Goal: Task Accomplishment & Management: Use online tool/utility

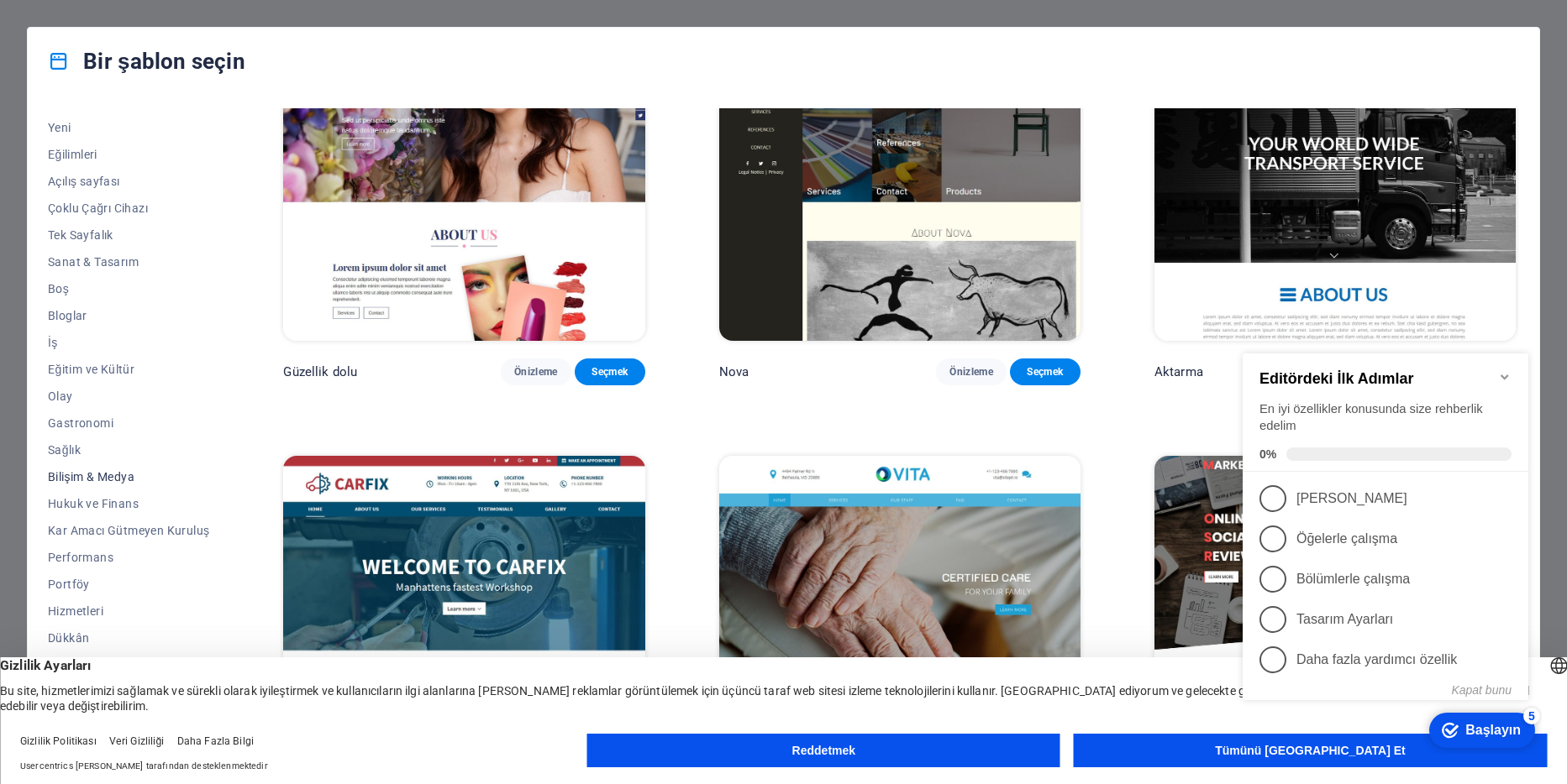
scroll to position [71, 0]
click at [88, 587] on span "Hizmetleri" at bounding box center [128, 589] width 161 height 14
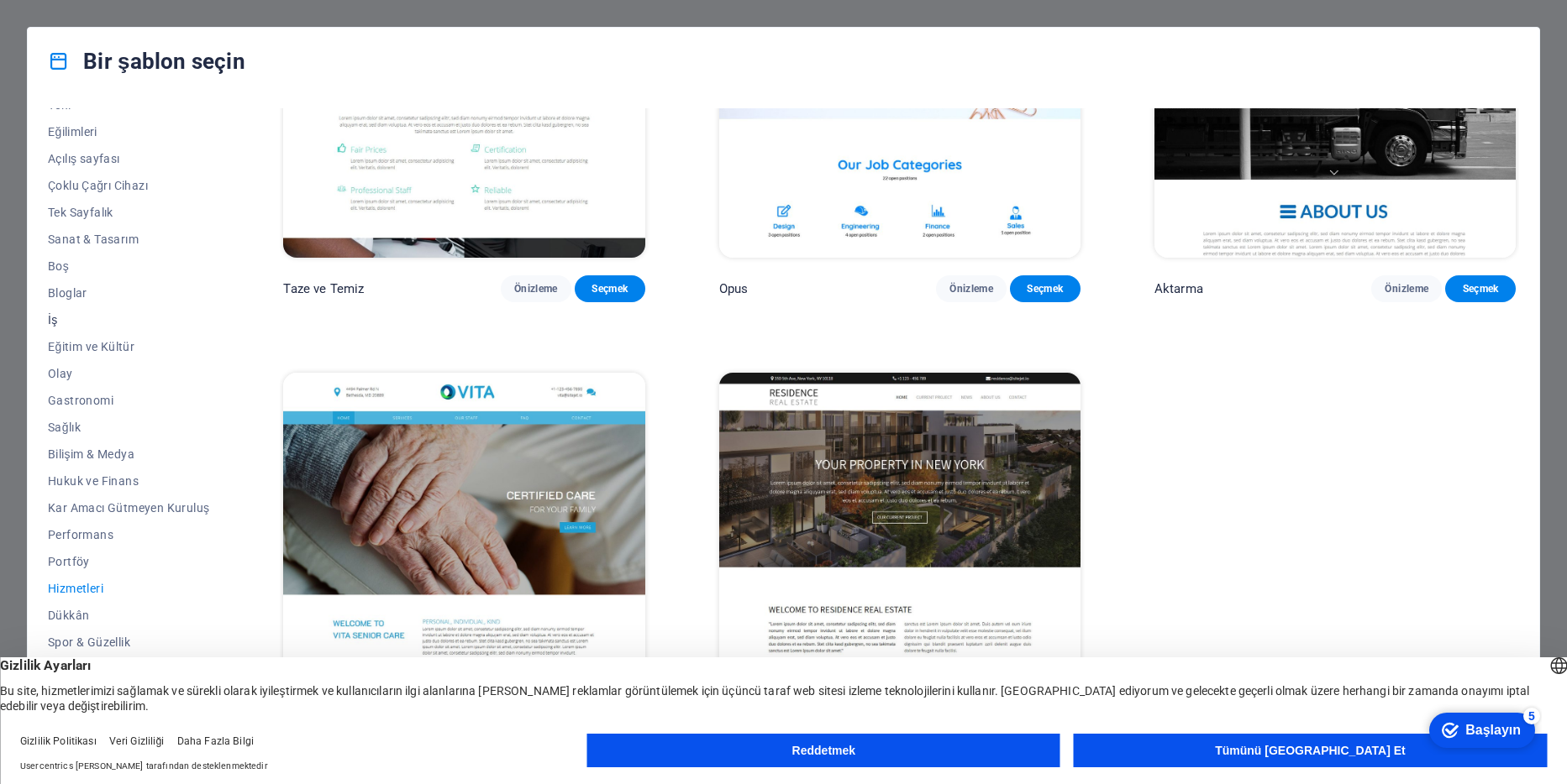
click at [55, 318] on span "İş" at bounding box center [128, 320] width 161 height 14
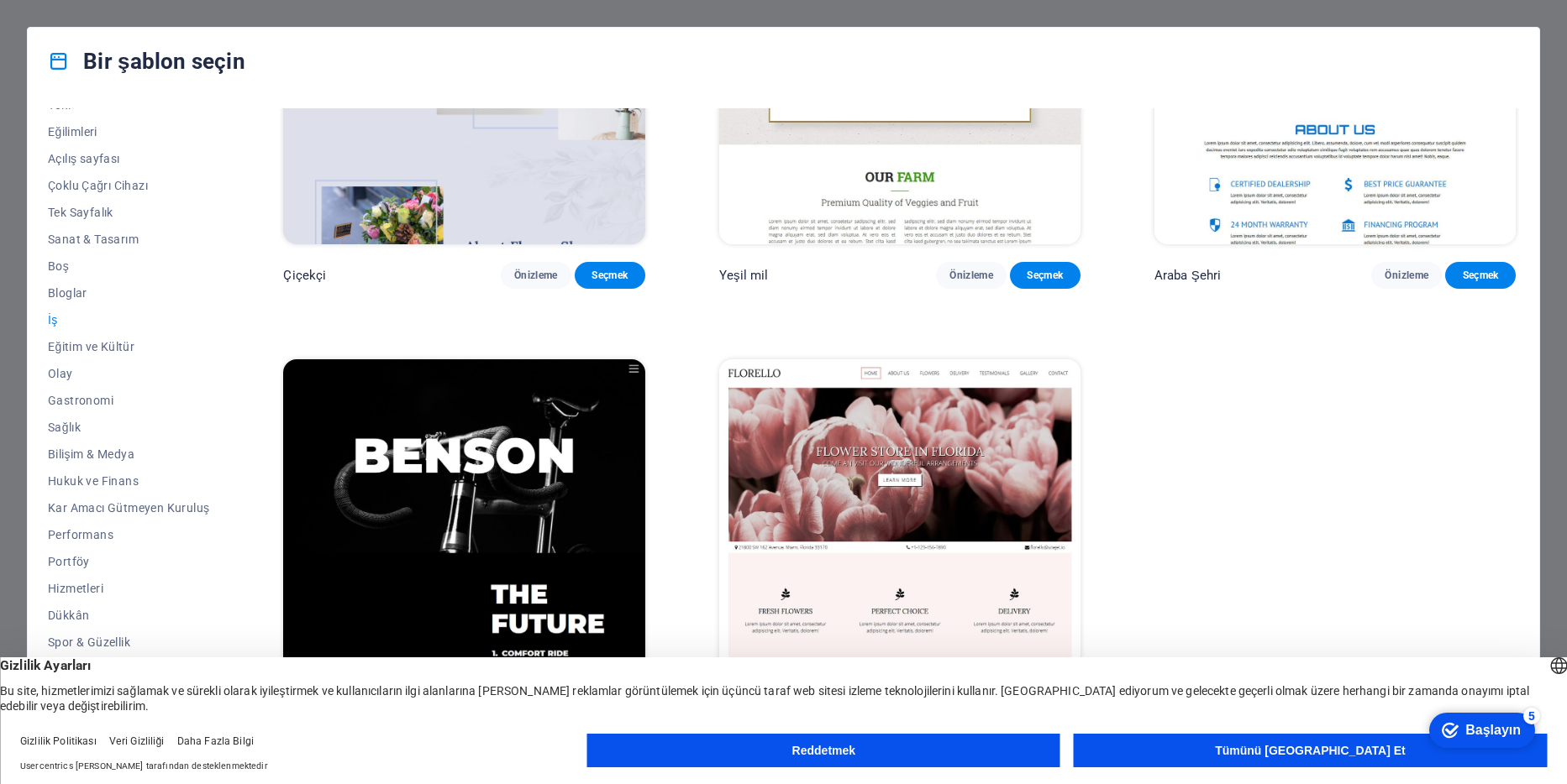
scroll to position [643, 0]
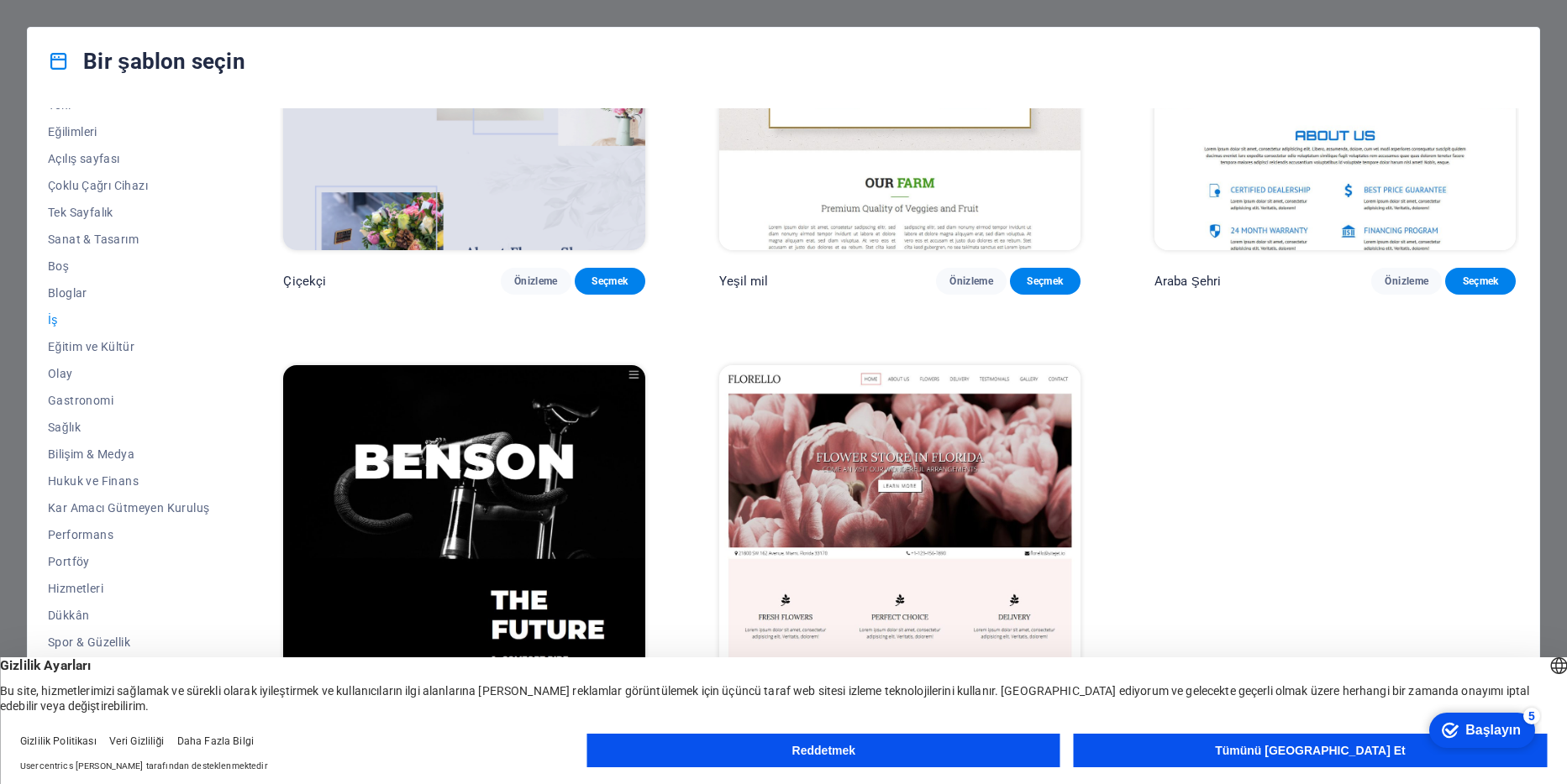
click at [1309, 746] on button "Tümünü Kabul Et" at bounding box center [1310, 750] width 473 height 34
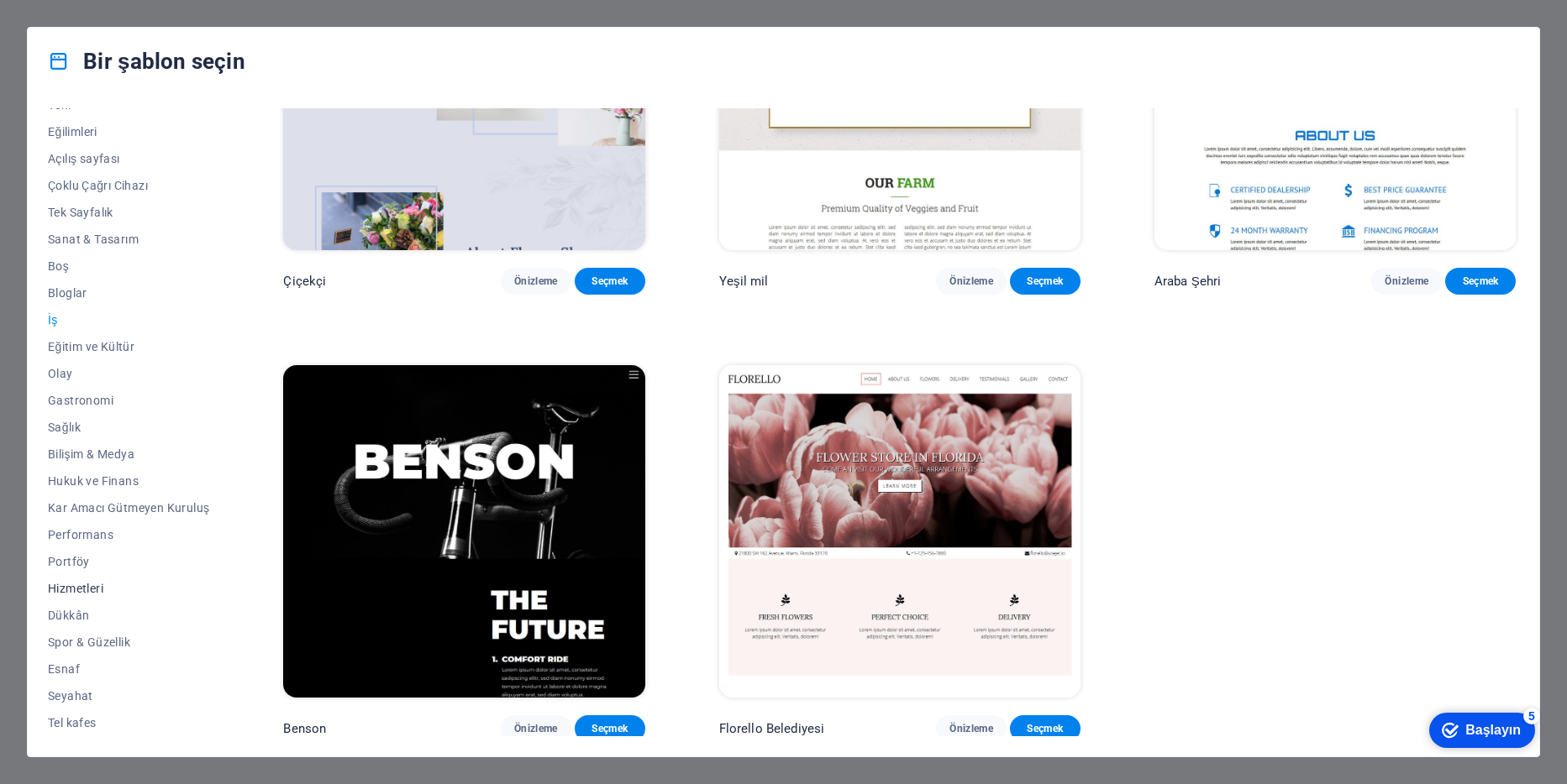
click at [82, 585] on span "Hizmetleri" at bounding box center [128, 589] width 161 height 14
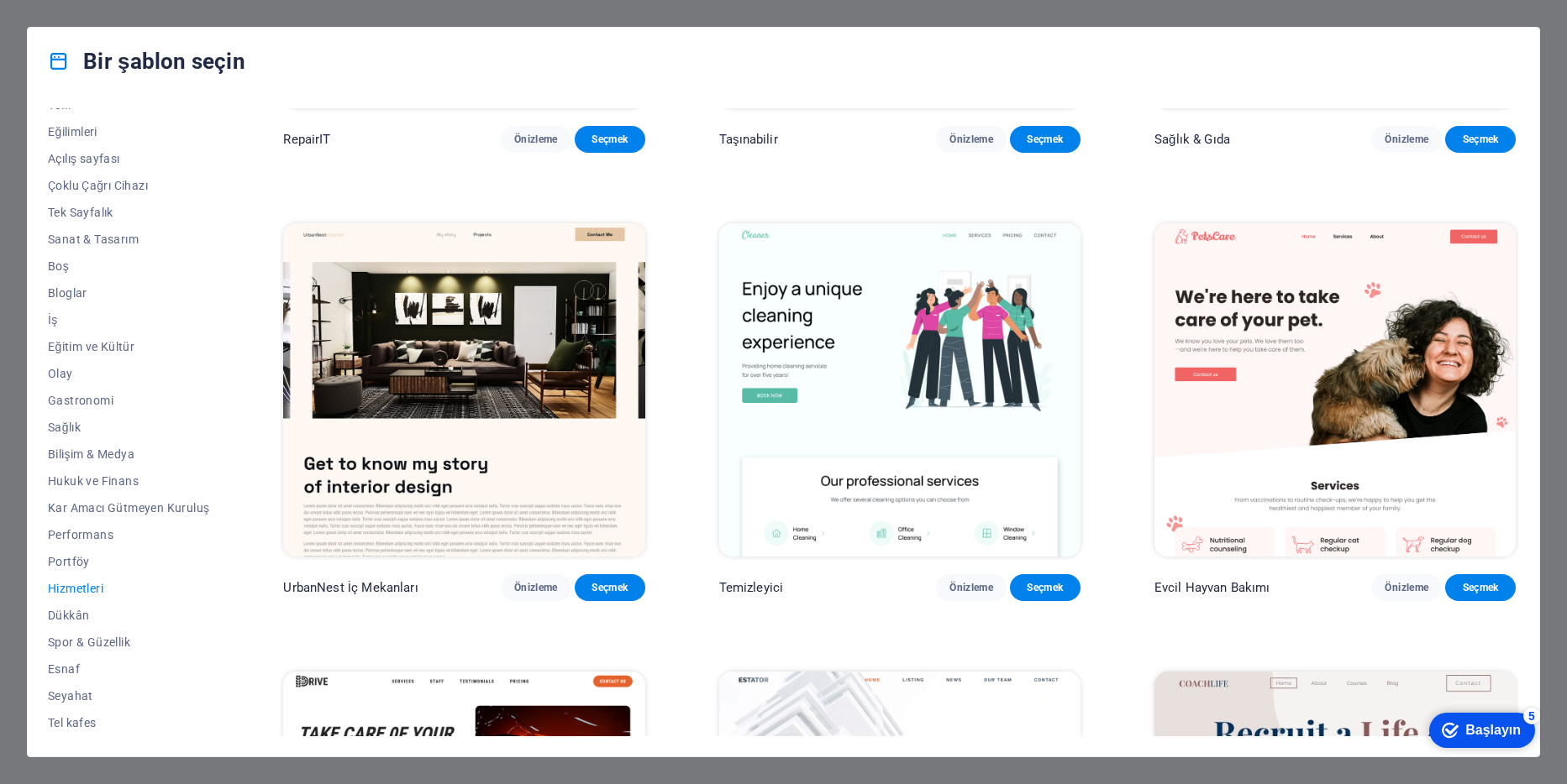
scroll to position [420, 0]
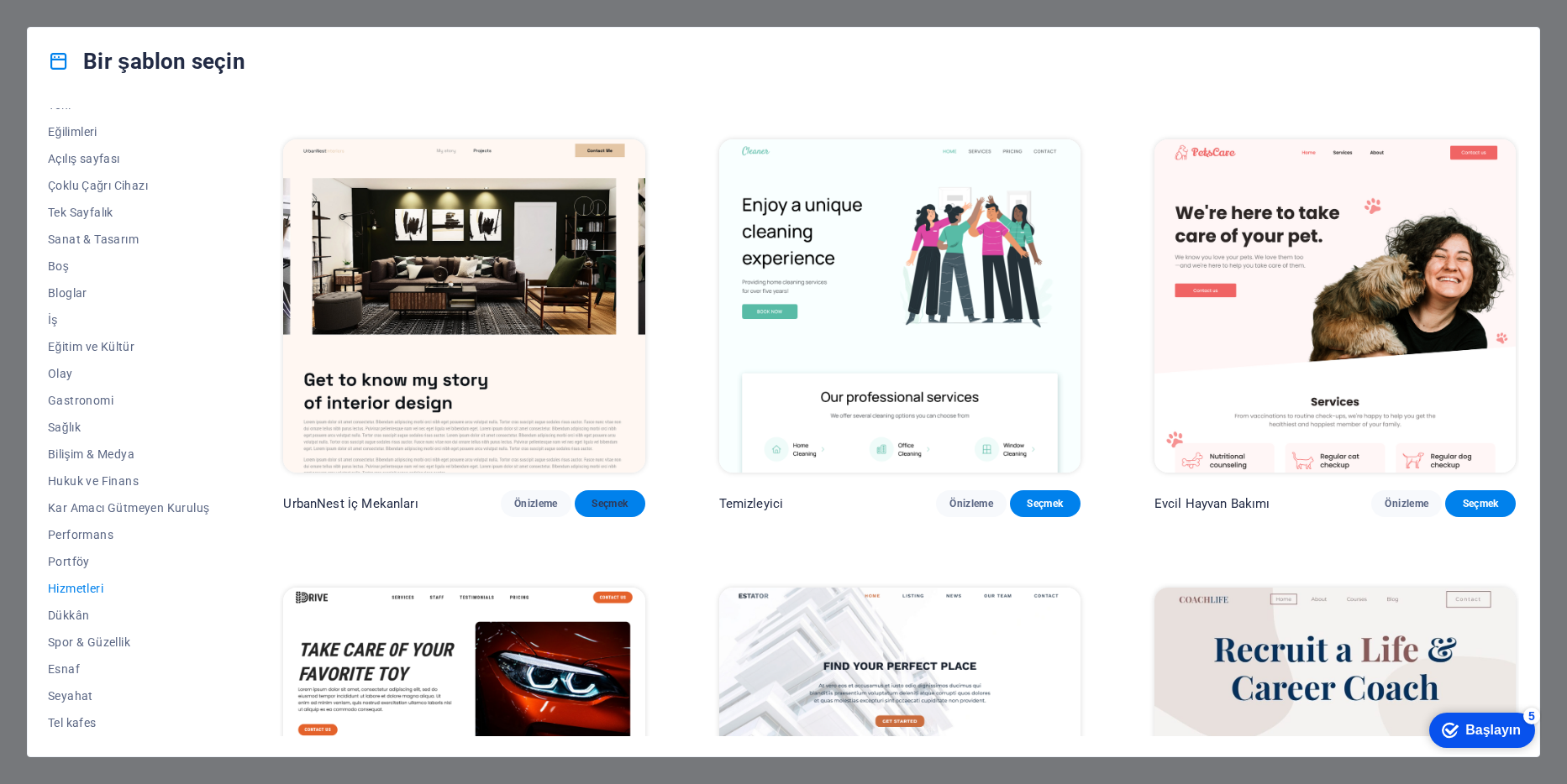
click at [601, 503] on span "Seçmek" at bounding box center [610, 504] width 44 height 14
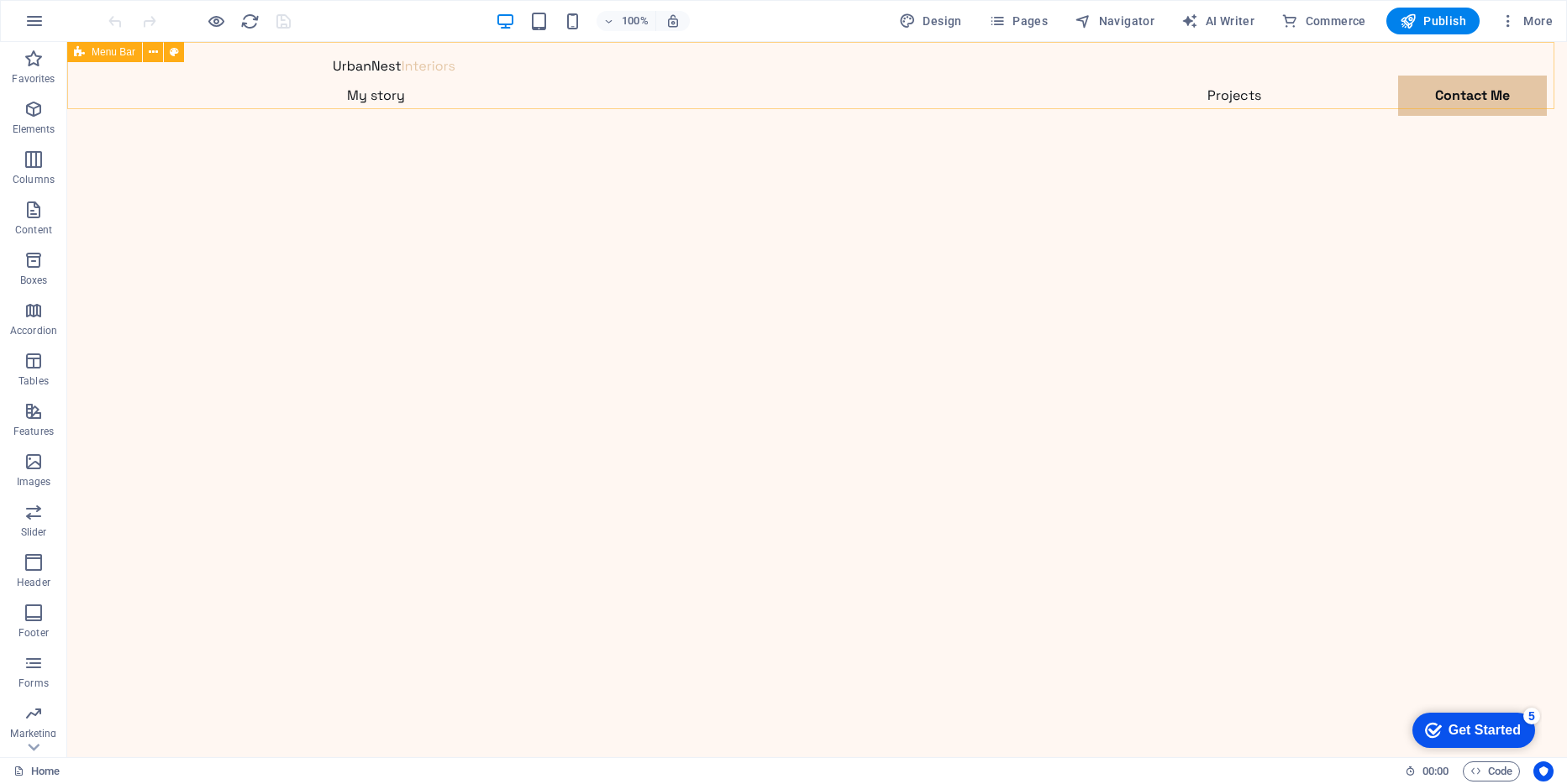
click at [96, 59] on div "Menu Bar" at bounding box center [104, 52] width 75 height 20
click at [95, 55] on span "Menu Bar" at bounding box center [113, 52] width 44 height 10
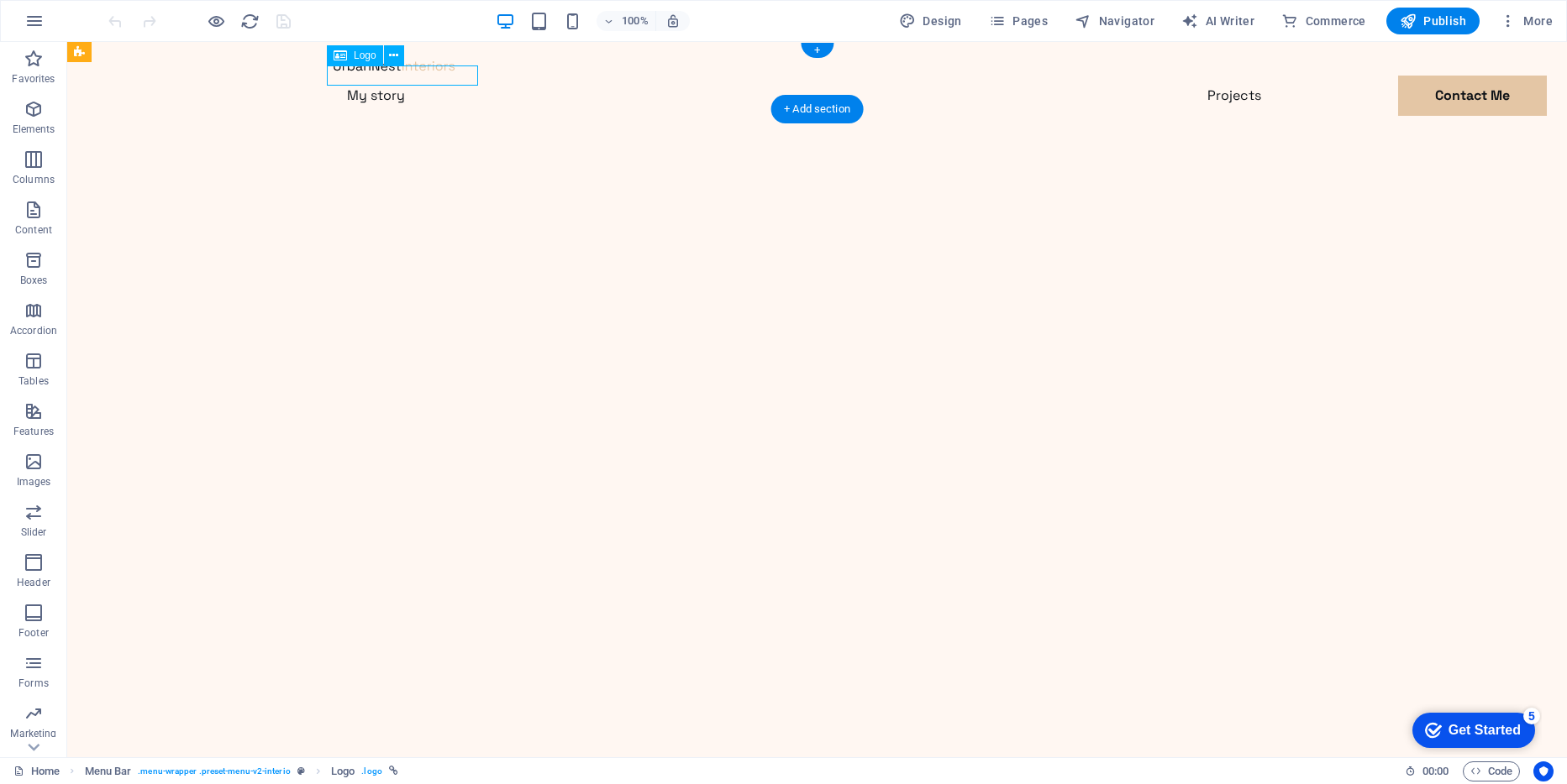
click at [420, 76] on div at bounding box center [817, 65] width 968 height 20
click at [354, 52] on div "Logo" at bounding box center [355, 55] width 56 height 20
click at [390, 52] on icon at bounding box center [393, 56] width 9 height 17
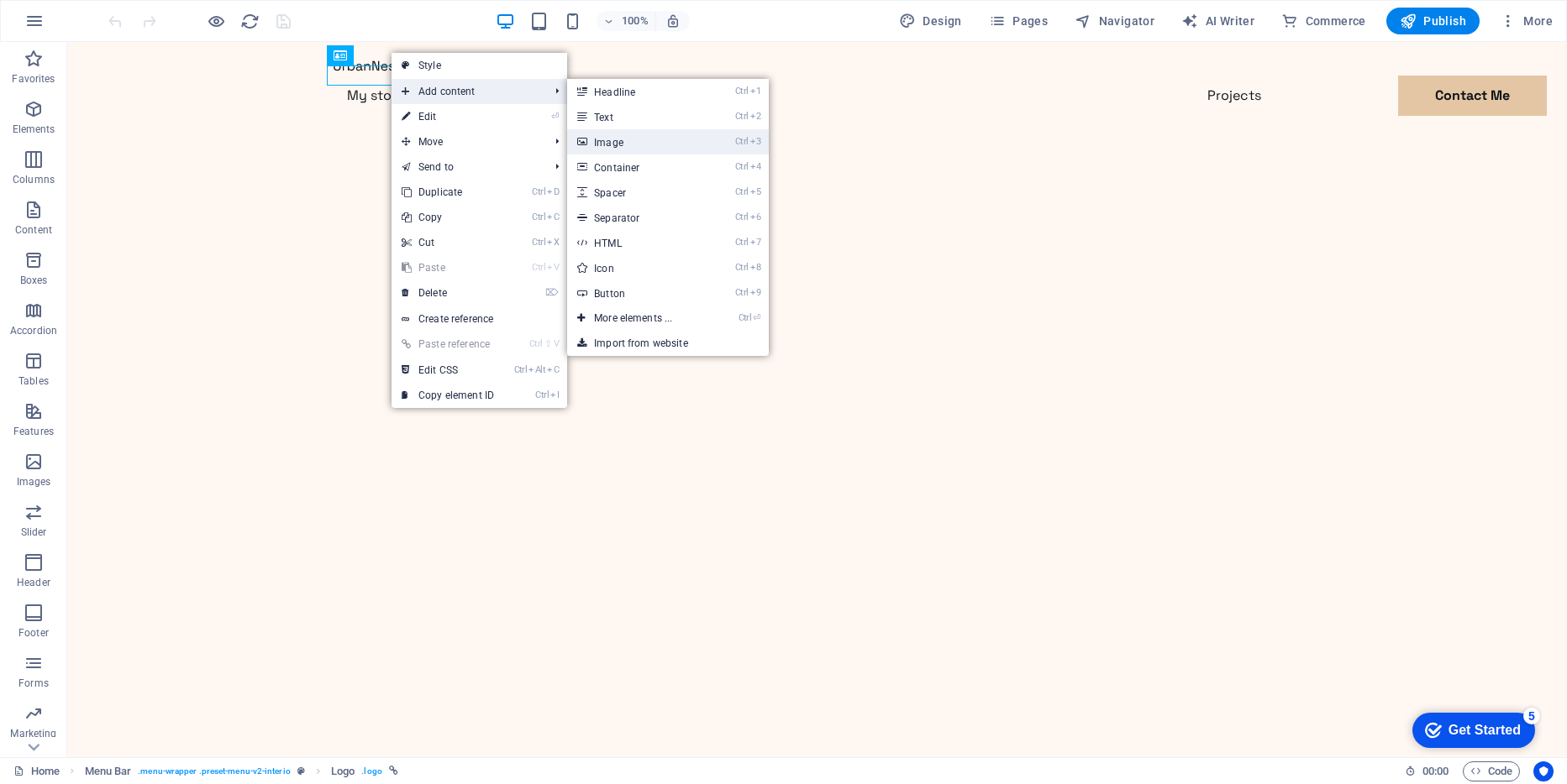
click at [600, 147] on link "Ctrl 3 Image" at bounding box center [636, 141] width 139 height 25
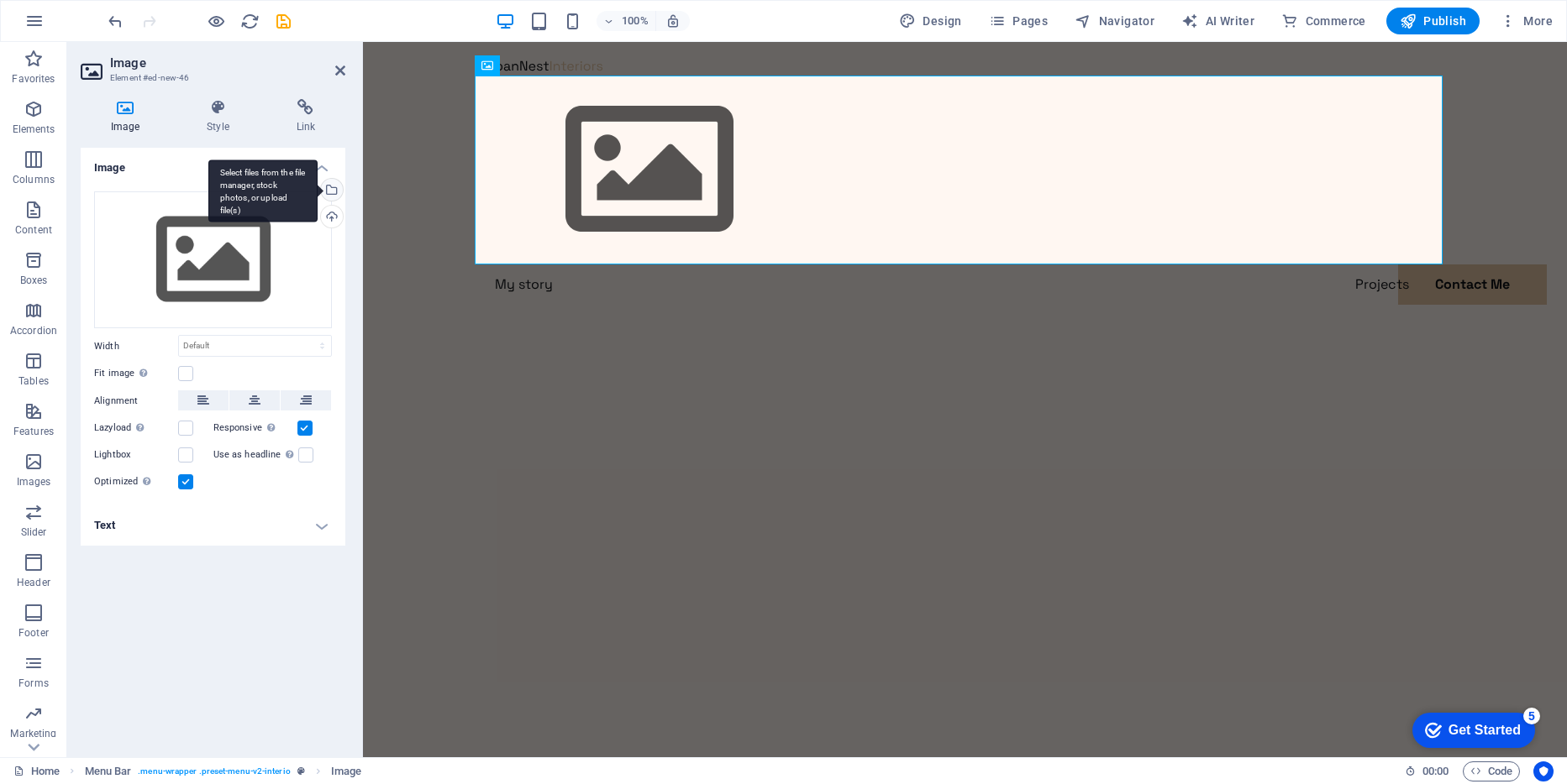
click at [330, 187] on div "Select files from the file manager, stock photos, or upload file(s)" at bounding box center [330, 191] width 25 height 25
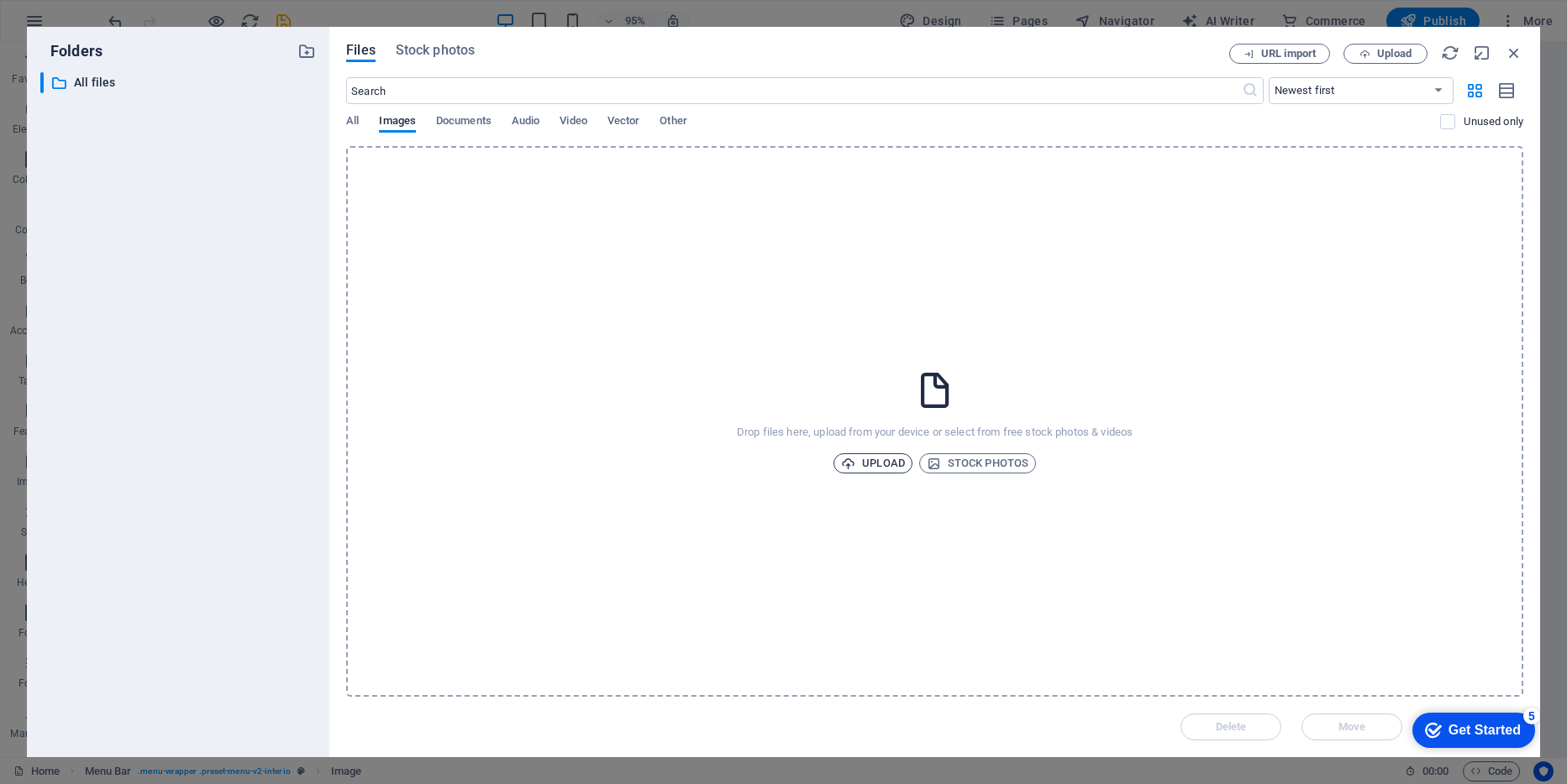
click at [869, 463] on span "Upload" at bounding box center [873, 463] width 64 height 20
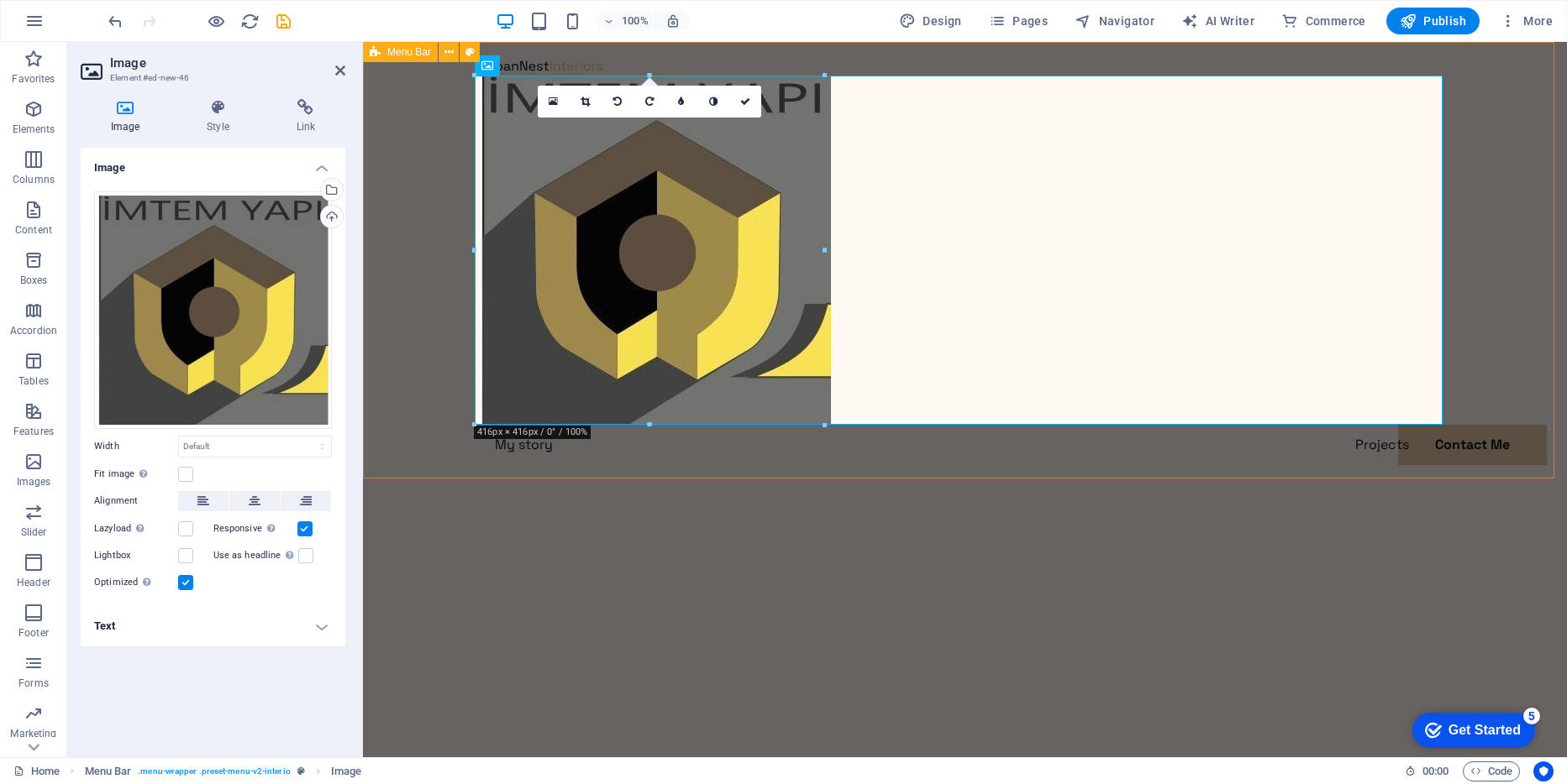
drag, startPoint x: 789, startPoint y: 454, endPoint x: 1087, endPoint y: 454, distance: 298.0
click at [1087, 454] on div "My story Projects Contact Me Contact Me" at bounding box center [965, 281] width 1204 height 477
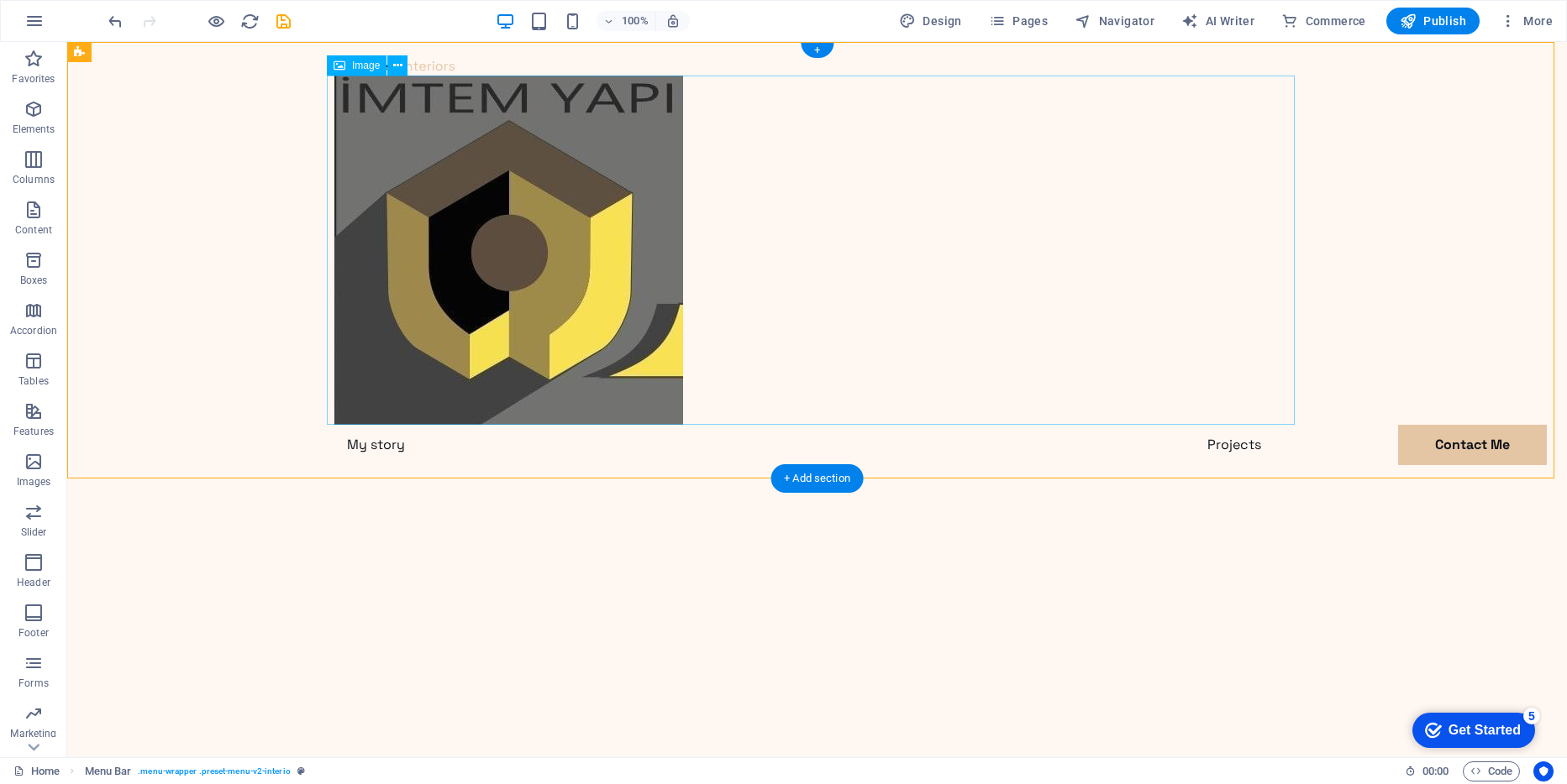
click at [614, 349] on figure at bounding box center [817, 250] width 968 height 349
click at [398, 66] on icon at bounding box center [398, 65] width 9 height 17
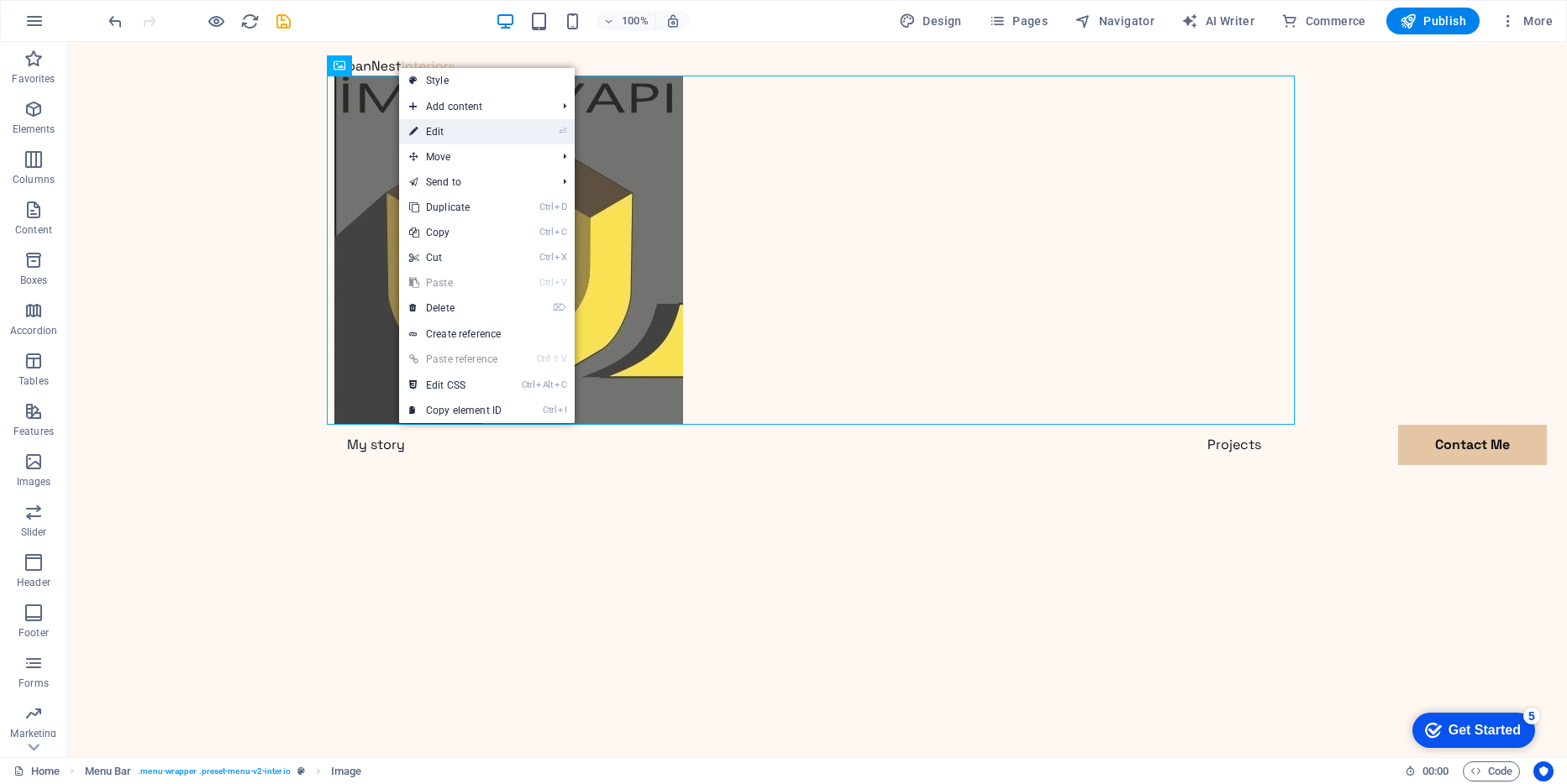
click at [443, 136] on link "⏎ Edit" at bounding box center [455, 132] width 113 height 25
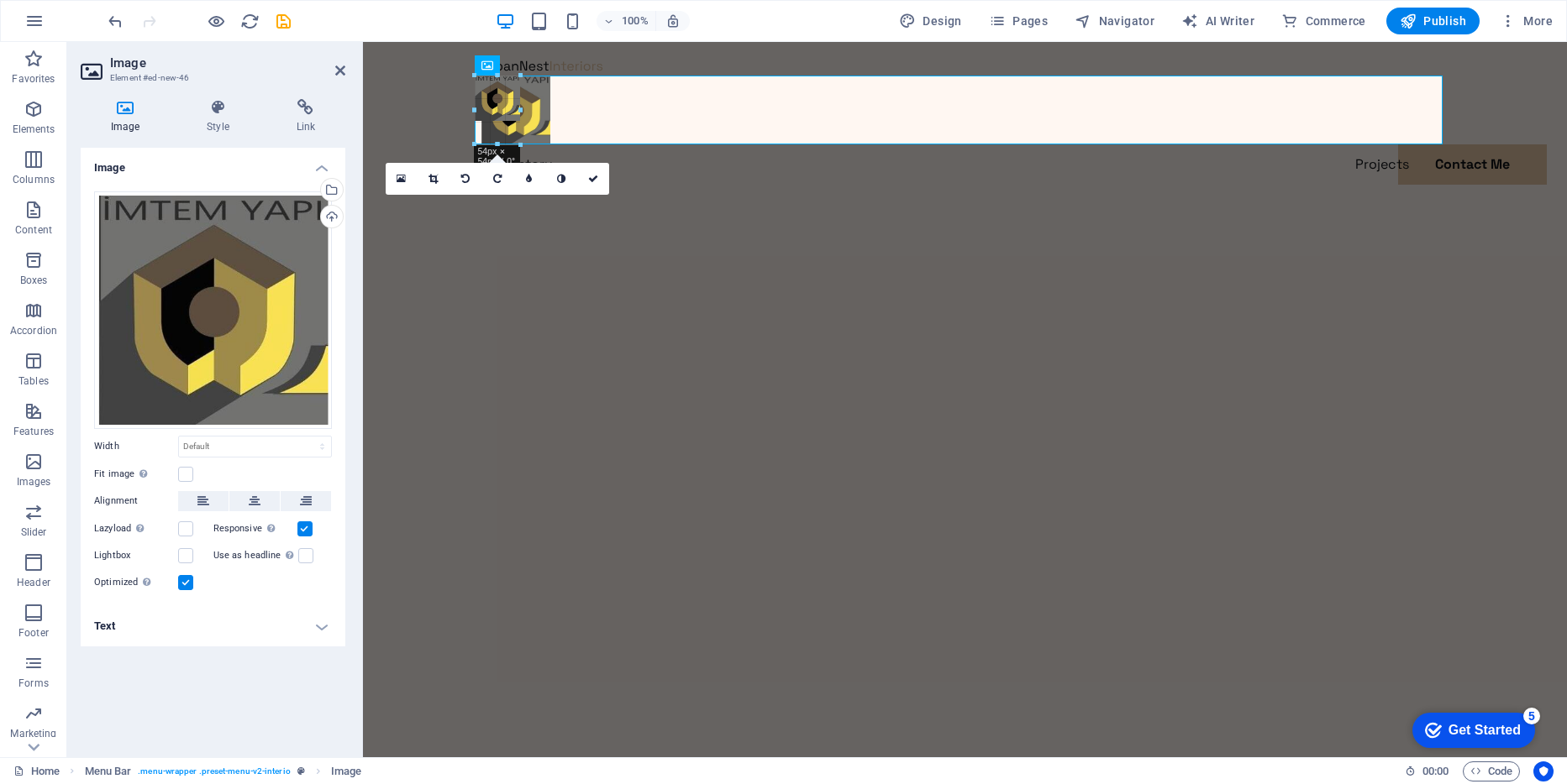
drag, startPoint x: 824, startPoint y: 426, endPoint x: 543, endPoint y: 145, distance: 397.4
type input "82"
select select "px"
drag, startPoint x: 452, startPoint y: 107, endPoint x: 744, endPoint y: 108, distance: 292.0
click at [746, 107] on div "My story Projects Contact Me Contact Me" at bounding box center [965, 140] width 1204 height 196
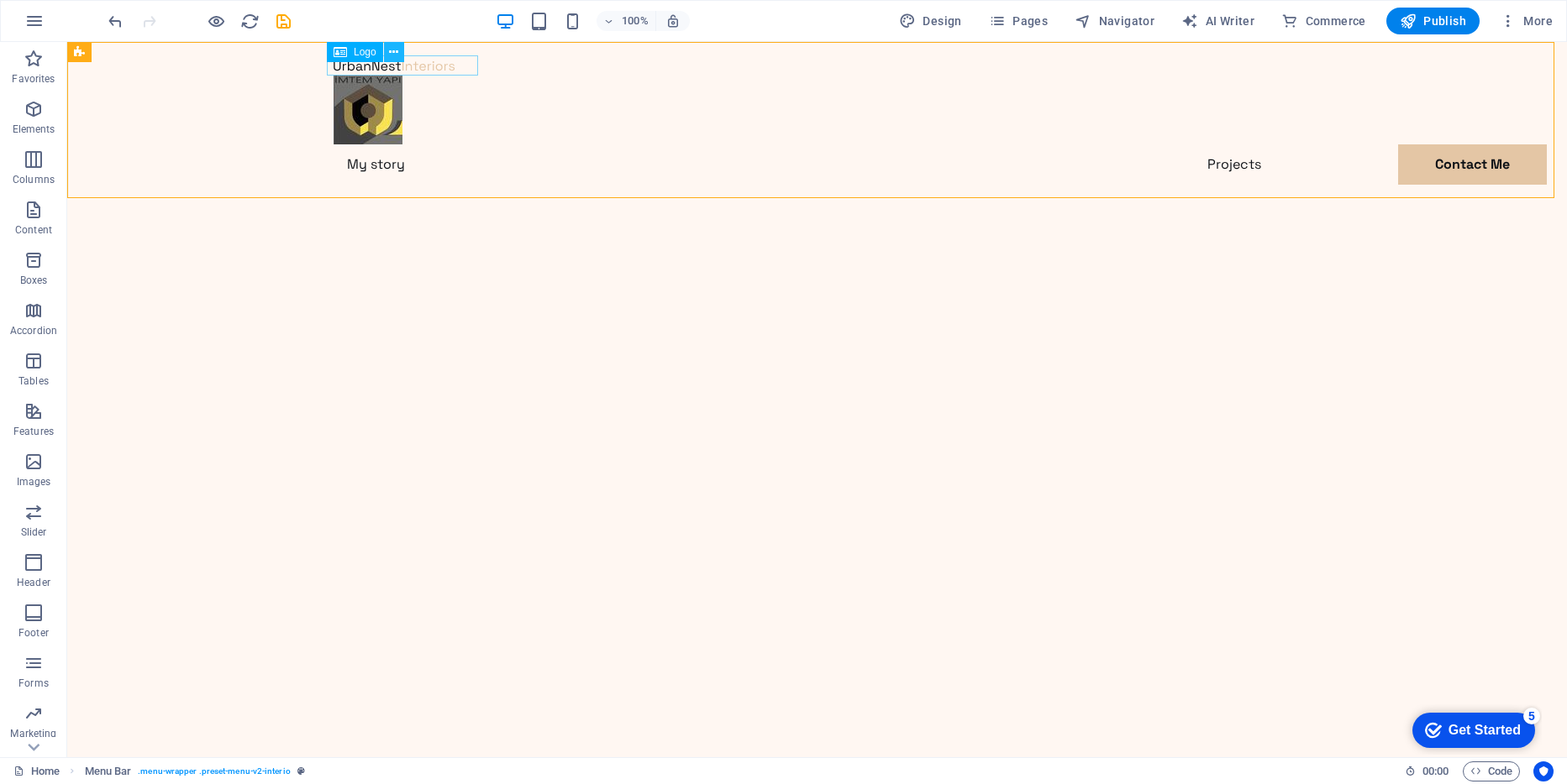
click at [400, 53] on button at bounding box center [393, 52] width 20 height 20
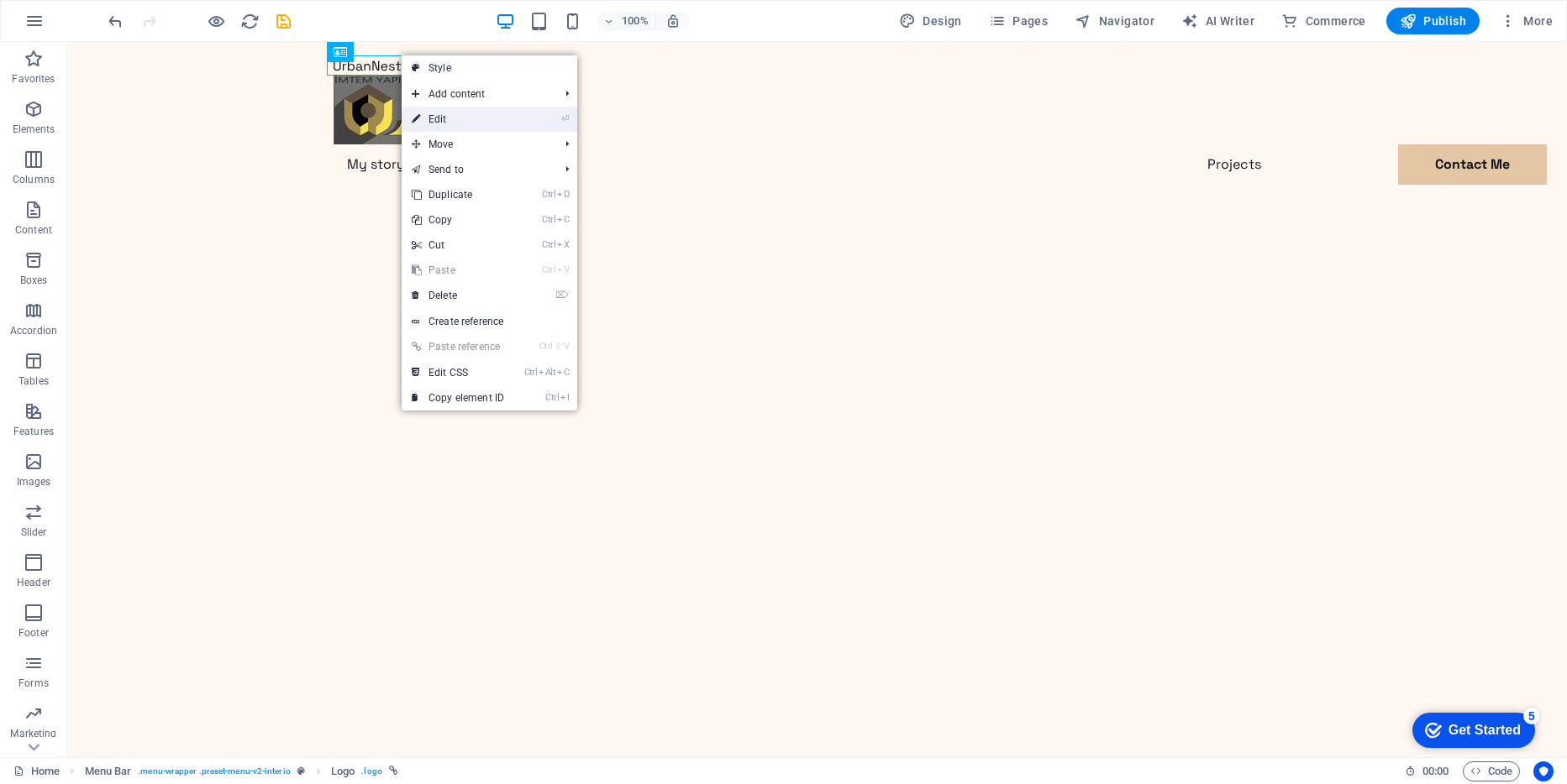
drag, startPoint x: 447, startPoint y: 122, endPoint x: 84, endPoint y: 80, distance: 365.4
click at [447, 122] on link "⏎ Edit" at bounding box center [457, 119] width 113 height 25
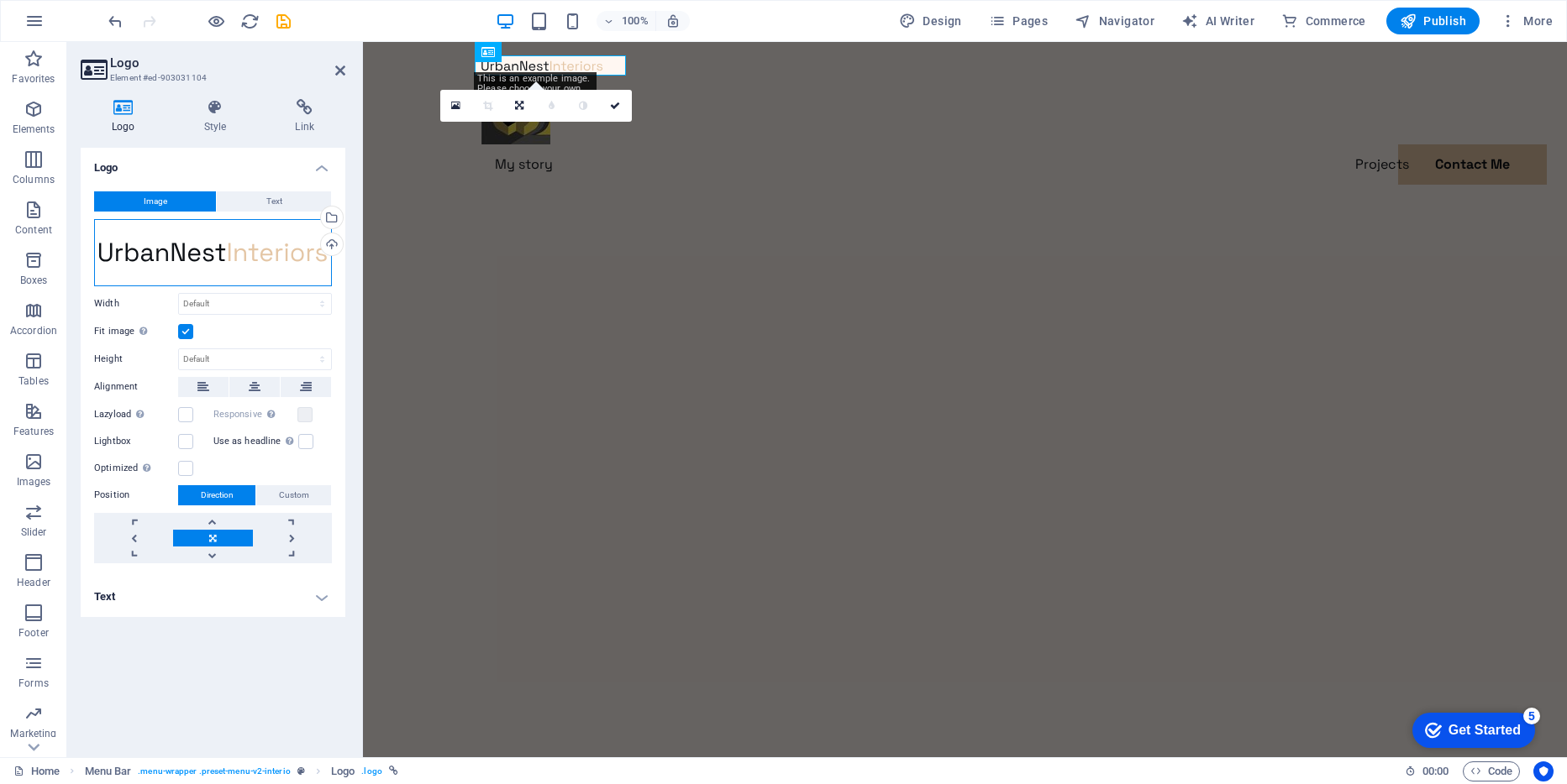
click at [163, 258] on div "Drag files here, click to choose files or select files from Files or our free s…" at bounding box center [213, 253] width 238 height 67
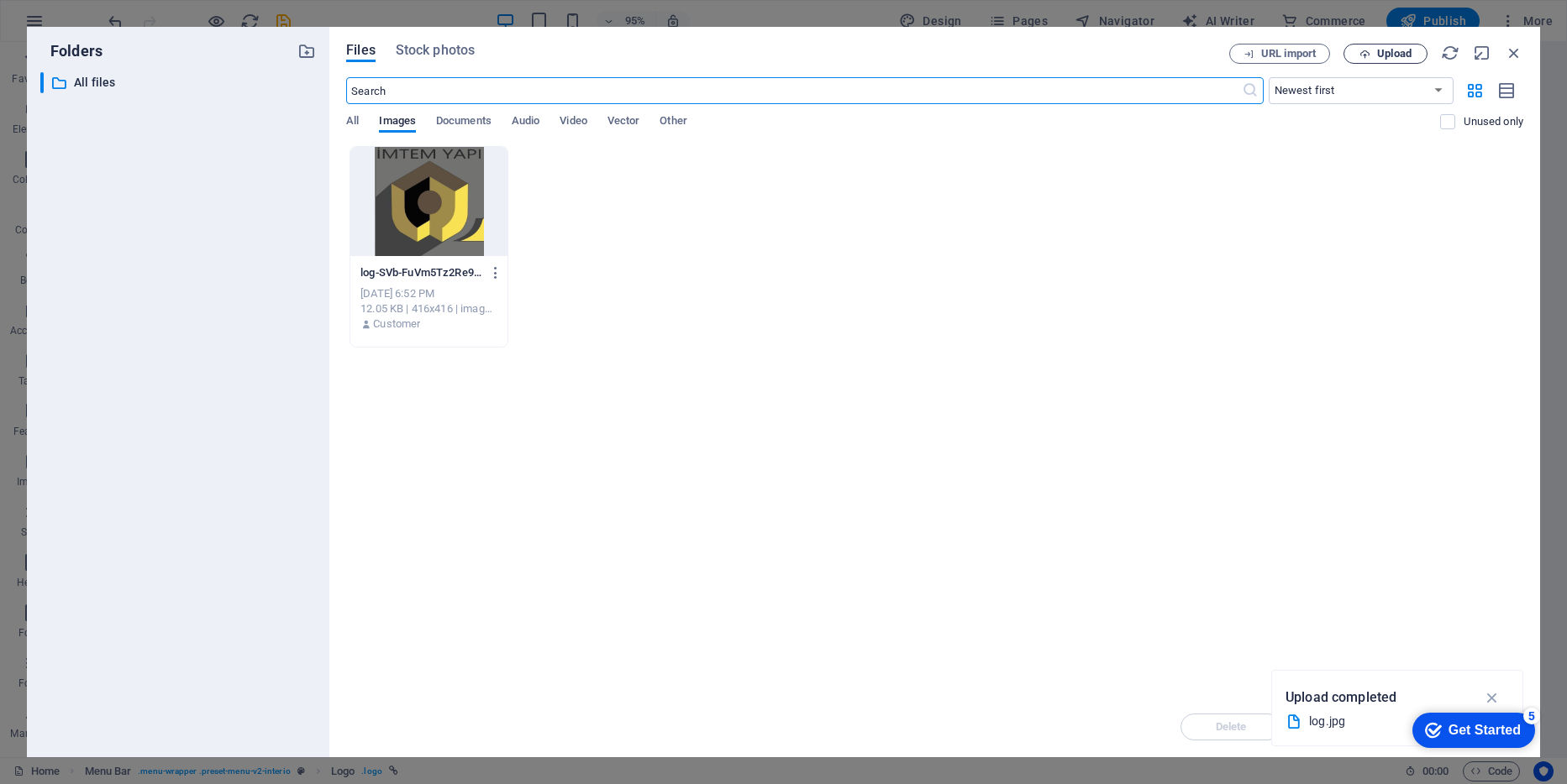
click at [1378, 54] on span "Upload" at bounding box center [1394, 54] width 34 height 10
click at [1474, 725] on div "Get Started" at bounding box center [1484, 731] width 72 height 15
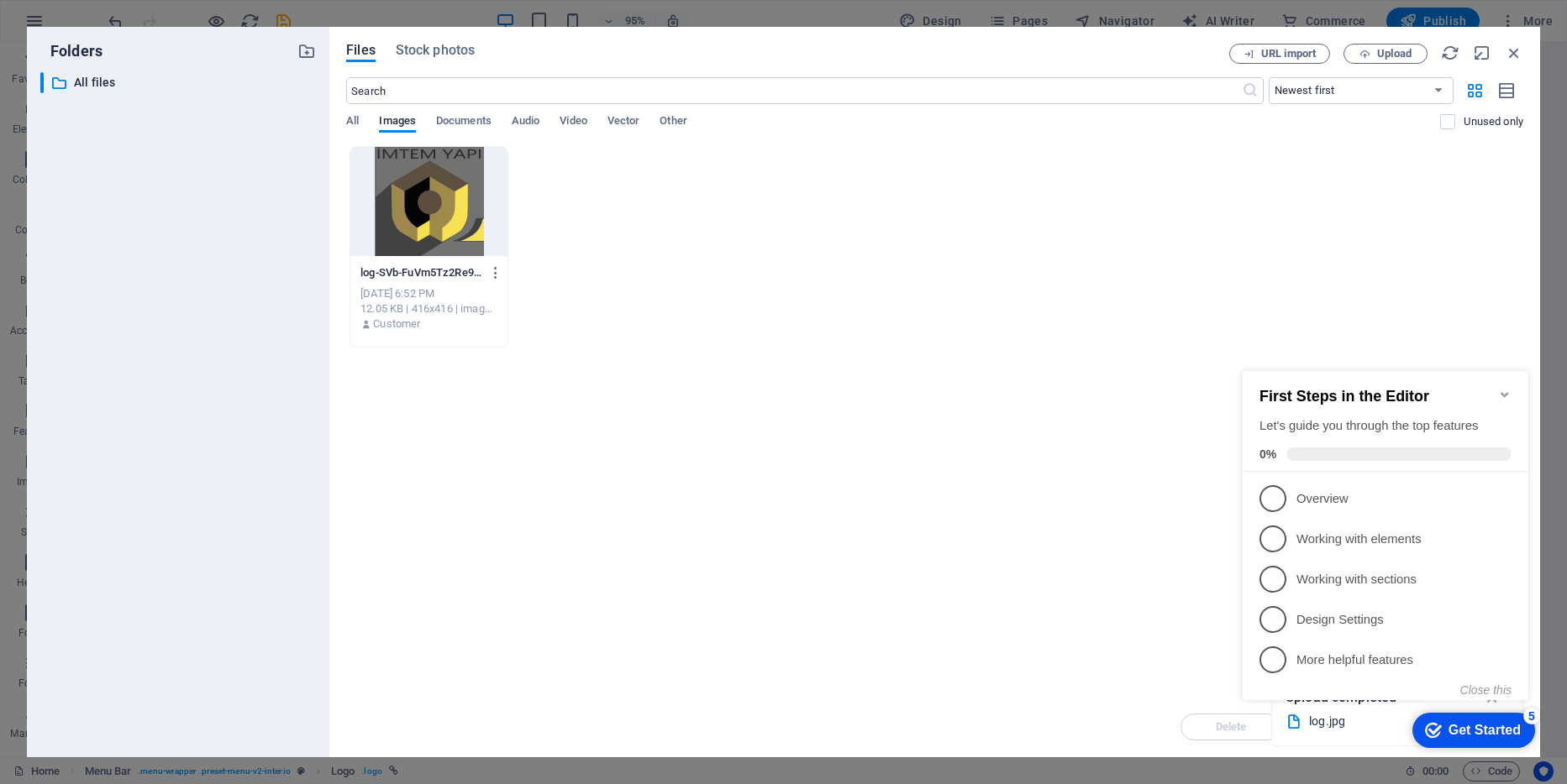
click at [1081, 537] on div "Drop files here to upload them instantly log-SVb-FuVm5Tz2Re92vJNGCA.jpg log-SVb…" at bounding box center [934, 422] width 1177 height 551
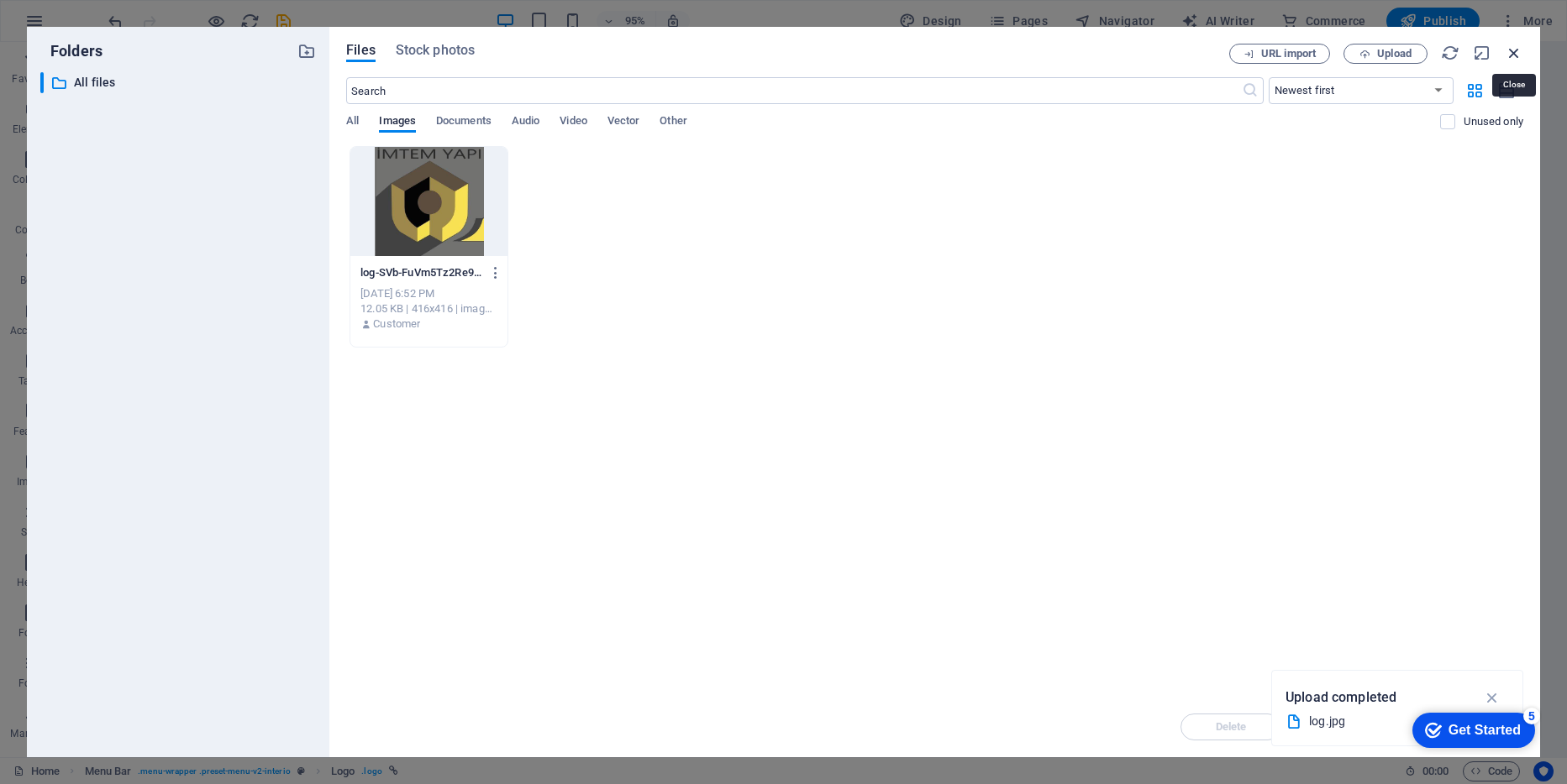
click at [1513, 51] on icon "button" at bounding box center [1514, 52] width 18 height 18
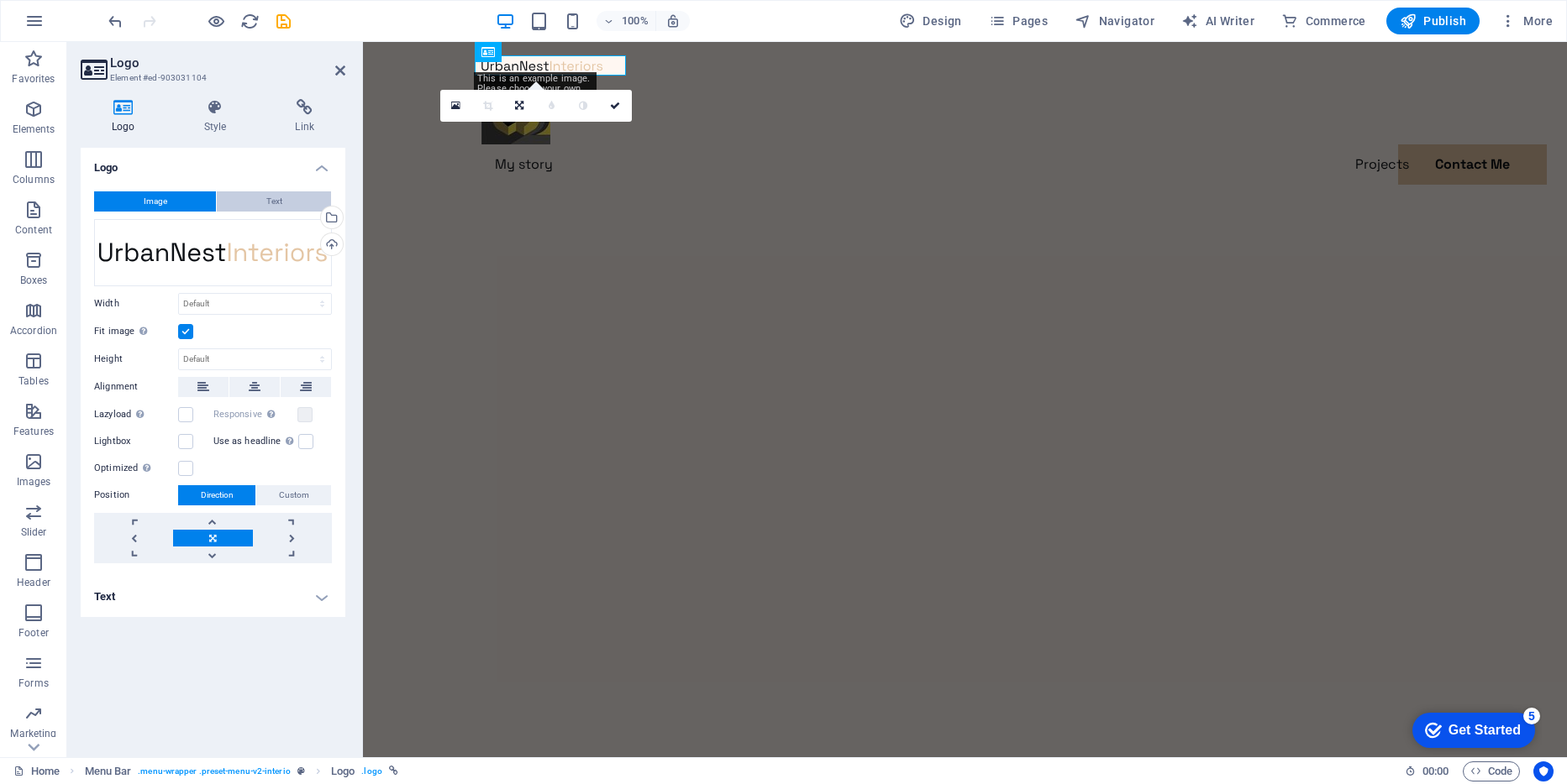
click at [269, 196] on span "Text" at bounding box center [274, 201] width 16 height 20
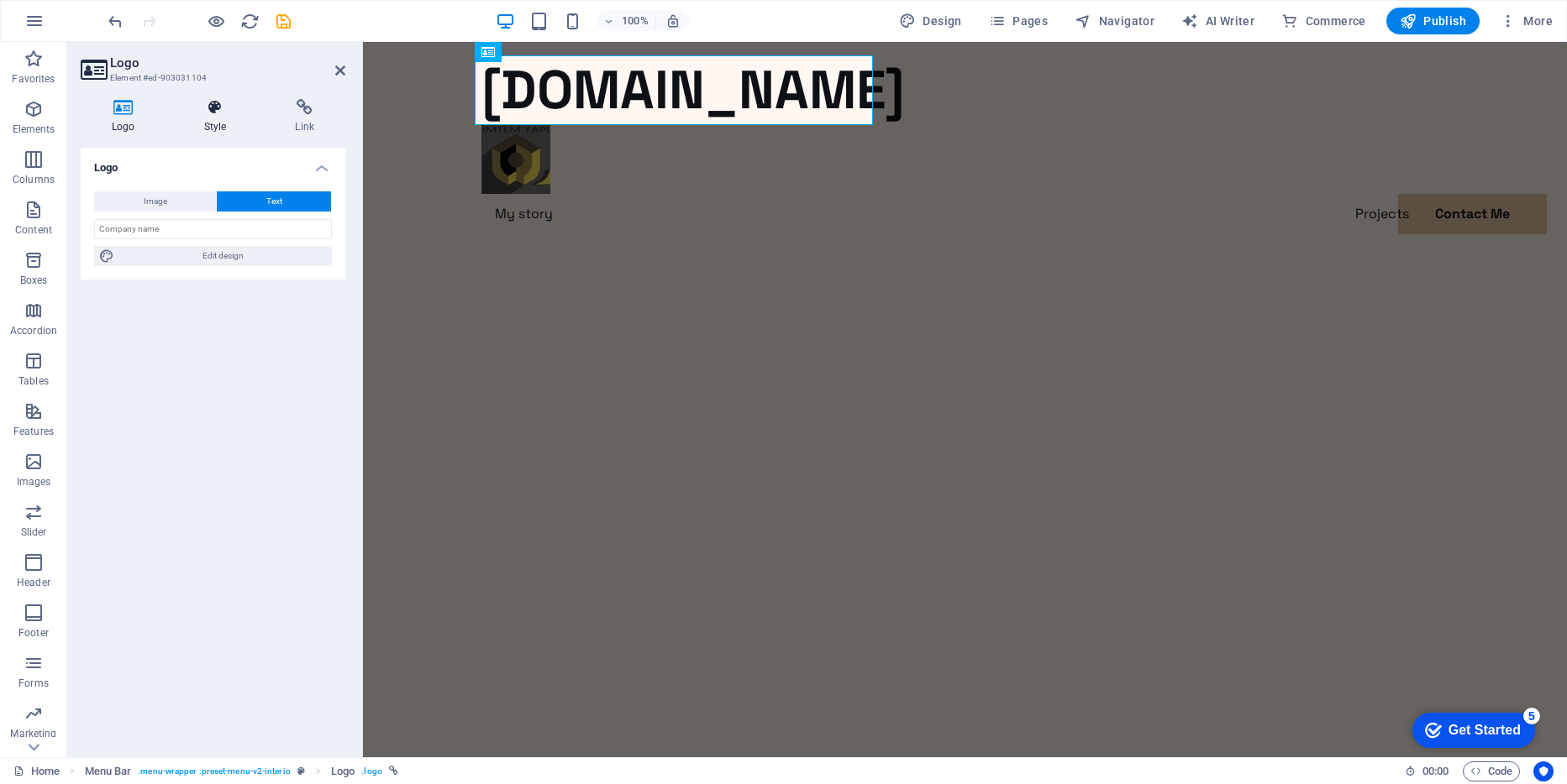
click at [213, 112] on icon at bounding box center [215, 108] width 85 height 17
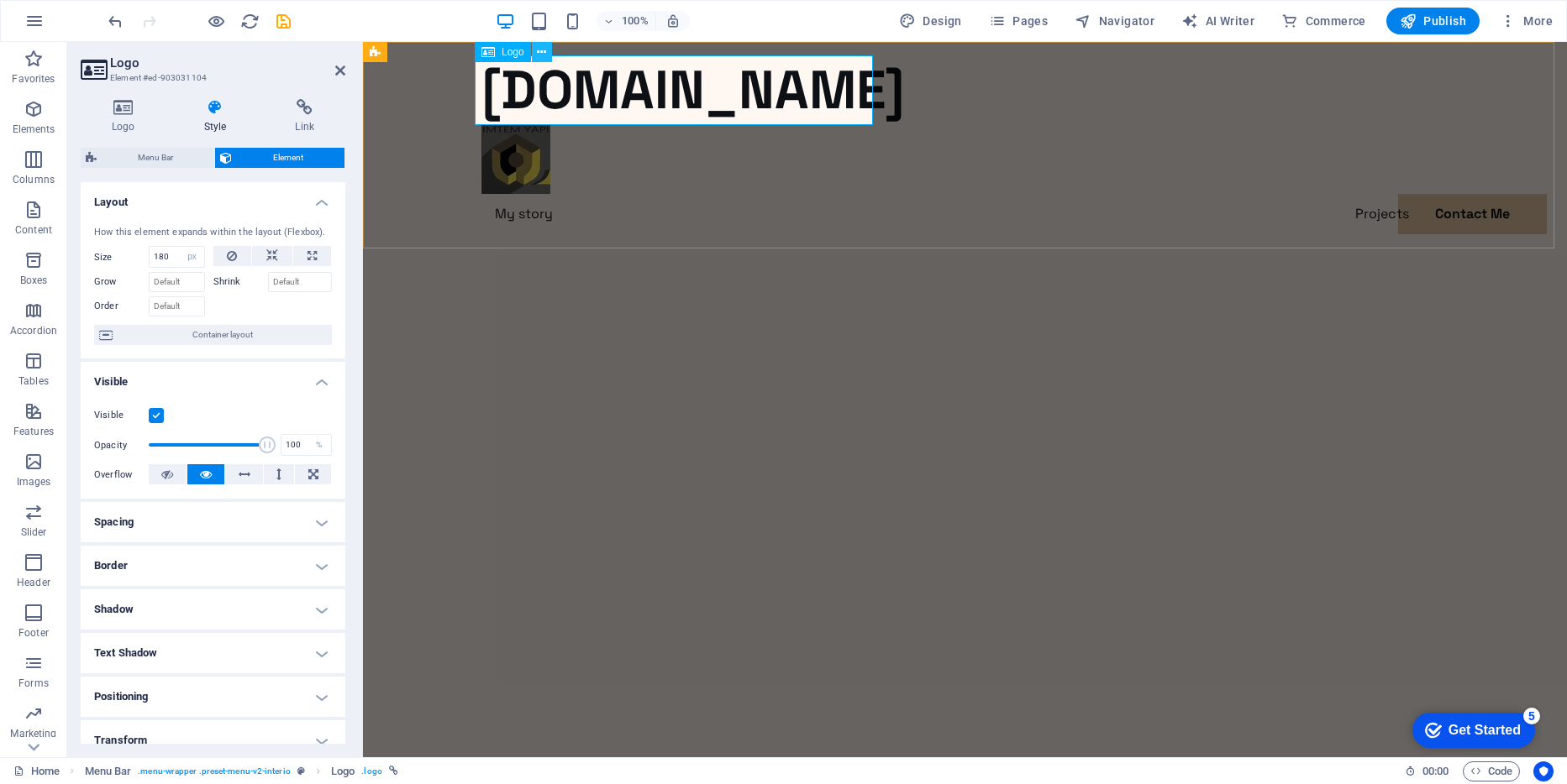
click at [537, 49] on icon at bounding box center [542, 52] width 9 height 17
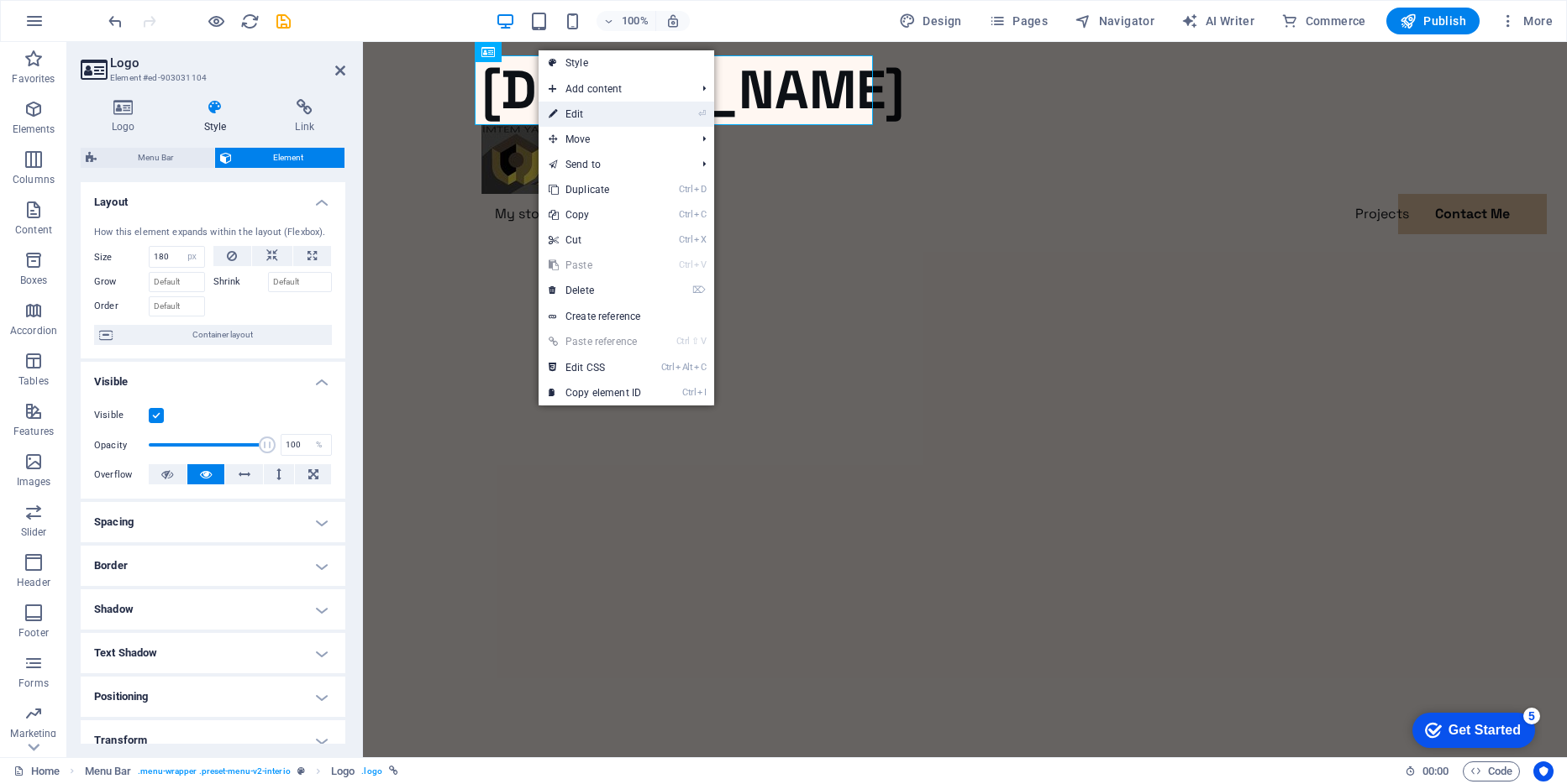
click at [575, 113] on link "⏎ Edit" at bounding box center [595, 114] width 113 height 25
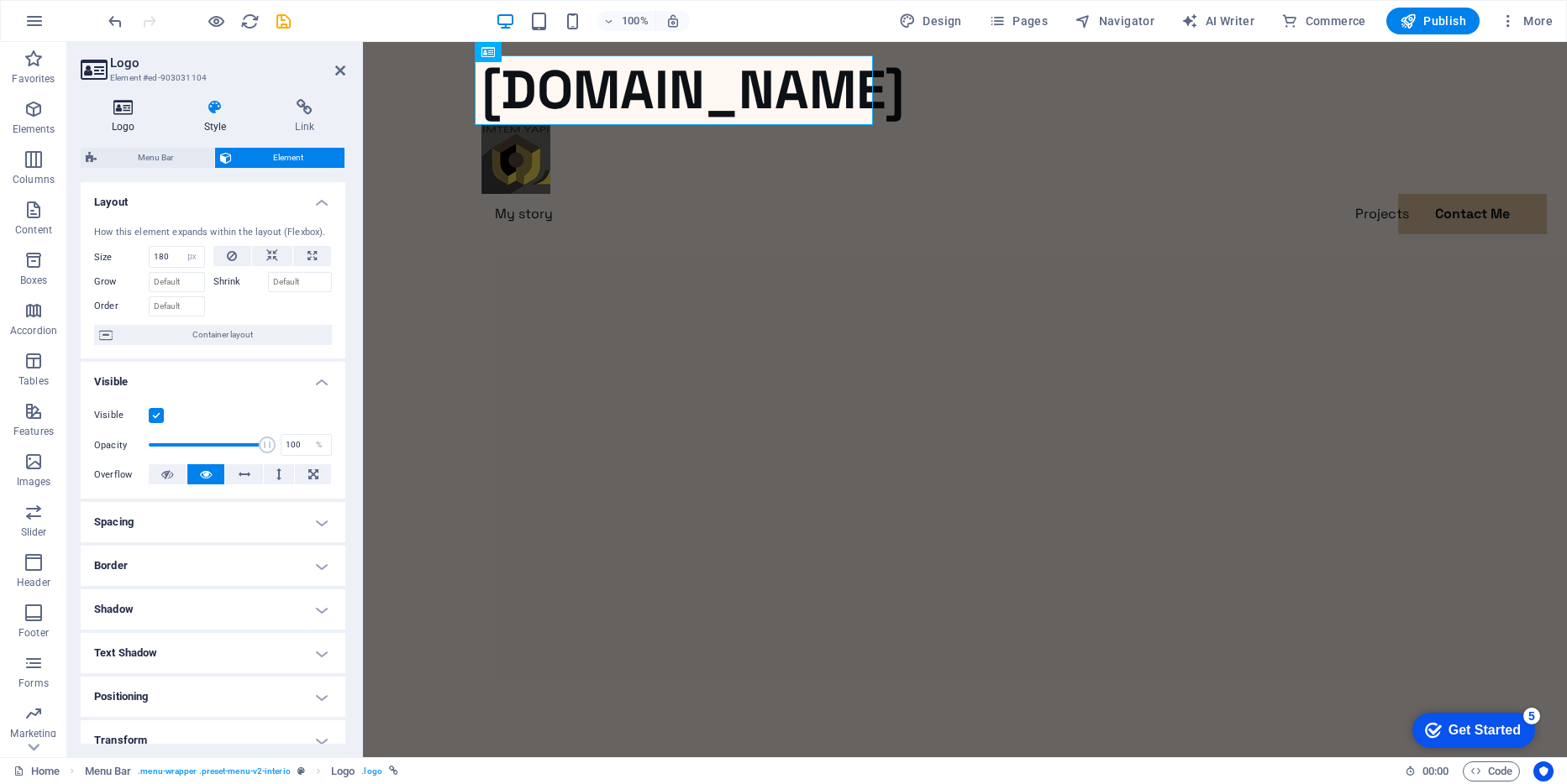
click at [121, 109] on icon at bounding box center [124, 108] width 86 height 17
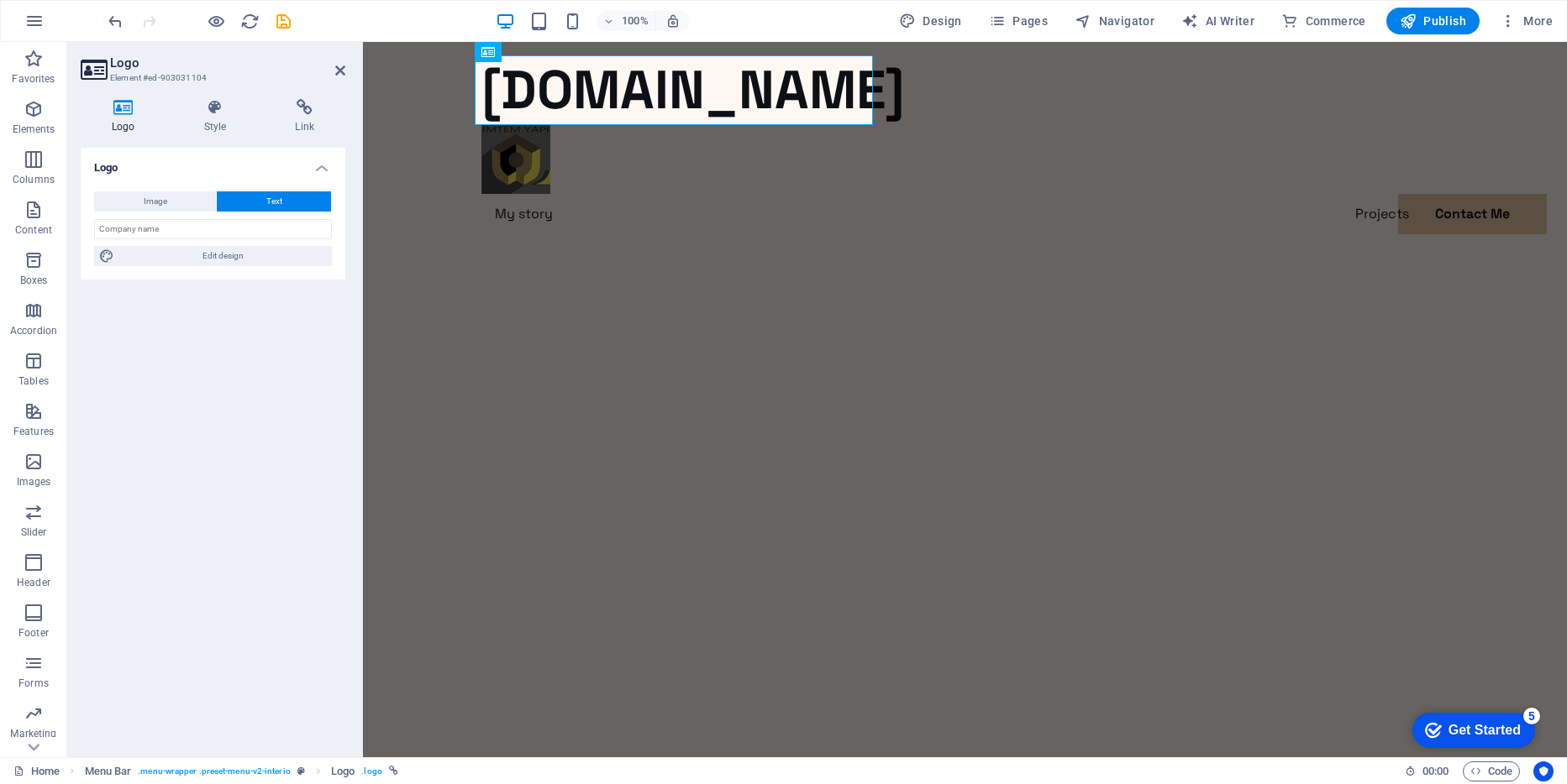
click at [252, 193] on button "Text" at bounding box center [274, 201] width 115 height 20
click at [213, 114] on icon at bounding box center [215, 108] width 85 height 17
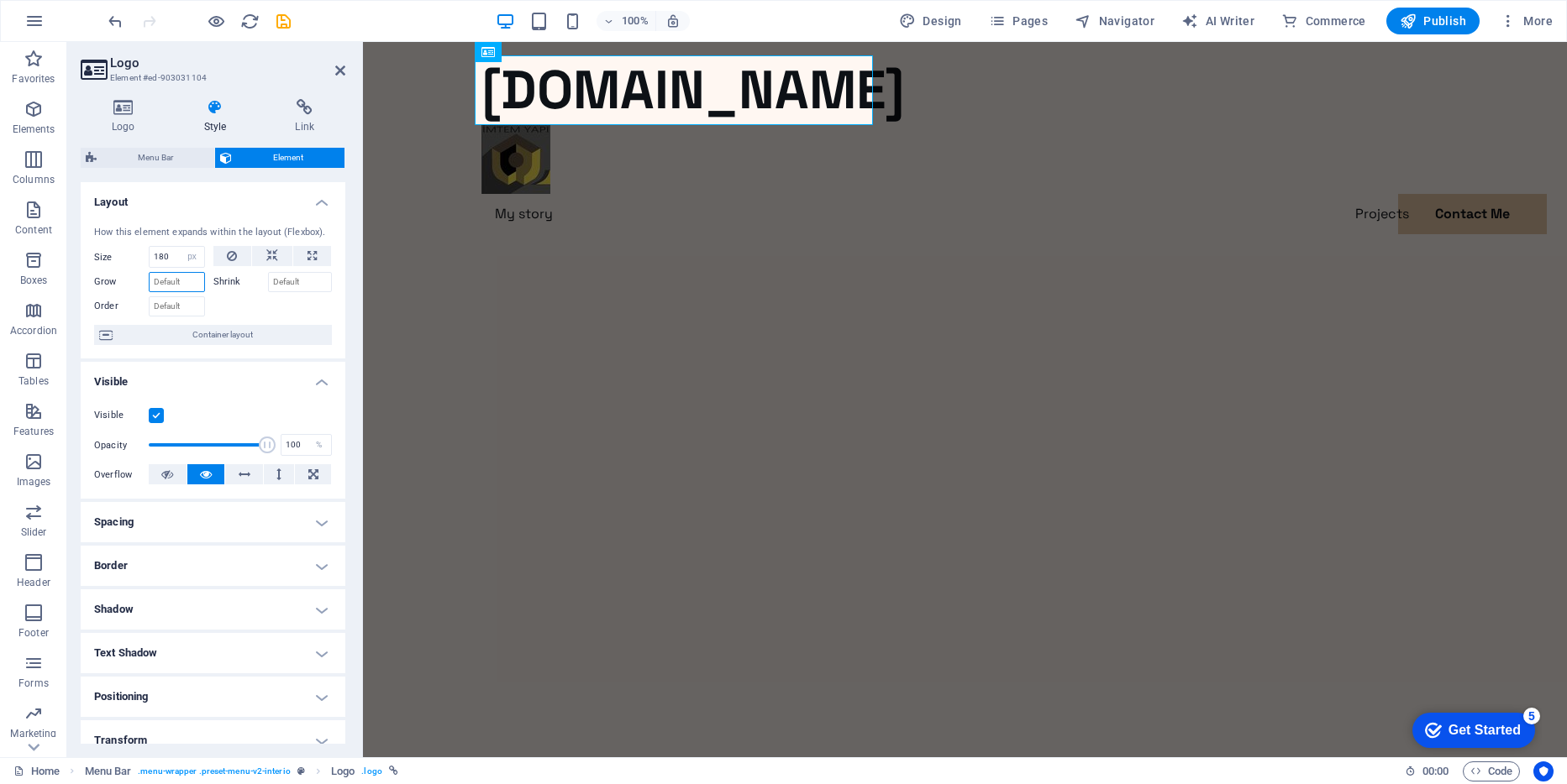
click at [184, 286] on input "Grow" at bounding box center [177, 281] width 56 height 20
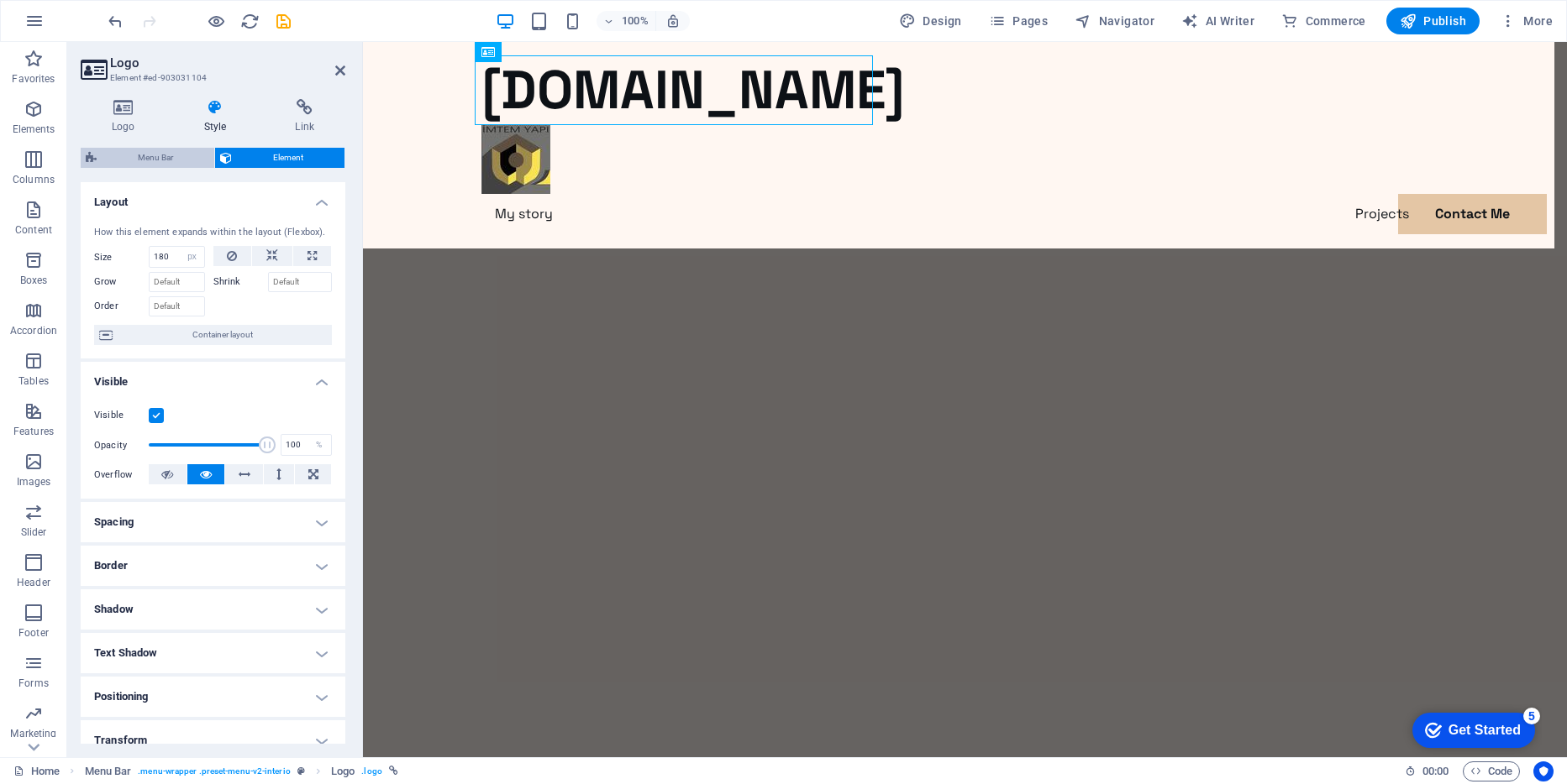
click at [168, 161] on span "Menu Bar" at bounding box center [155, 157] width 108 height 20
select select "rem"
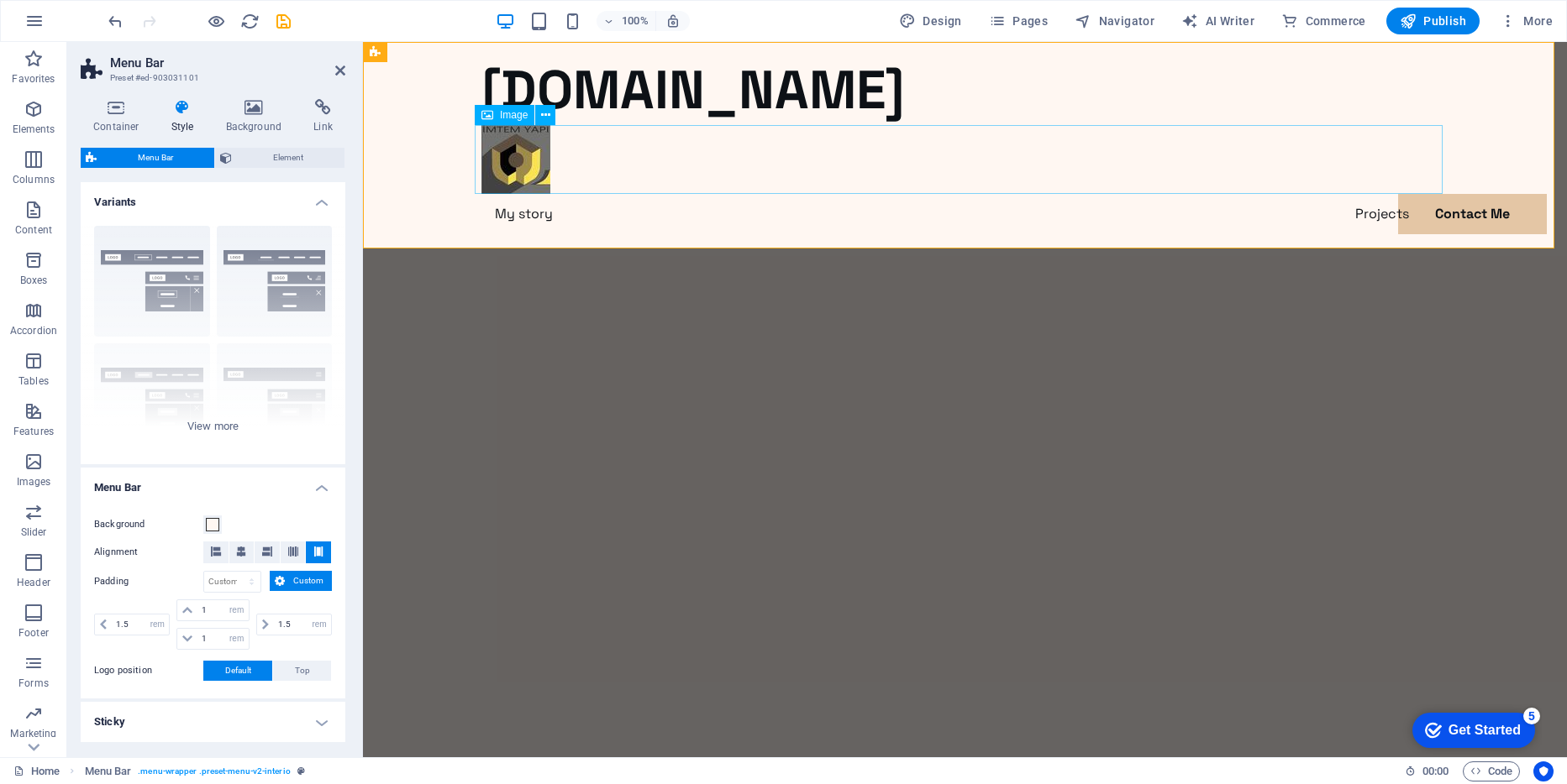
click at [1132, 157] on figure at bounding box center [965, 159] width 968 height 69
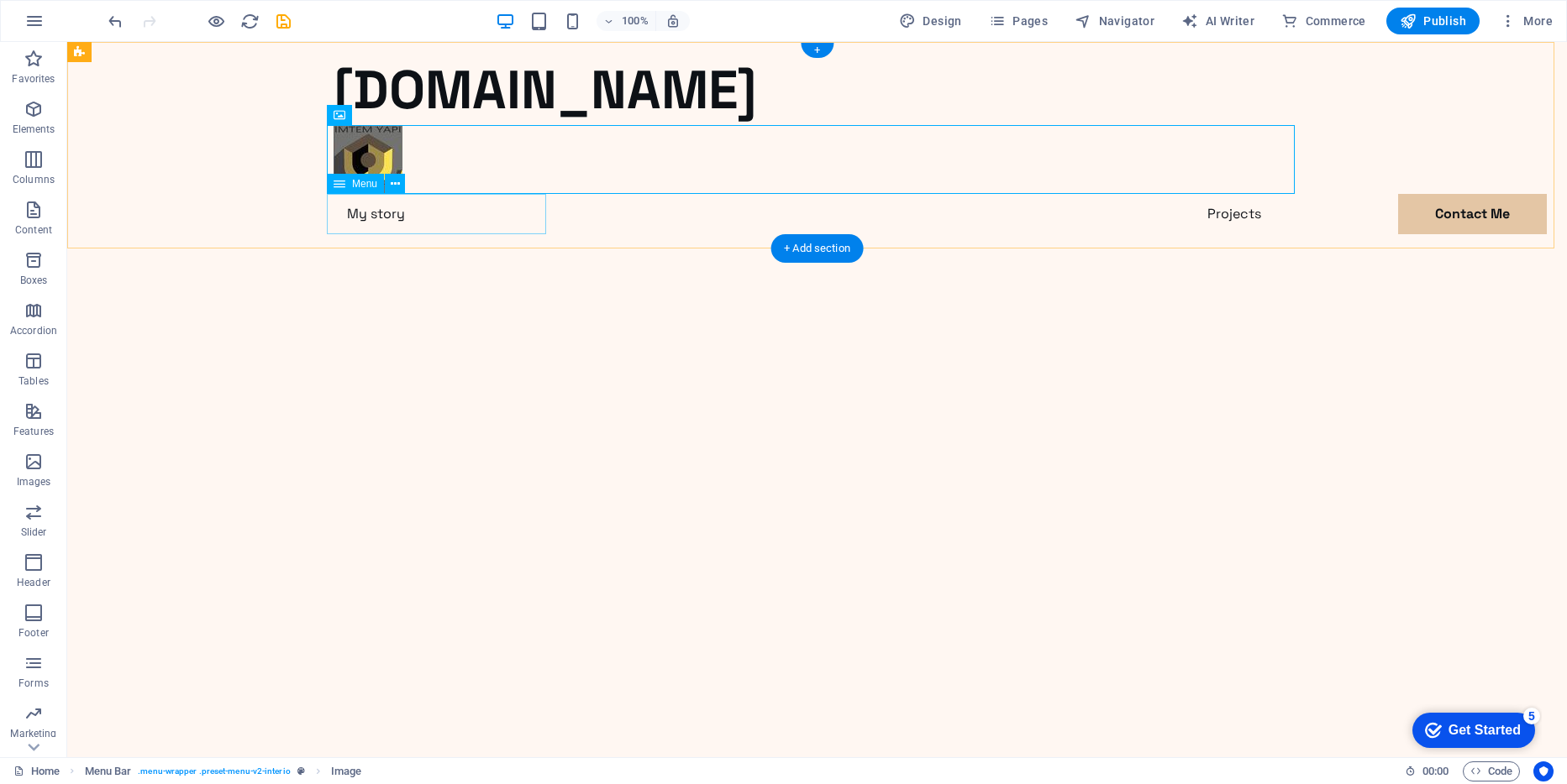
click at [470, 215] on nav "My story Projects Contact Me" at bounding box center [817, 213] width 968 height 40
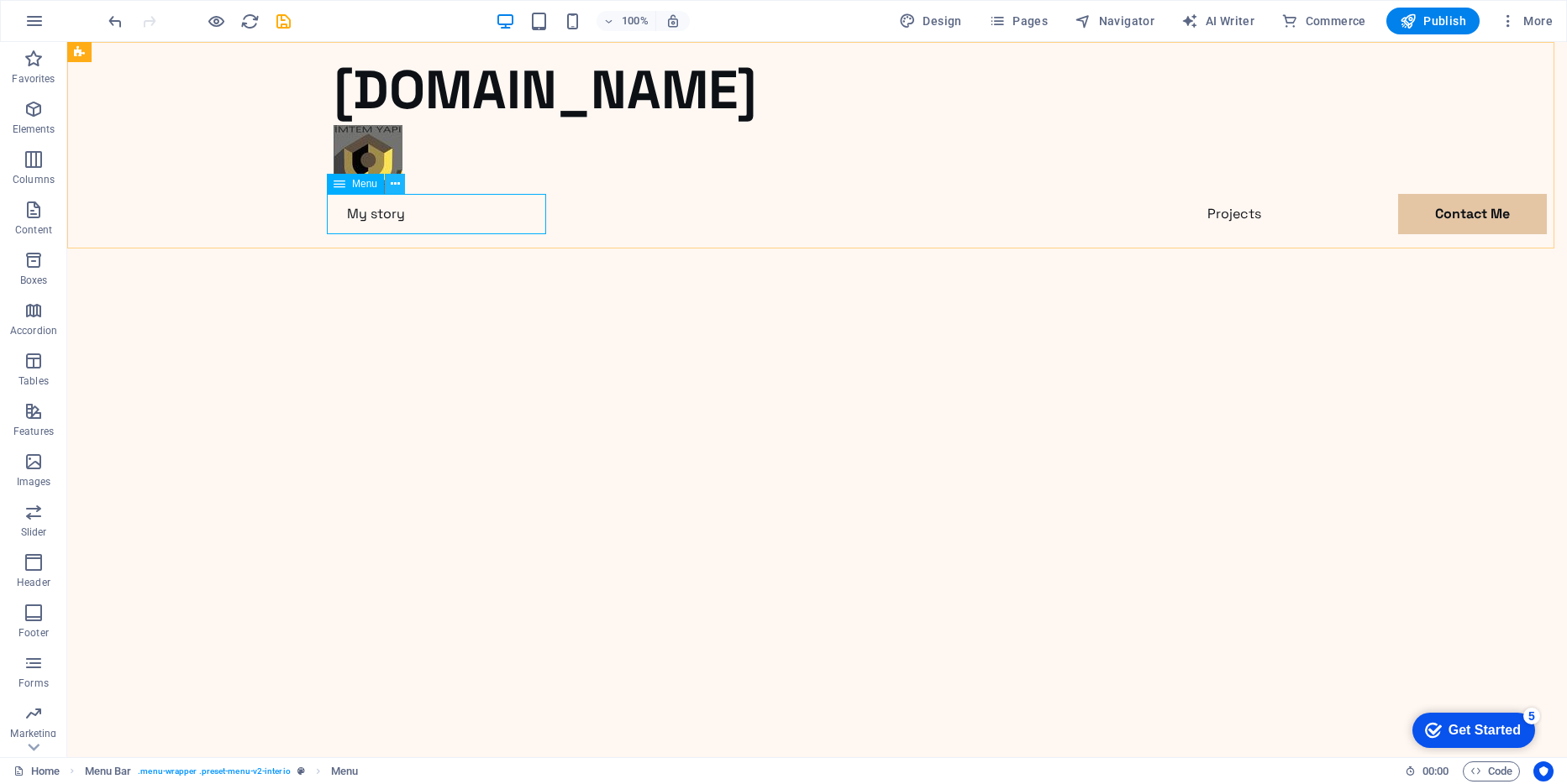
click at [396, 181] on icon at bounding box center [395, 184] width 9 height 17
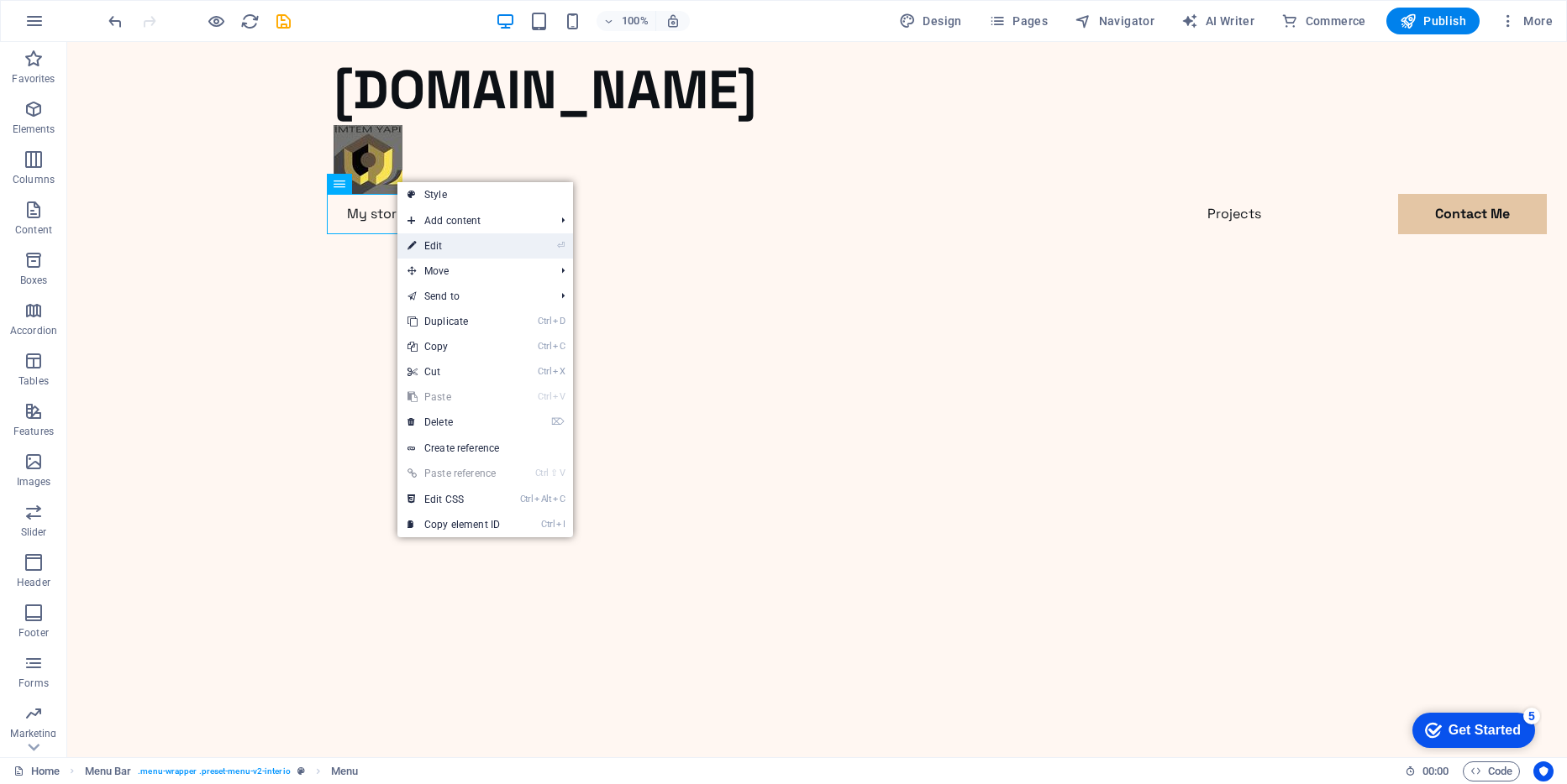
click at [438, 244] on link "⏎ Edit" at bounding box center [454, 245] width 113 height 25
select select
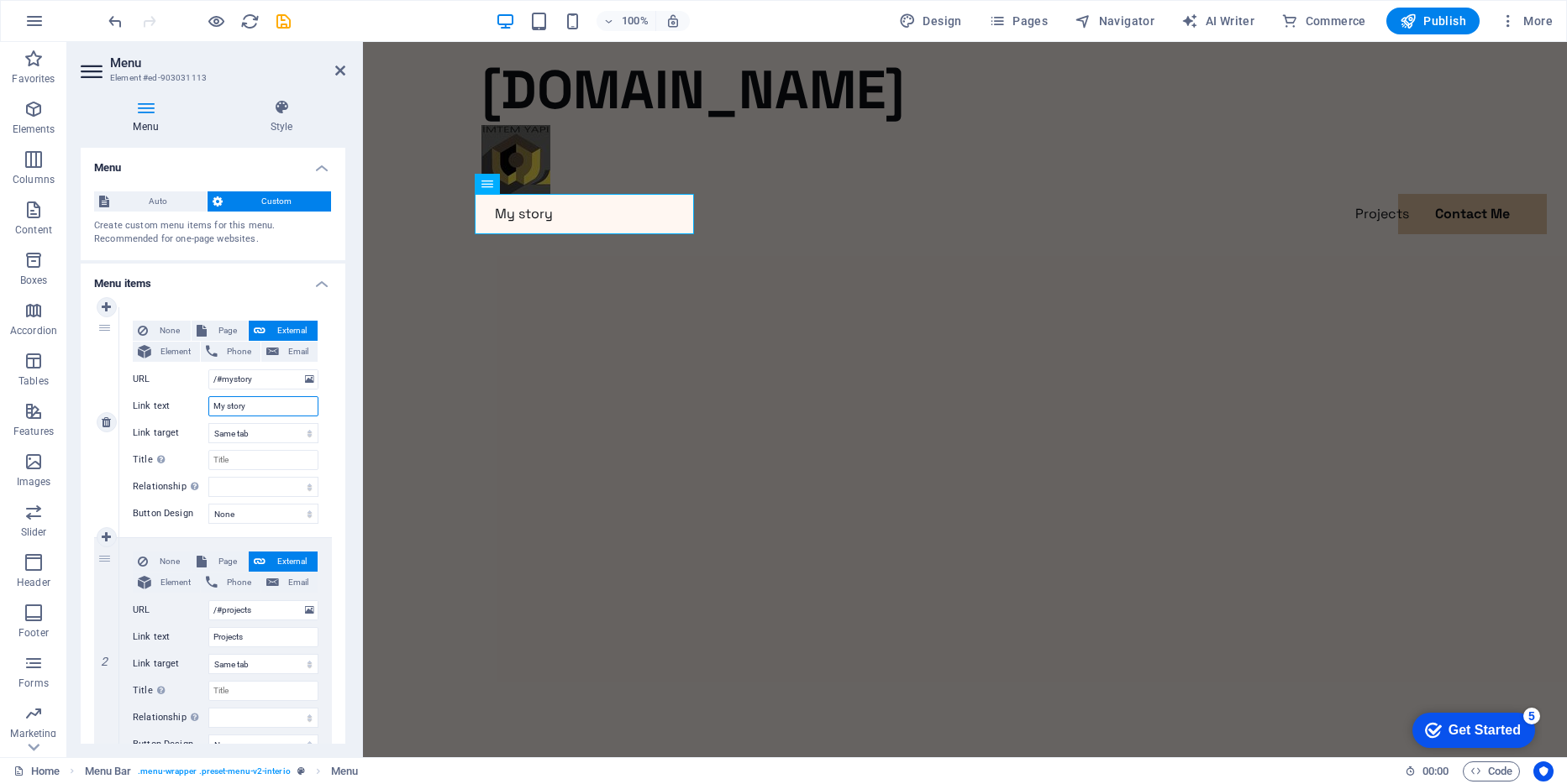
drag, startPoint x: 255, startPoint y: 407, endPoint x: 194, endPoint y: 409, distance: 61.0
click at [194, 409] on div "Link text My story" at bounding box center [226, 406] width 186 height 20
type input "hakımızda"
select select
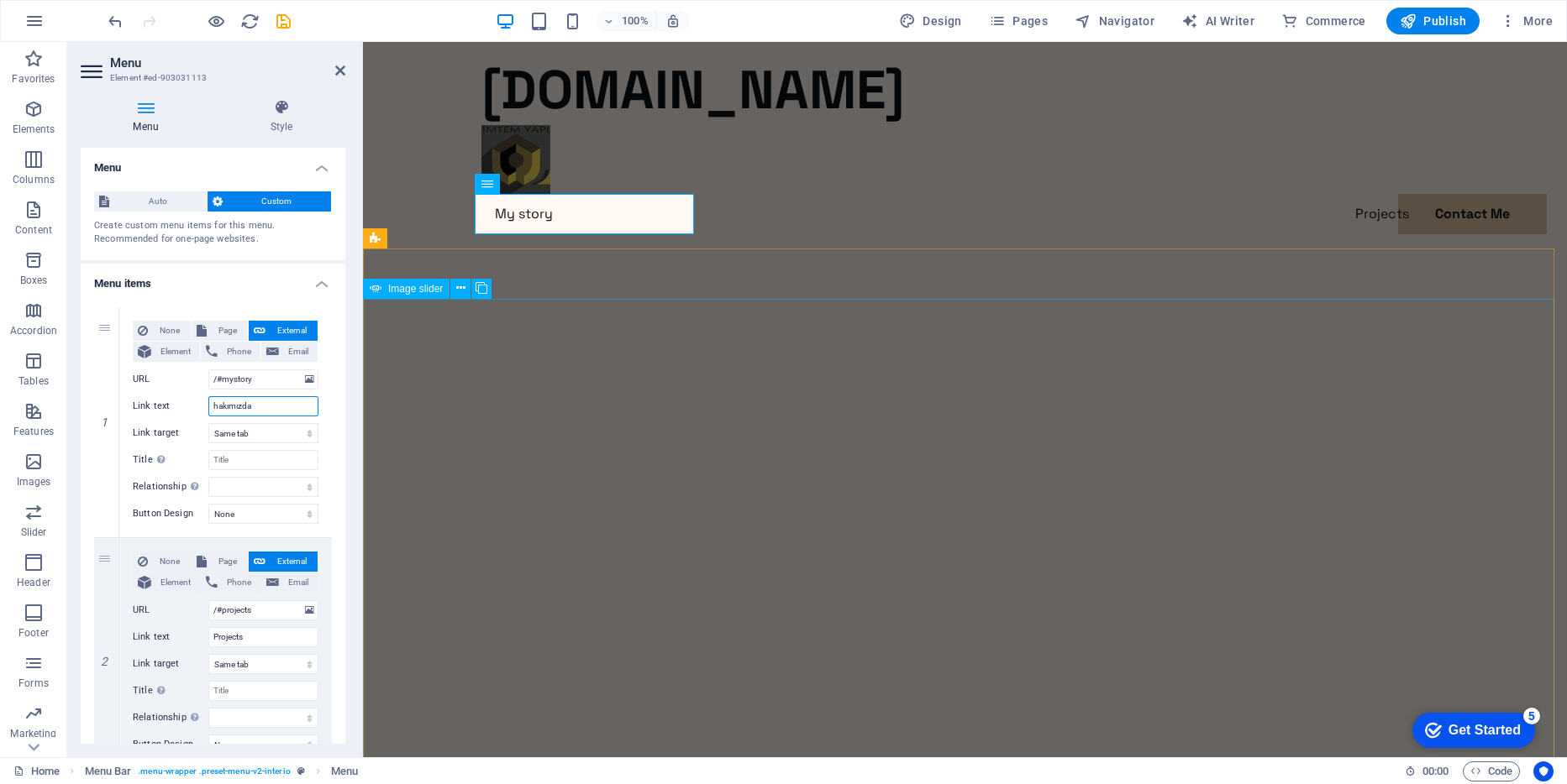
select select
drag, startPoint x: 266, startPoint y: 414, endPoint x: 198, endPoint y: 409, distance: 68.2
click at [191, 411] on div "Link text hakımızda" at bounding box center [226, 406] width 186 height 20
type input "HAKIMIZDA"
select select
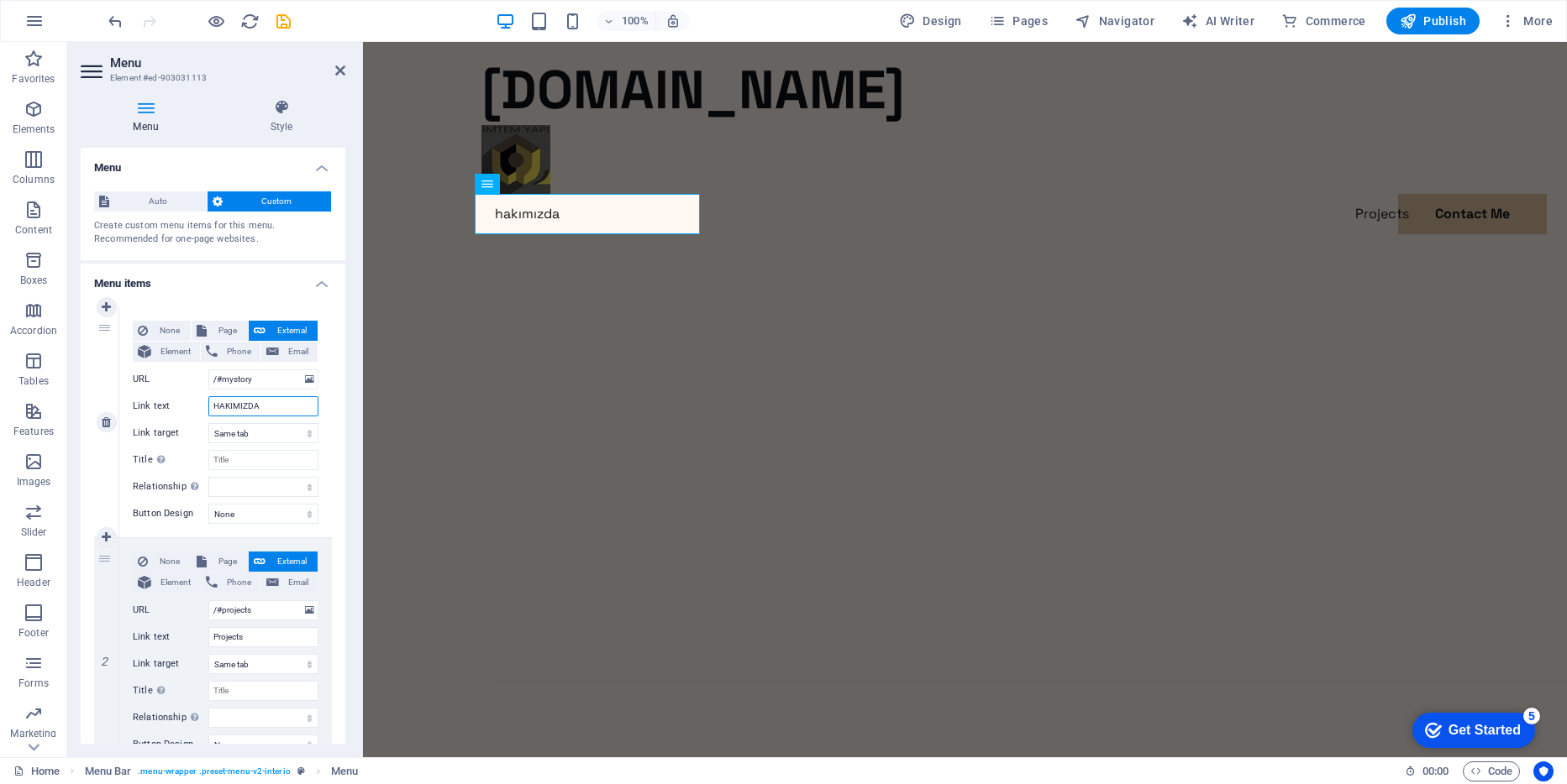
select select
type input "HAKIMIZDA"
drag, startPoint x: 253, startPoint y: 633, endPoint x: 195, endPoint y: 626, distance: 58.4
click at [195, 626] on div "None Page External Element Phone Email Page Home Privacy Legal Notice Subpage E…" at bounding box center [226, 639] width 186 height 176
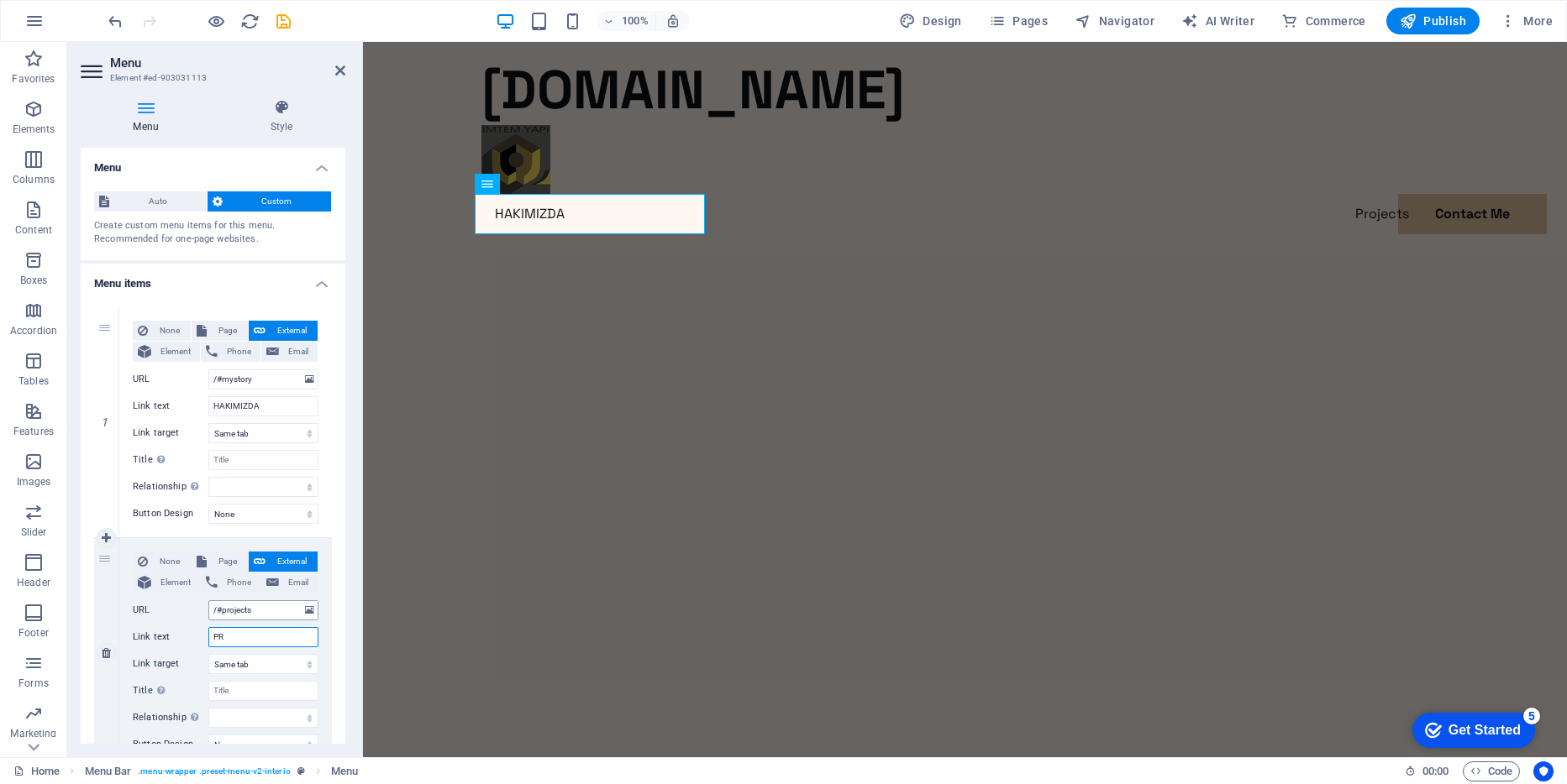
type input "PRP"
select select
type input "PRPJELER"
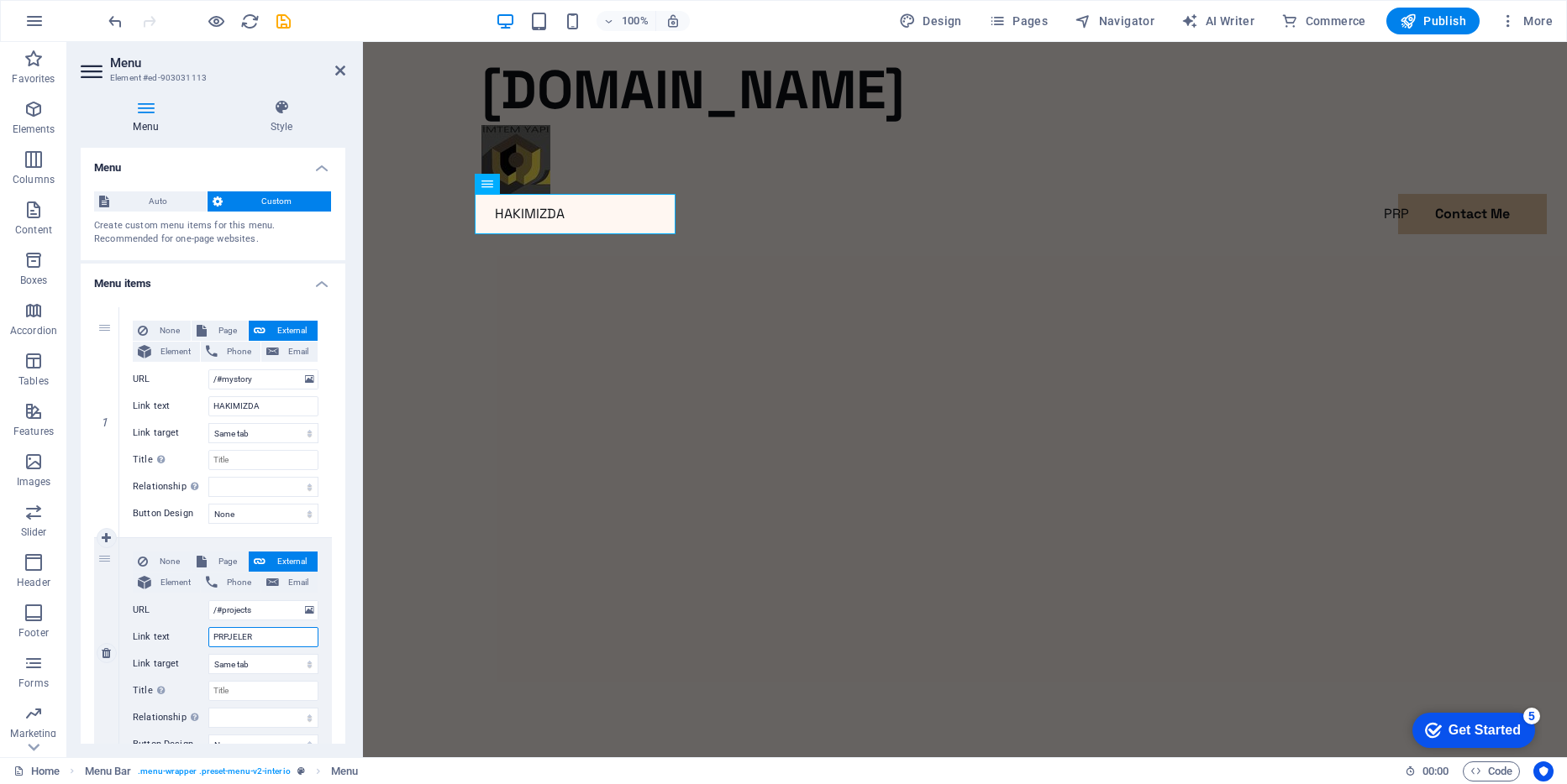
select select
click at [228, 639] on input "PRPJELER" at bounding box center [263, 637] width 110 height 20
type input "PROJELER"
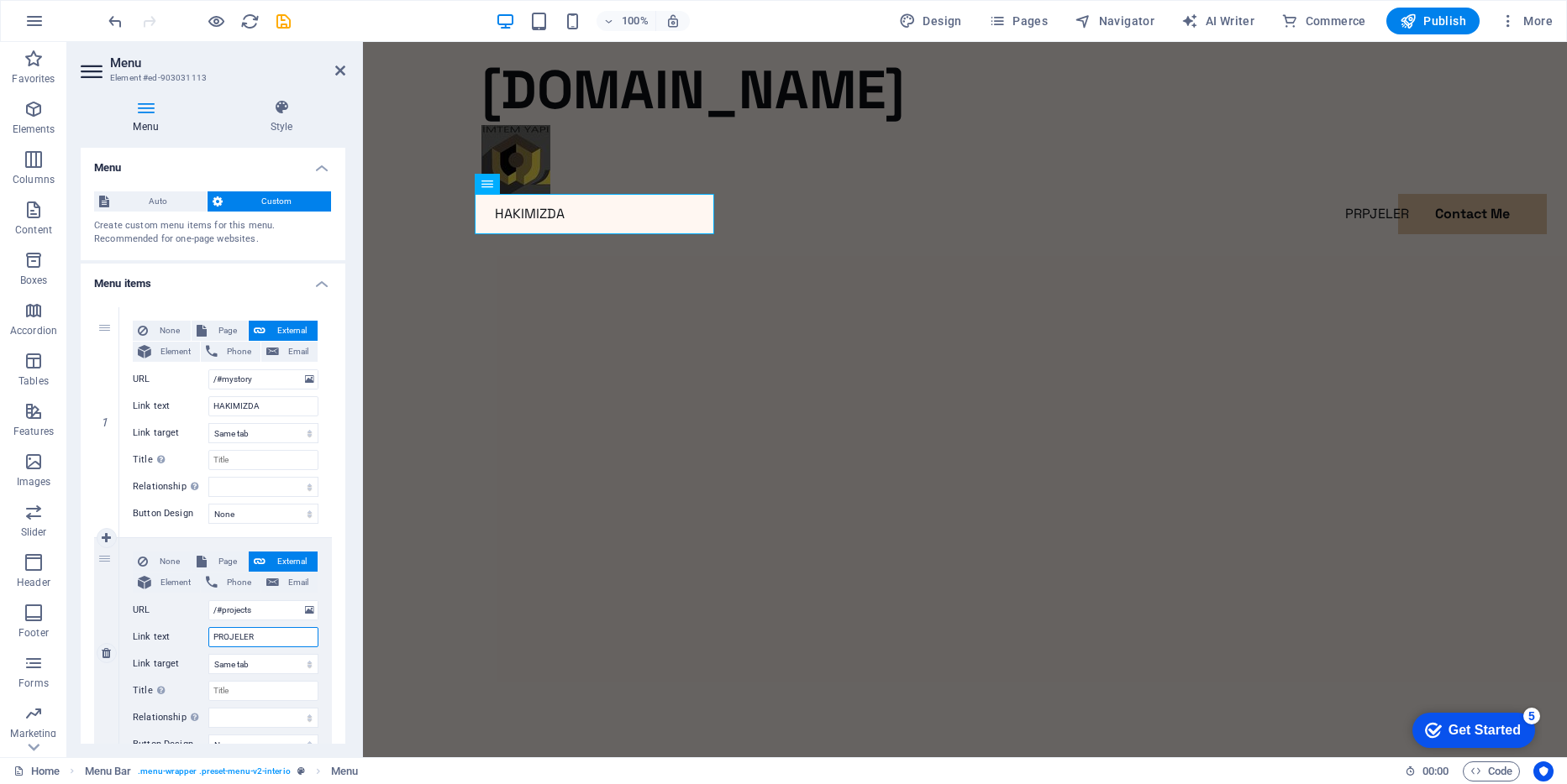
select select
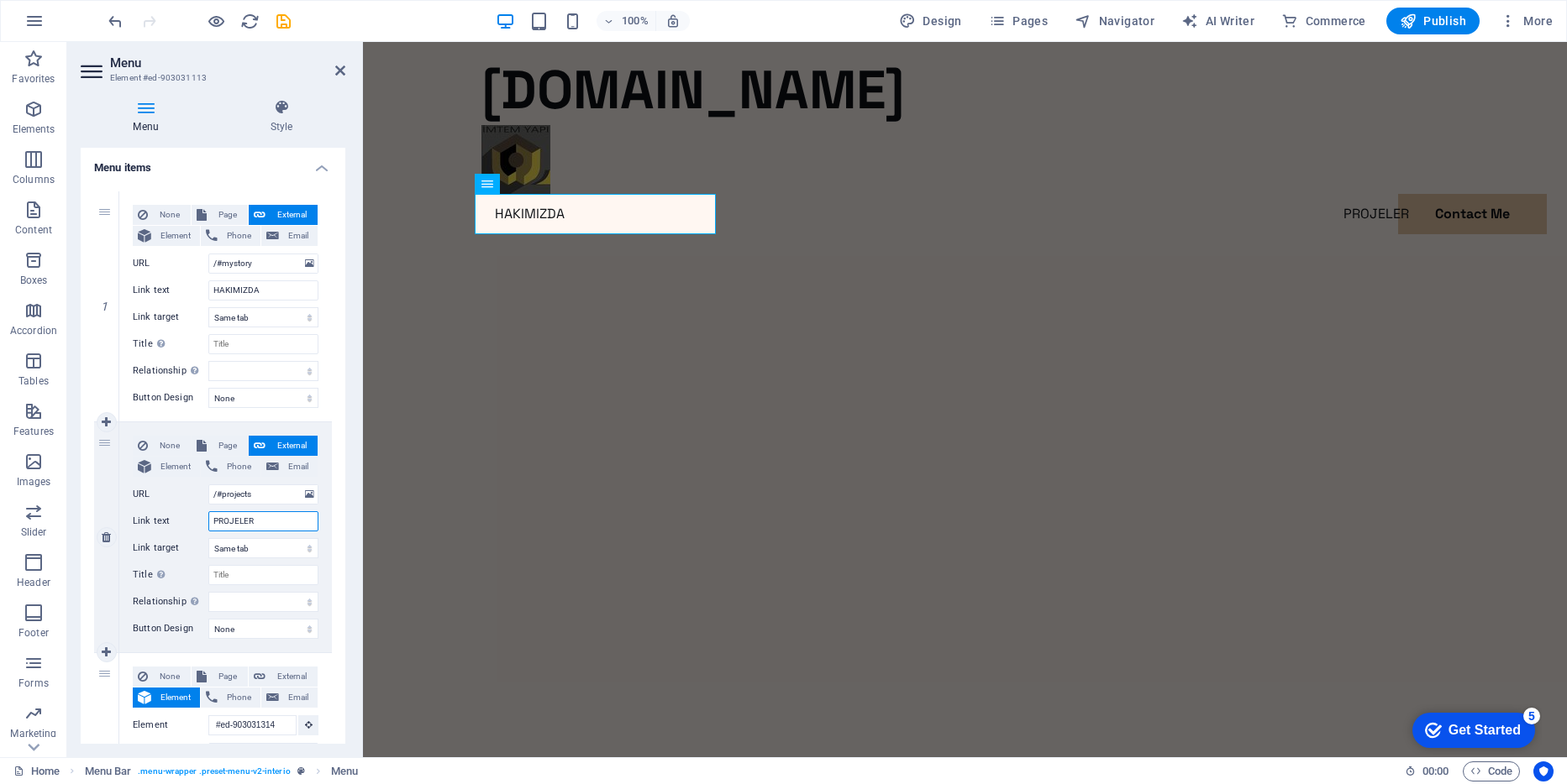
scroll to position [108, 0]
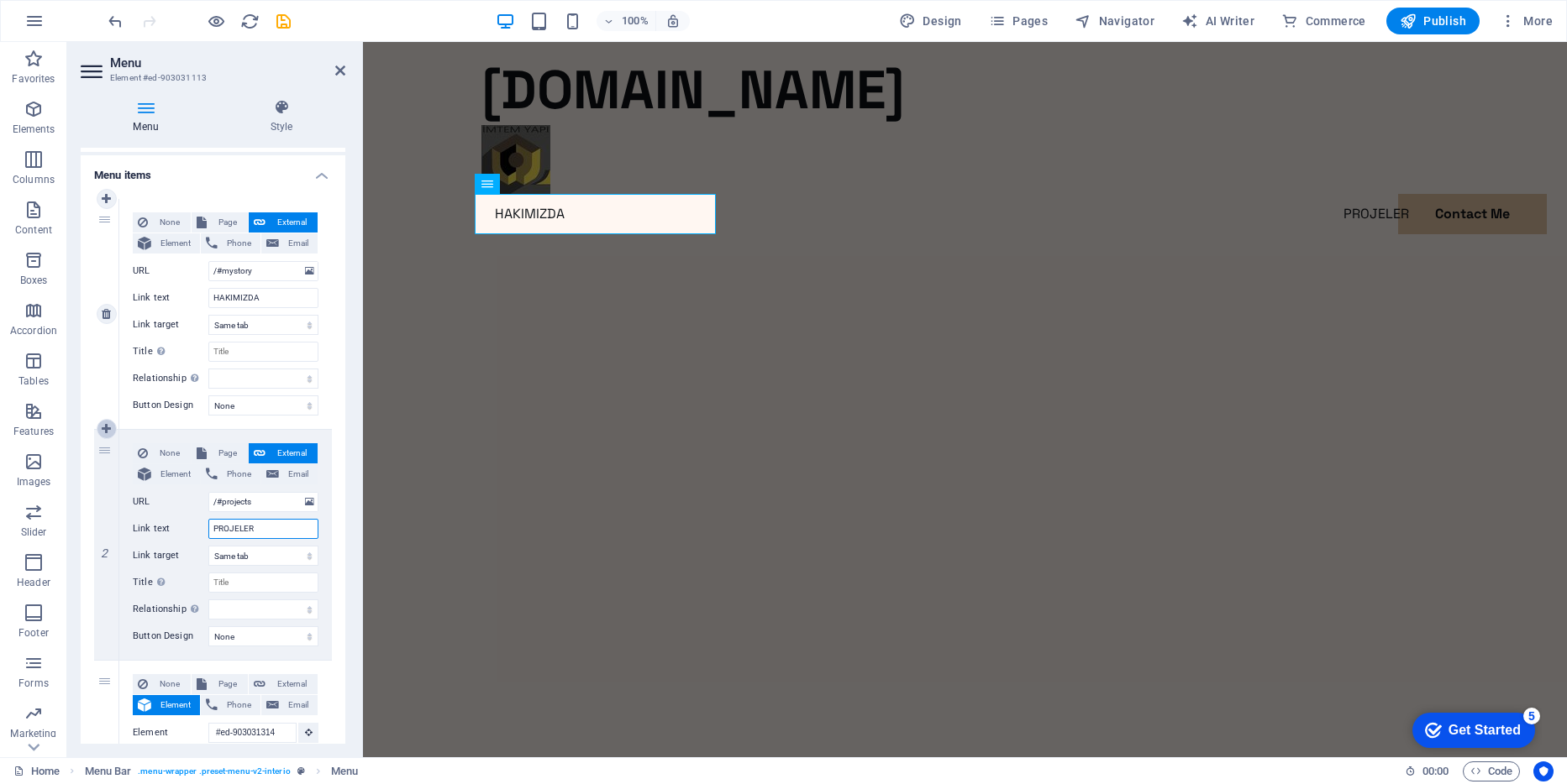
type input "PROJELER"
click at [109, 428] on icon at bounding box center [106, 429] width 9 height 12
select select
type input "/#projects"
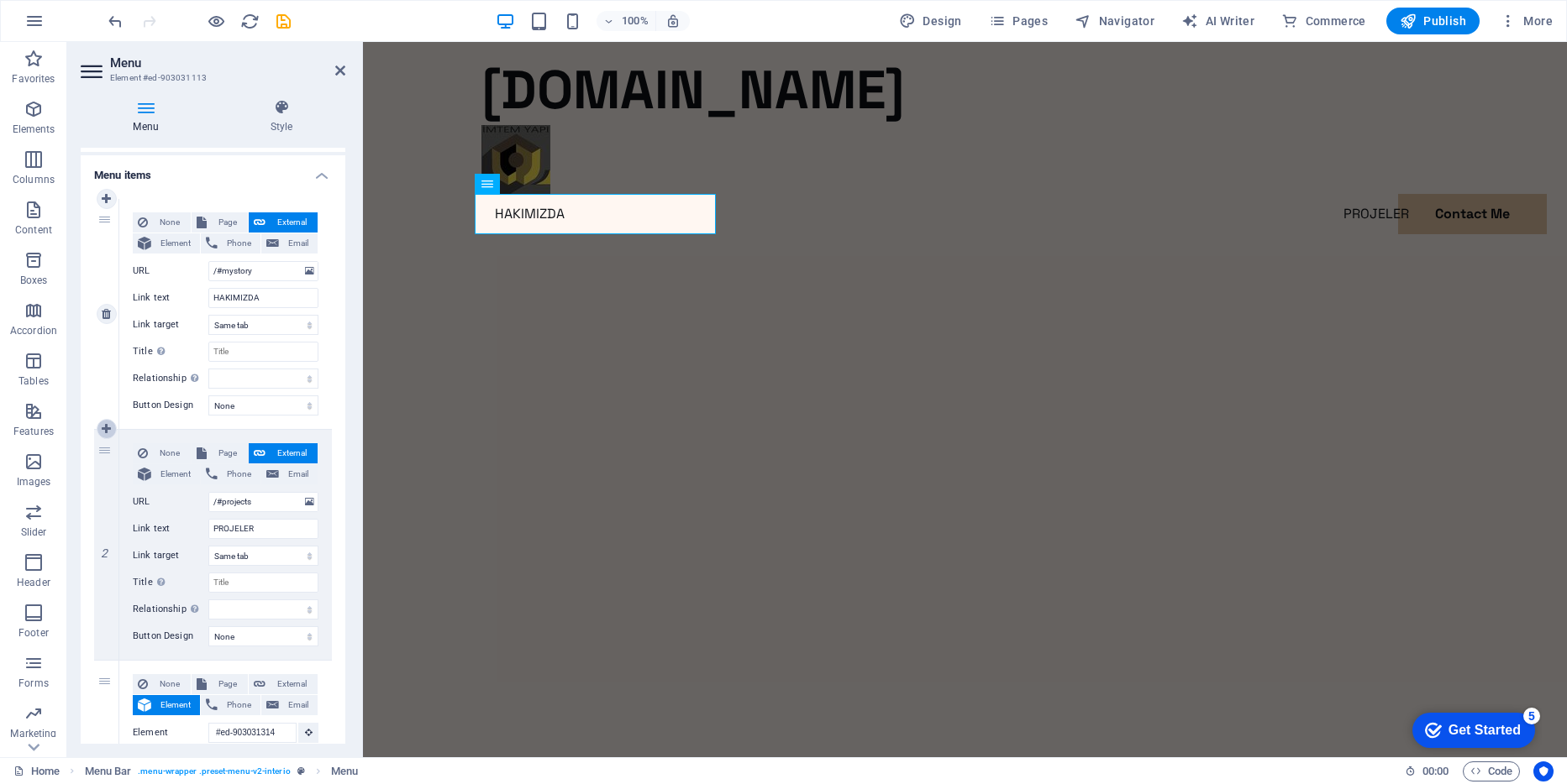
type input "PROJELER"
select select
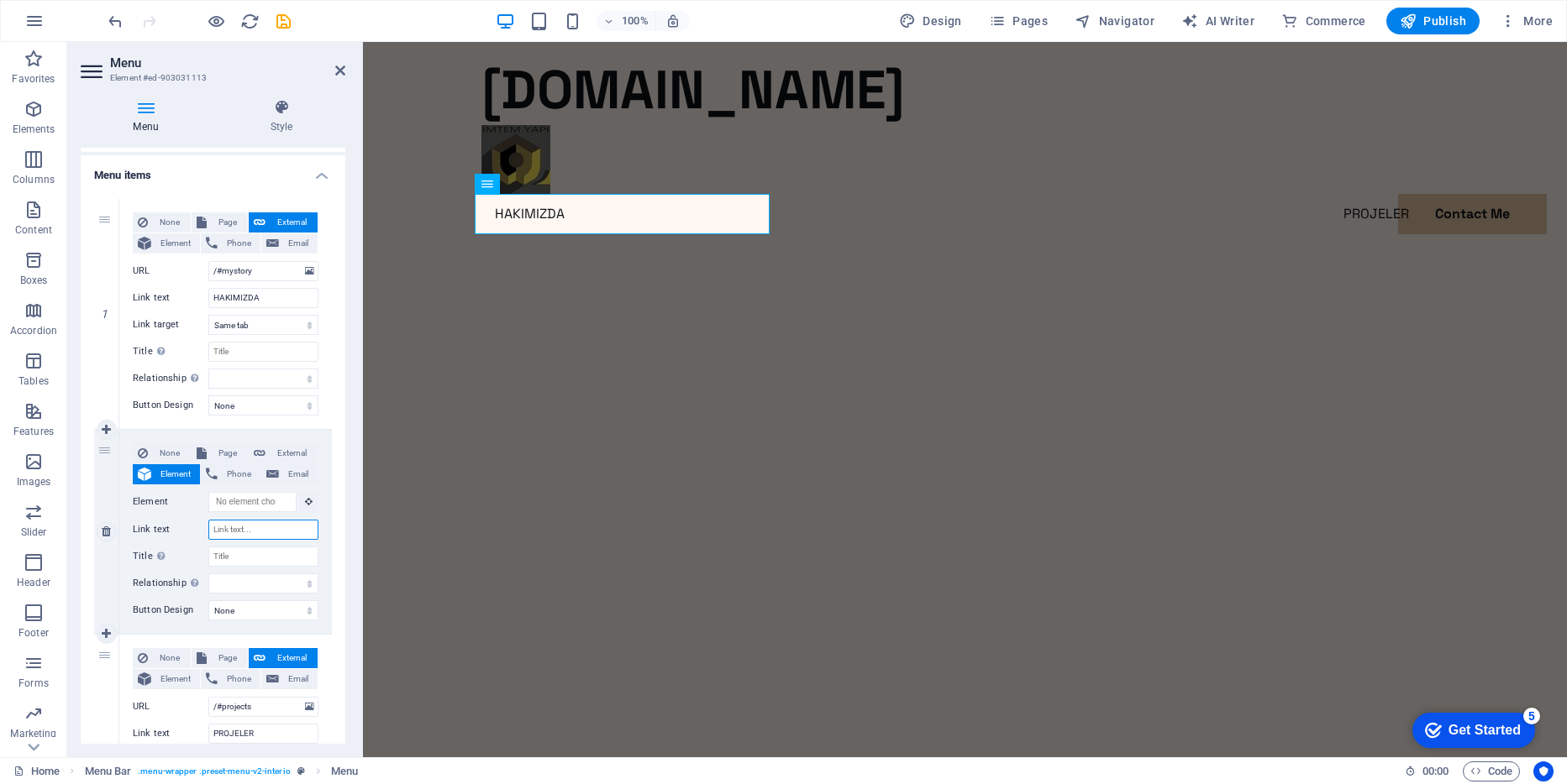
drag, startPoint x: 270, startPoint y: 527, endPoint x: 216, endPoint y: 534, distance: 54.5
click at [216, 533] on input "Link text" at bounding box center [263, 529] width 110 height 20
click at [257, 528] on input "Link text" at bounding box center [263, 529] width 110 height 20
type input "NEDEN"
select select
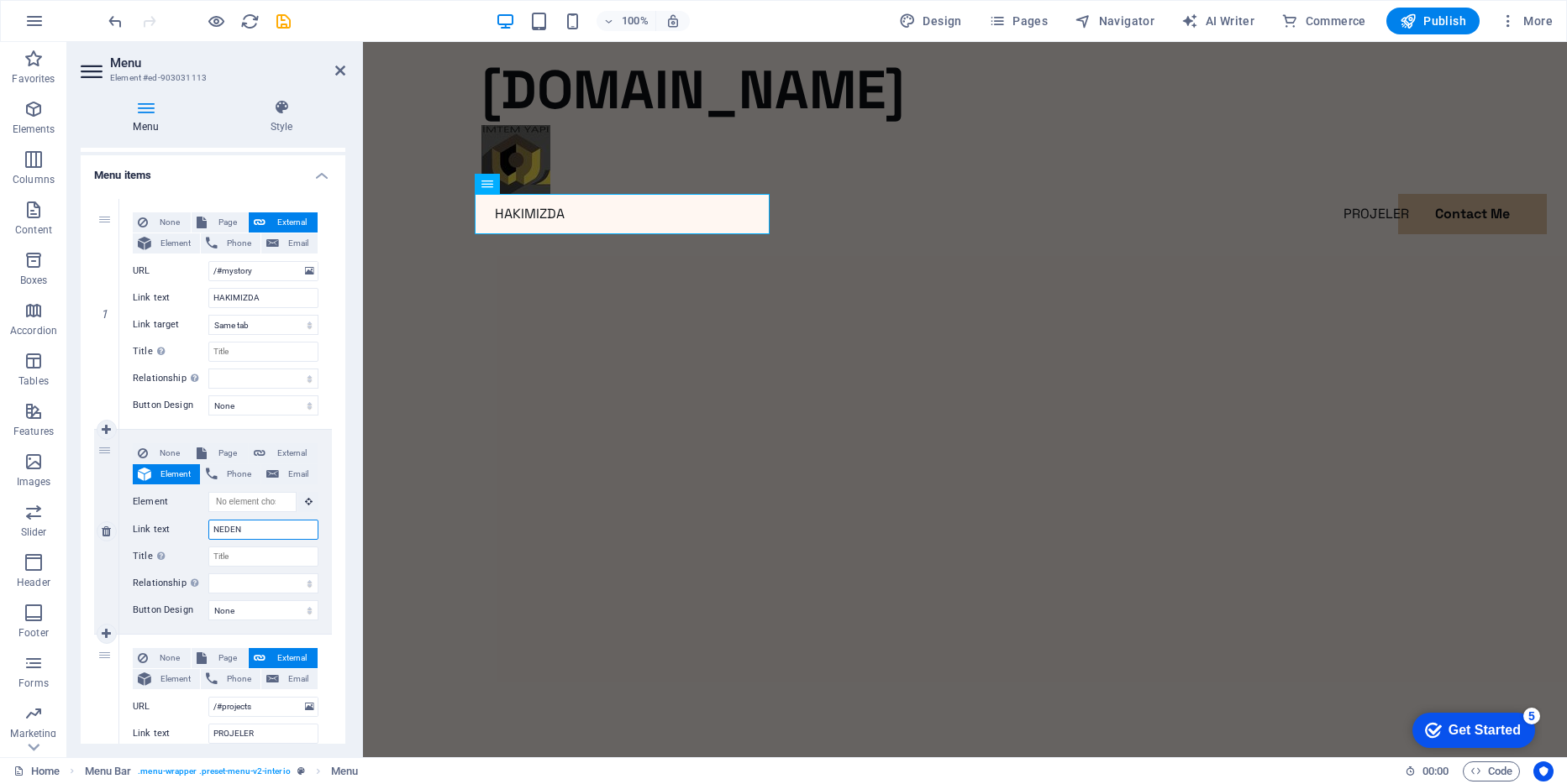
select select
type input "NEDEN"
select select
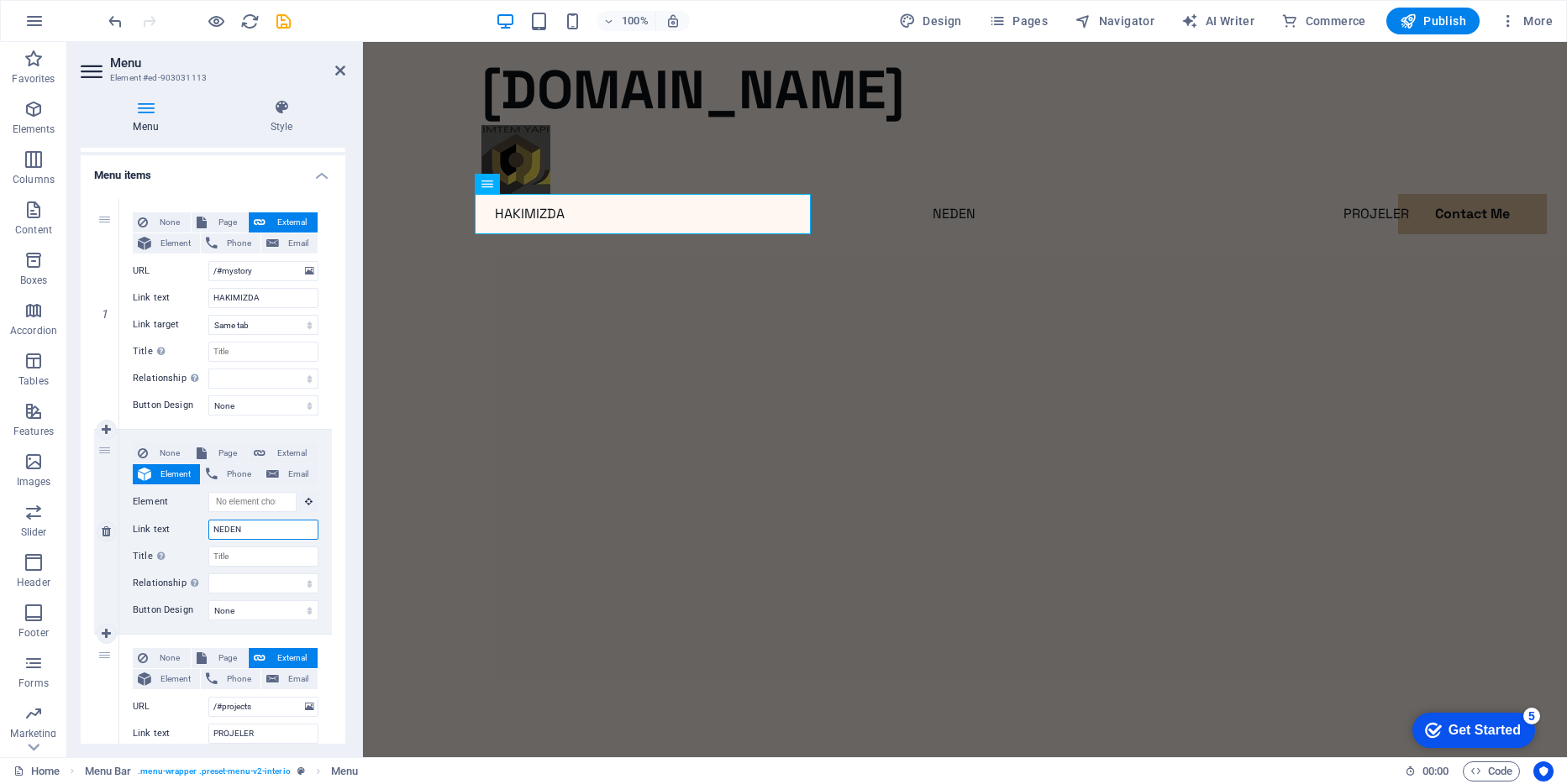
select select
type input "NEDEN İM"
select select
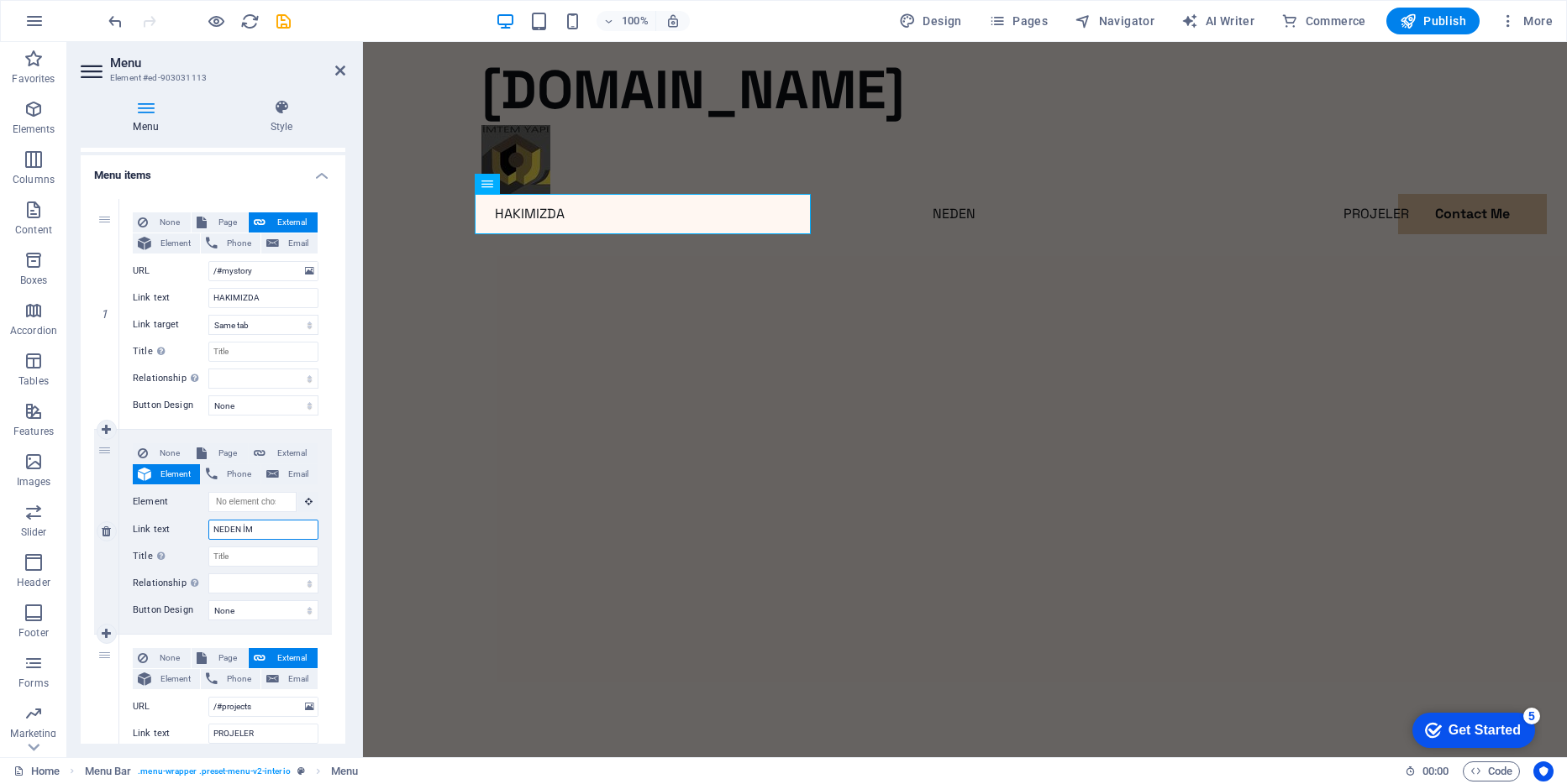
select select
type input "NEDEN İMTEM"
select select
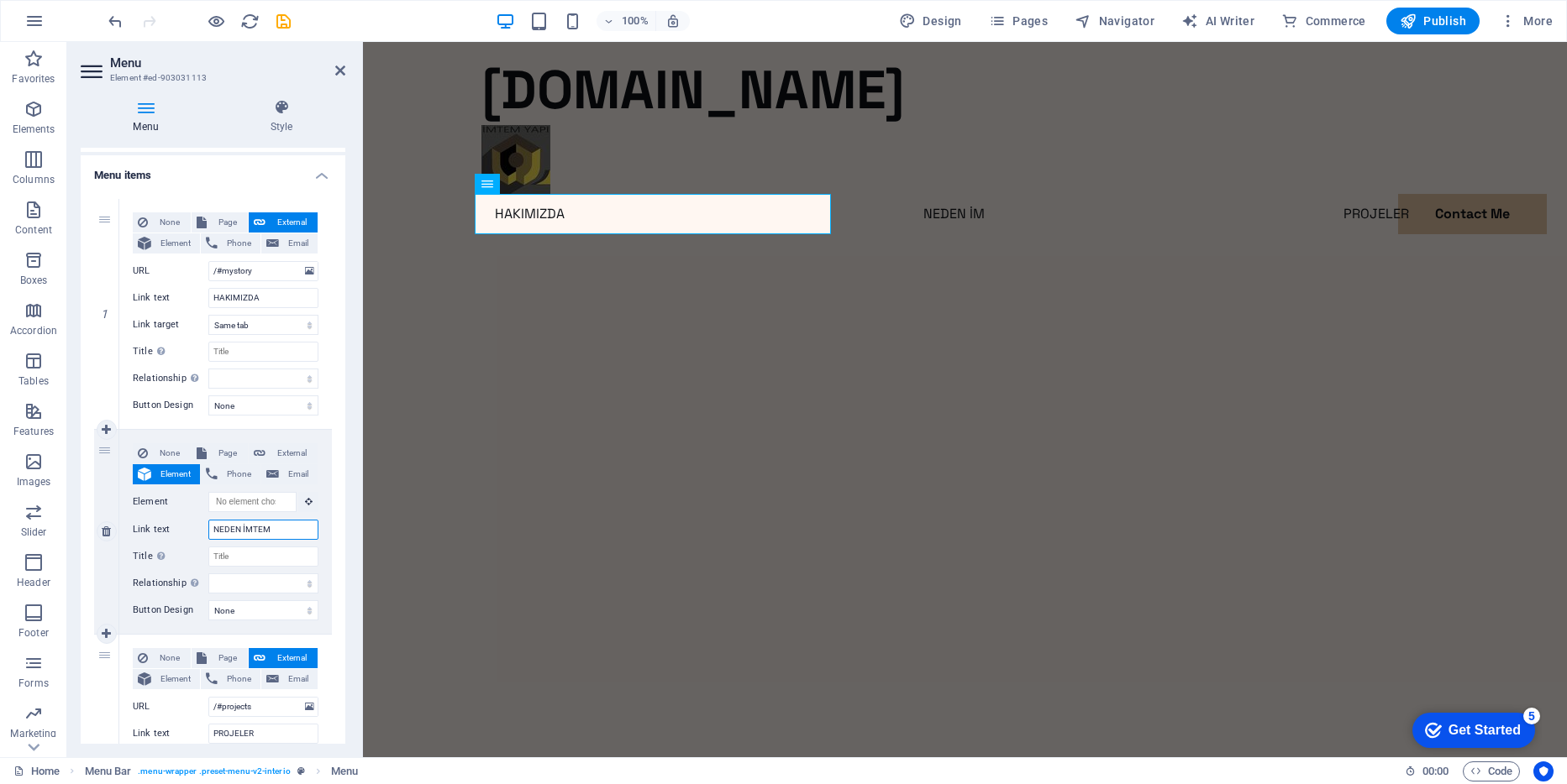
select select
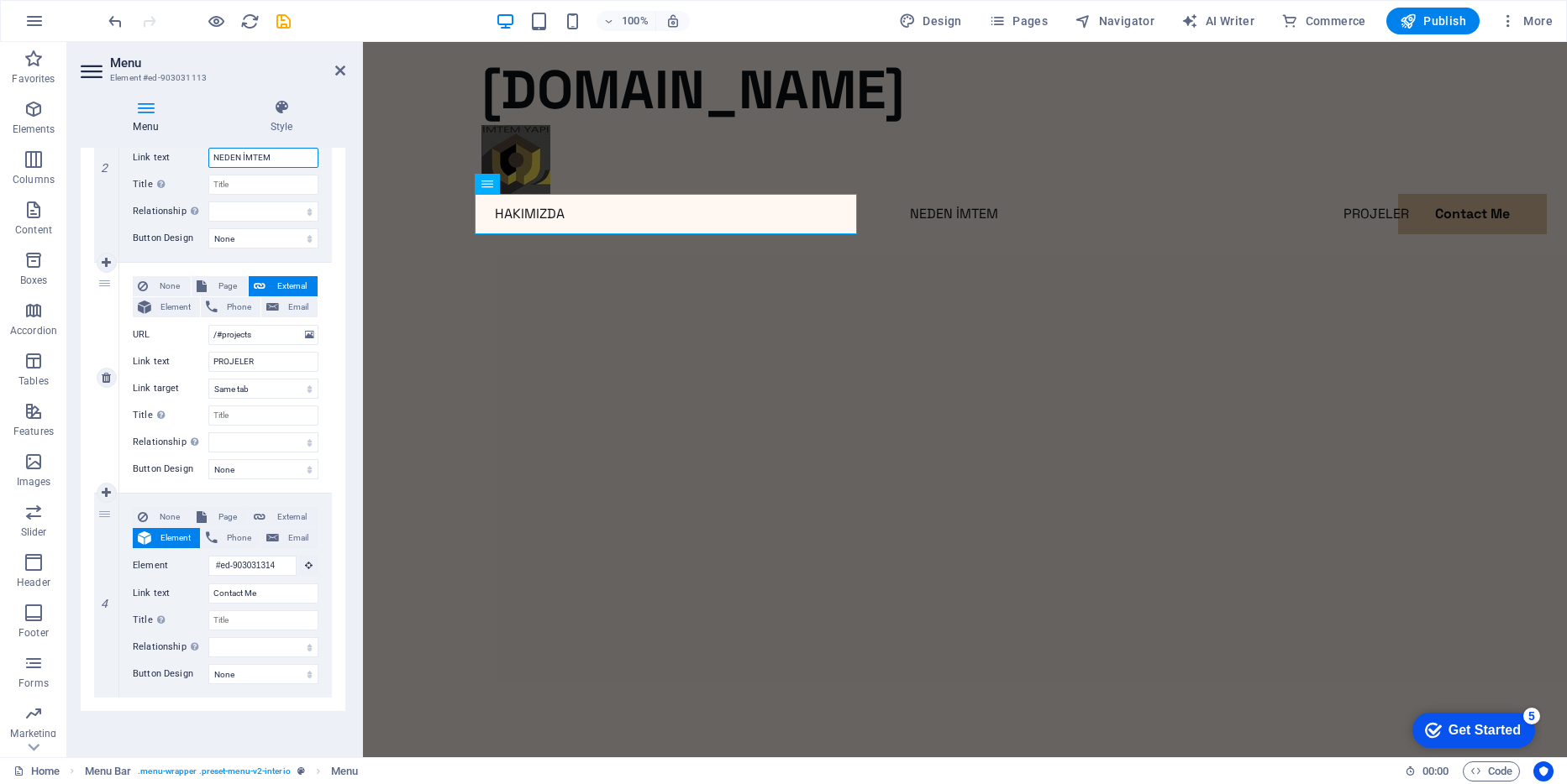
scroll to position [481, 0]
type input "NEDEN İMTEM"
drag, startPoint x: 339, startPoint y: 73, endPoint x: 272, endPoint y: 31, distance: 79.1
click at [339, 73] on icon at bounding box center [340, 71] width 10 height 14
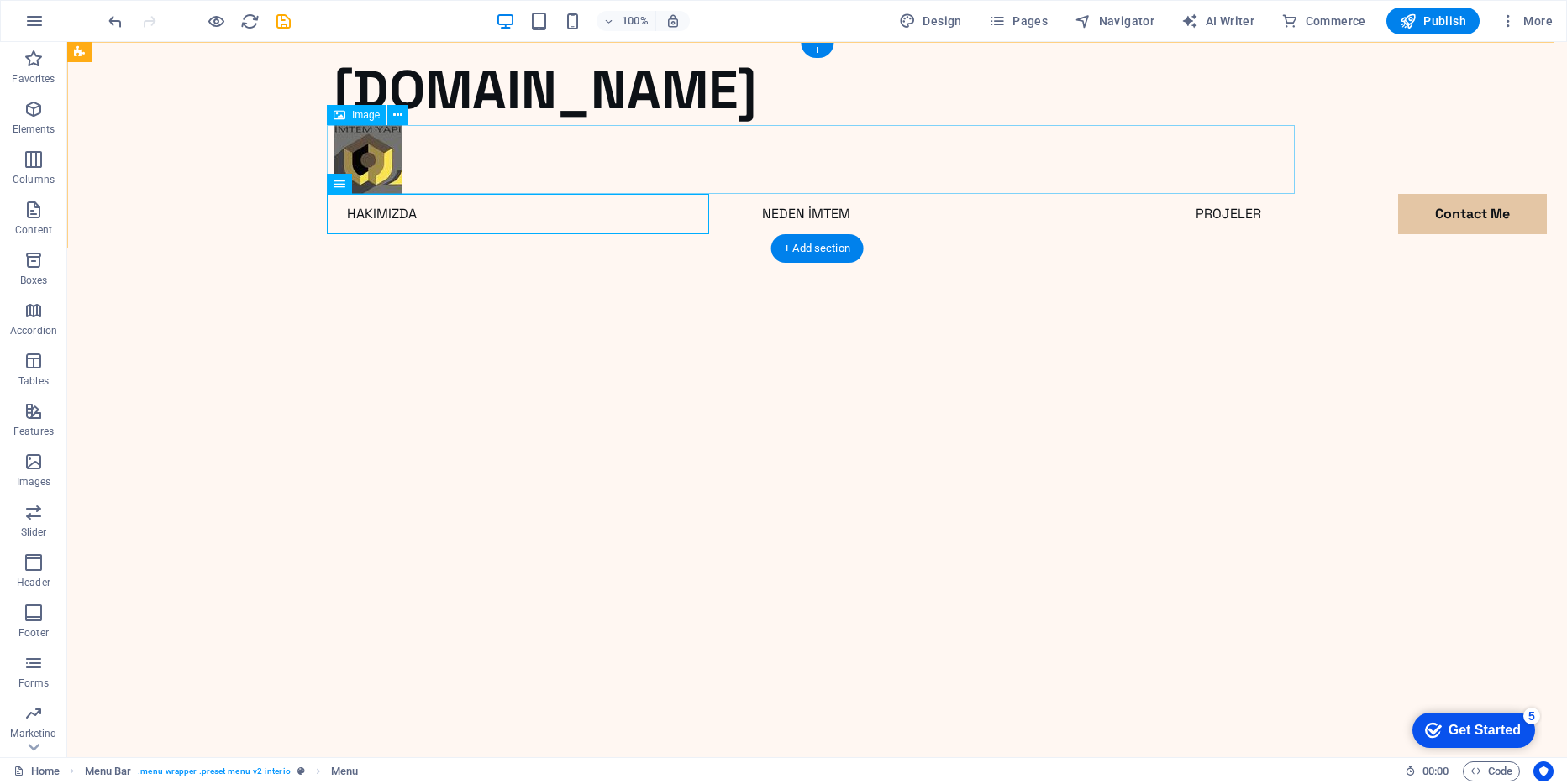
click at [374, 133] on figure at bounding box center [817, 159] width 968 height 69
click at [397, 116] on icon at bounding box center [398, 115] width 9 height 17
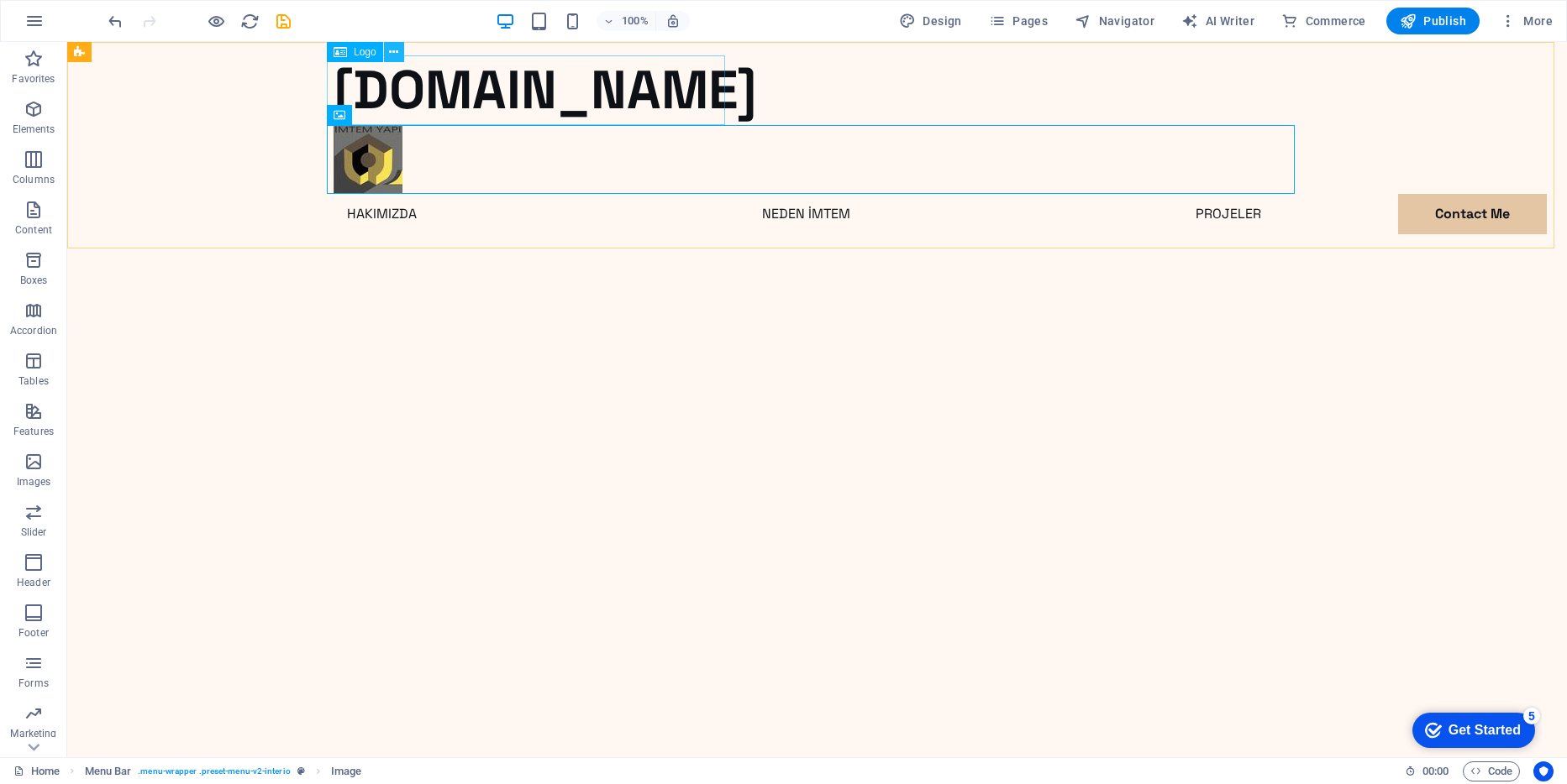
click at [396, 56] on icon at bounding box center [393, 52] width 9 height 17
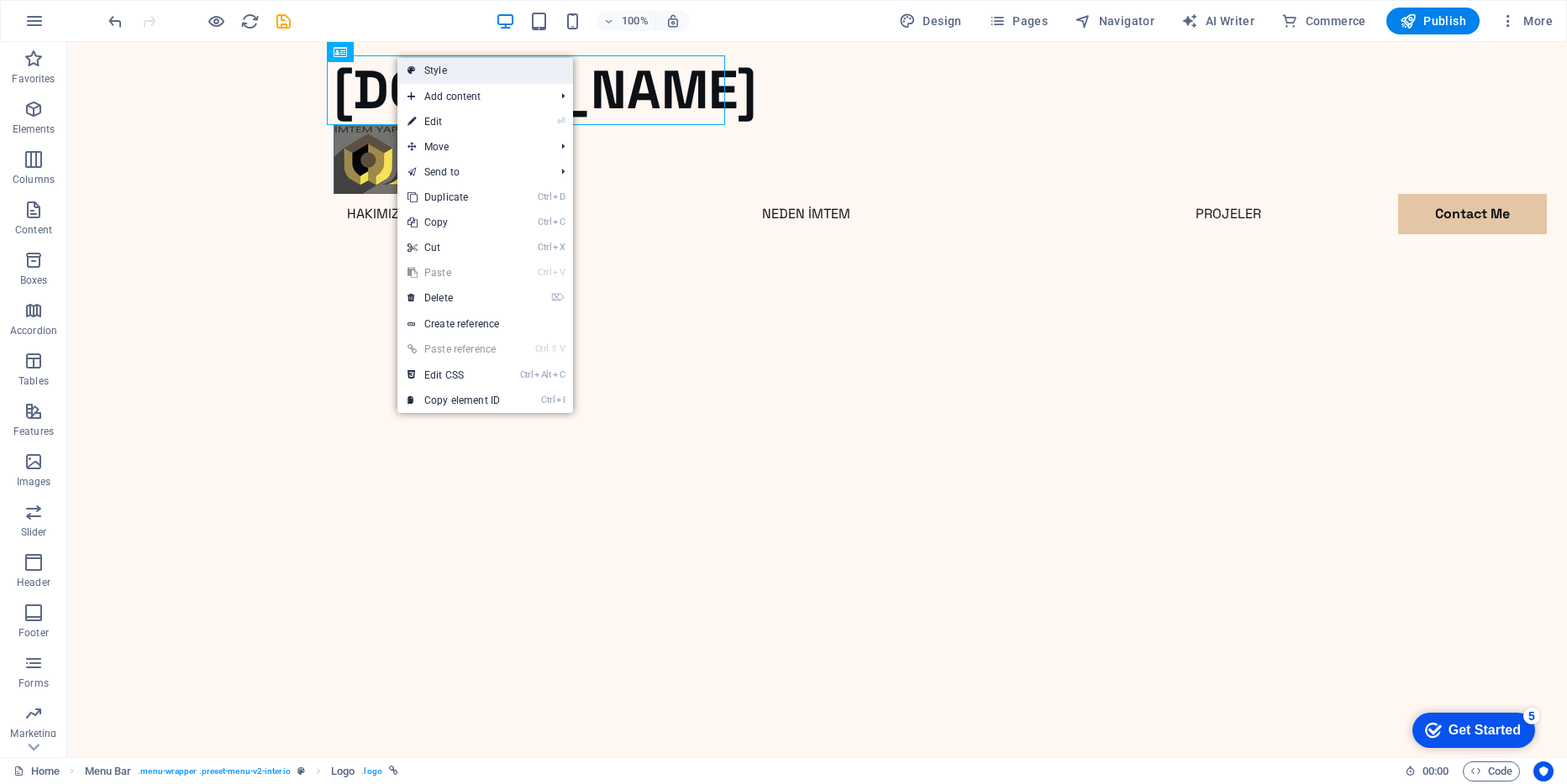
click at [441, 72] on link "Style" at bounding box center [486, 70] width 176 height 25
select select "rem"
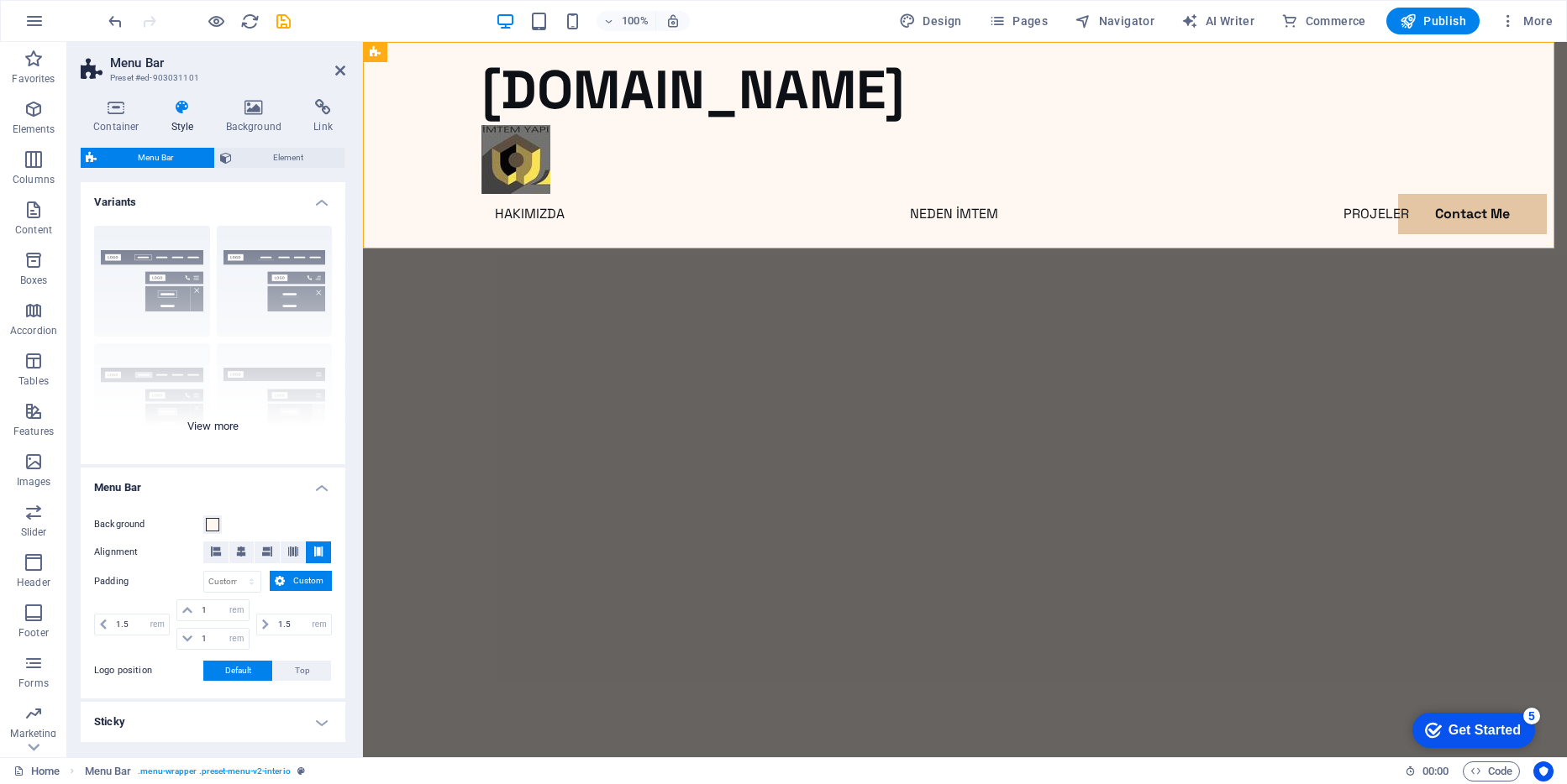
click at [166, 258] on div "Border Centered Default Fixed Loki Trigger Wide XXL" at bounding box center [213, 338] width 264 height 252
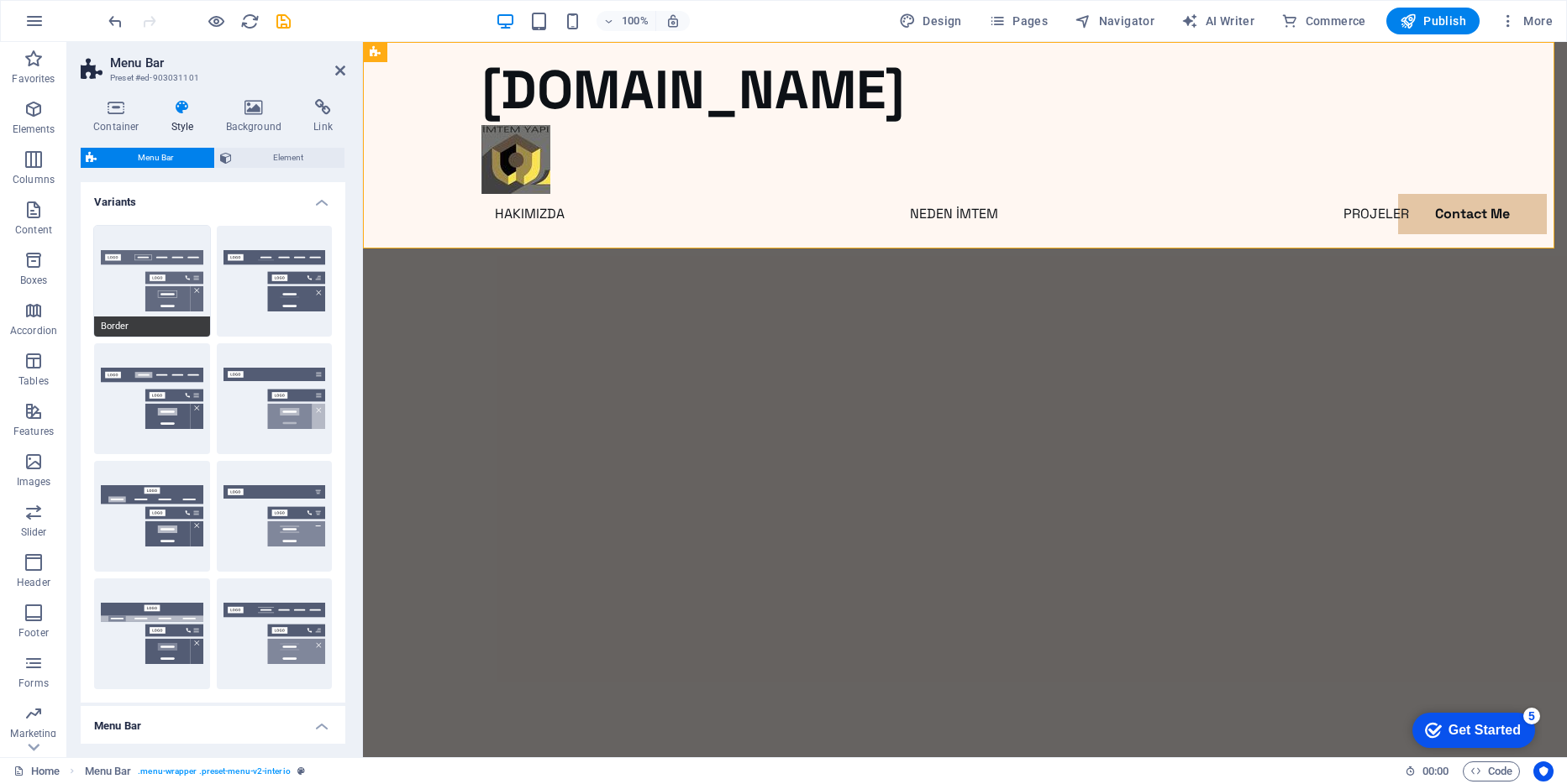
click at [174, 280] on button "Border" at bounding box center [152, 281] width 116 height 111
type input "1"
select select "rem"
type input "1"
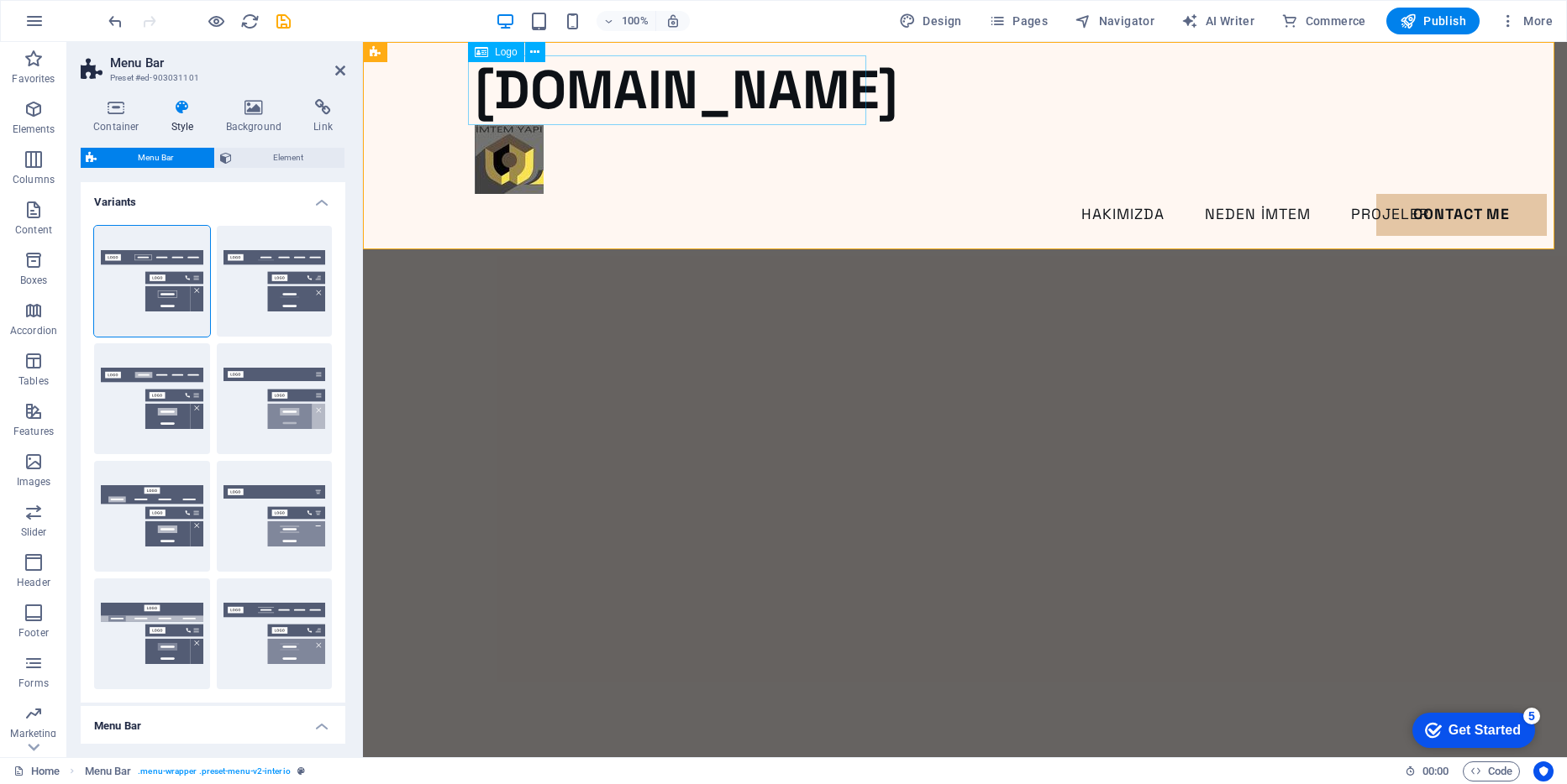
drag, startPoint x: 603, startPoint y: 93, endPoint x: 900, endPoint y: 92, distance: 297.0
click at [900, 92] on div "[DOMAIN_NAME]" at bounding box center [965, 90] width 982 height 70
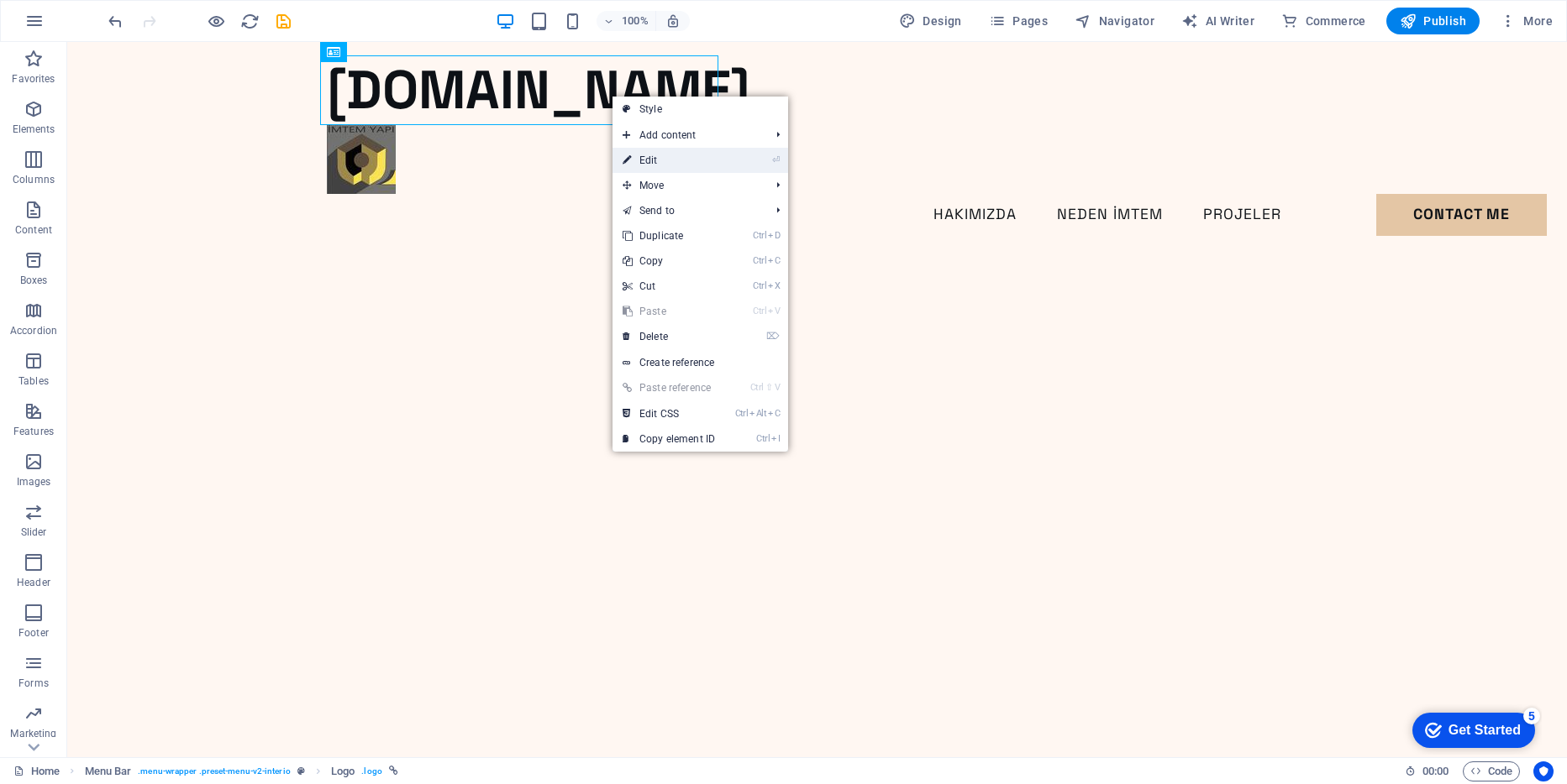
click at [645, 157] on link "⏎ Edit" at bounding box center [668, 160] width 113 height 25
select select "px"
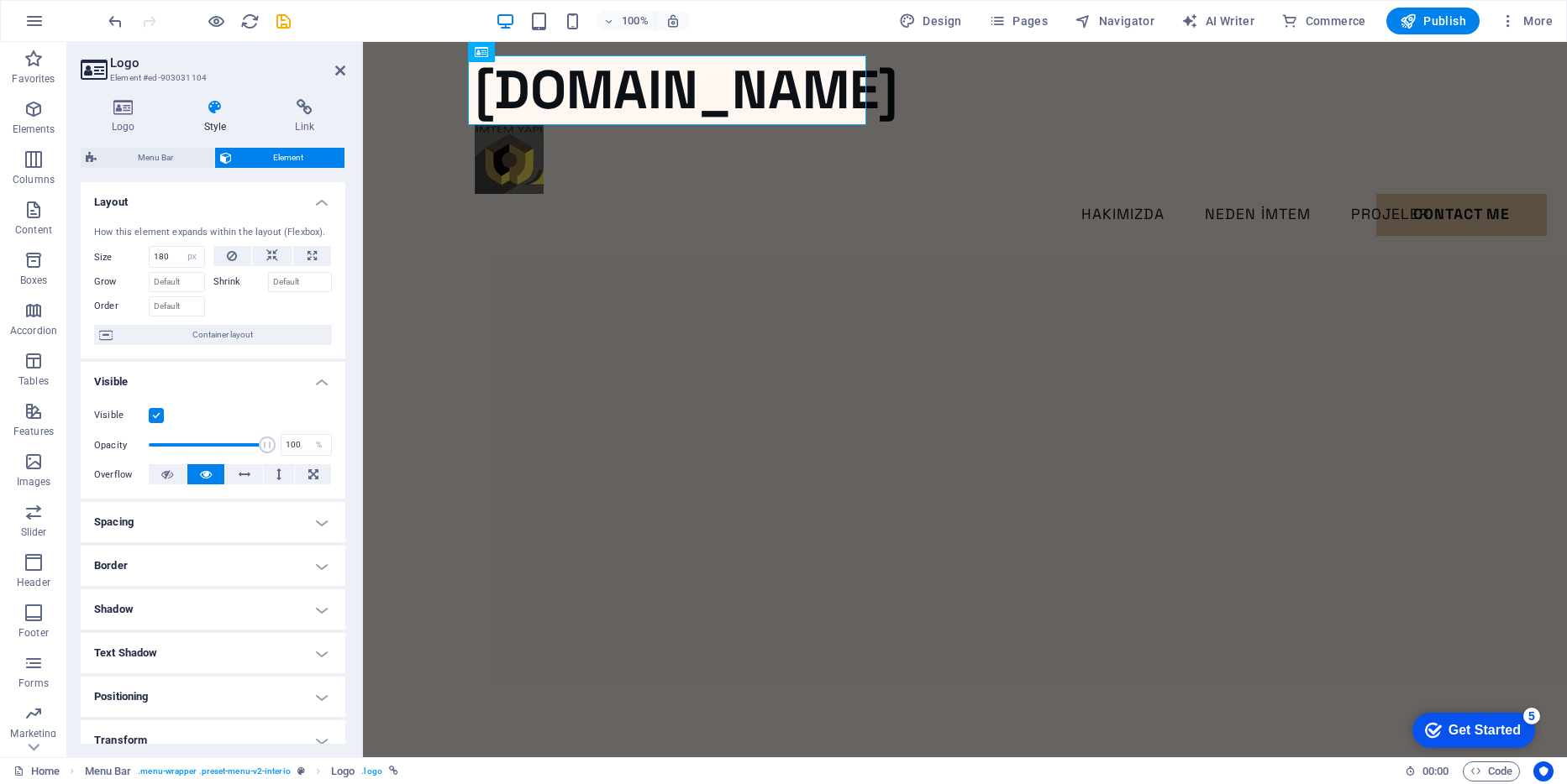
scroll to position [84, 0]
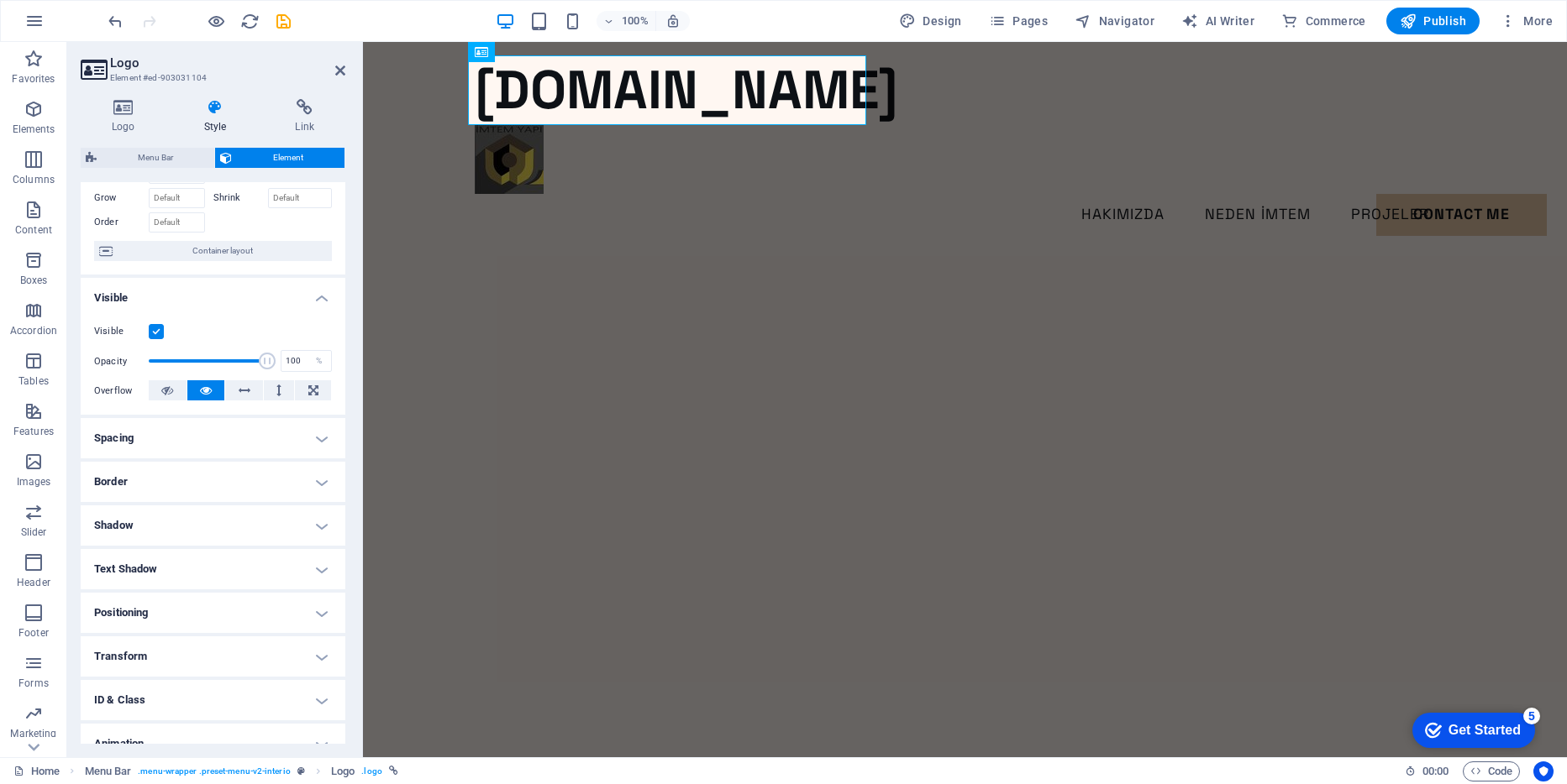
click at [222, 484] on h4 "Border" at bounding box center [213, 482] width 264 height 40
click at [254, 631] on h4 "Text Shadow" at bounding box center [213, 637] width 264 height 40
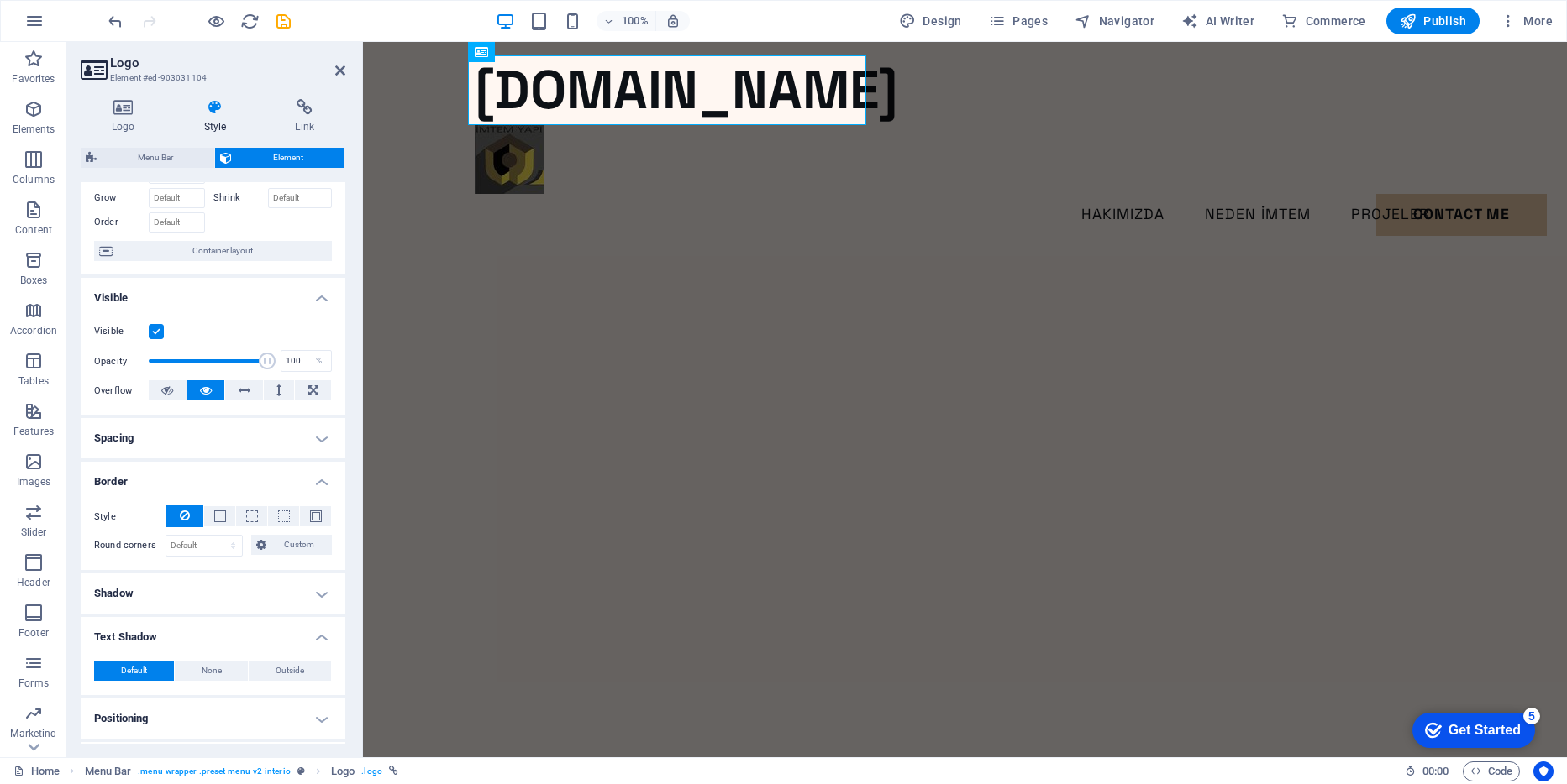
scroll to position [168, 0]
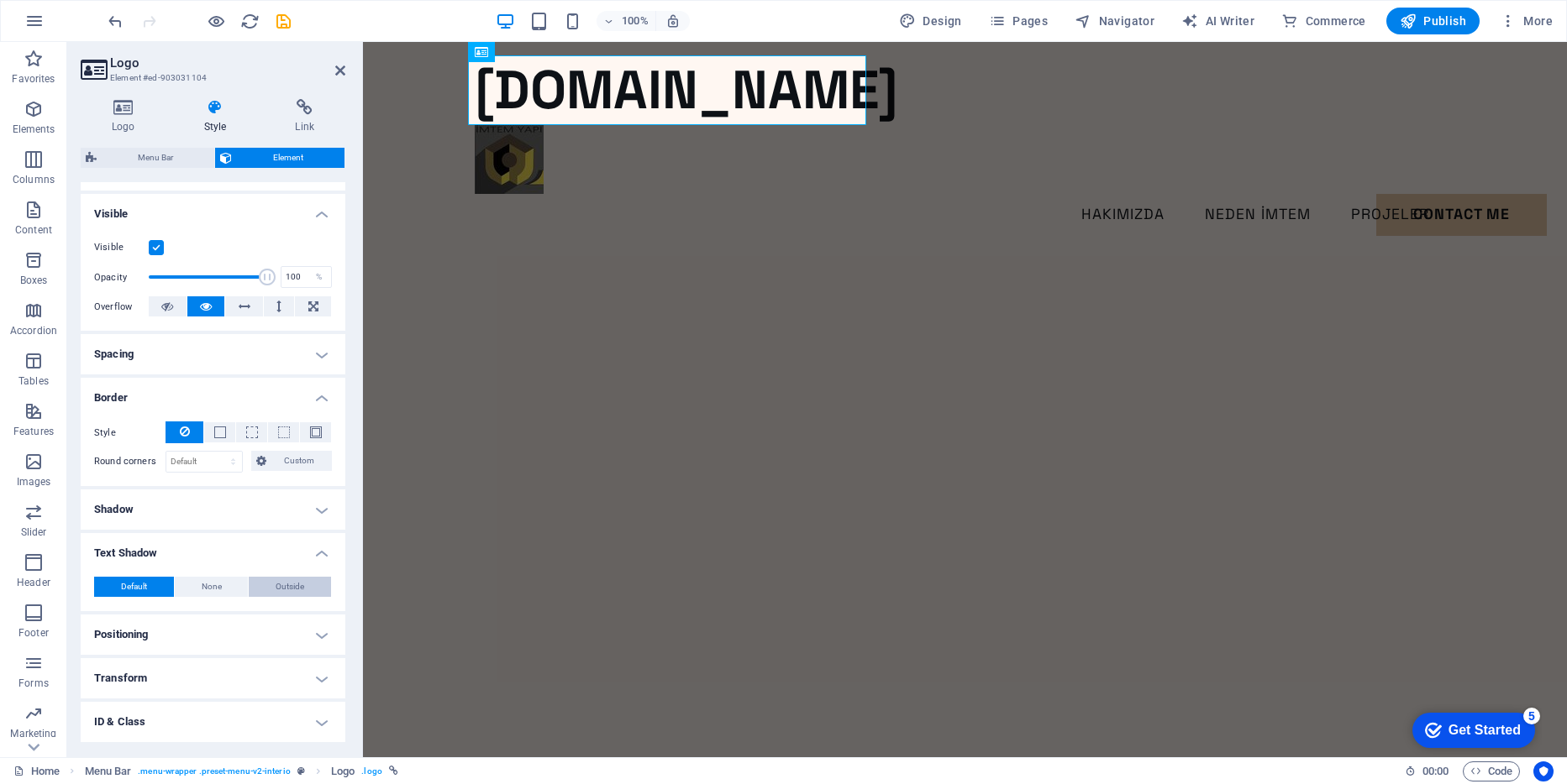
click at [278, 582] on span "Outside" at bounding box center [289, 586] width 28 height 20
type input "2"
type input "4"
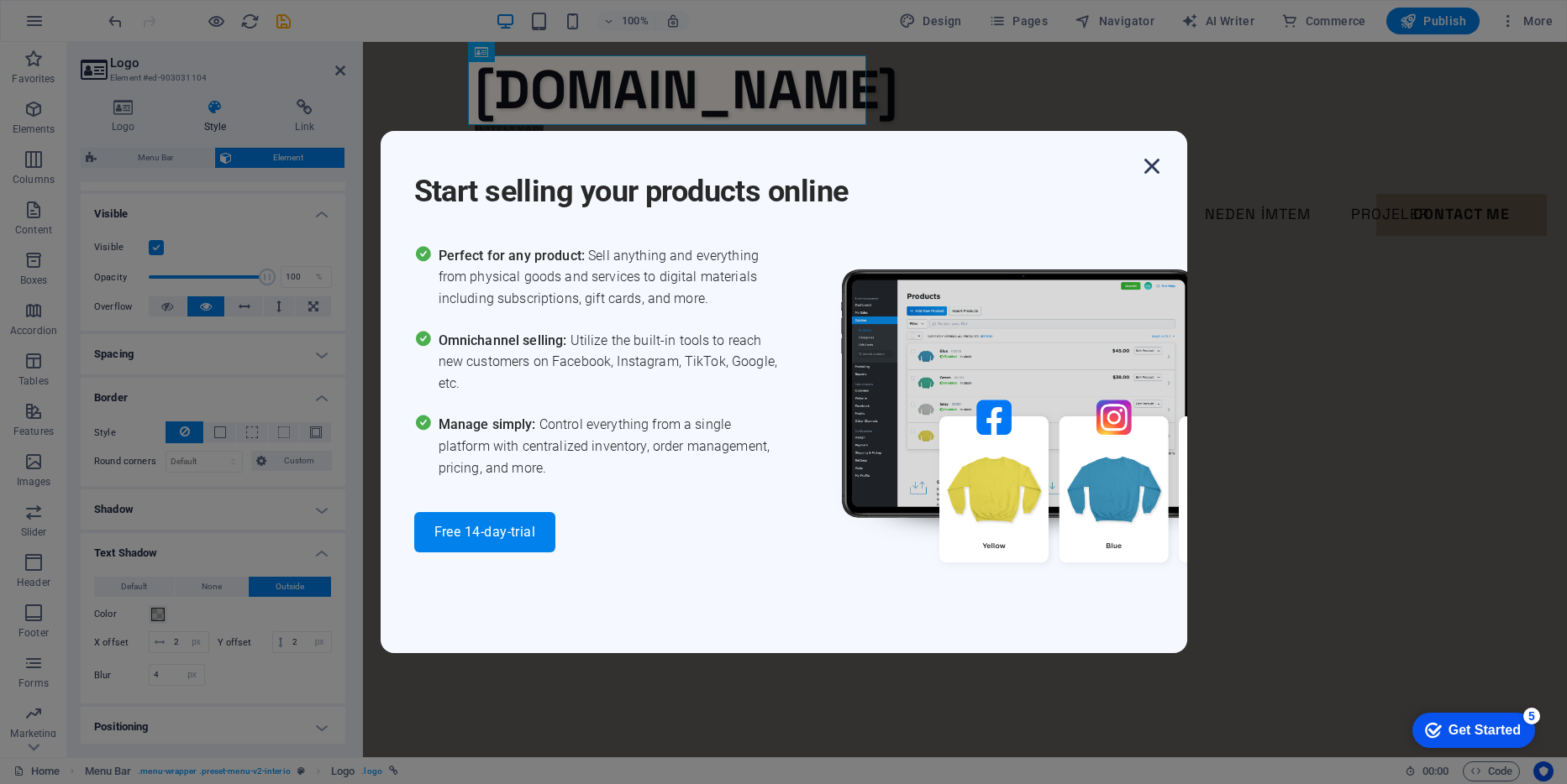
click at [1155, 163] on icon "button" at bounding box center [1151, 166] width 30 height 30
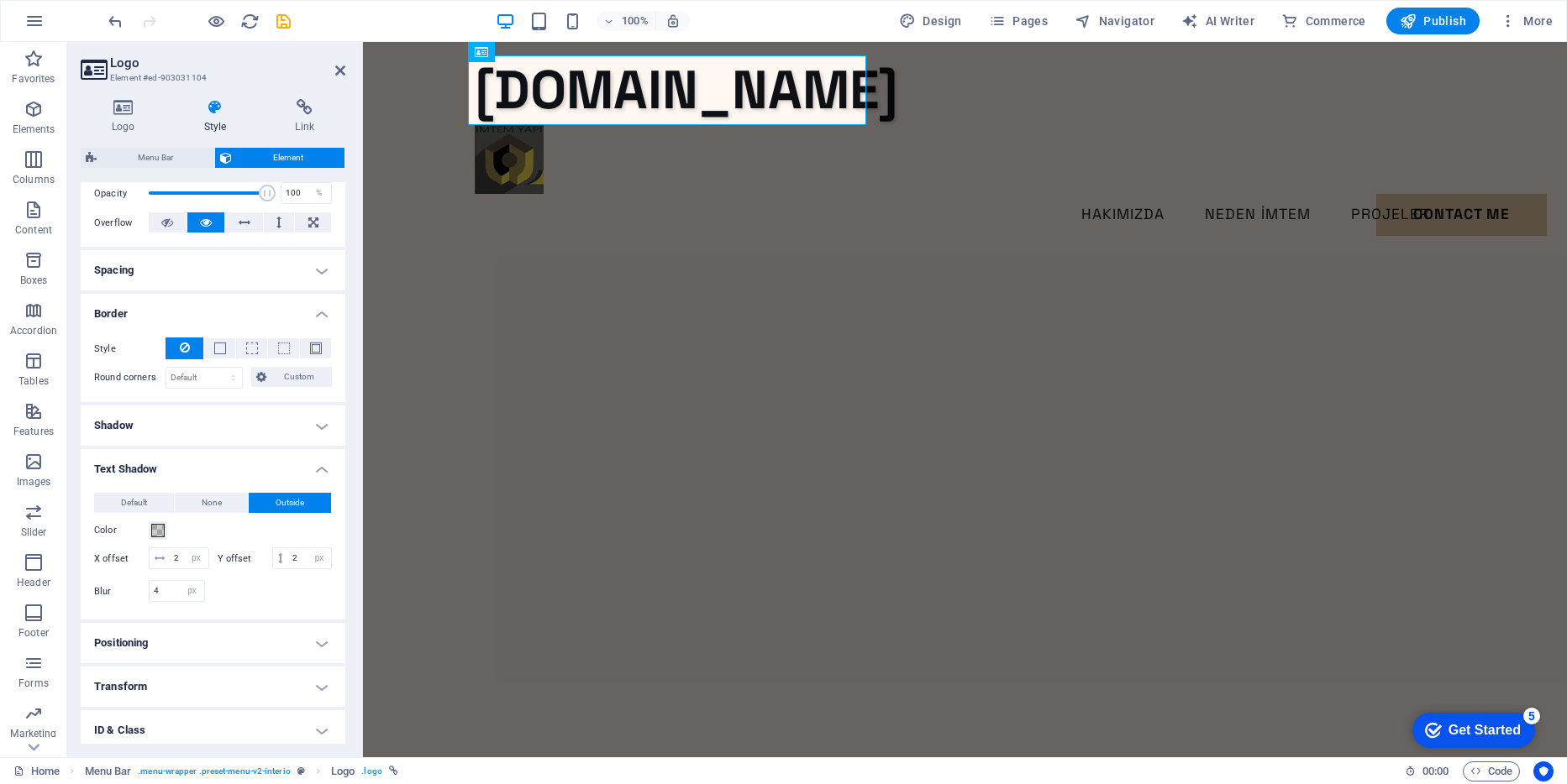
scroll to position [336, 0]
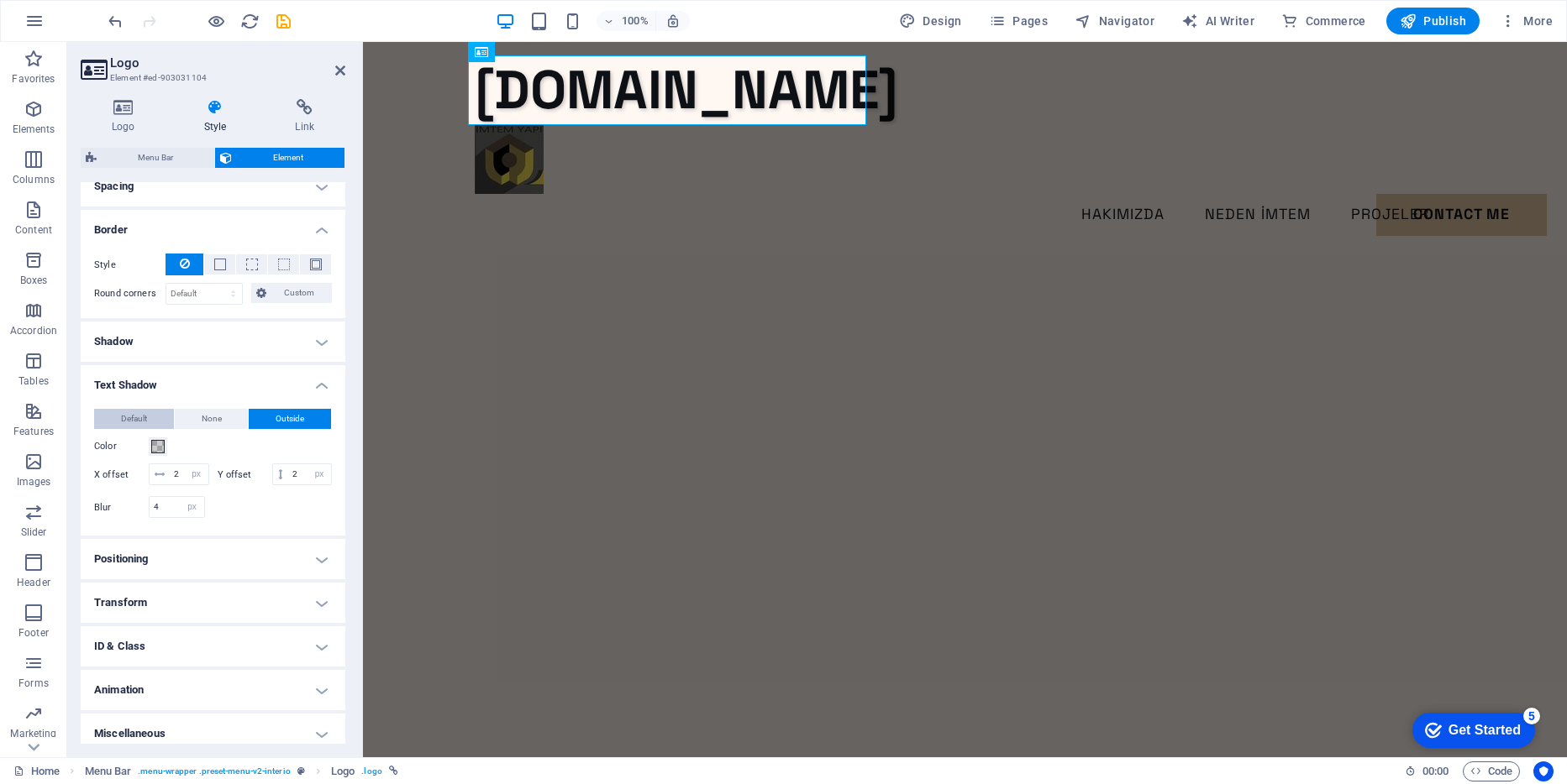
click at [132, 417] on span "Default" at bounding box center [134, 418] width 26 height 20
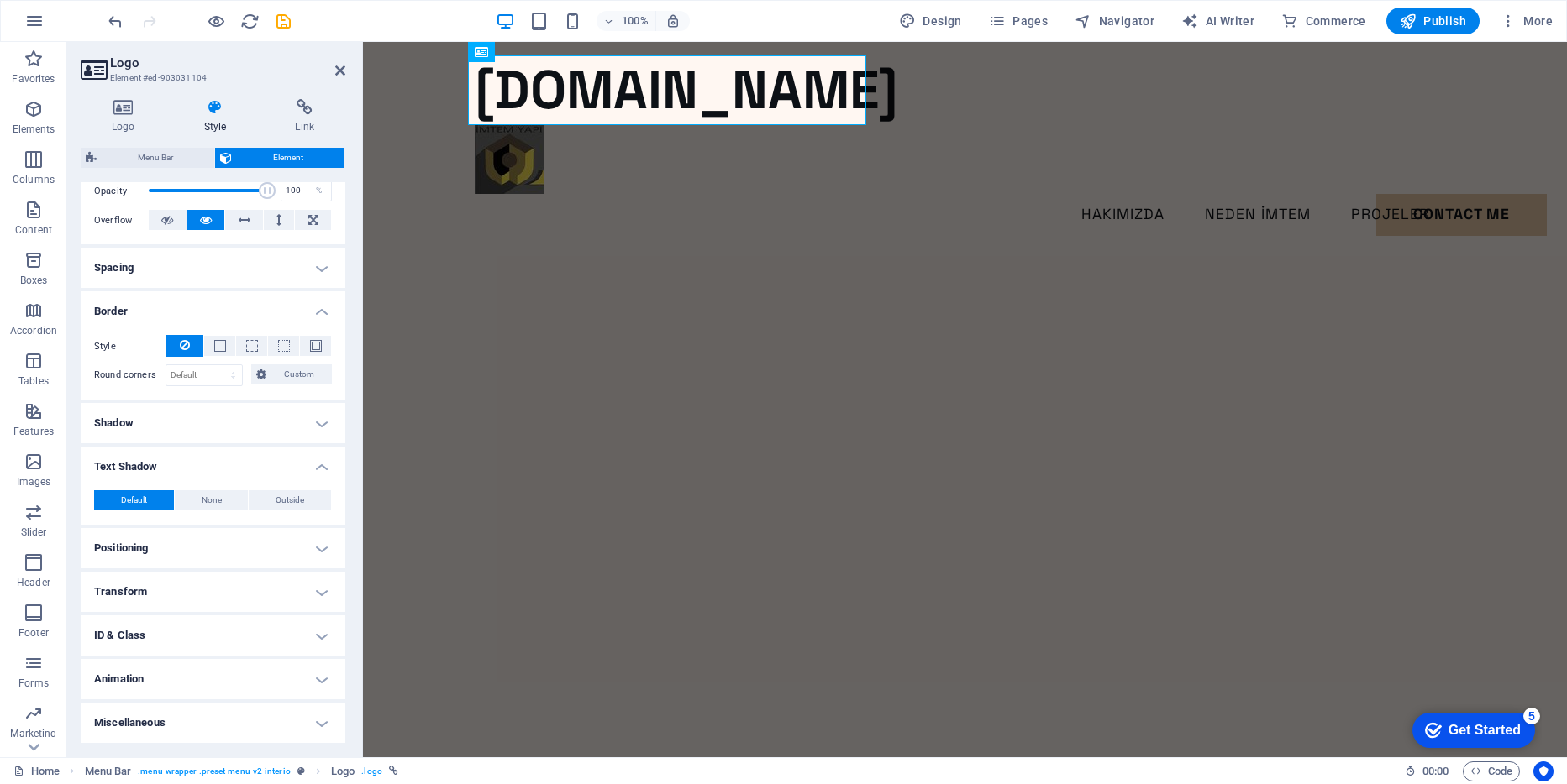
scroll to position [254, 0]
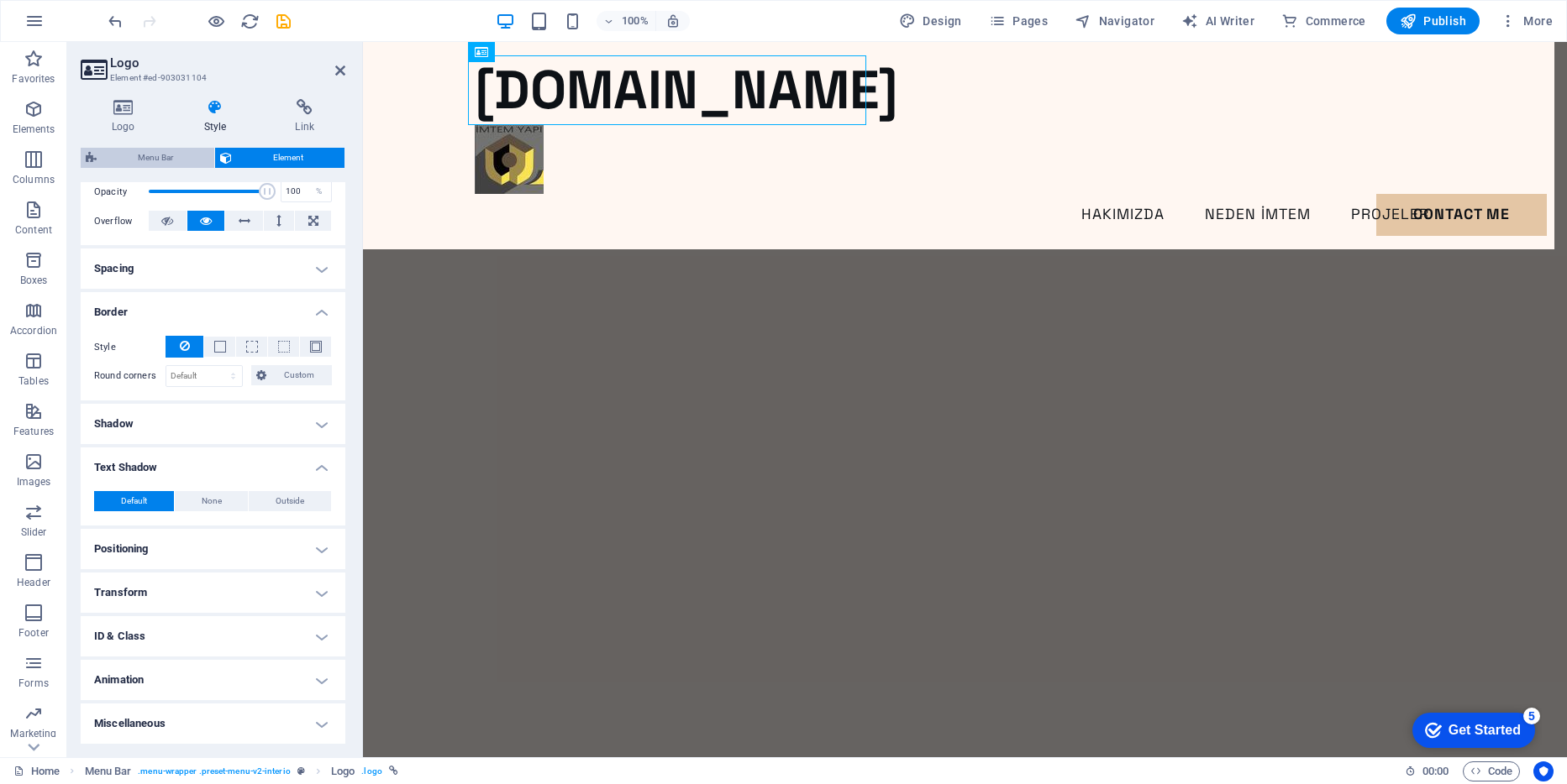
click at [162, 151] on span "Menu Bar" at bounding box center [155, 157] width 108 height 20
select select "rem"
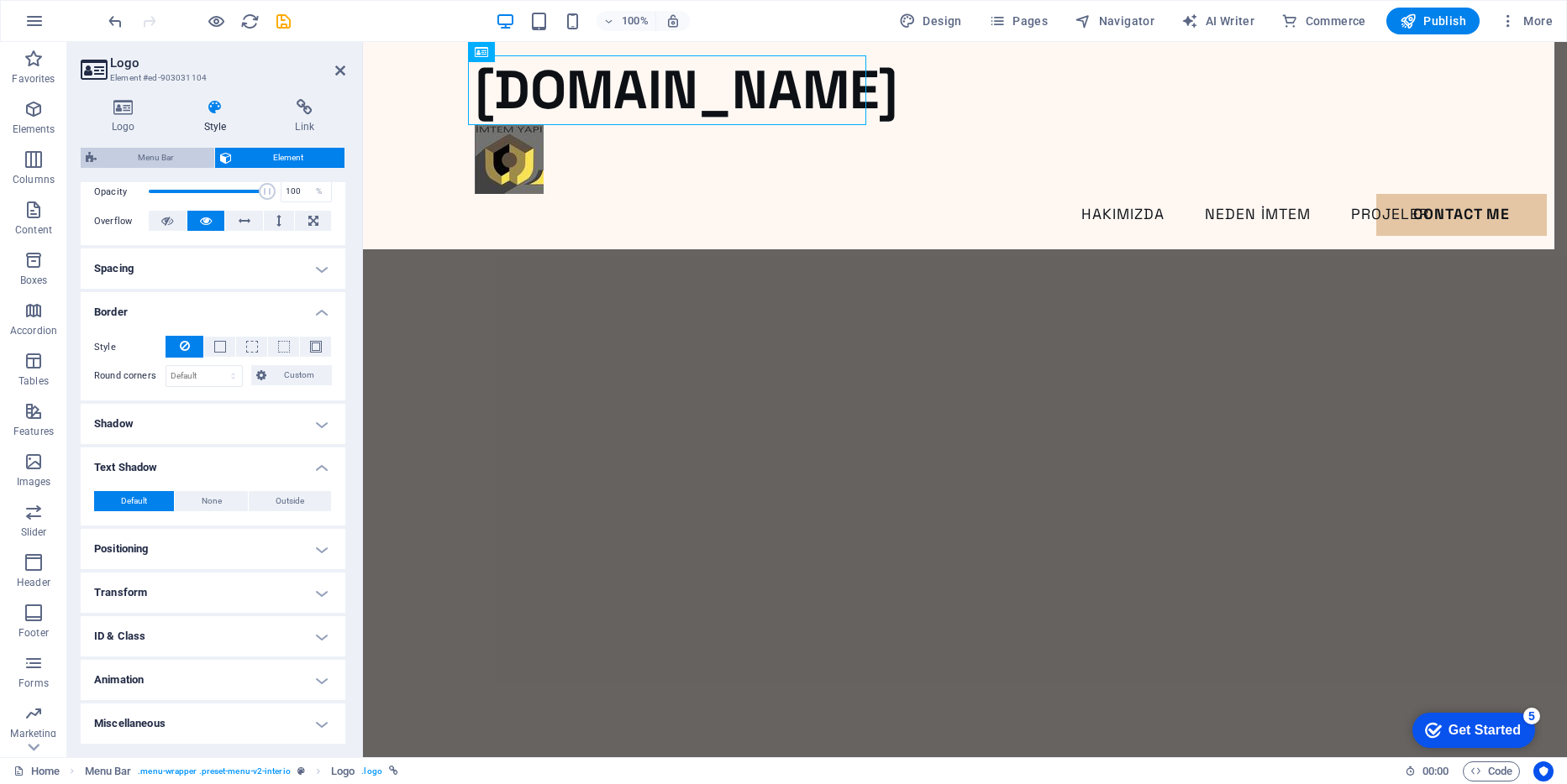
select select "rem"
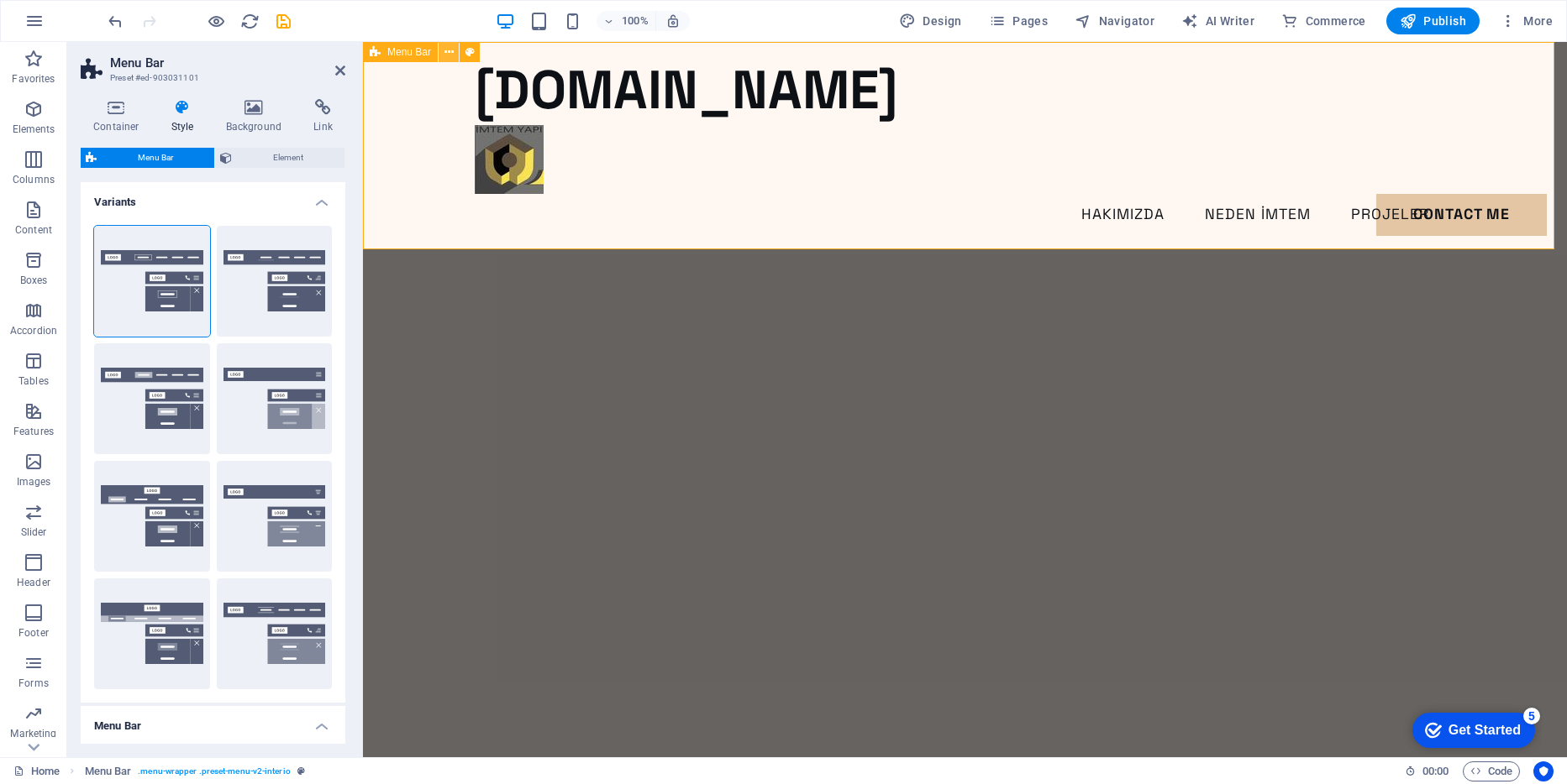
click at [451, 53] on icon at bounding box center [449, 52] width 9 height 17
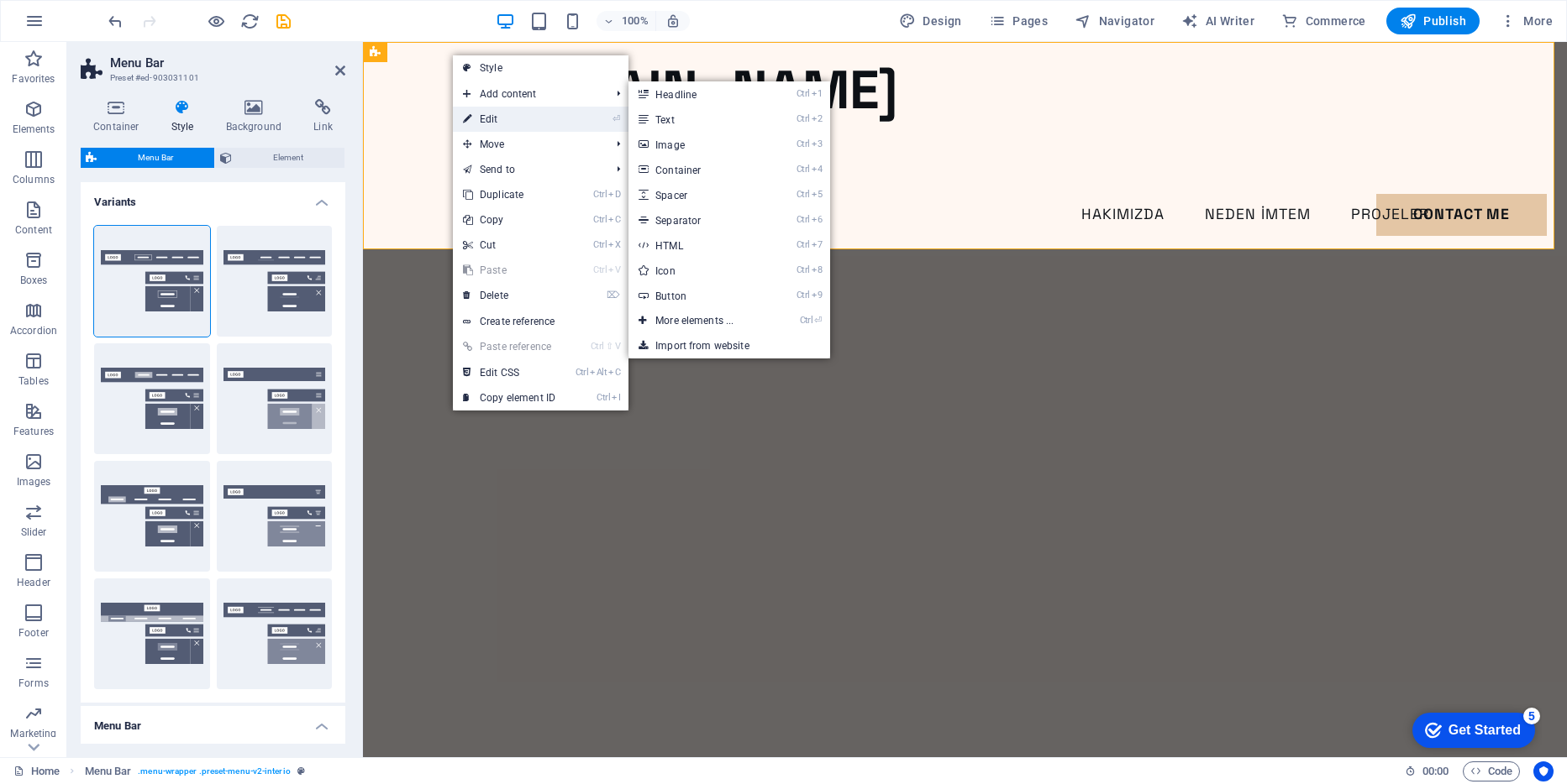
click at [499, 113] on link "⏎ Edit" at bounding box center [509, 119] width 113 height 25
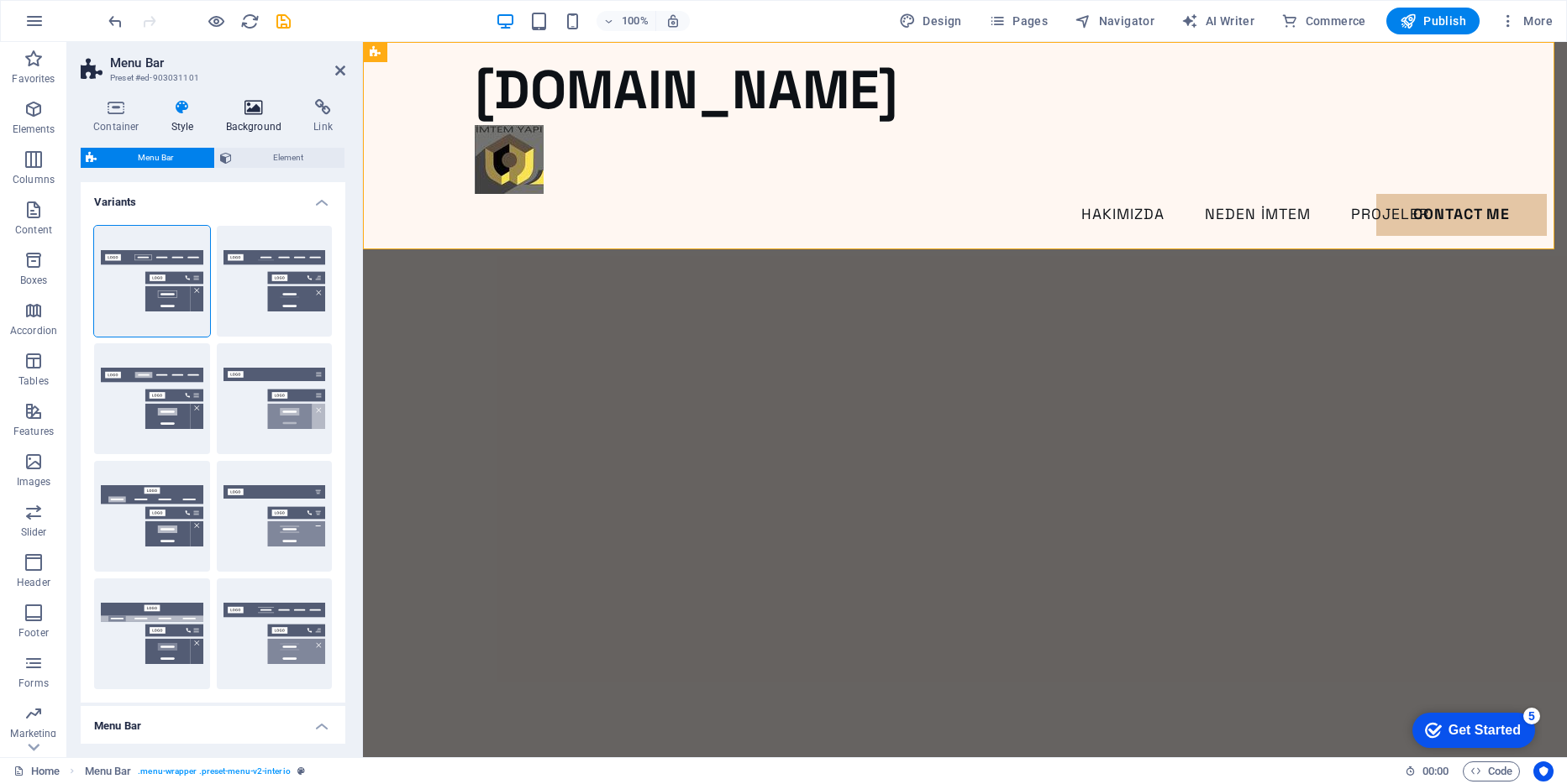
click at [267, 123] on h4 "Background" at bounding box center [257, 116] width 88 height 35
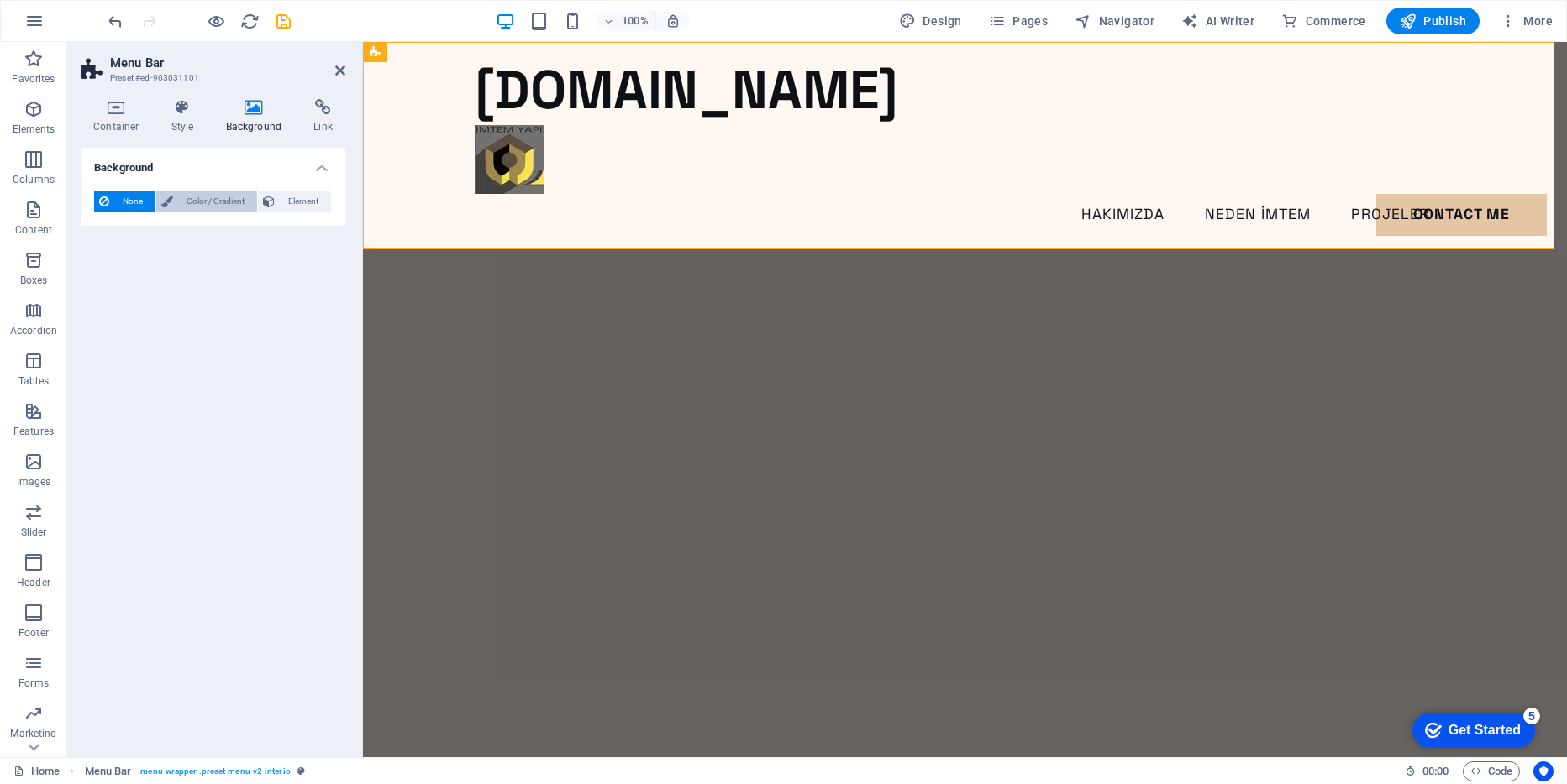
click at [214, 198] on span "Color / Gradient" at bounding box center [215, 201] width 74 height 20
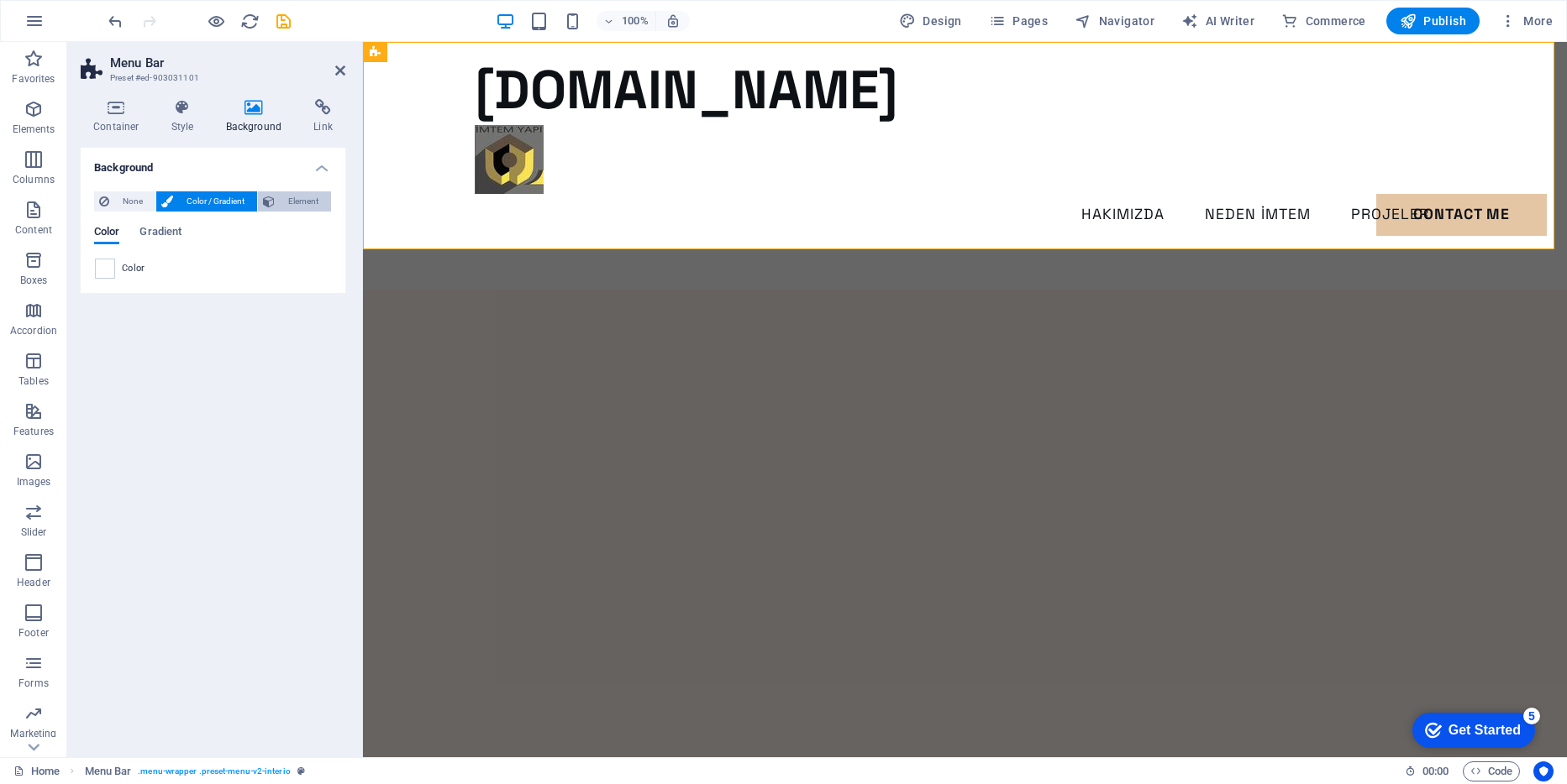
click at [281, 198] on span "Element" at bounding box center [303, 201] width 46 height 20
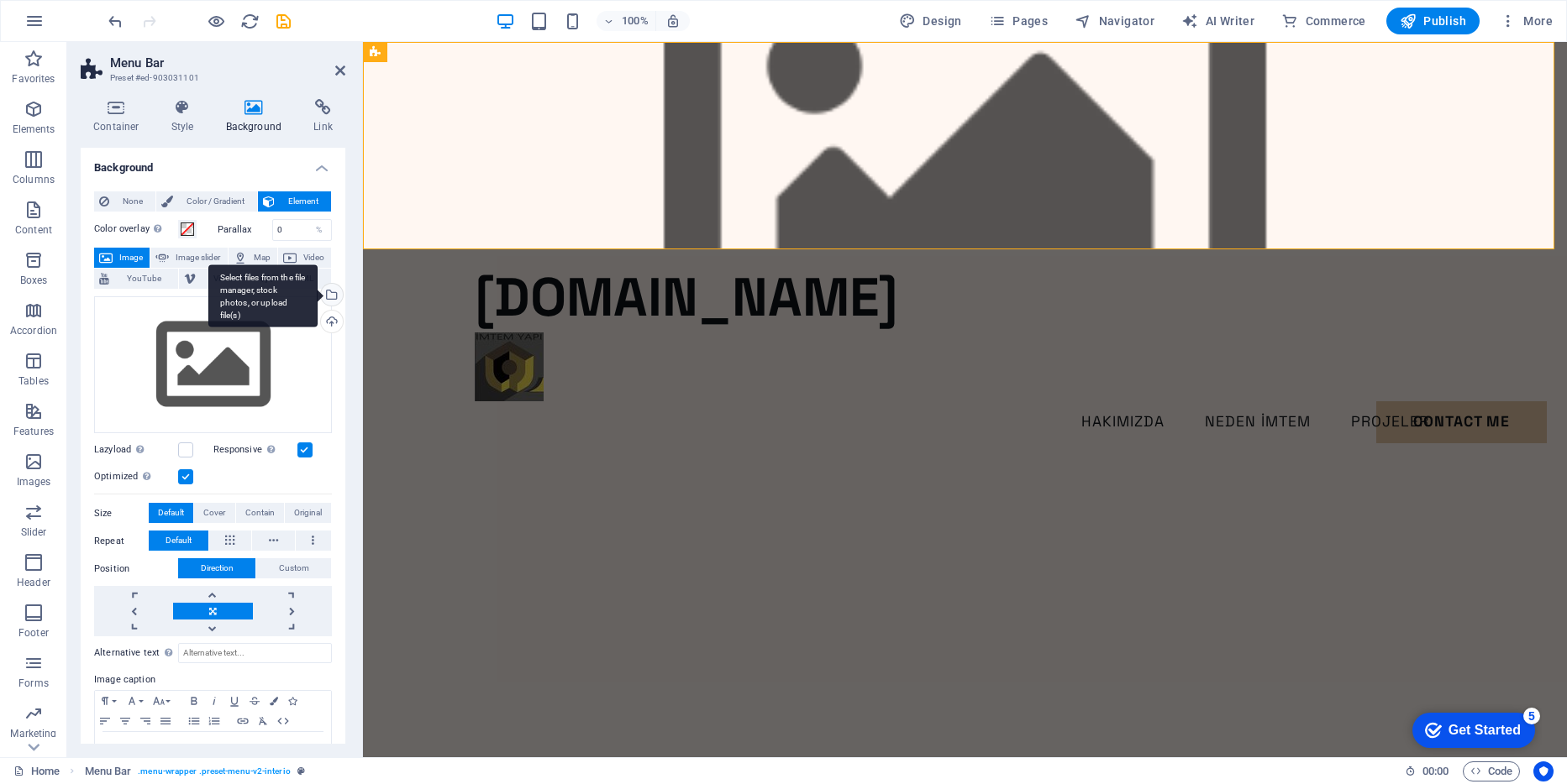
click at [318, 294] on div "Select files from the file manager, stock photos, or upload file(s)" at bounding box center [263, 295] width 109 height 63
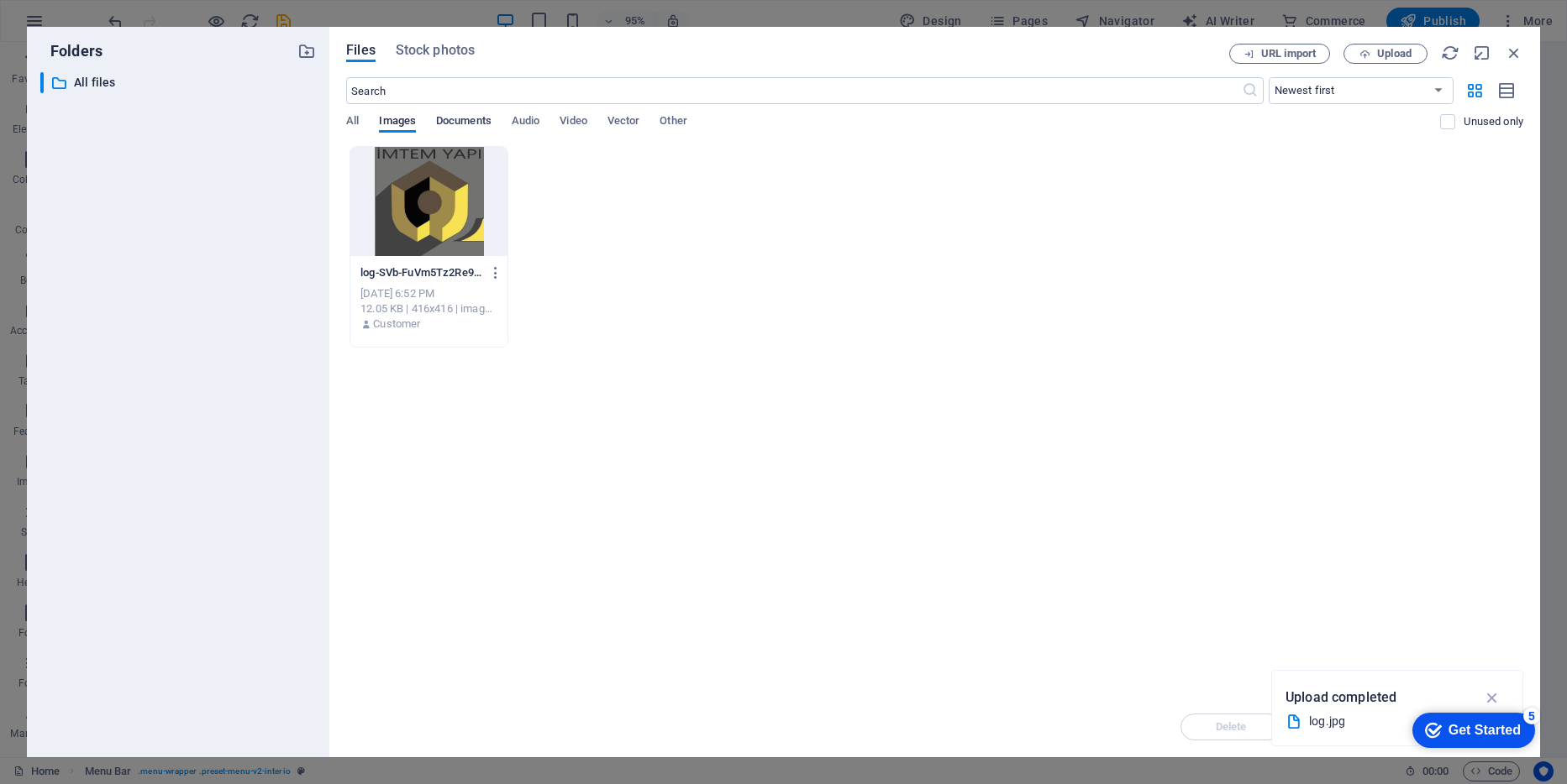
click at [468, 117] on span "Documents" at bounding box center [463, 122] width 55 height 23
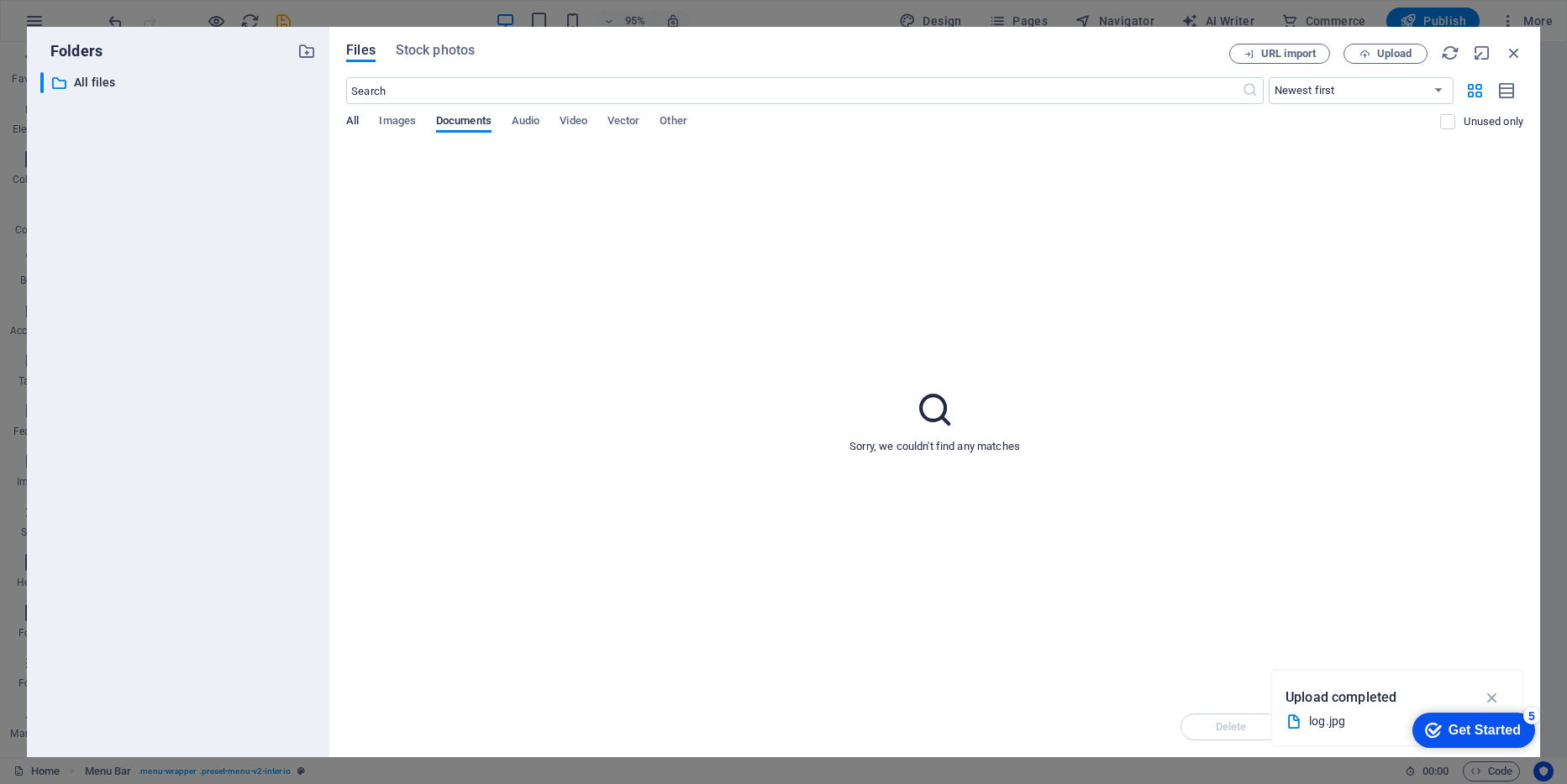
click at [346, 116] on div "Files Stock photos URL import Upload ​ Newest first Oldest first Name (A-Z) Nam…" at bounding box center [935, 392] width 1211 height 731
click at [350, 115] on span "All" at bounding box center [352, 122] width 13 height 23
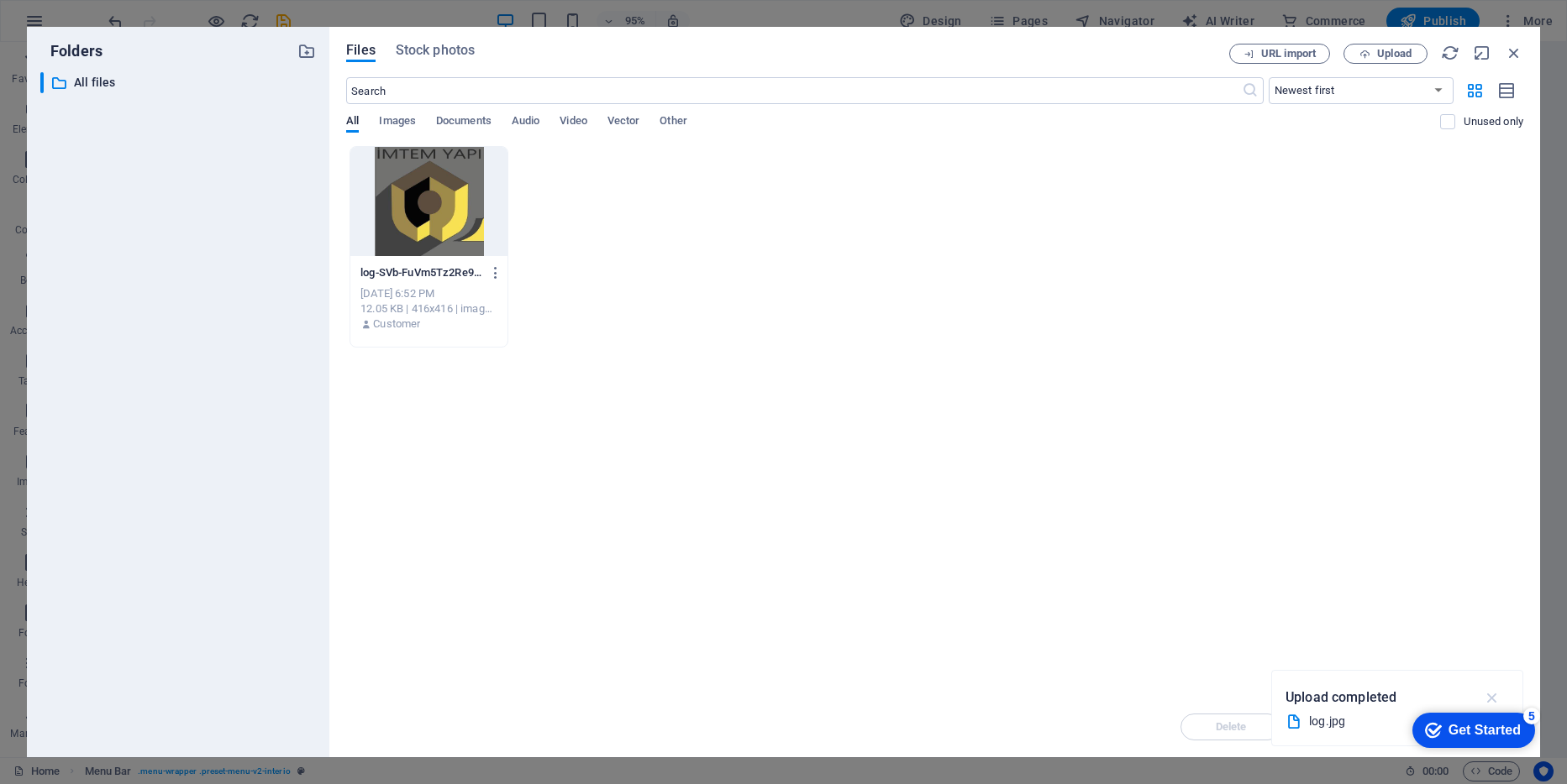
click at [1496, 696] on icon "button" at bounding box center [1492, 697] width 19 height 18
click at [1378, 50] on span "Upload" at bounding box center [1394, 54] width 34 height 10
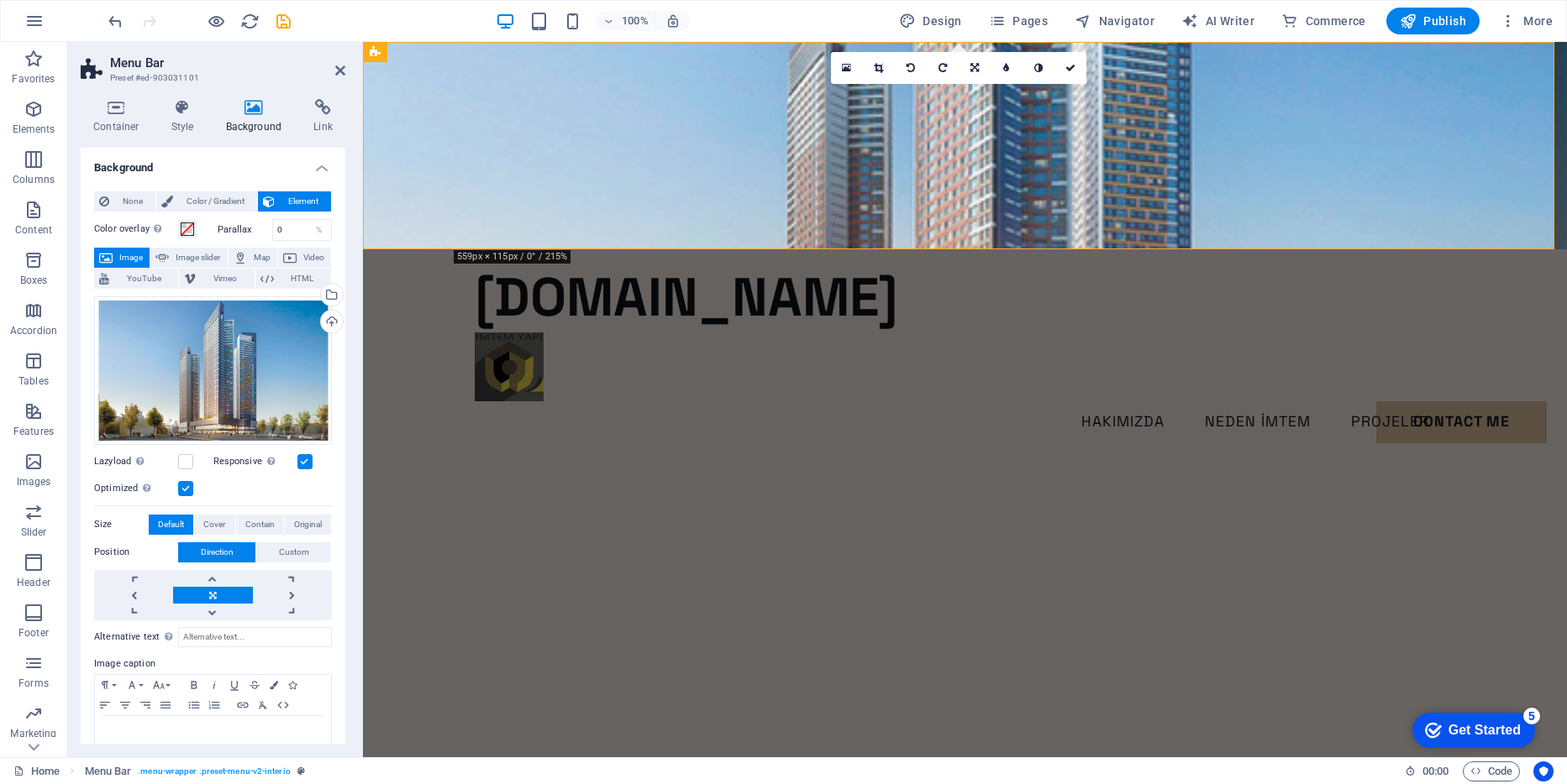
click at [1457, 728] on div "Get Started" at bounding box center [1484, 731] width 72 height 15
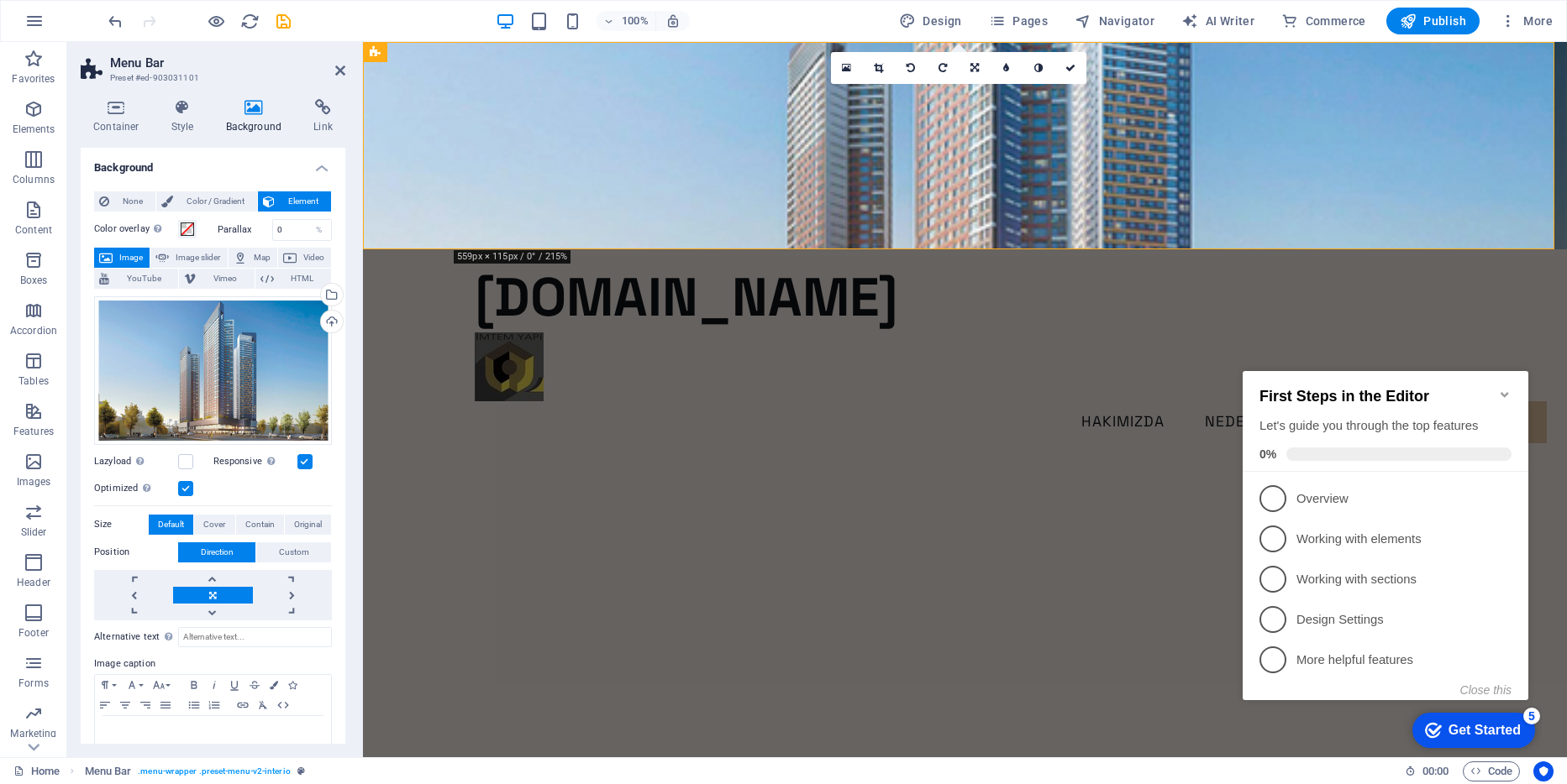
click at [1267, 124] on figure at bounding box center [965, 145] width 1204 height 207
click at [1330, 219] on figure at bounding box center [965, 145] width 1204 height 207
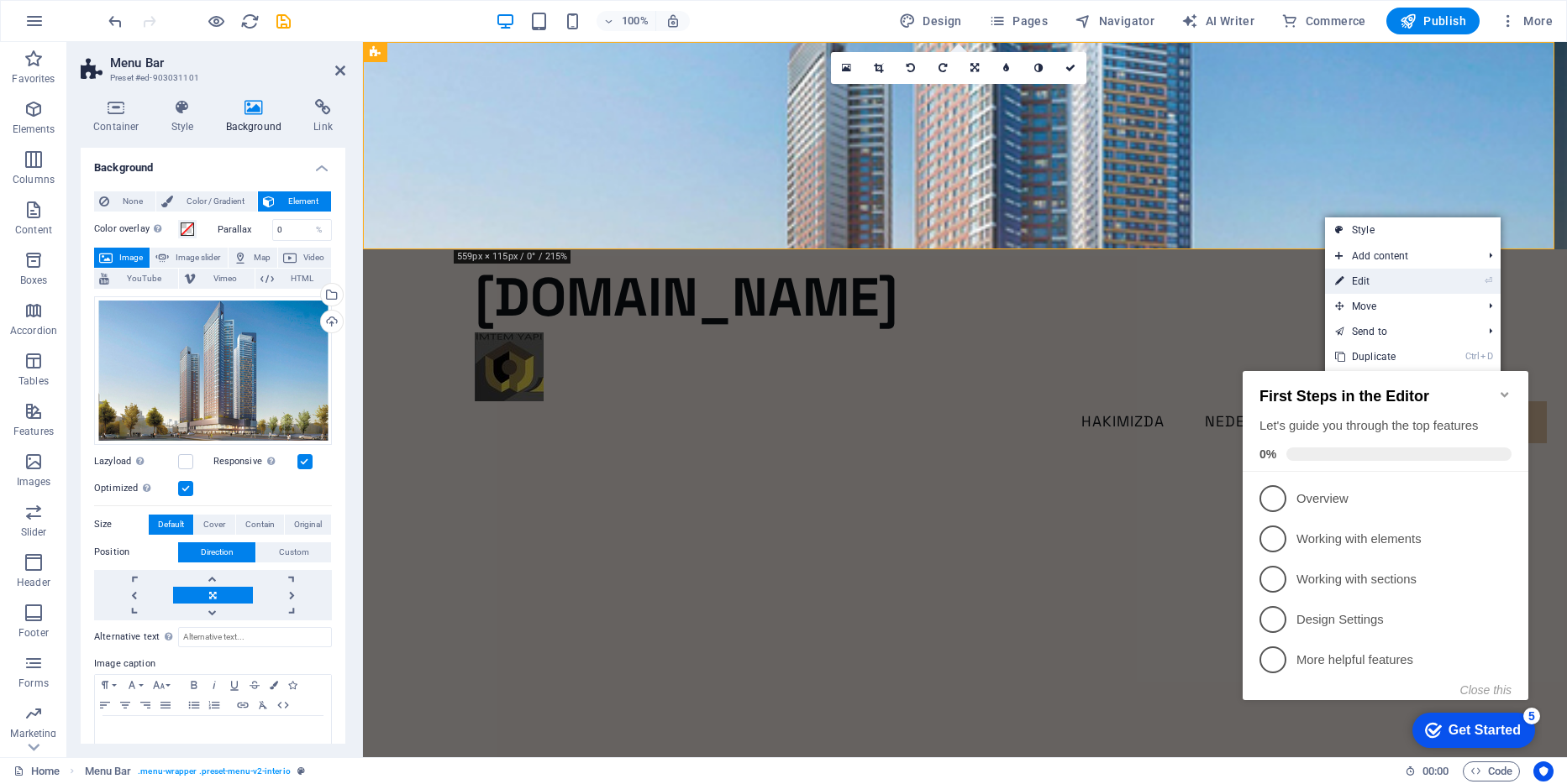
click at [1362, 278] on link "⏎ Edit" at bounding box center [1381, 281] width 113 height 25
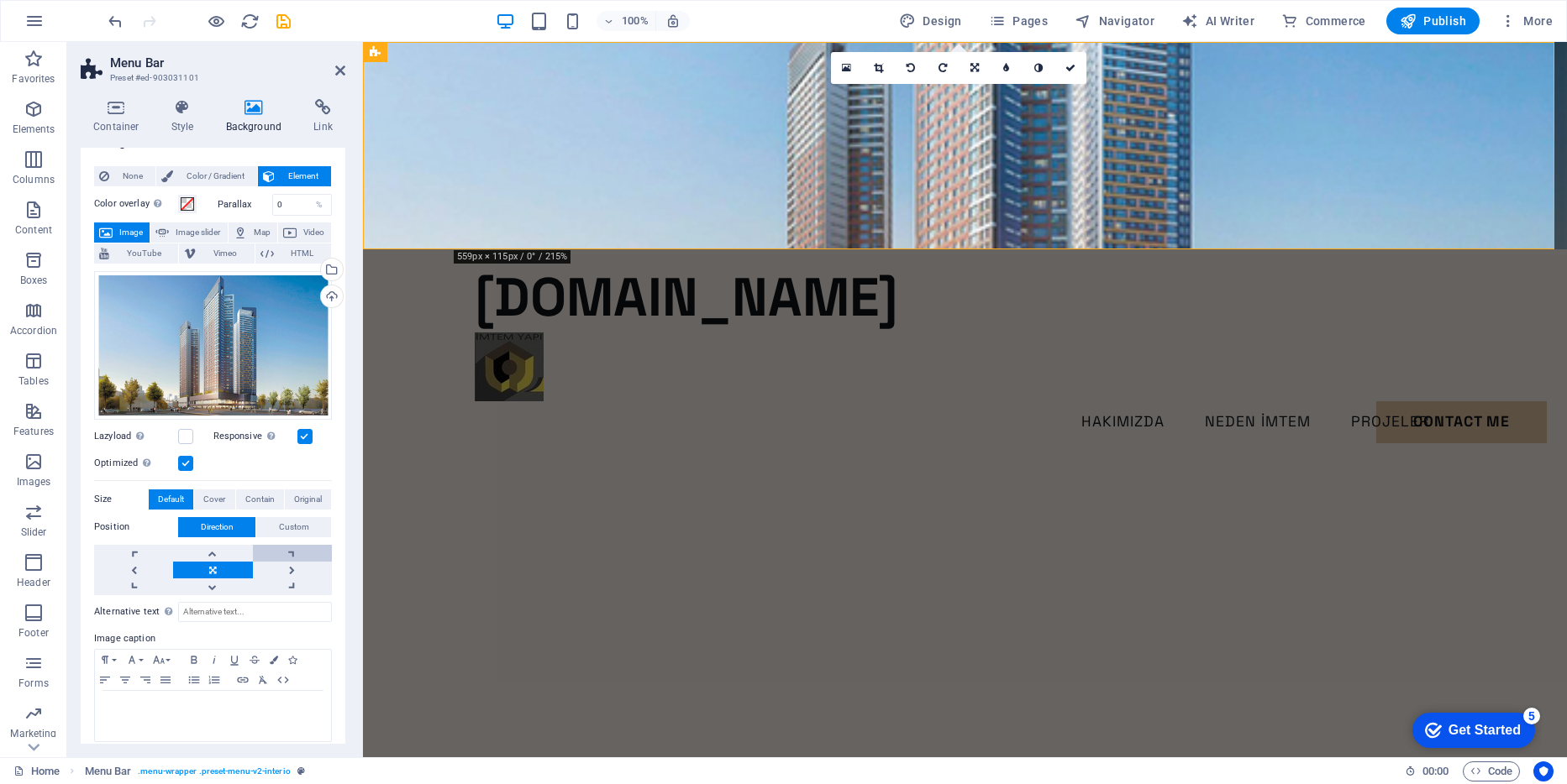
scroll to position [35, 0]
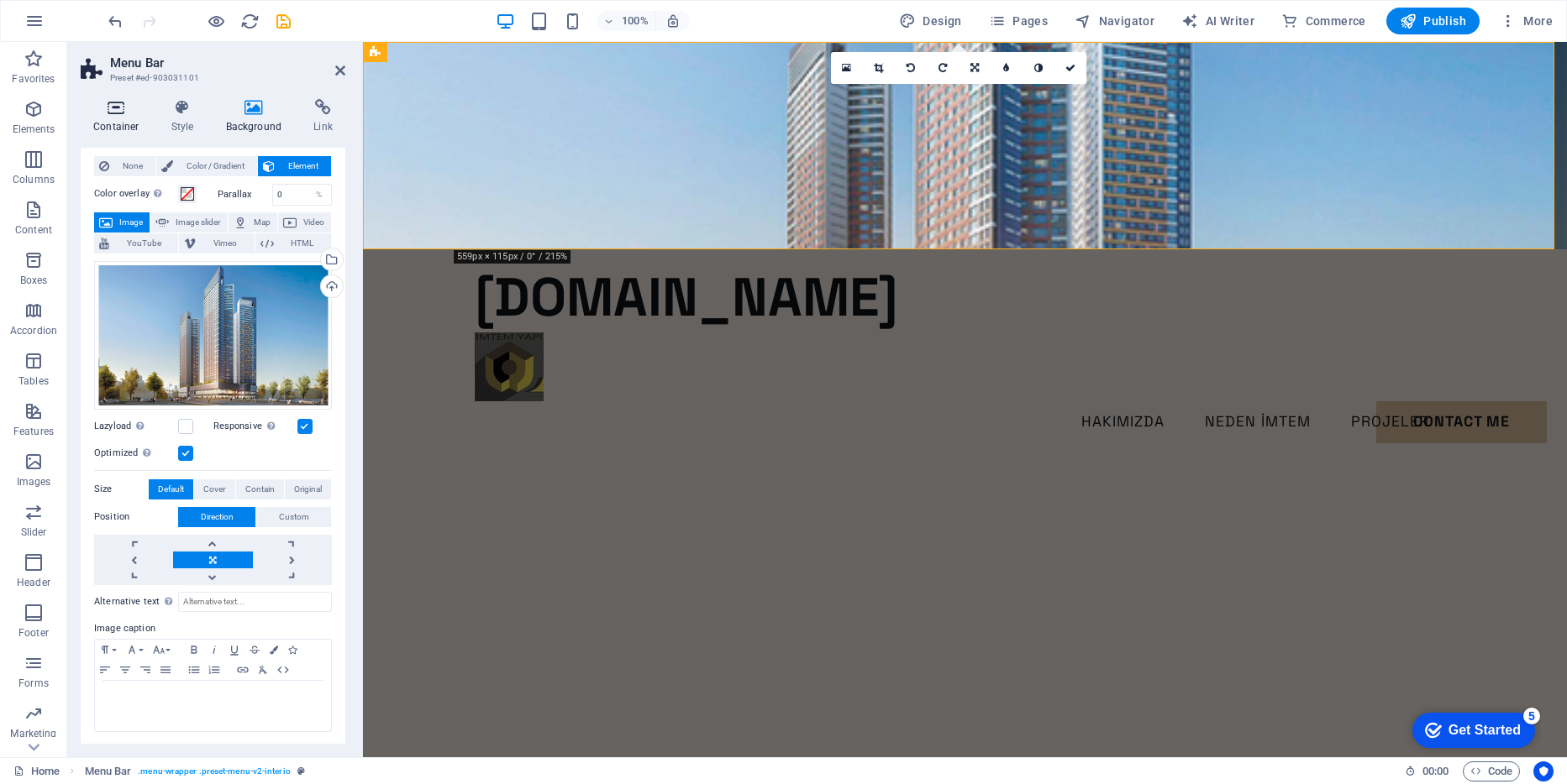
click at [117, 109] on icon at bounding box center [116, 108] width 71 height 17
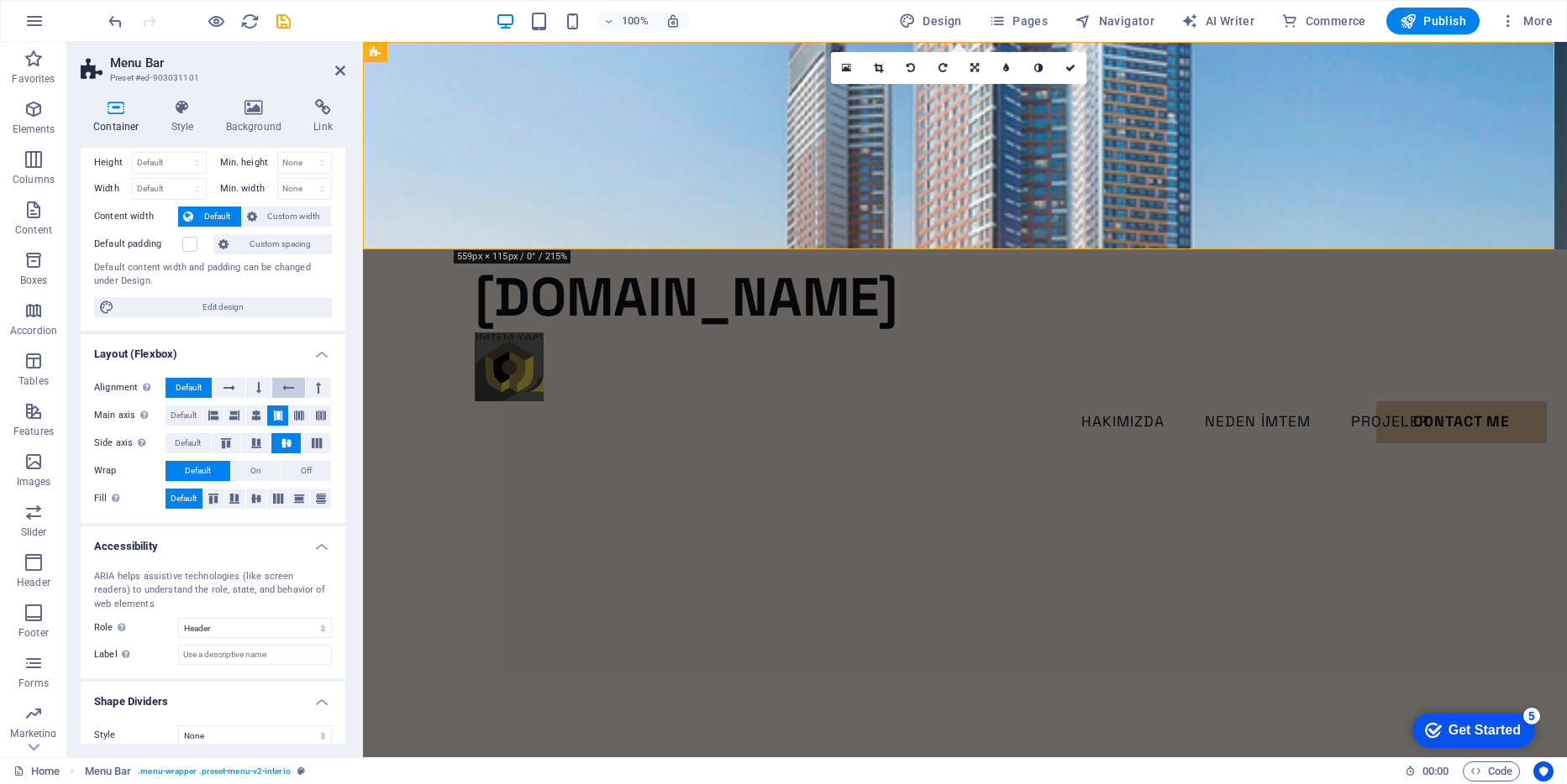
scroll to position [54, 0]
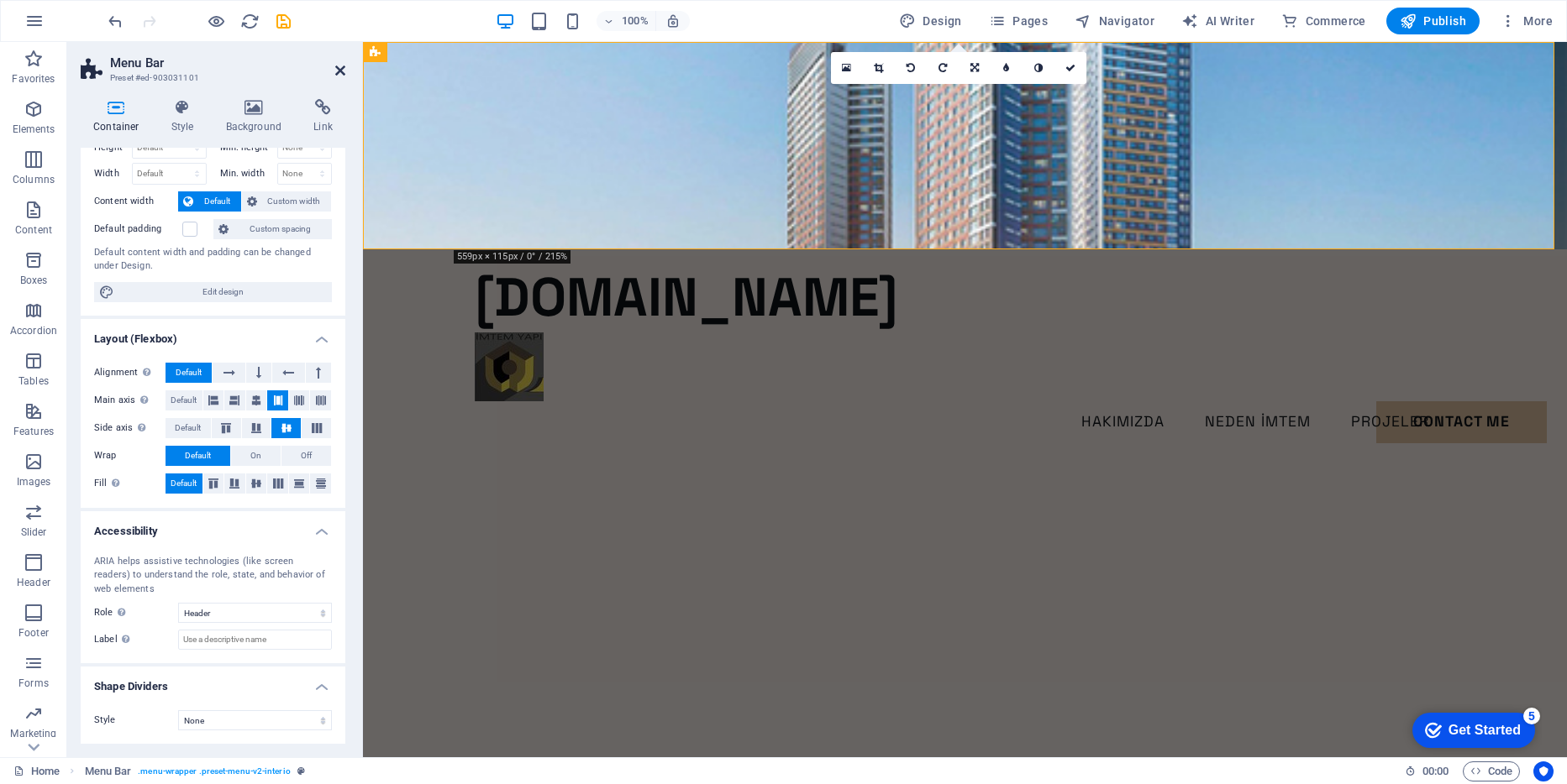
click at [338, 71] on icon at bounding box center [340, 71] width 10 height 14
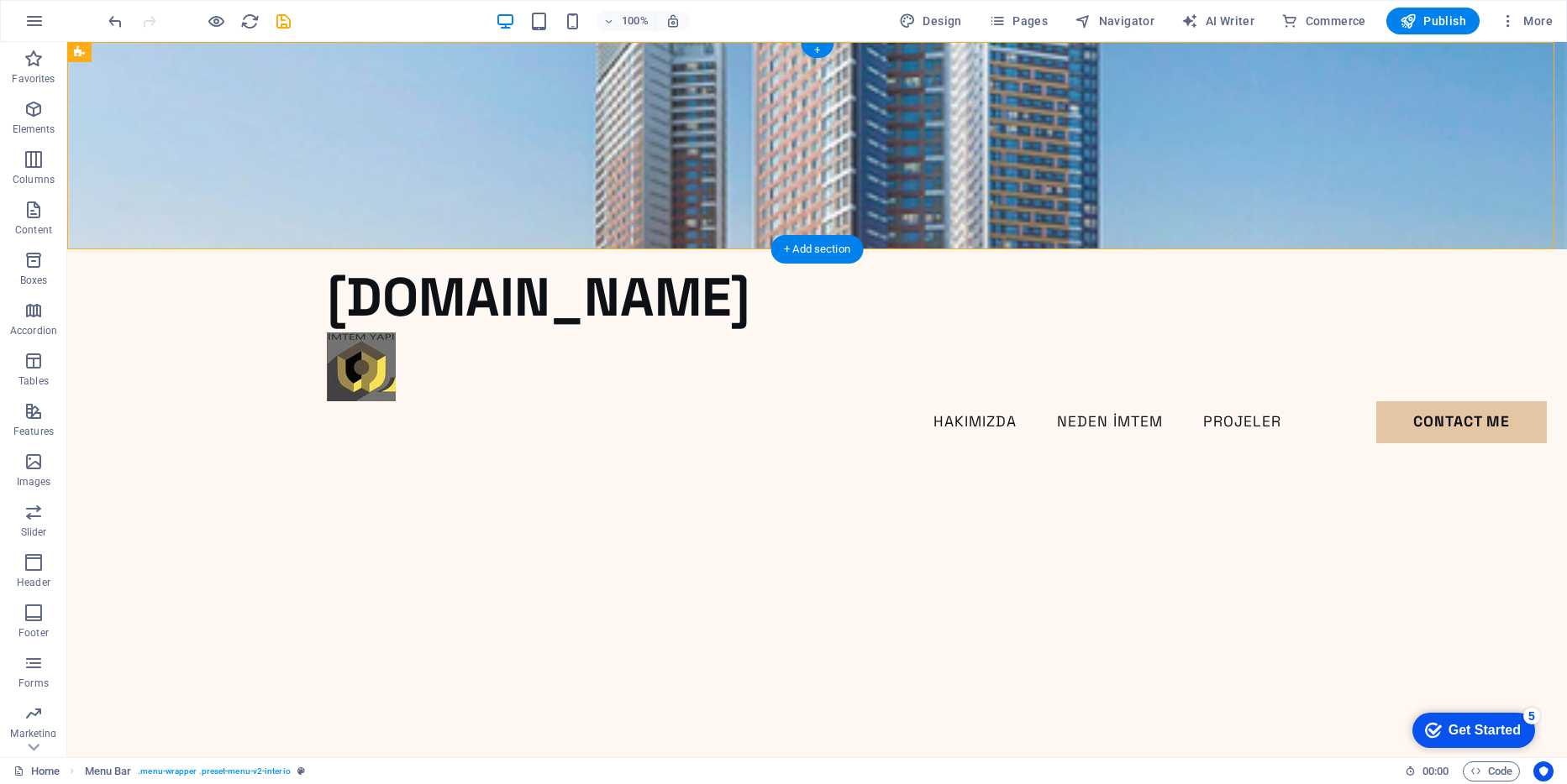
click at [1174, 215] on figure at bounding box center [817, 145] width 1500 height 207
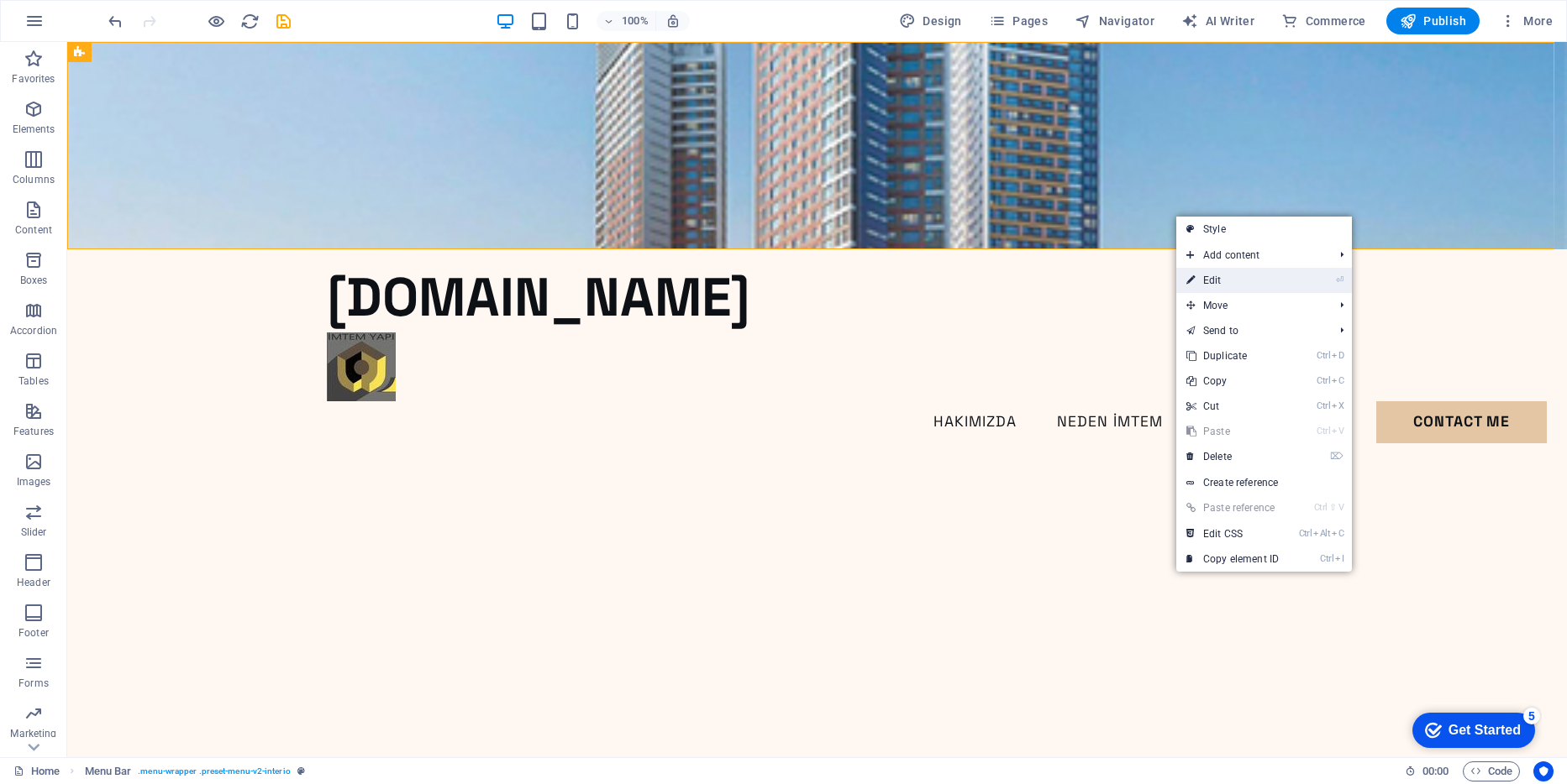
click at [1216, 275] on link "⏎ Edit" at bounding box center [1232, 280] width 113 height 25
select select "header"
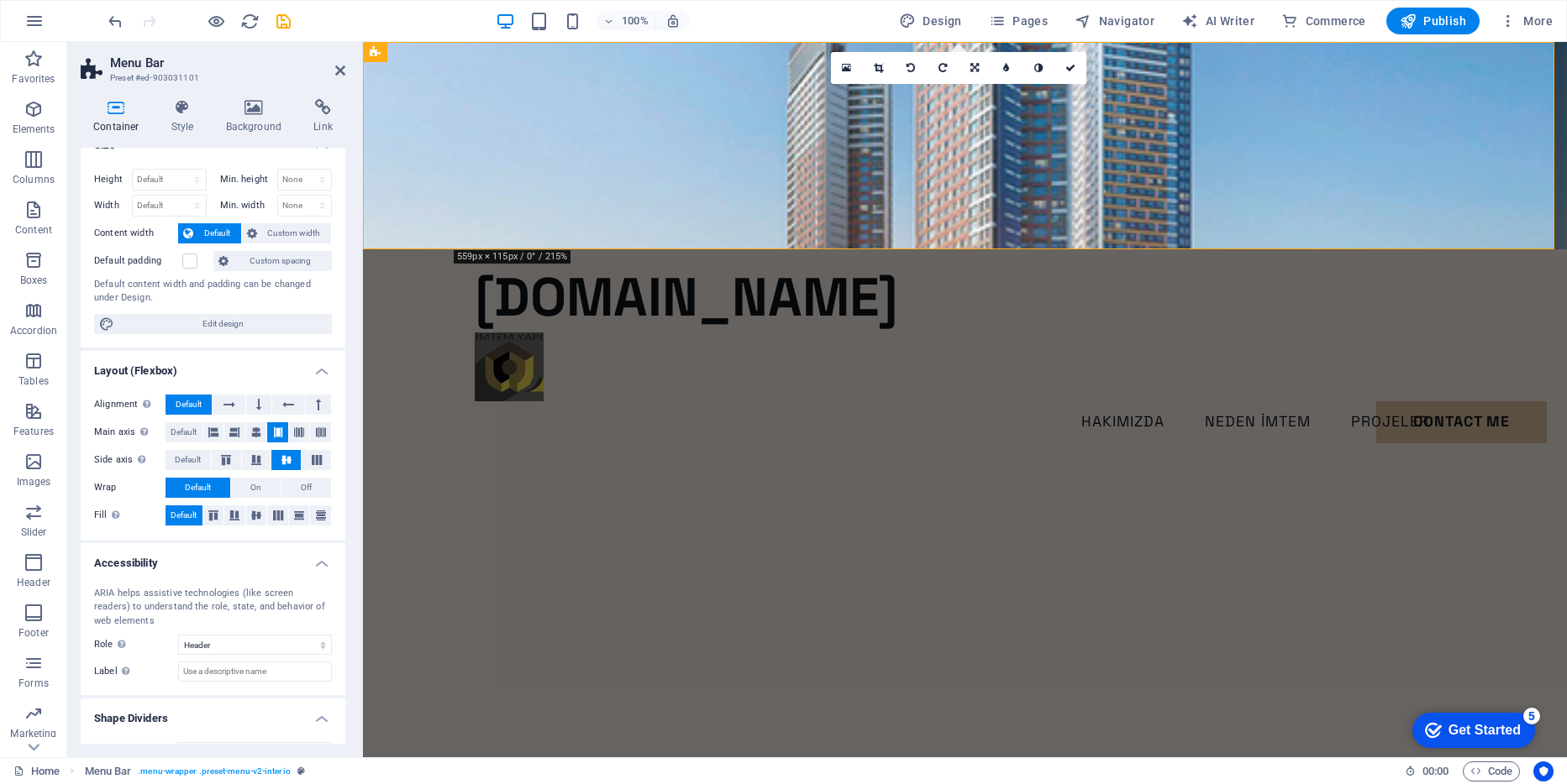
scroll to position [0, 0]
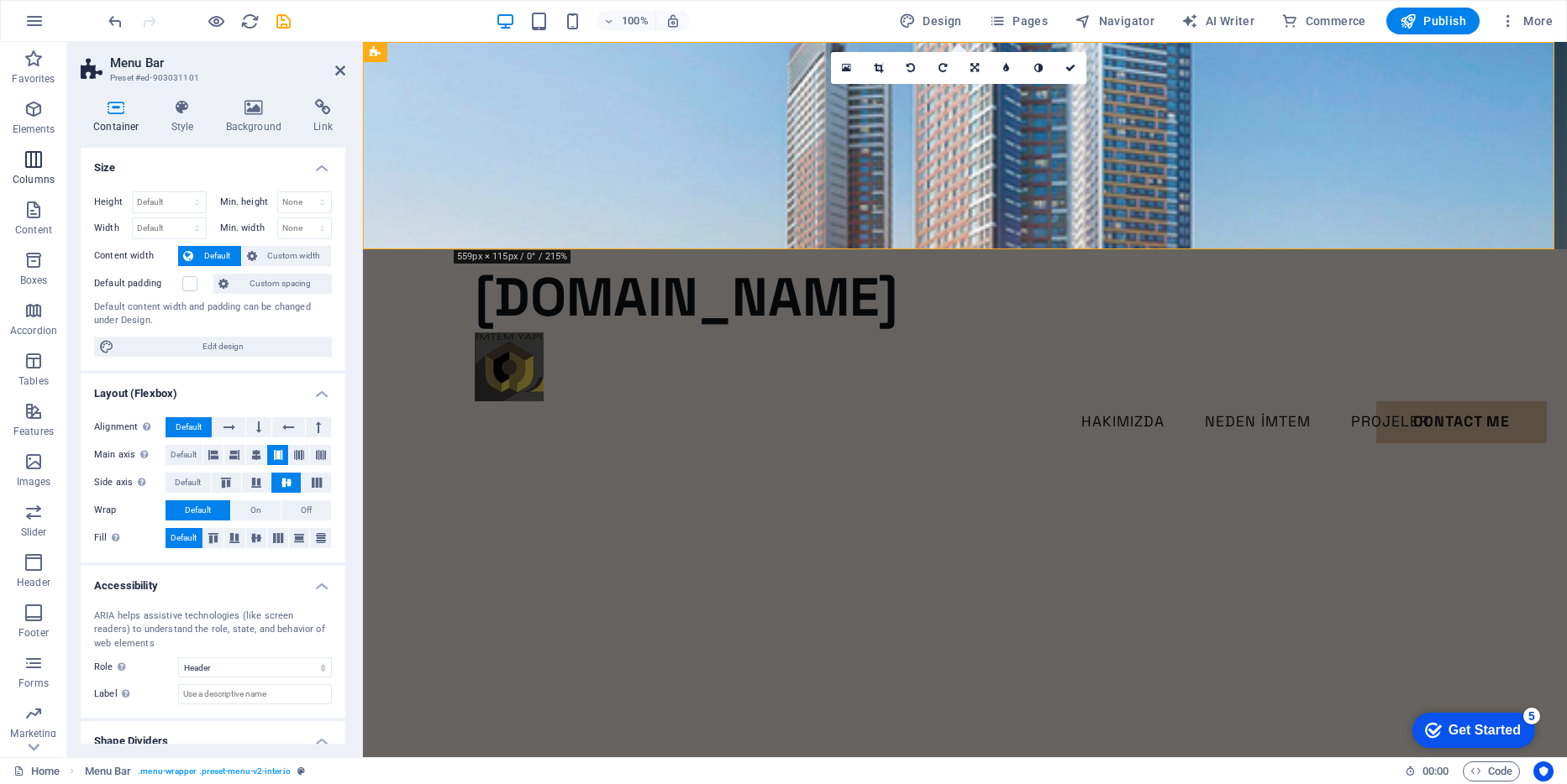
click at [33, 157] on icon "button" at bounding box center [33, 159] width 20 height 20
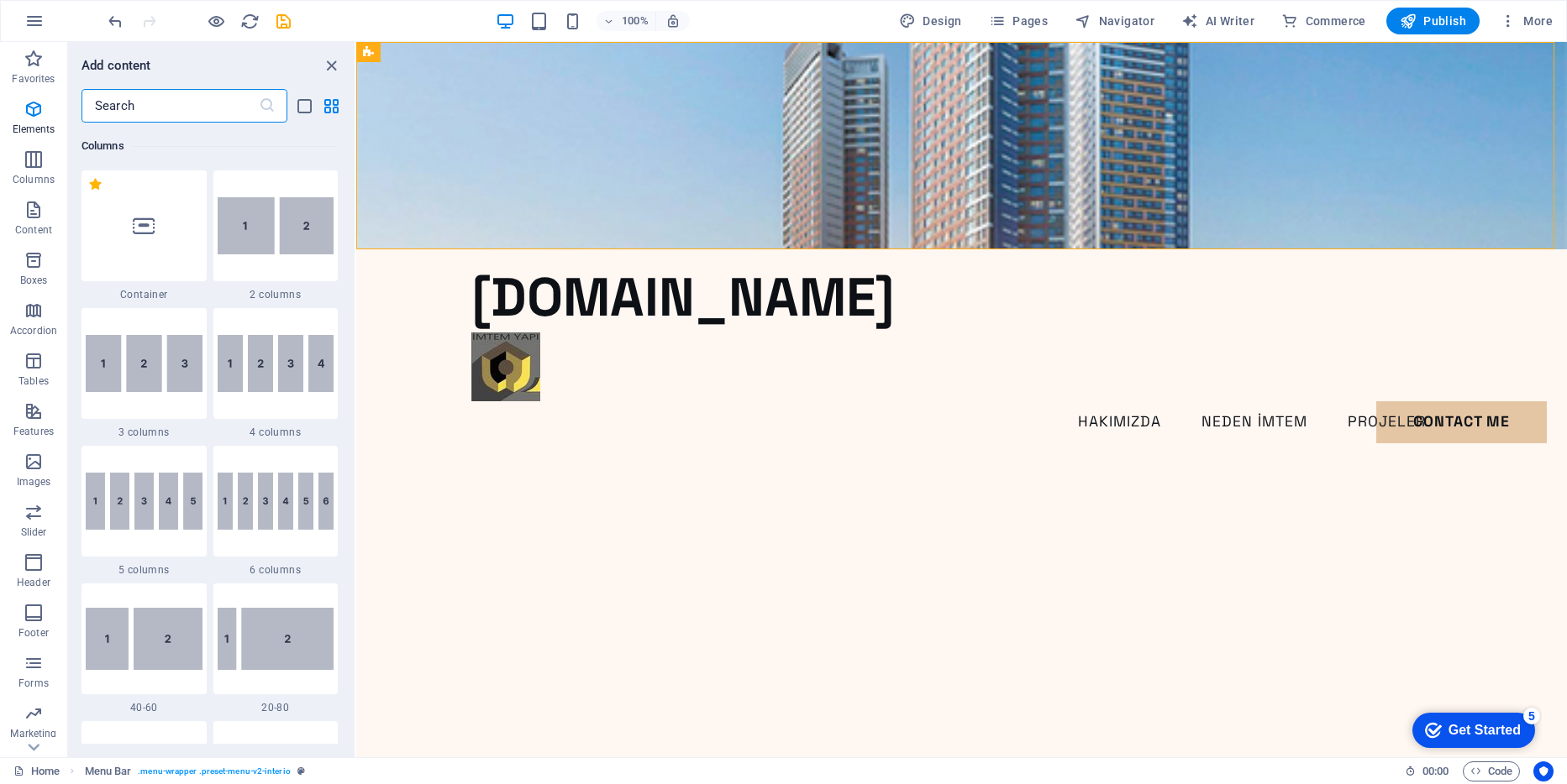
scroll to position [831, 0]
click at [37, 118] on icon "button" at bounding box center [33, 108] width 20 height 20
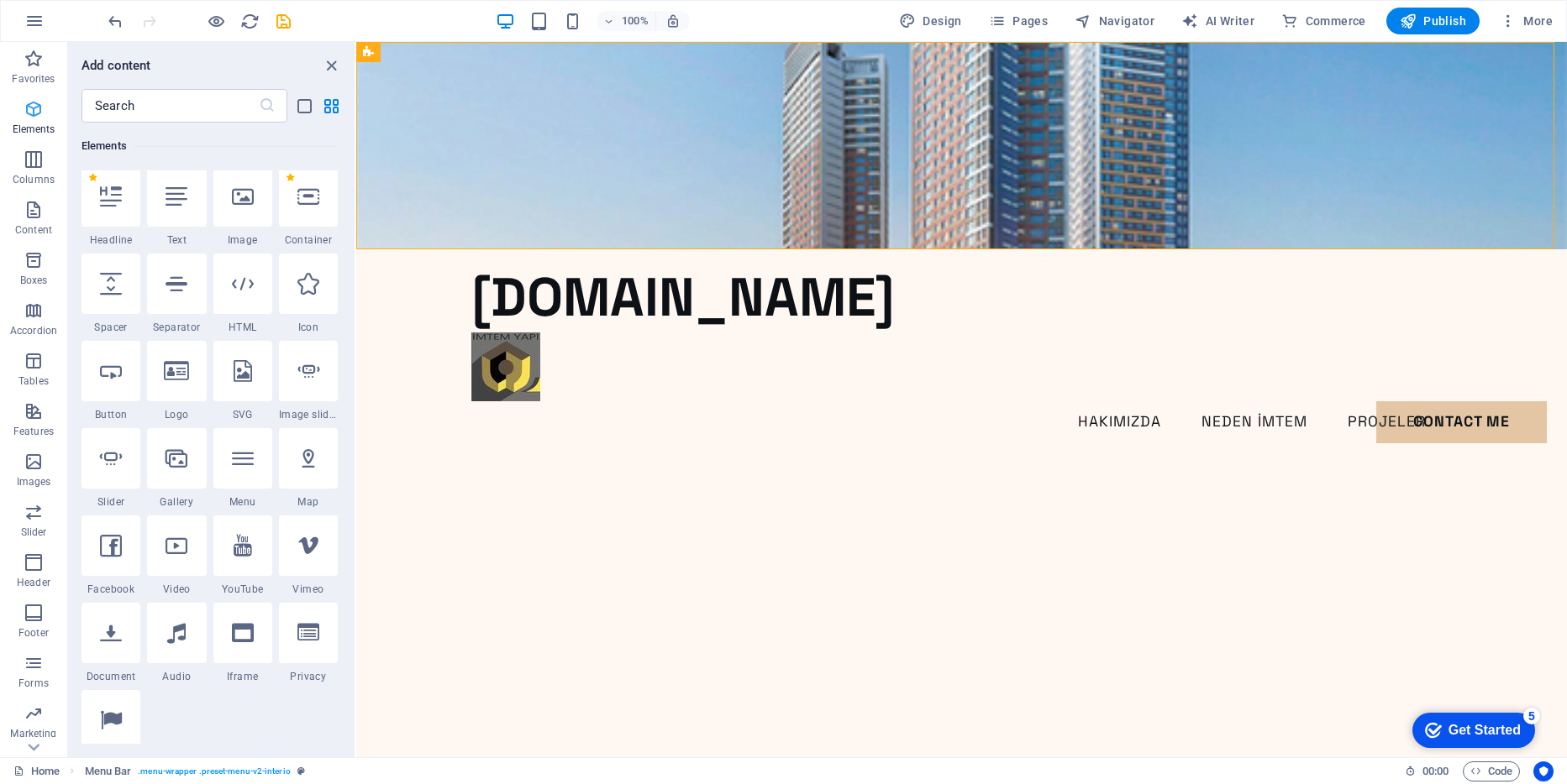
scroll to position [179, 0]
click at [326, 64] on icon "close panel" at bounding box center [331, 65] width 19 height 19
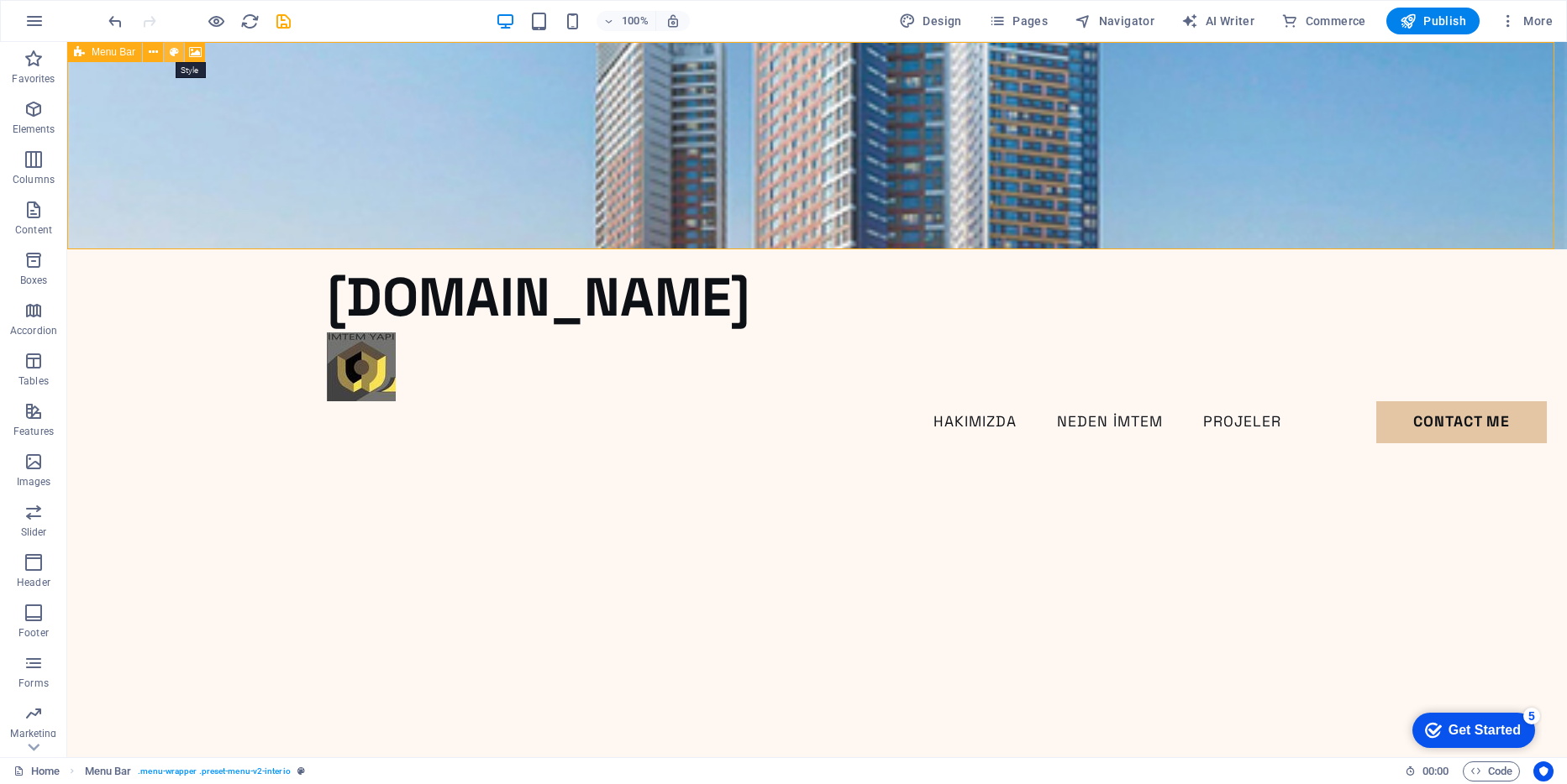
click at [170, 49] on icon at bounding box center [174, 52] width 9 height 17
select select "header"
select select "rem"
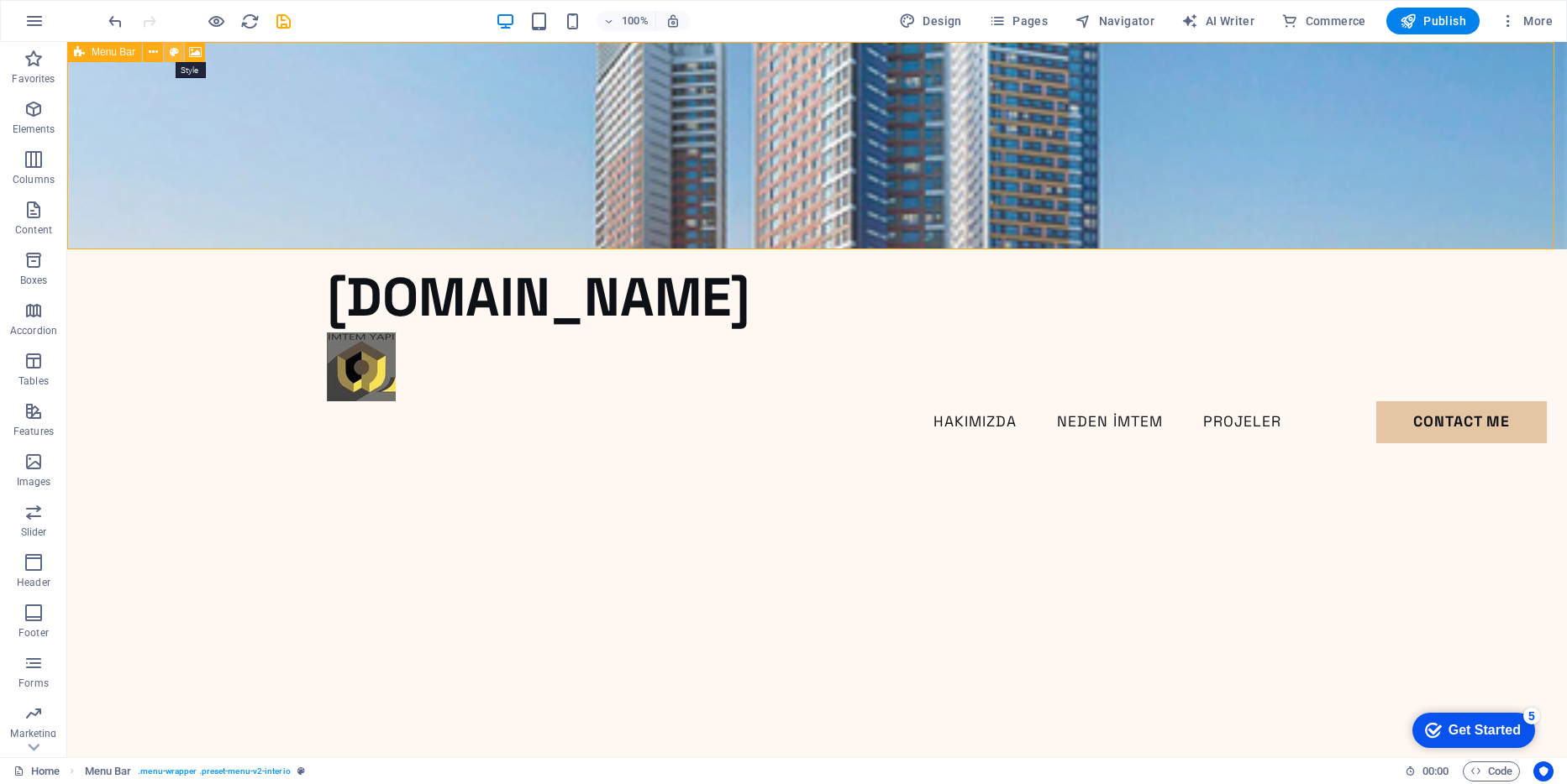
select select "rem"
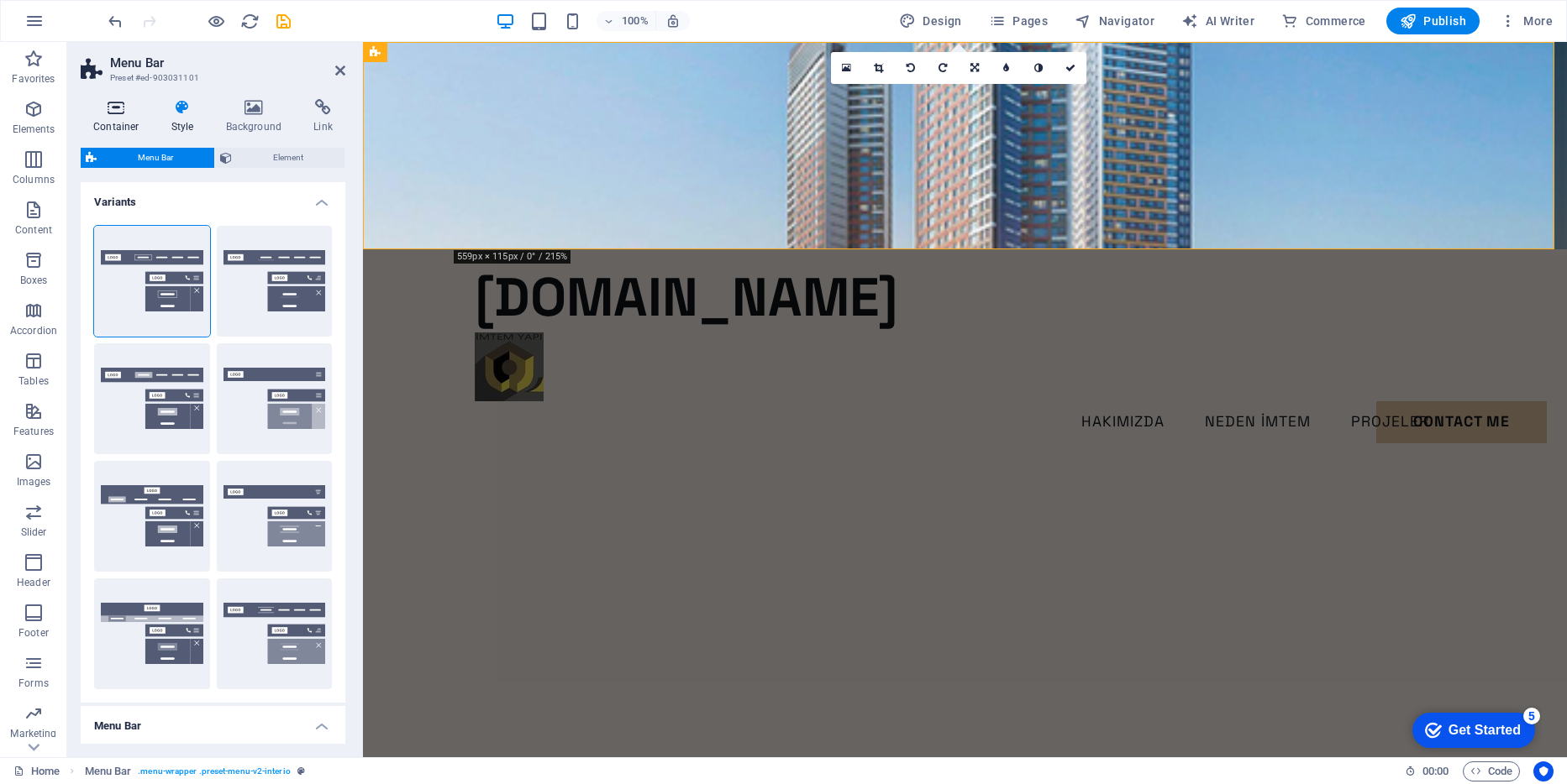
click at [115, 113] on icon at bounding box center [116, 108] width 71 height 17
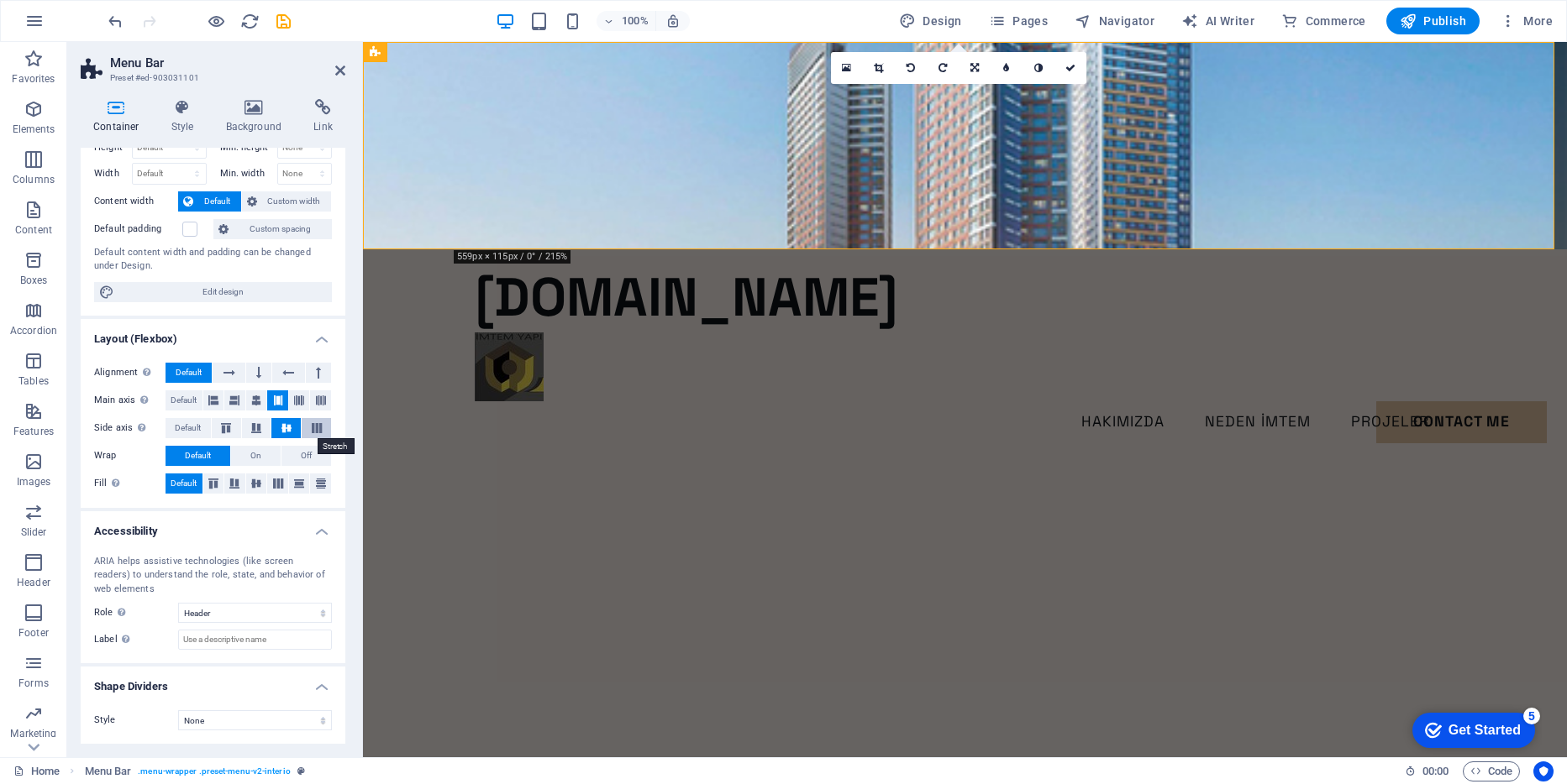
scroll to position [0, 0]
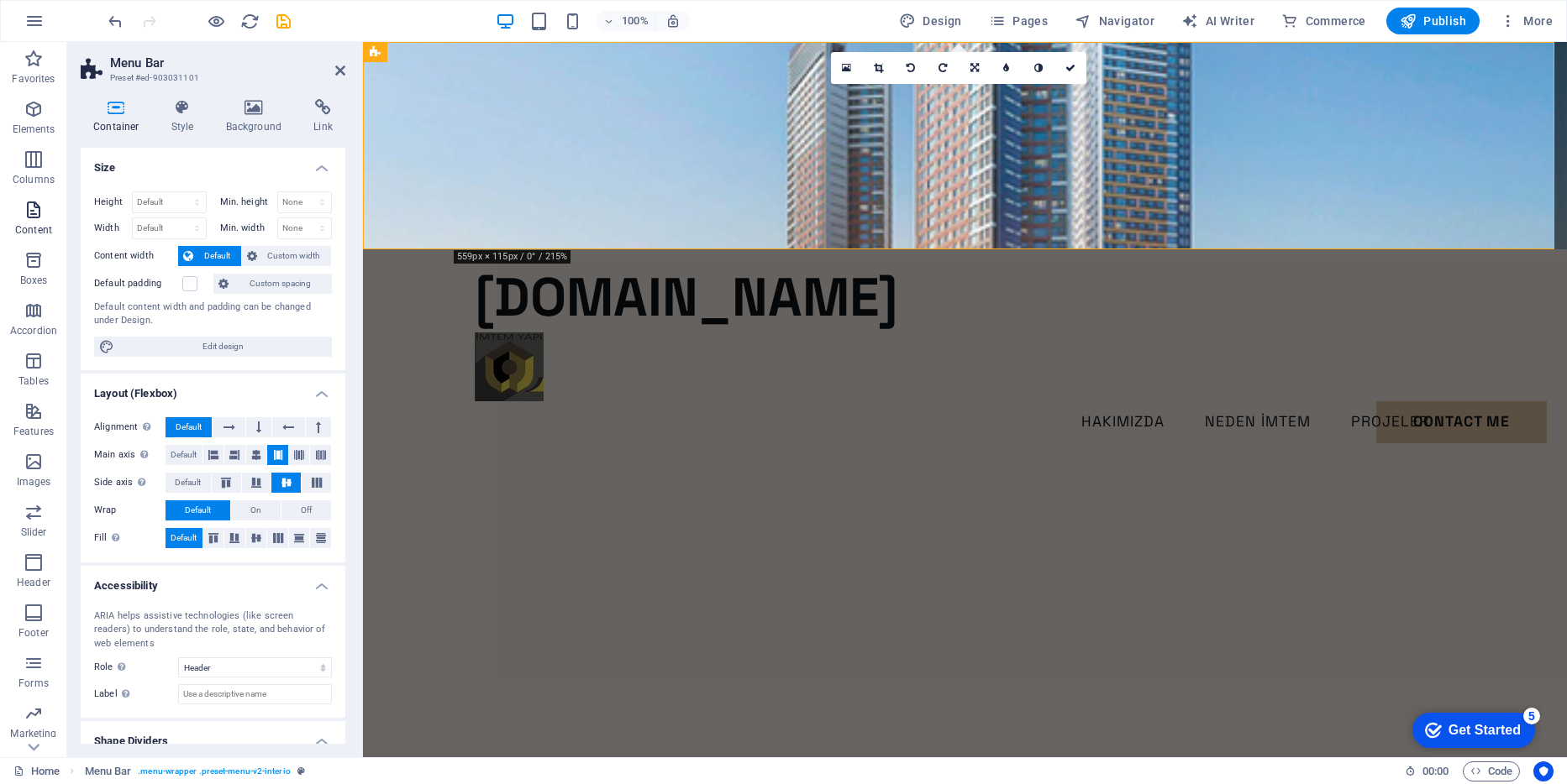
click at [37, 213] on icon "button" at bounding box center [33, 209] width 20 height 20
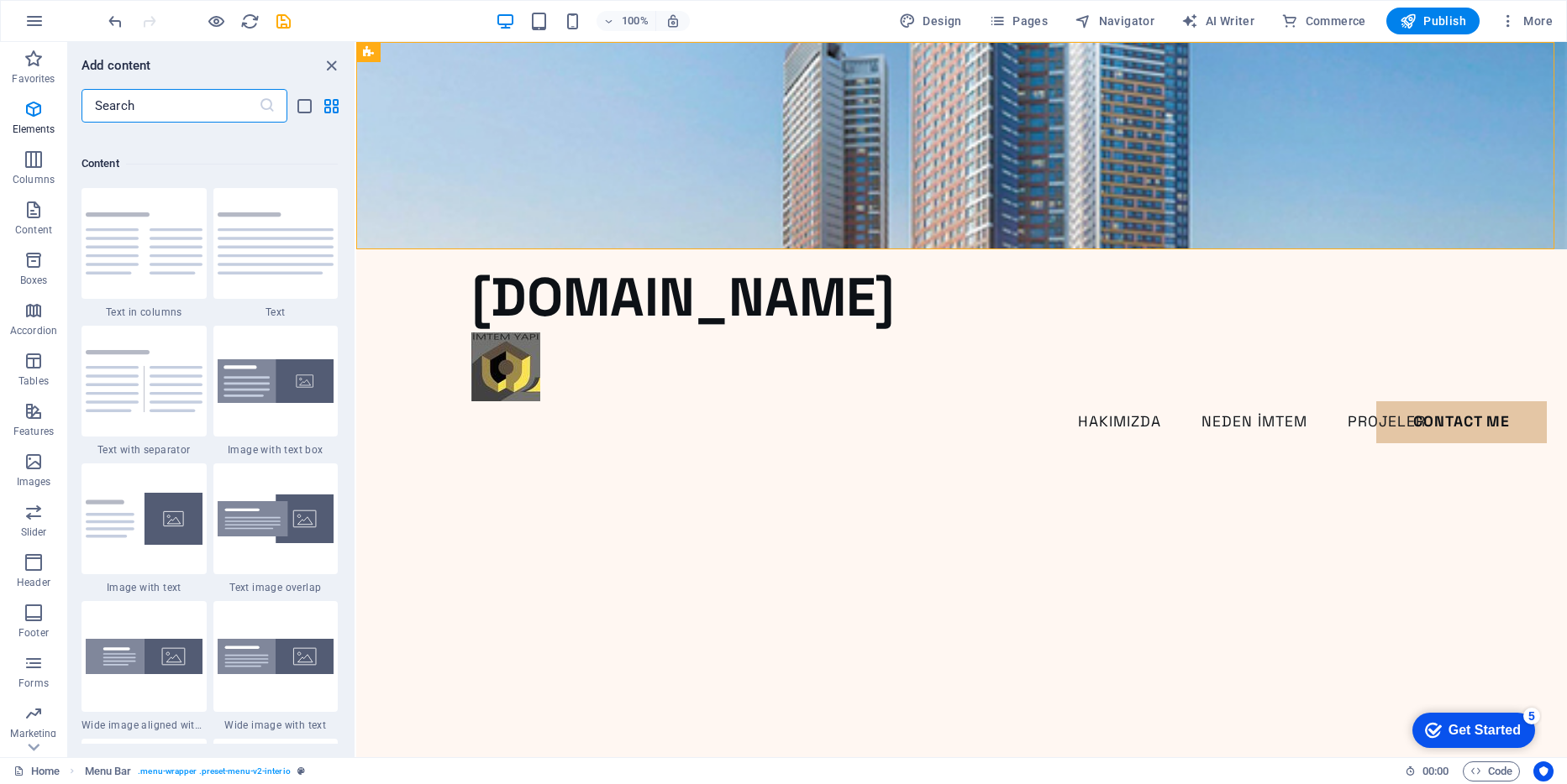
scroll to position [2939, 0]
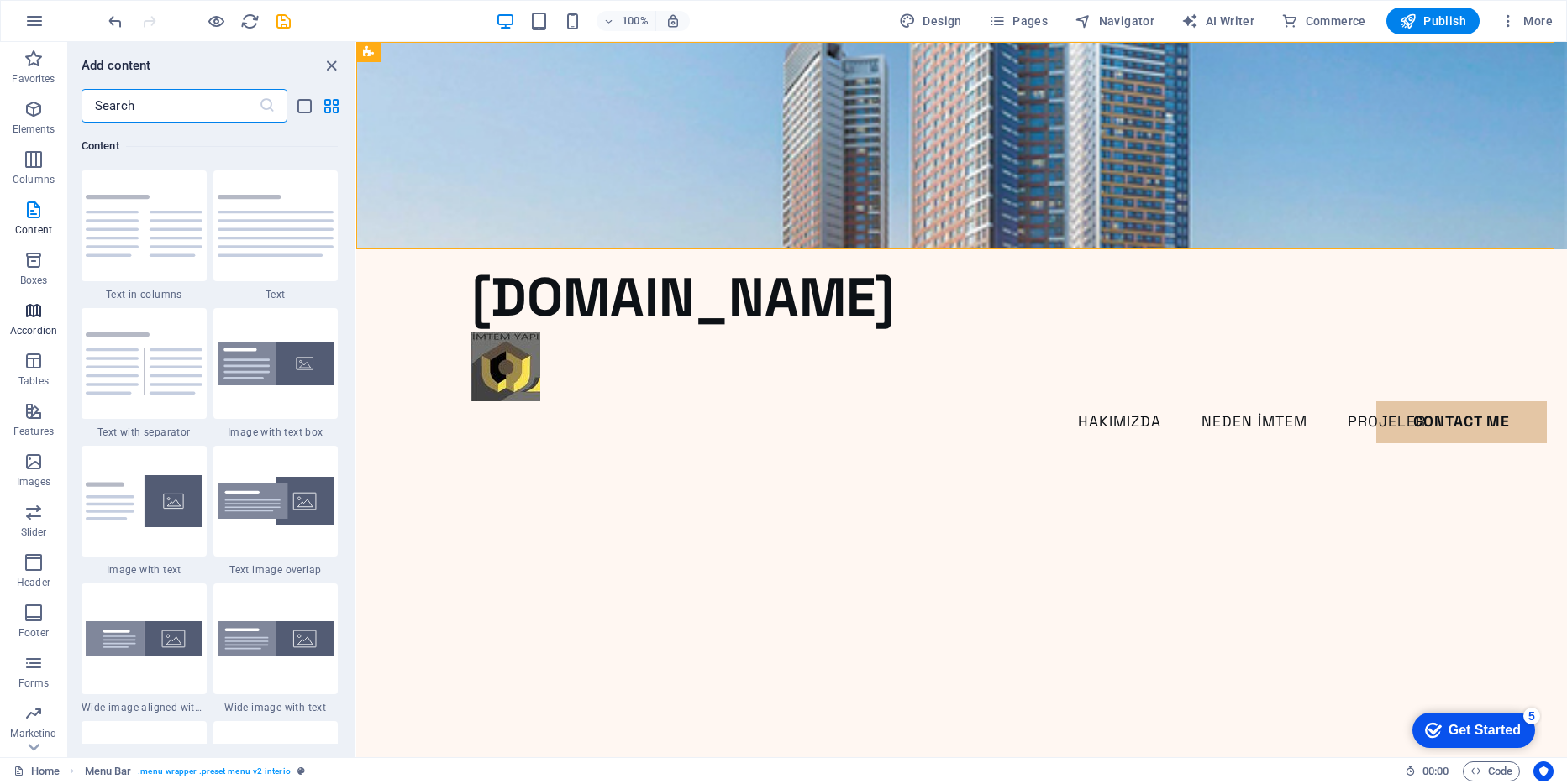
click at [34, 308] on icon "button" at bounding box center [33, 310] width 20 height 20
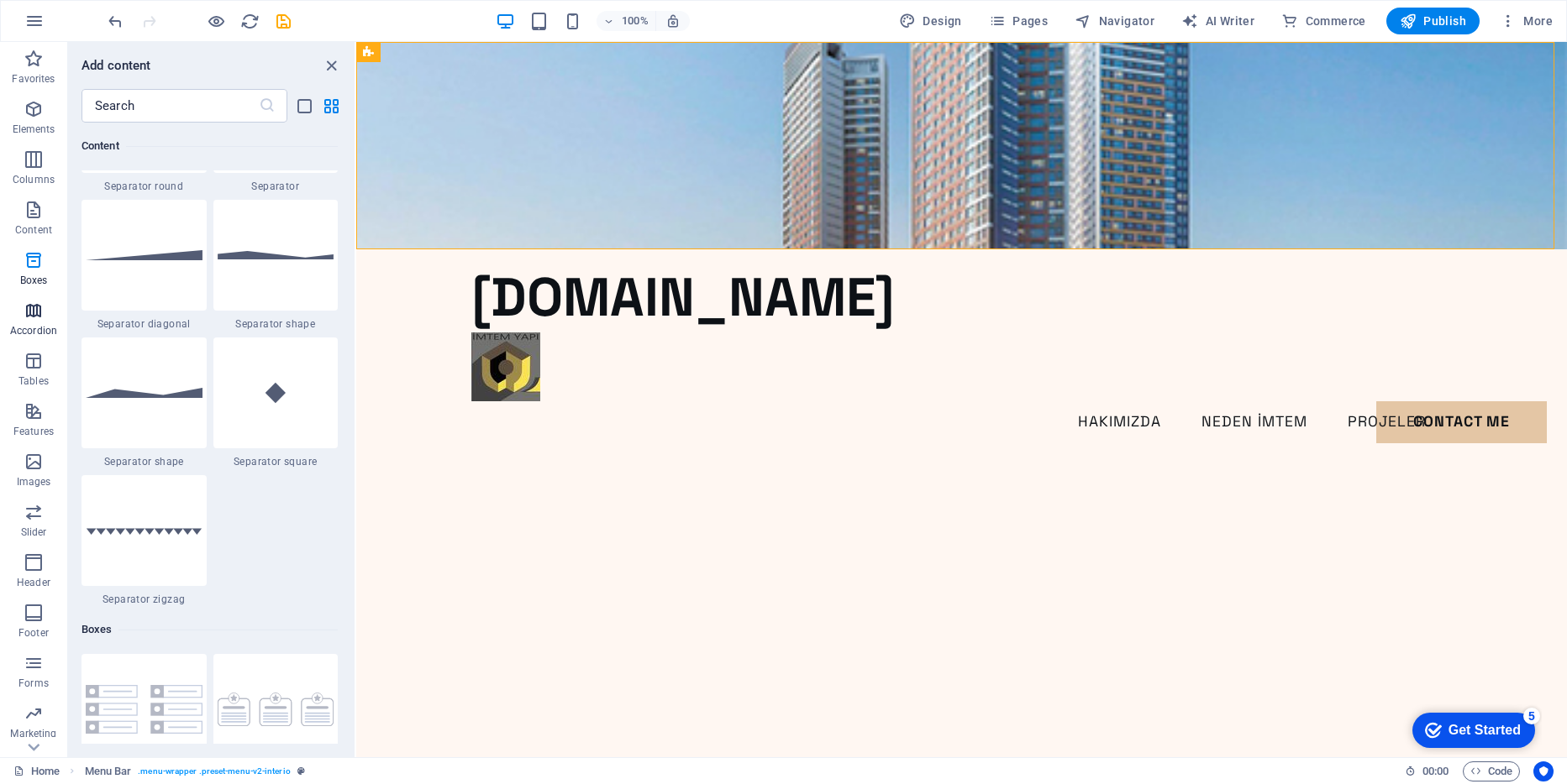
scroll to position [5362, 0]
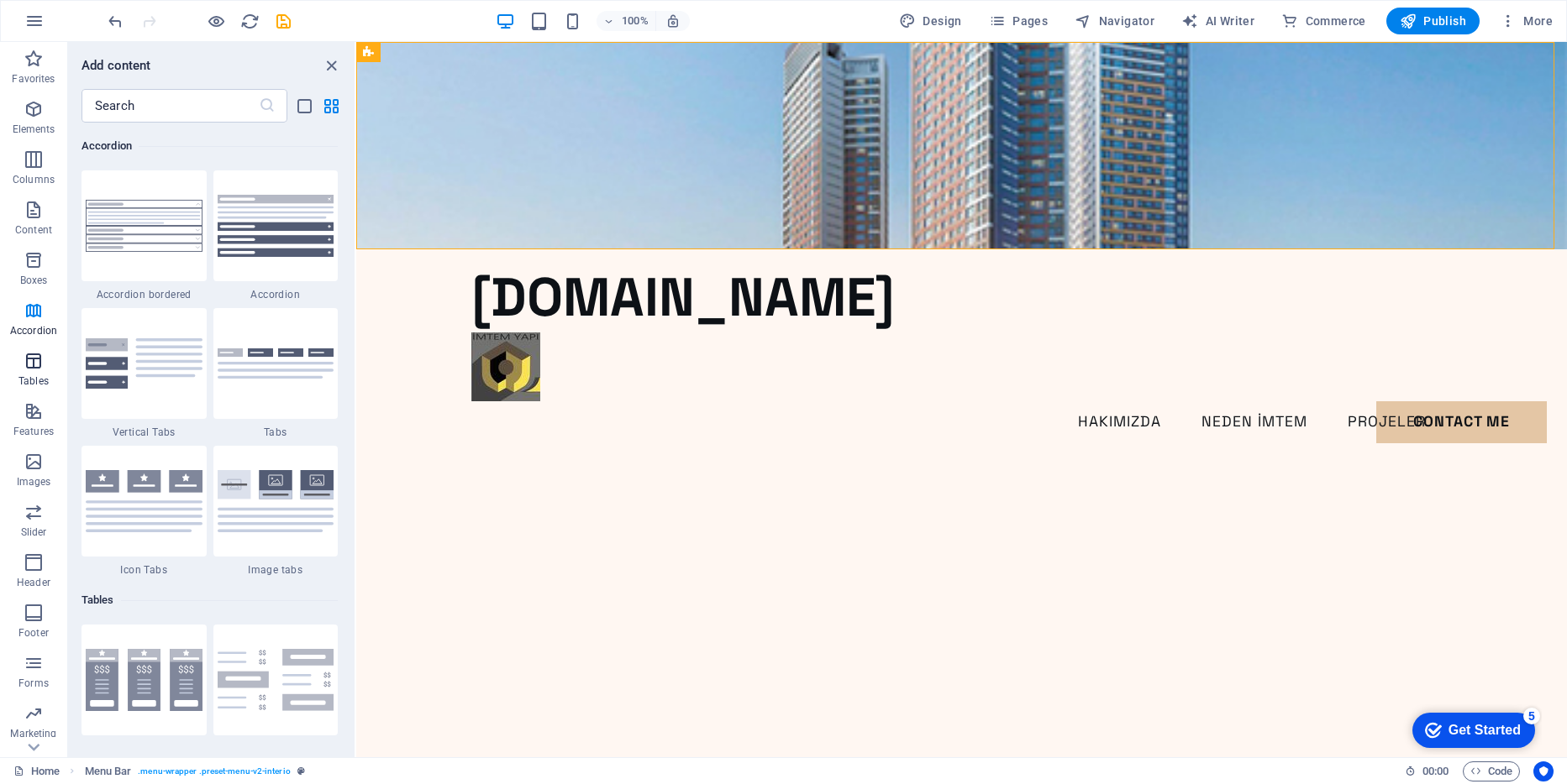
click at [36, 374] on p "Tables" at bounding box center [33, 381] width 30 height 14
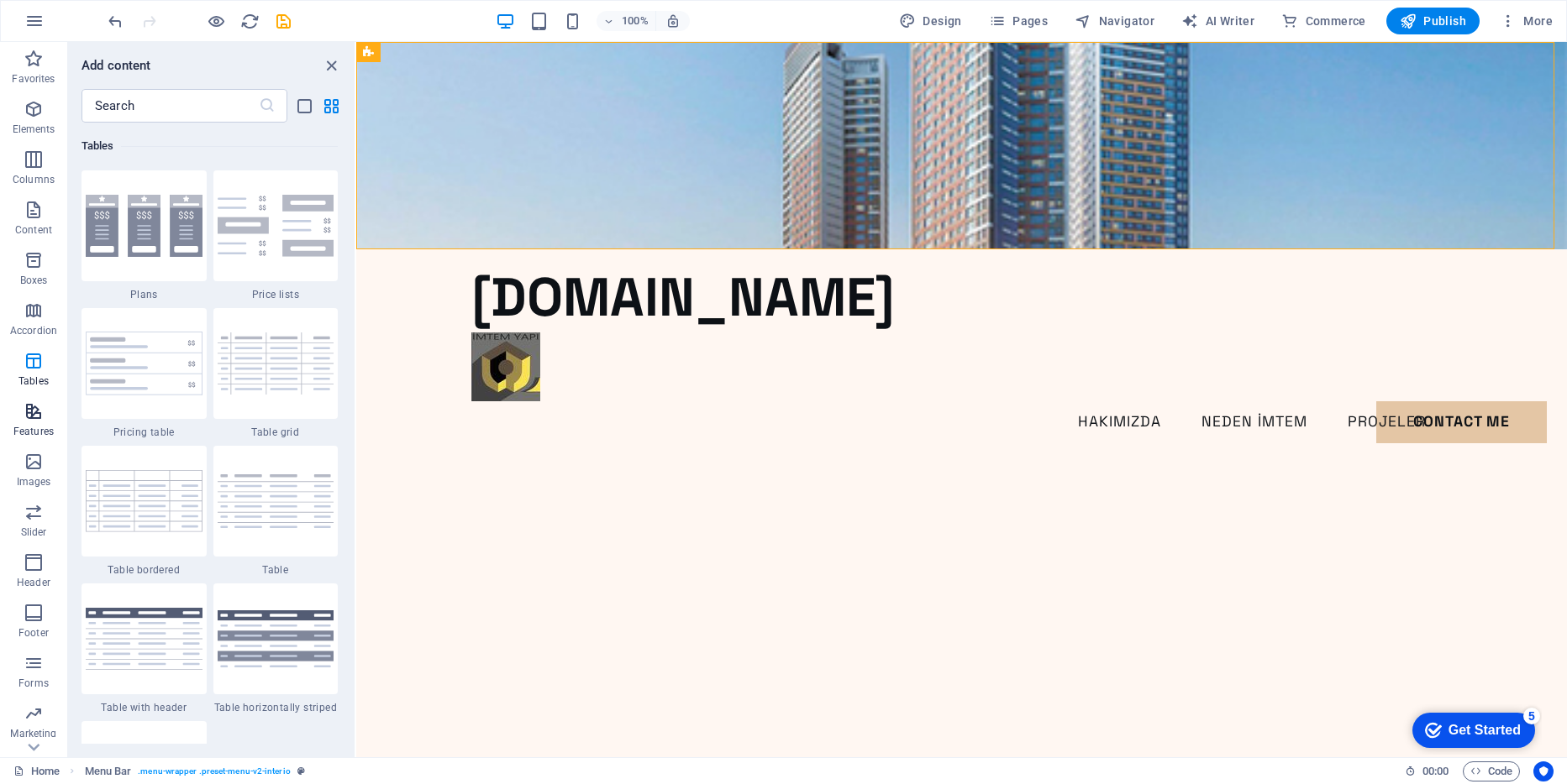
click at [34, 411] on icon "button" at bounding box center [33, 411] width 20 height 20
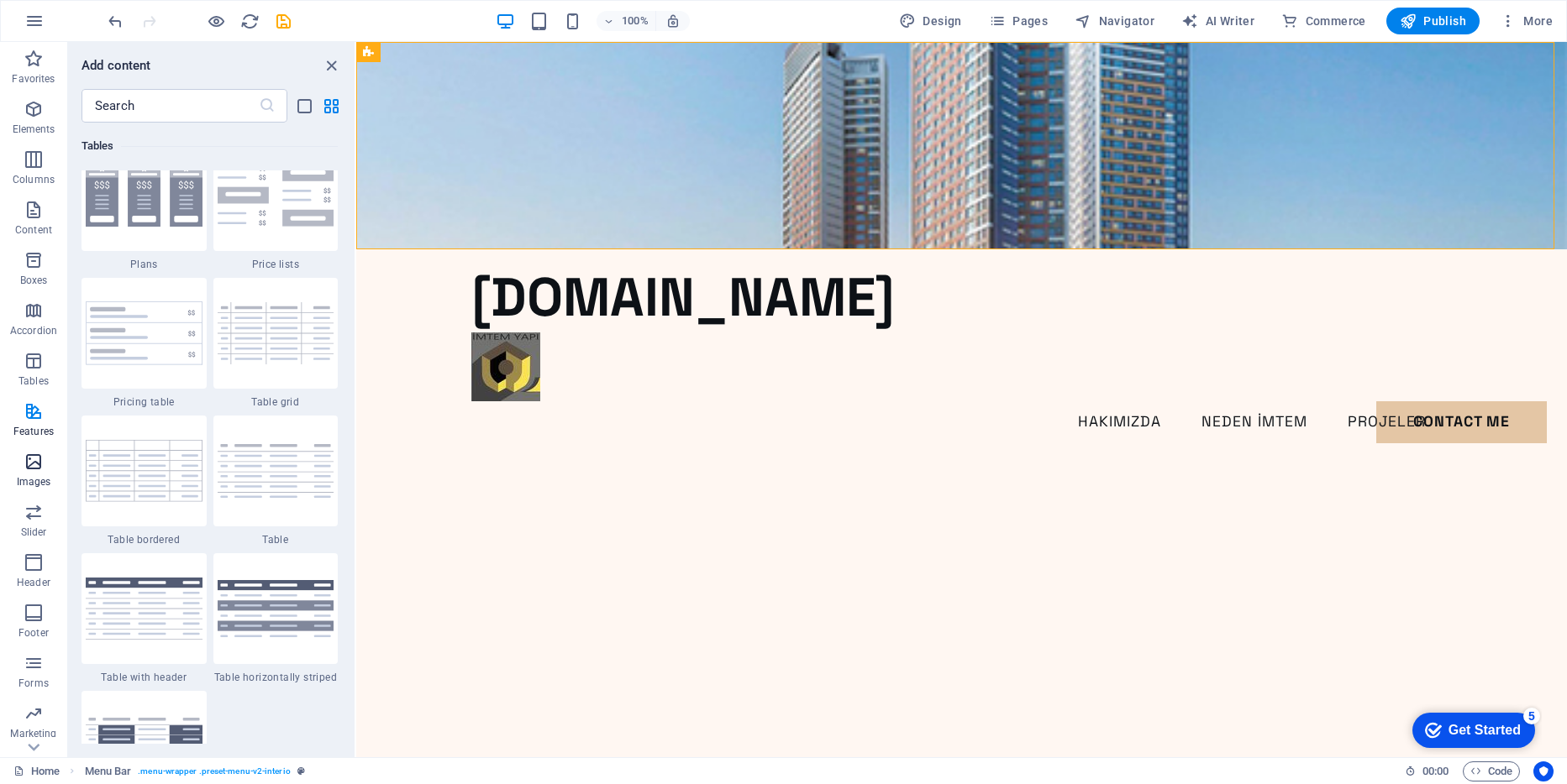
scroll to position [6547, 0]
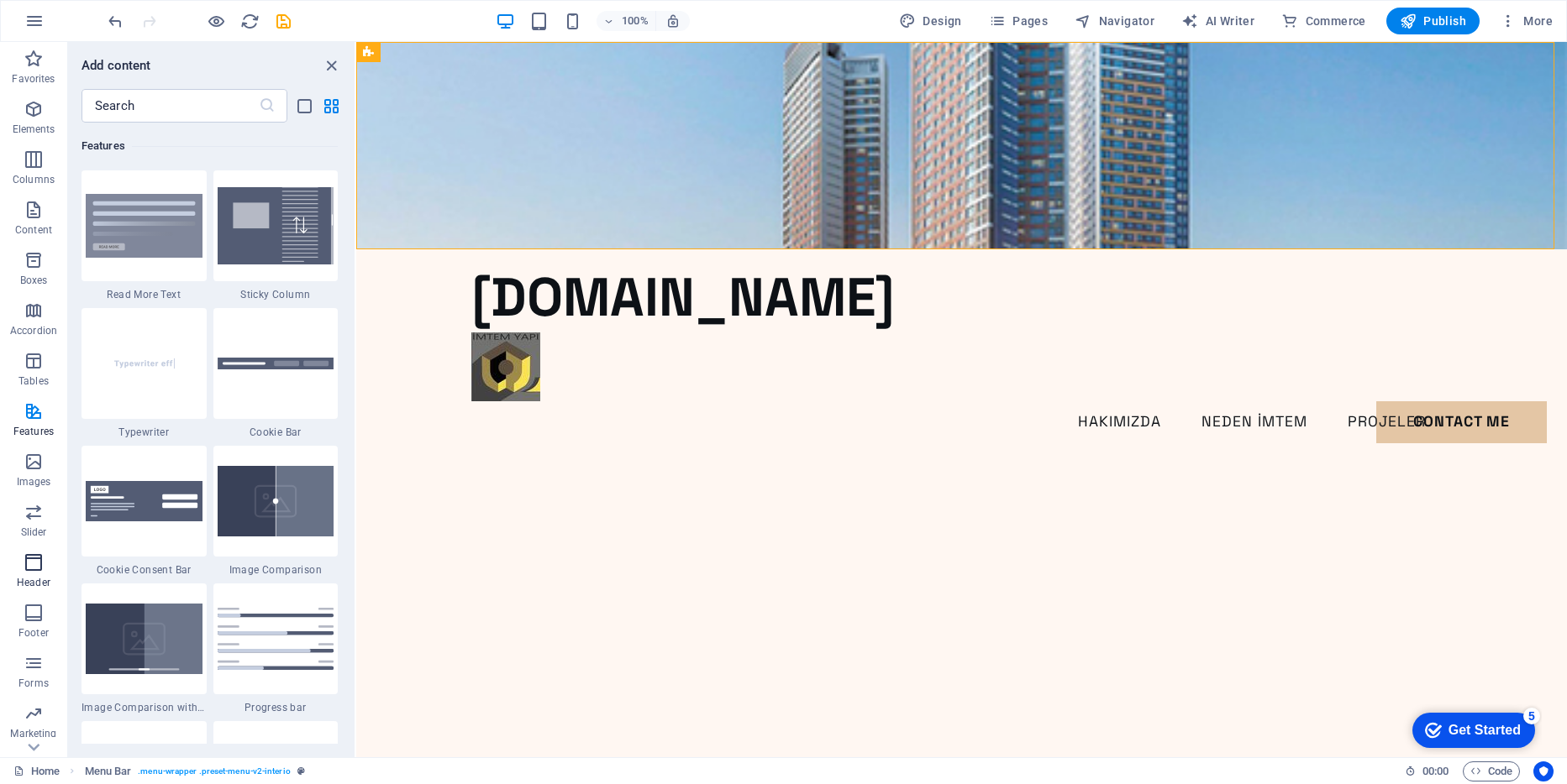
click at [42, 571] on icon "button" at bounding box center [33, 562] width 20 height 20
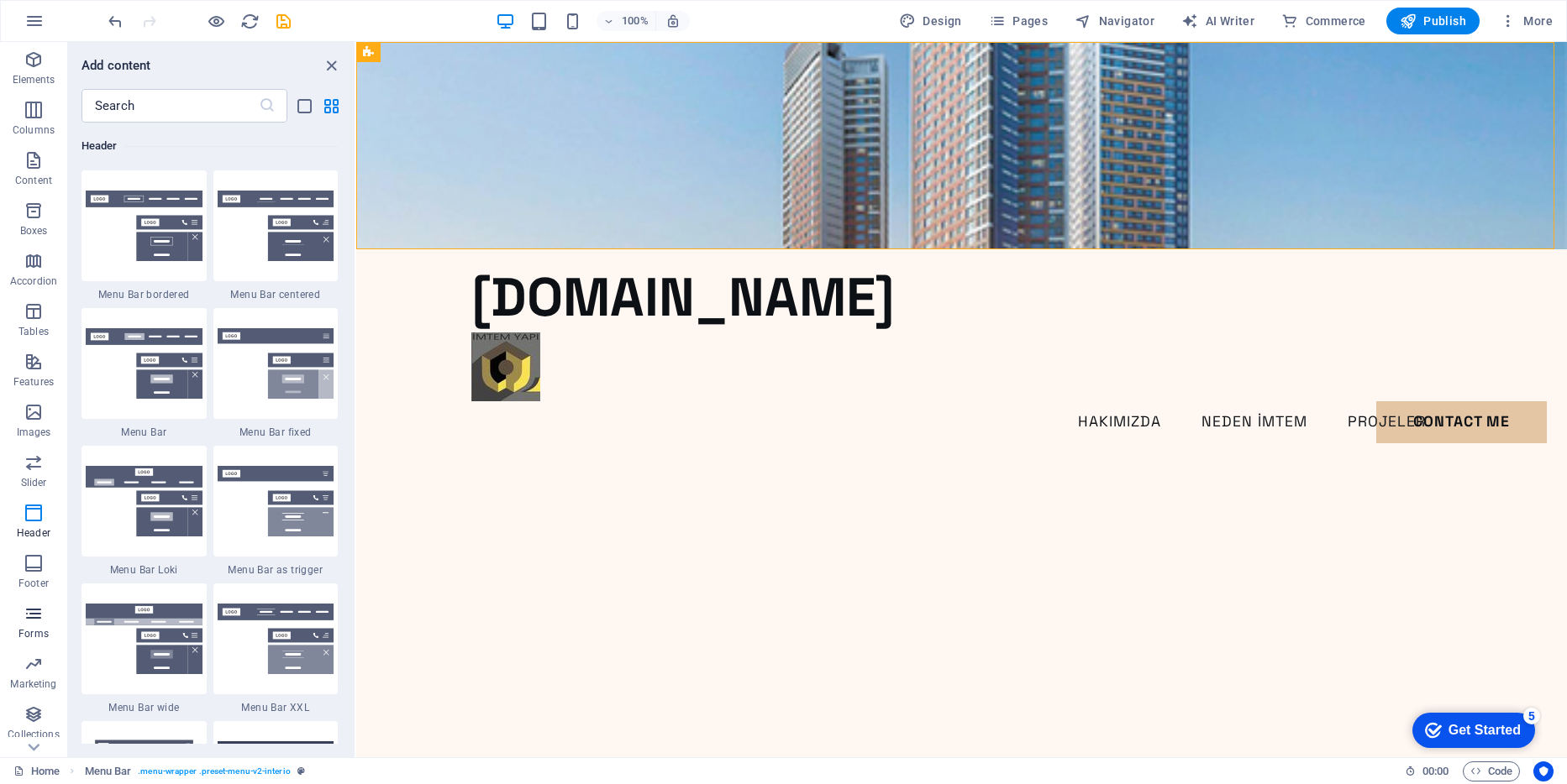
scroll to position [90, 0]
click at [326, 61] on icon "close panel" at bounding box center [331, 65] width 19 height 19
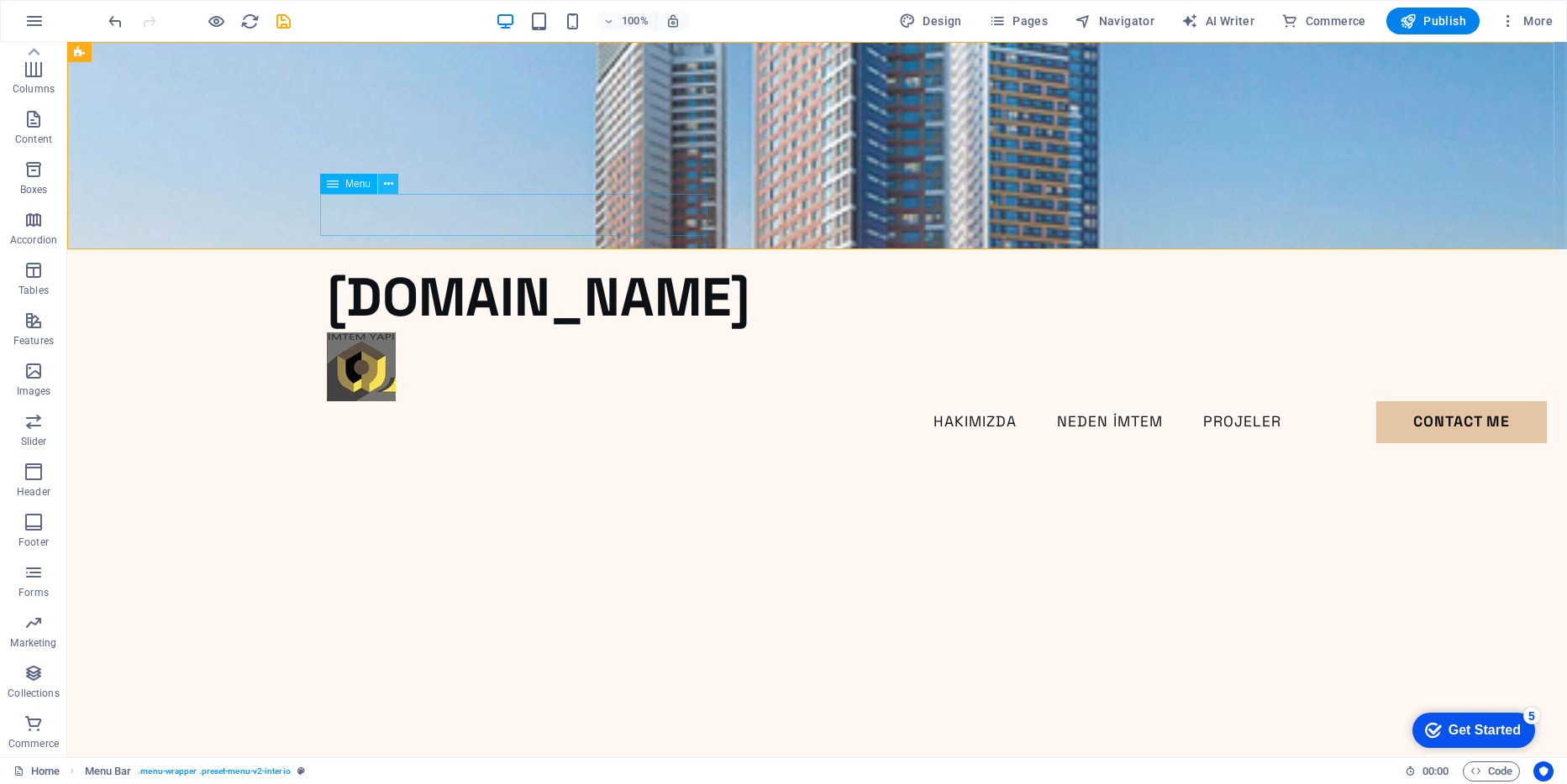
click at [393, 185] on icon at bounding box center [388, 184] width 9 height 17
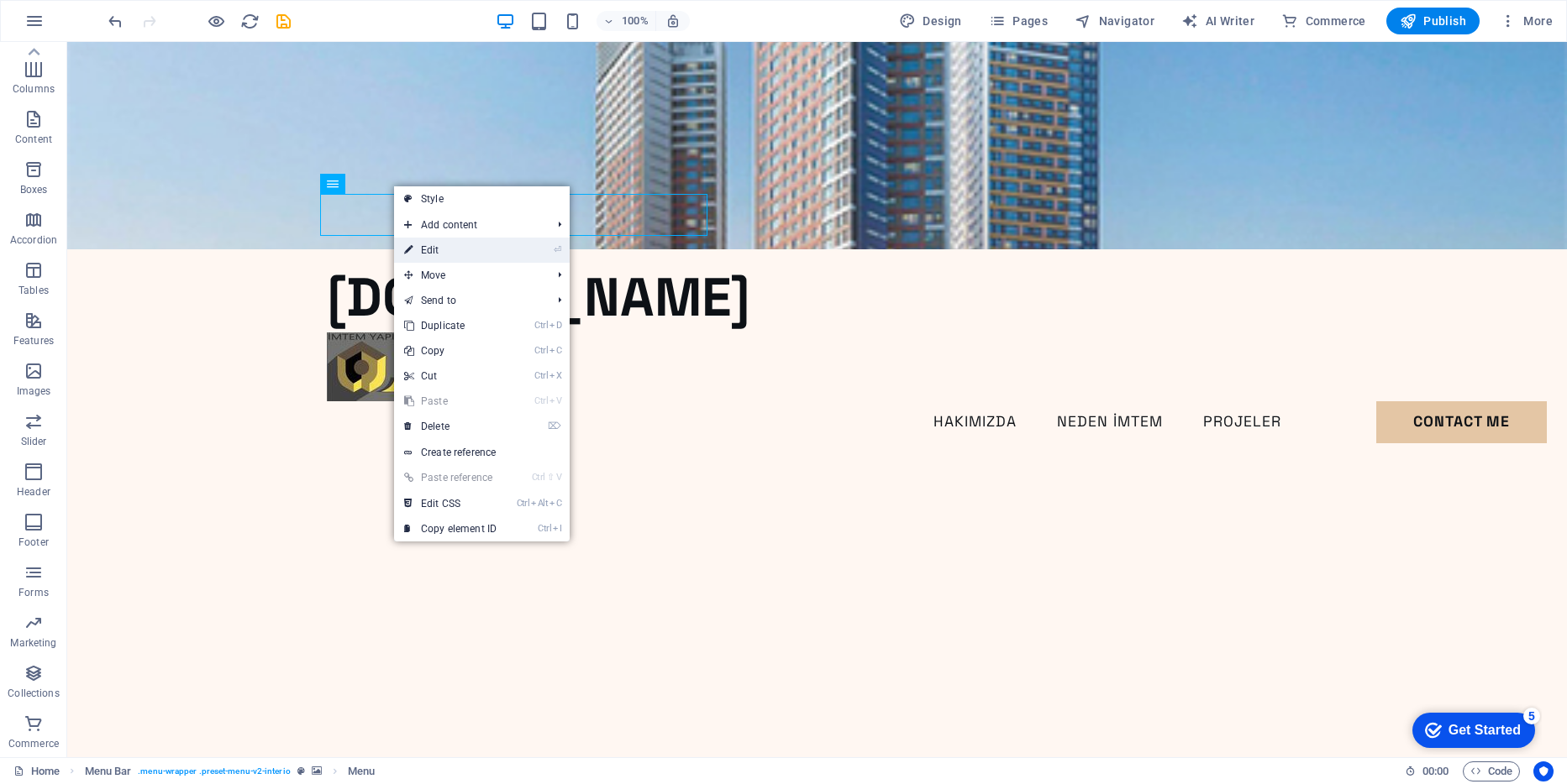
click at [433, 248] on link "⏎ Edit" at bounding box center [450, 250] width 113 height 25
select select
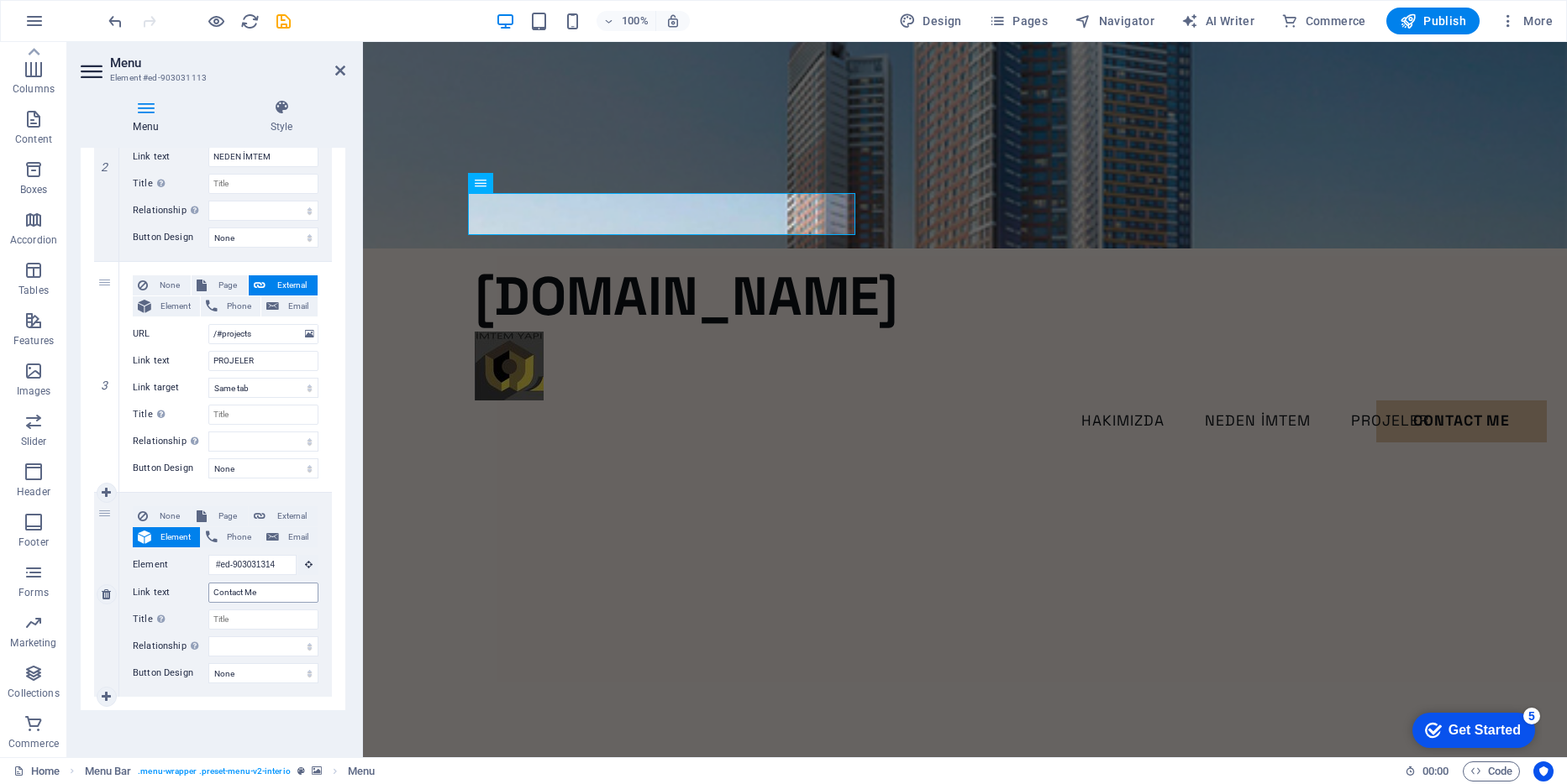
scroll to position [0, 0]
drag, startPoint x: 261, startPoint y: 592, endPoint x: 200, endPoint y: 599, distance: 61.4
click at [196, 594] on div "Link text Contact Me" at bounding box center [226, 592] width 186 height 20
type input "İLETİŞİM"
select select
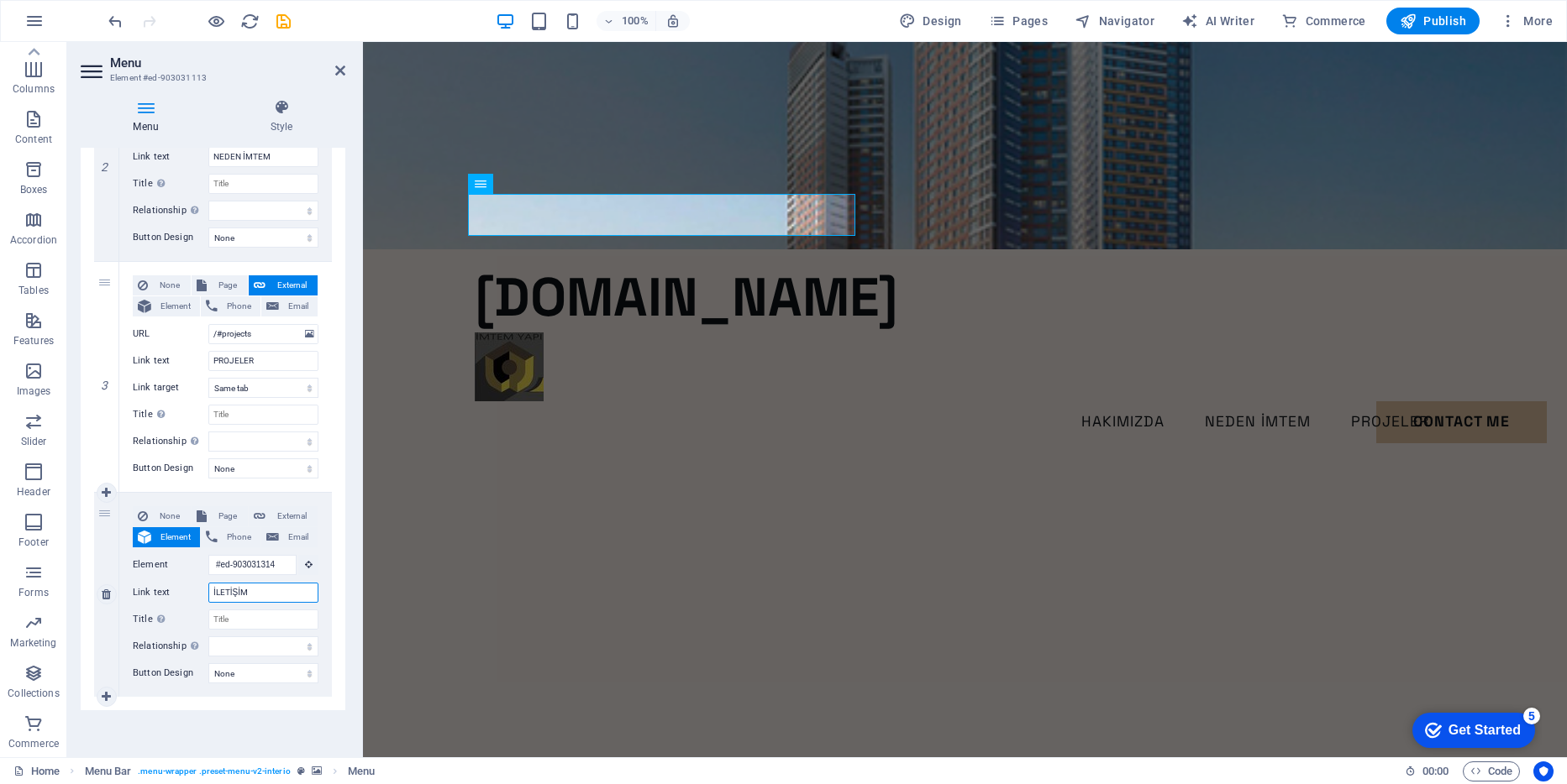
select select
type input "İLETİŞİM"
click at [398, 117] on figure at bounding box center [965, 145] width 1204 height 207
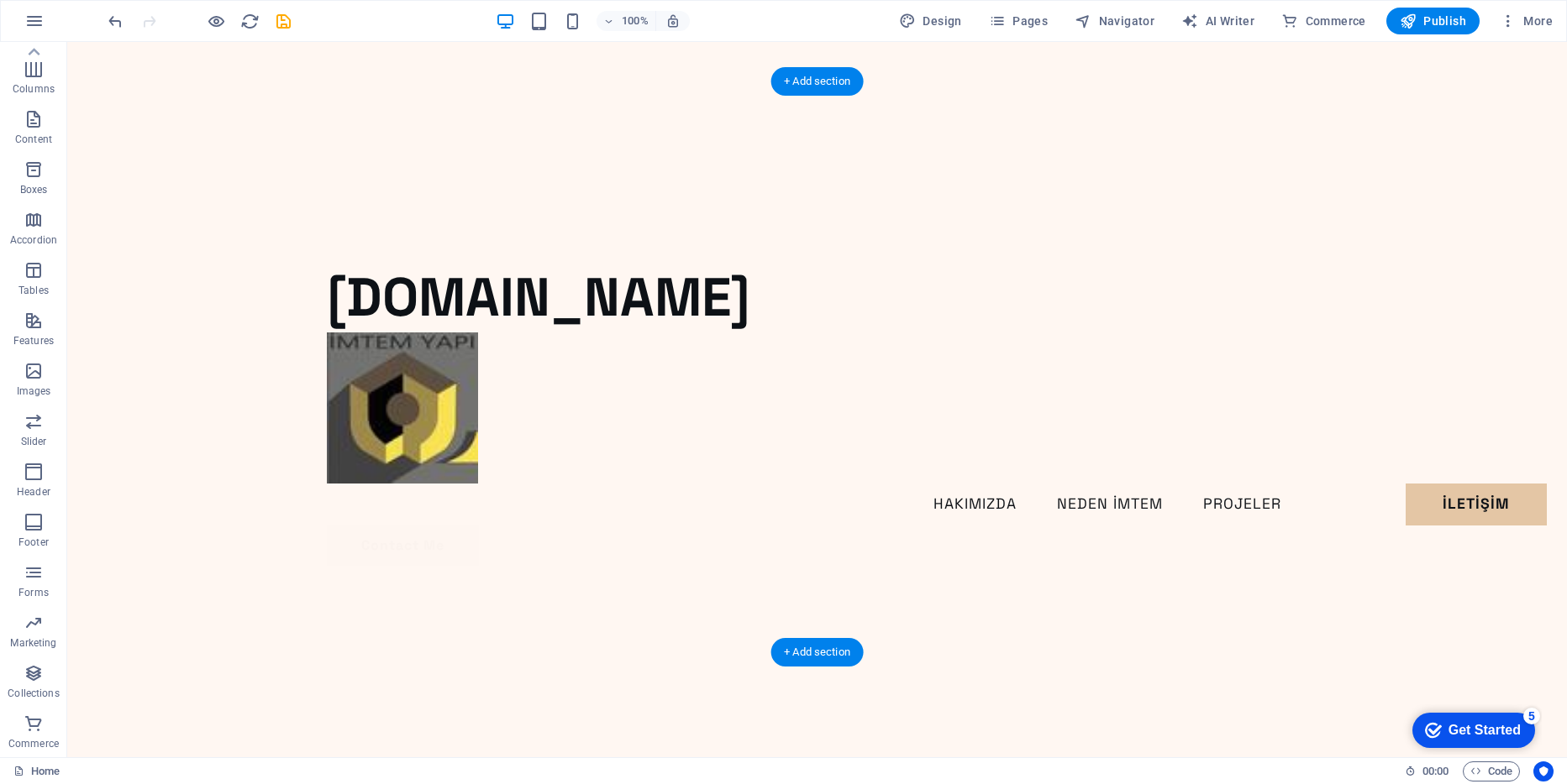
scroll to position [909, 0]
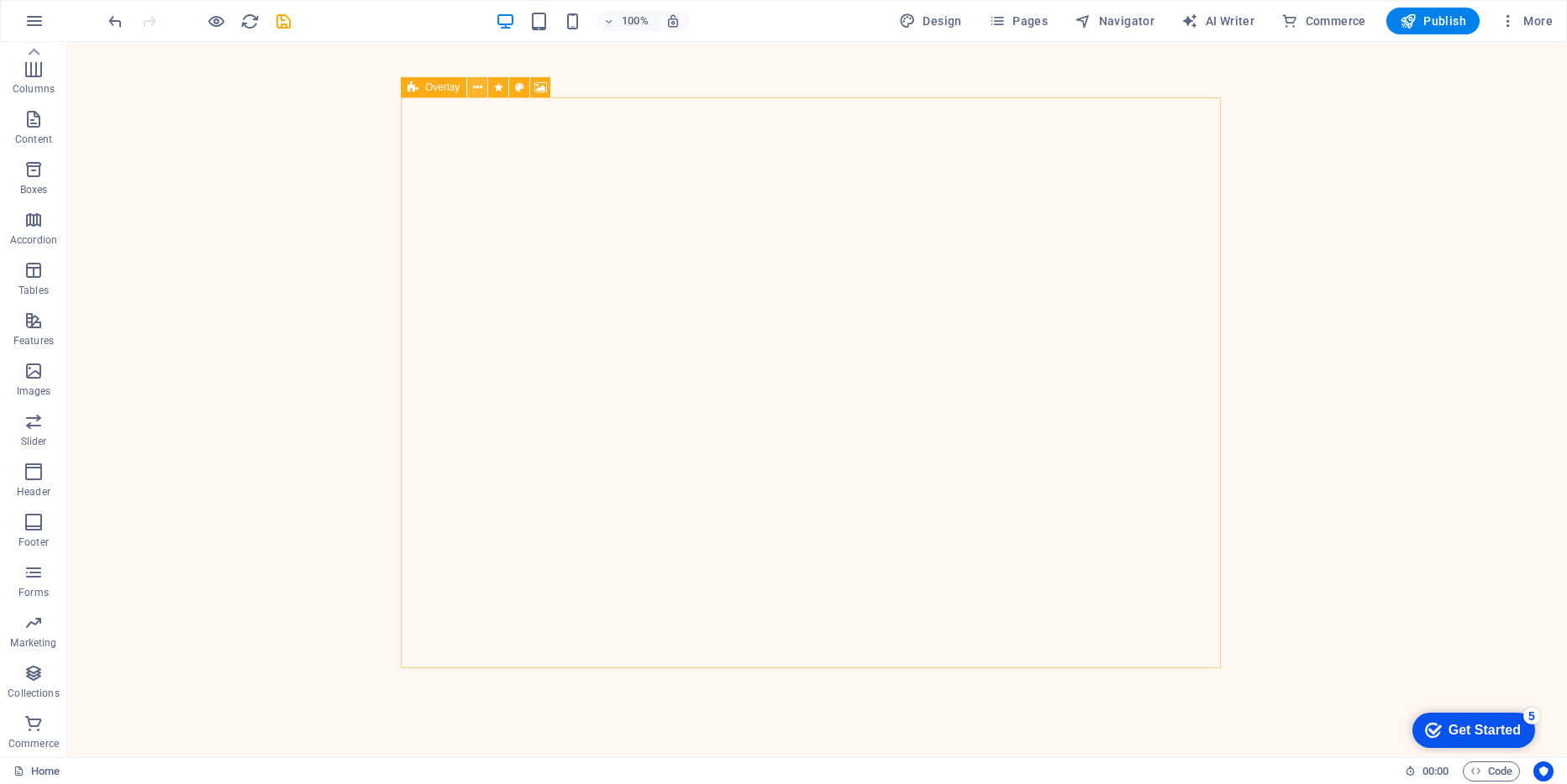
click at [476, 87] on icon at bounding box center [477, 88] width 9 height 17
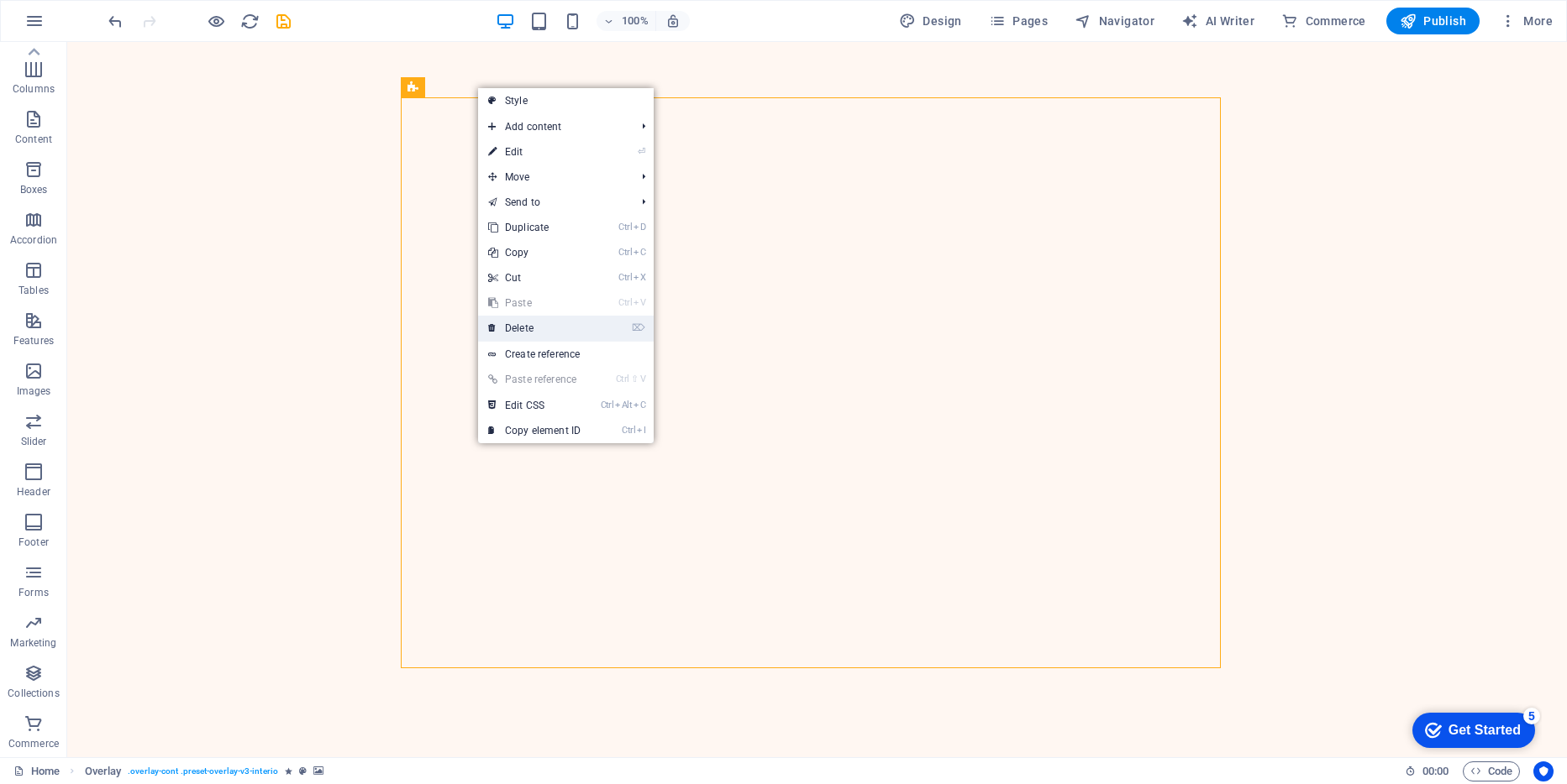
click at [538, 327] on link "⌦ Delete" at bounding box center [534, 328] width 113 height 25
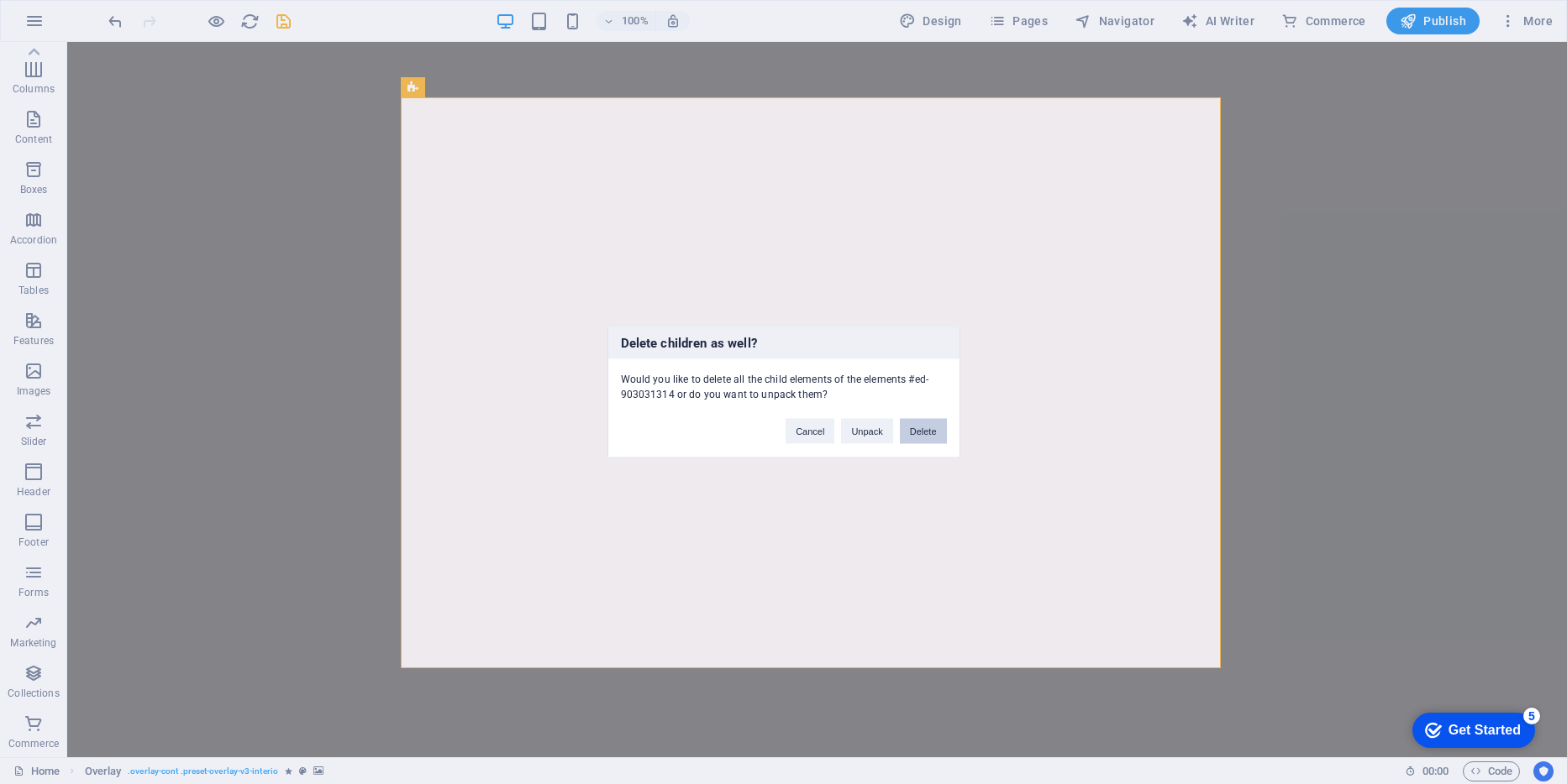
click at [919, 431] on button "Delete" at bounding box center [923, 431] width 47 height 25
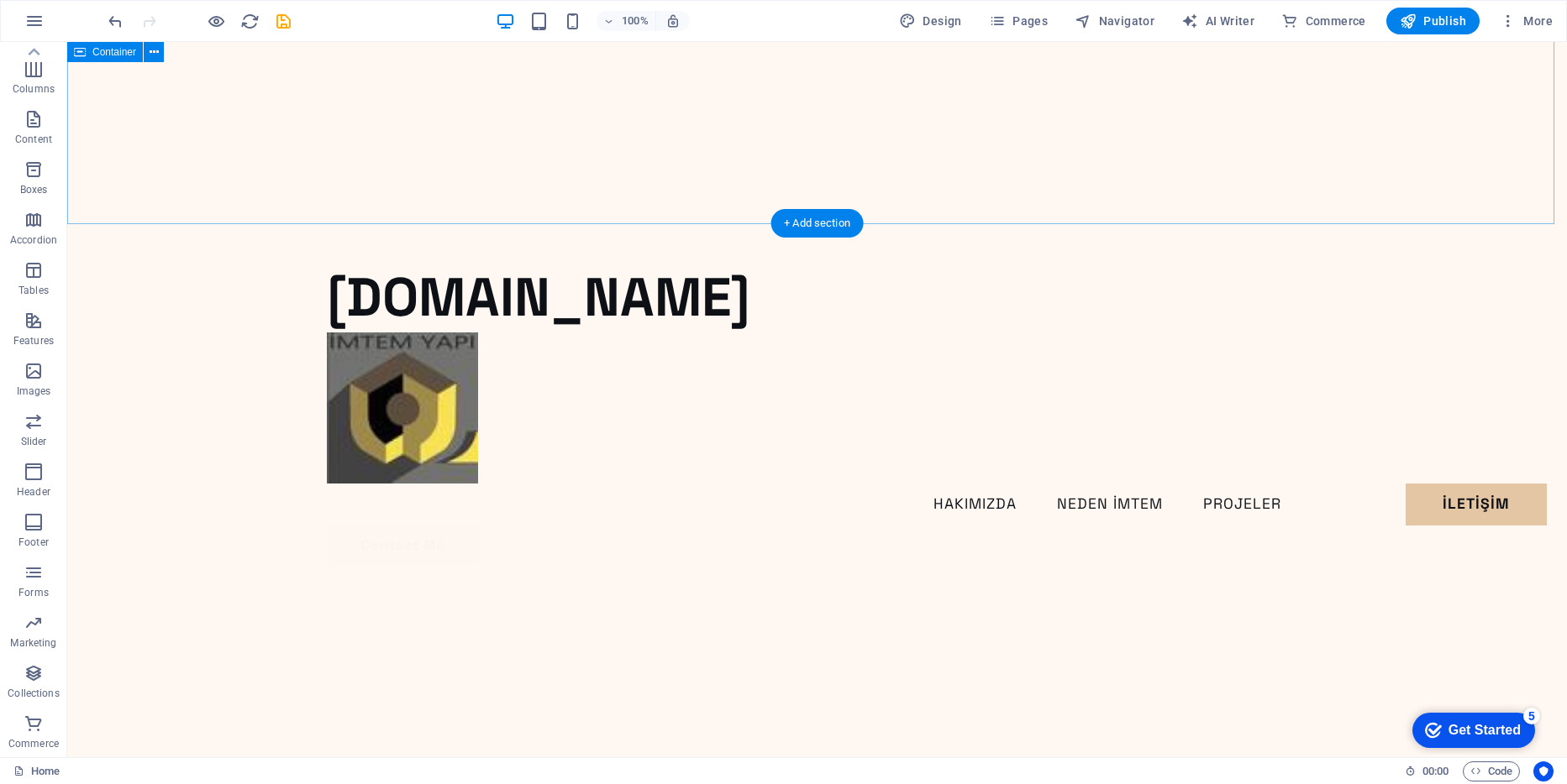
scroll to position [1320, 0]
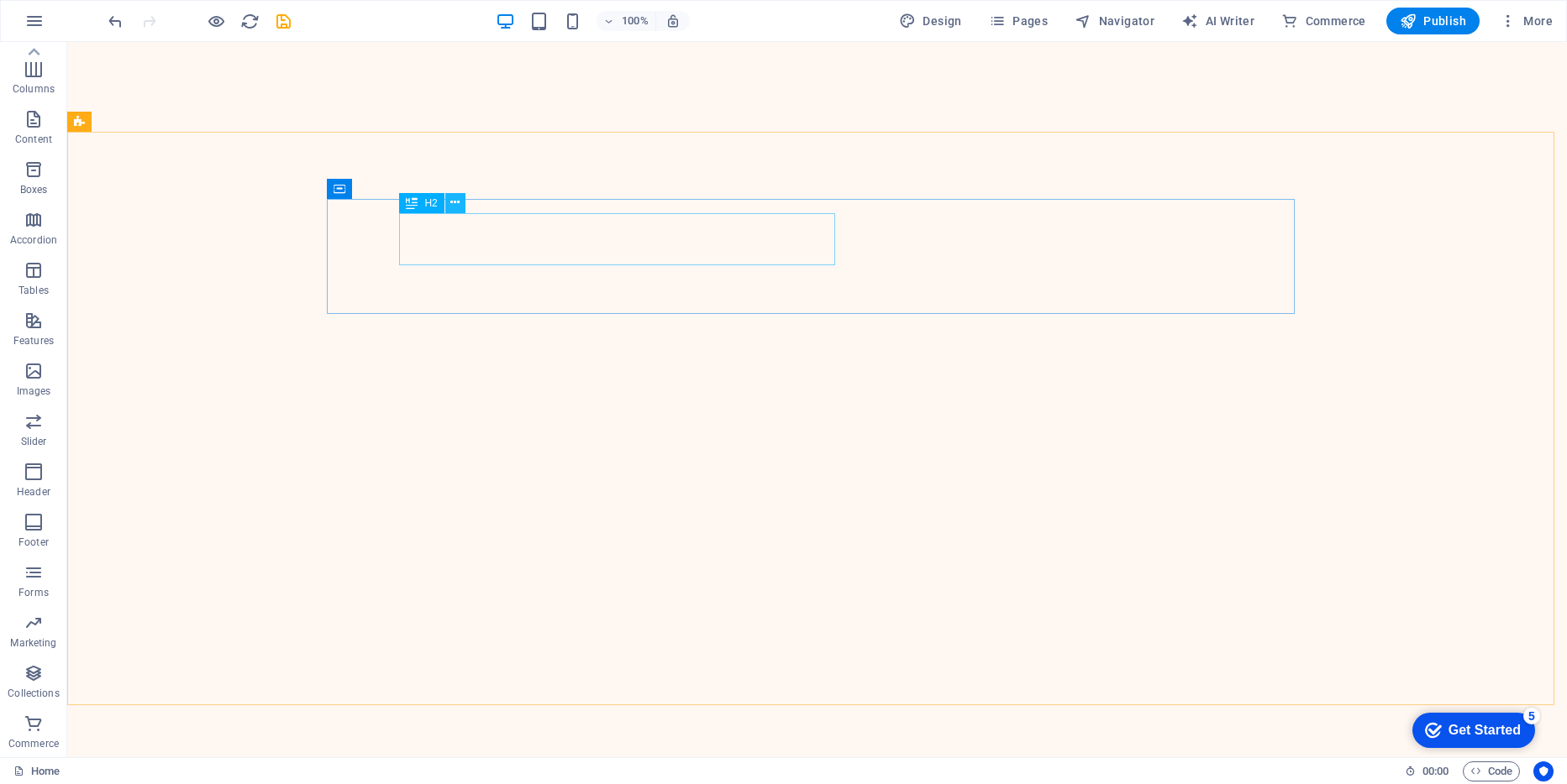
click at [452, 207] on icon at bounding box center [455, 202] width 9 height 17
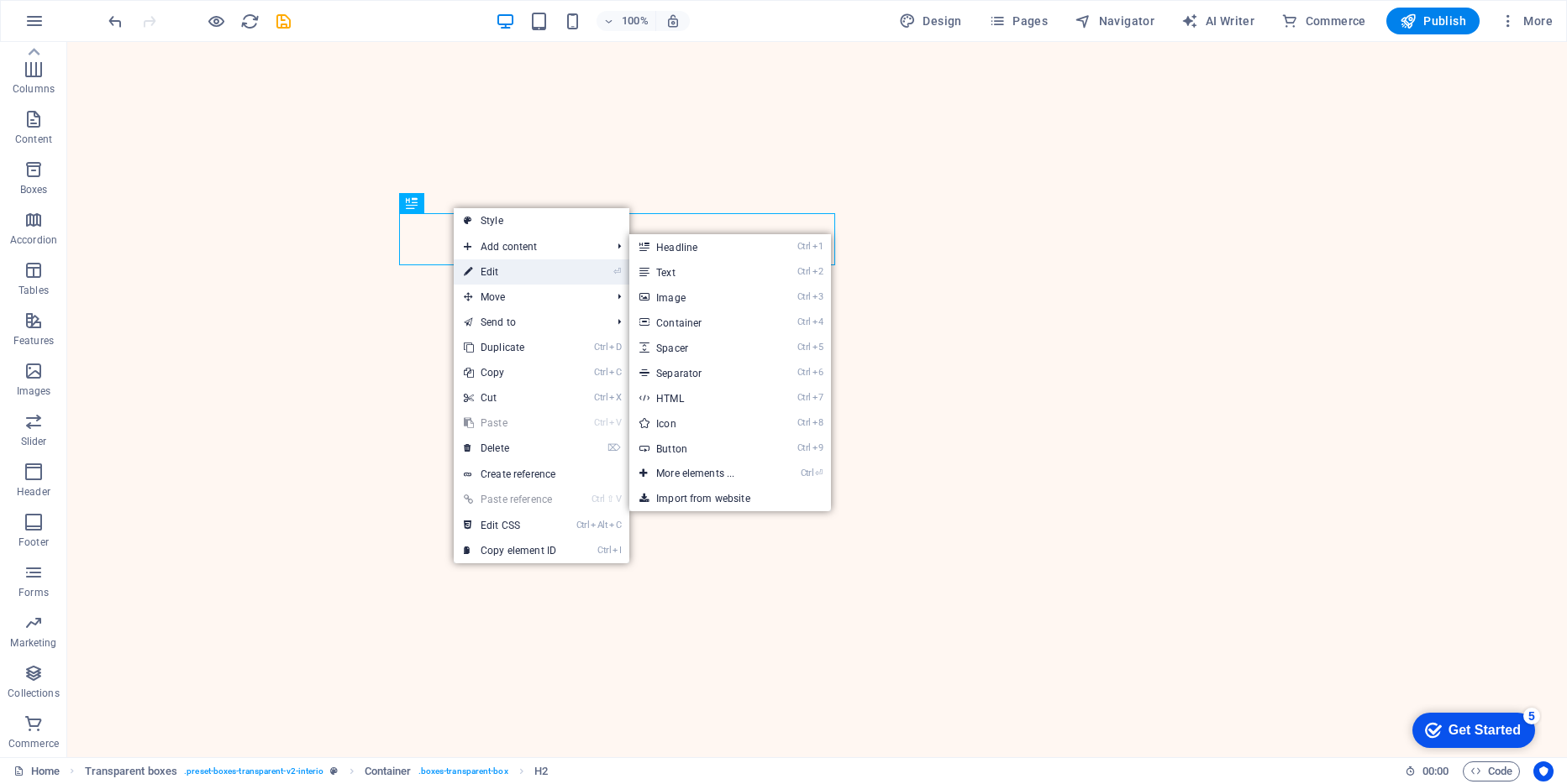
click at [498, 271] on link "⏎ Edit" at bounding box center [510, 272] width 113 height 25
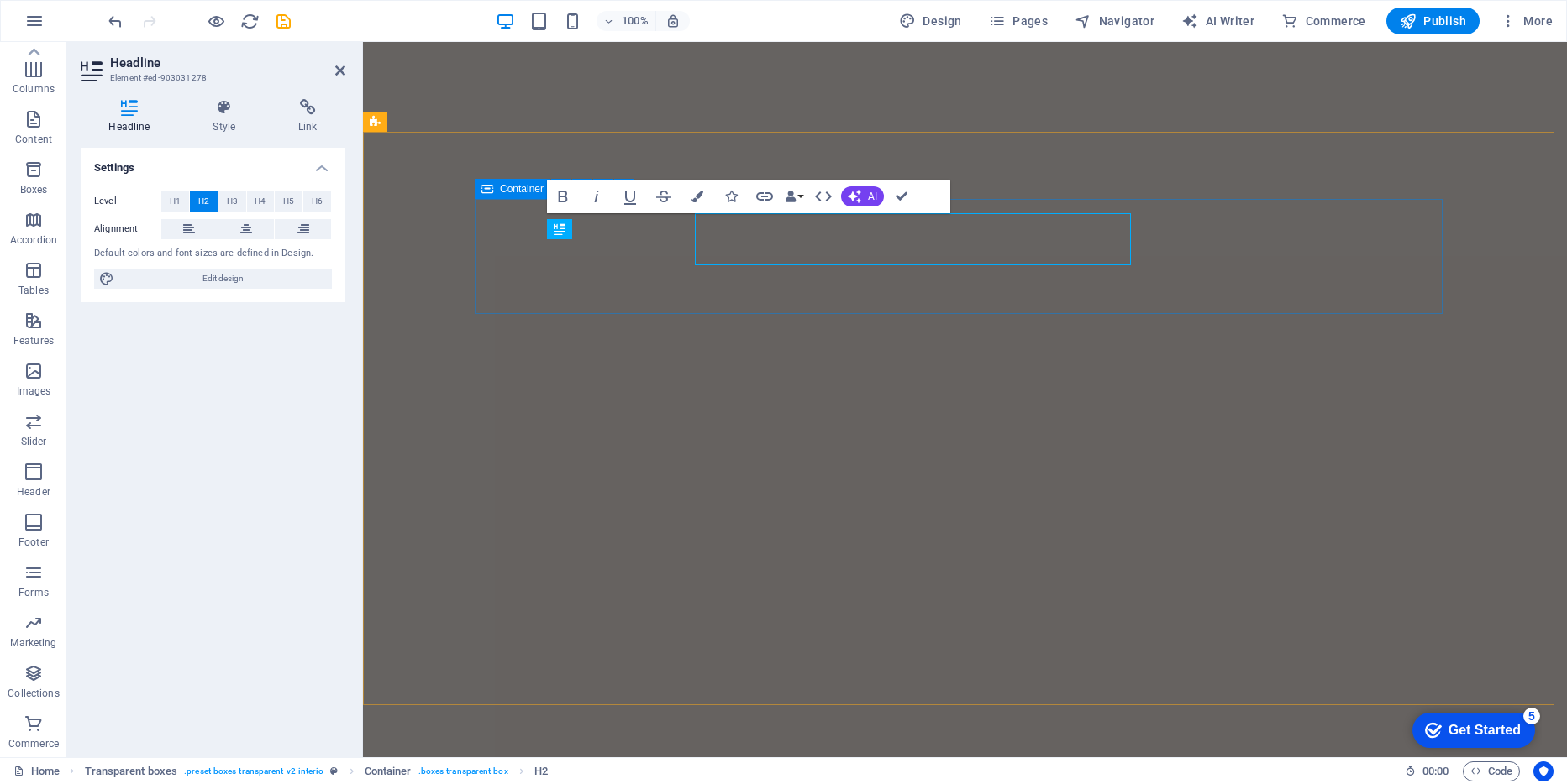
scroll to position [1182, 0]
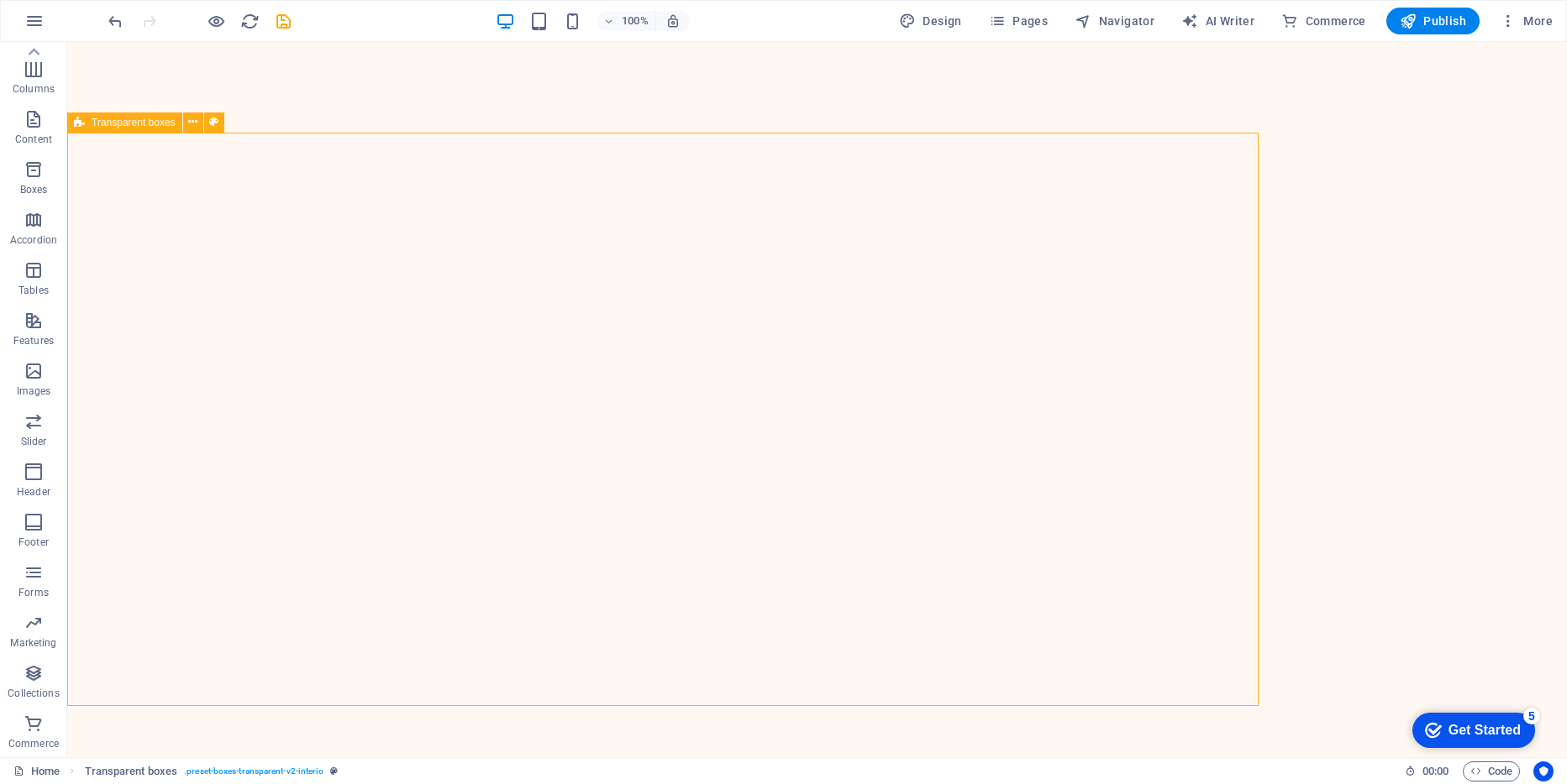
scroll to position [1319, 0]
click at [452, 366] on icon at bounding box center [455, 366] width 9 height 17
click at [460, 370] on icon at bounding box center [455, 366] width 9 height 17
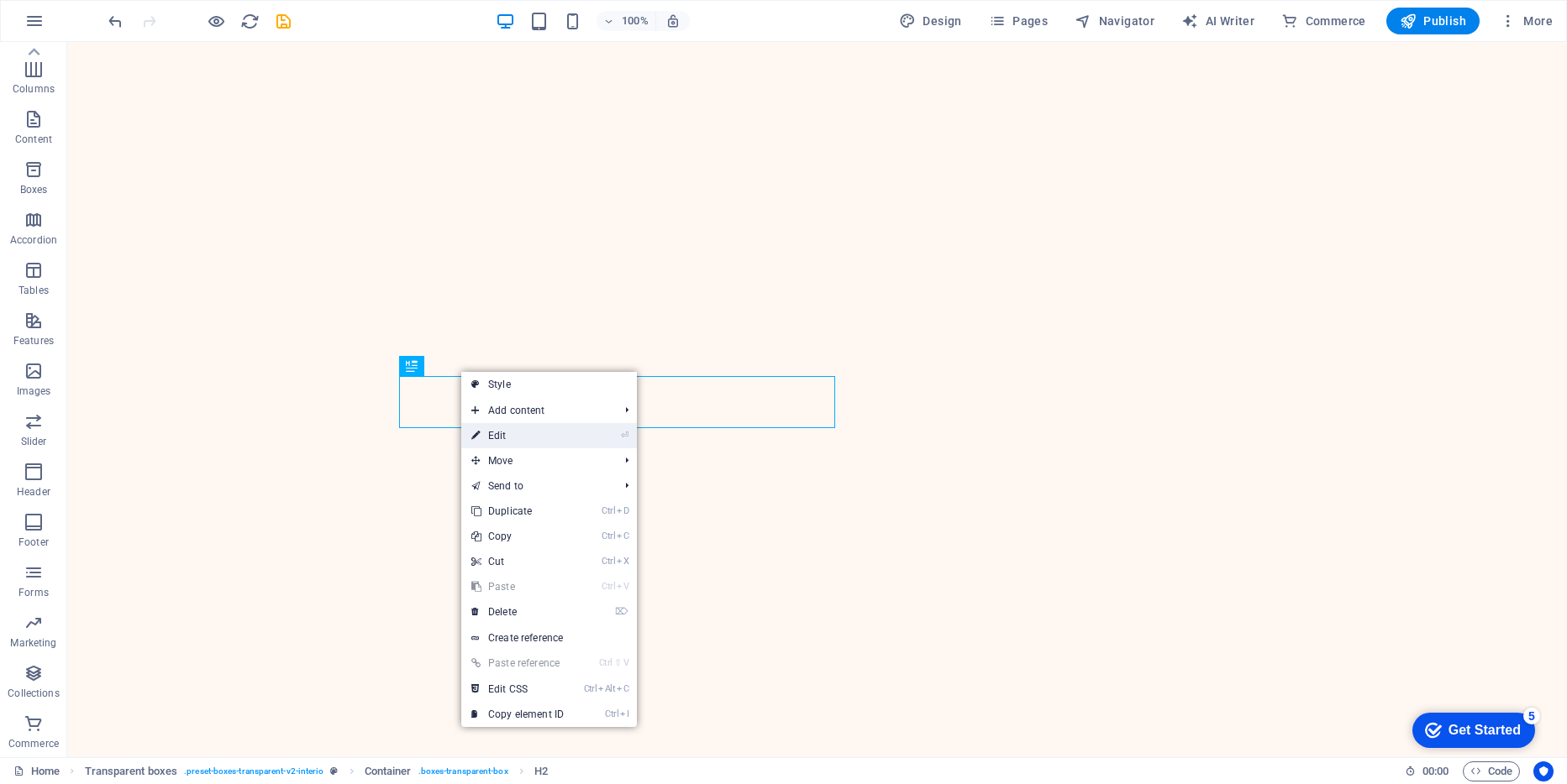
click at [499, 440] on link "⏎ Edit" at bounding box center [517, 435] width 113 height 25
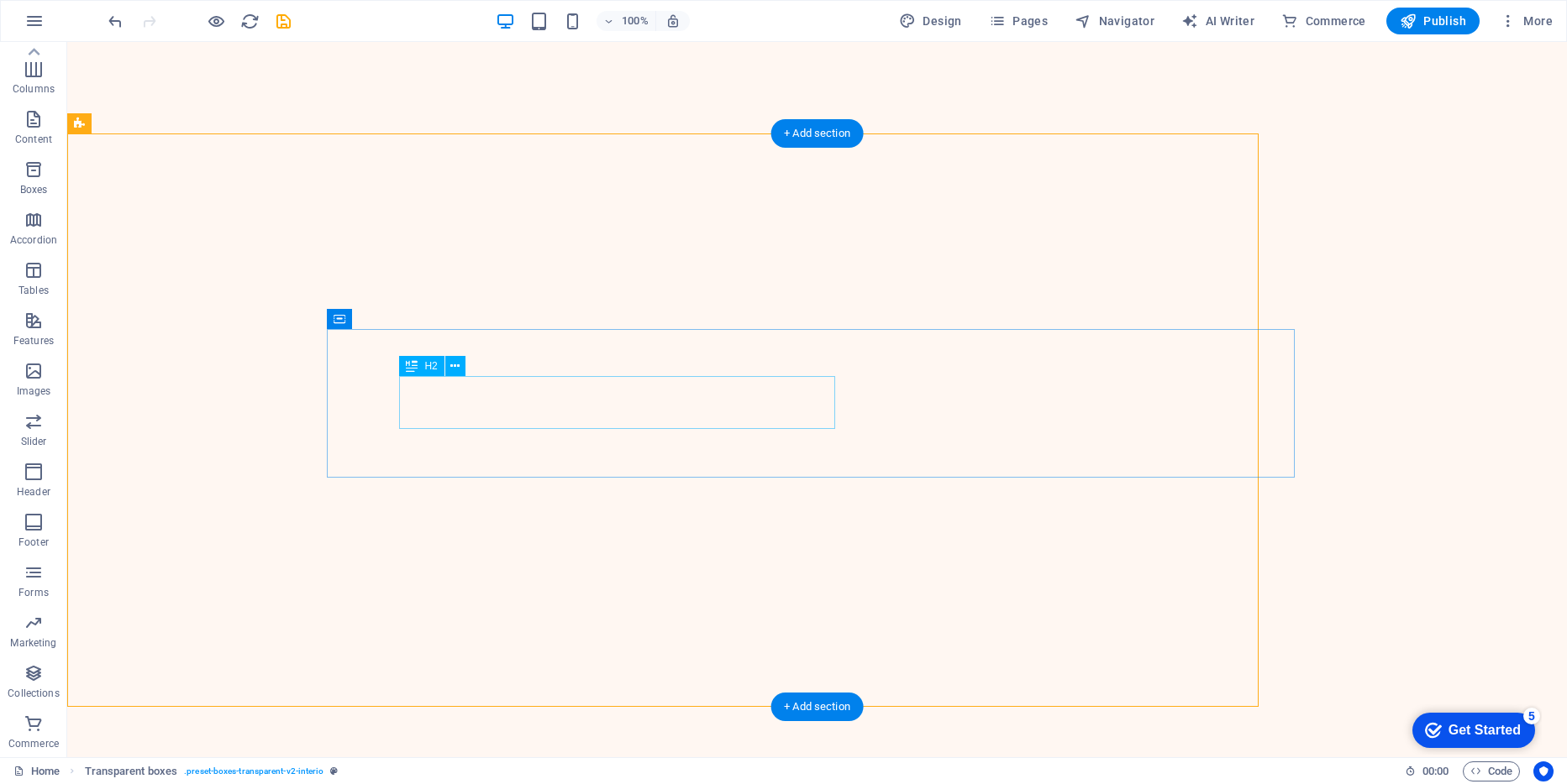
scroll to position [1318, 0]
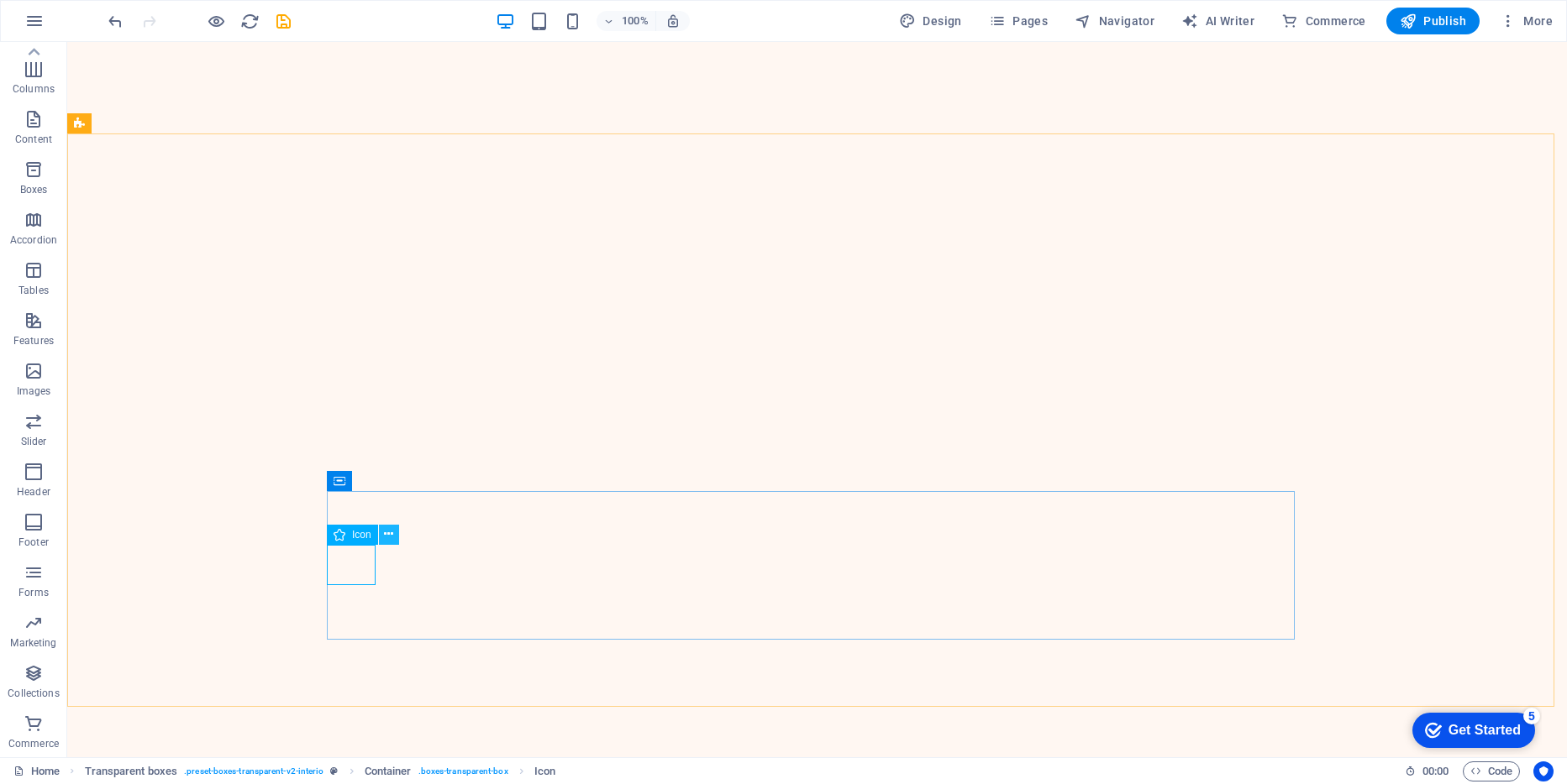
click at [391, 527] on icon at bounding box center [388, 534] width 9 height 17
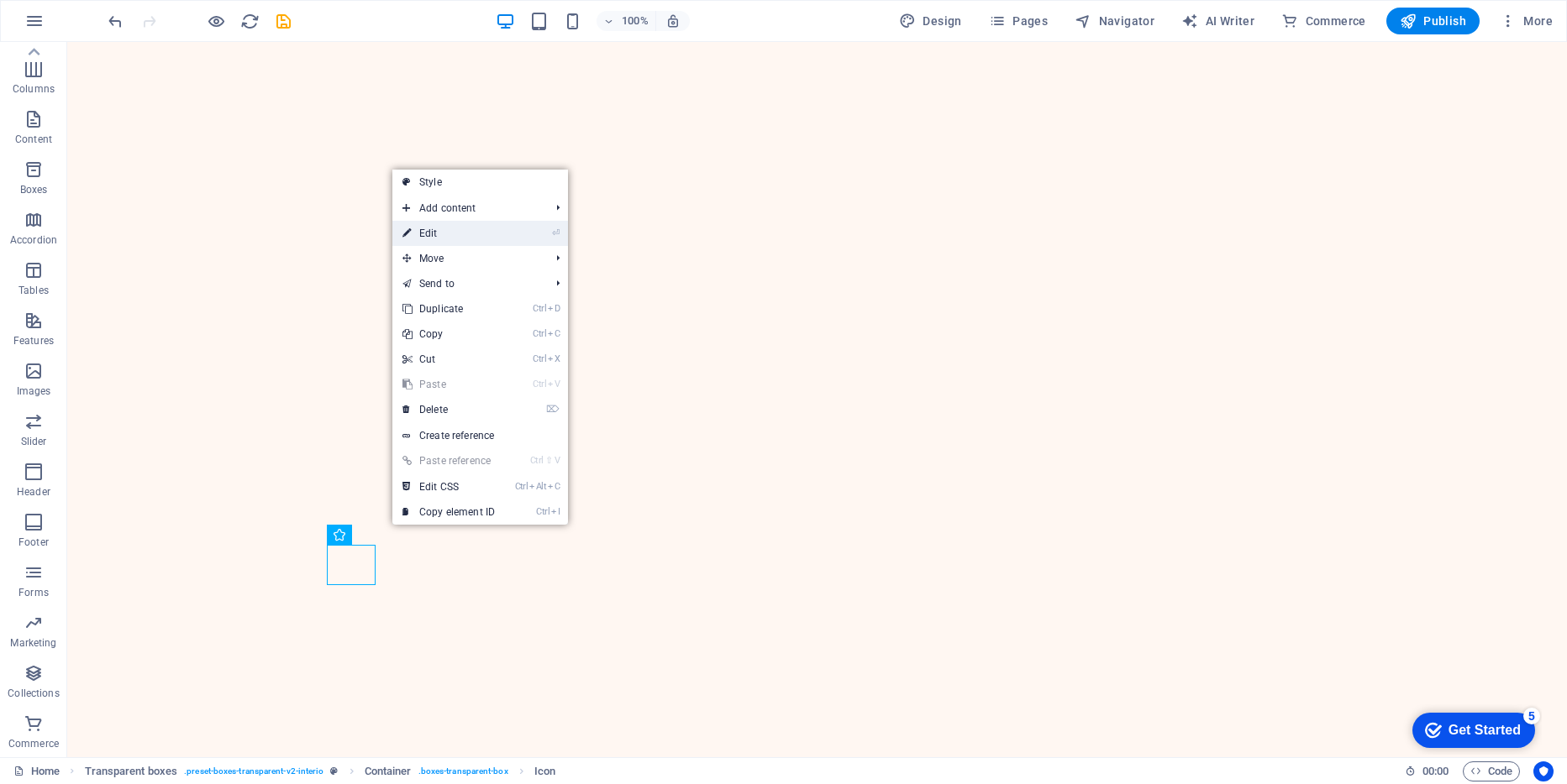
click at [439, 236] on link "⏎ Edit" at bounding box center [449, 233] width 113 height 25
select select "xMidYMid"
select select "px"
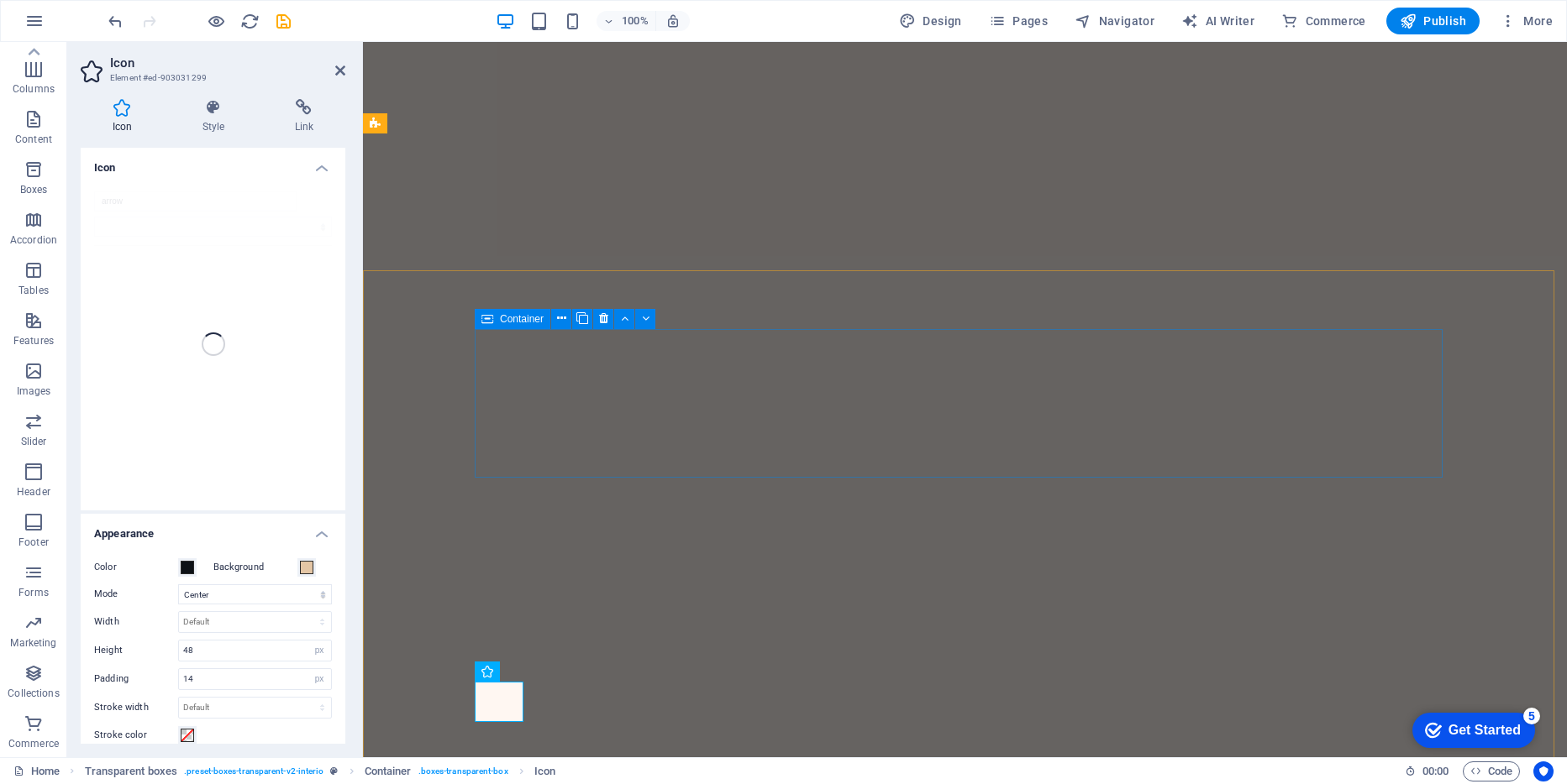
scroll to position [1182, 0]
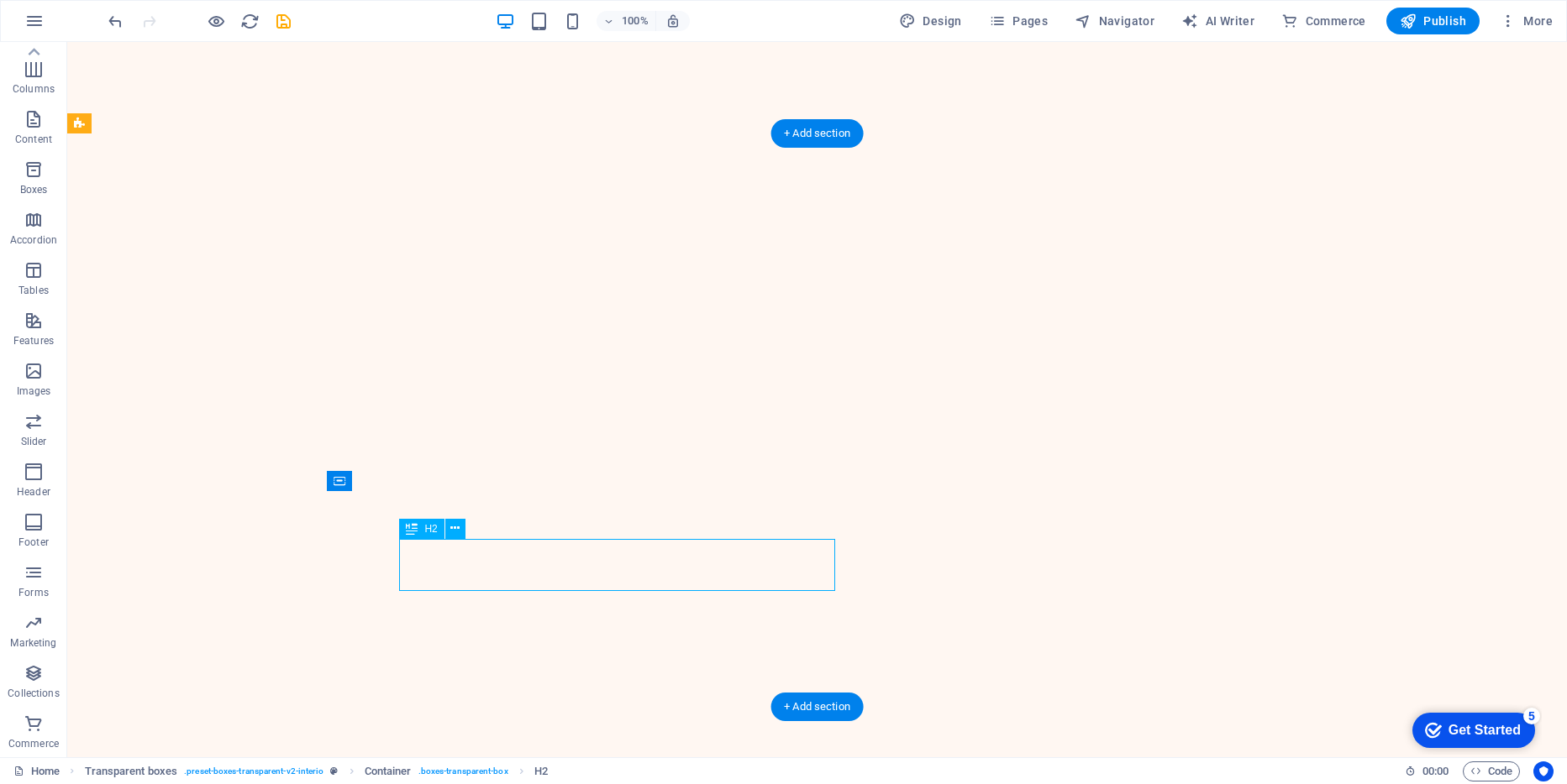
drag, startPoint x: 814, startPoint y: 572, endPoint x: 599, endPoint y: 572, distance: 215.0
click at [453, 525] on icon at bounding box center [455, 528] width 9 height 17
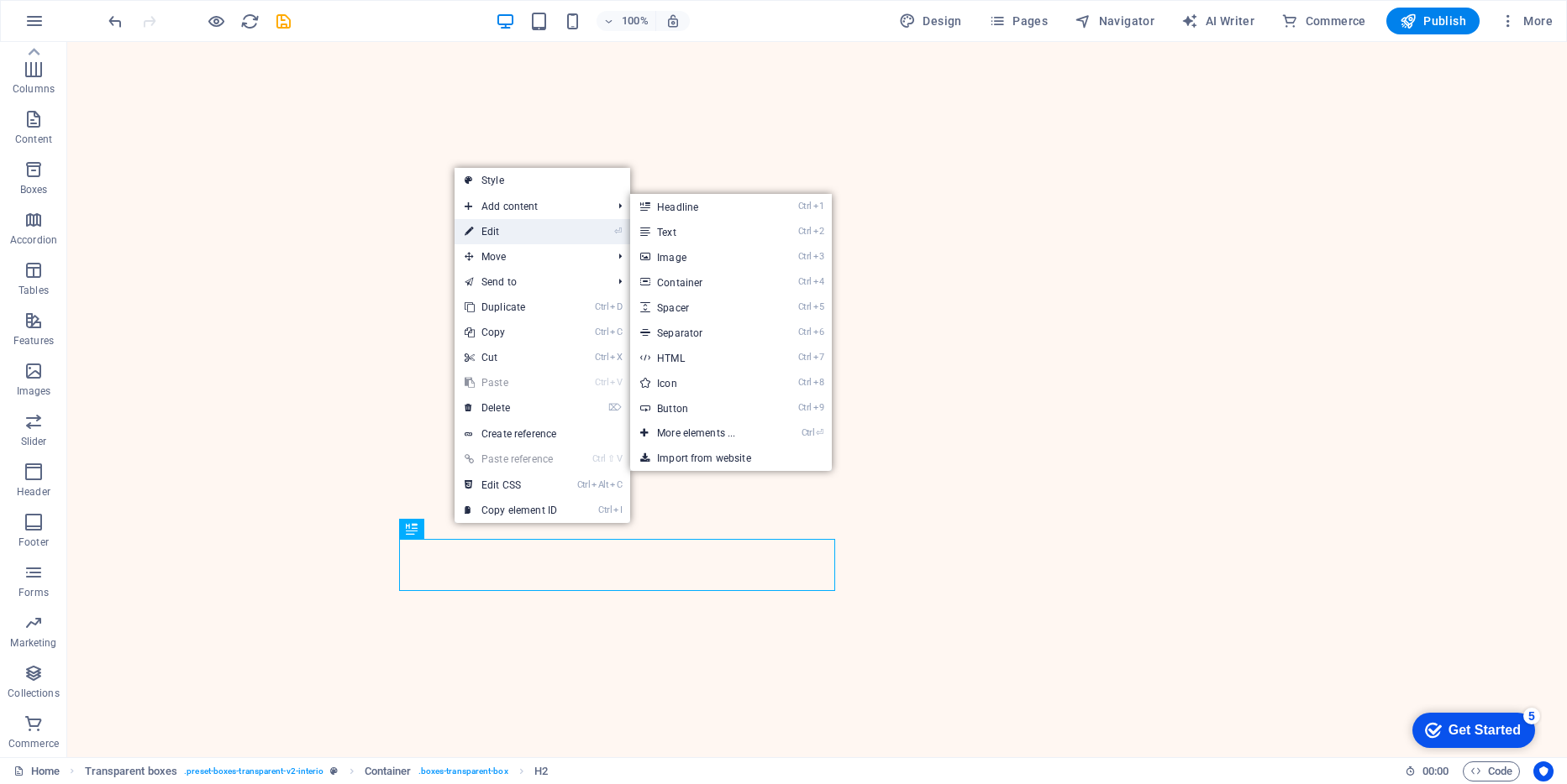
click at [503, 229] on link "⏎ Edit" at bounding box center [511, 231] width 113 height 25
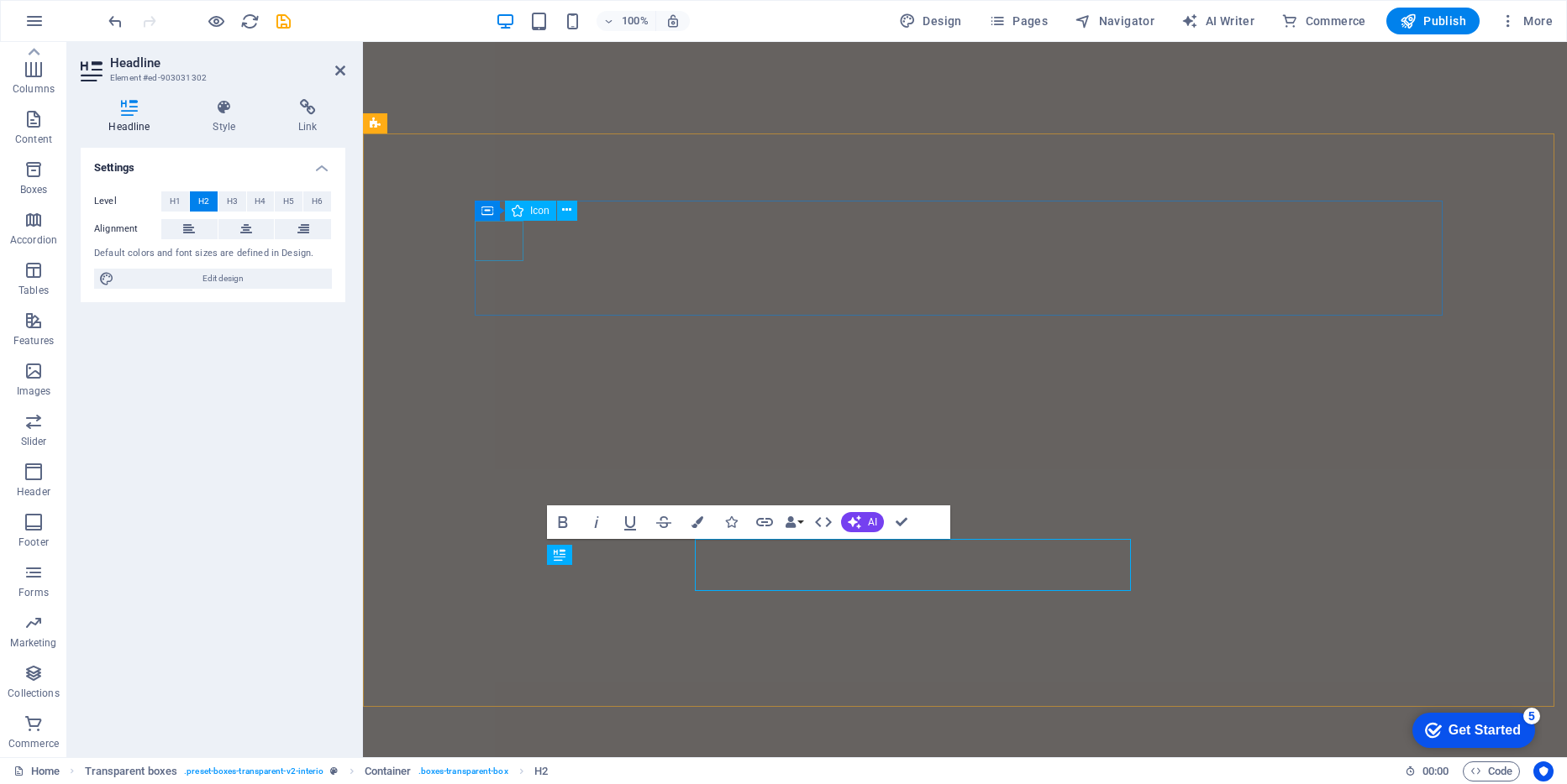
scroll to position [1181, 0]
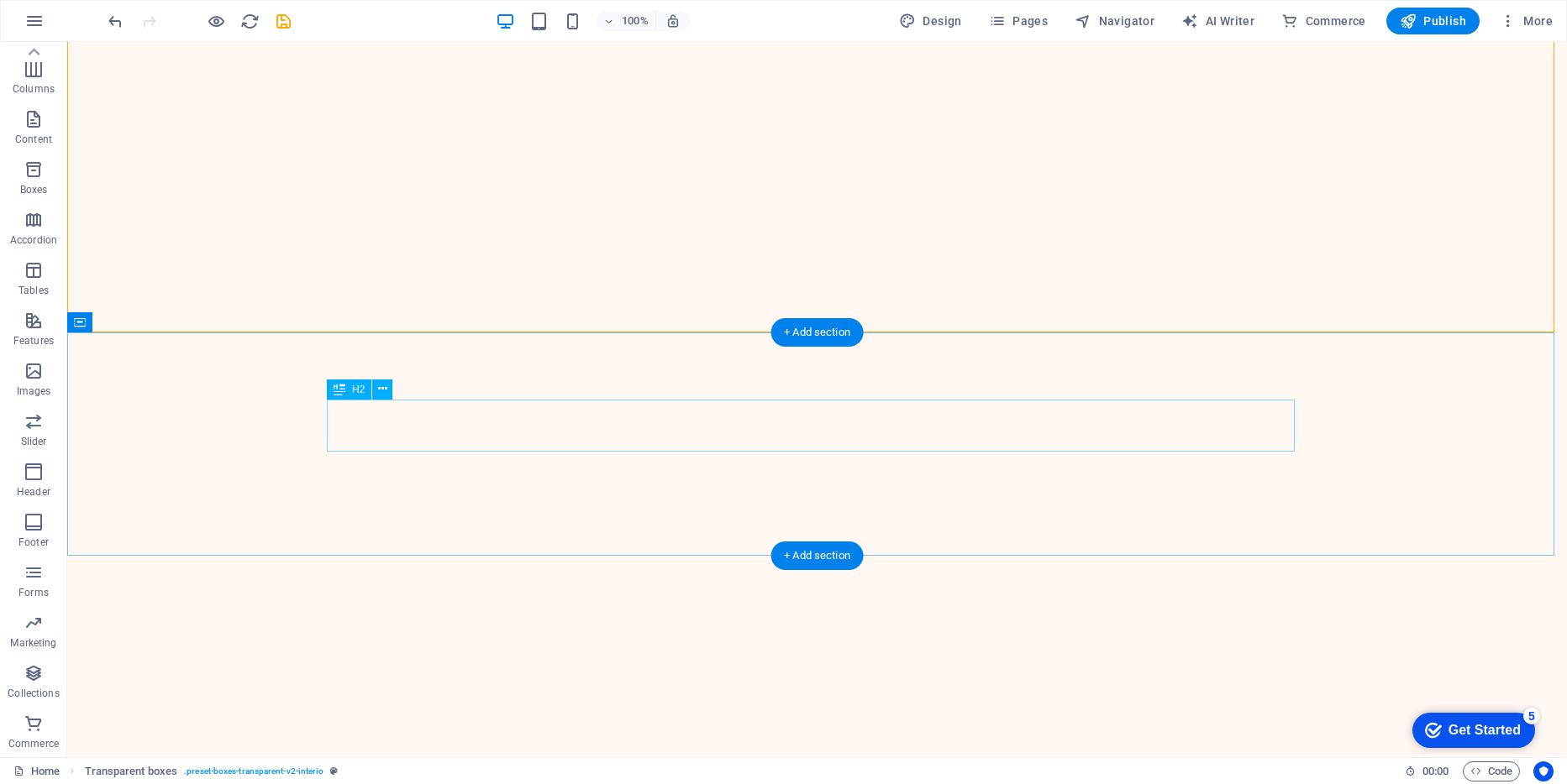
scroll to position [1738, 0]
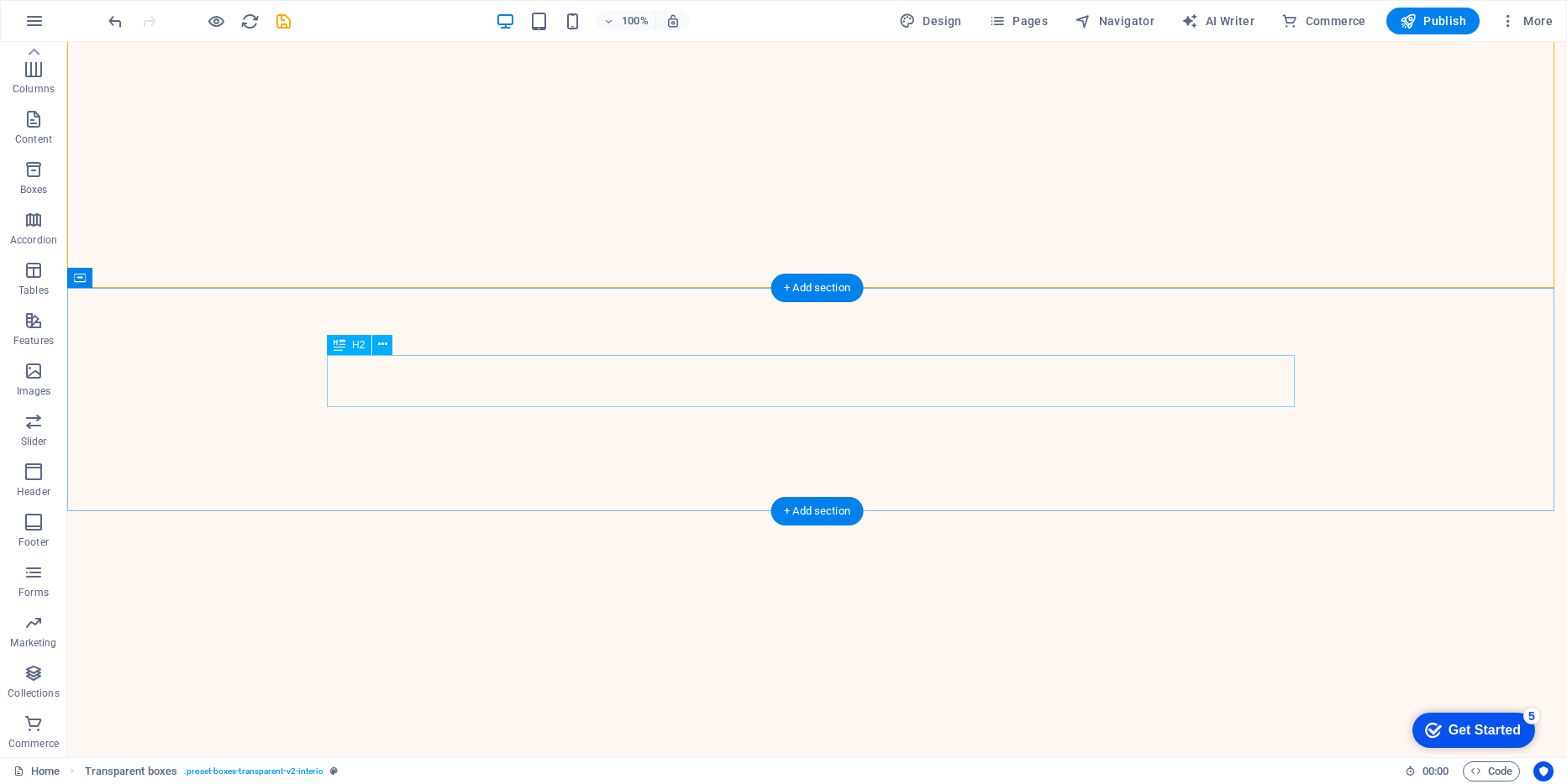
click at [381, 343] on icon at bounding box center [382, 344] width 9 height 17
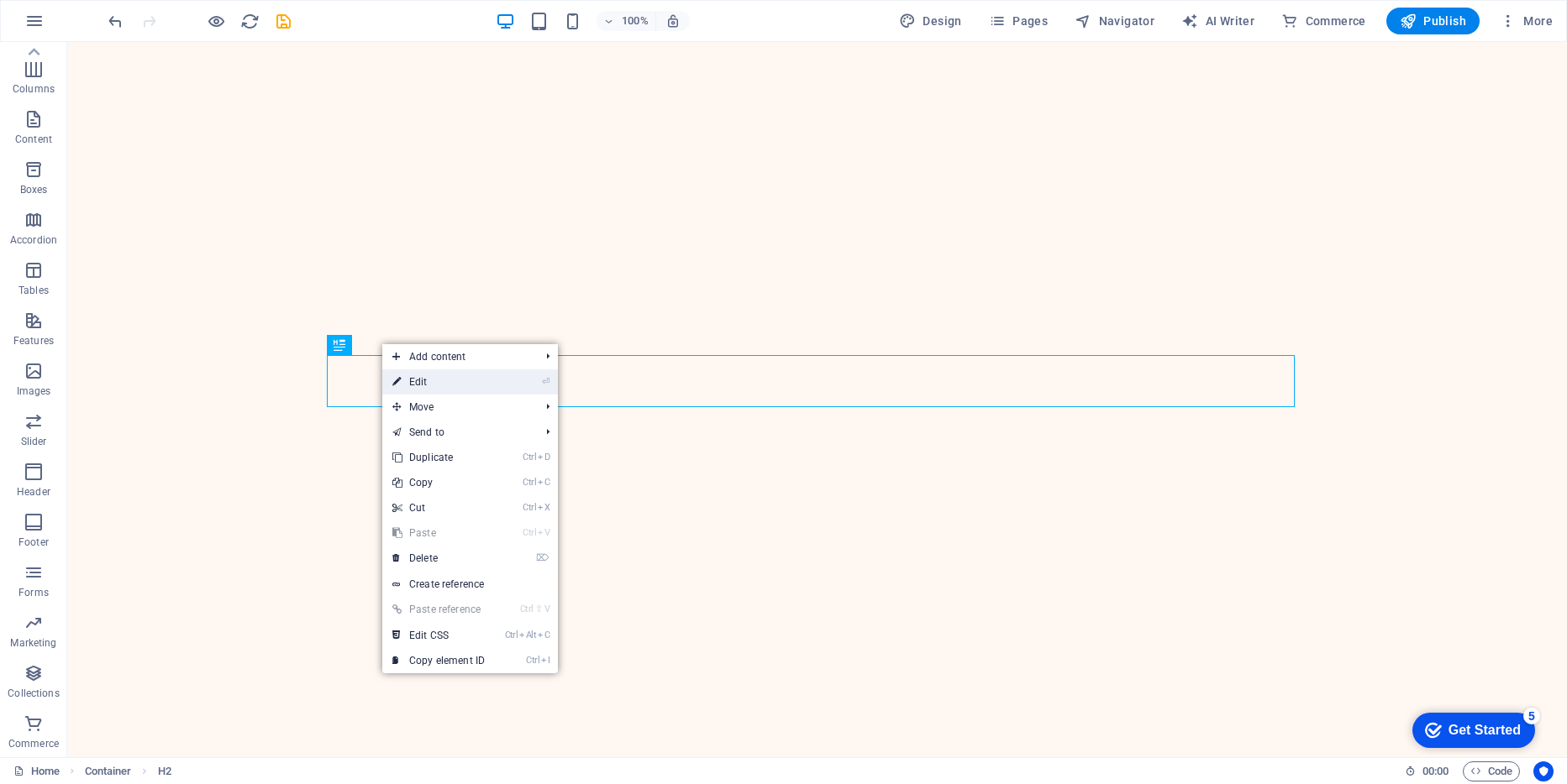
click at [418, 378] on link "⏎ Edit" at bounding box center [438, 381] width 113 height 25
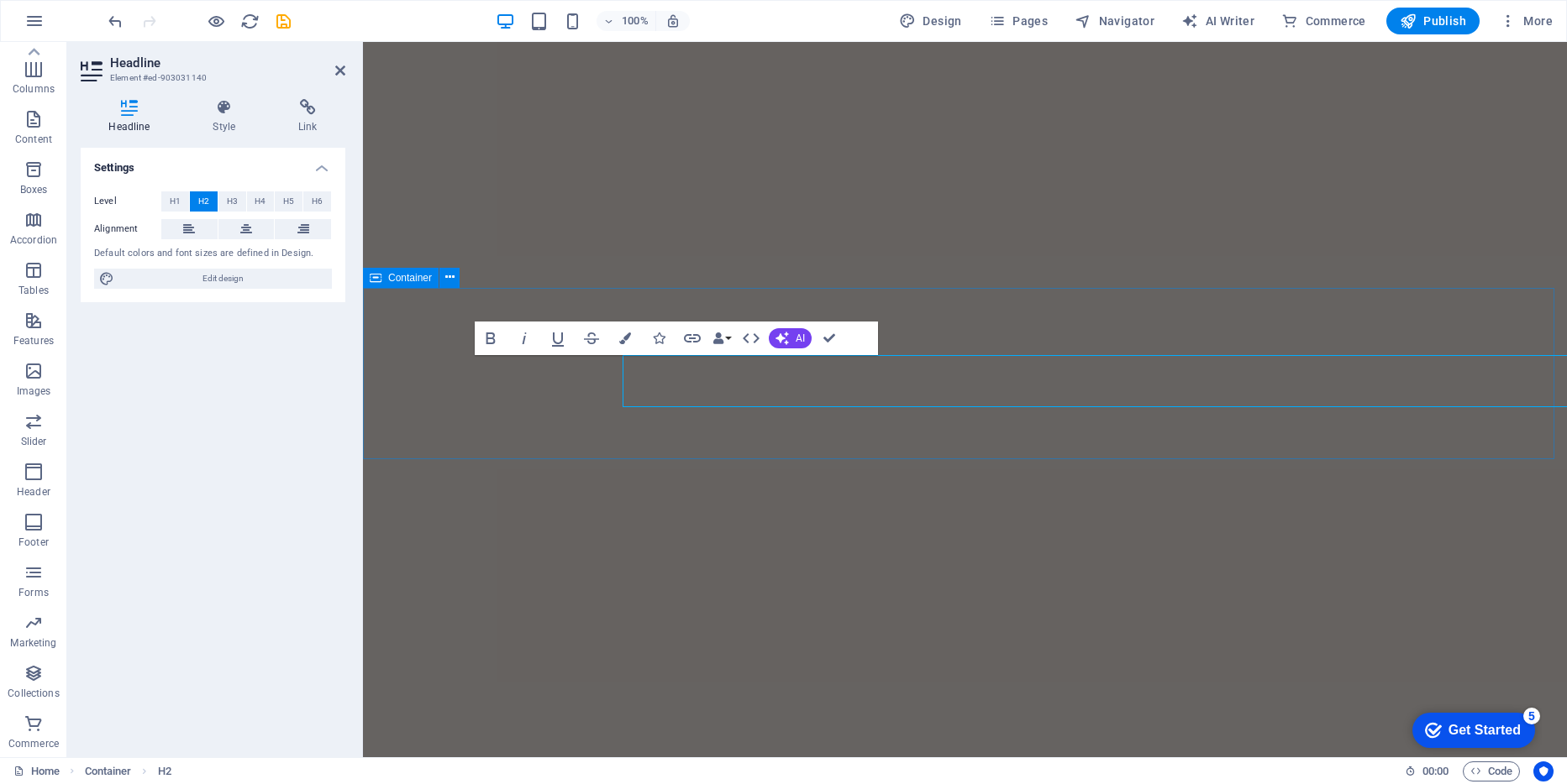
scroll to position [1601, 0]
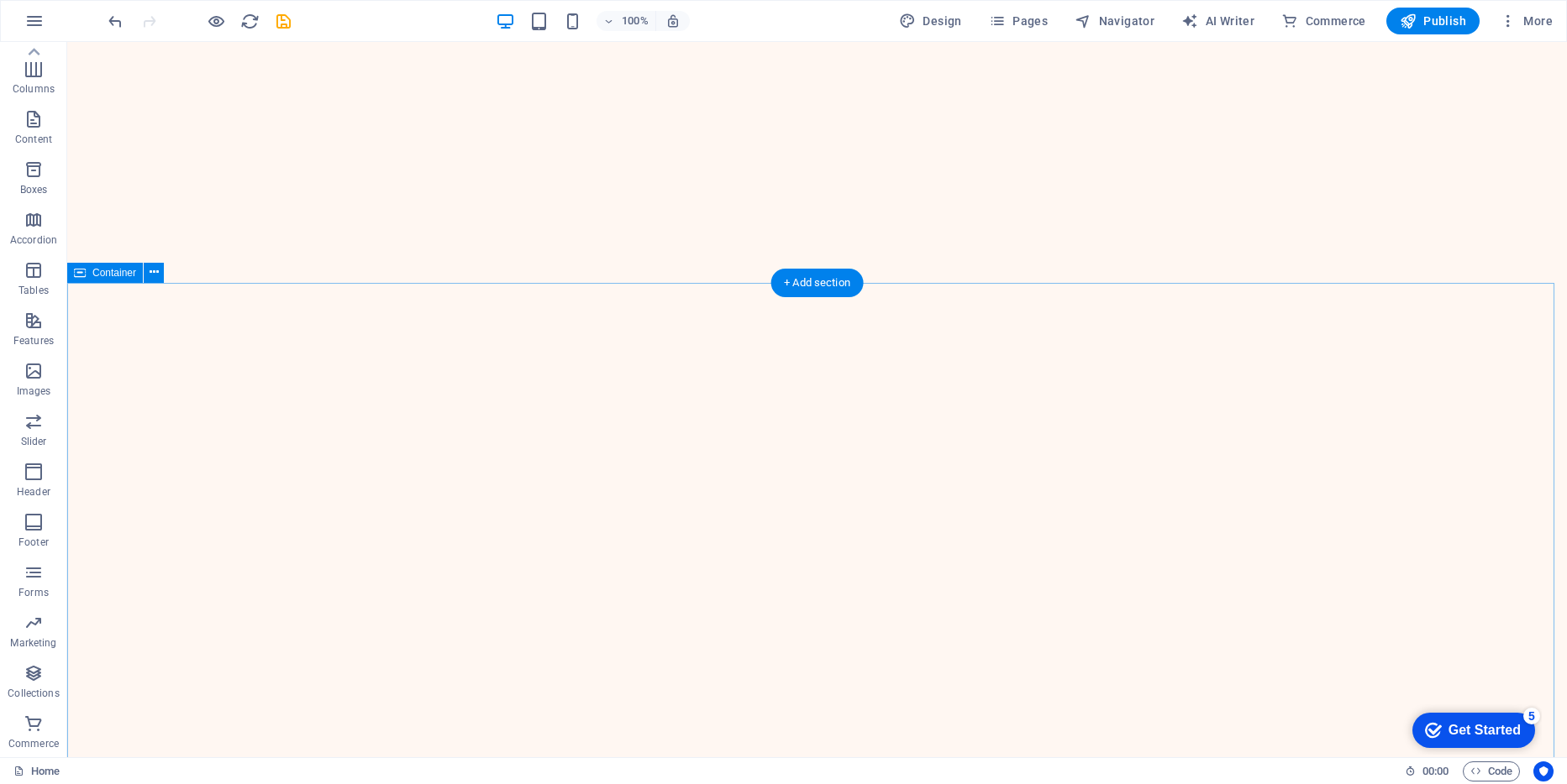
scroll to position [3608, 0]
click at [147, 188] on button at bounding box center [153, 188] width 20 height 20
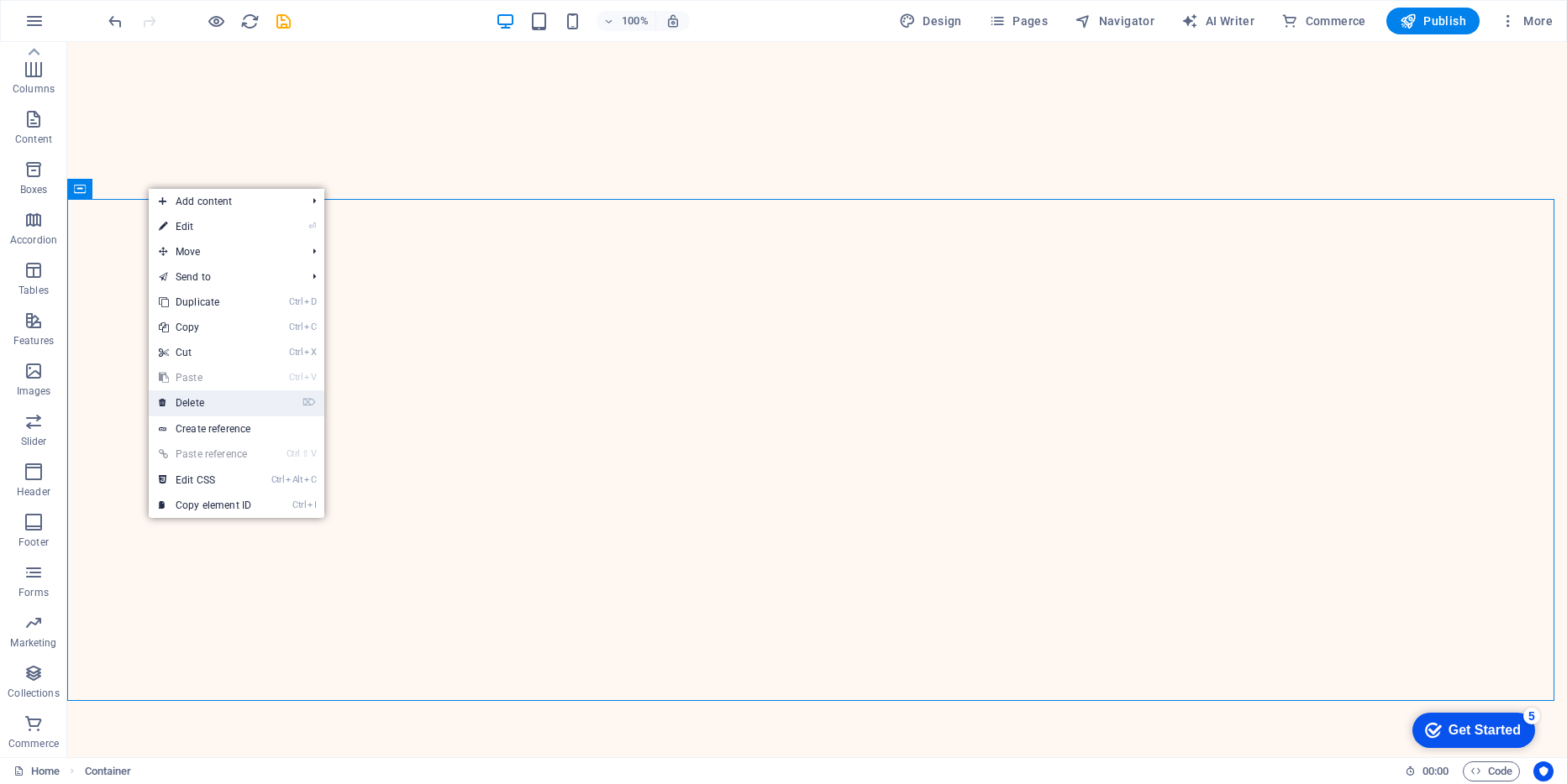
click at [225, 399] on link "⌦ Delete" at bounding box center [205, 403] width 113 height 25
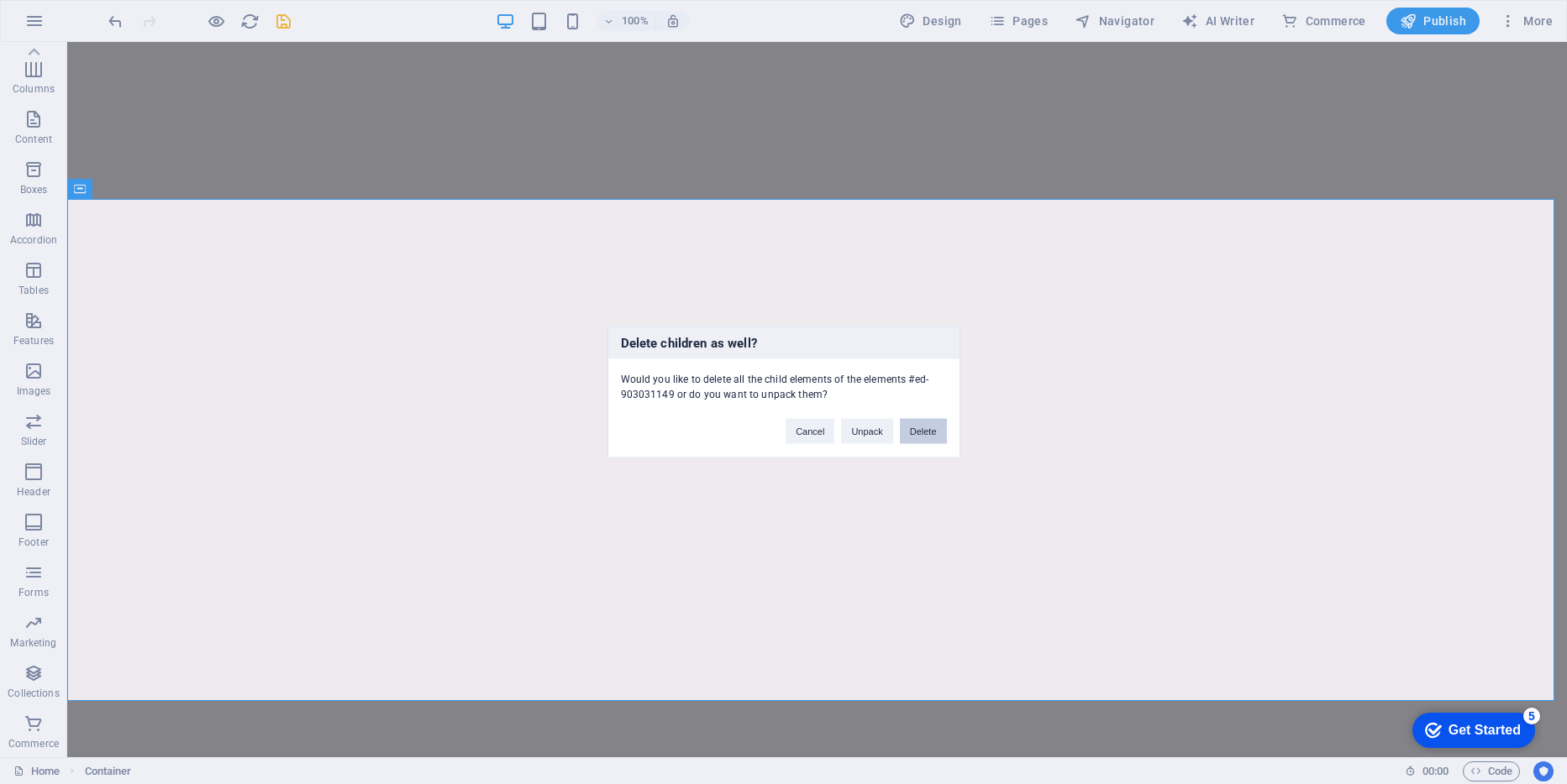
click at [927, 433] on button "Delete" at bounding box center [923, 431] width 47 height 25
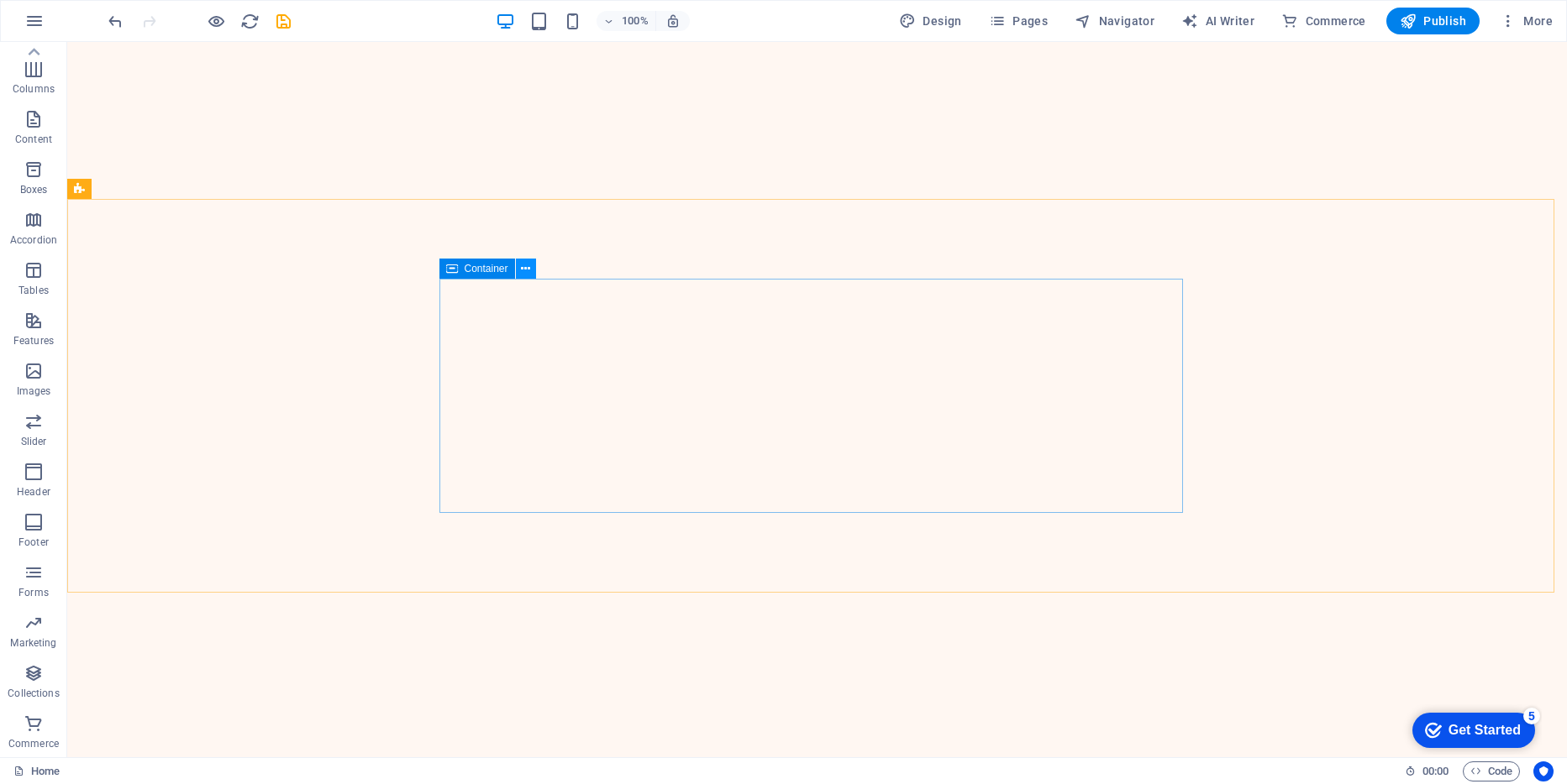
click at [525, 266] on icon at bounding box center [525, 269] width 9 height 17
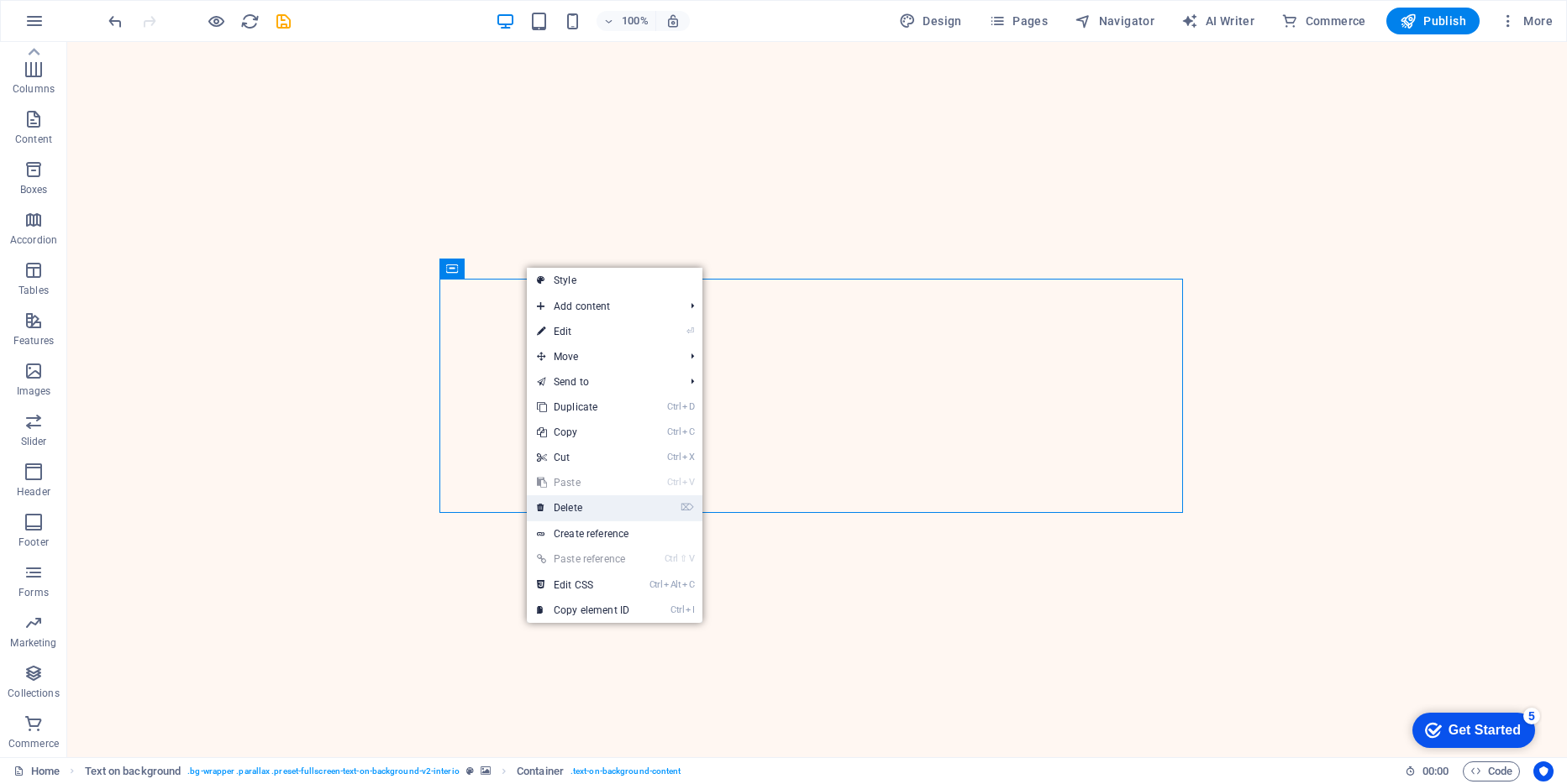
click at [579, 503] on link "⌦ Delete" at bounding box center [583, 508] width 113 height 25
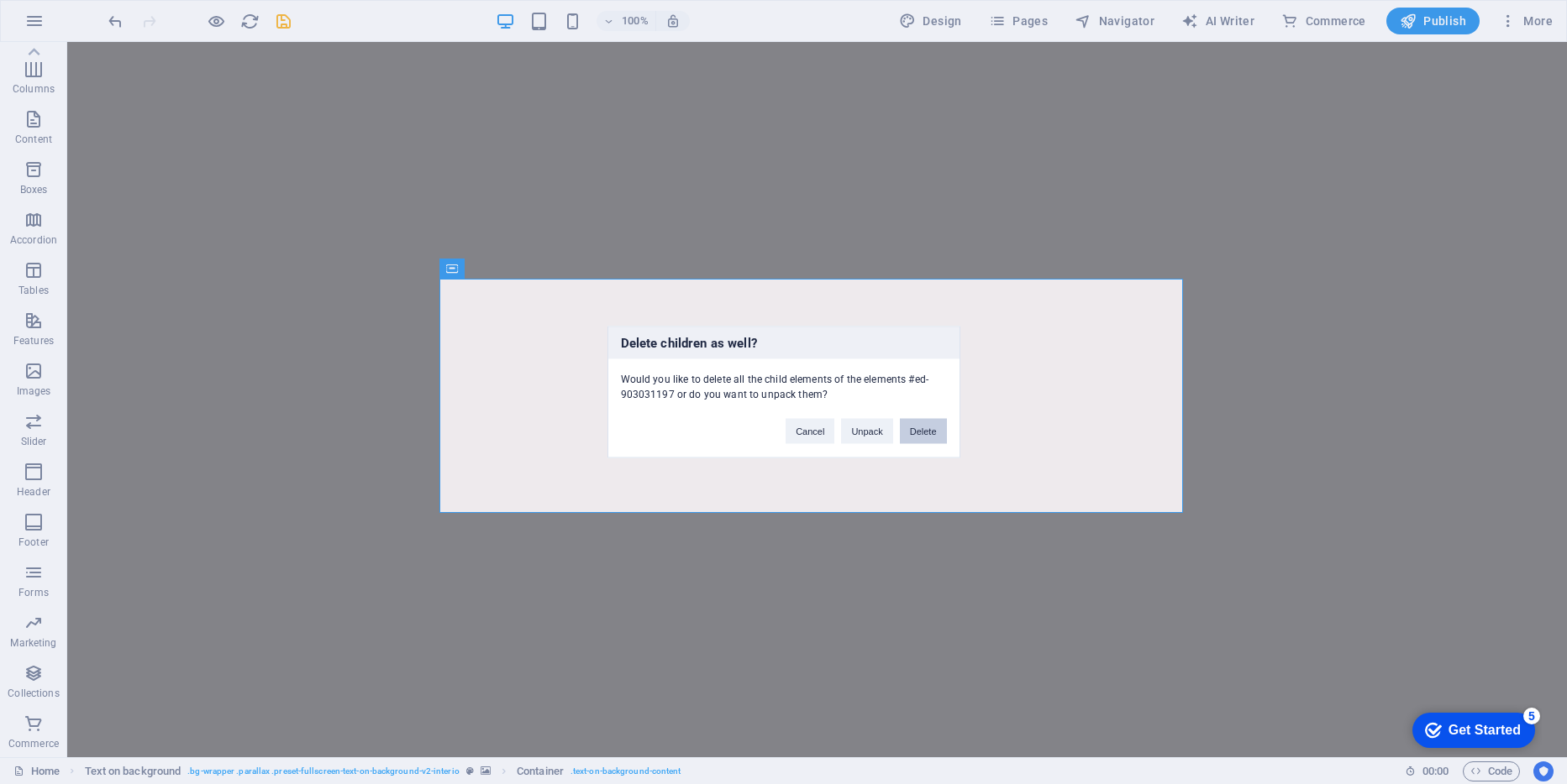
click at [911, 433] on button "Delete" at bounding box center [923, 431] width 47 height 25
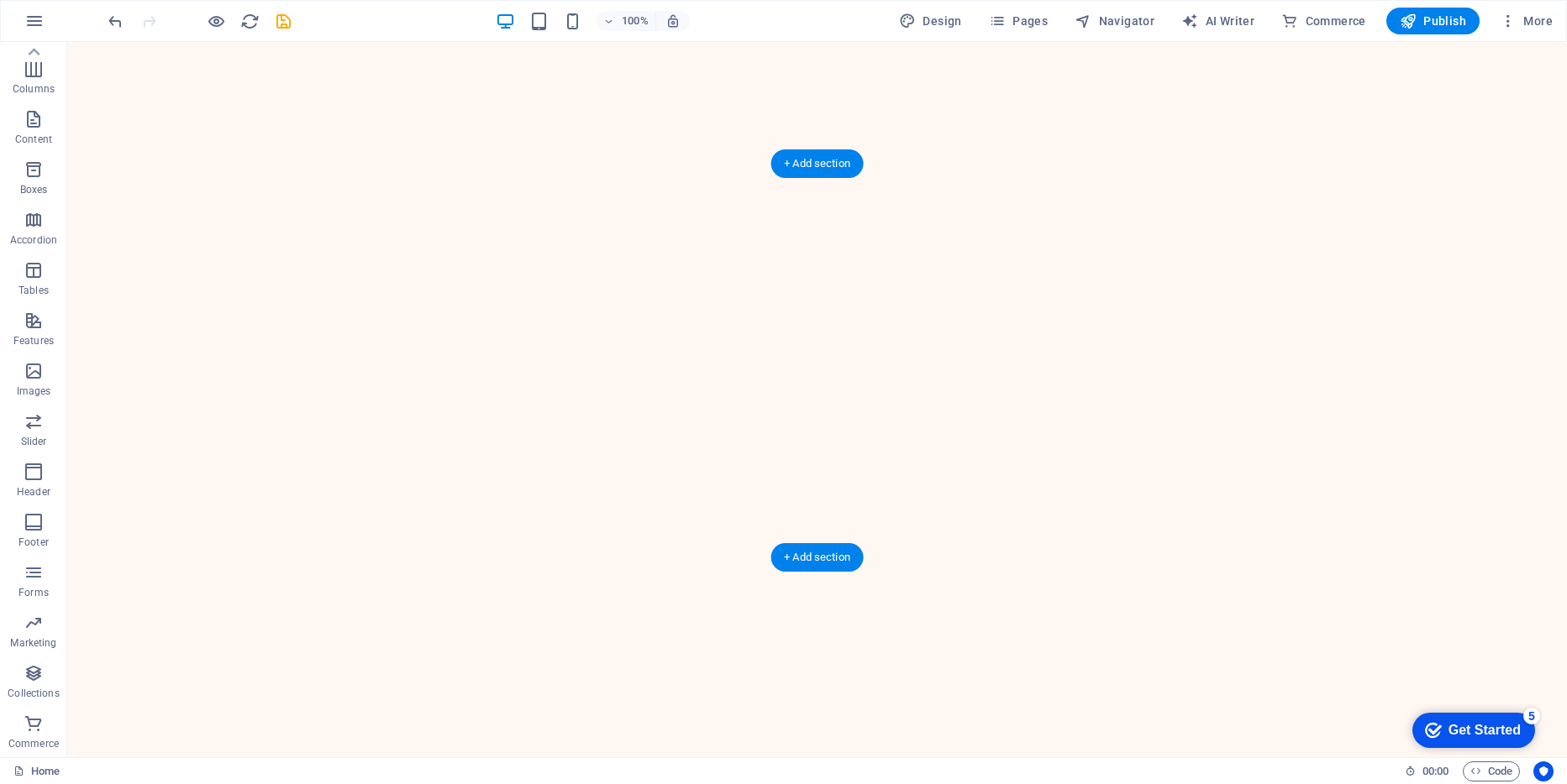
scroll to position [3693, 0]
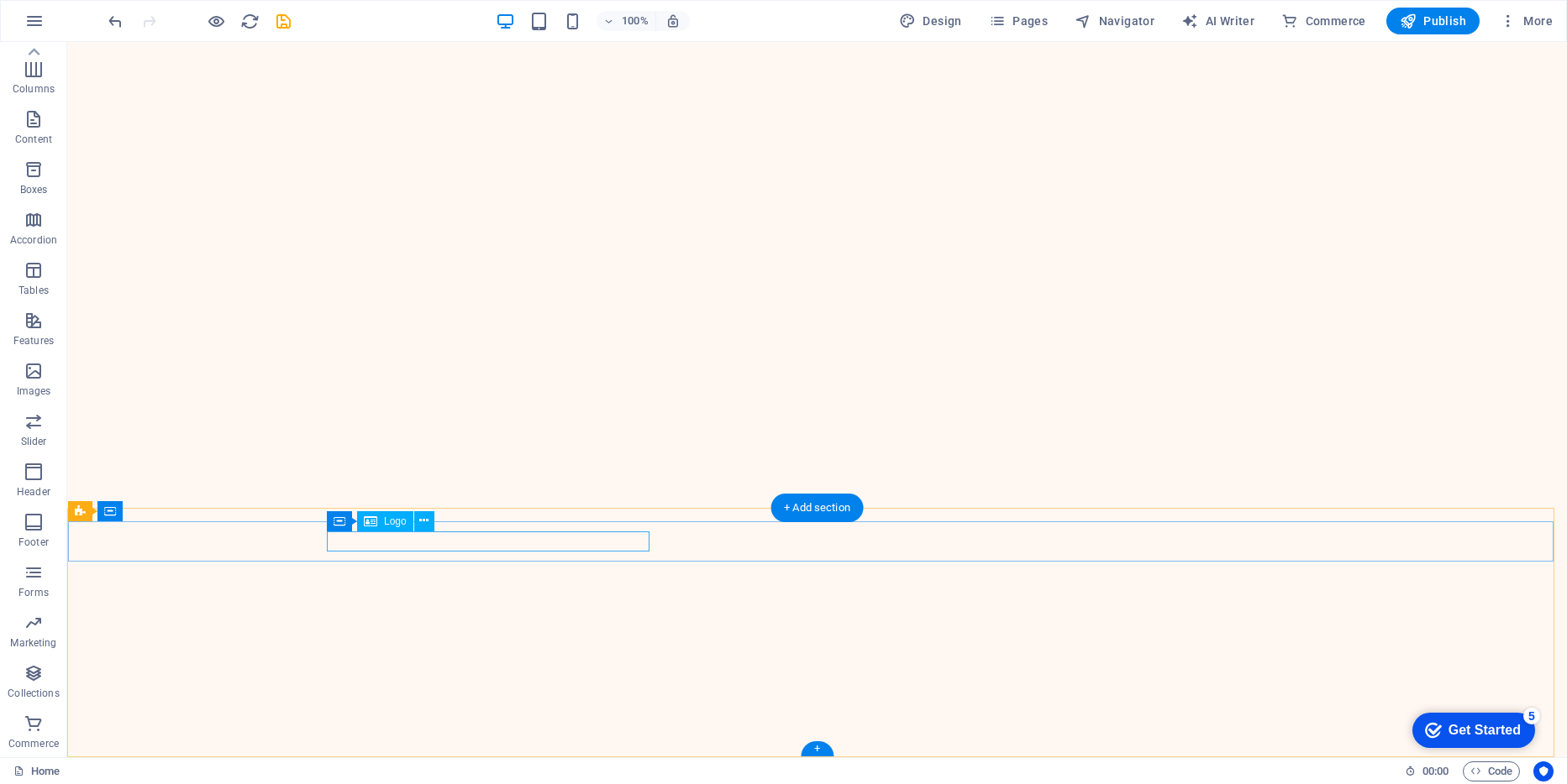
click at [422, 522] on icon at bounding box center [424, 521] width 9 height 17
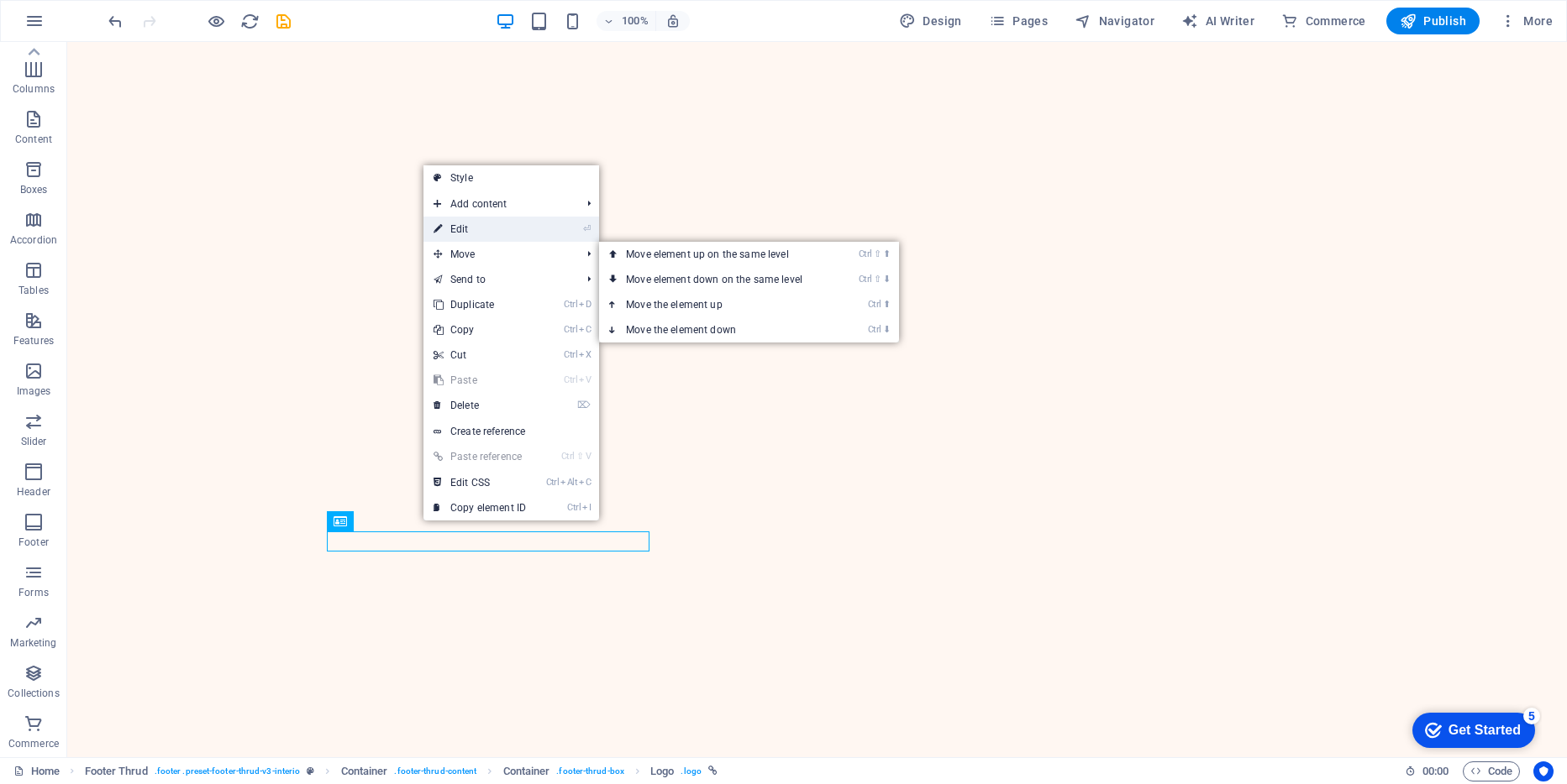
click at [478, 226] on link "⏎ Edit" at bounding box center [480, 229] width 113 height 25
select select "px"
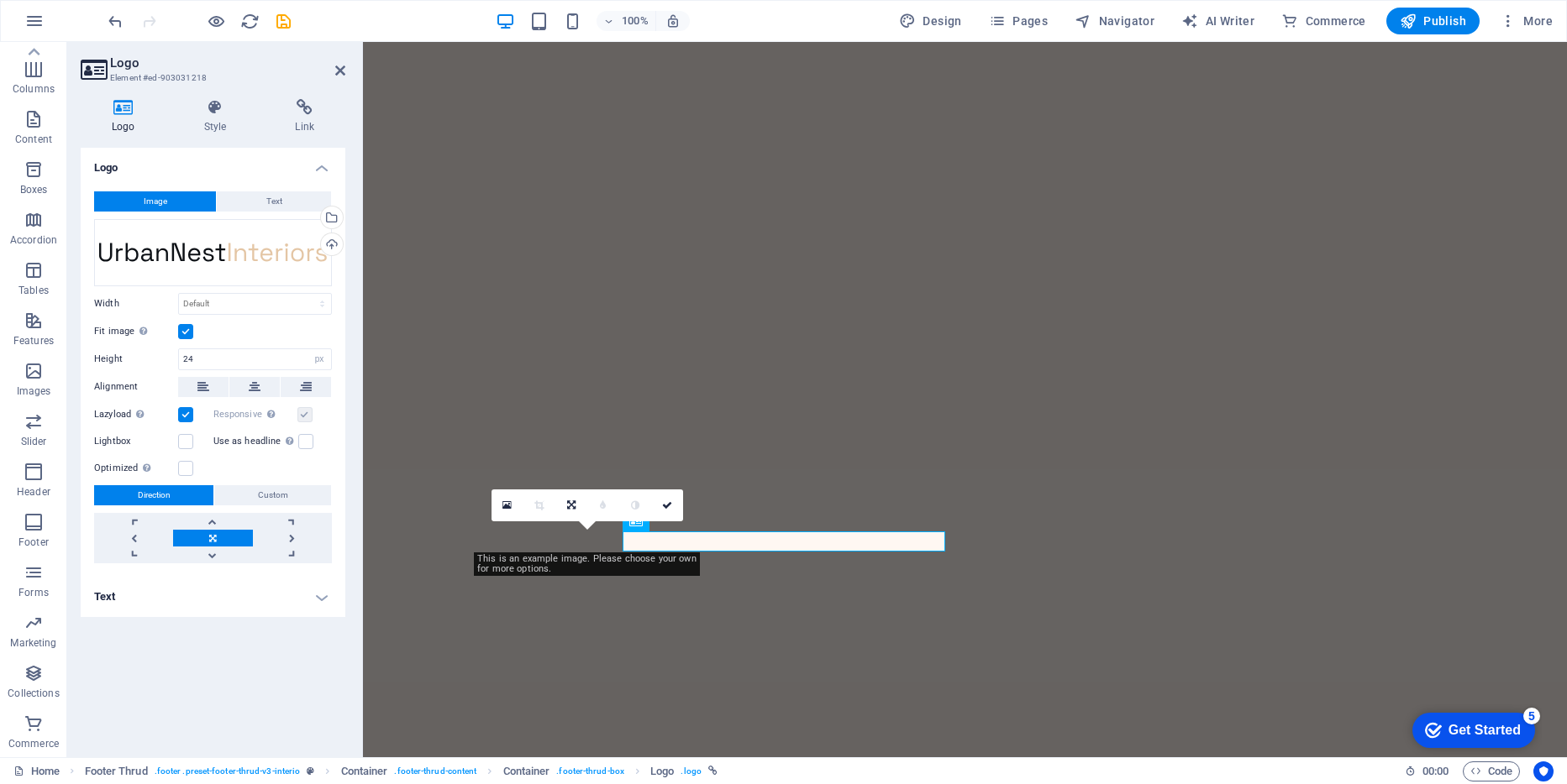
scroll to position [3555, 0]
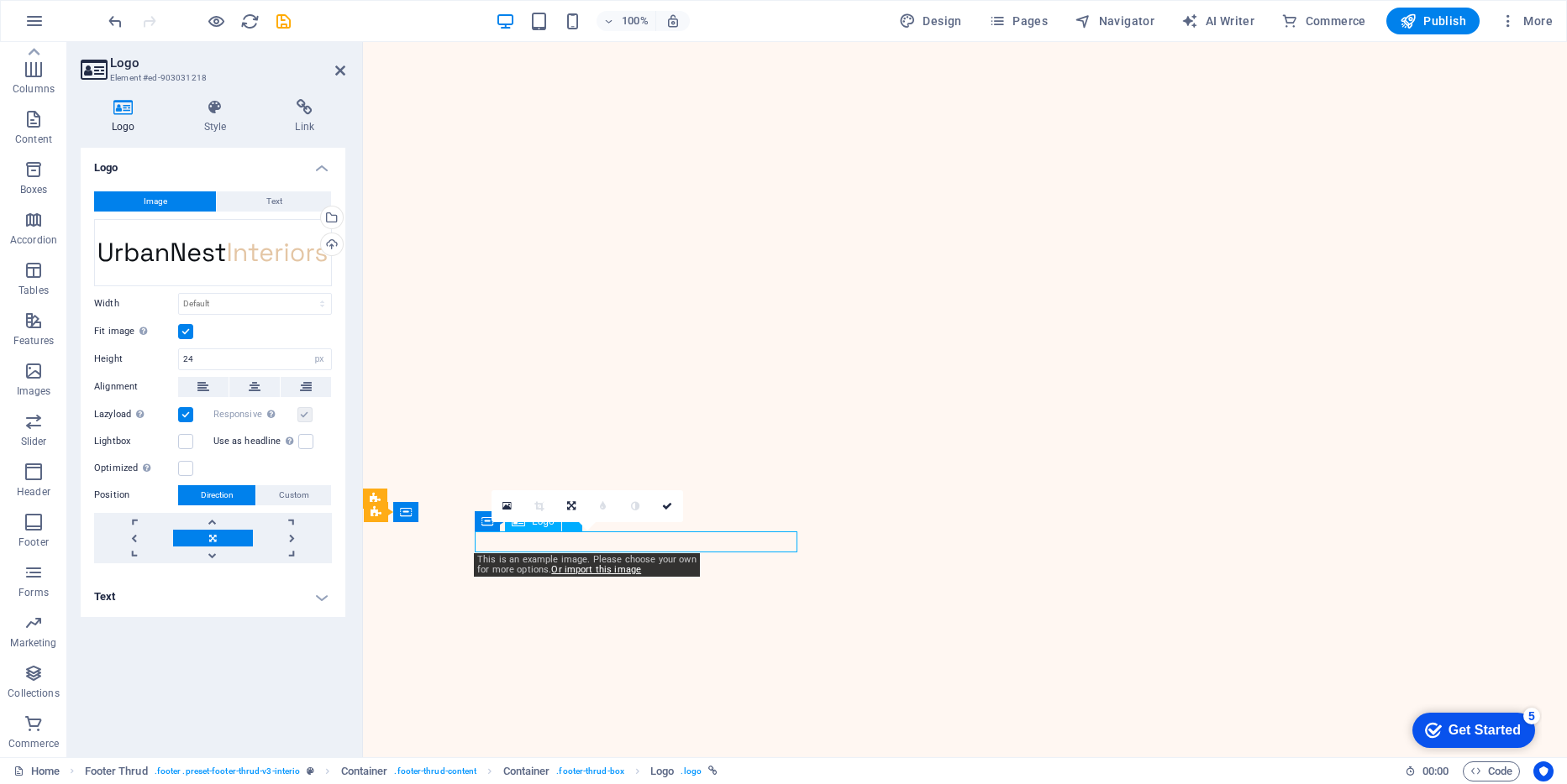
drag, startPoint x: 697, startPoint y: 541, endPoint x: 658, endPoint y: 541, distance: 39.0
click at [672, 506] on icon at bounding box center [667, 507] width 10 height 10
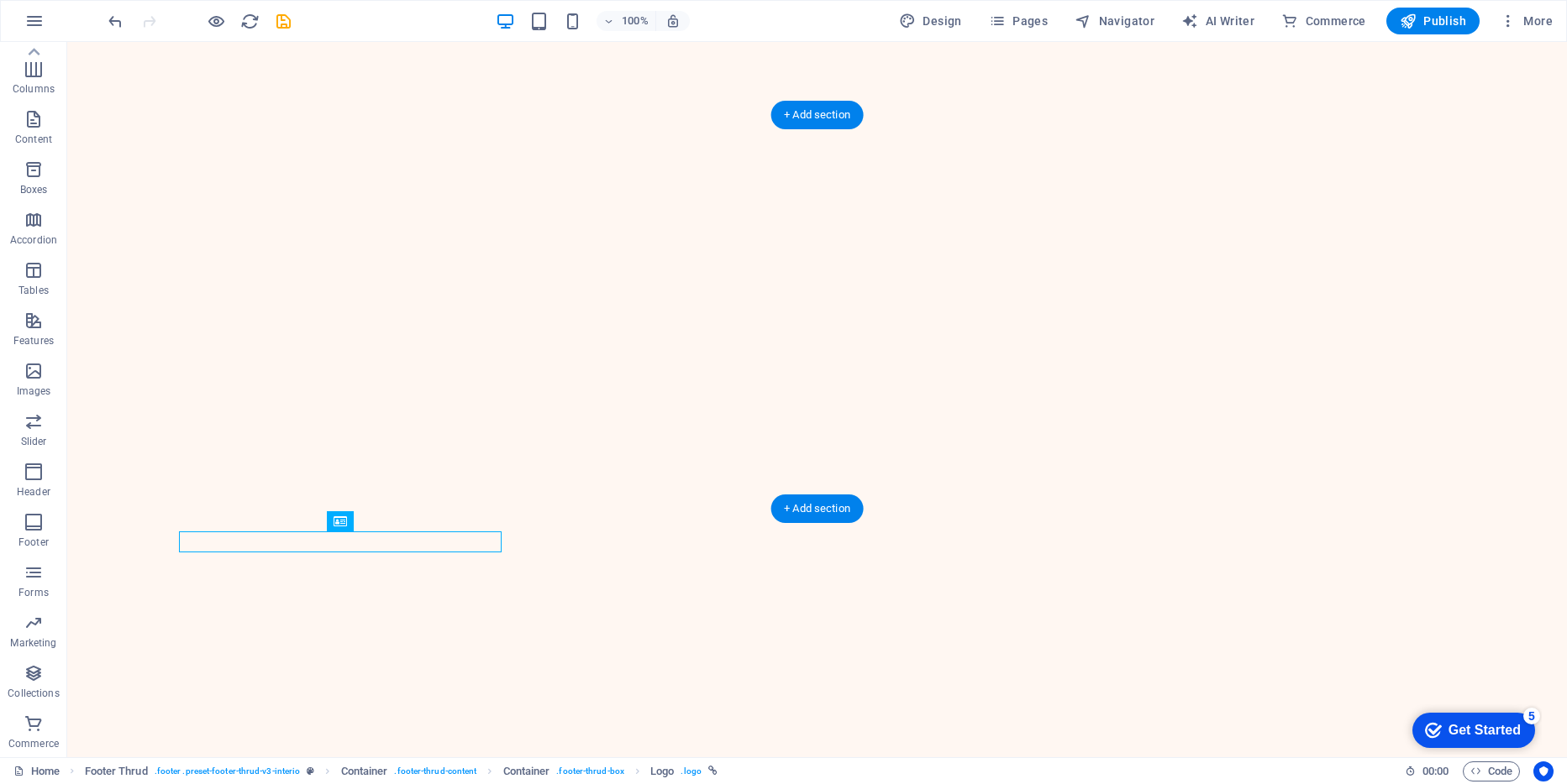
scroll to position [3693, 0]
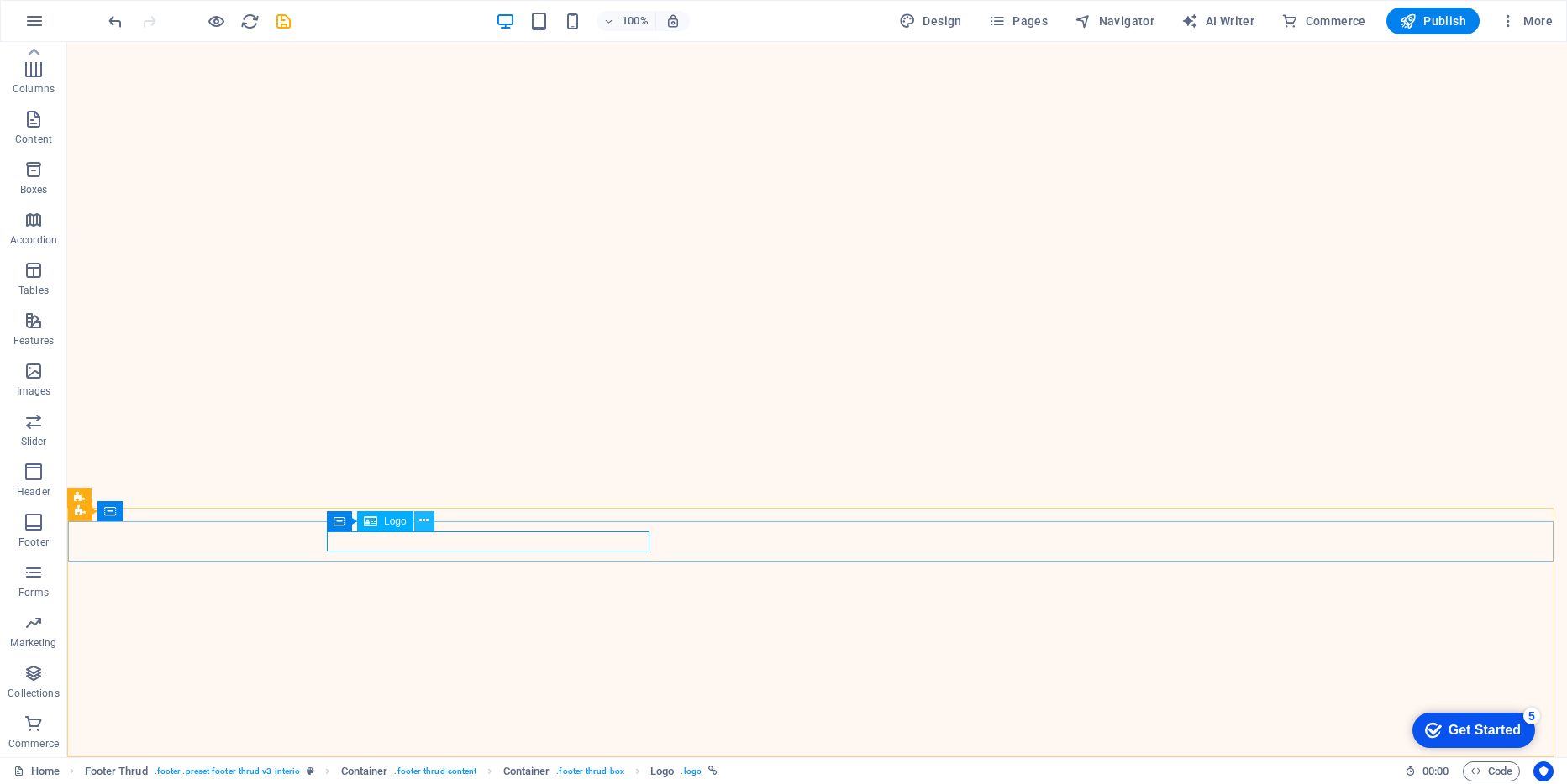
click at [422, 523] on icon at bounding box center [424, 521] width 9 height 17
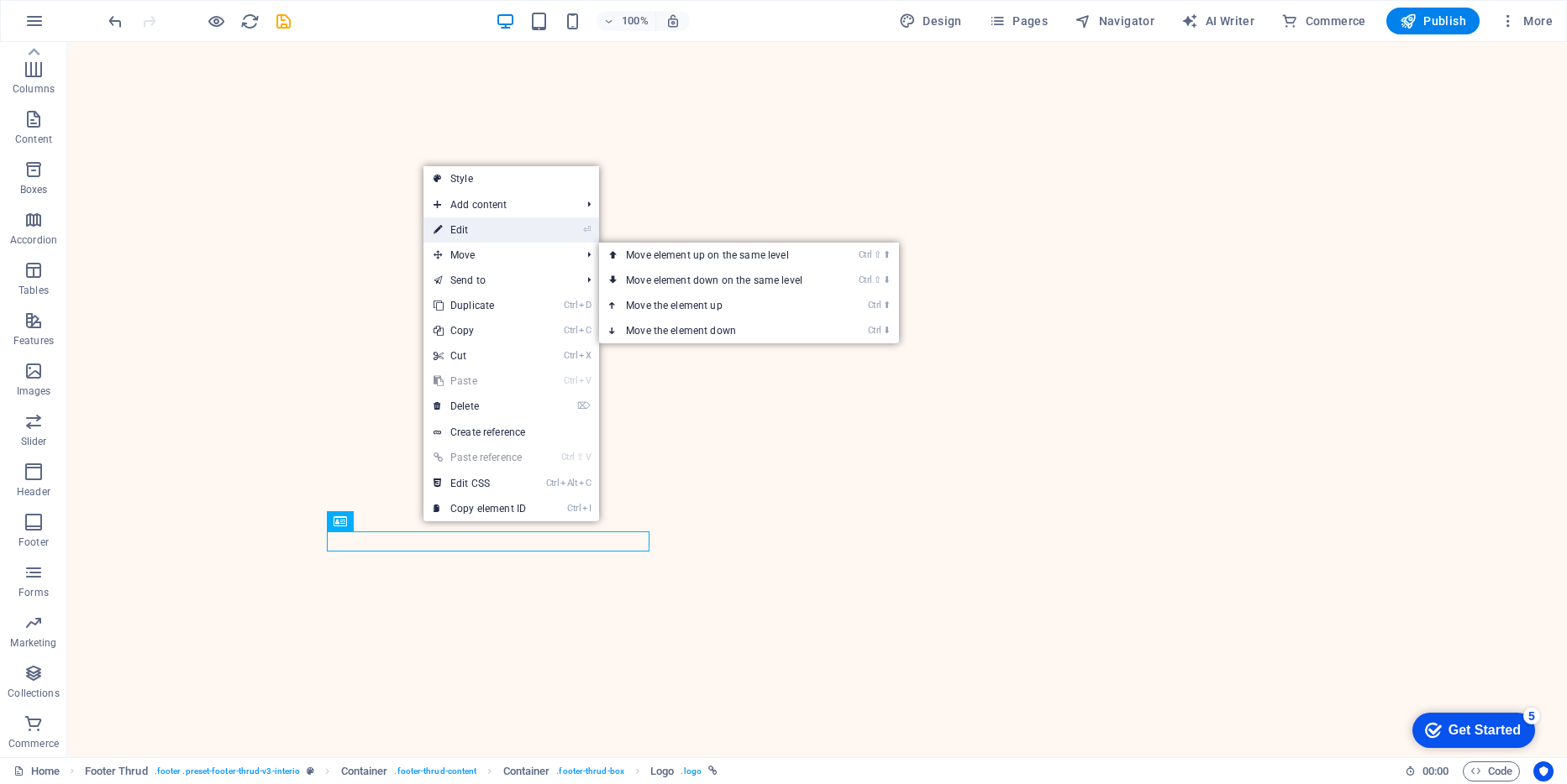
click at [473, 235] on link "⏎ Edit" at bounding box center [480, 230] width 113 height 25
select select "px"
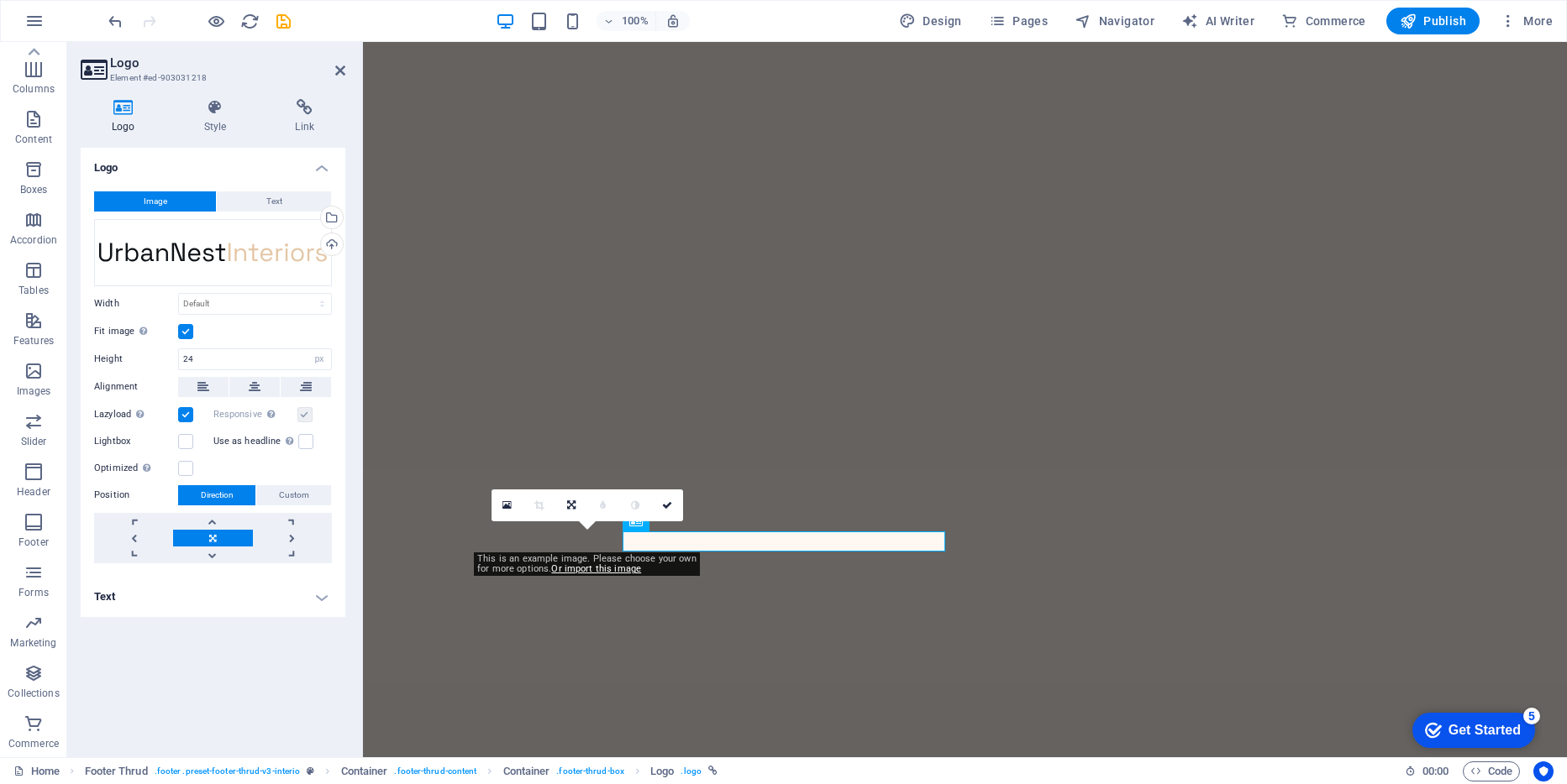
scroll to position [3555, 0]
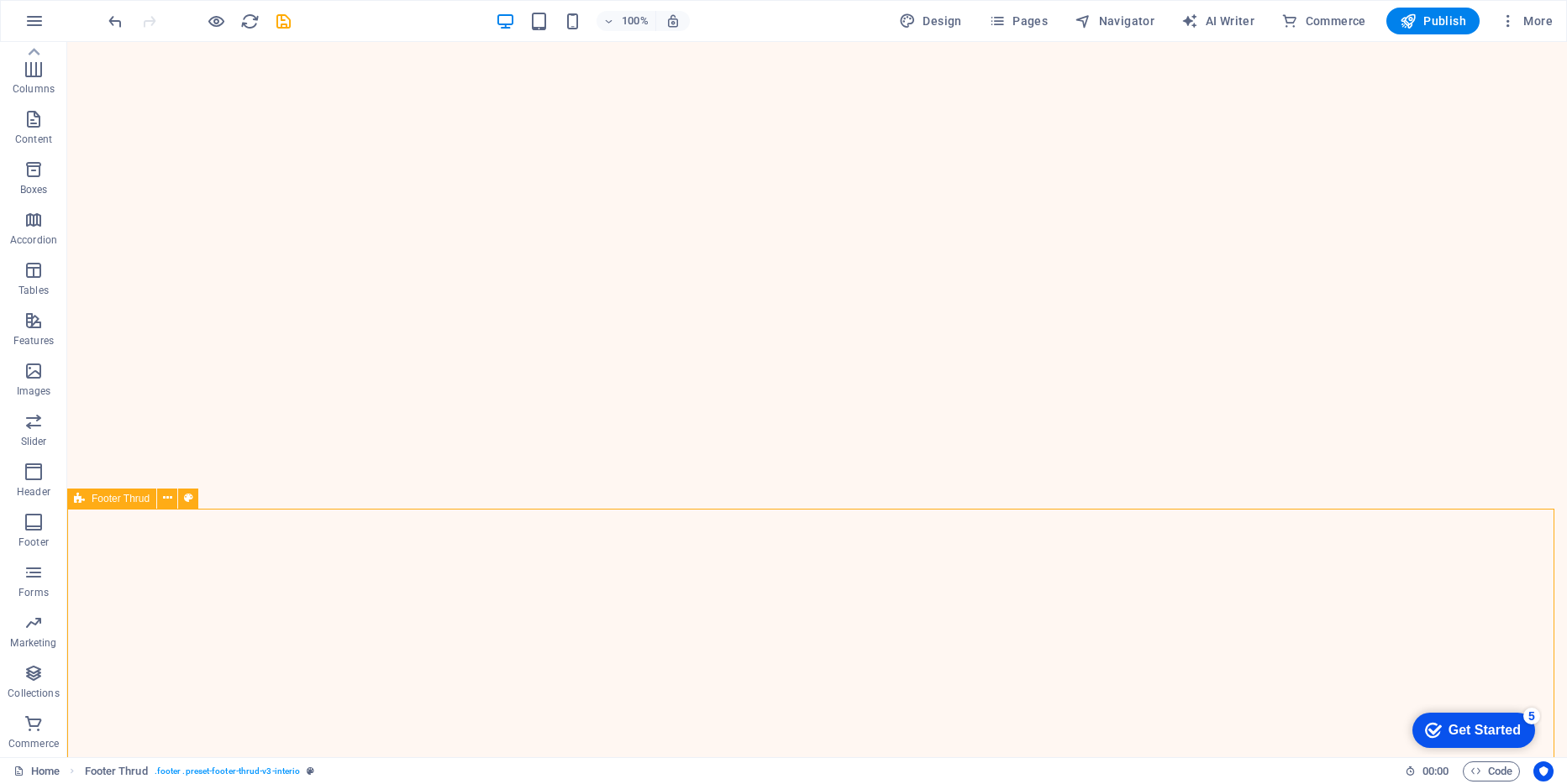
scroll to position [3693, 0]
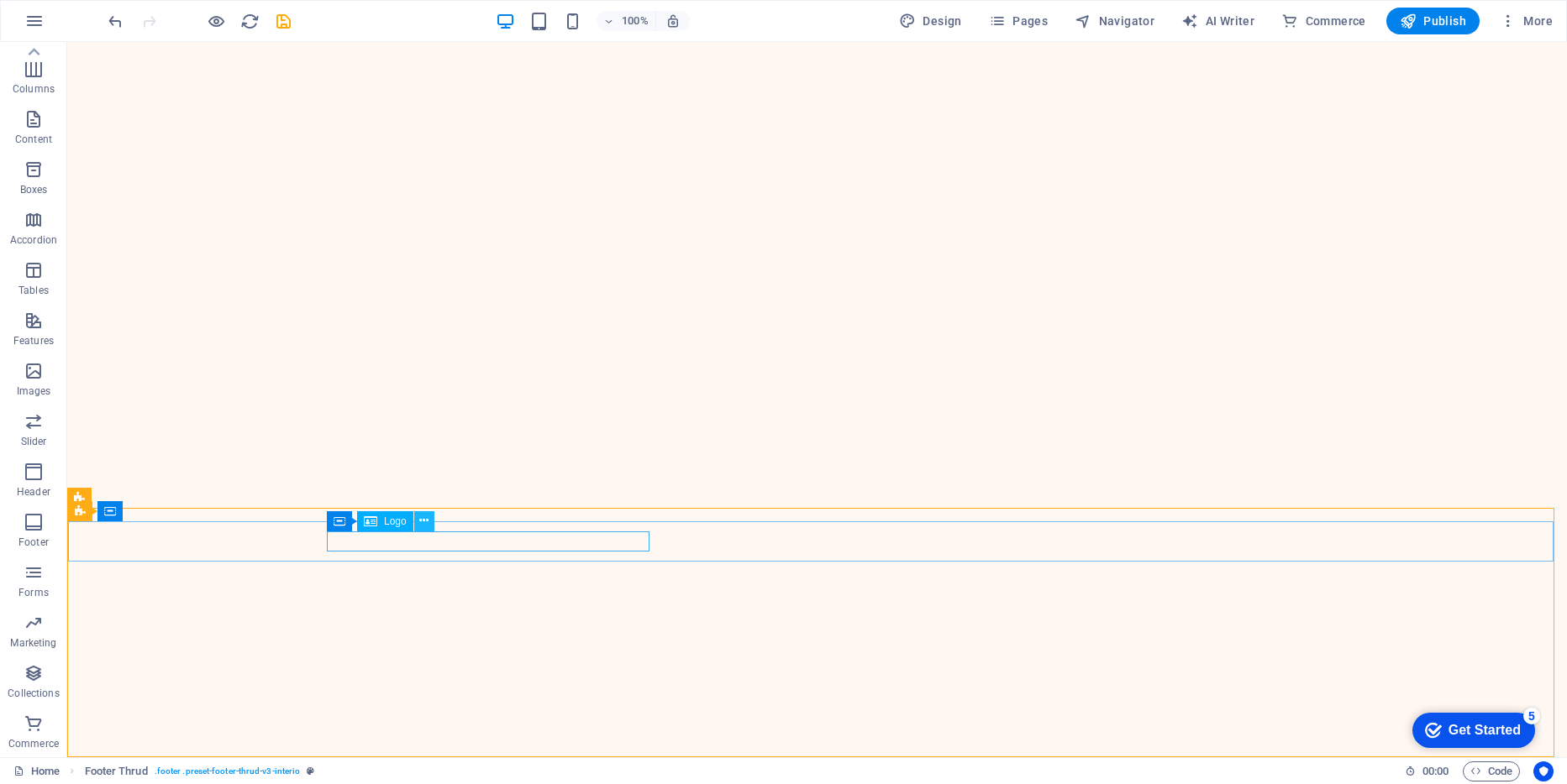
click at [426, 520] on icon at bounding box center [424, 521] width 9 height 17
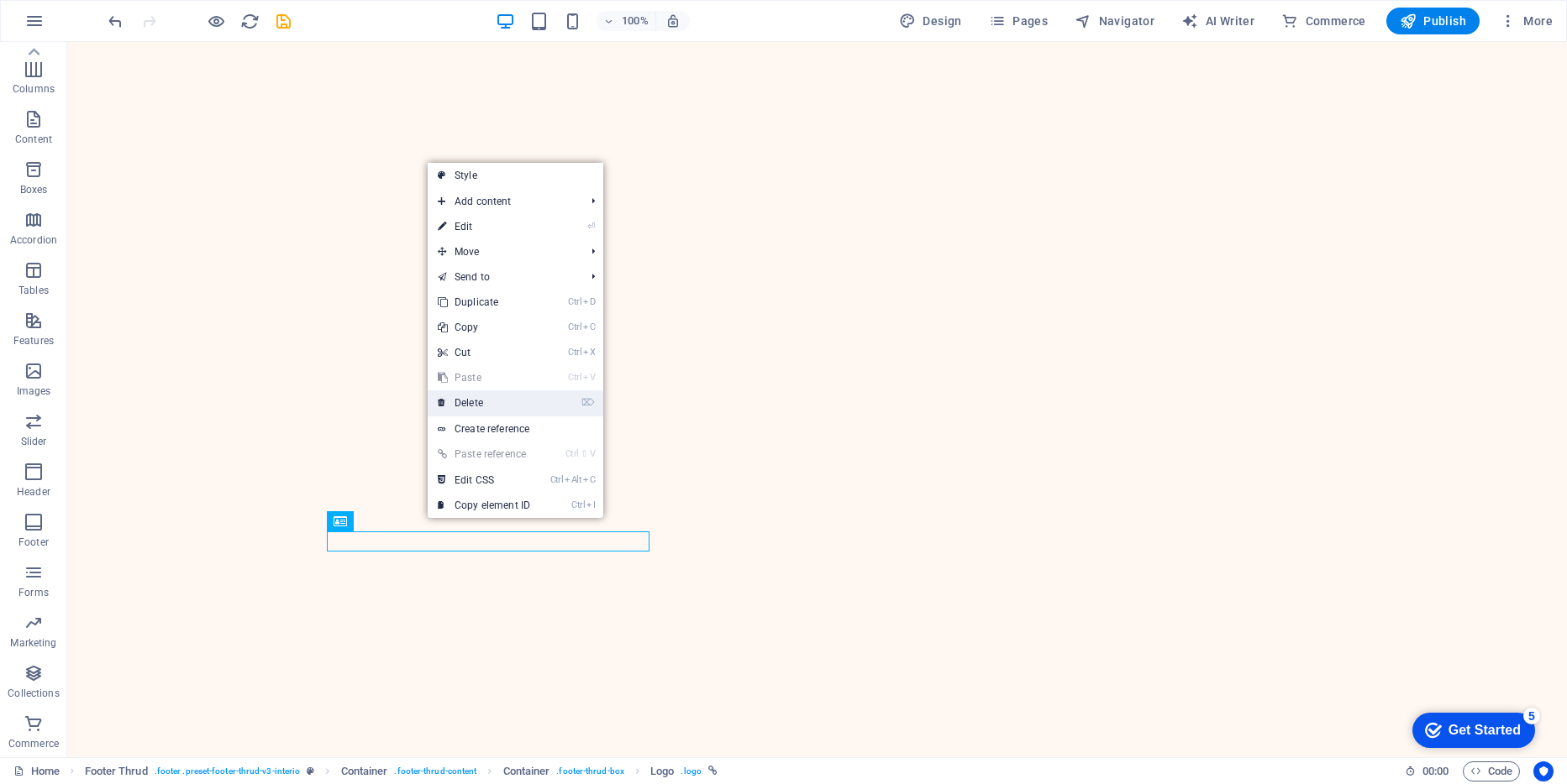
drag, startPoint x: 468, startPoint y: 402, endPoint x: 401, endPoint y: 361, distance: 78.5
click at [468, 402] on link "⌦ Delete" at bounding box center [484, 403] width 113 height 25
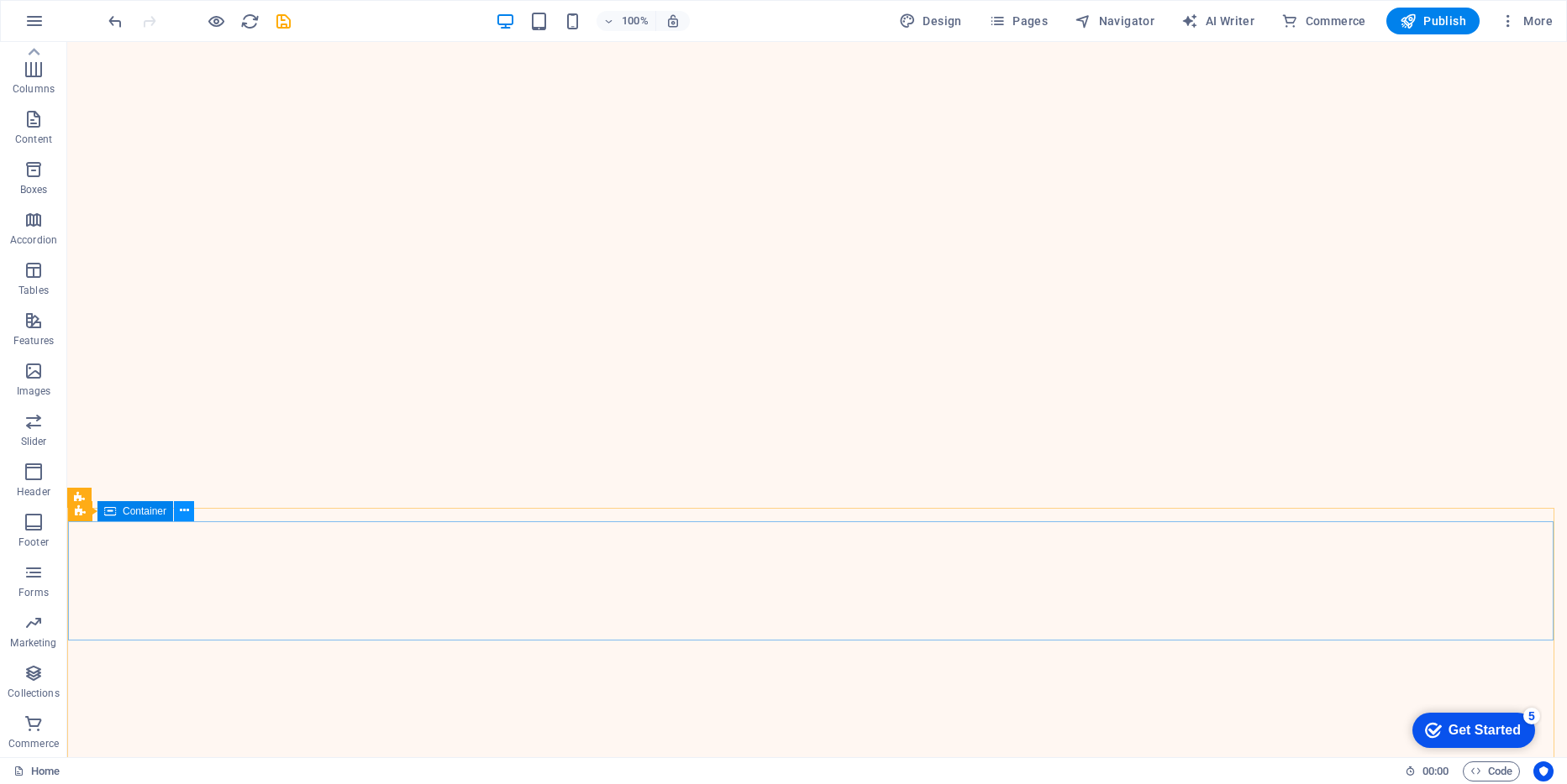
click at [186, 514] on icon at bounding box center [184, 511] width 9 height 17
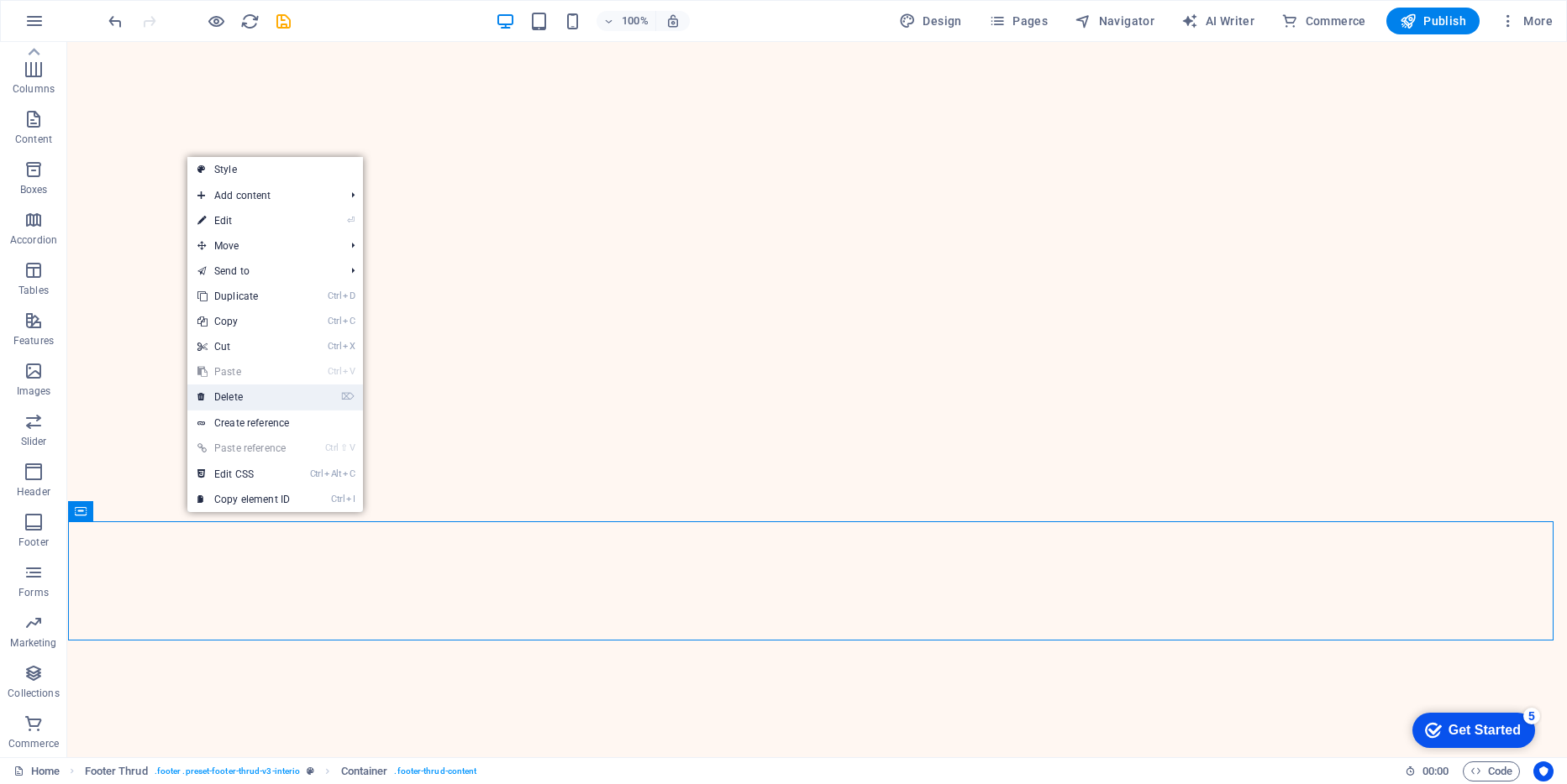
click at [237, 398] on link "⌦ Delete" at bounding box center [244, 397] width 113 height 25
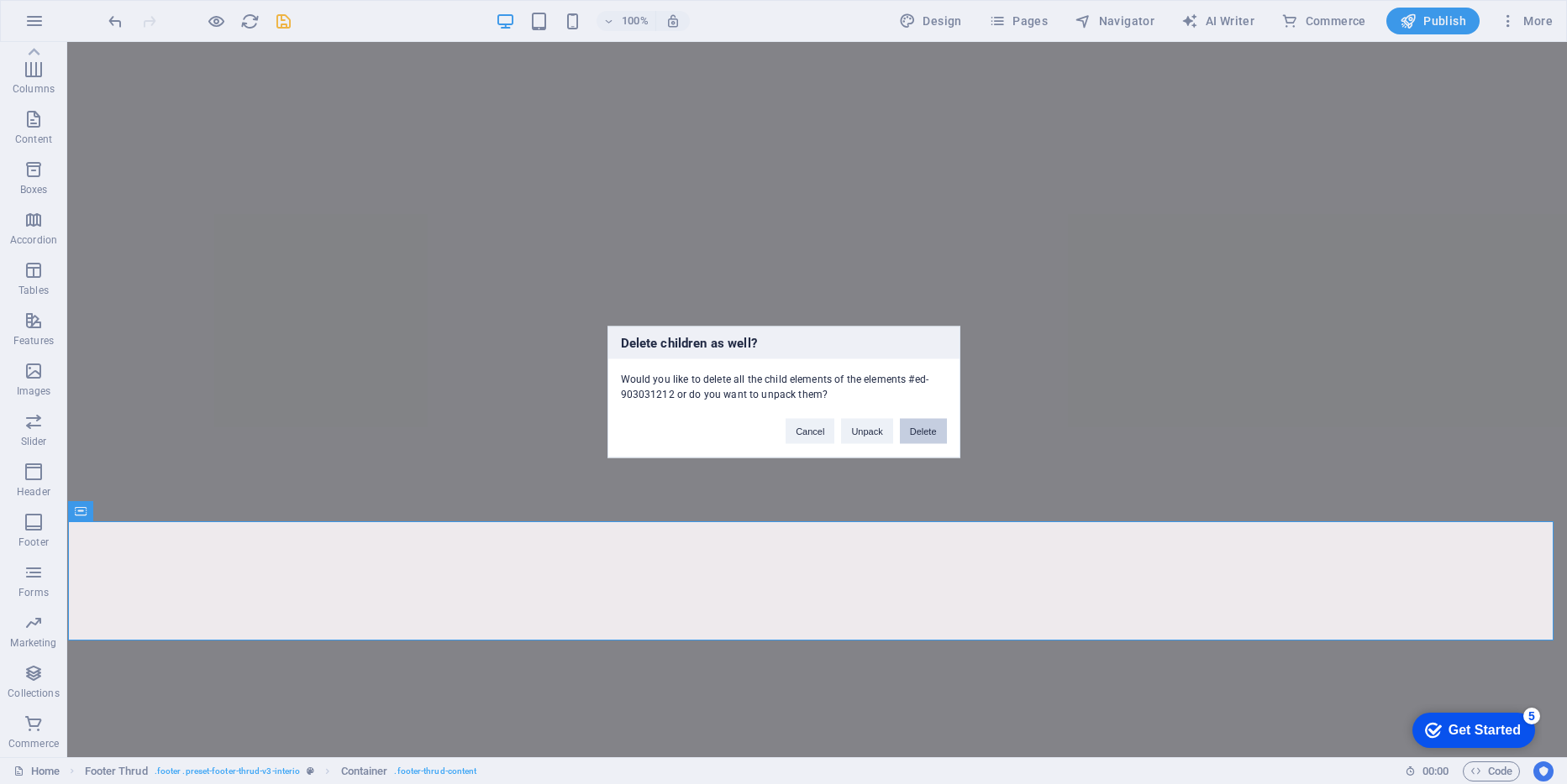
click at [917, 429] on button "Delete" at bounding box center [923, 431] width 47 height 25
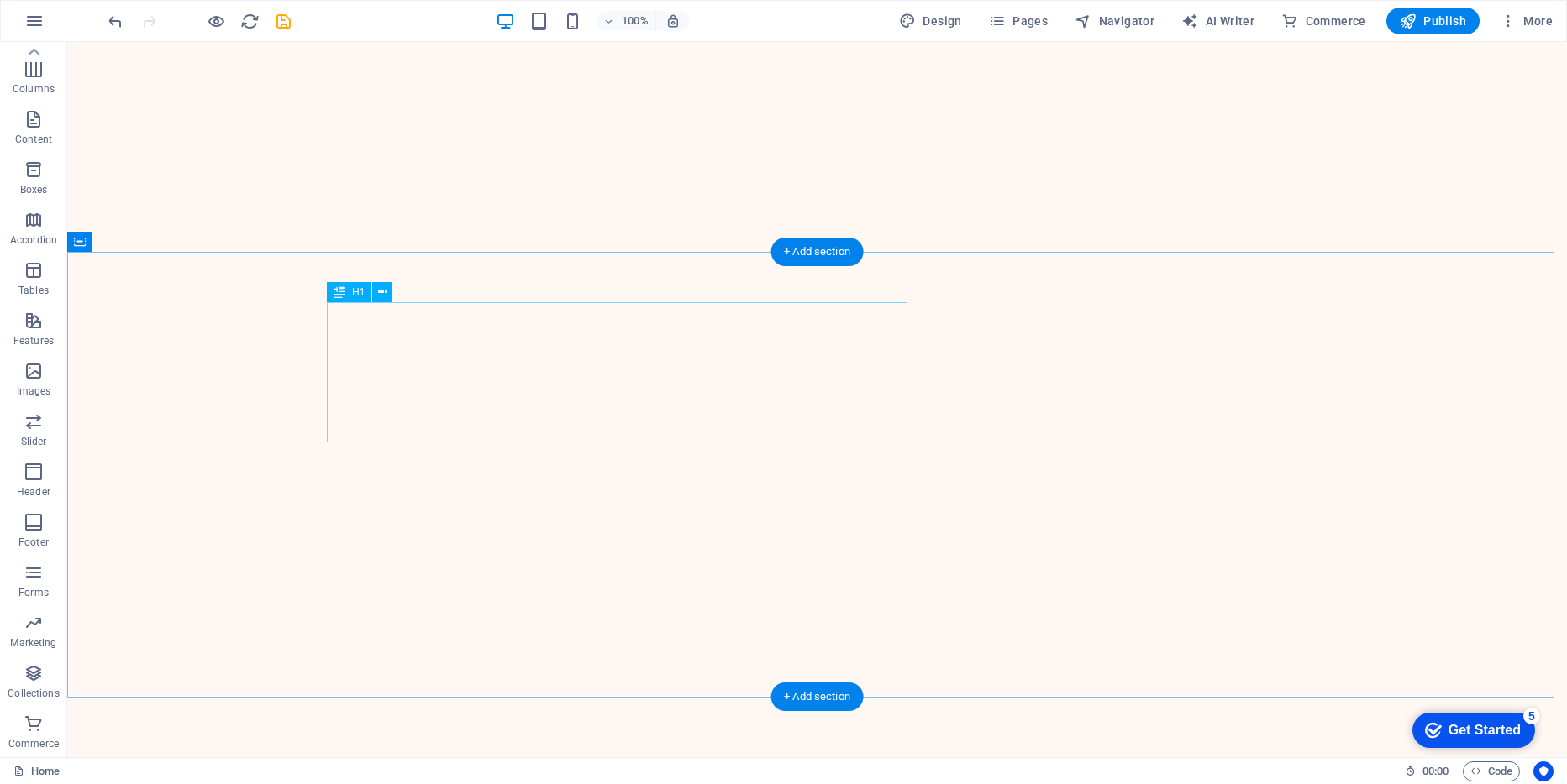
scroll to position [754, 0]
click at [382, 293] on icon at bounding box center [382, 293] width 9 height 17
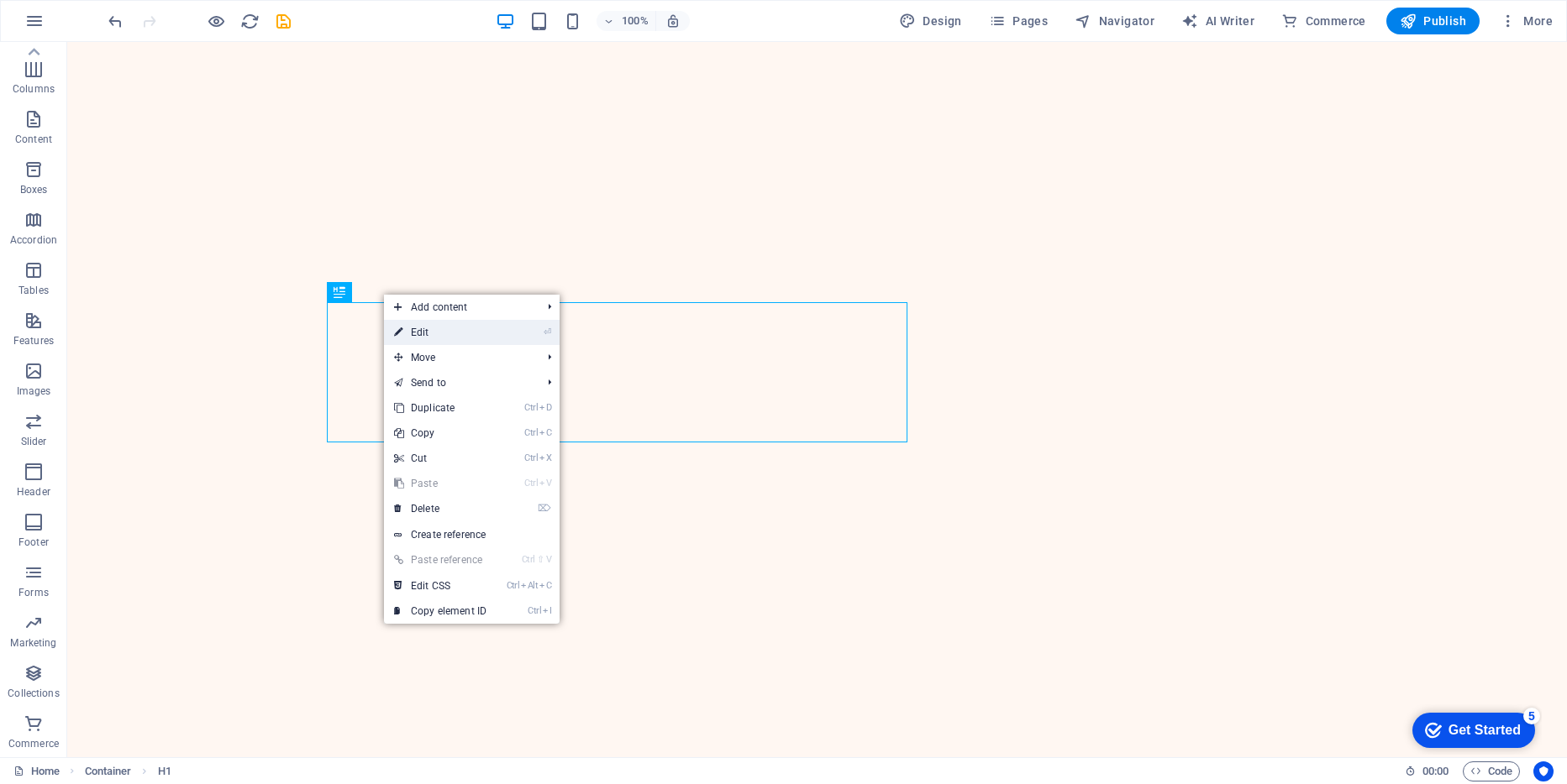
click at [424, 334] on link "⏎ Edit" at bounding box center [440, 332] width 113 height 25
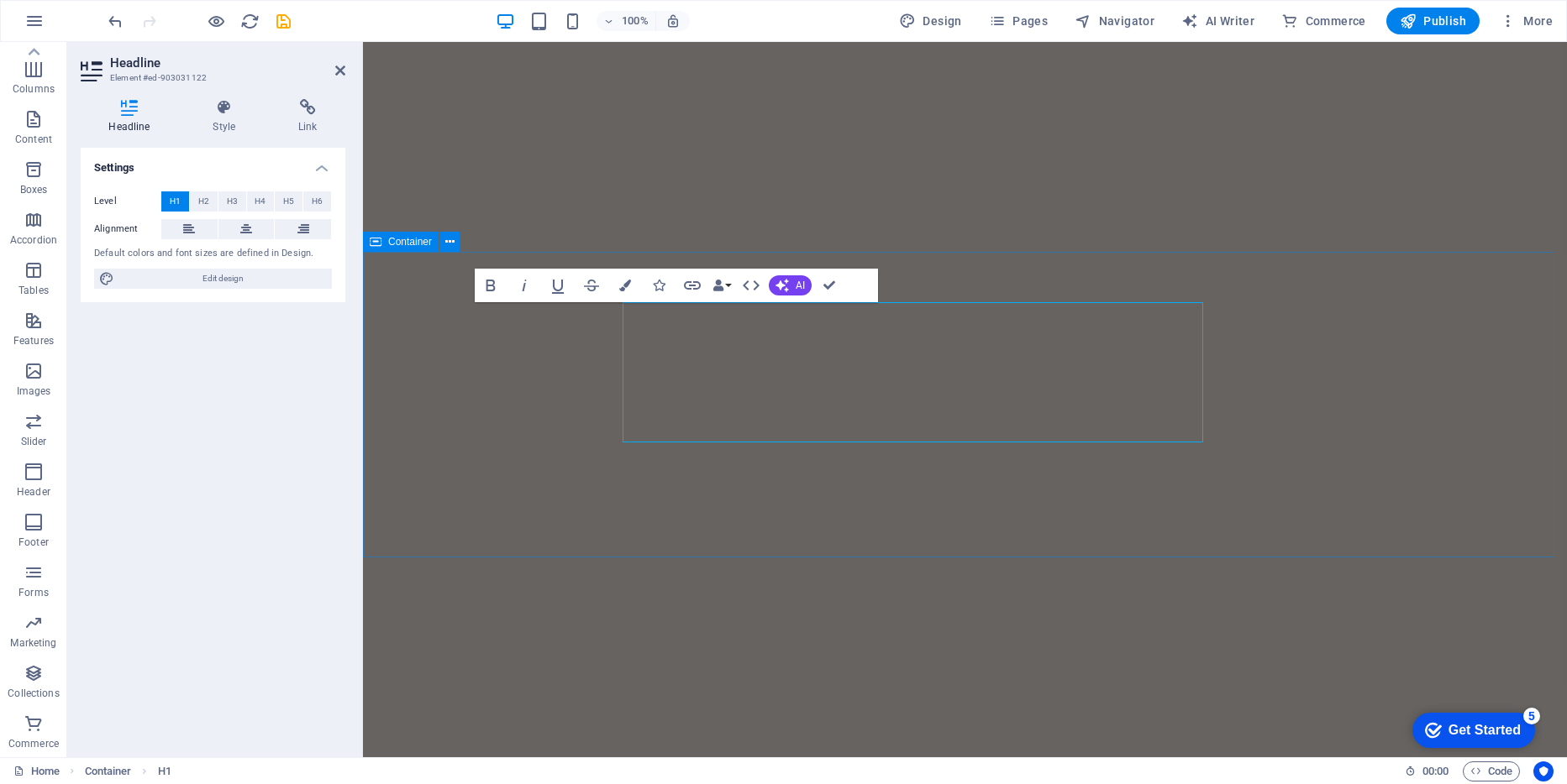
scroll to position [617, 0]
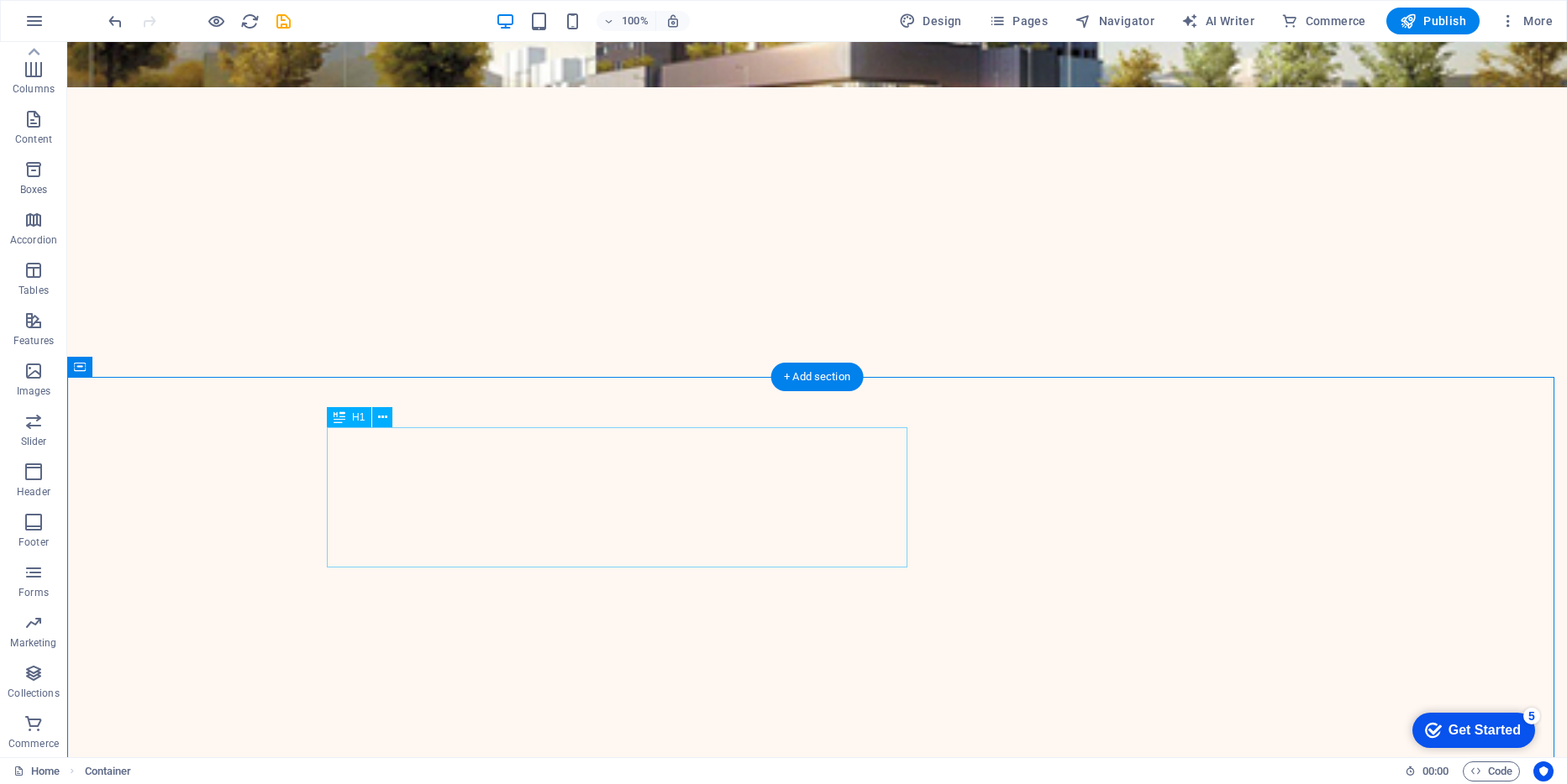
scroll to position [785, 0]
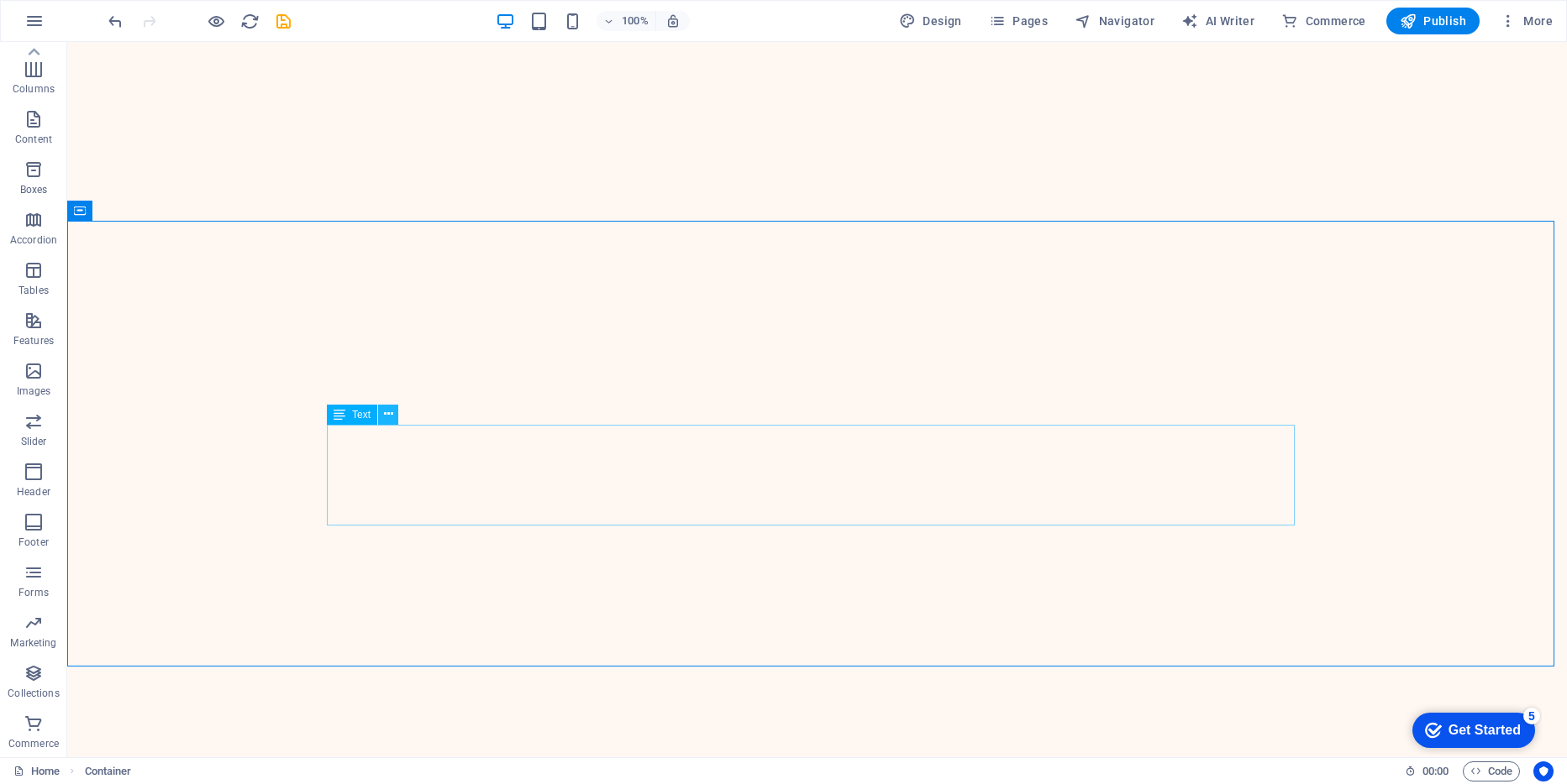
click at [389, 417] on icon at bounding box center [388, 414] width 9 height 17
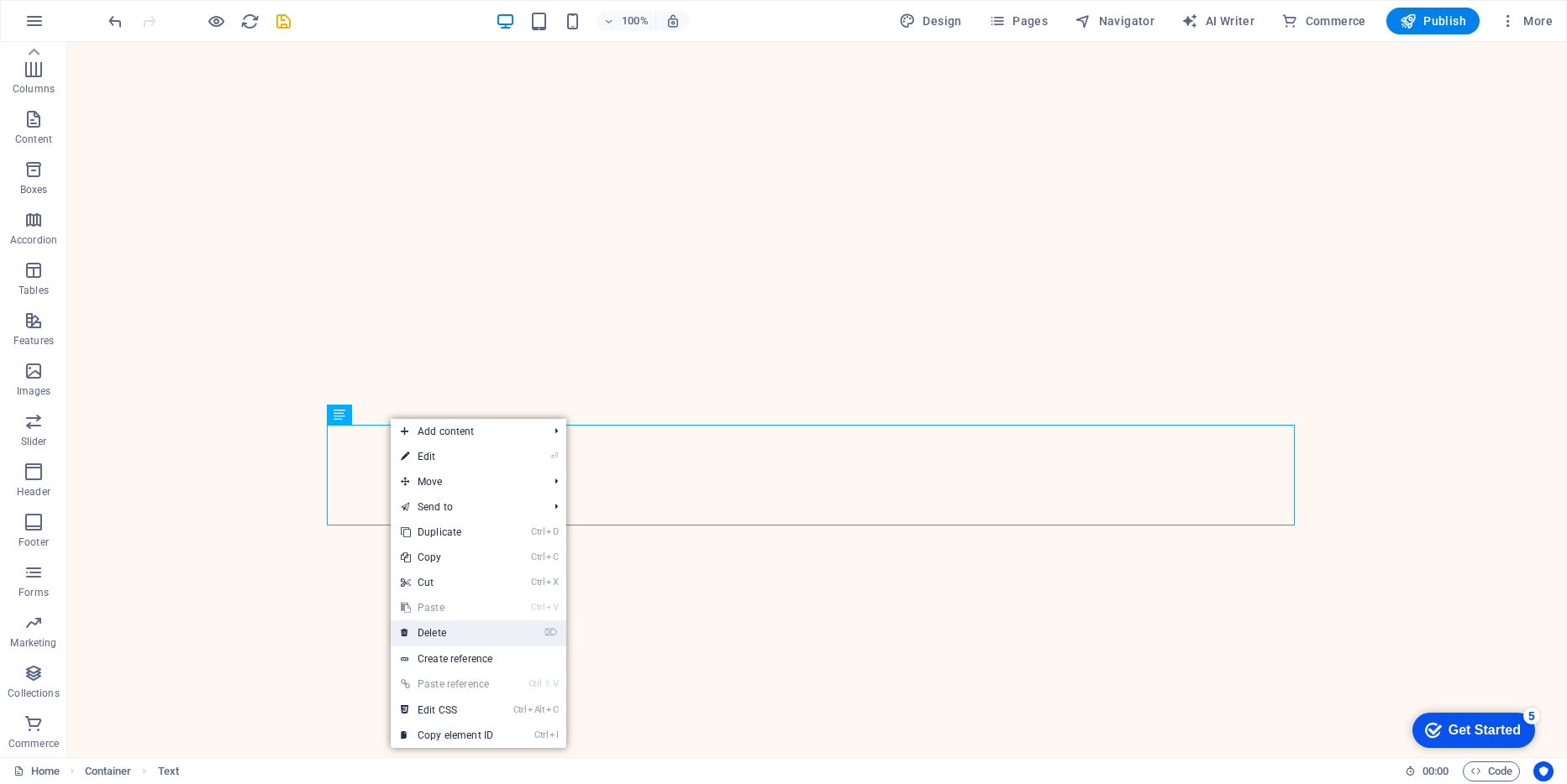
click at [436, 627] on link "⌦ Delete" at bounding box center [447, 633] width 113 height 25
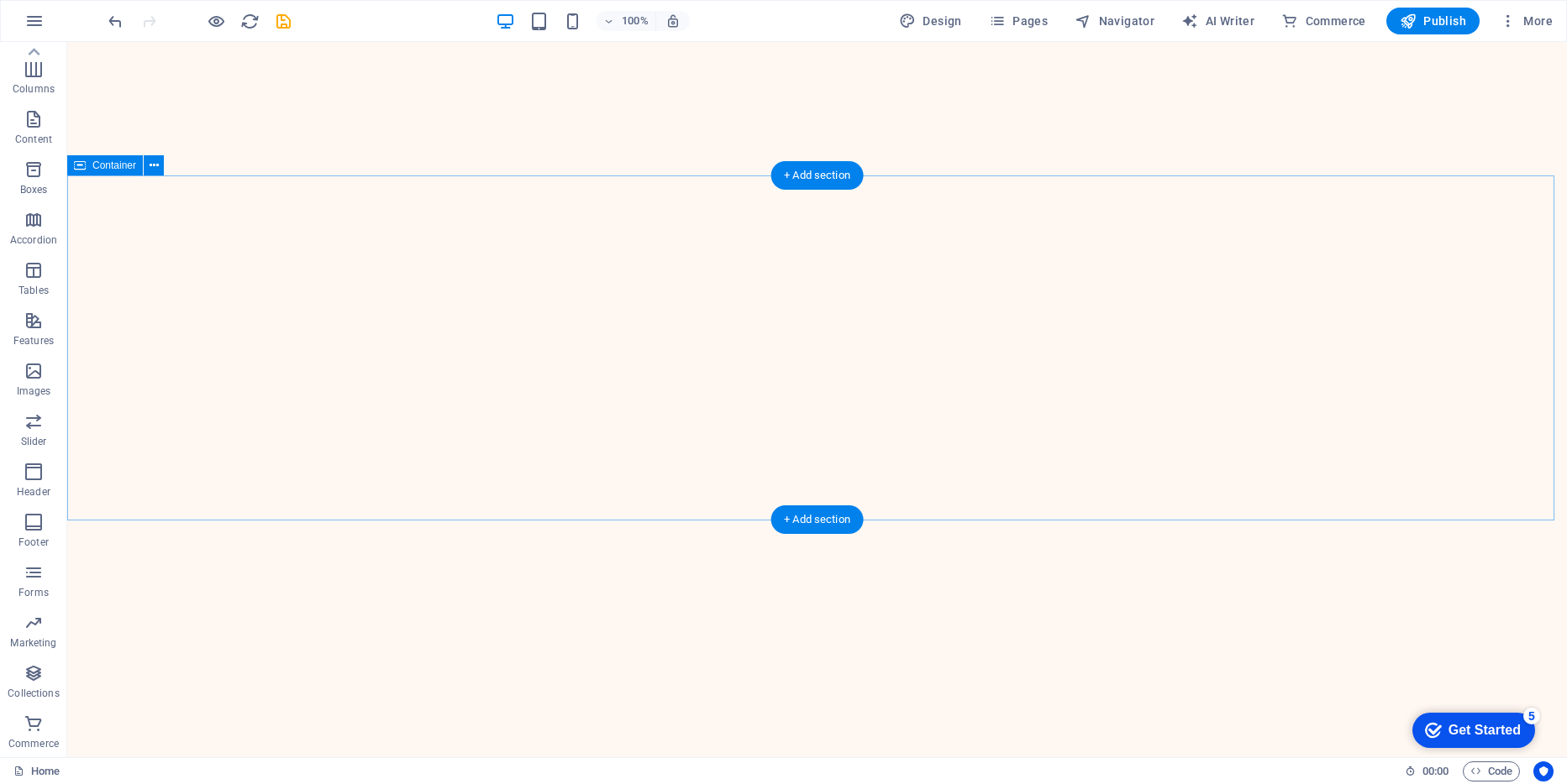
scroll to position [869, 0]
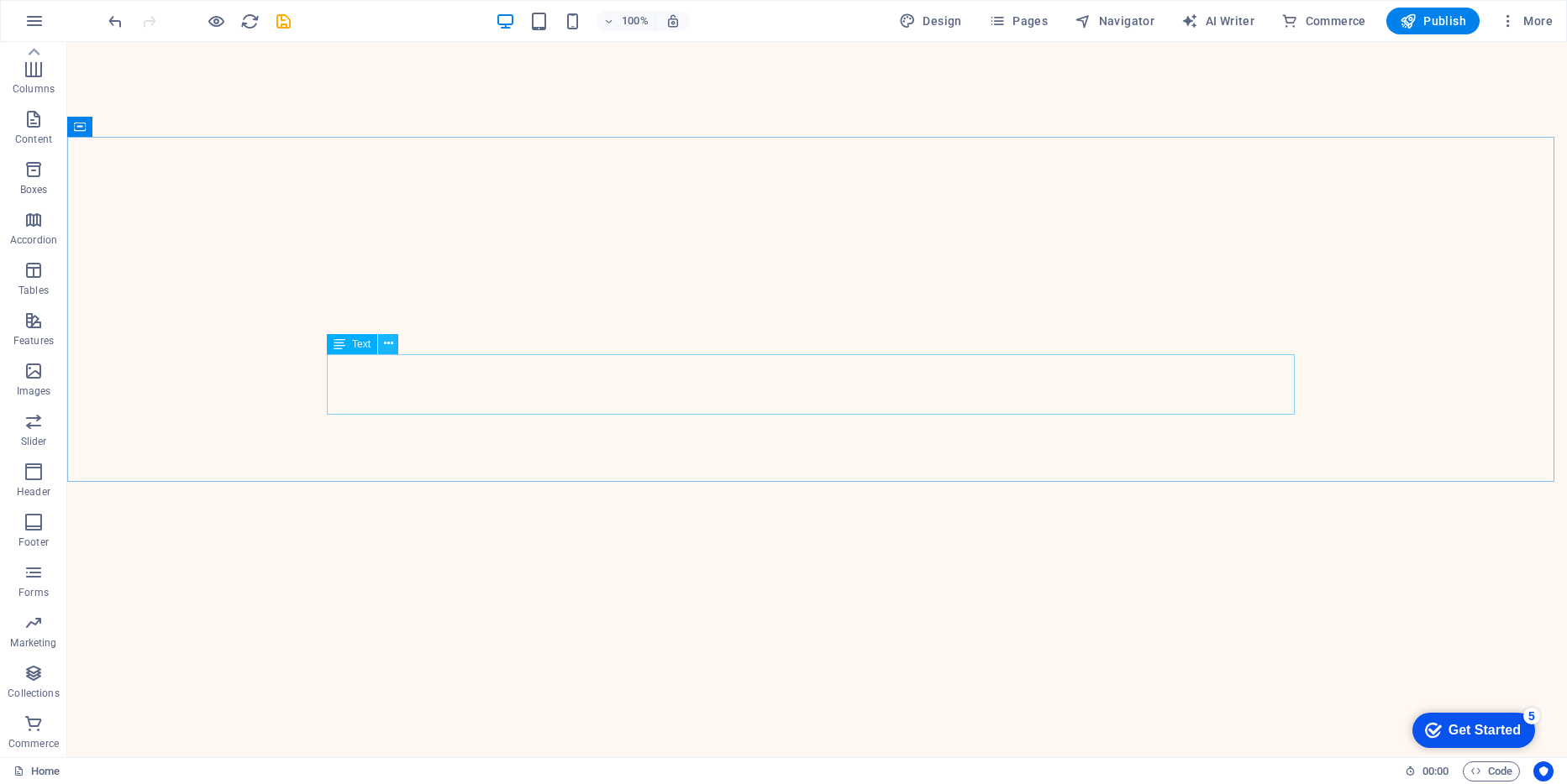
click at [394, 345] on button at bounding box center [387, 343] width 20 height 20
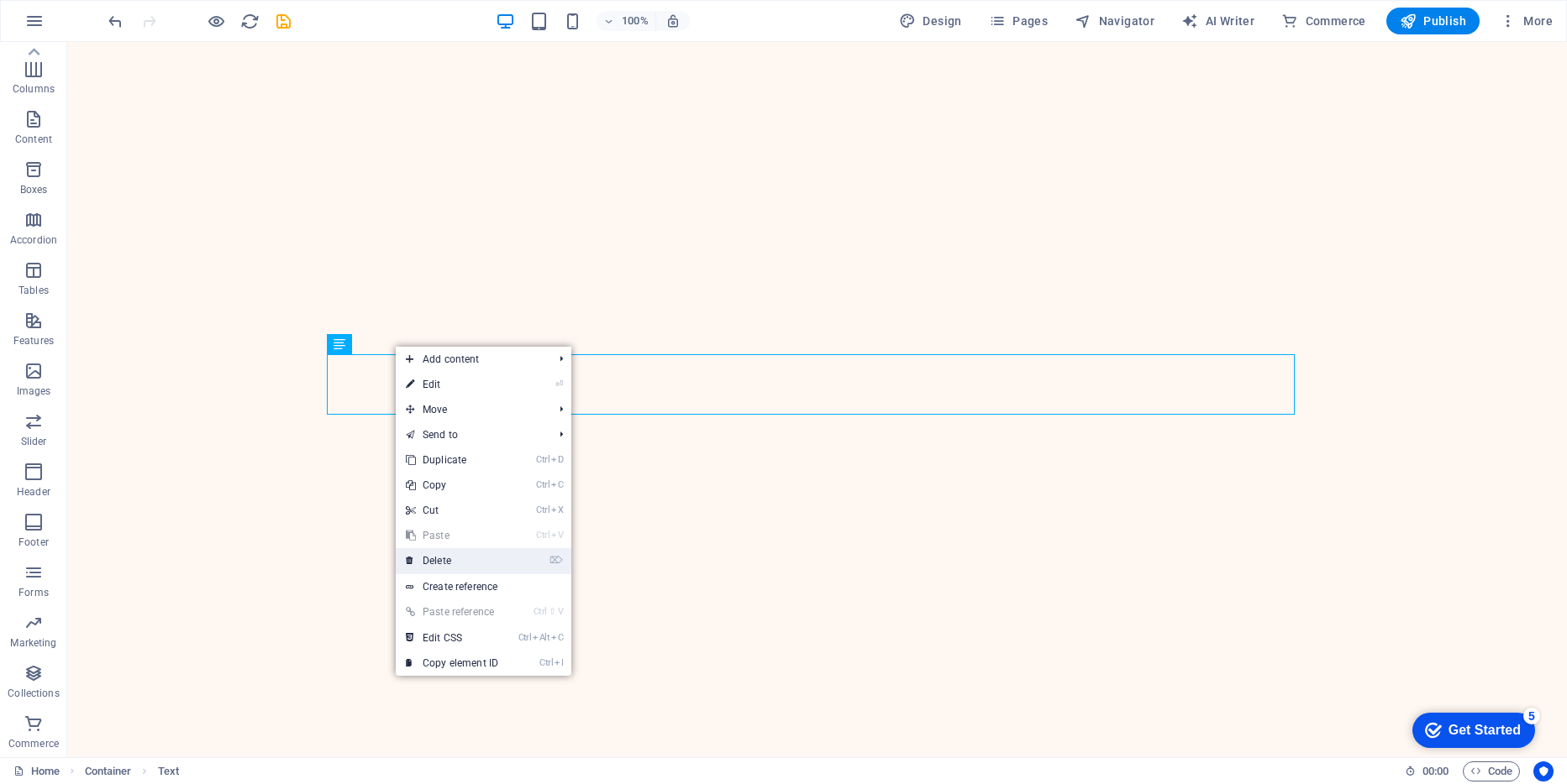
click at [451, 556] on link "⌦ Delete" at bounding box center [452, 560] width 113 height 25
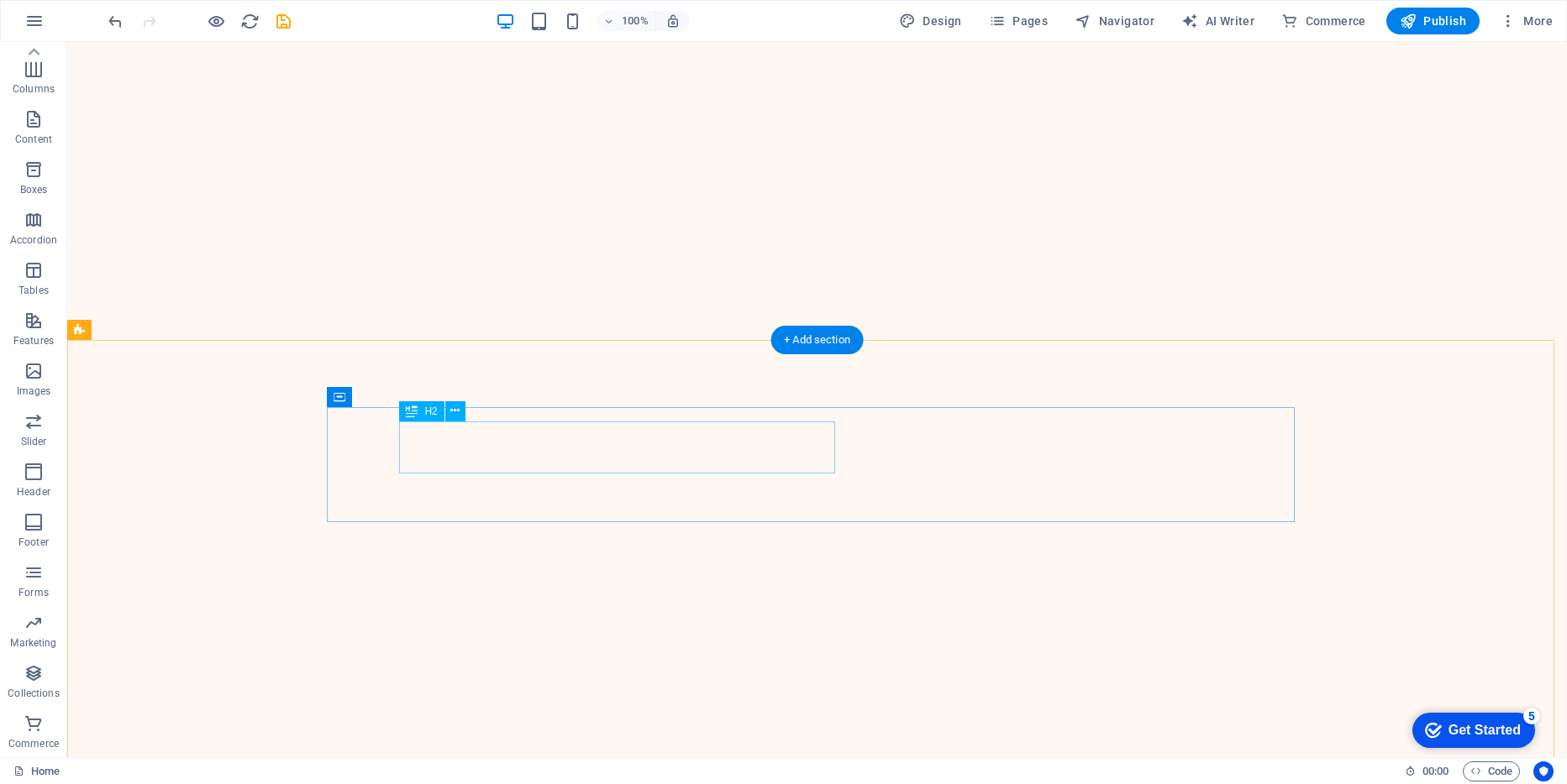
scroll to position [1037, 0]
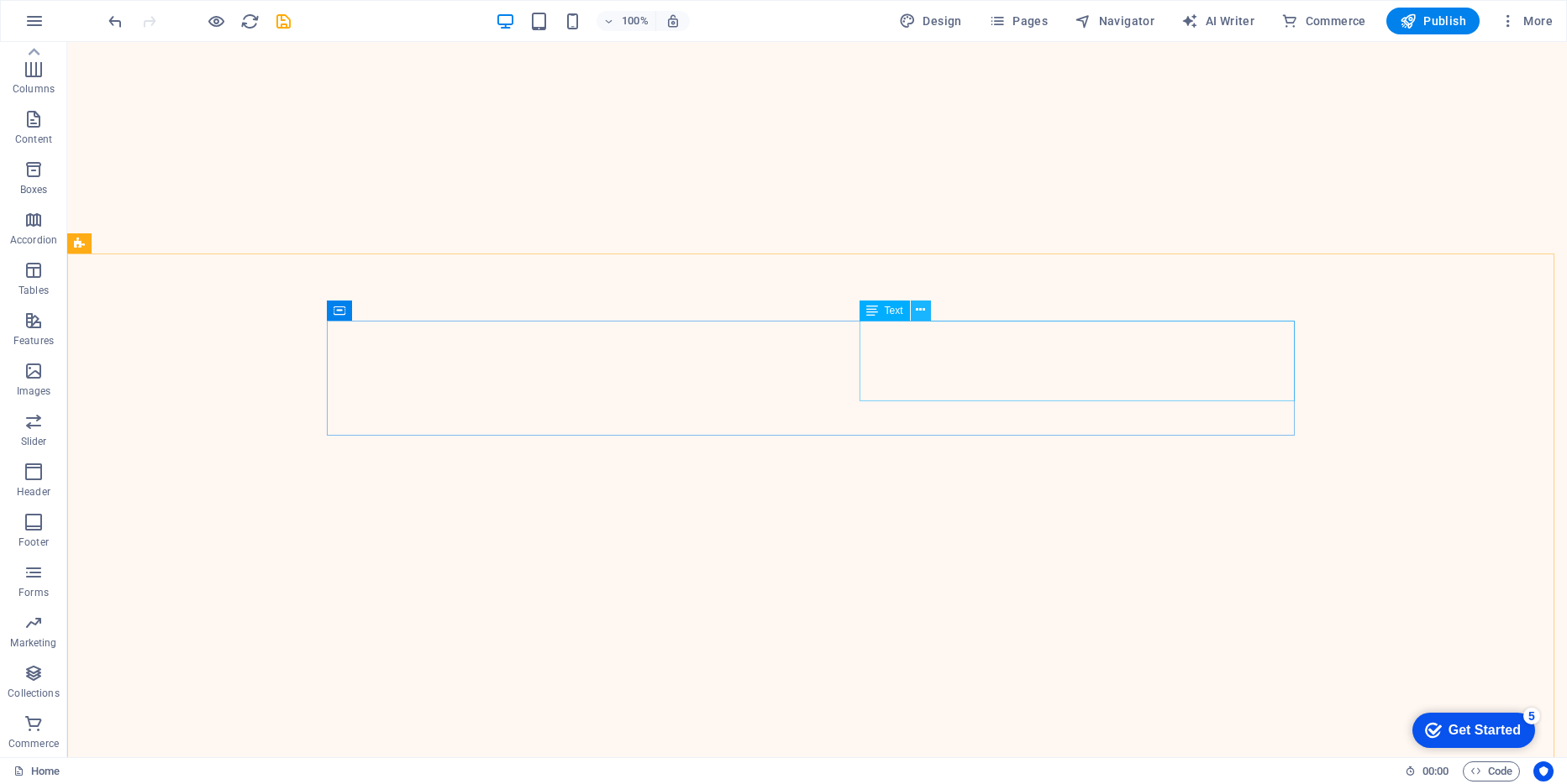
click at [924, 307] on icon at bounding box center [920, 310] width 9 height 17
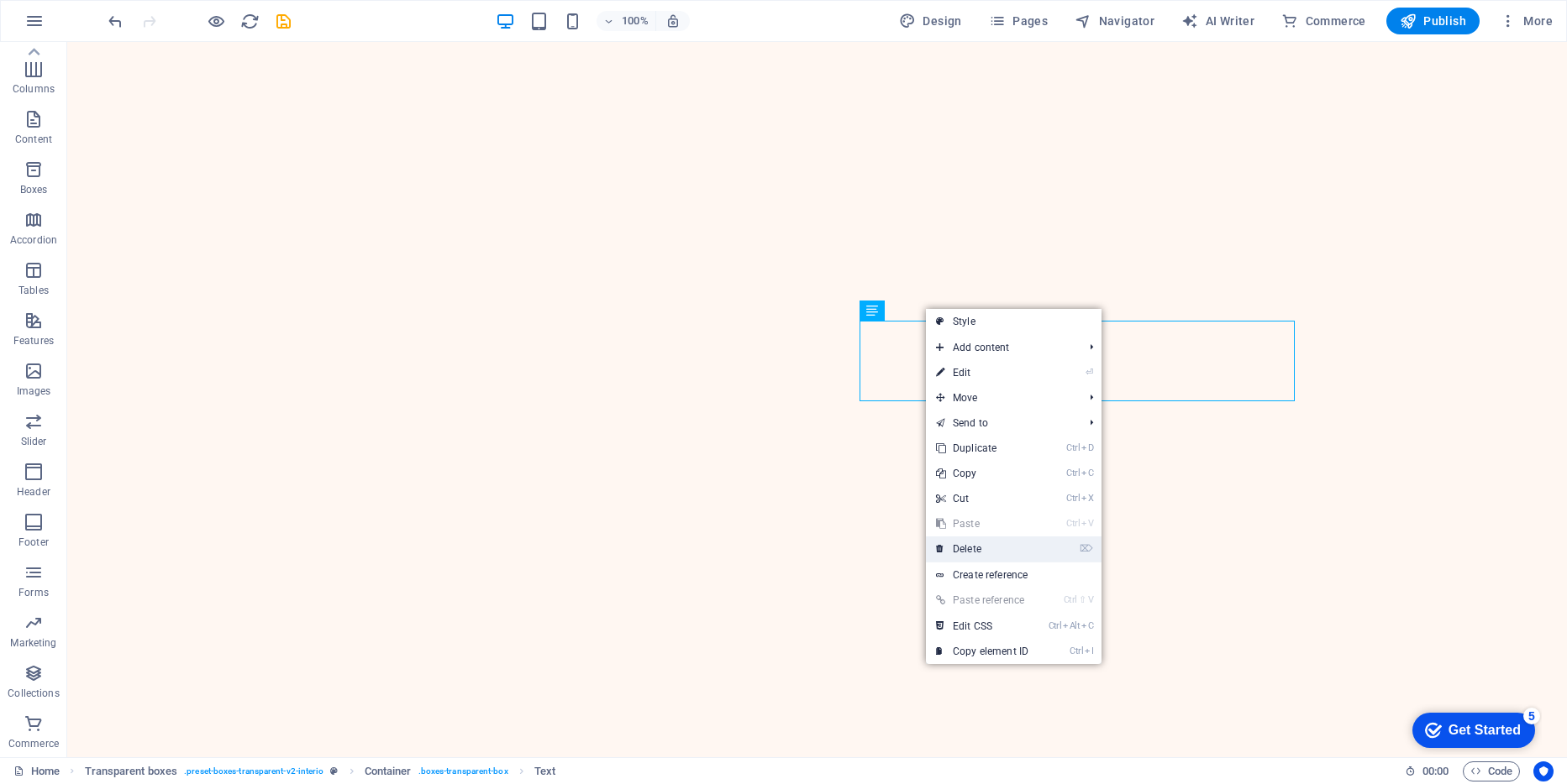
click at [972, 546] on link "⌦ Delete" at bounding box center [982, 549] width 113 height 25
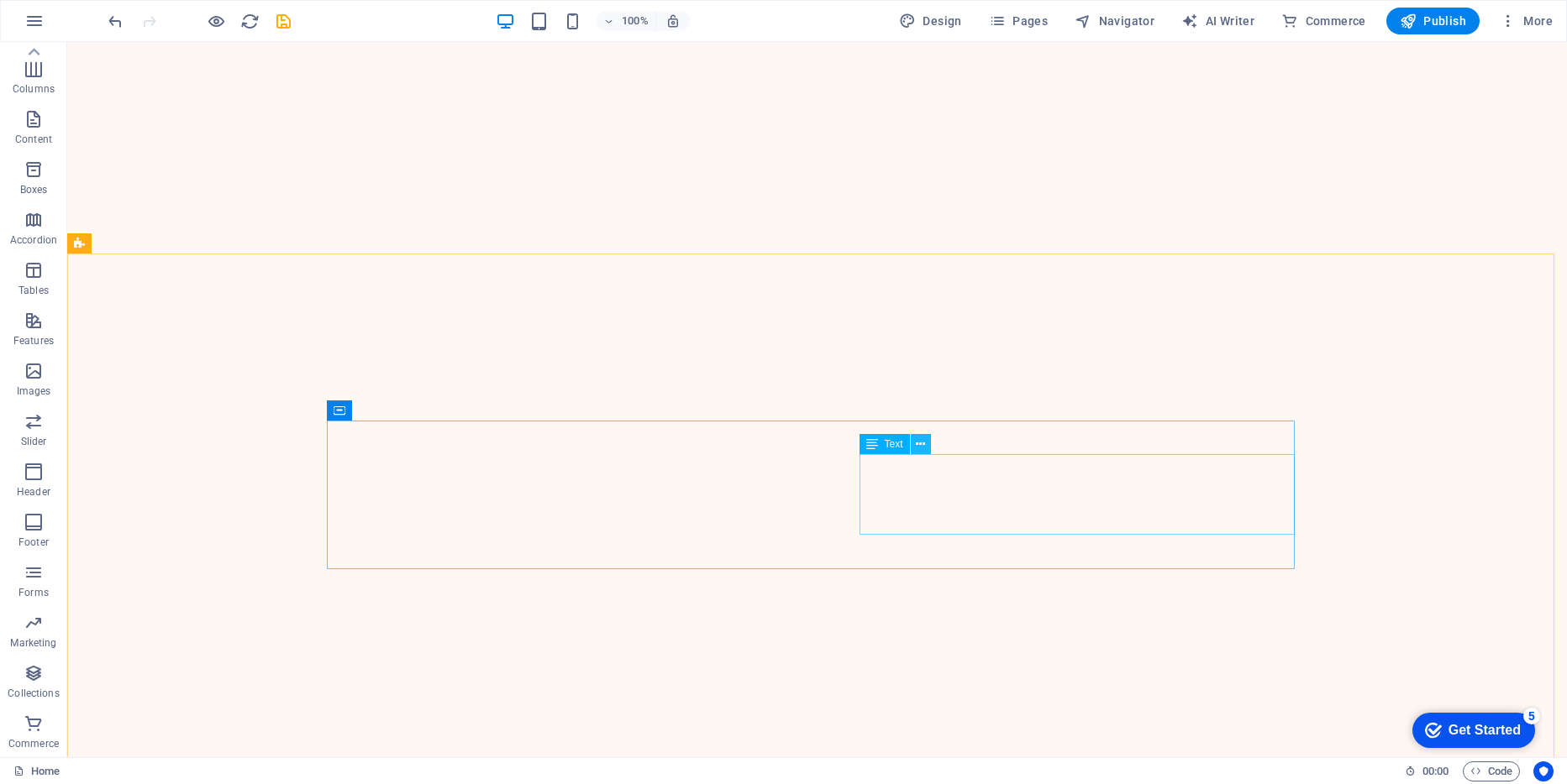
click at [922, 441] on icon at bounding box center [920, 444] width 9 height 17
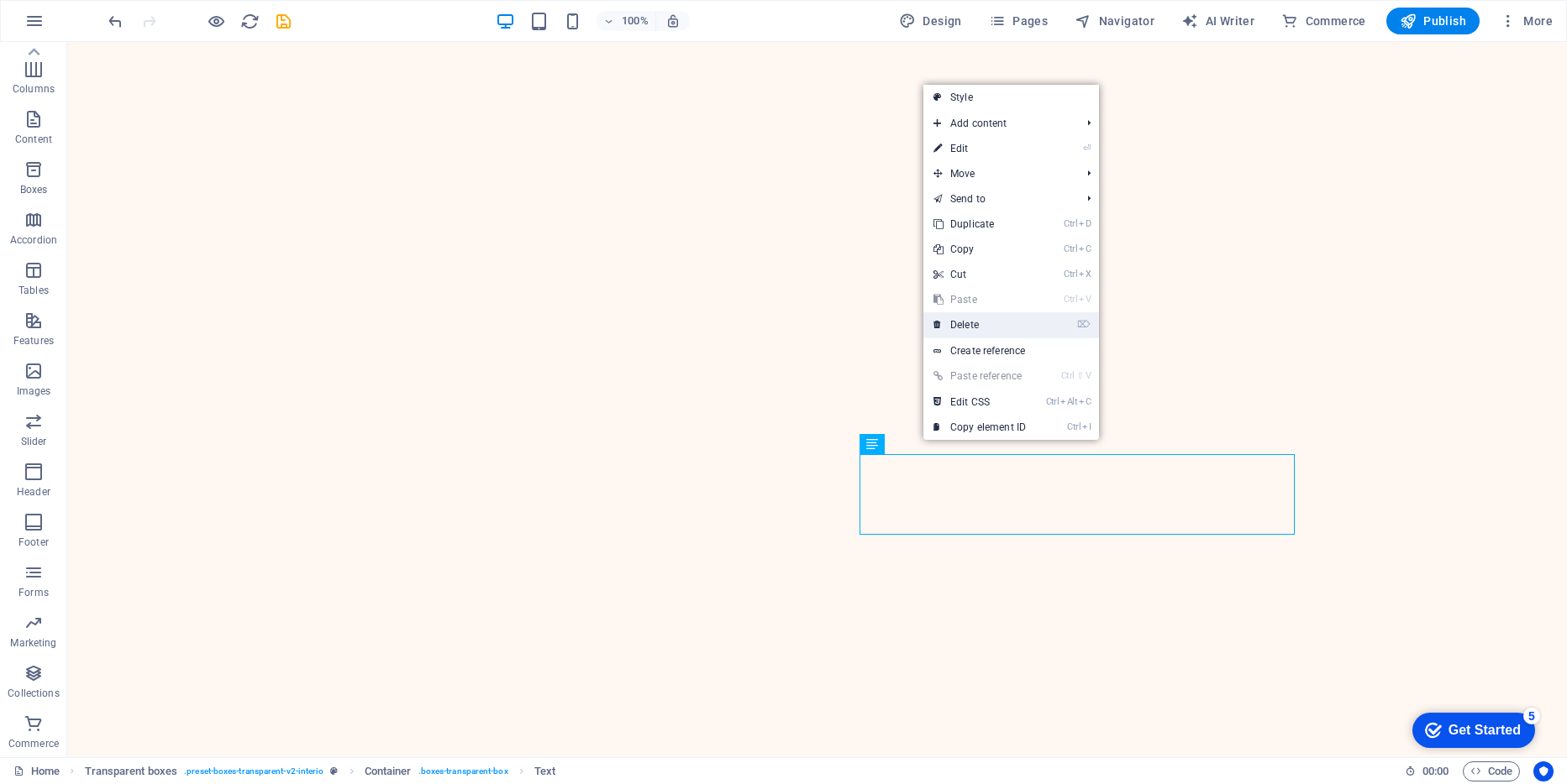
click at [973, 320] on link "⌦ Delete" at bounding box center [979, 324] width 113 height 25
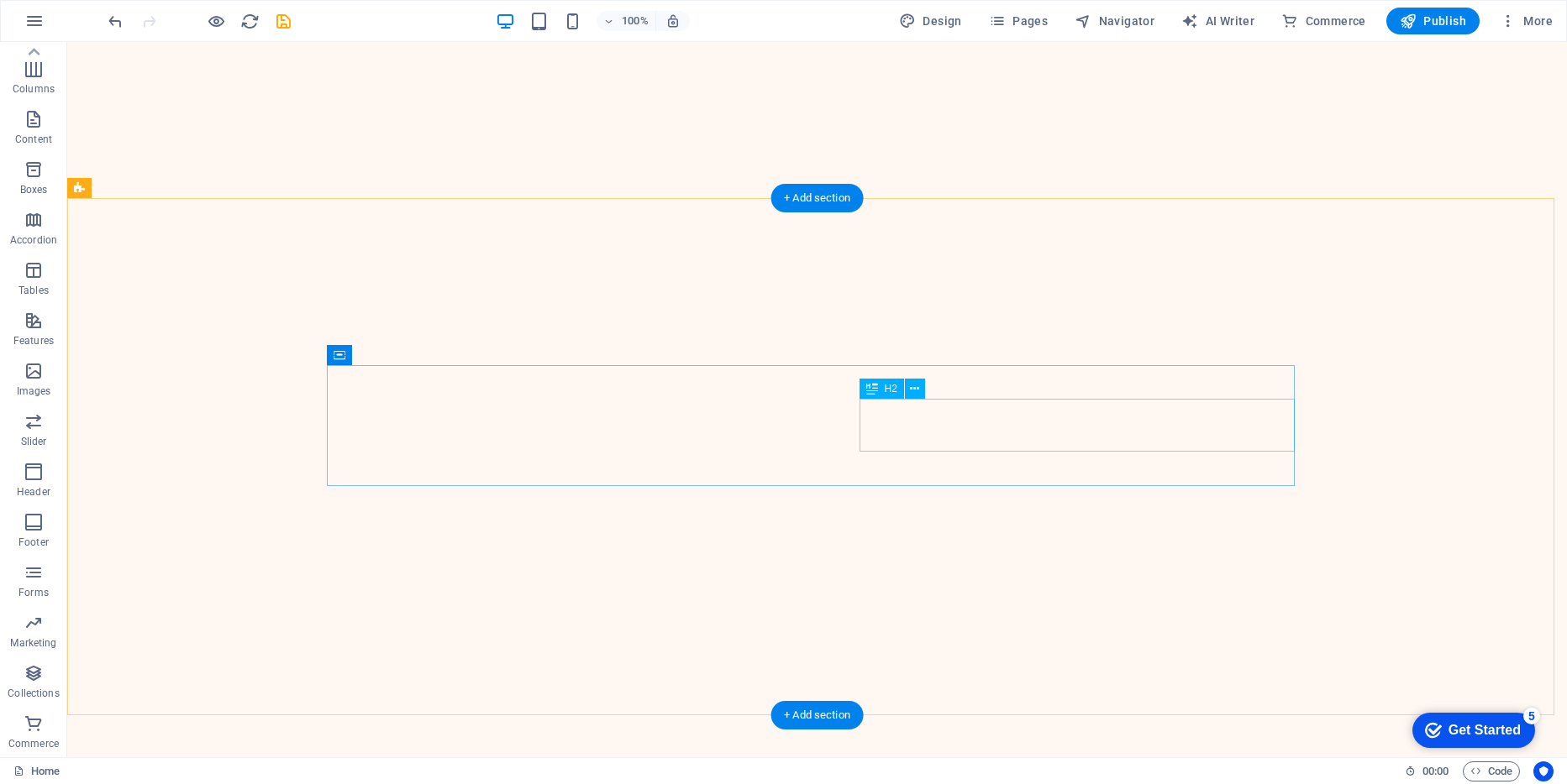
scroll to position [1205, 0]
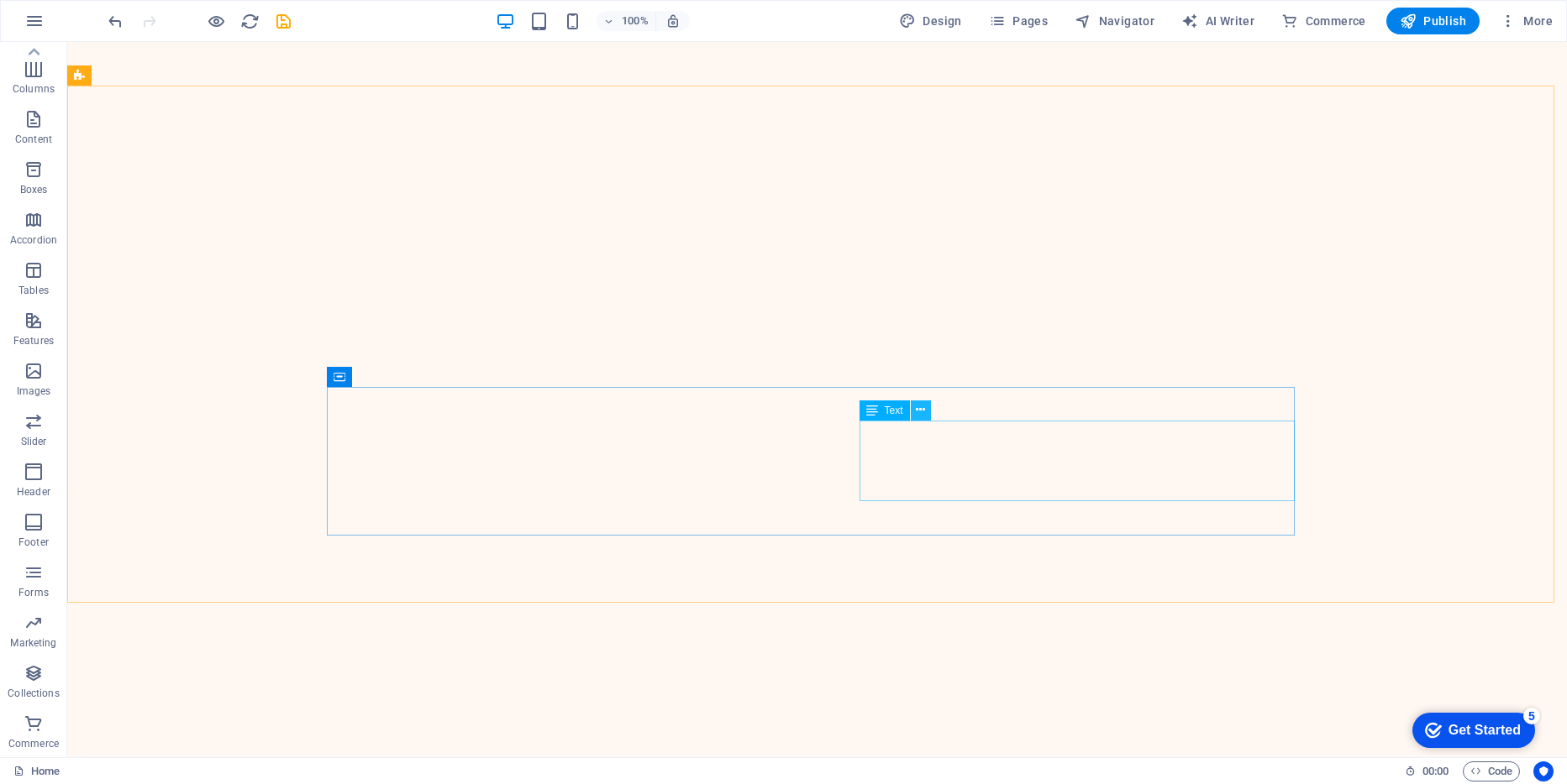
click at [922, 411] on icon at bounding box center [920, 410] width 9 height 17
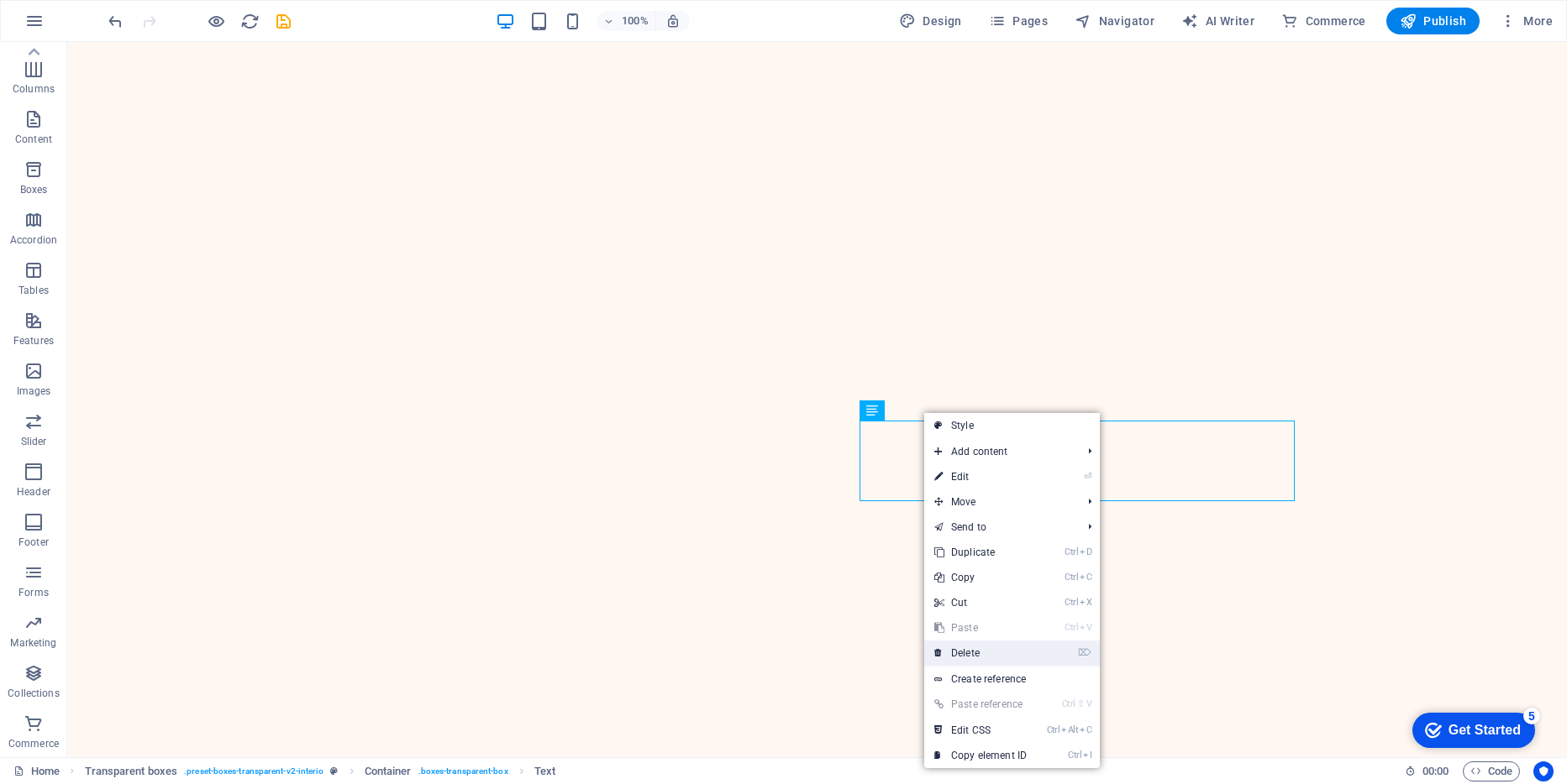
click at [967, 651] on link "⌦ Delete" at bounding box center [980, 653] width 113 height 25
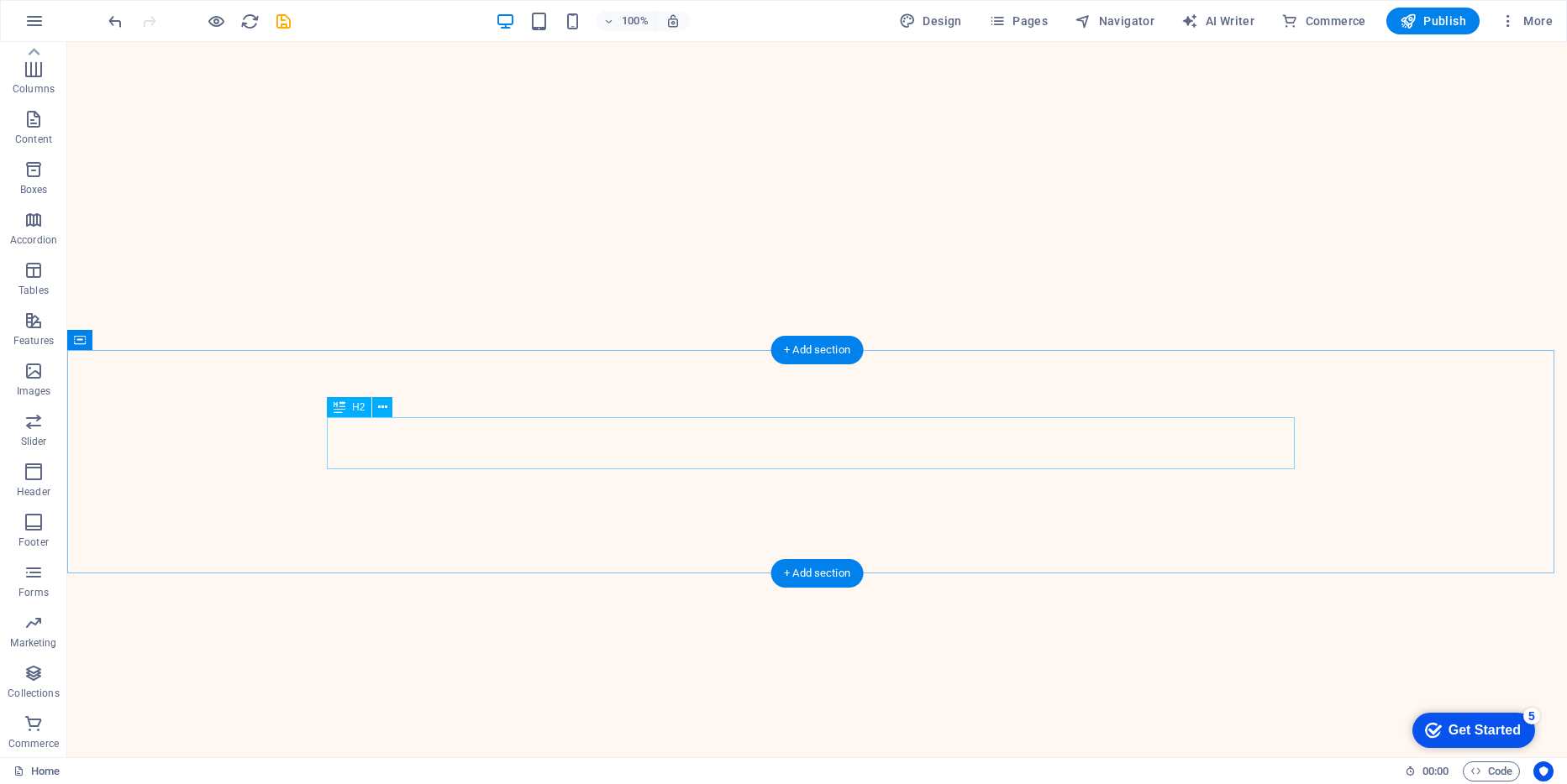
scroll to position [1457, 0]
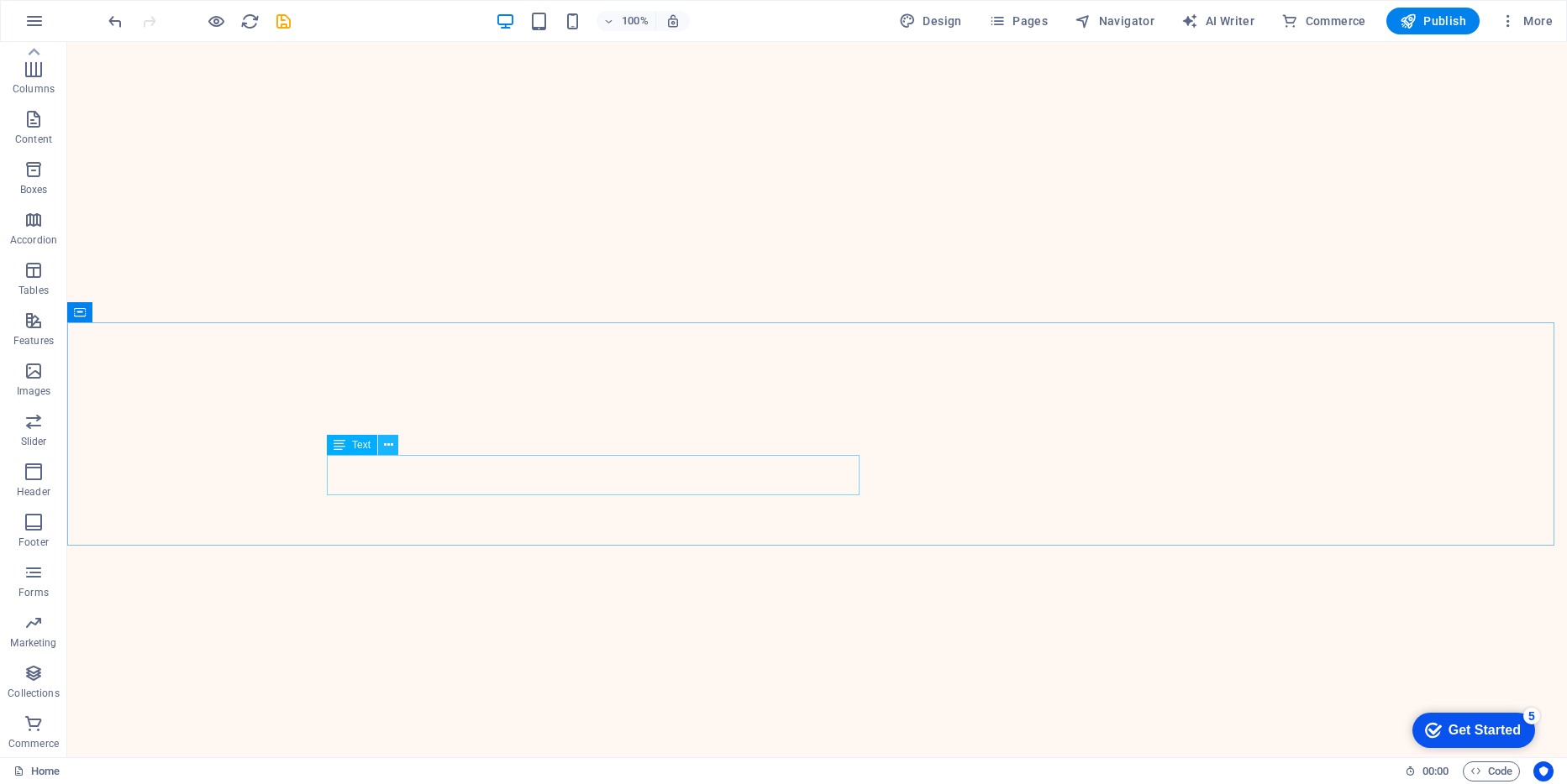
click at [391, 448] on icon at bounding box center [388, 445] width 9 height 17
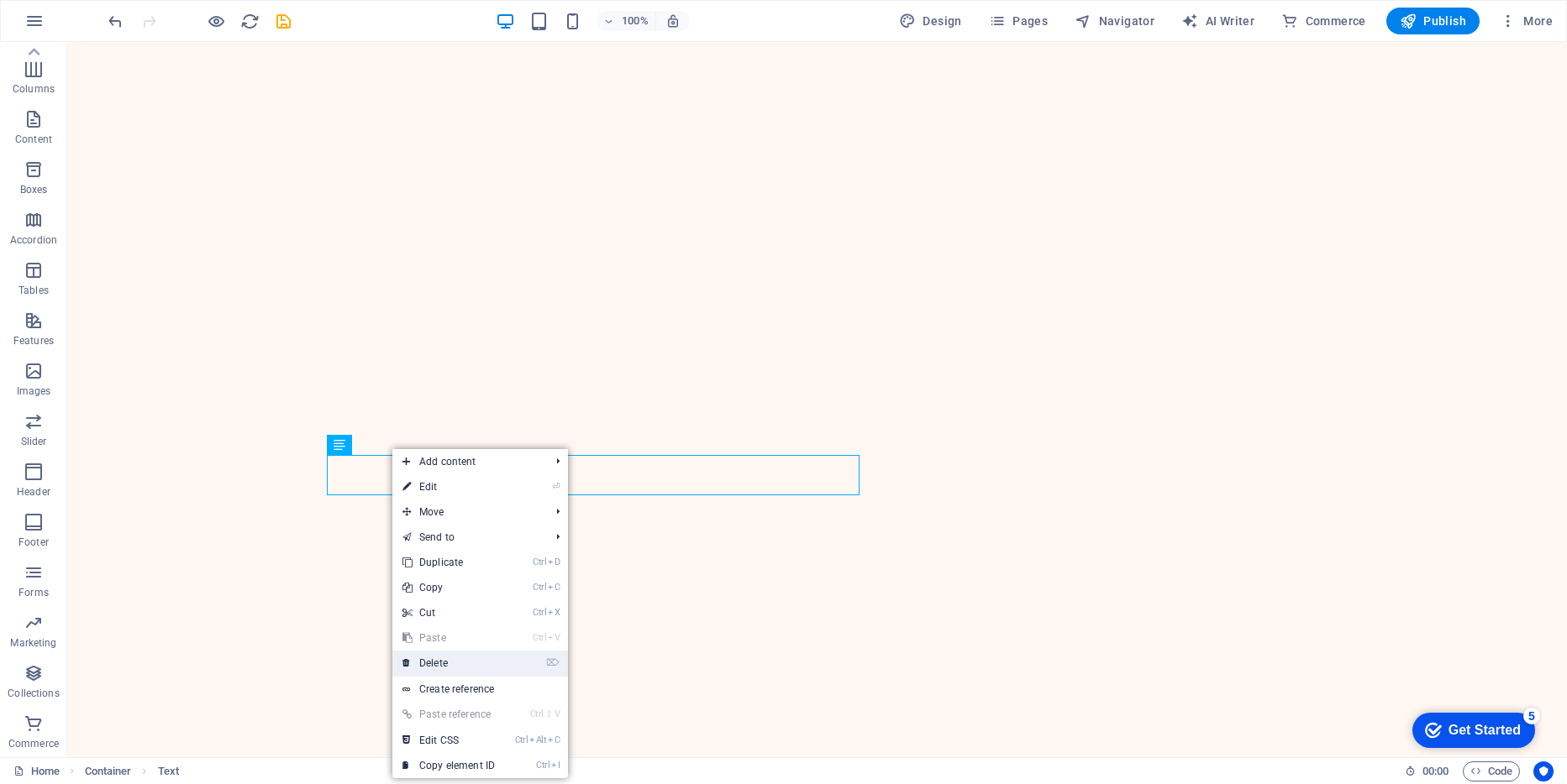
drag, startPoint x: 475, startPoint y: 668, endPoint x: 473, endPoint y: 596, distance: 72.0
click at [475, 668] on link "⌦ Delete" at bounding box center [449, 663] width 113 height 25
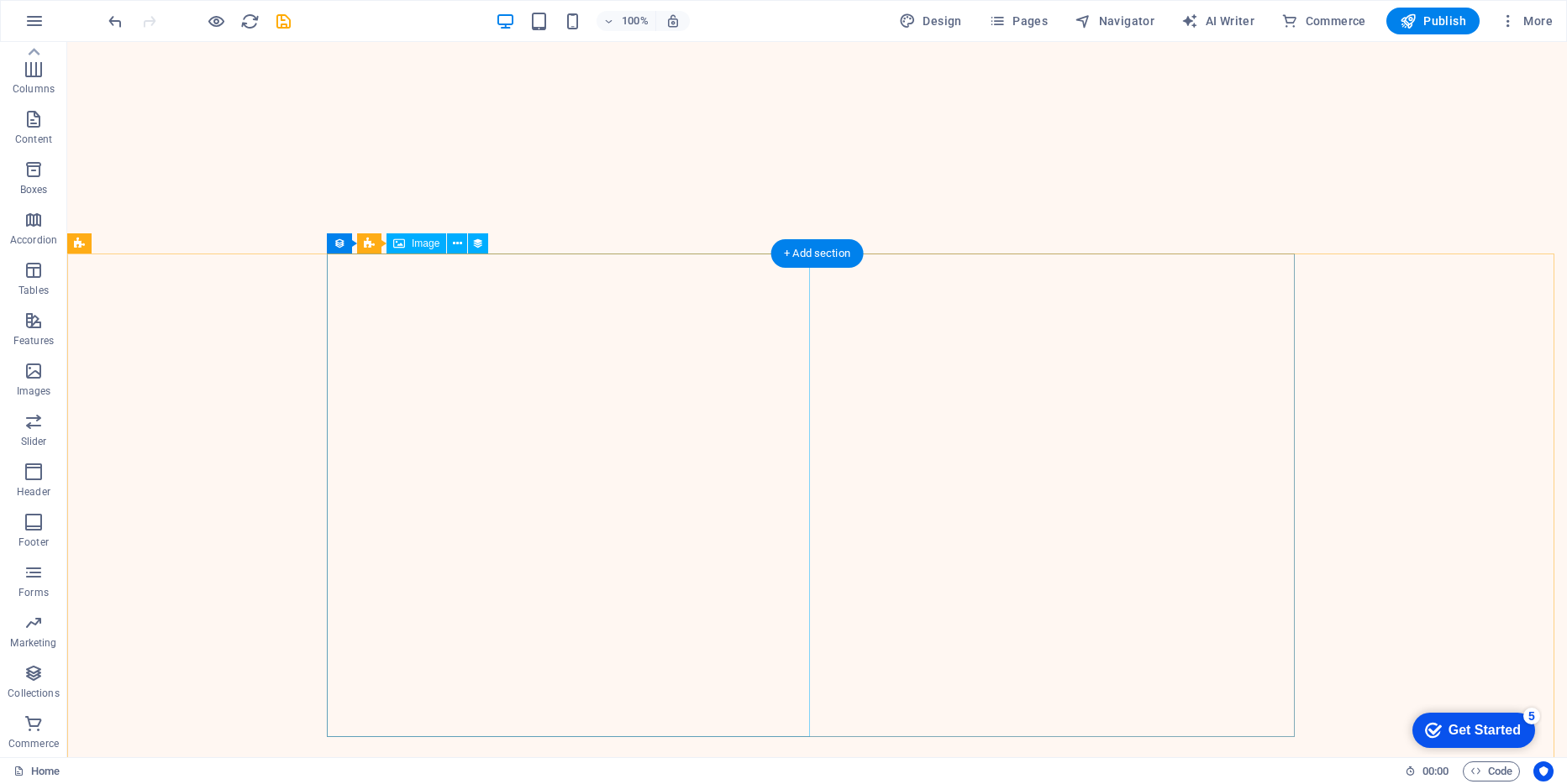
scroll to position [1709, 0]
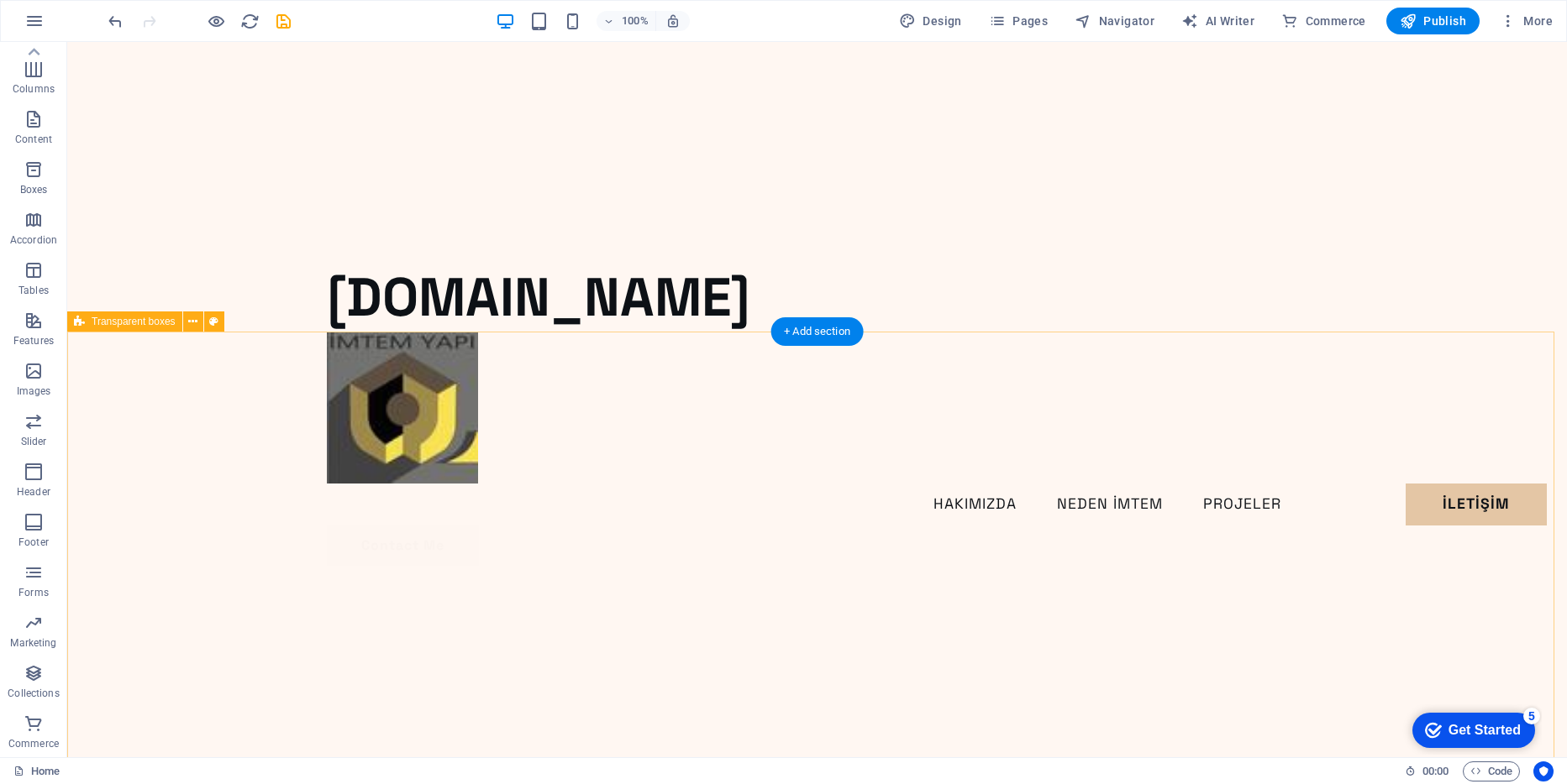
scroll to position [949, 0]
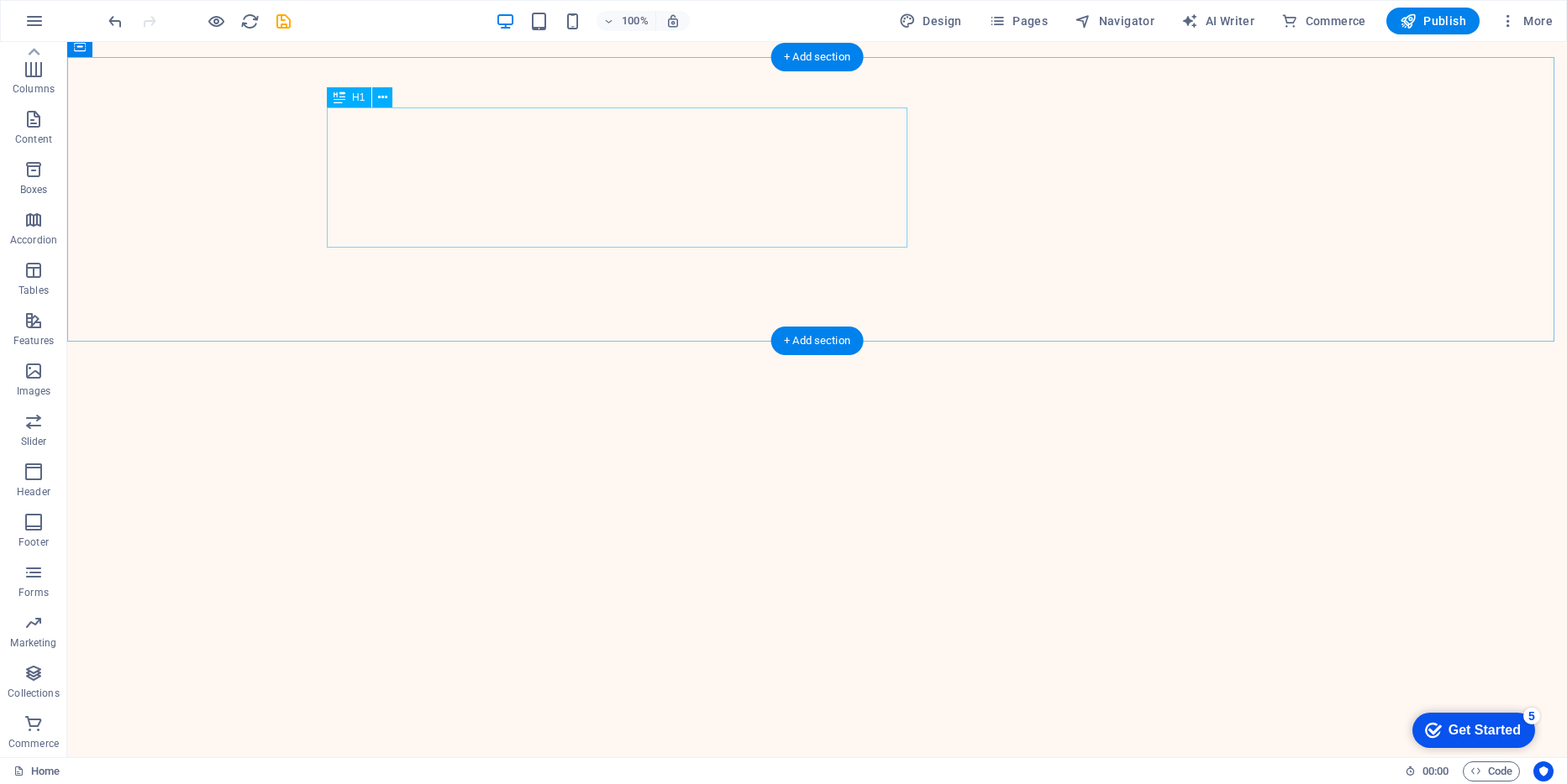
click at [337, 98] on icon at bounding box center [339, 96] width 12 height 20
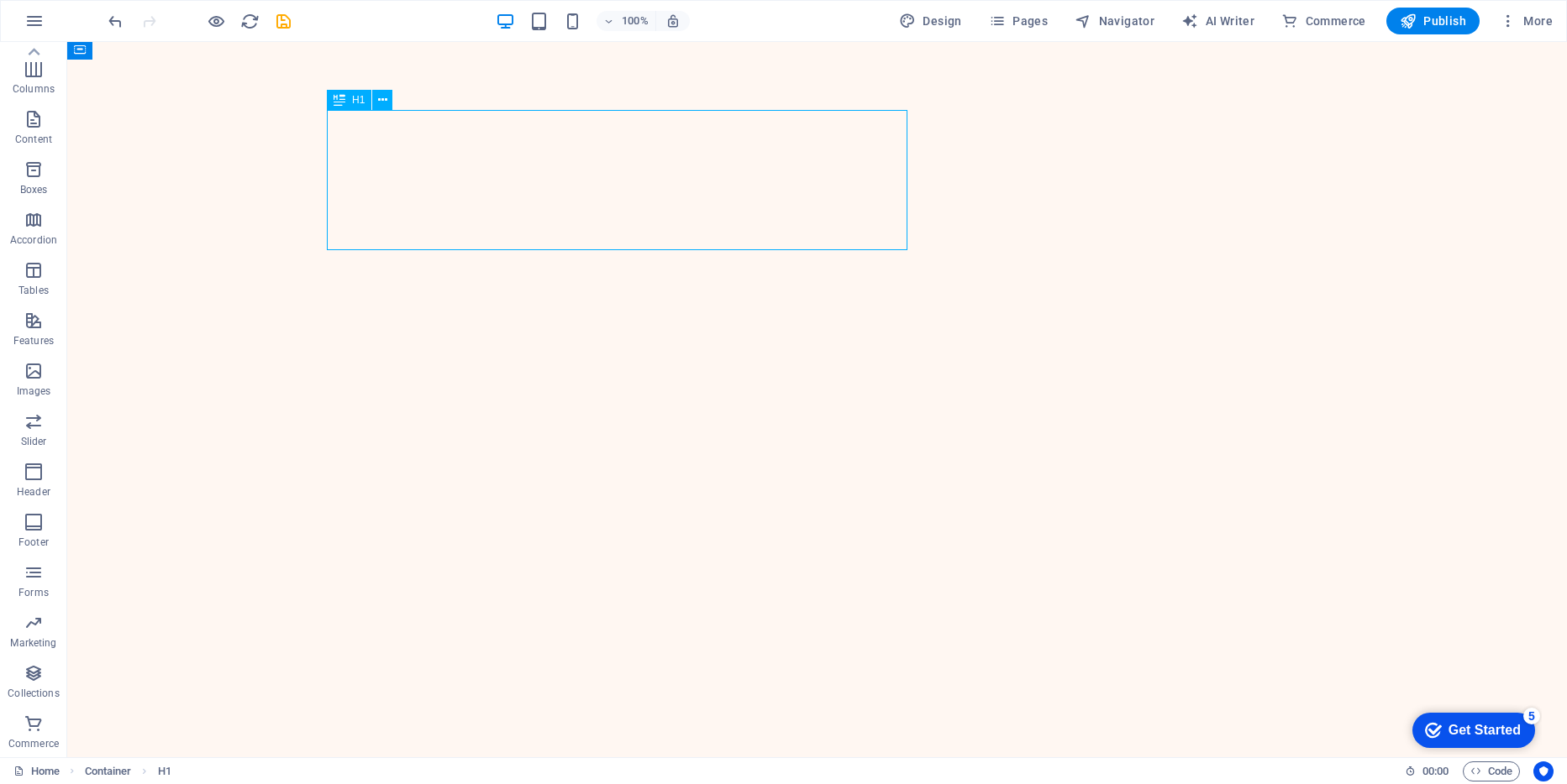
scroll to position [947, 0]
click at [383, 97] on icon at bounding box center [382, 100] width 9 height 17
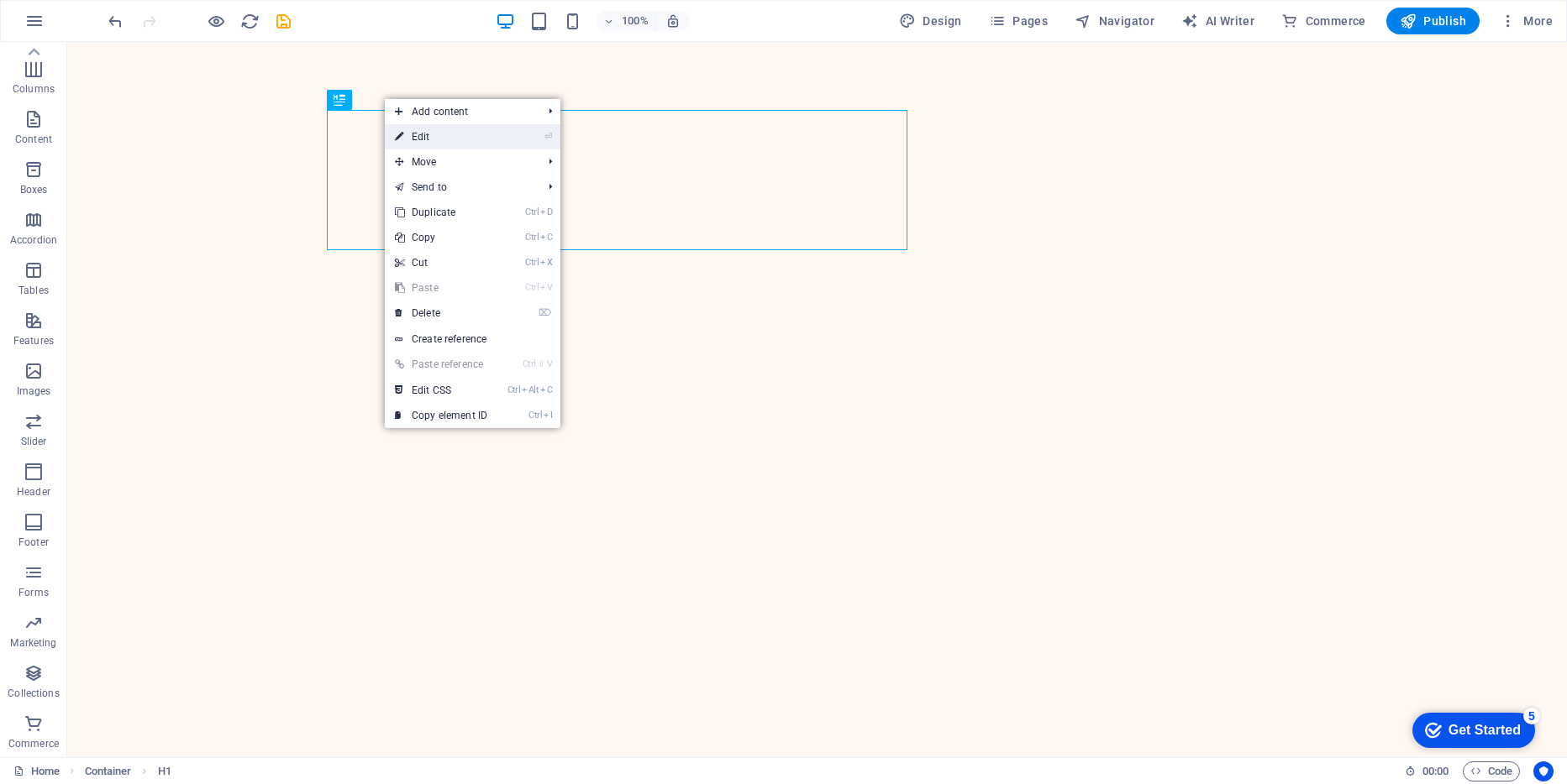
click at [417, 142] on link "⏎ Edit" at bounding box center [441, 136] width 113 height 25
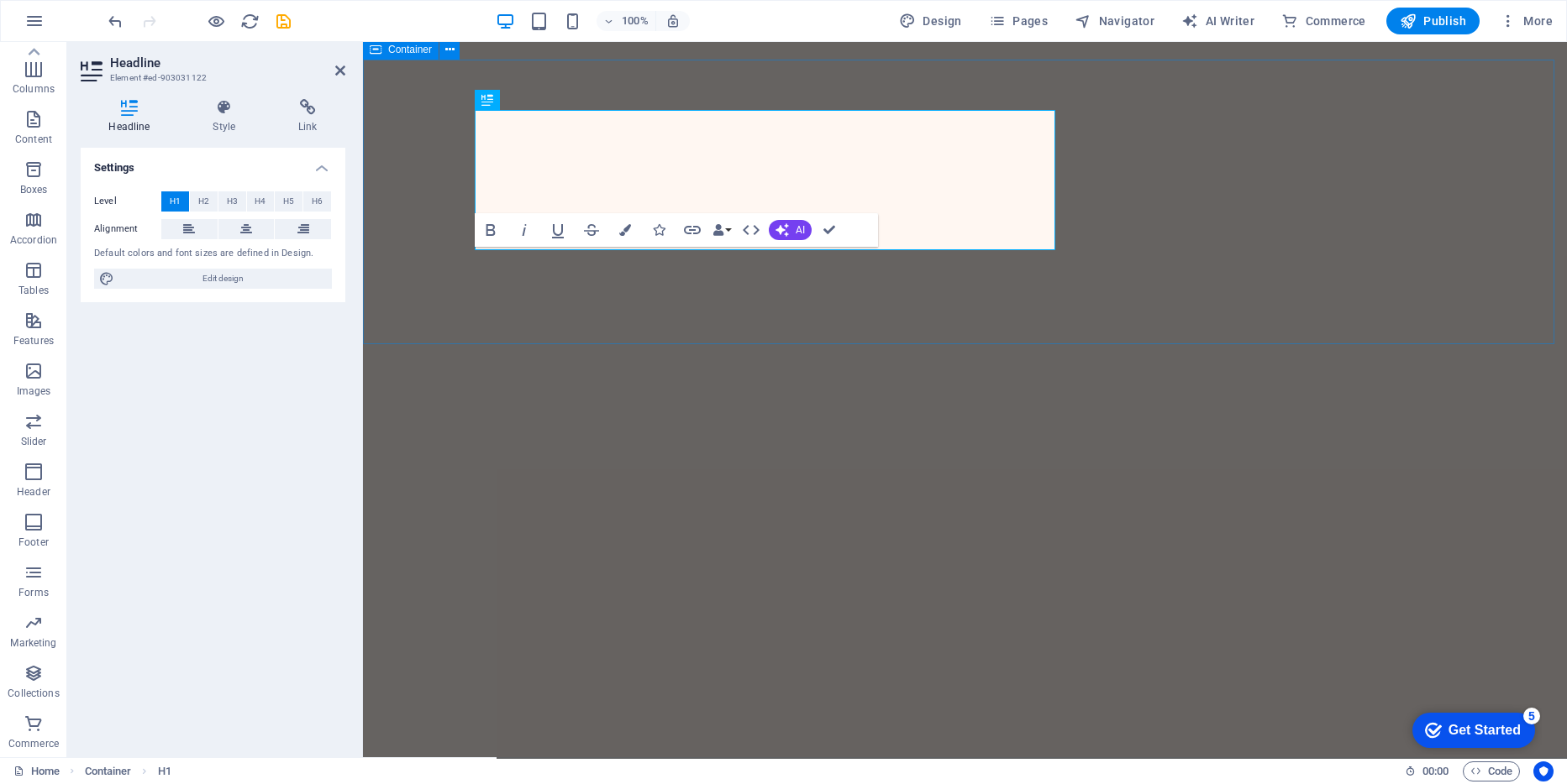
scroll to position [810, 0]
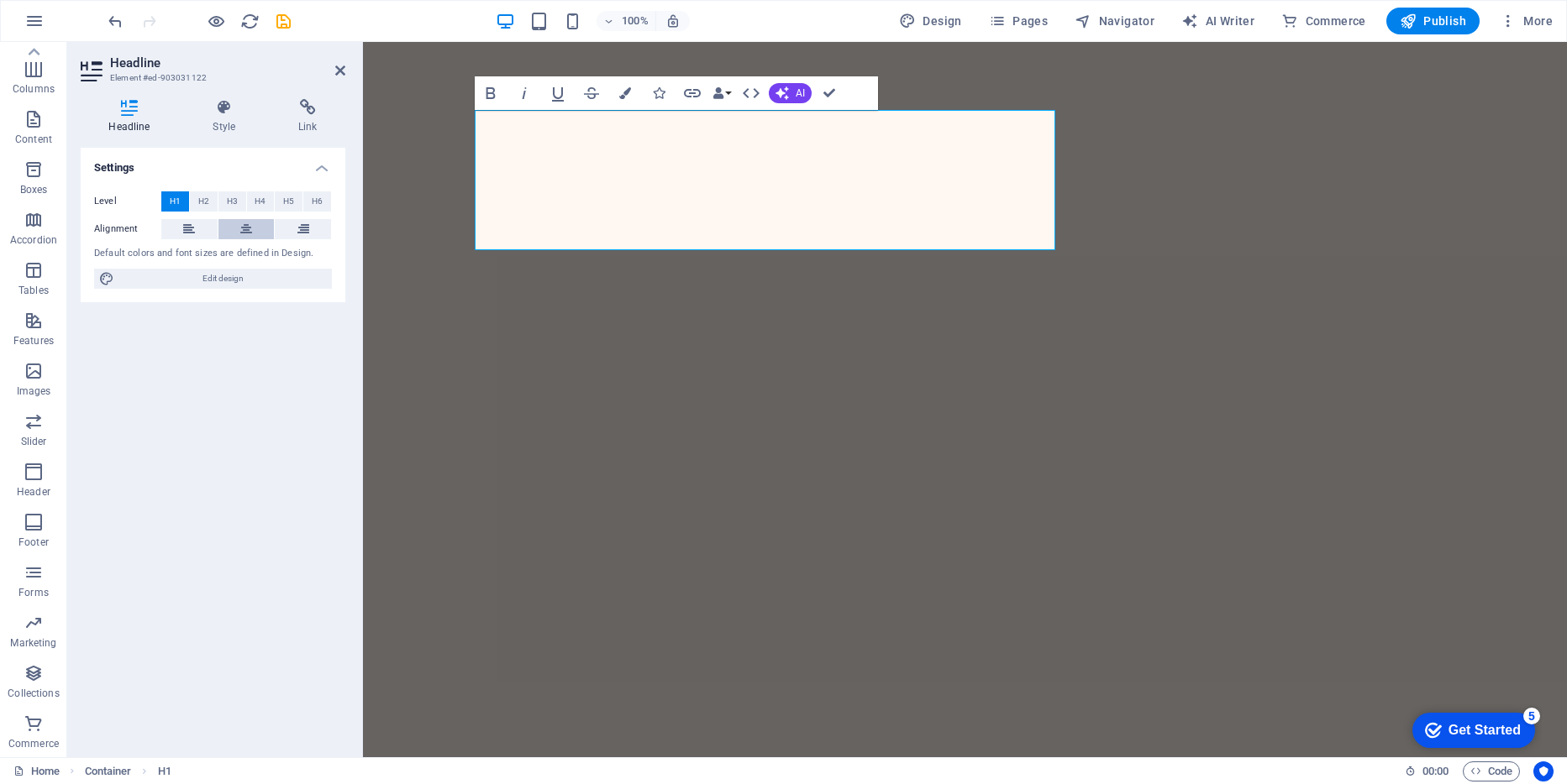
click at [242, 226] on icon at bounding box center [246, 229] width 12 height 20
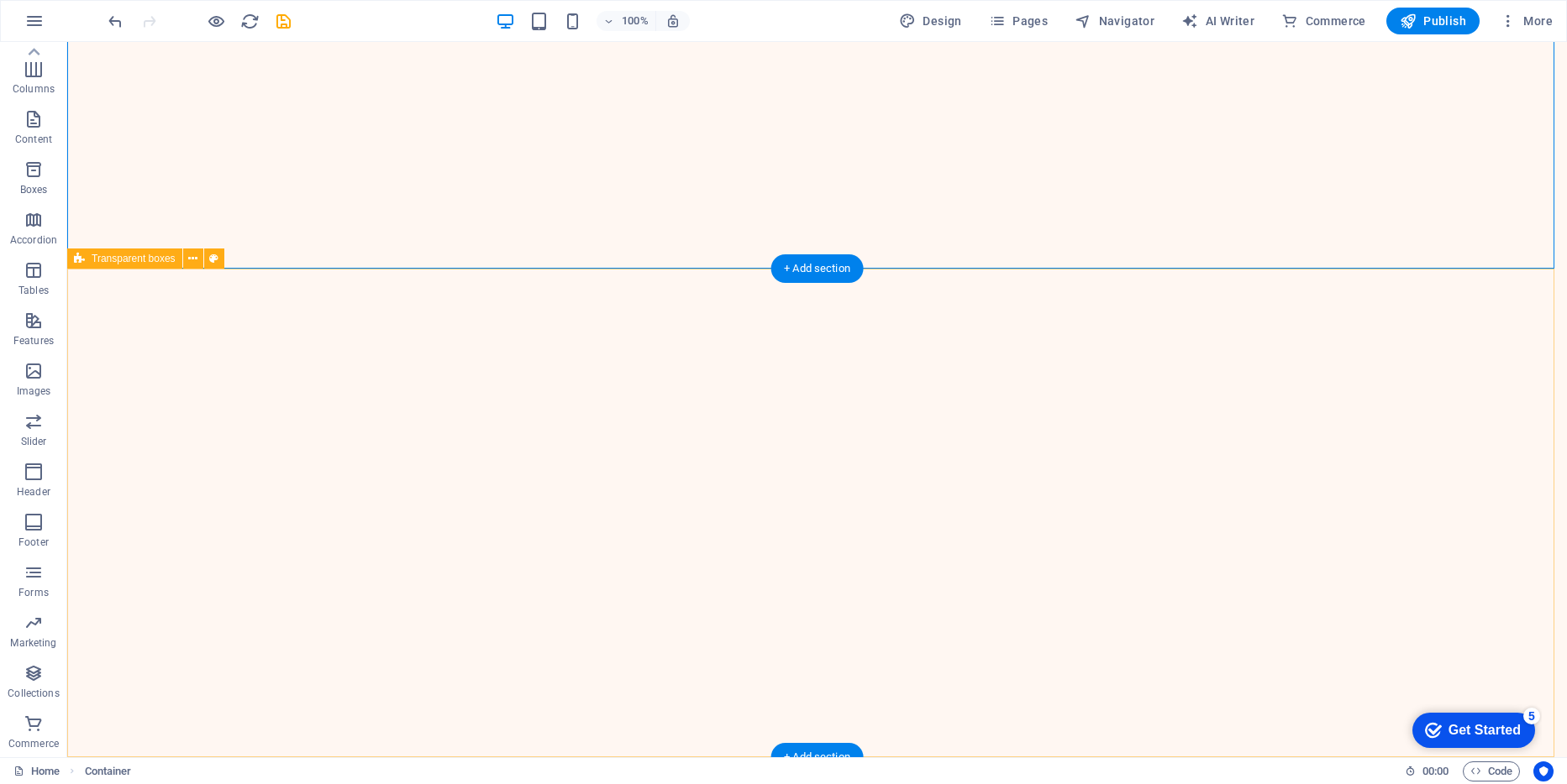
scroll to position [1004, 0]
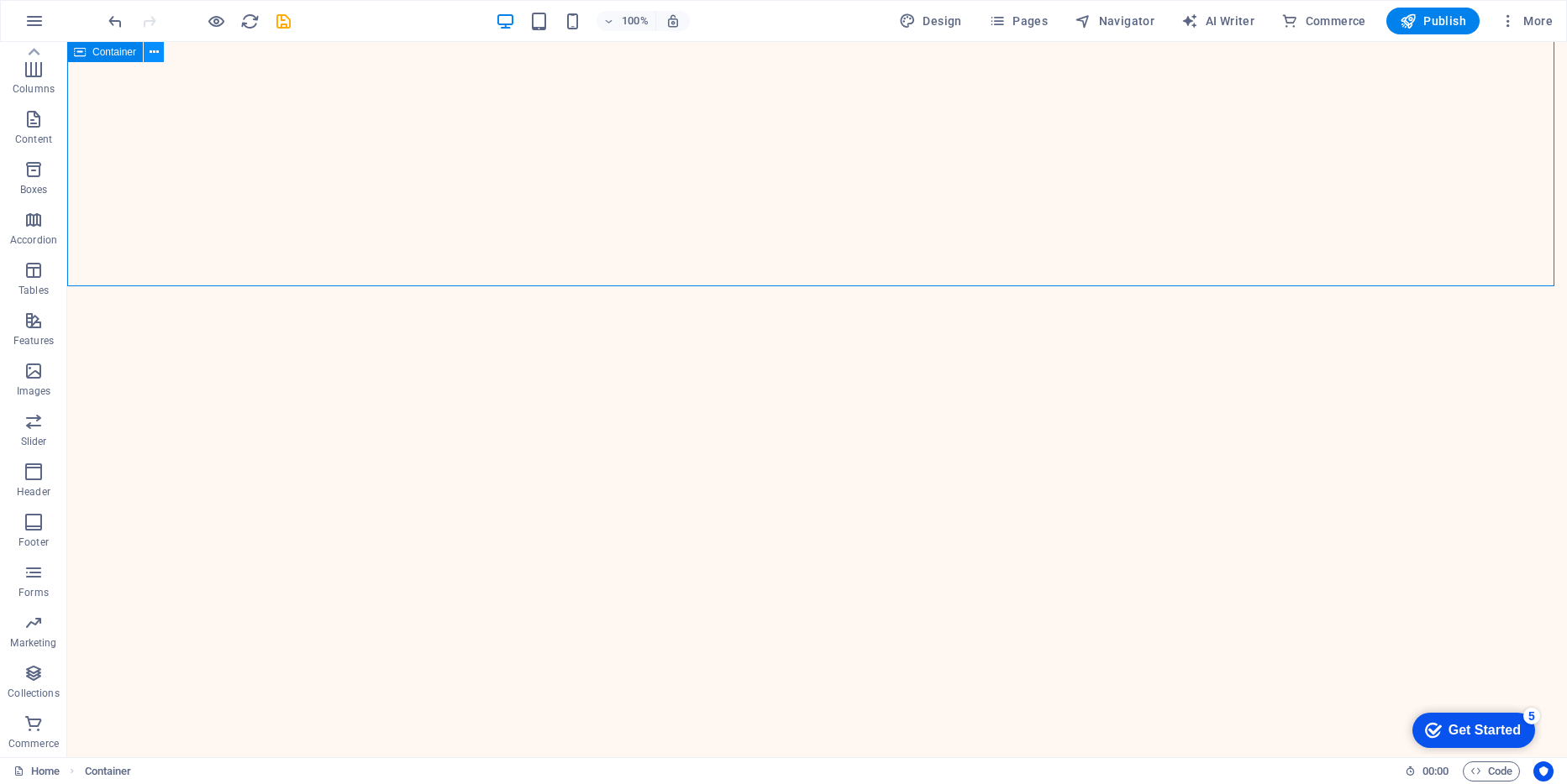
click at [151, 51] on icon at bounding box center [154, 52] width 9 height 17
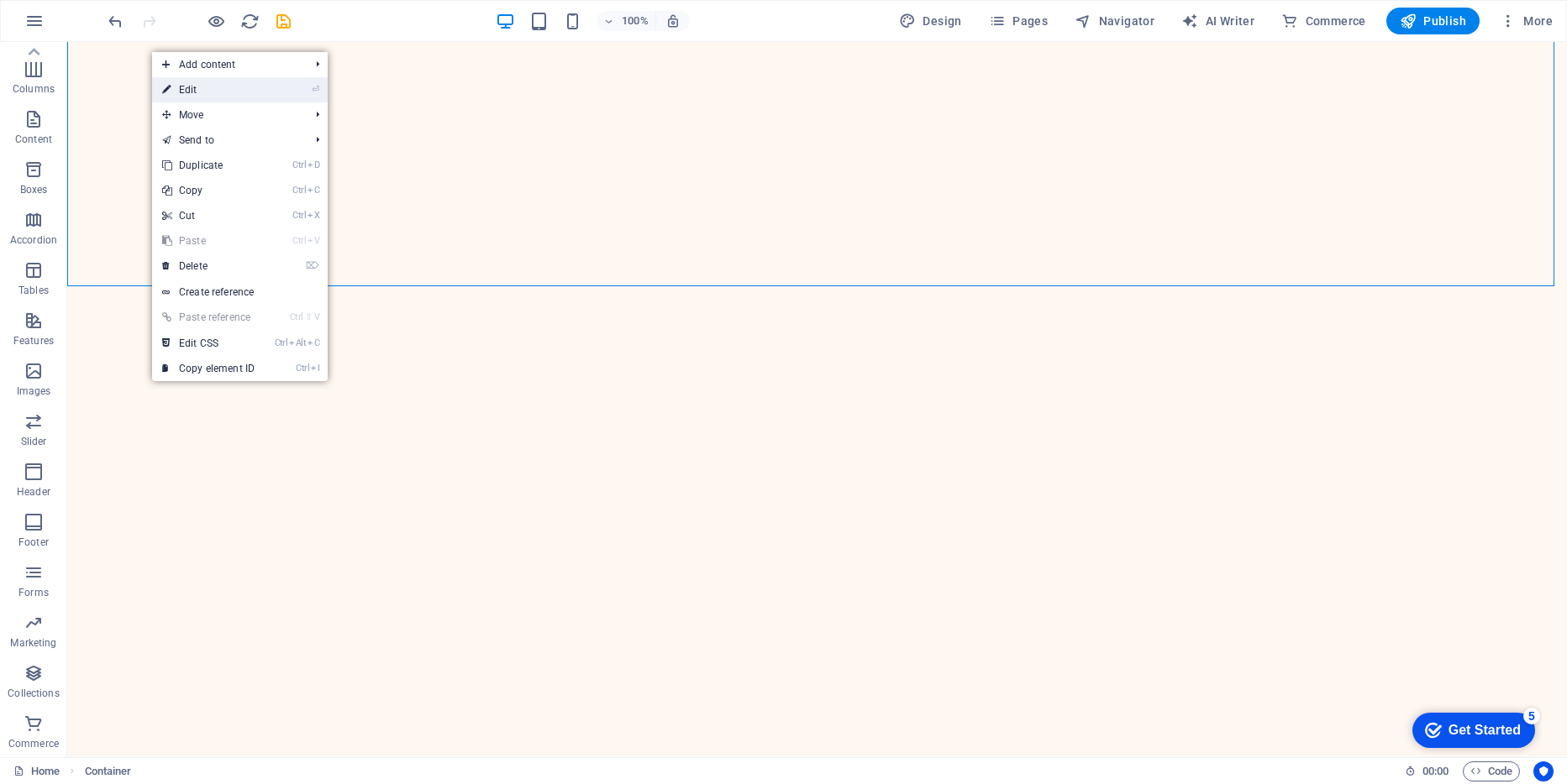
click at [194, 86] on link "⏎ Edit" at bounding box center [208, 90] width 113 height 25
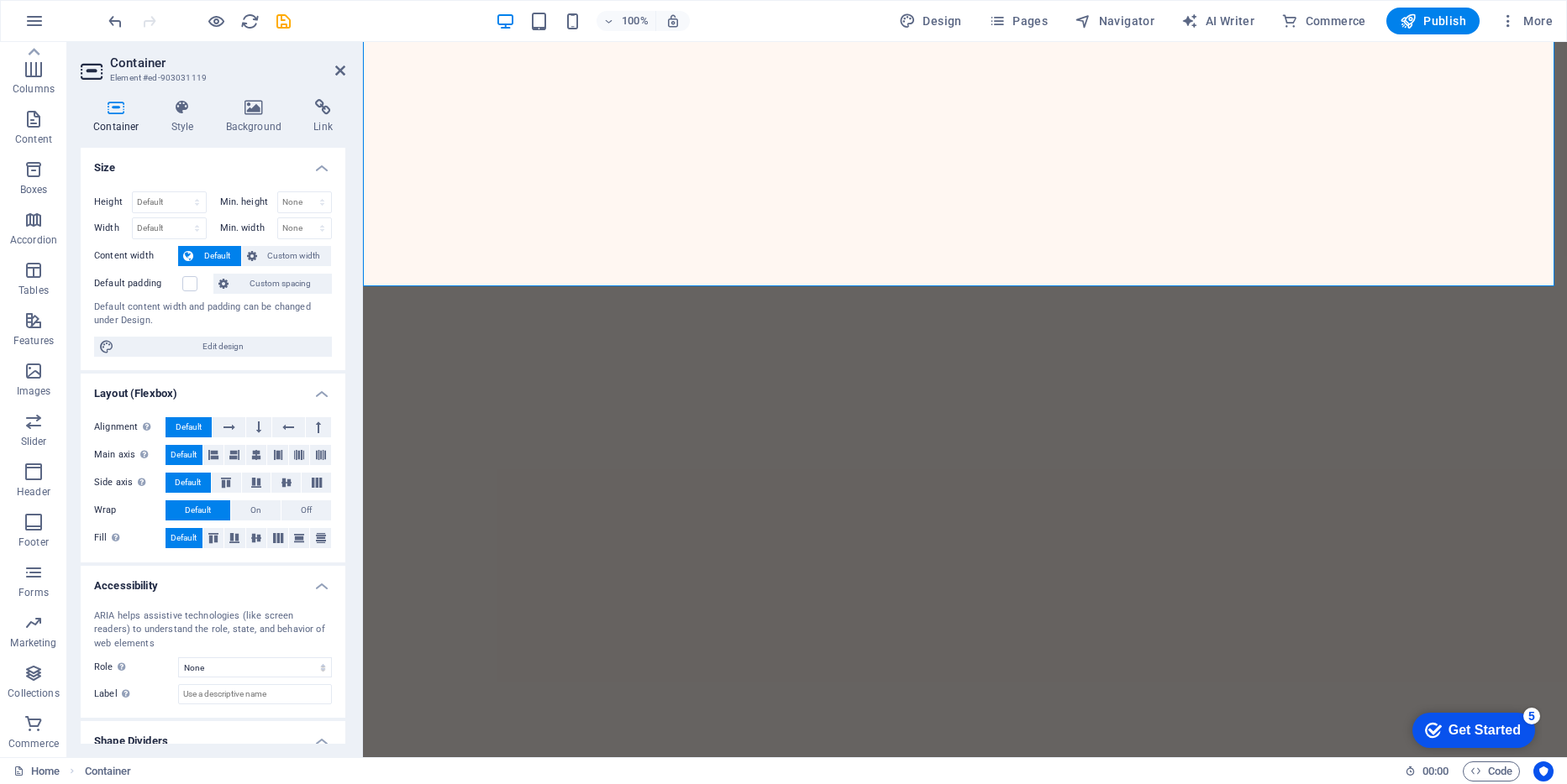
scroll to position [867, 0]
click at [251, 454] on icon at bounding box center [257, 454] width 10 height 20
click at [342, 71] on icon at bounding box center [340, 71] width 10 height 14
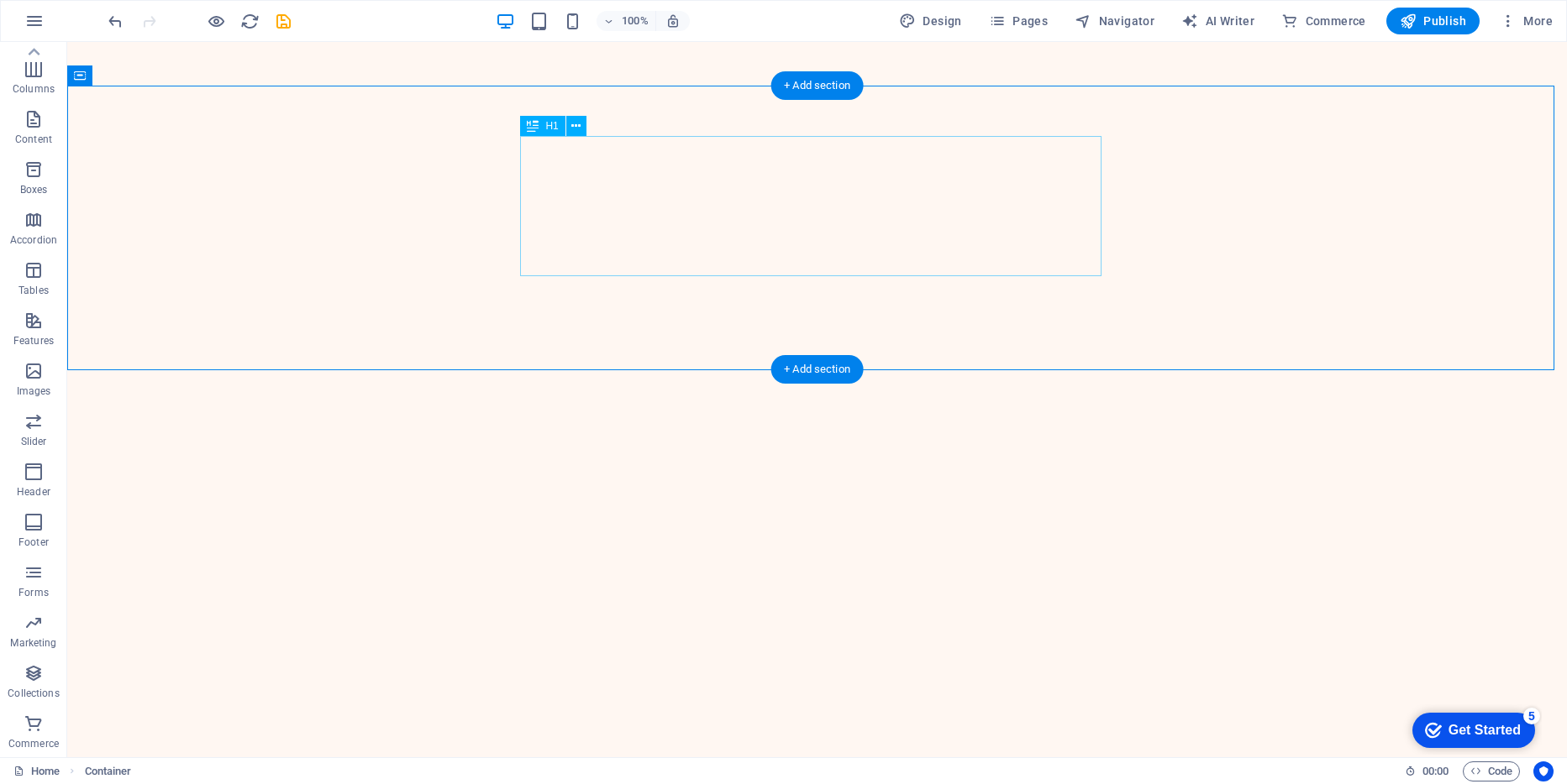
scroll to position [1017, 0]
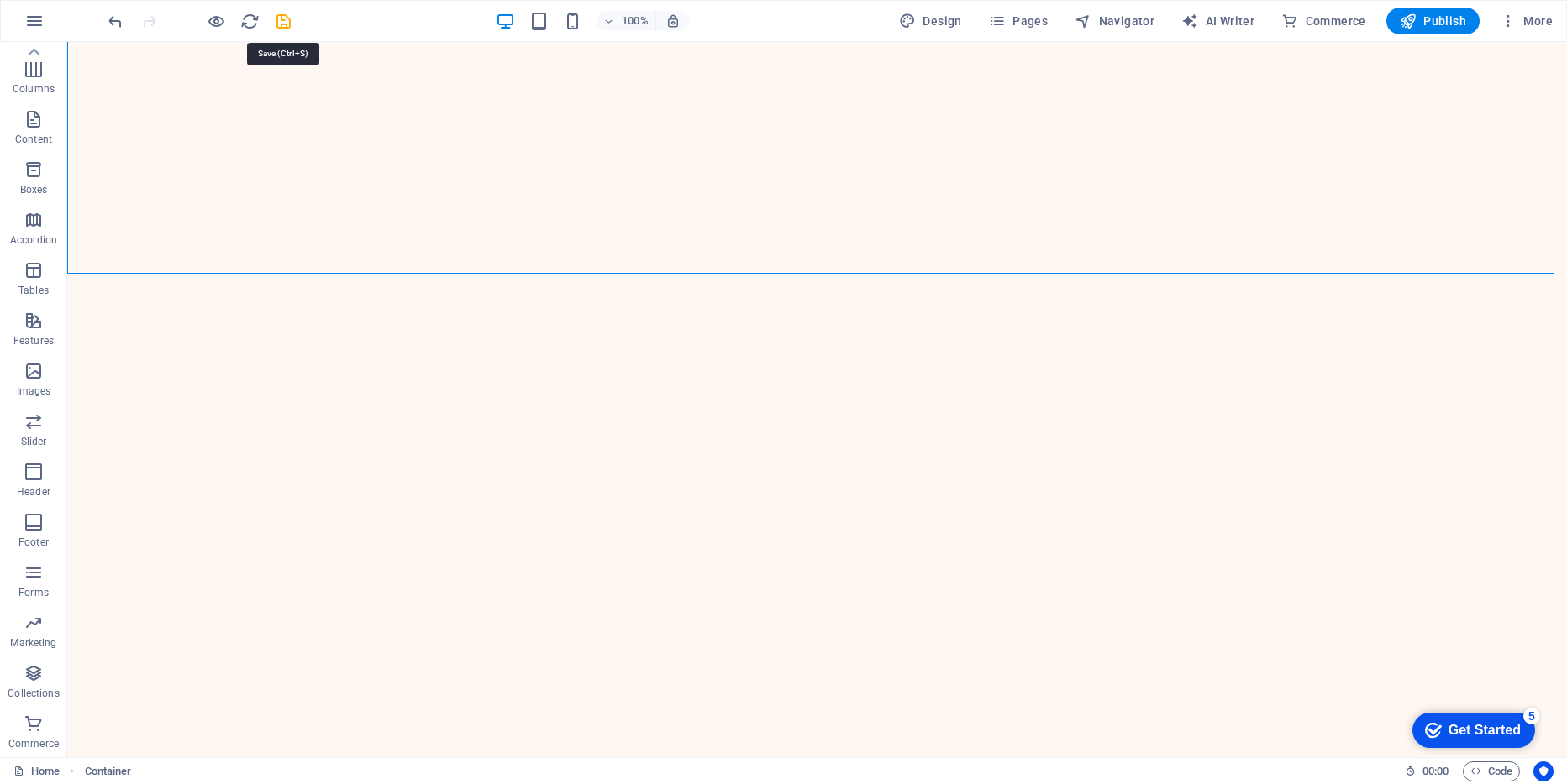
click at [280, 22] on icon "save" at bounding box center [283, 22] width 19 height 19
click at [1437, 19] on span "Publish" at bounding box center [1433, 22] width 66 height 17
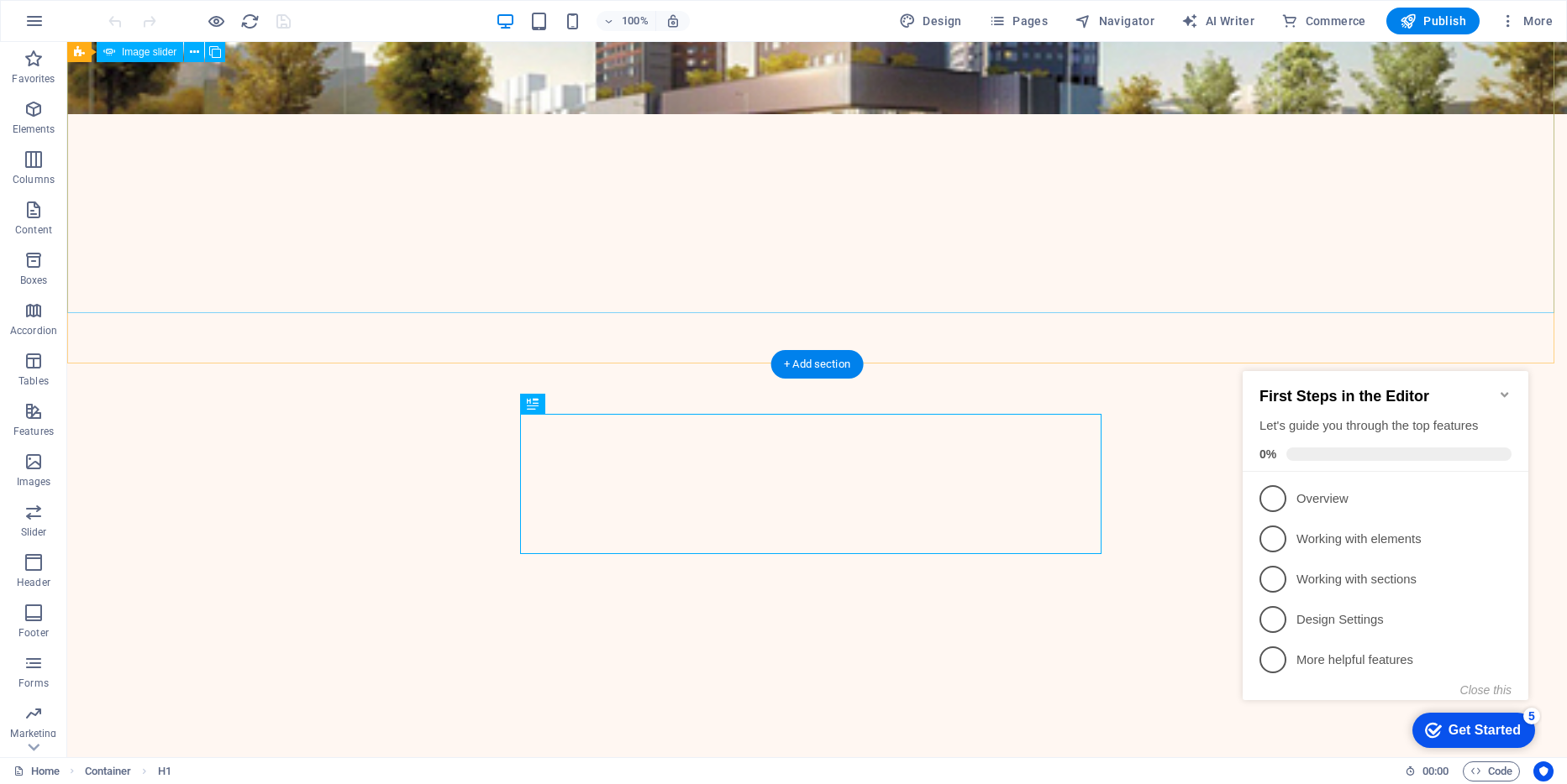
scroll to position [643, 0]
click at [1535, 17] on span "More" at bounding box center [1526, 22] width 53 height 17
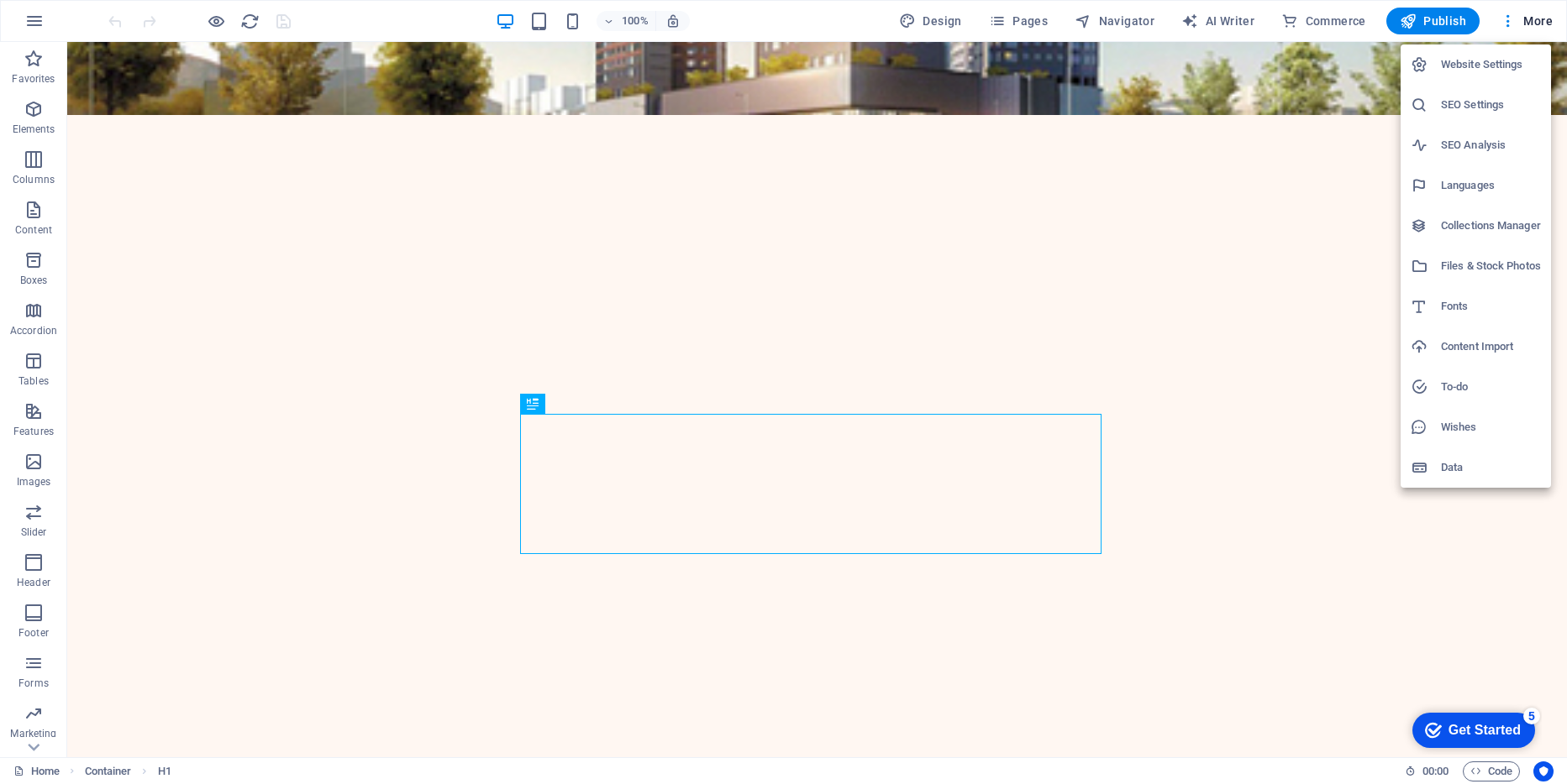
click at [1512, 62] on h6 "Website Settings" at bounding box center [1491, 64] width 100 height 20
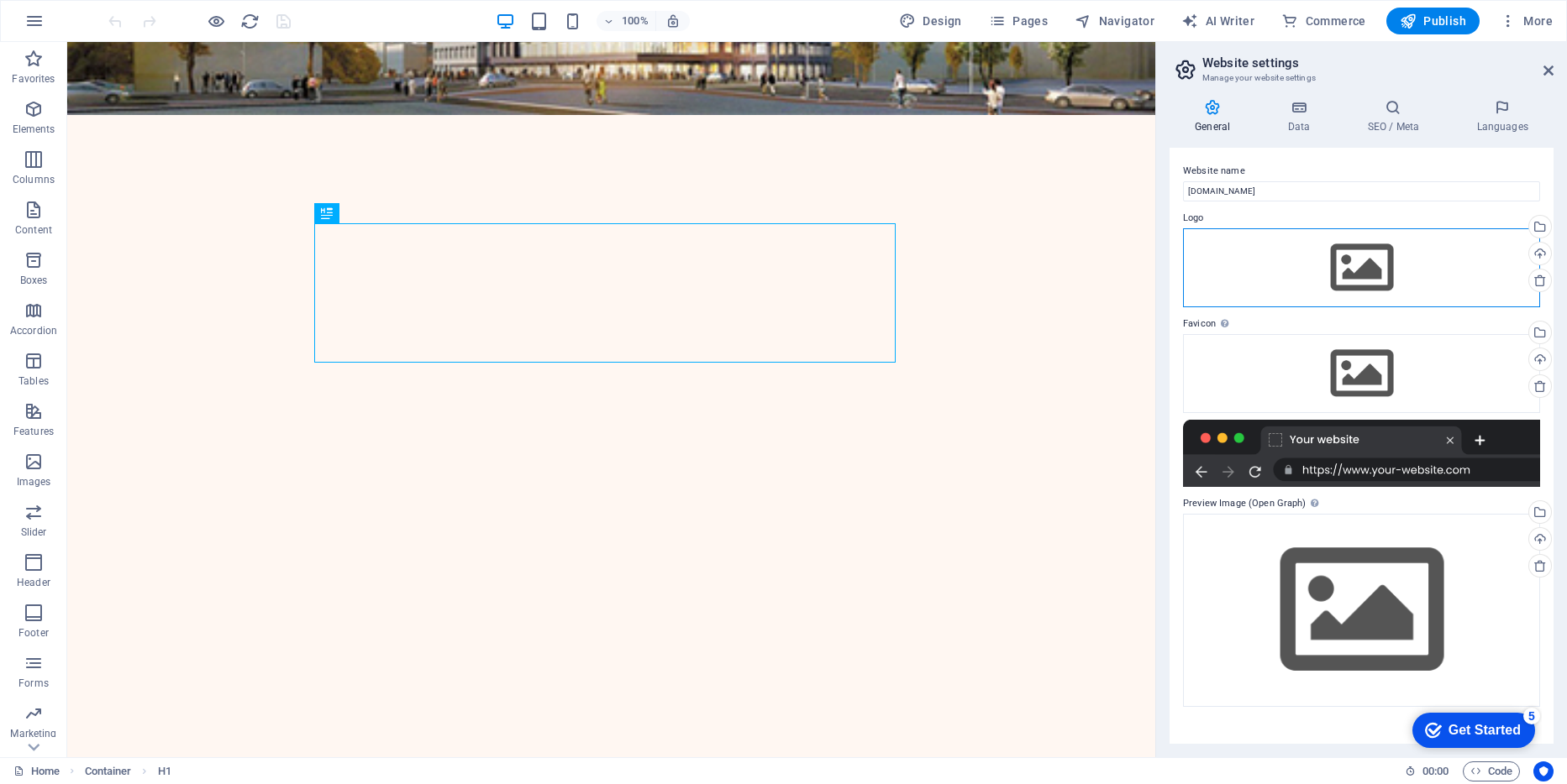
click at [1358, 258] on div "Drag files here, click to choose files or select files from Files or our free s…" at bounding box center [1361, 268] width 357 height 79
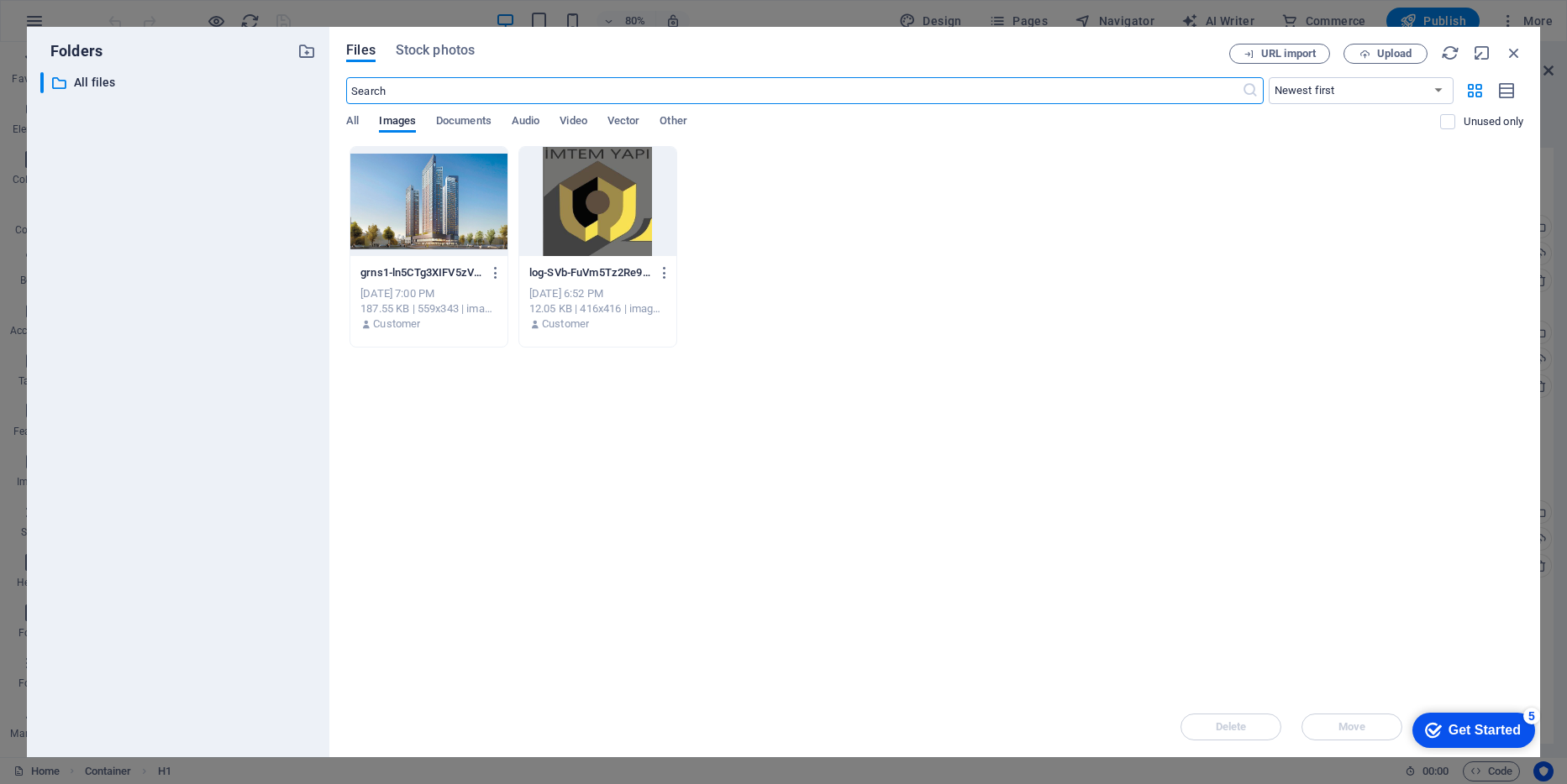
click at [587, 213] on div at bounding box center [598, 201] width 157 height 109
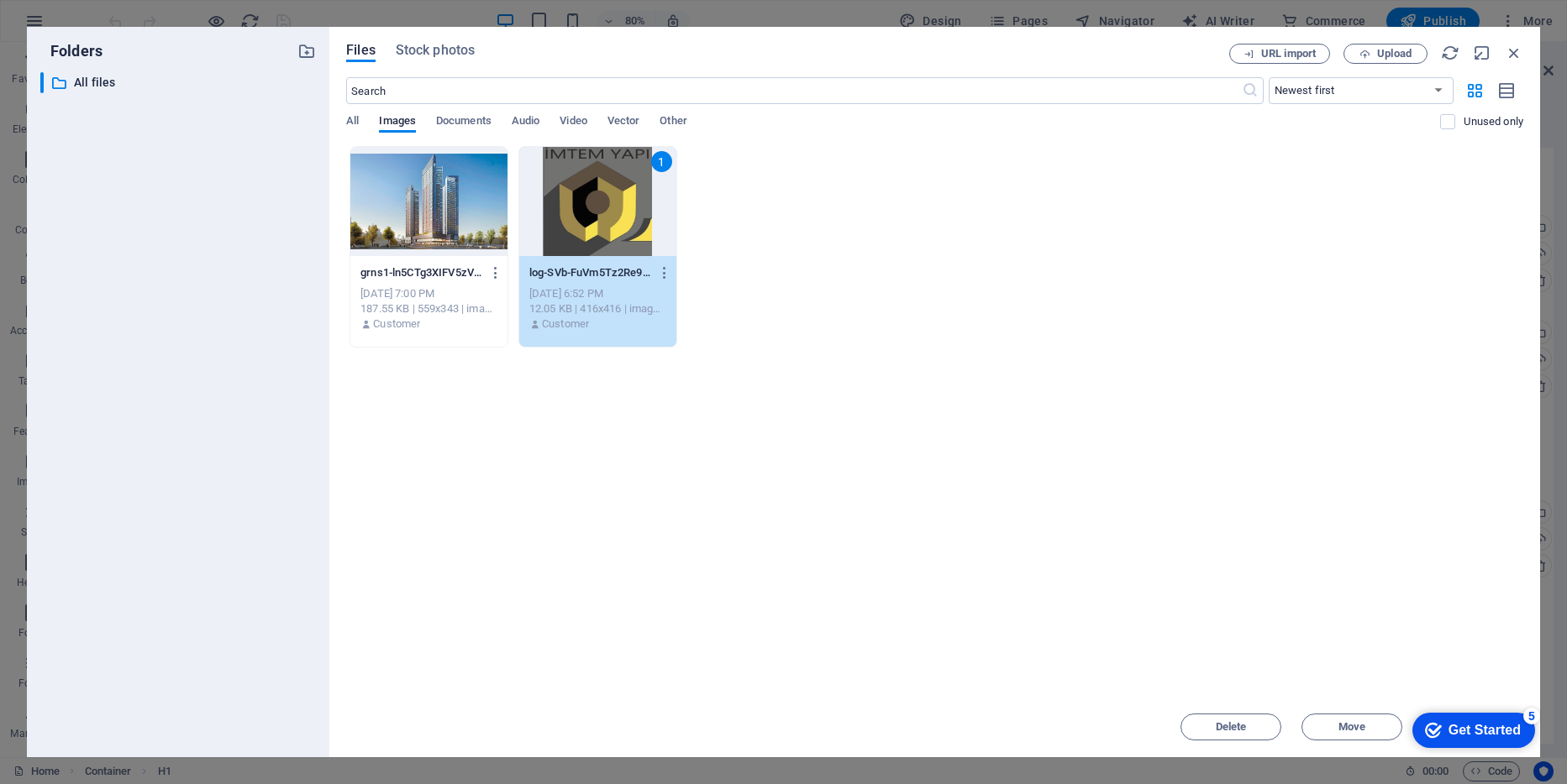
drag, startPoint x: 1446, startPoint y: 722, endPoint x: 1610, endPoint y: 1079, distance: 392.9
click at [1448, 723] on div "Get Started" at bounding box center [1484, 731] width 72 height 15
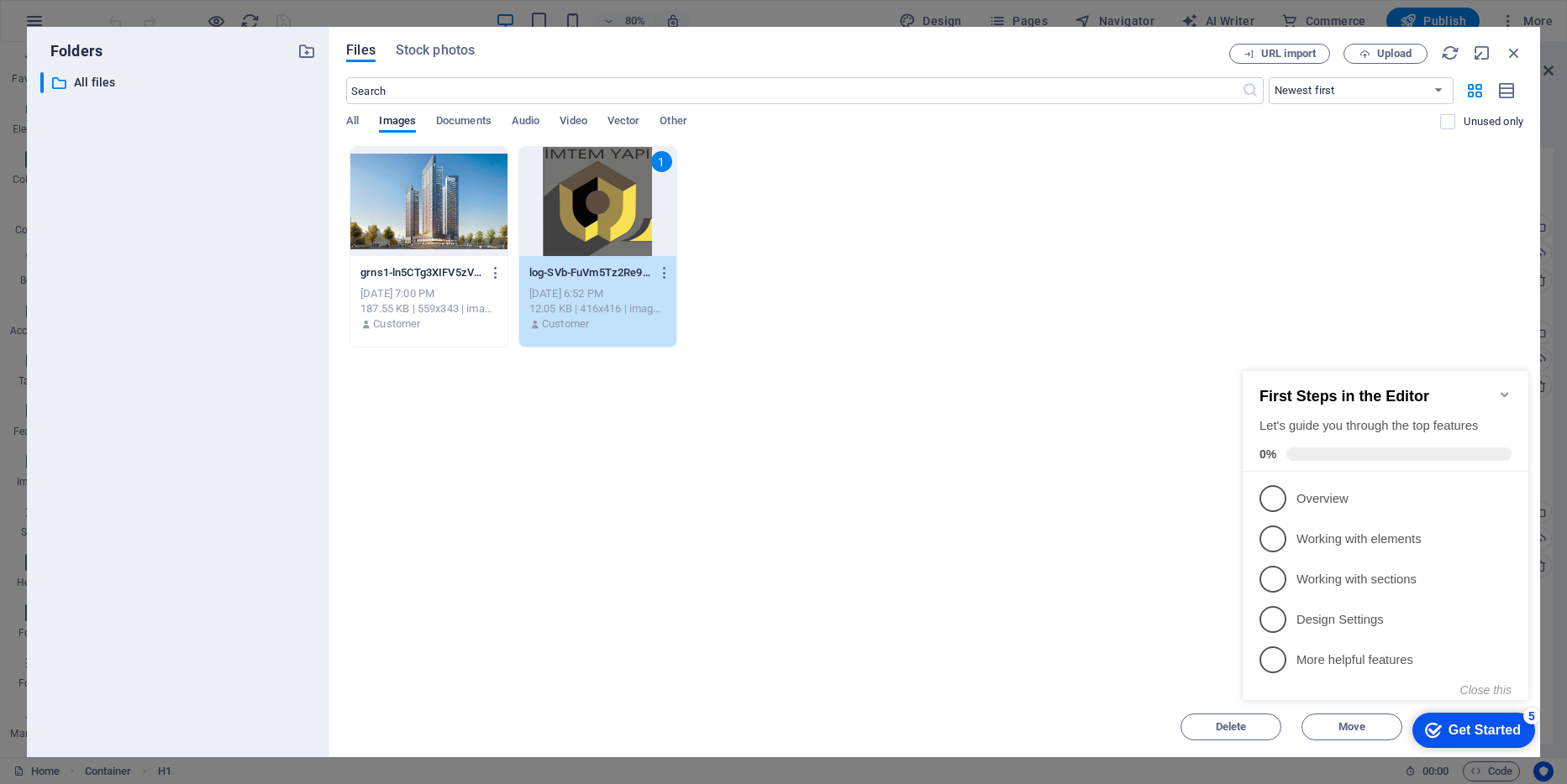
click at [1018, 529] on div "Drop files here to upload them instantly grns1-ln5CTg3XIFV5zVD8BJZUfw.jpg grns1…" at bounding box center [934, 422] width 1177 height 551
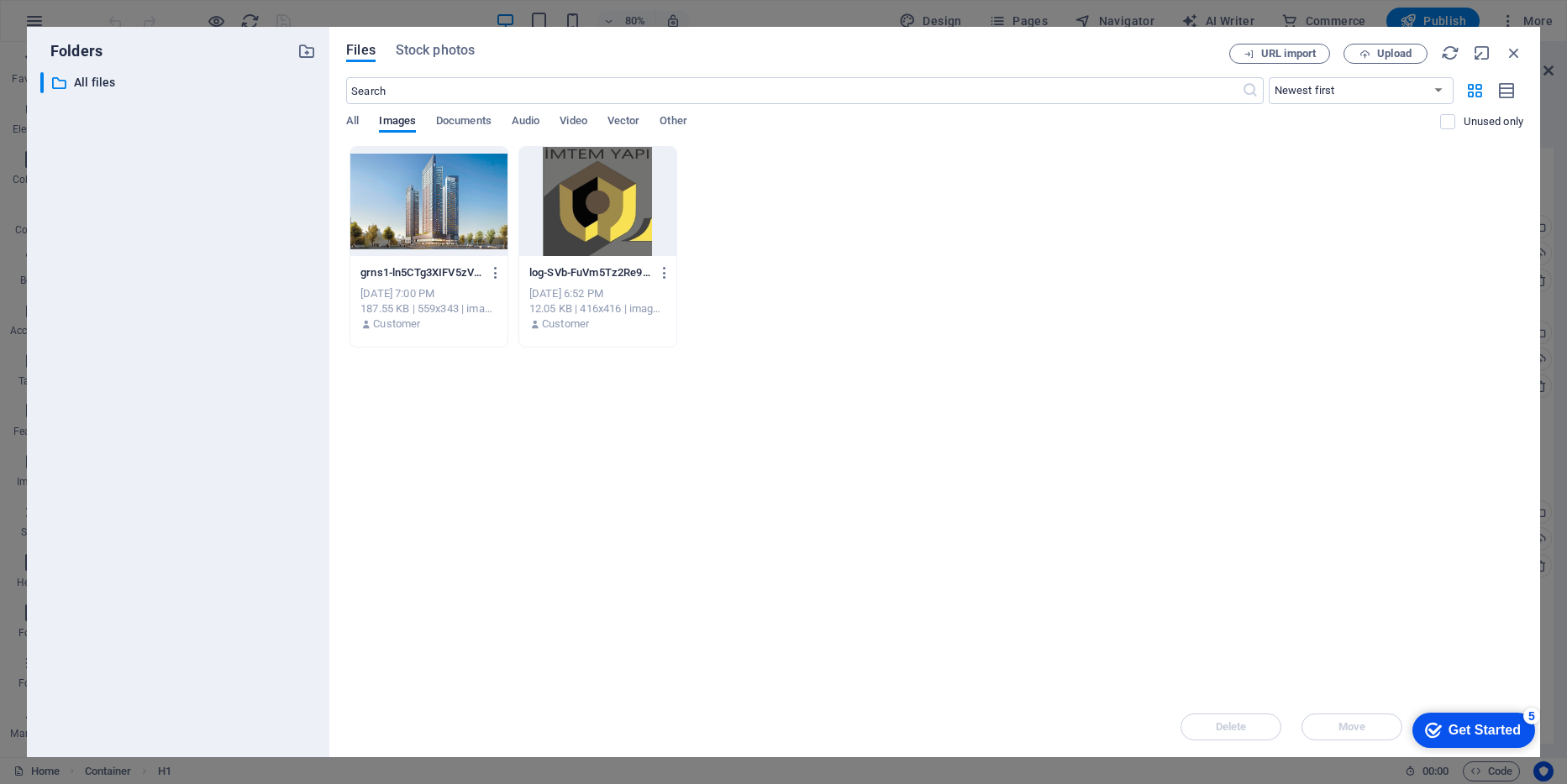
click at [602, 226] on div at bounding box center [598, 201] width 157 height 109
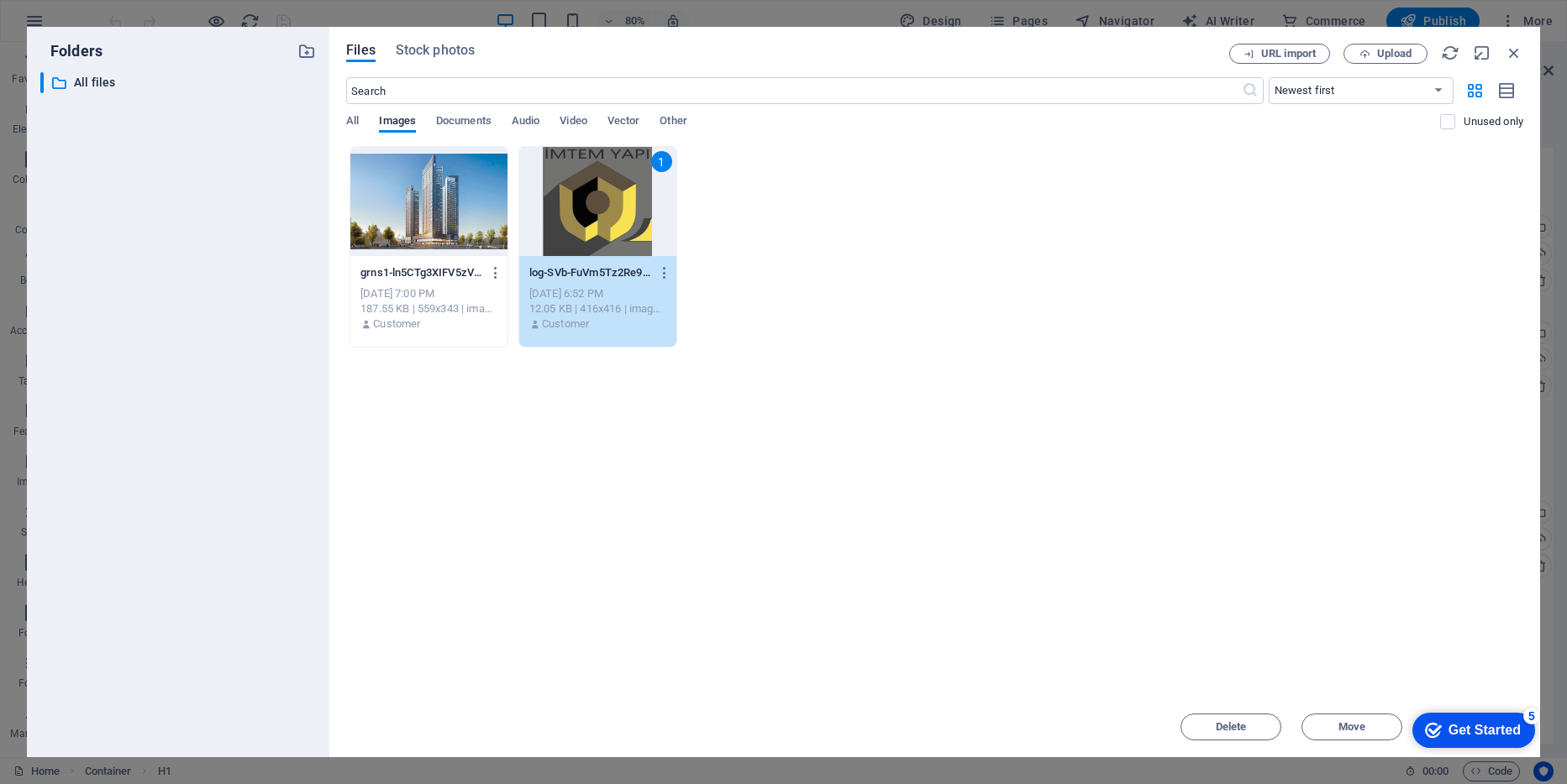
click at [1435, 732] on icon "Get Started 5 items remaining, 0% complete" at bounding box center [1434, 731] width 17 height 15
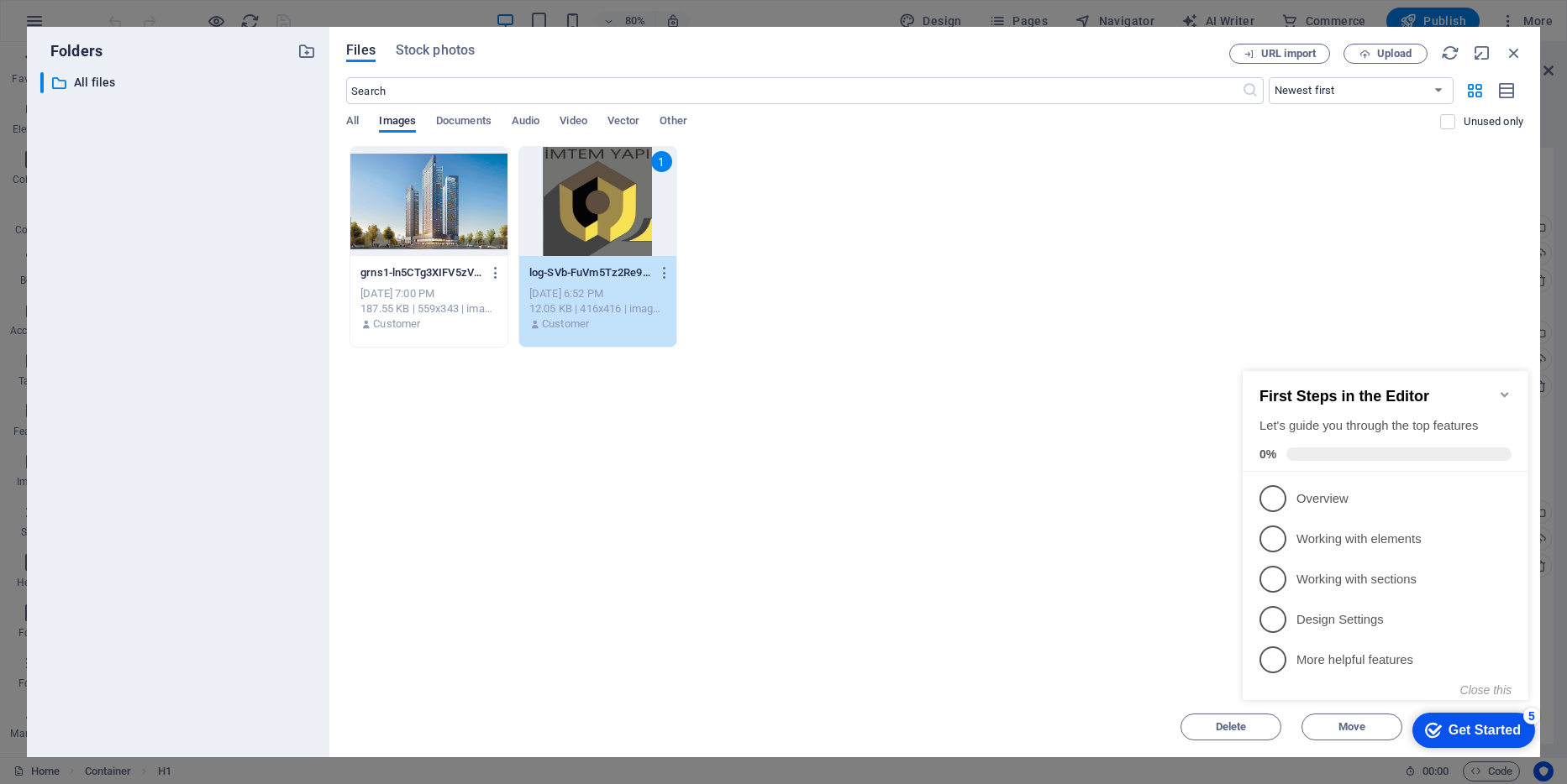
click at [1090, 474] on div "Drop files here to upload them instantly grns1-ln5CTg3XIFV5zVD8BJZUfw.jpg grns1…" at bounding box center [934, 422] width 1177 height 551
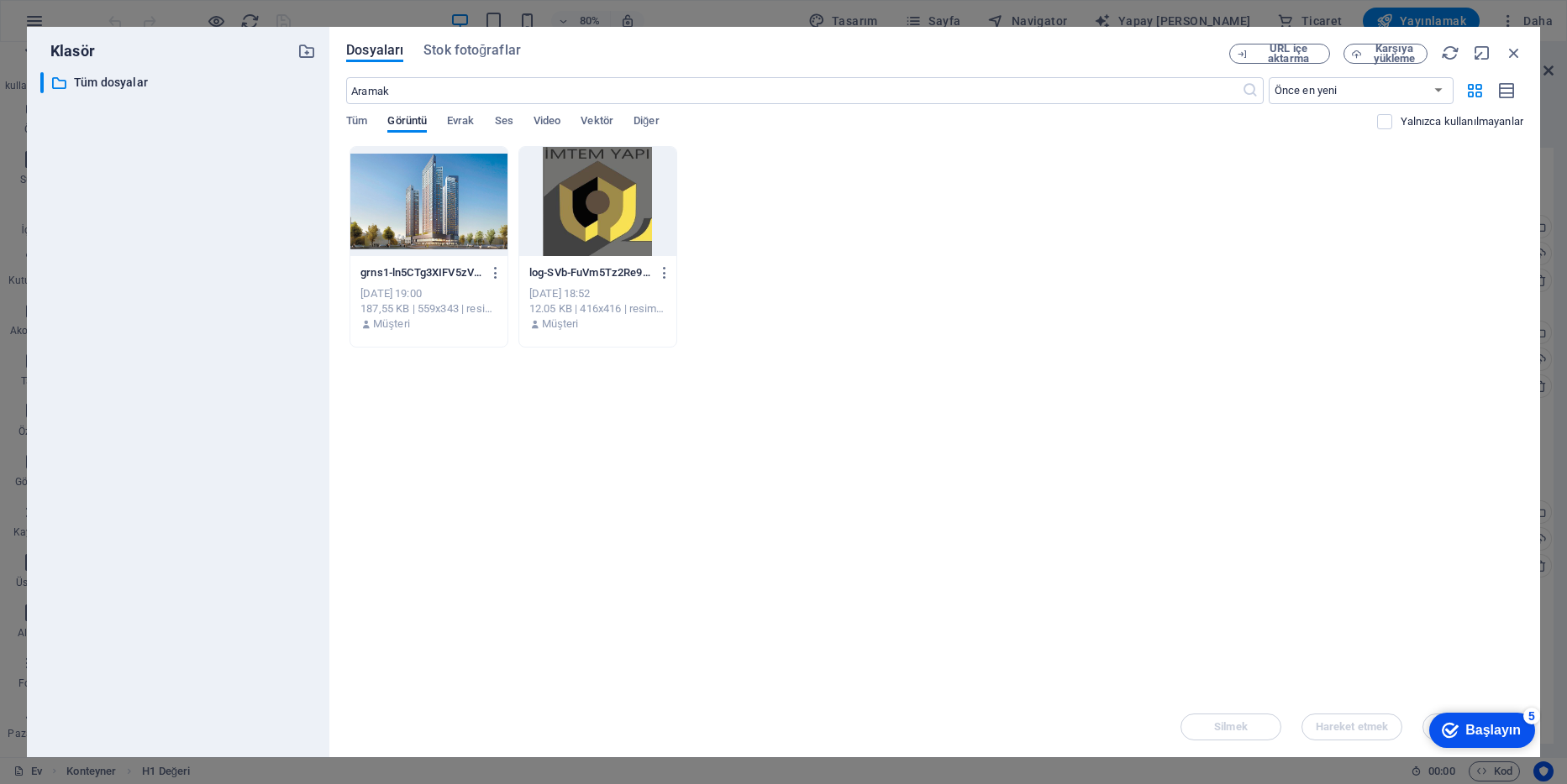
click at [1474, 731] on div "Başlayın" at bounding box center [1493, 731] width 55 height 15
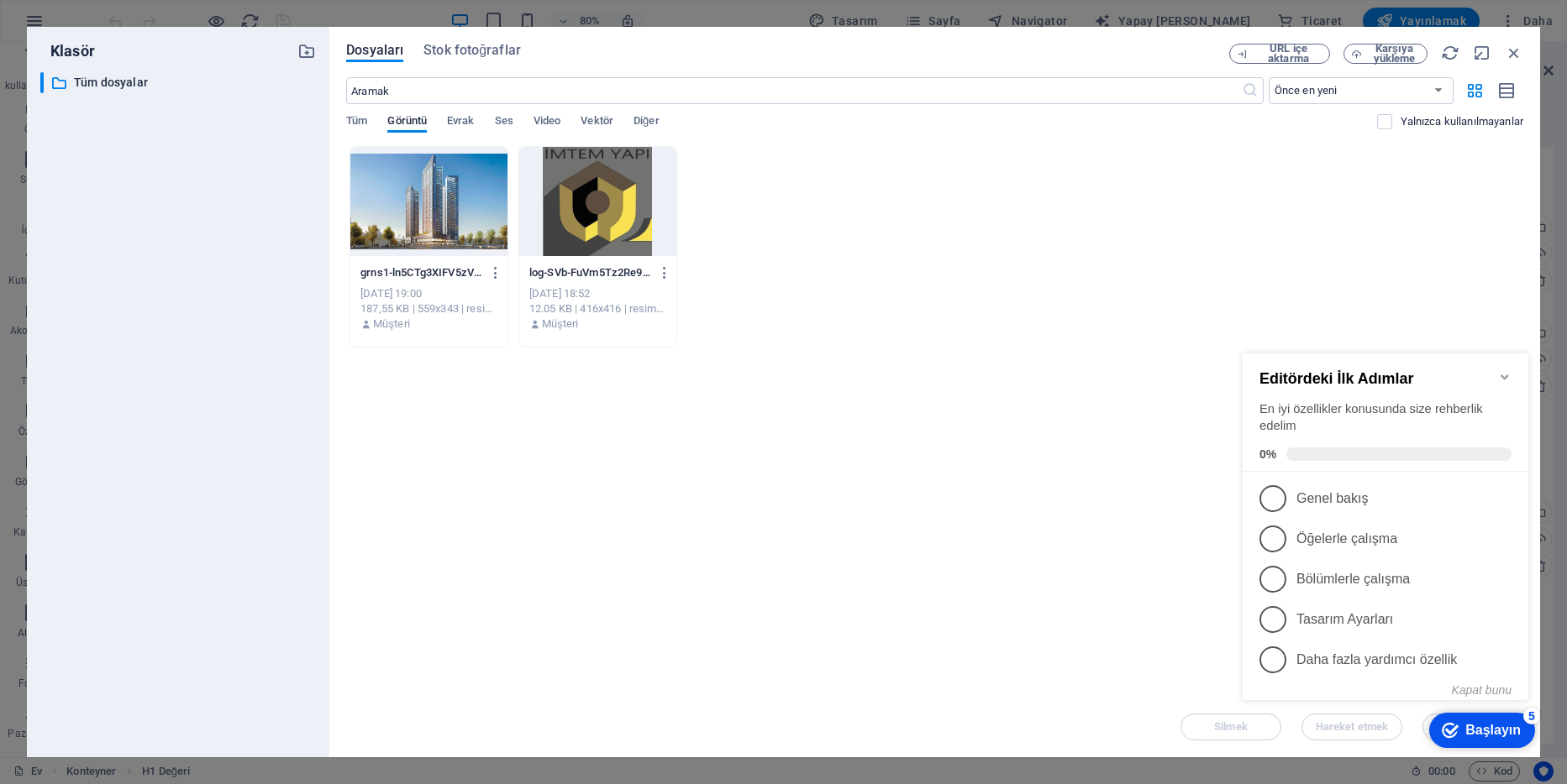
click at [603, 196] on div at bounding box center [598, 201] width 157 height 109
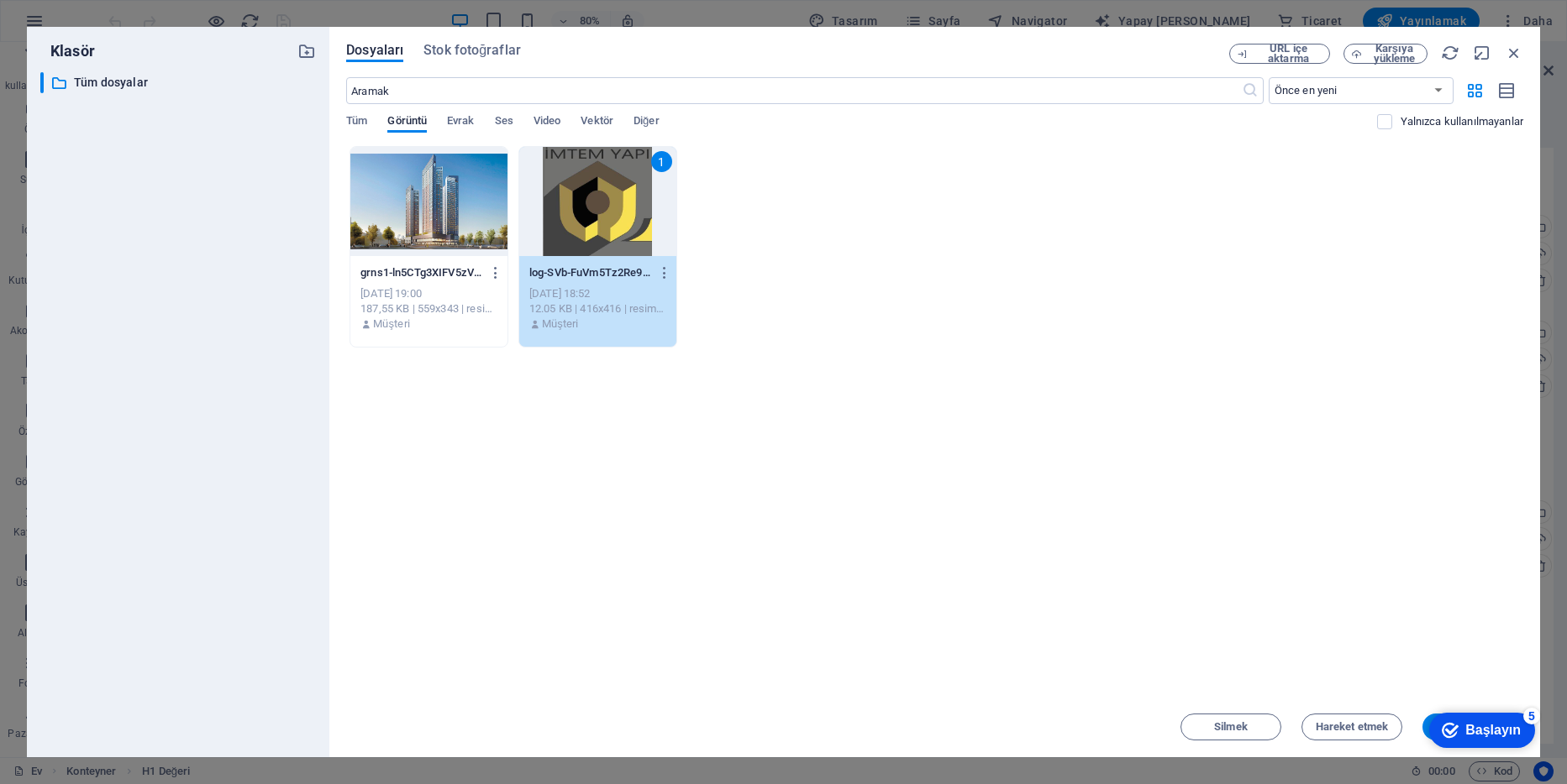
drag, startPoint x: 1646, startPoint y: 1090, endPoint x: 1463, endPoint y: 731, distance: 403.0
click at [1463, 731] on div "Checkmark Başlayın 5" at bounding box center [1482, 731] width 79 height 17
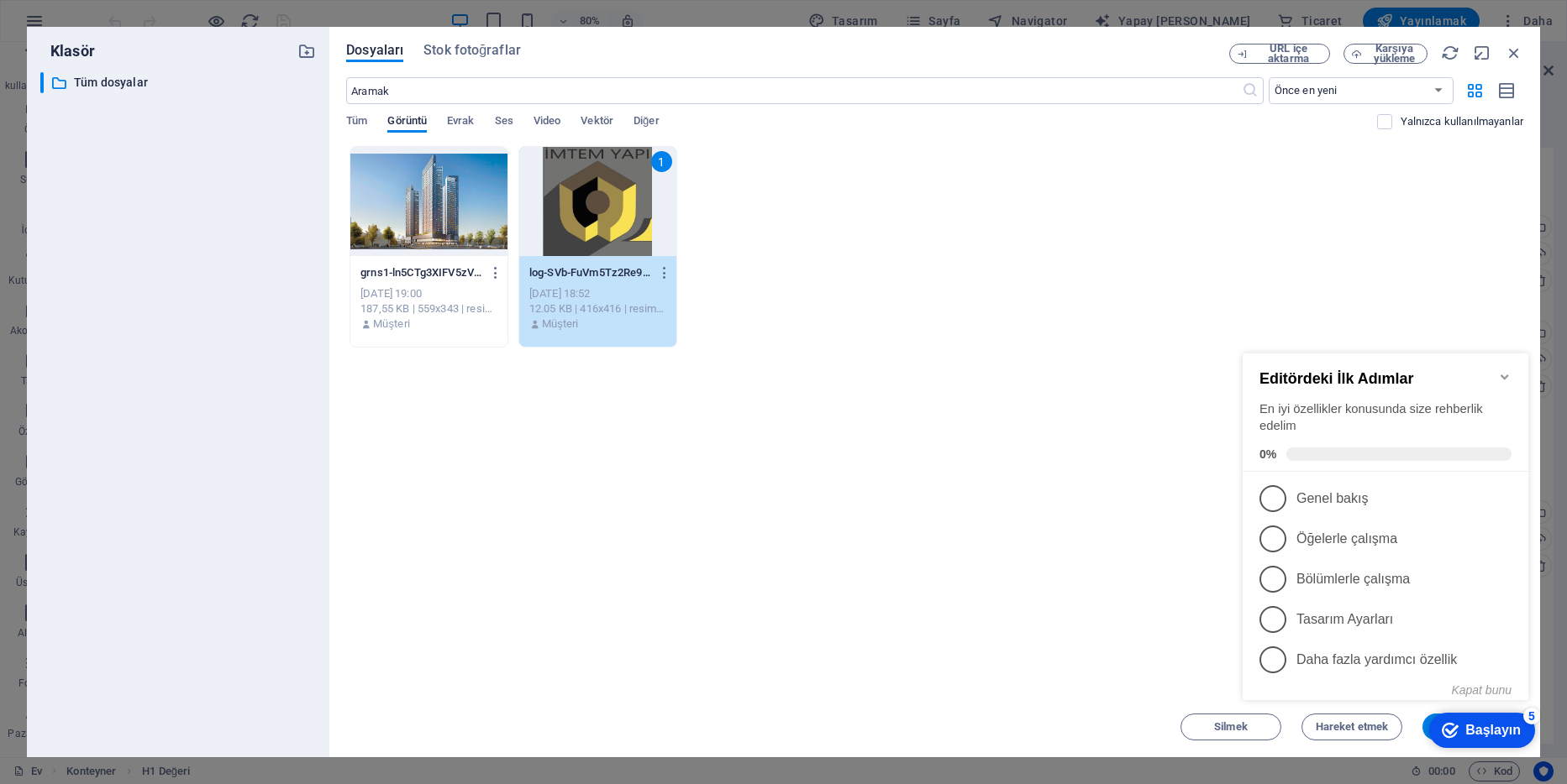
click div "Checkmark Başlayın 5 Editördeki İlk Adımlar En iyi özellikler konusunda size re…"
click at [1077, 525] on div "Dosyaları anında yüklemek için buraya bırakın grns1-ln5CTg3XIFV5zVD8BJZUfw.jpg …" at bounding box center [934, 422] width 1177 height 551
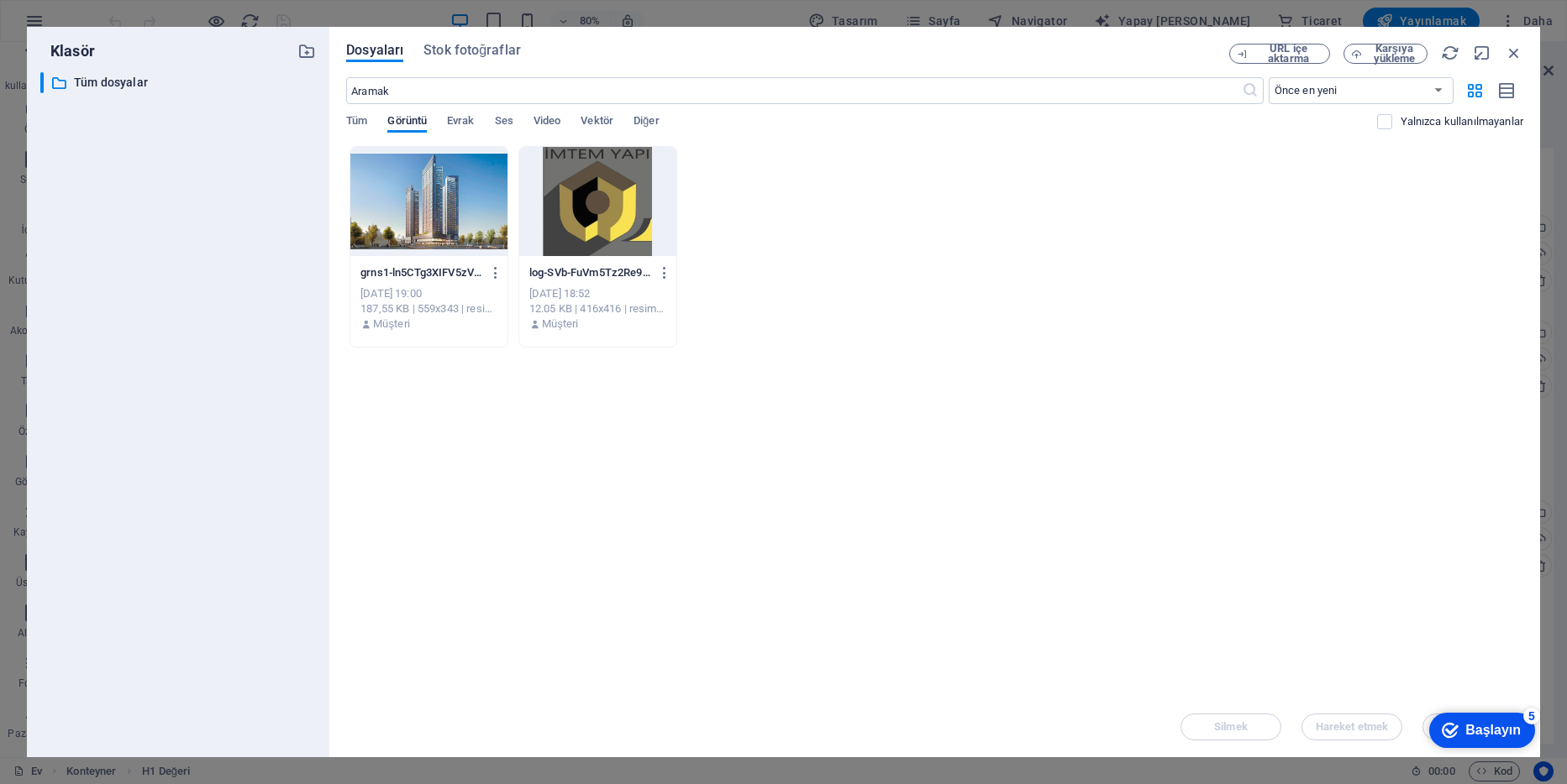
click at [1527, 716] on div "5" at bounding box center [1532, 717] width 17 height 17
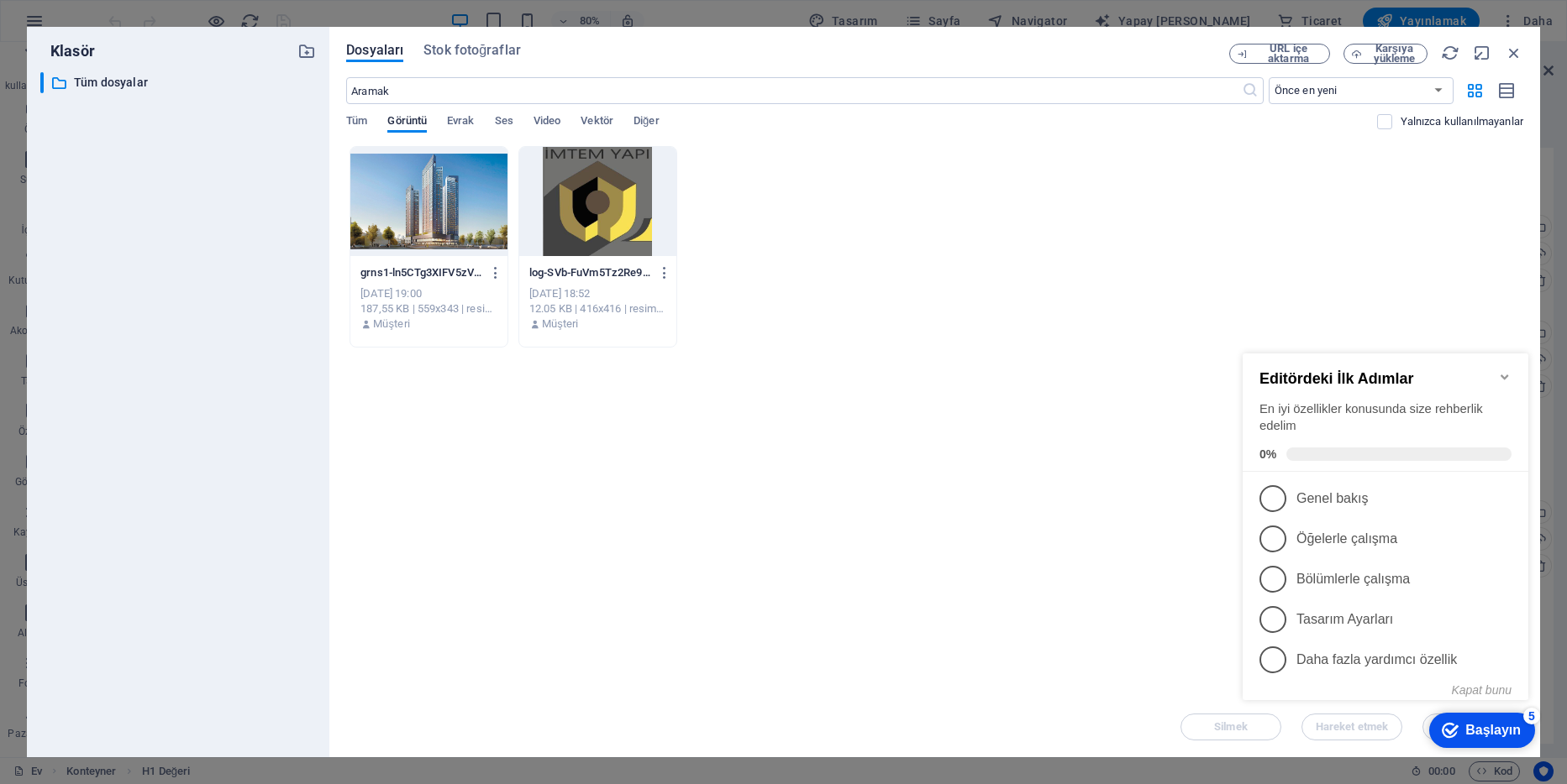
click at [1528, 716] on div "5" at bounding box center [1532, 717] width 17 height 17
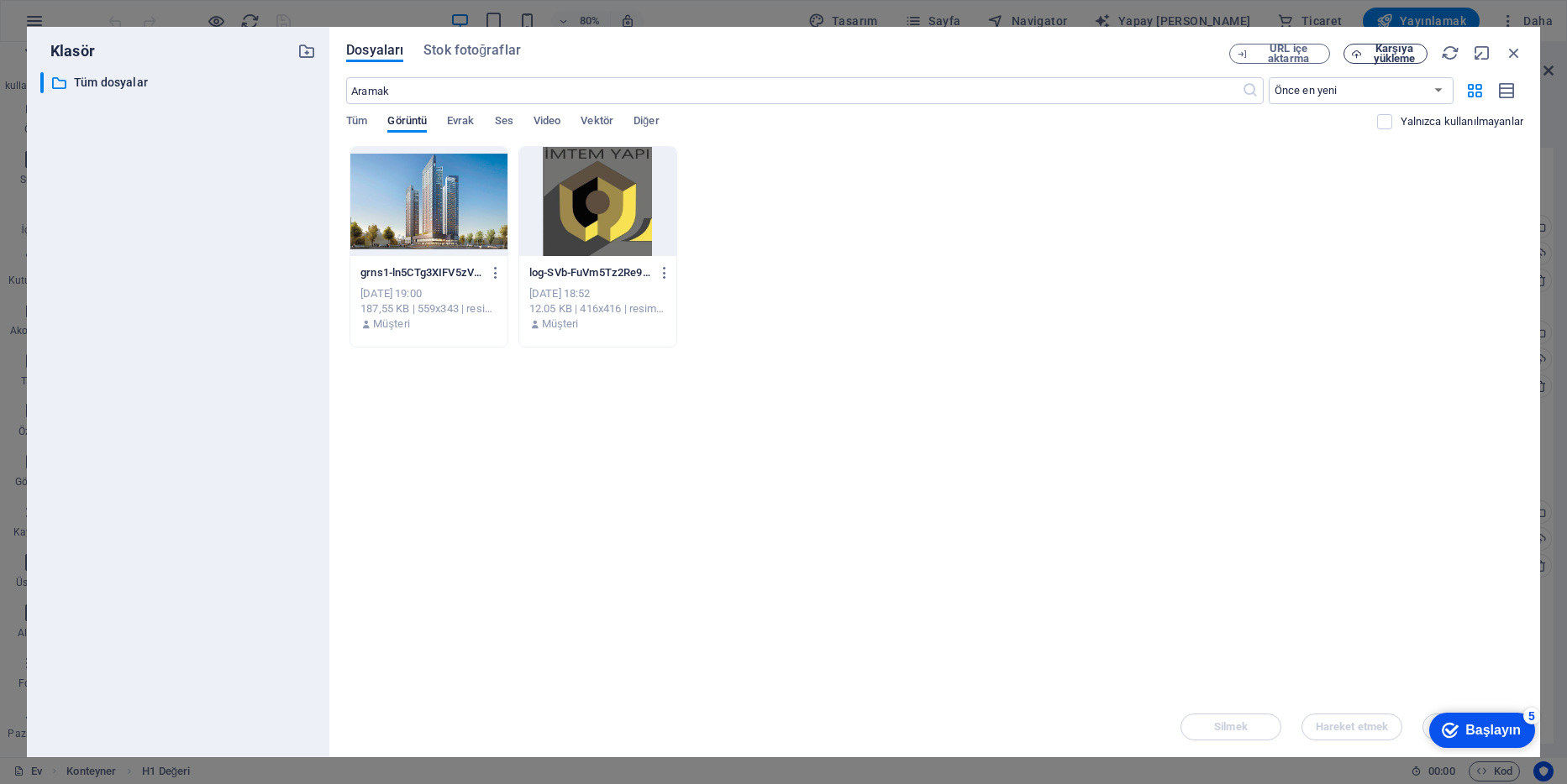
click at [1375, 53] on span "Karşıya yükleme" at bounding box center [1395, 53] width 52 height 20
click at [1502, 87] on icon "button" at bounding box center [1507, 91] width 18 height 19
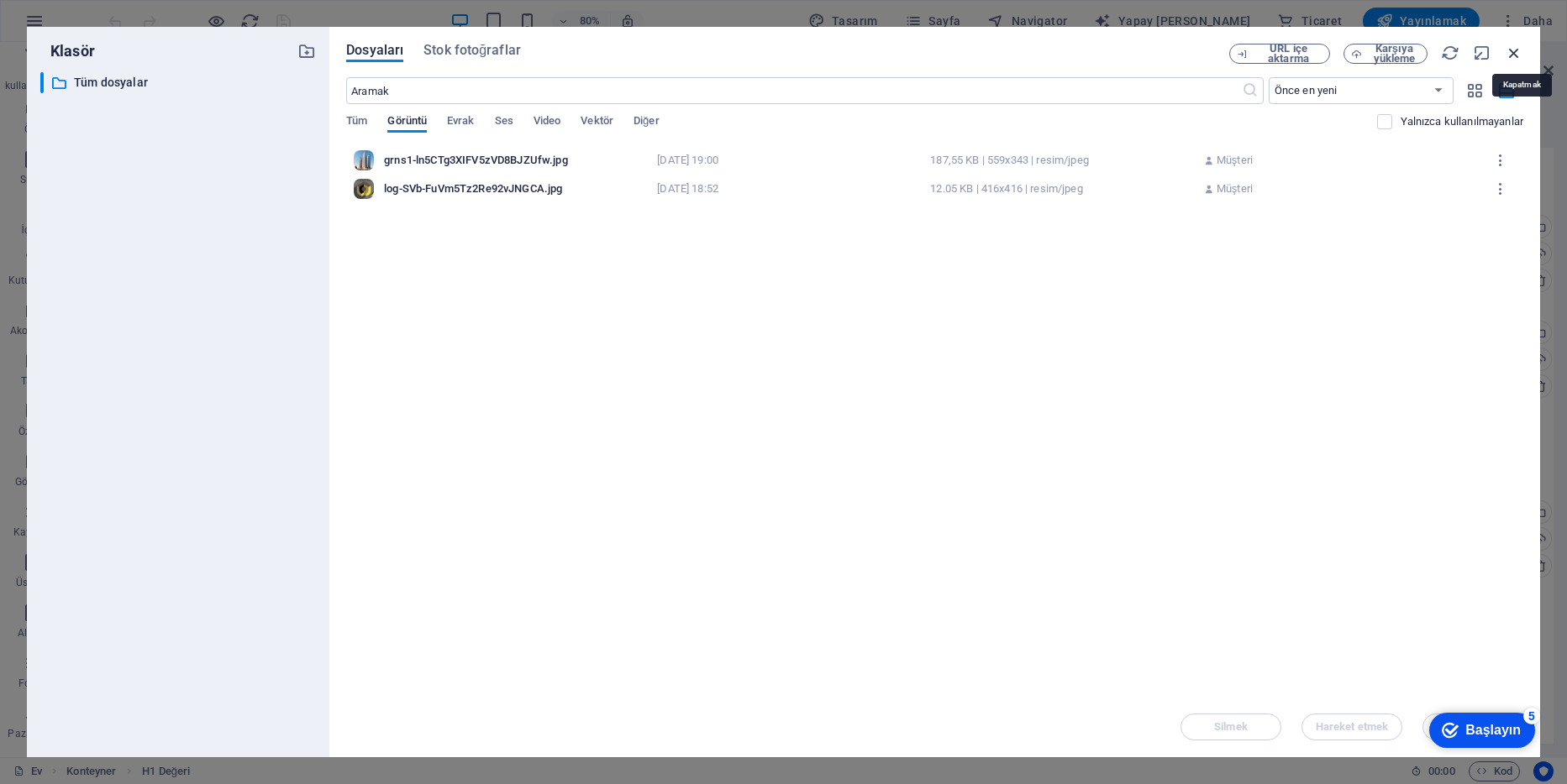
click at [1516, 53] on icon "button" at bounding box center [1514, 52] width 18 height 18
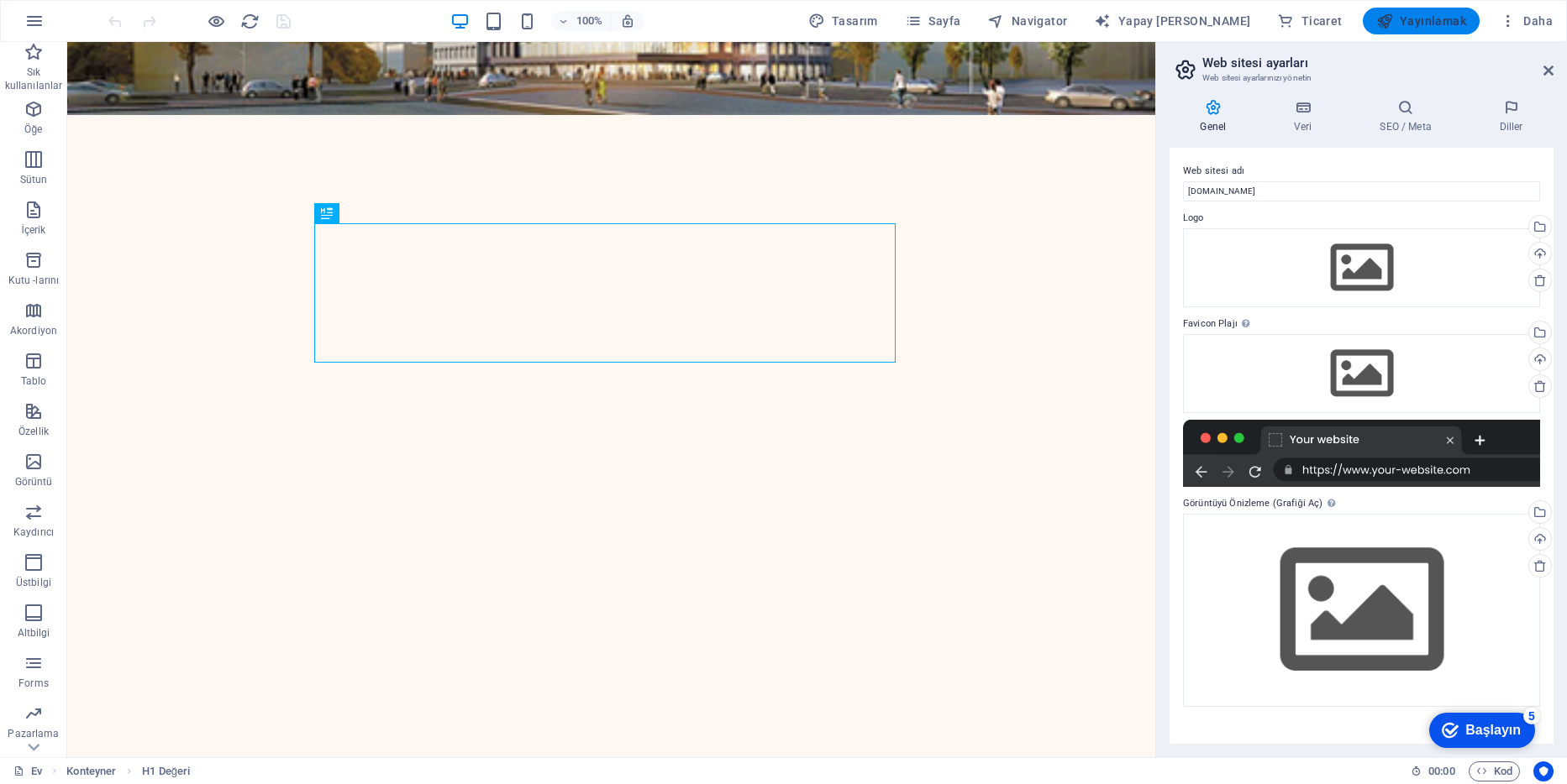
click at [1419, 16] on font "Yayınlamak" at bounding box center [1433, 22] width 66 height 14
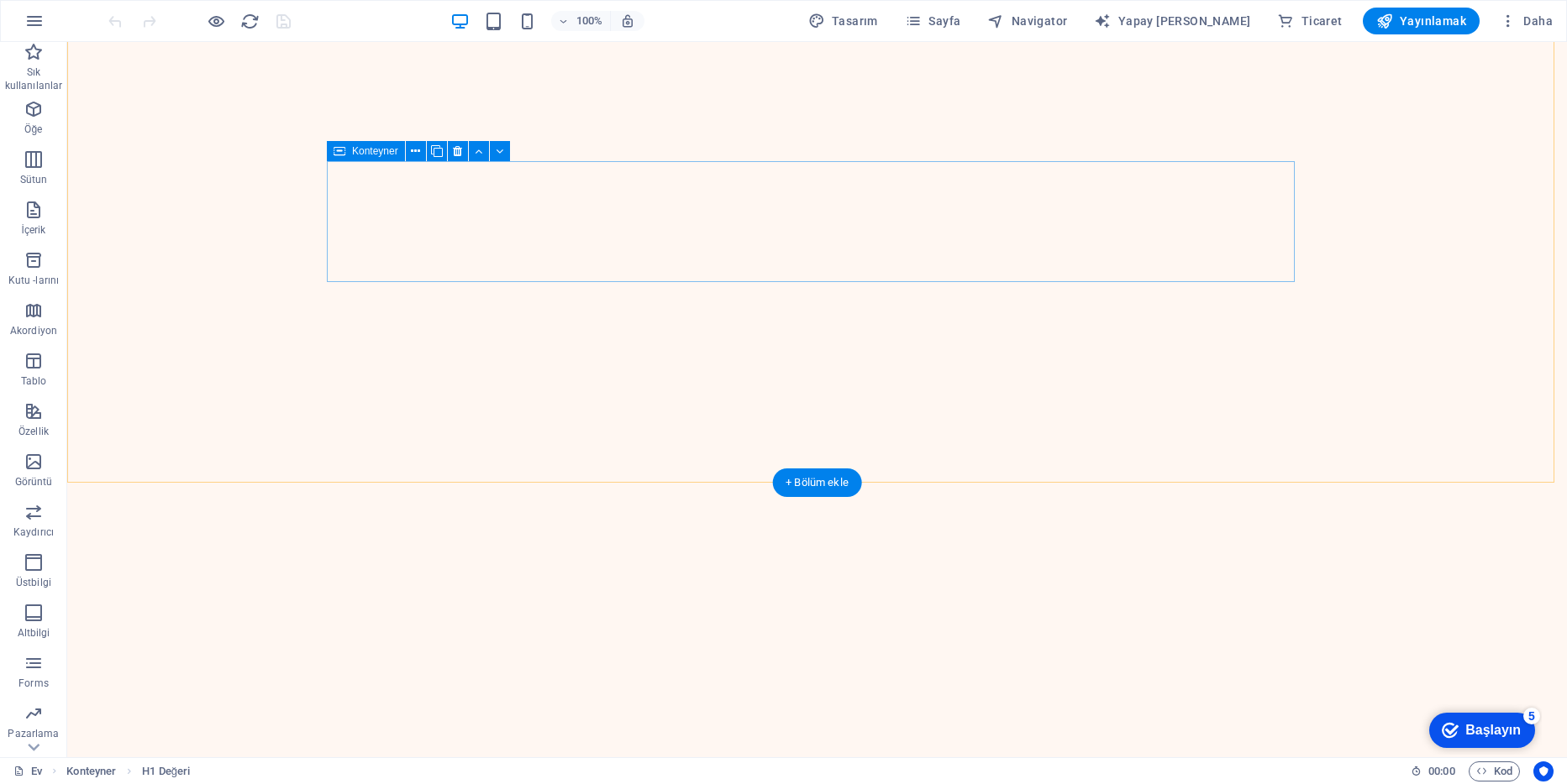
scroll to position [1314, 0]
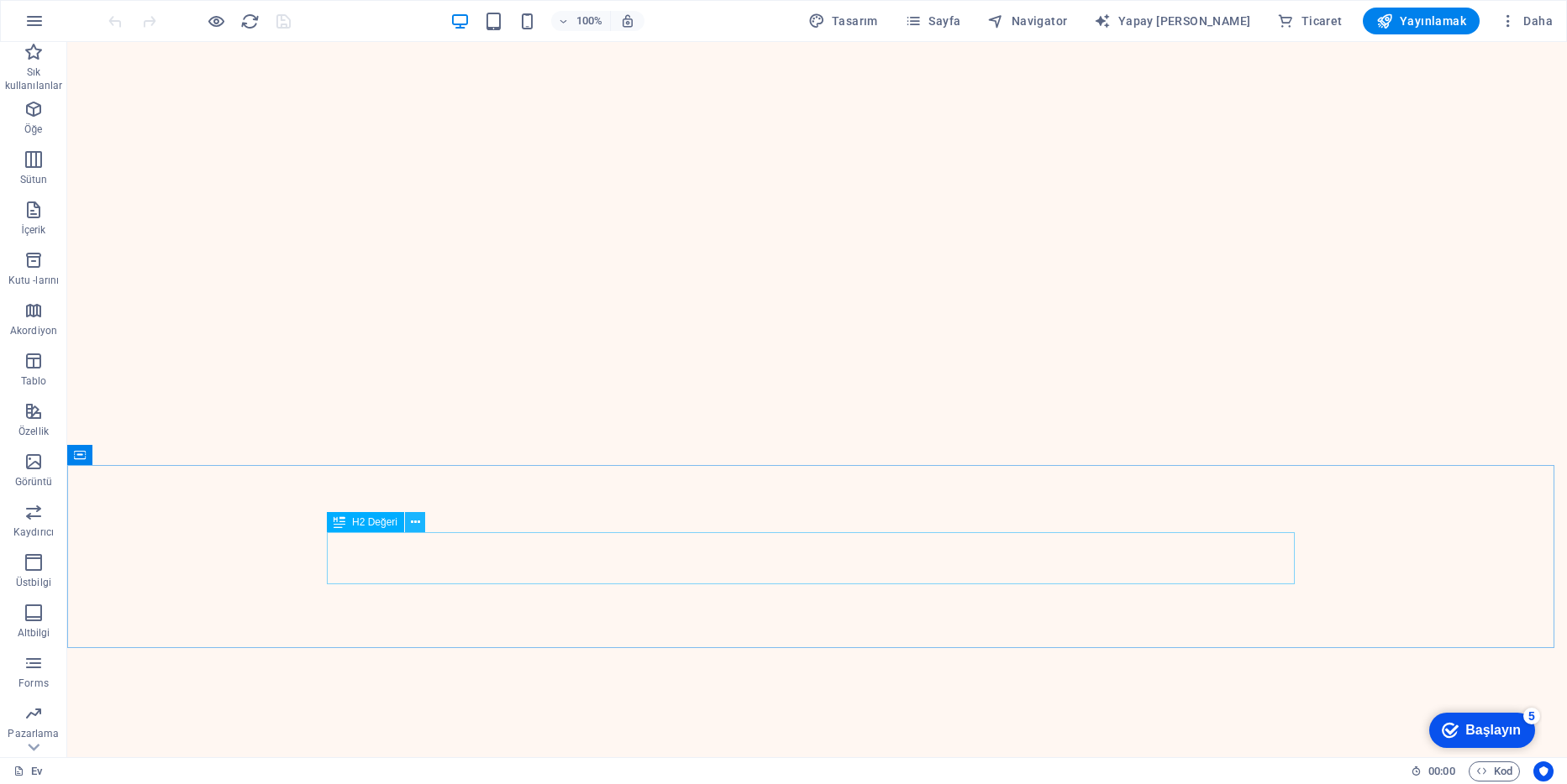
click at [412, 525] on icon at bounding box center [415, 522] width 9 height 17
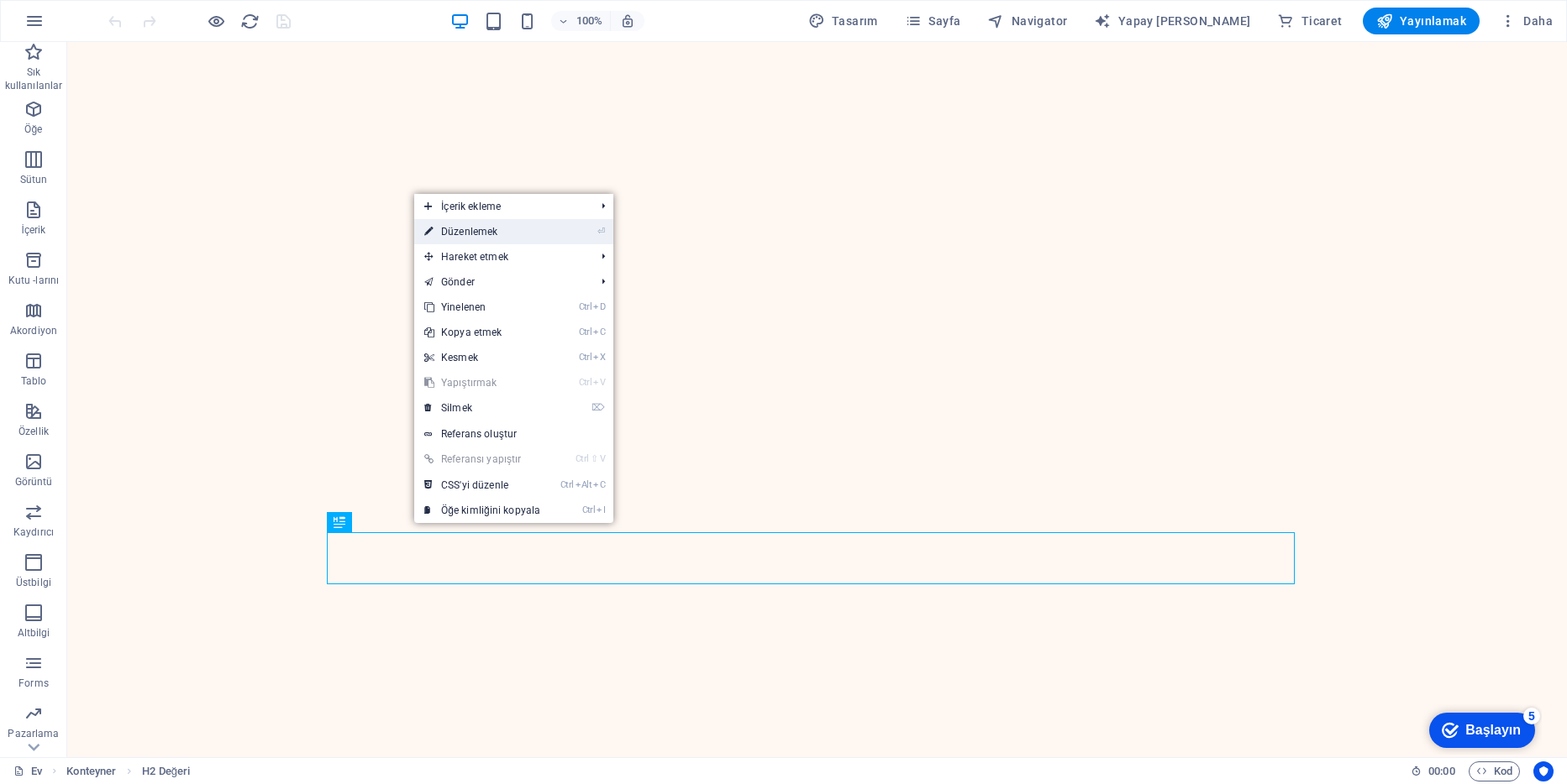
click at [479, 232] on font "Düzenlemek" at bounding box center [468, 232] width 56 height 12
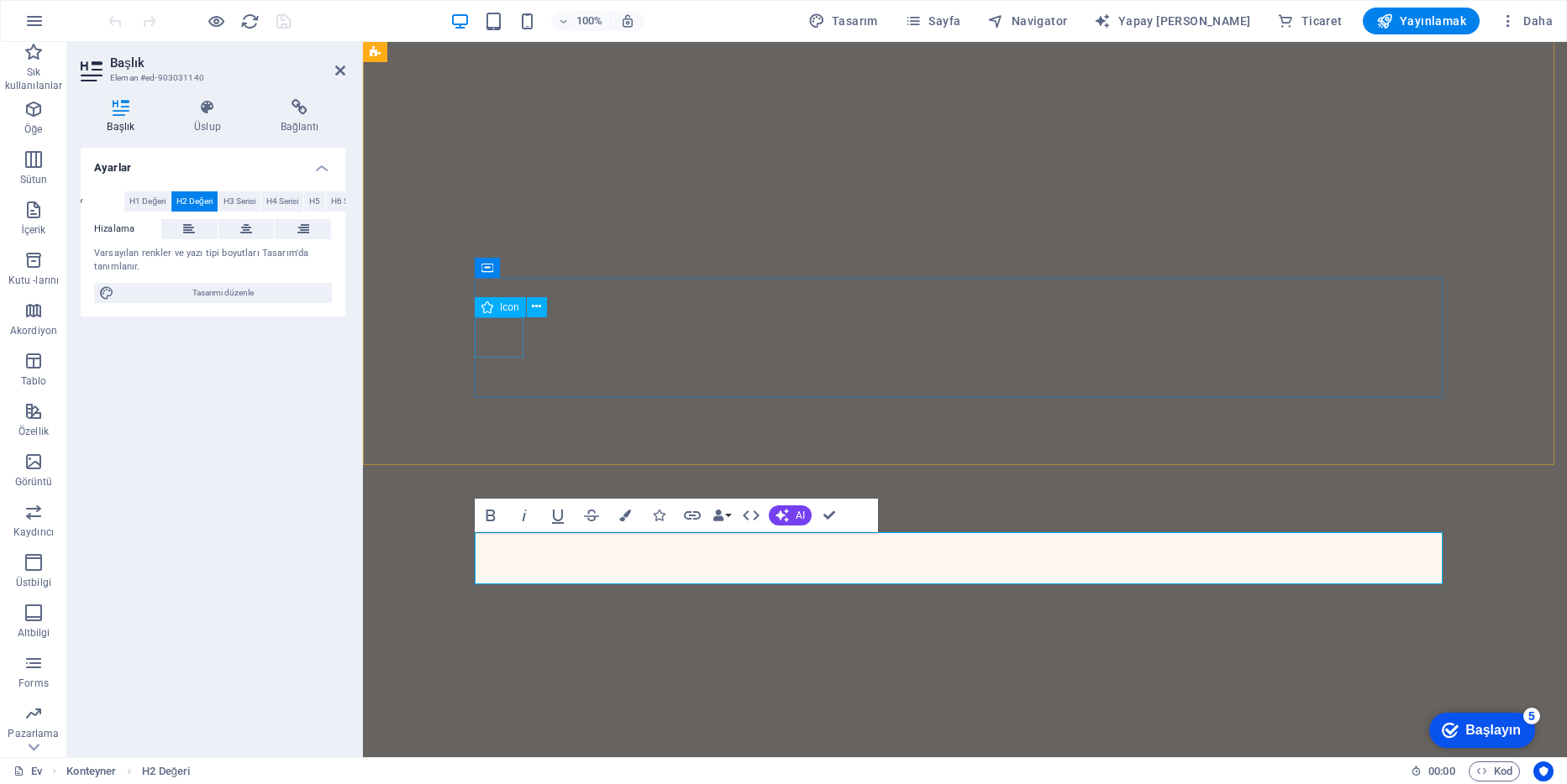
scroll to position [1177, 0]
click at [298, 227] on icon at bounding box center [303, 229] width 12 height 20
click at [253, 230] on button at bounding box center [246, 229] width 56 height 20
click at [301, 233] on icon at bounding box center [303, 229] width 12 height 20
drag, startPoint x: 251, startPoint y: 223, endPoint x: 255, endPoint y: 232, distance: 9.8
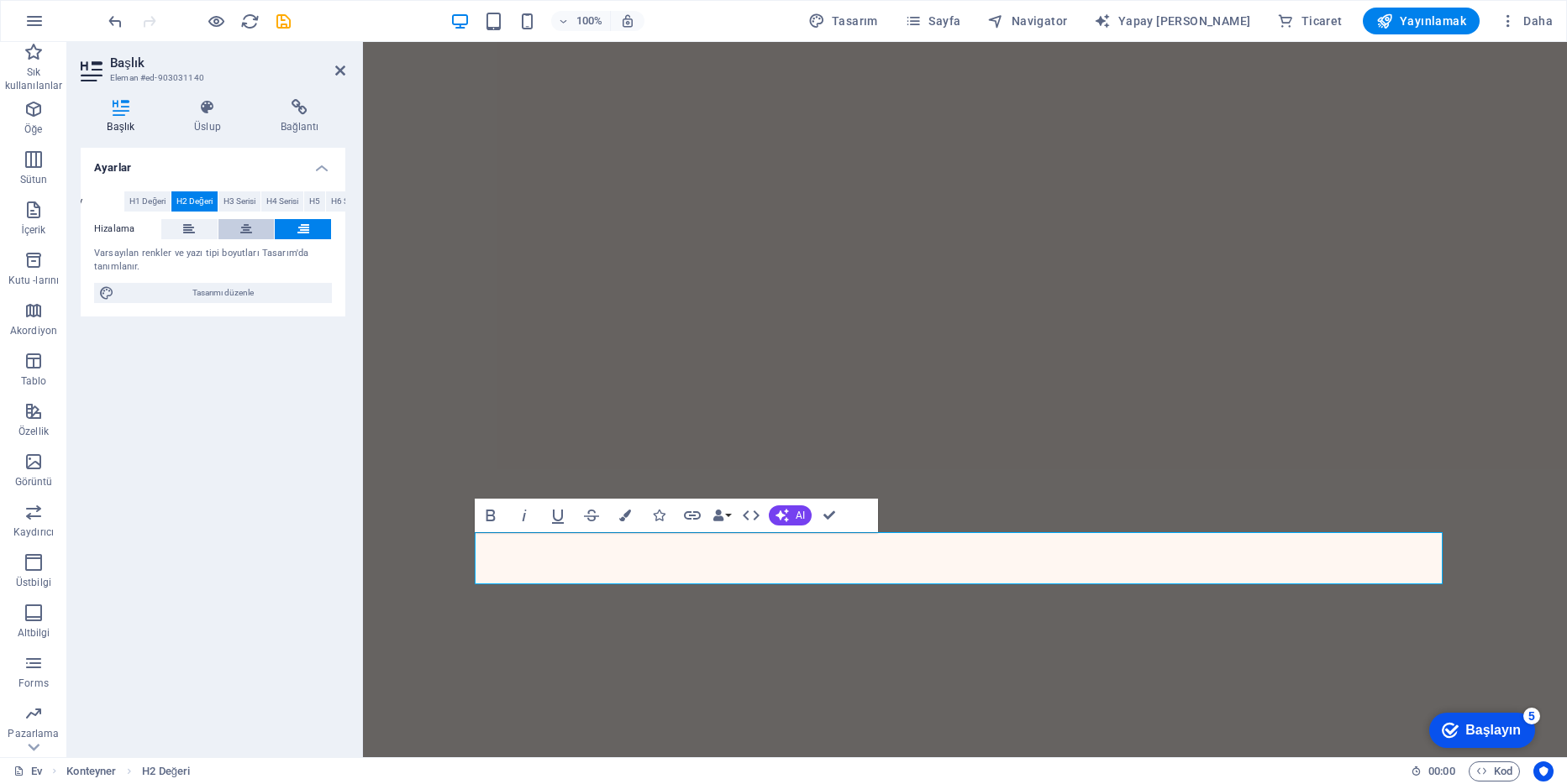
click at [251, 224] on icon at bounding box center [246, 229] width 12 height 20
click at [210, 396] on div "Ayarlar Düzey H1 Değeri H2 Değeri H3 Serisi H4 Serisi H5 H6 Serisi Hizalama Var…" at bounding box center [213, 446] width 264 height 596
click at [267, 528] on div "Ayarlar Düzey H1 Değeri H2 Değeri H3 Serisi H4 Serisi H5 H6 Serisi Hizalama Var…" at bounding box center [213, 446] width 264 height 596
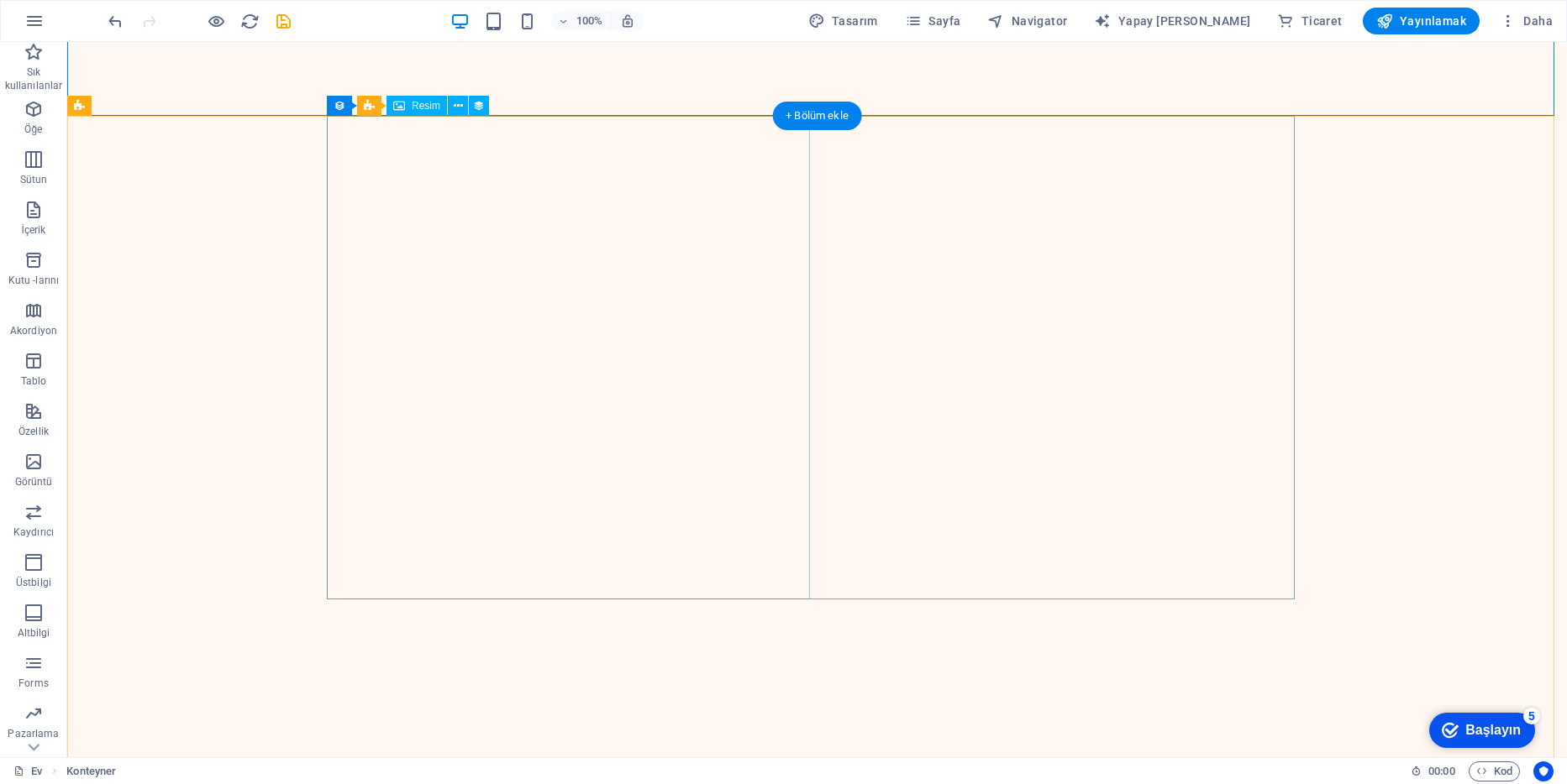
scroll to position [1902, 0]
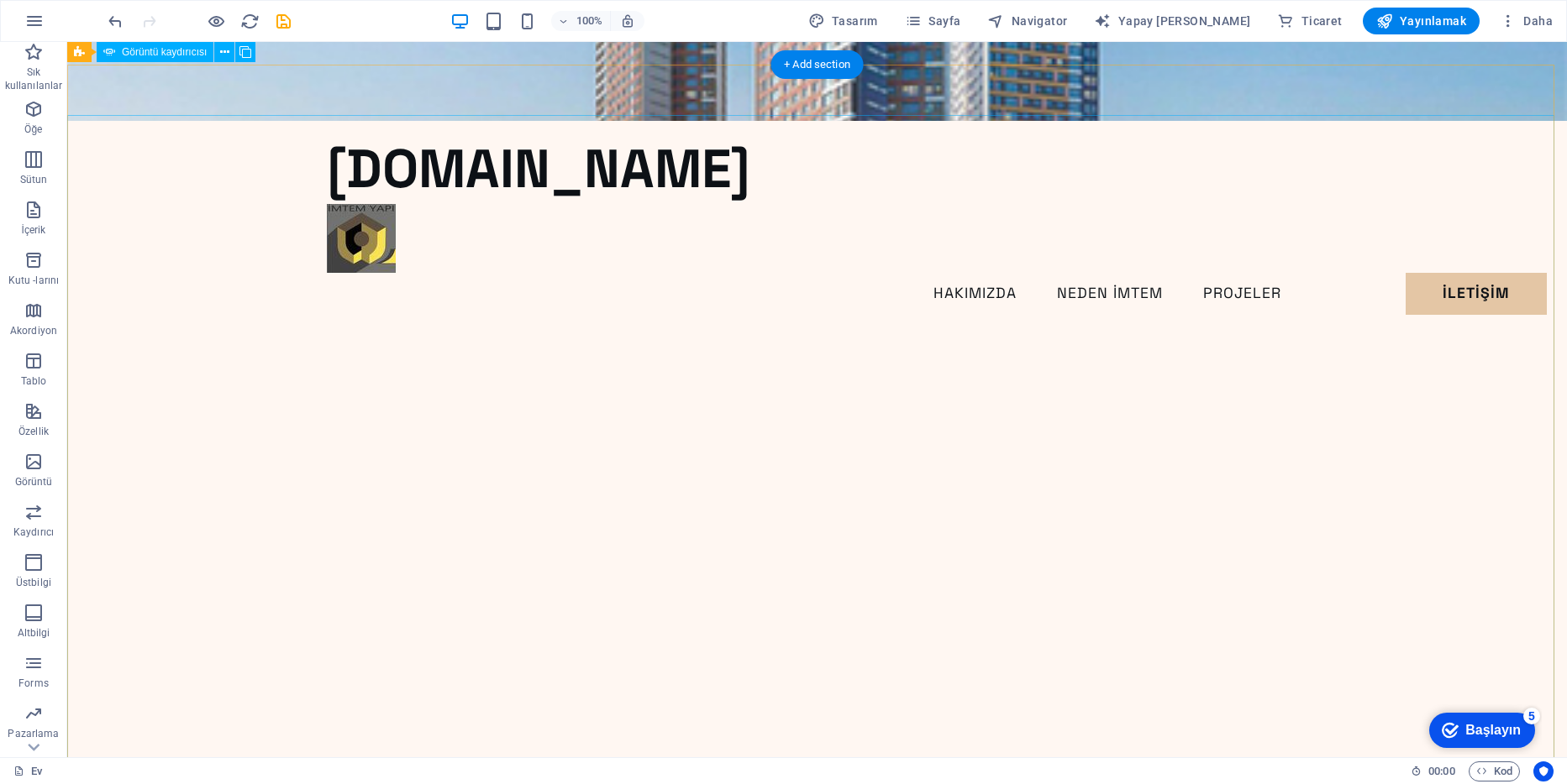
scroll to position [0, 0]
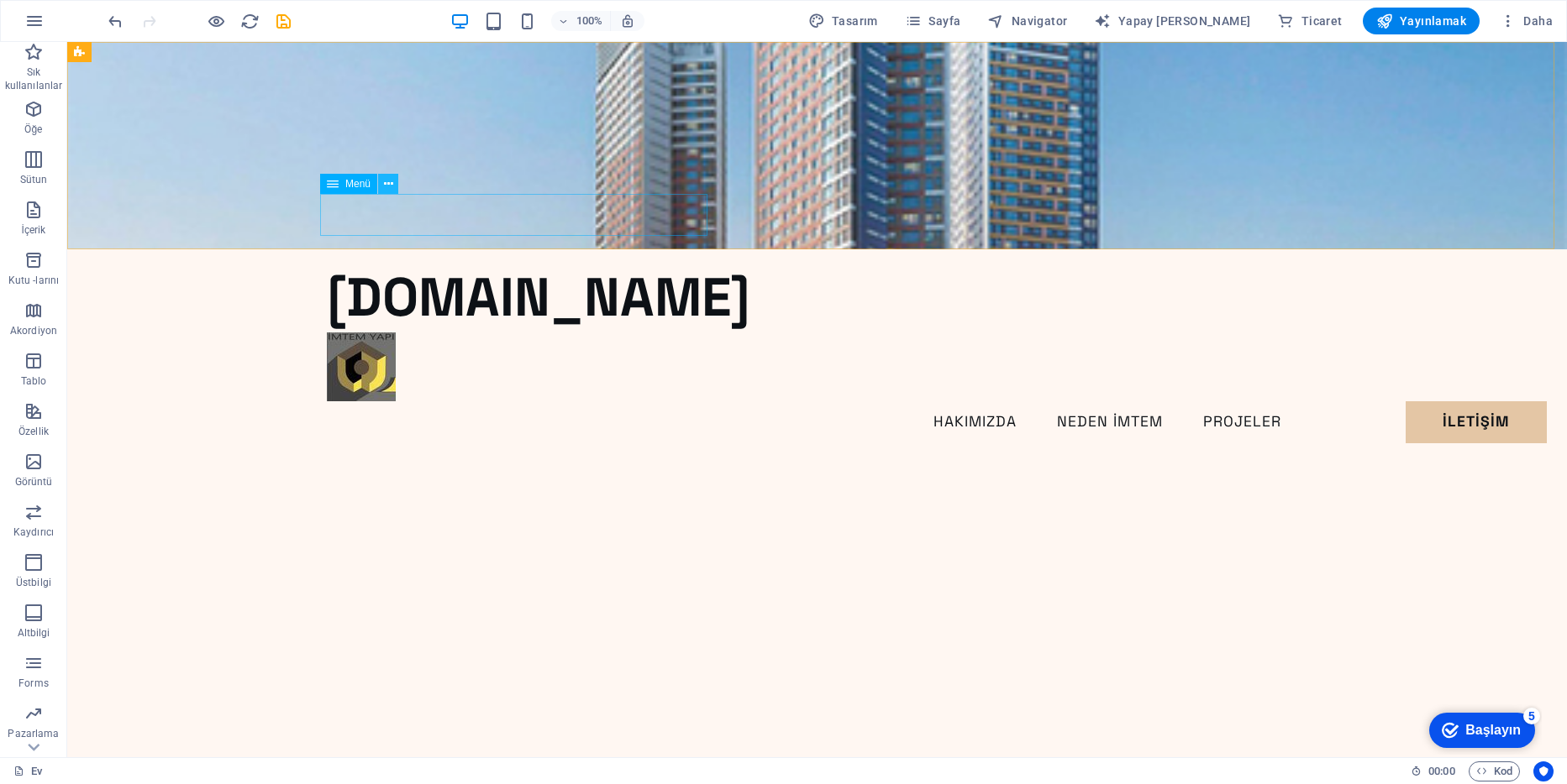
click at [390, 190] on icon at bounding box center [388, 184] width 9 height 17
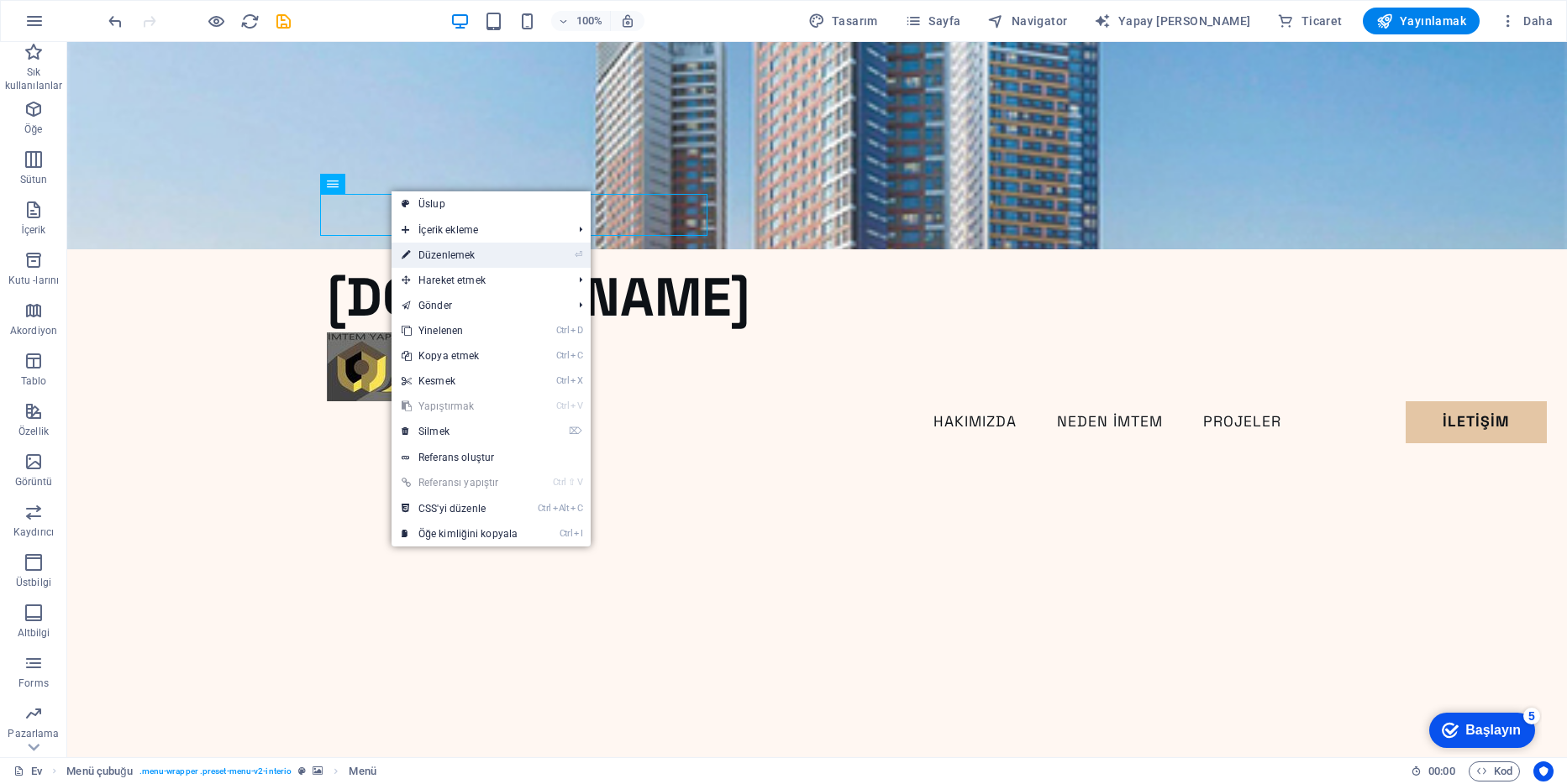
drag, startPoint x: 439, startPoint y: 252, endPoint x: 31, endPoint y: 225, distance: 408.9
click at [440, 252] on font "Düzenlemek" at bounding box center [446, 256] width 56 height 12
select select
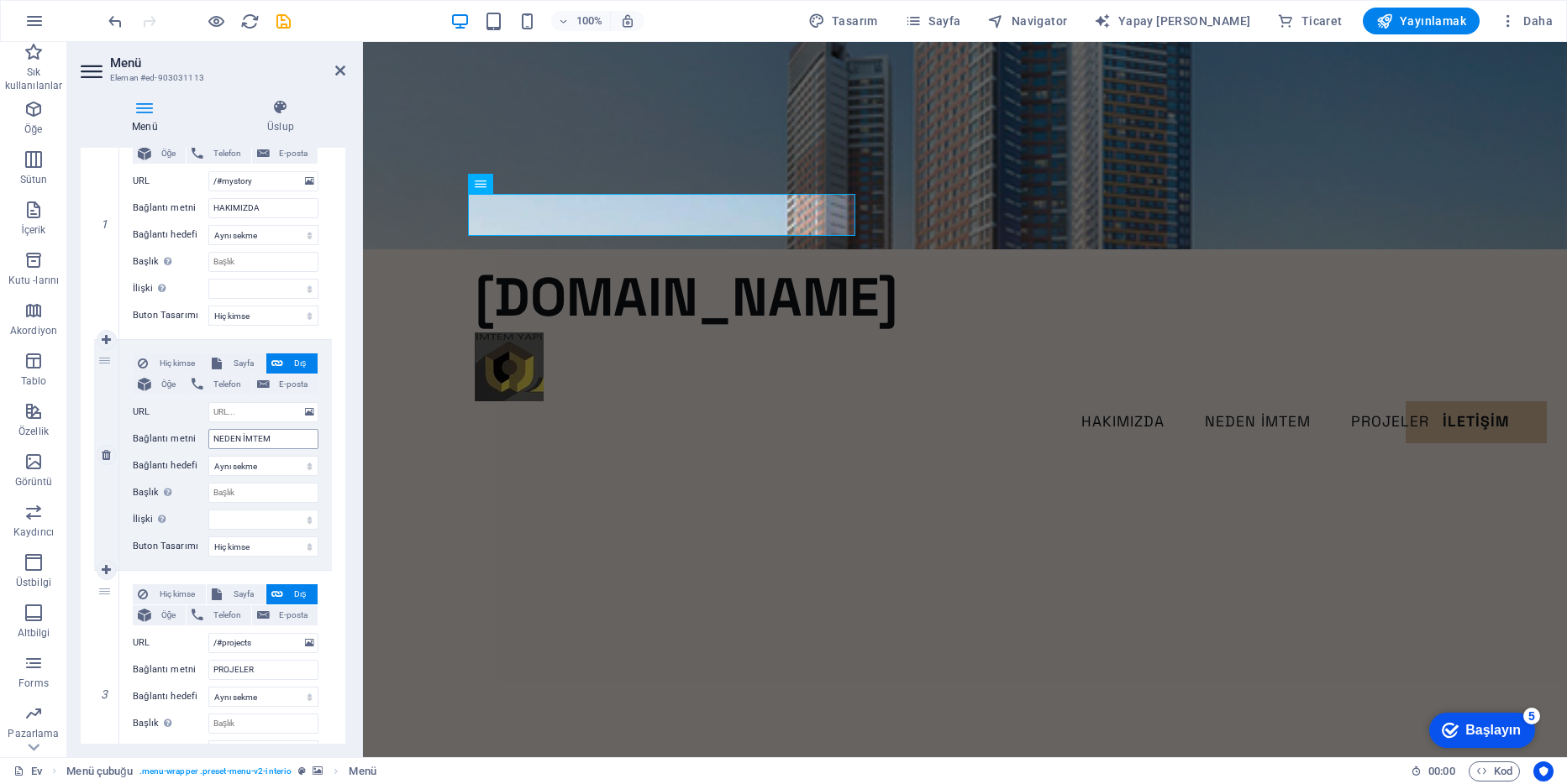
scroll to position [168, 0]
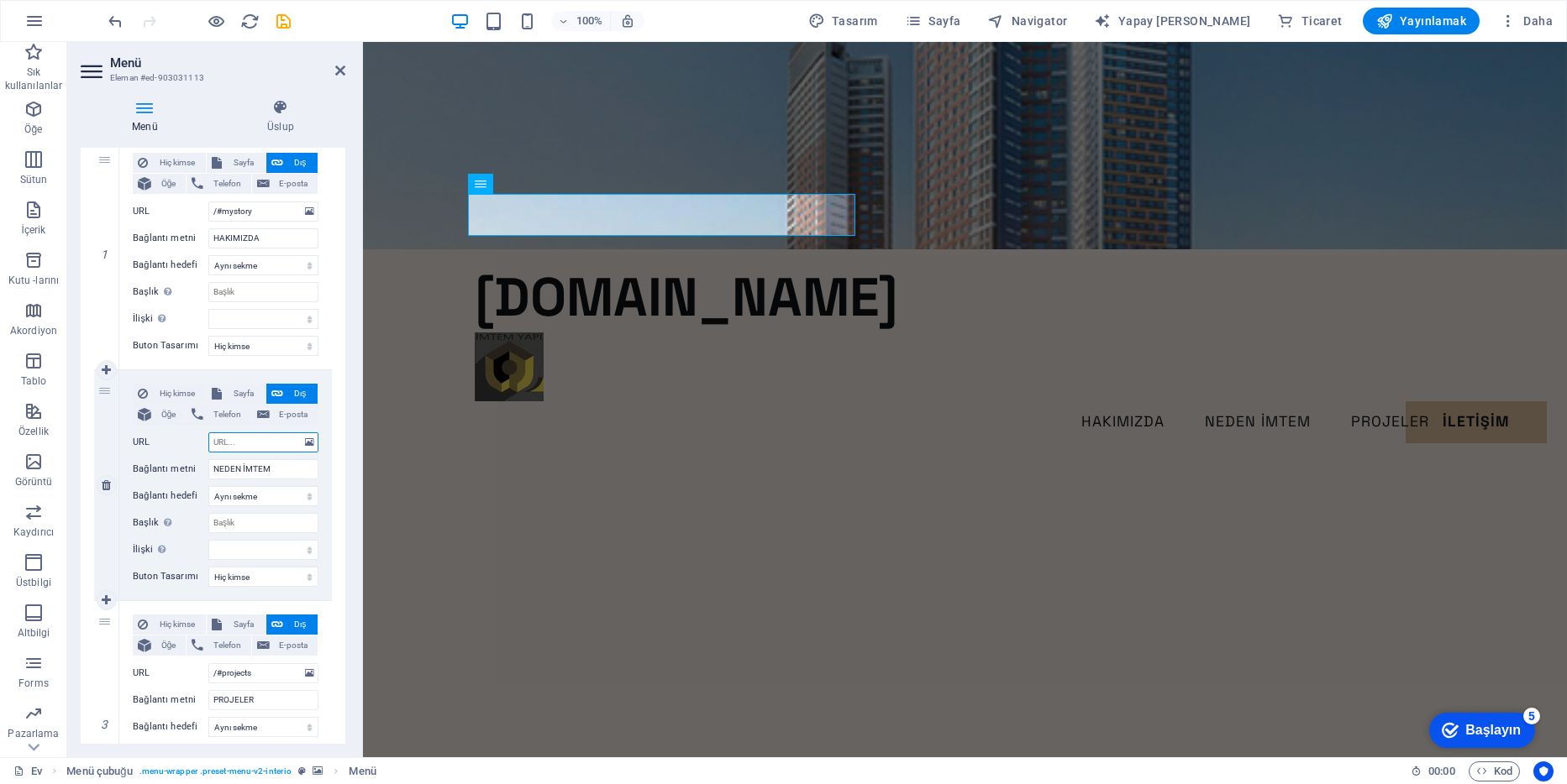
click at [238, 438] on input "URL" at bounding box center [263, 442] width 110 height 20
drag, startPoint x: 267, startPoint y: 470, endPoint x: 209, endPoint y: 470, distance: 58.0
click at [209, 470] on input "NEDEN İMTEM" at bounding box center [263, 469] width 110 height 20
click at [226, 443] on input "URL" at bounding box center [263, 442] width 110 height 20
paste input "NEDEN İMTEM"
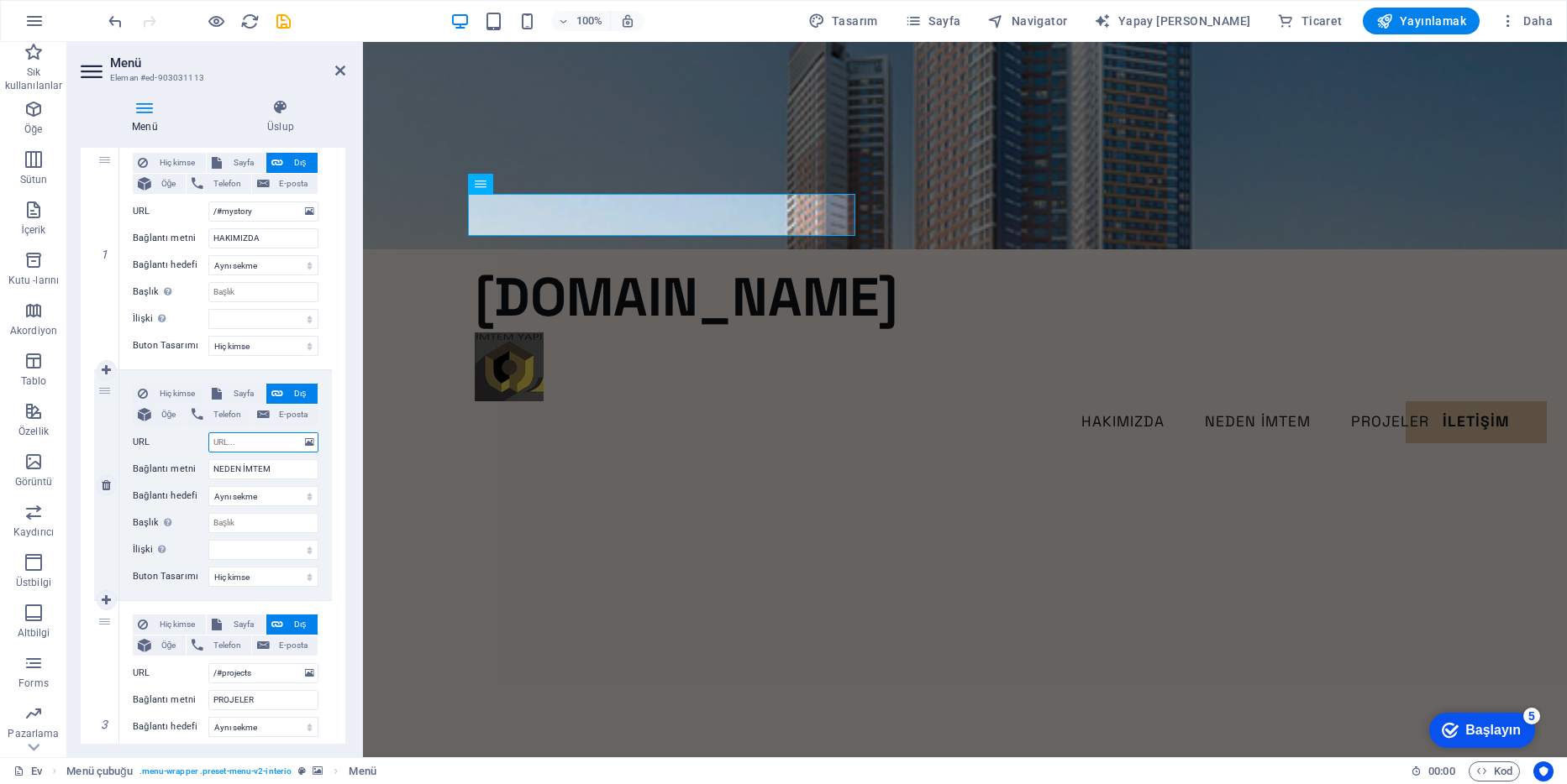
type input "NEDEN İMTEM"
select select
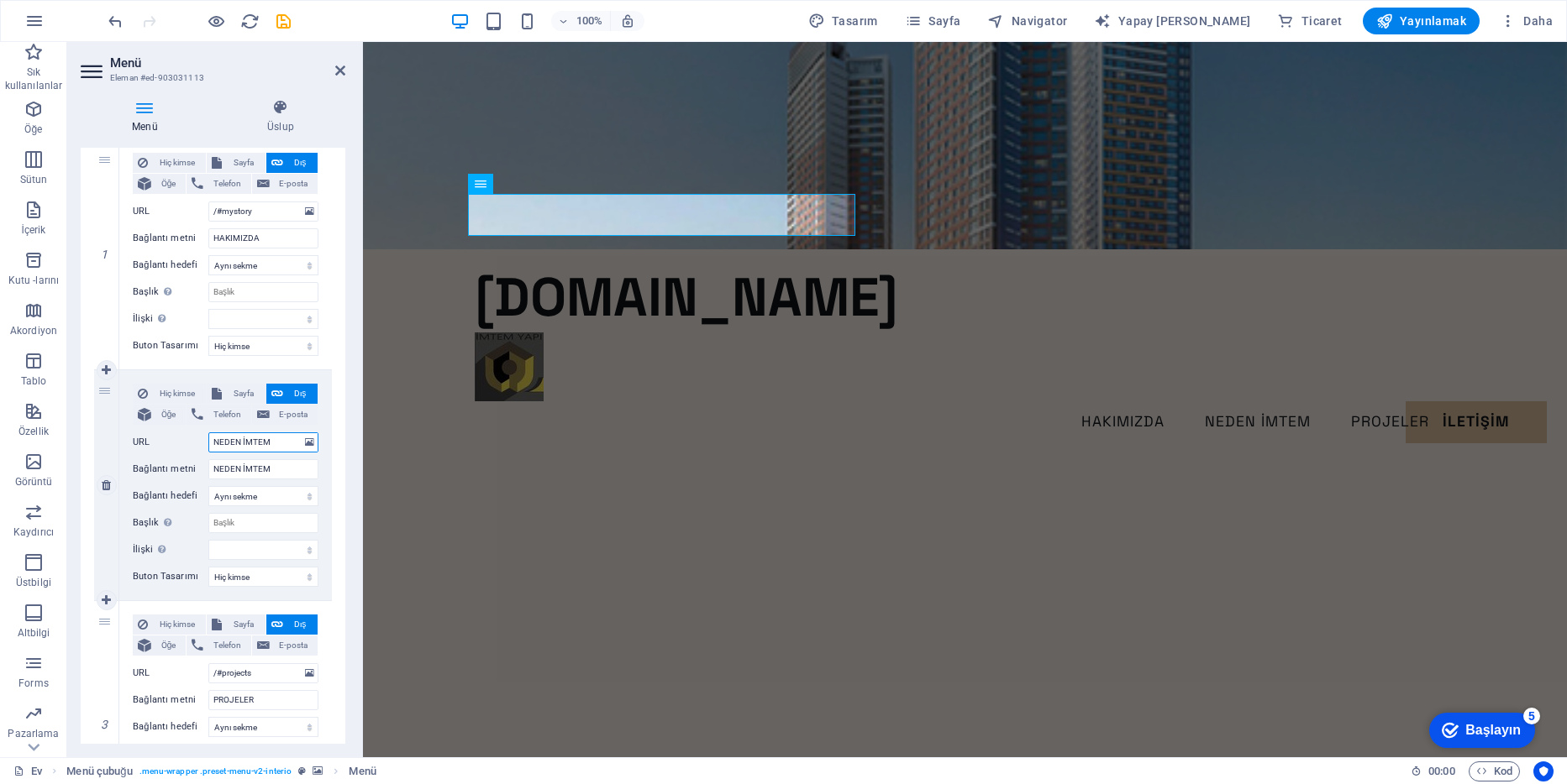
click at [209, 439] on input "NEDEN İMTEM" at bounding box center [263, 442] width 110 height 20
type input "/NEDEN İMTEM"
select select
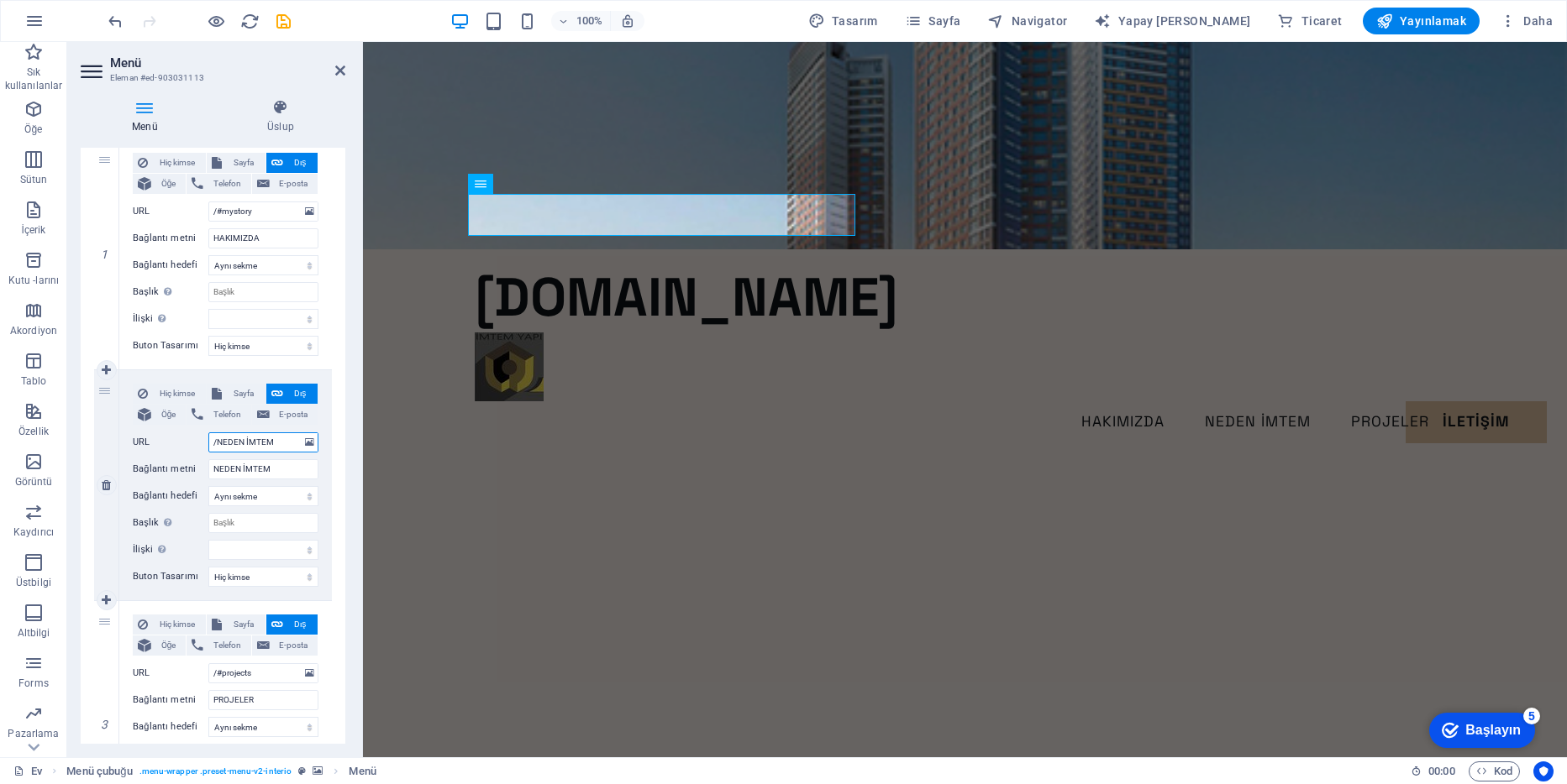
select select
type input "/ NEDEN İMTEM"
select select
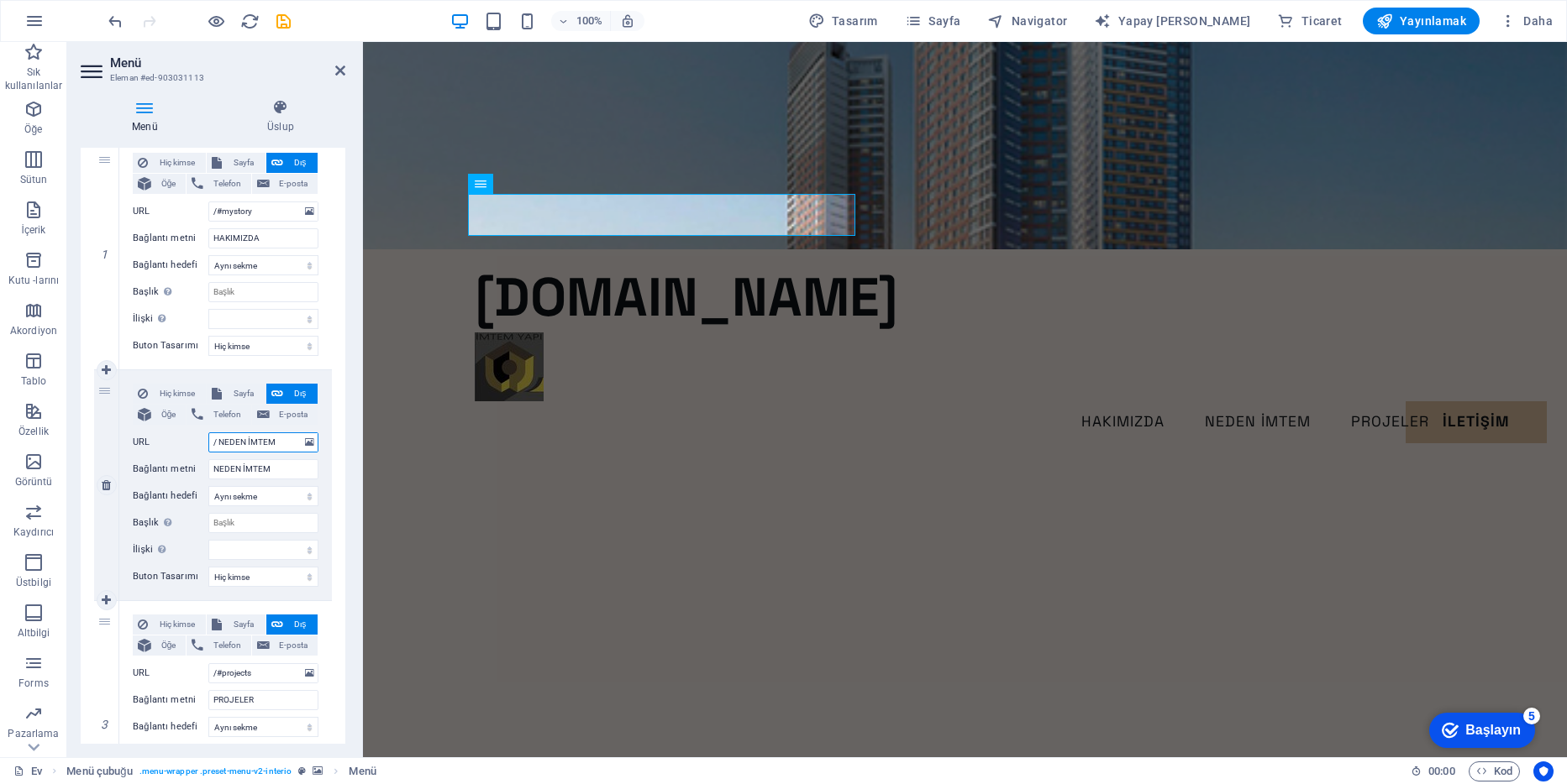
select select
type input "/ #NEDEN İMTEM"
select select
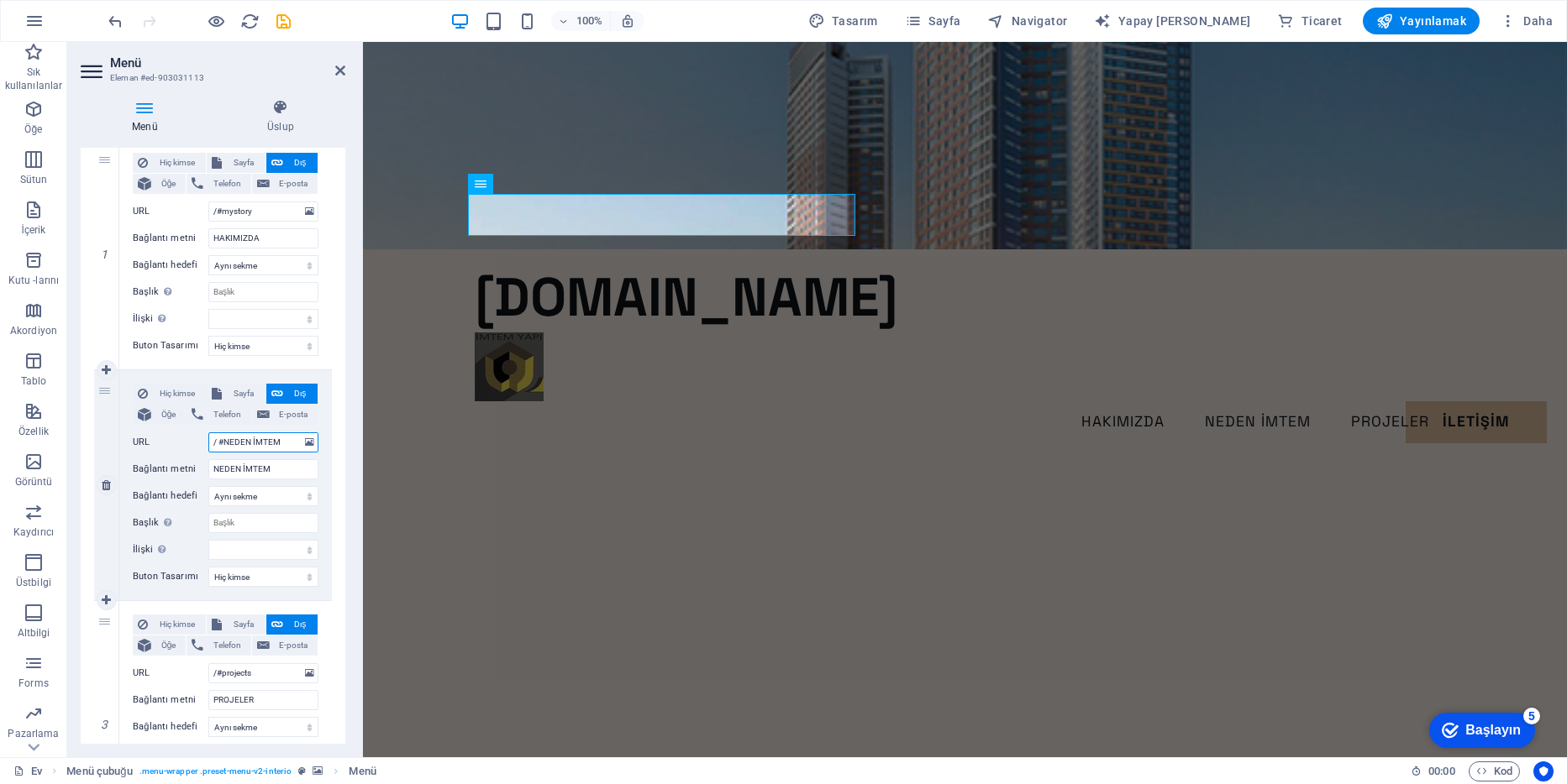
select select
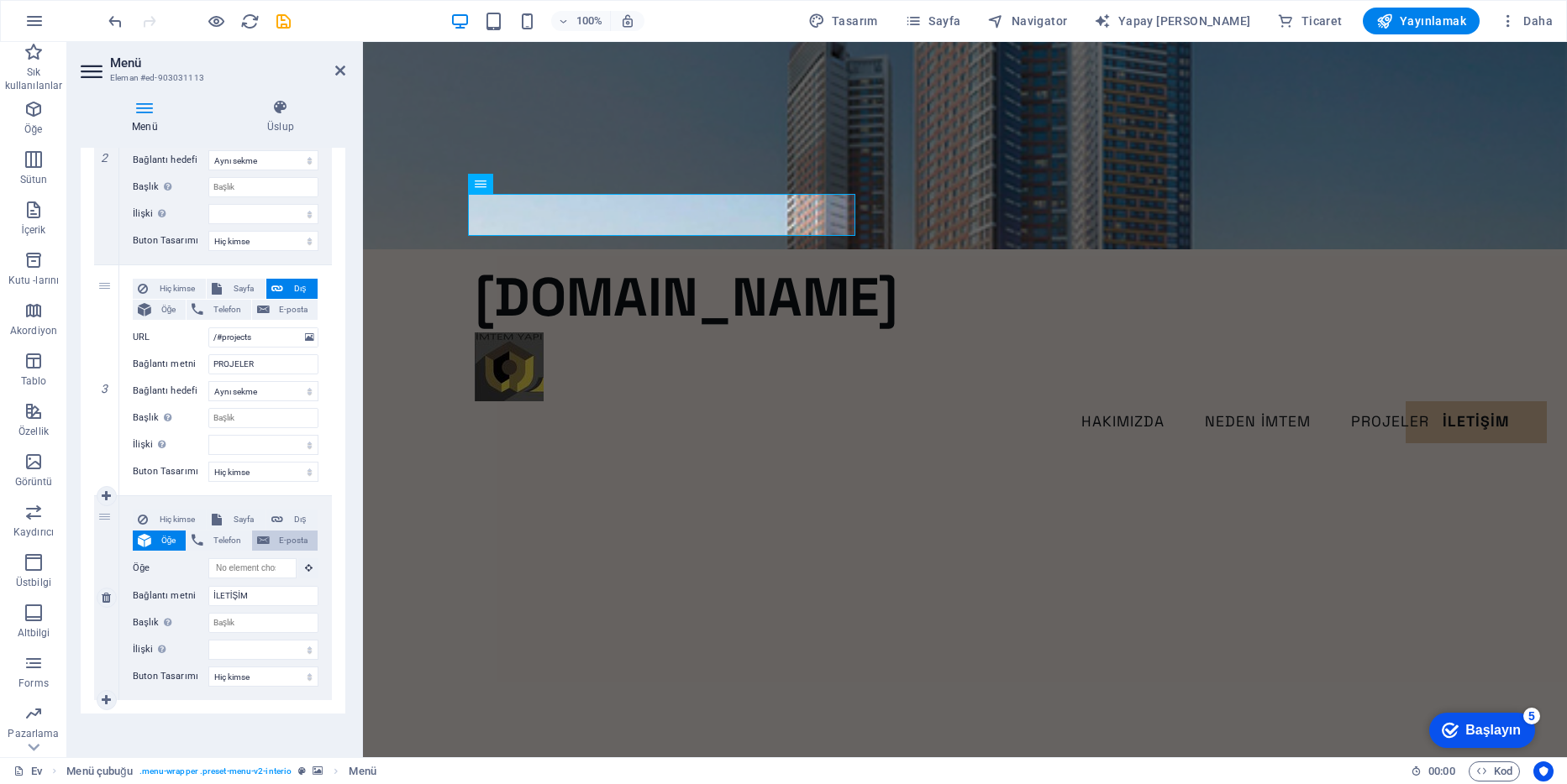
scroll to position [507, 0]
type input "/ #NEDEN İMTEM"
click at [343, 70] on icon at bounding box center [340, 71] width 10 height 14
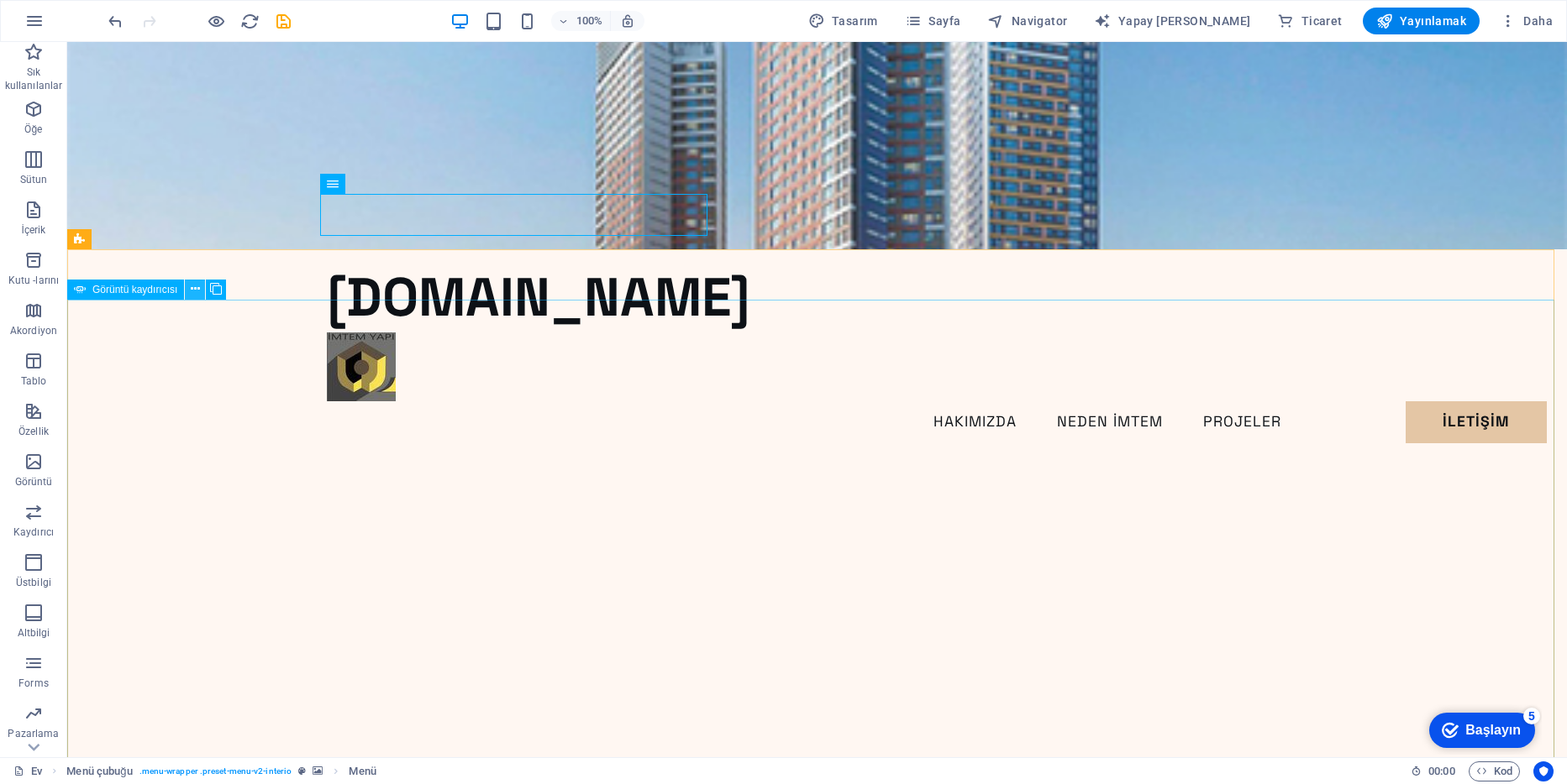
click at [196, 286] on icon at bounding box center [195, 289] width 9 height 17
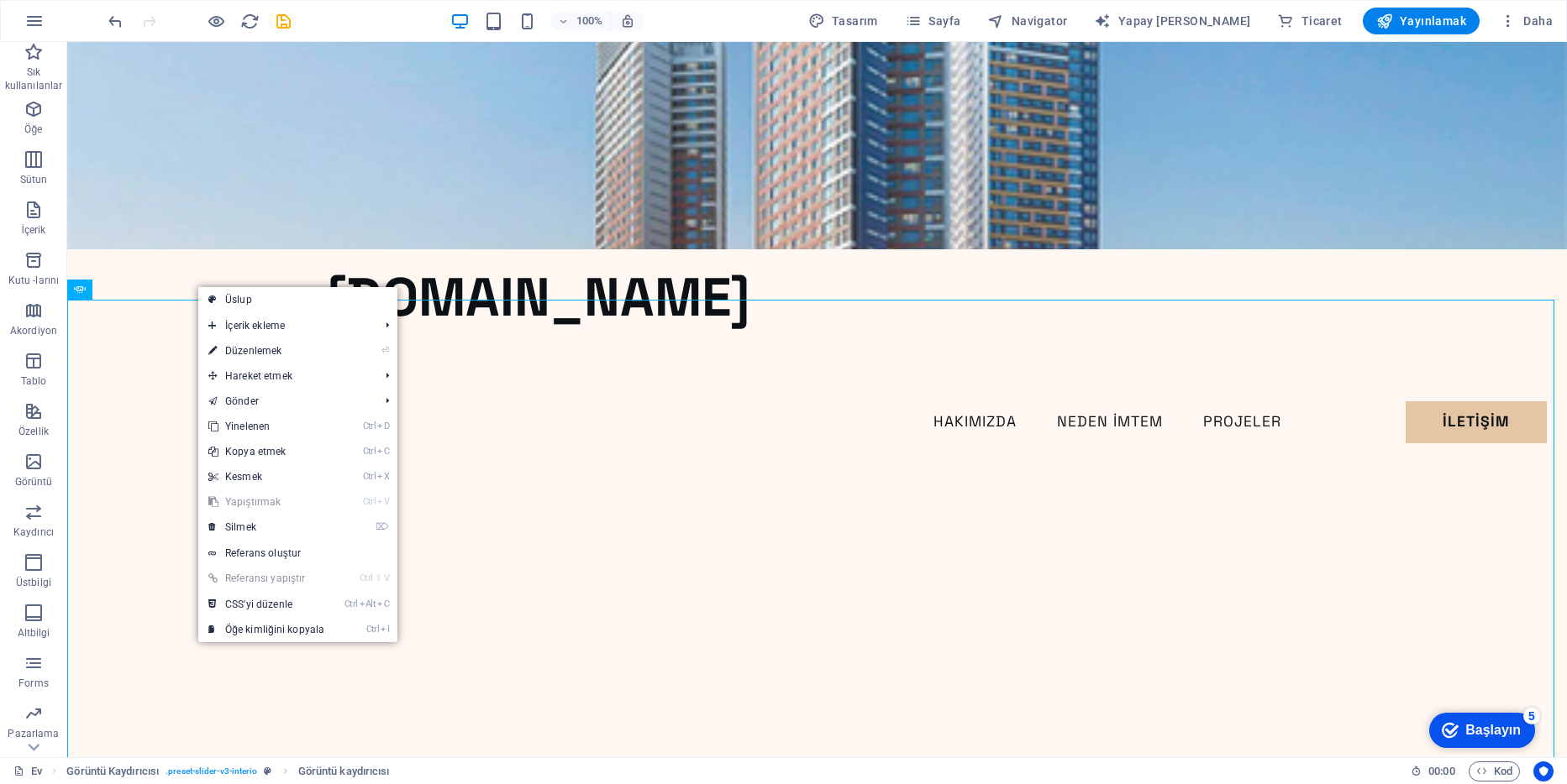
click at [260, 350] on font "Düzenlemek" at bounding box center [253, 351] width 56 height 12
select select "%"
select select "ms"
select select "s"
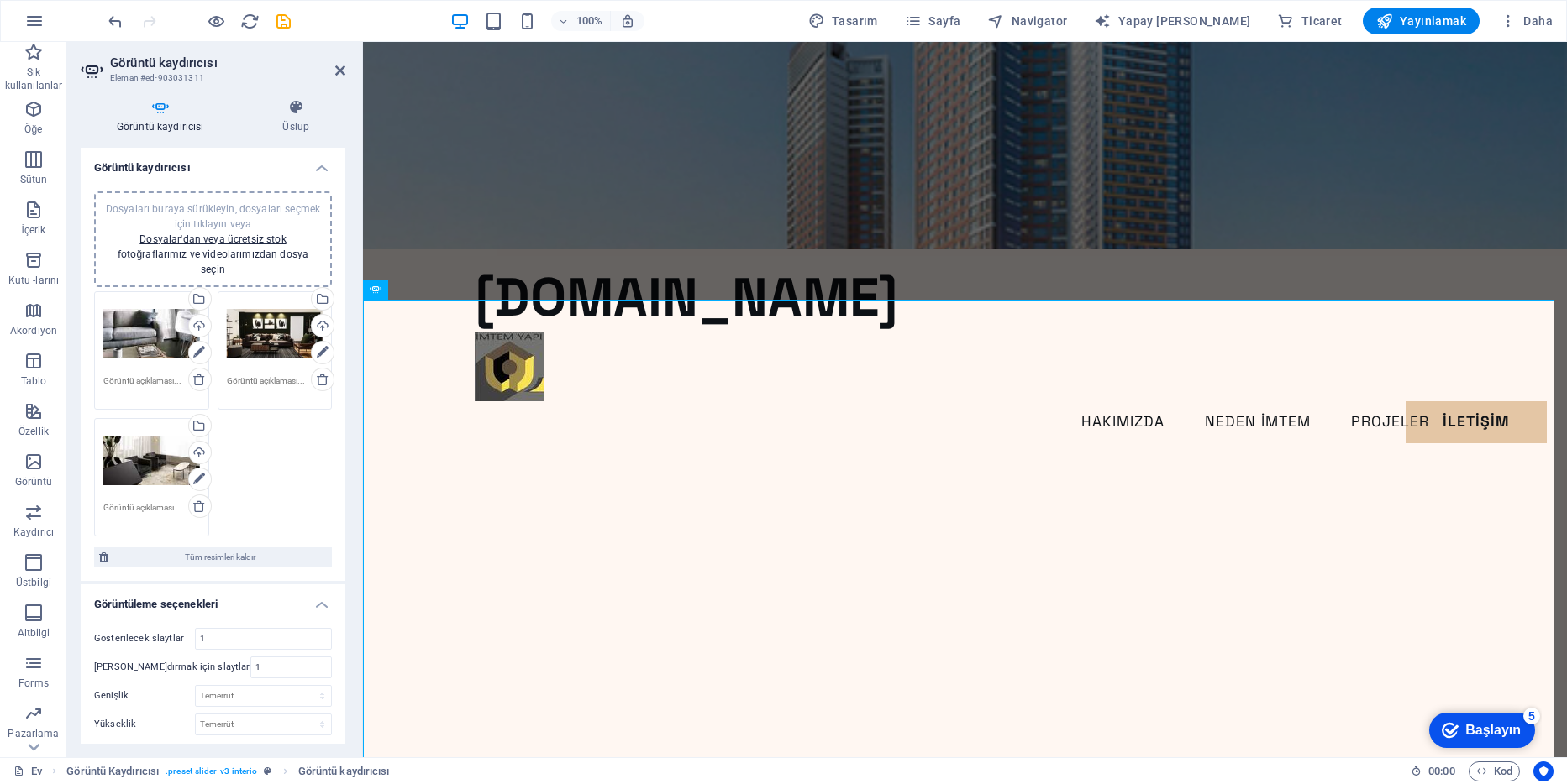
click at [252, 245] on div "Dosyaları buraya sürükleyin, dosyaları seçmek için tıklayın veya Dosyalar'dan v…" at bounding box center [213, 239] width 218 height 76
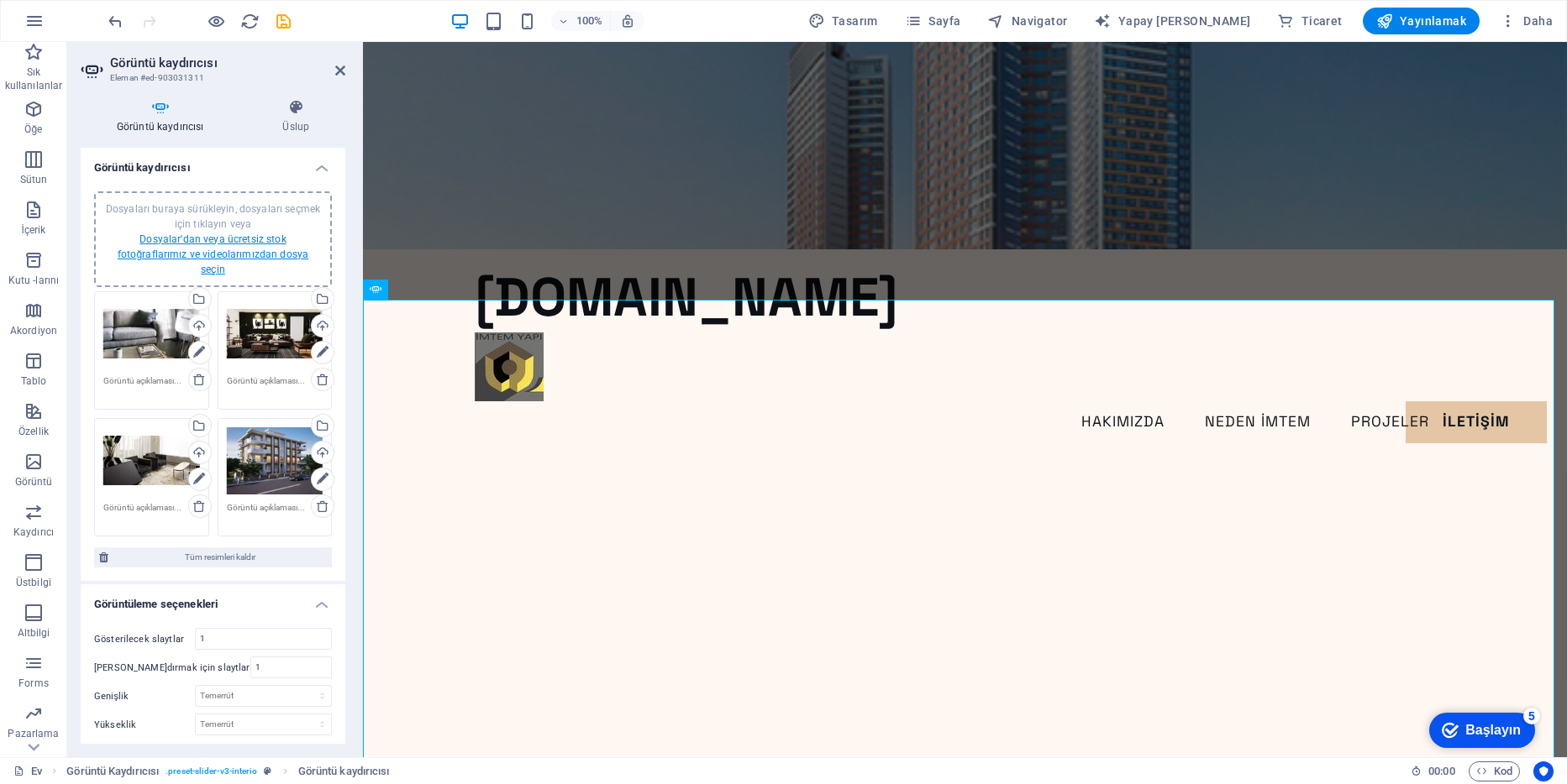
click at [270, 248] on link "Dosyalar'dan veya ücretsiz stok fotoğraflarımız ve videolarımızdan dosya seçin" at bounding box center [214, 254] width 191 height 42
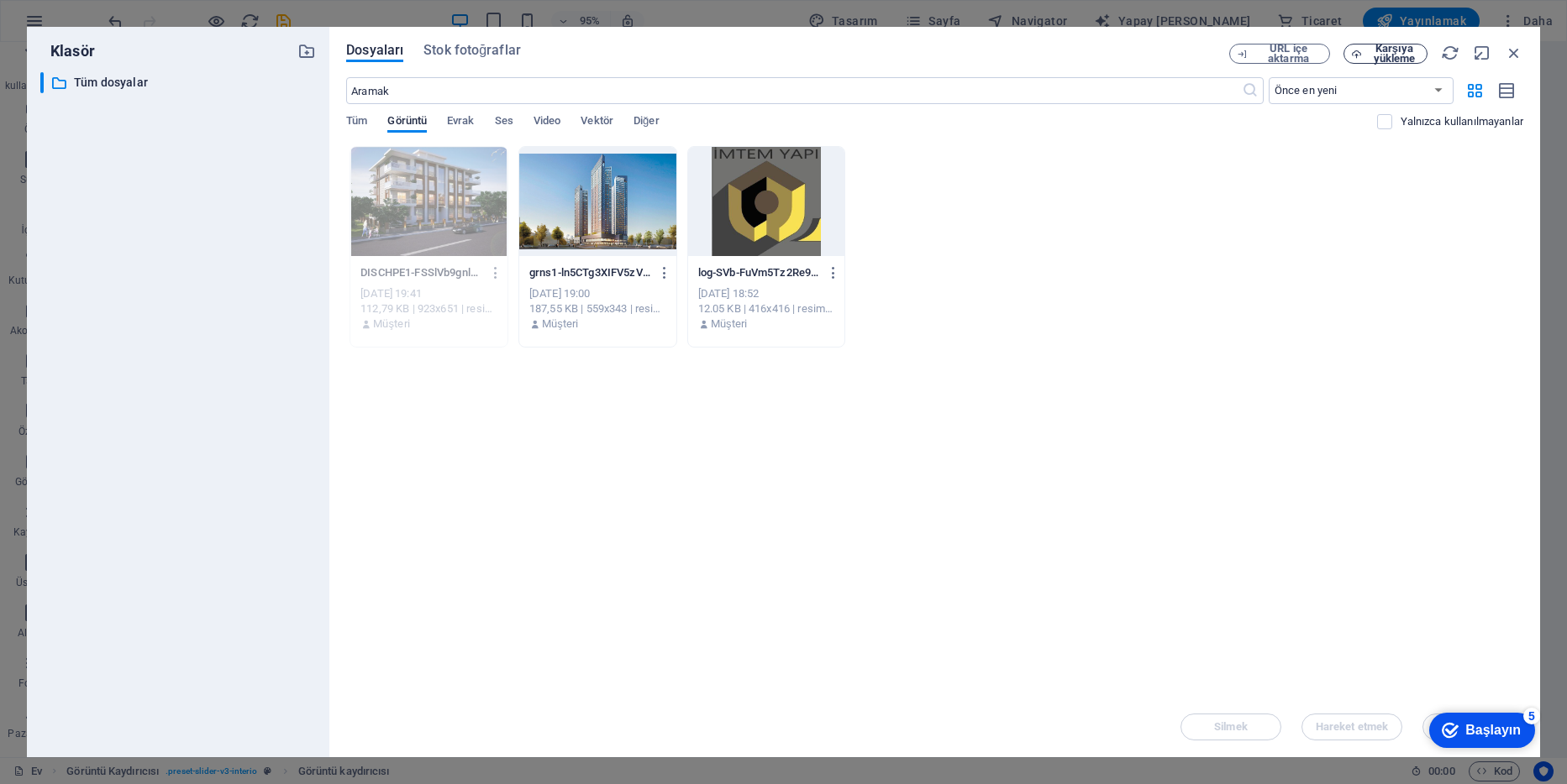
click at [1379, 49] on span "Karşıya yükleme" at bounding box center [1395, 53] width 52 height 20
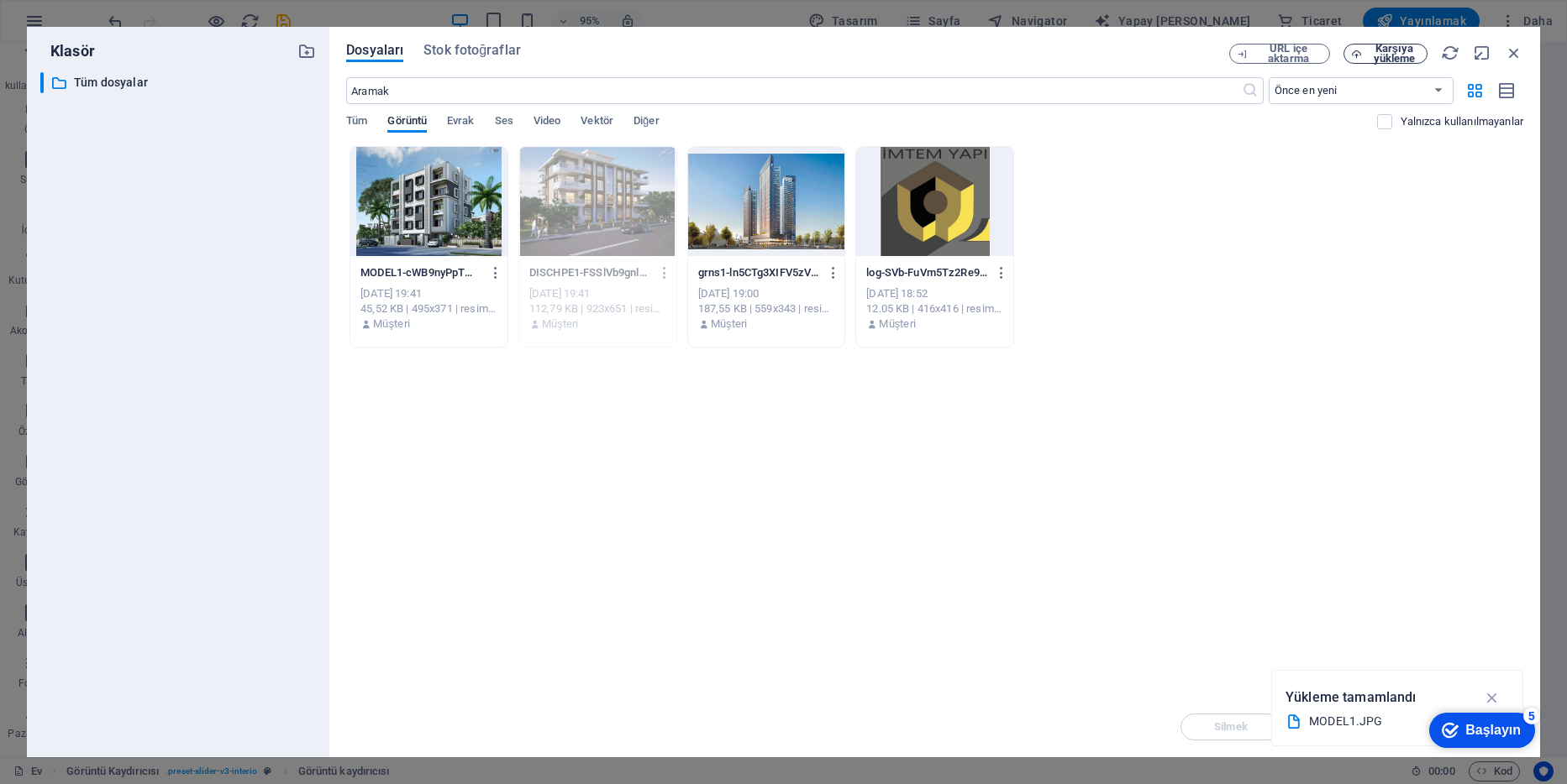
click at [1384, 59] on span "Karşıya yükleme" at bounding box center [1395, 53] width 52 height 20
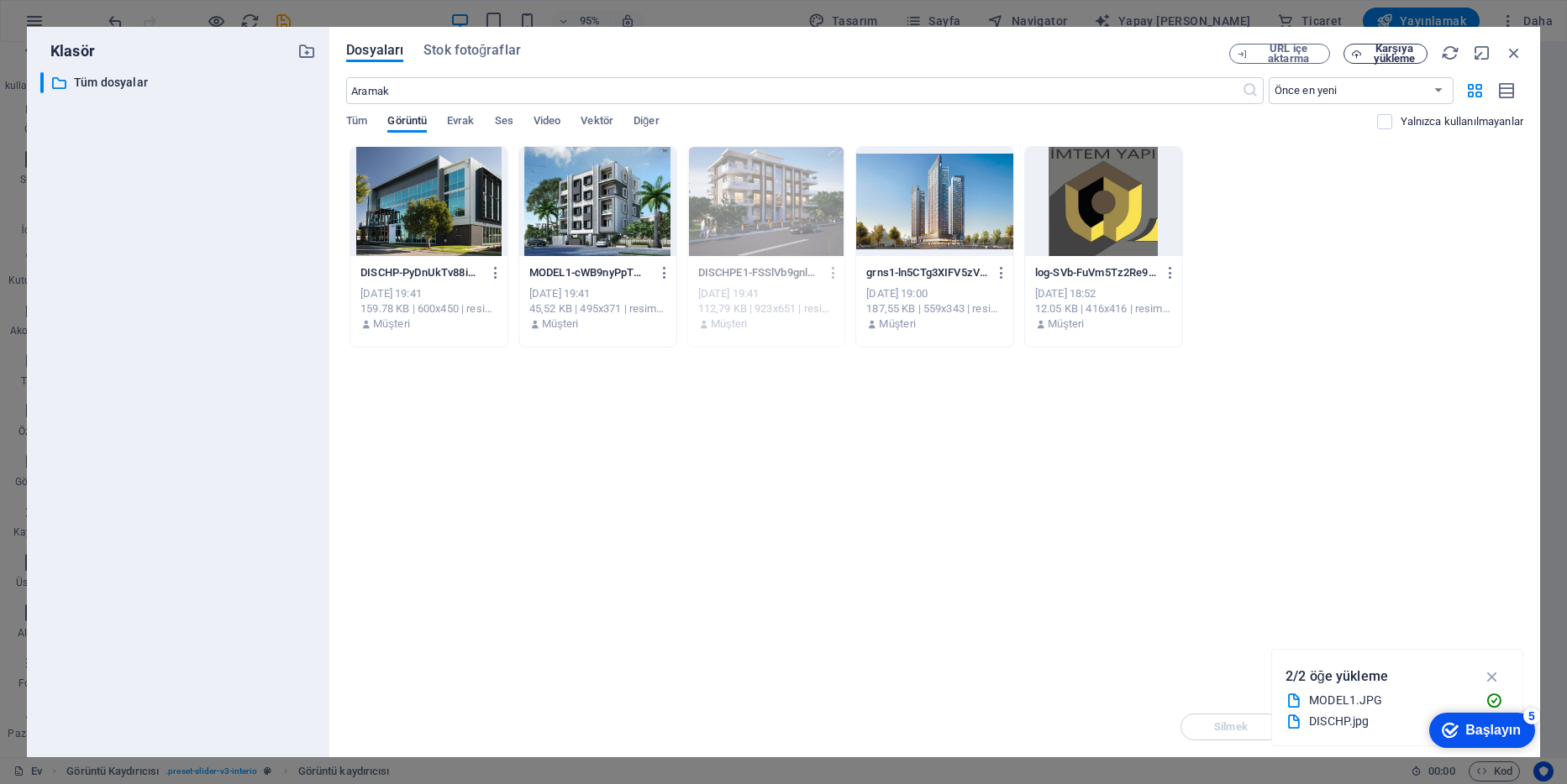
click at [1372, 56] on span "Karşıya yükleme" at bounding box center [1395, 53] width 52 height 20
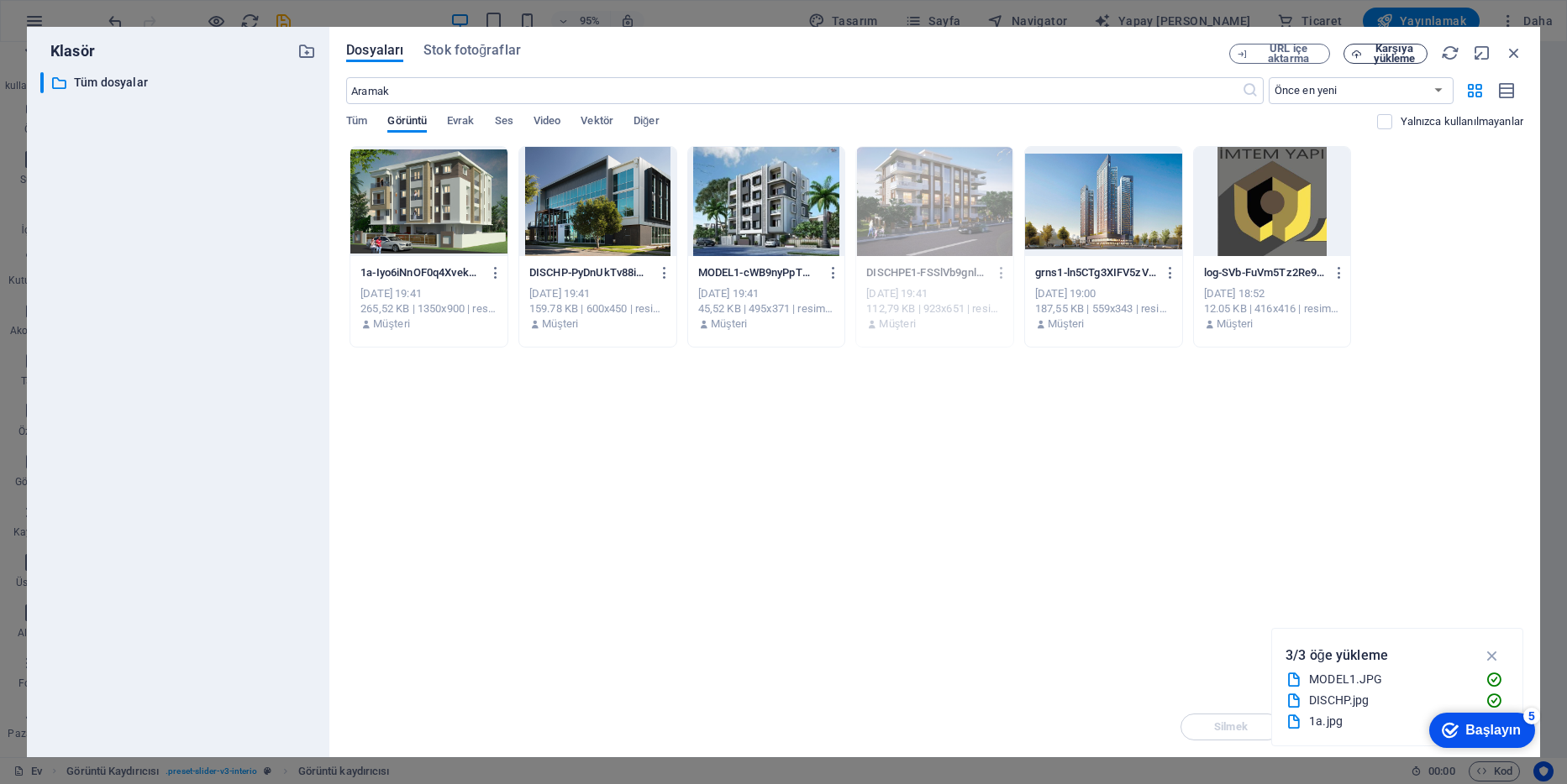
click at [1396, 58] on span "Karşıya yükleme" at bounding box center [1395, 53] width 52 height 20
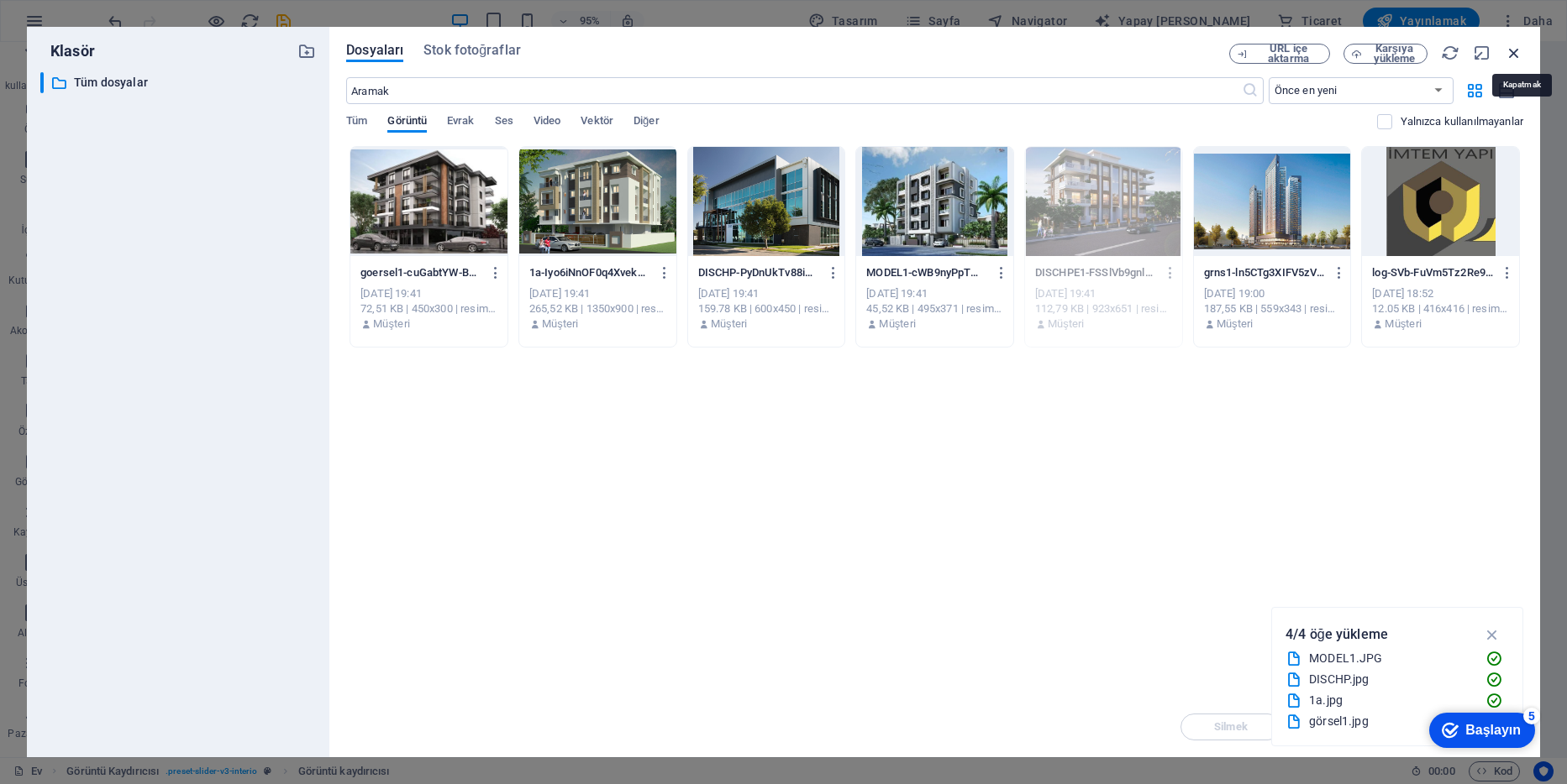
click at [1509, 50] on icon "button" at bounding box center [1514, 52] width 18 height 18
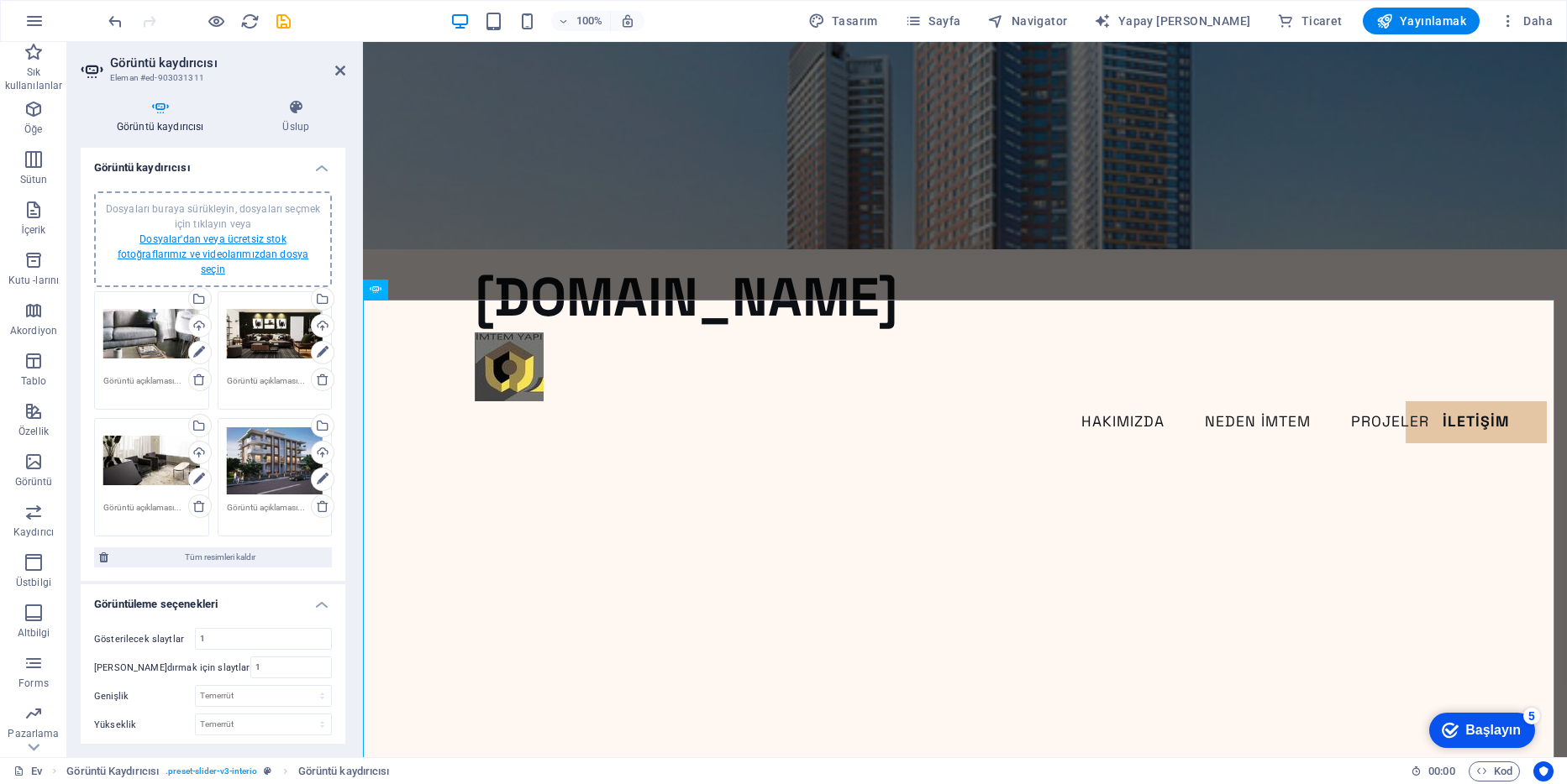
click at [183, 243] on link "Dosyalar'dan veya ücretsiz stok fotoğraflarımız ve videolarımızdan dosya seçin" at bounding box center [214, 254] width 191 height 42
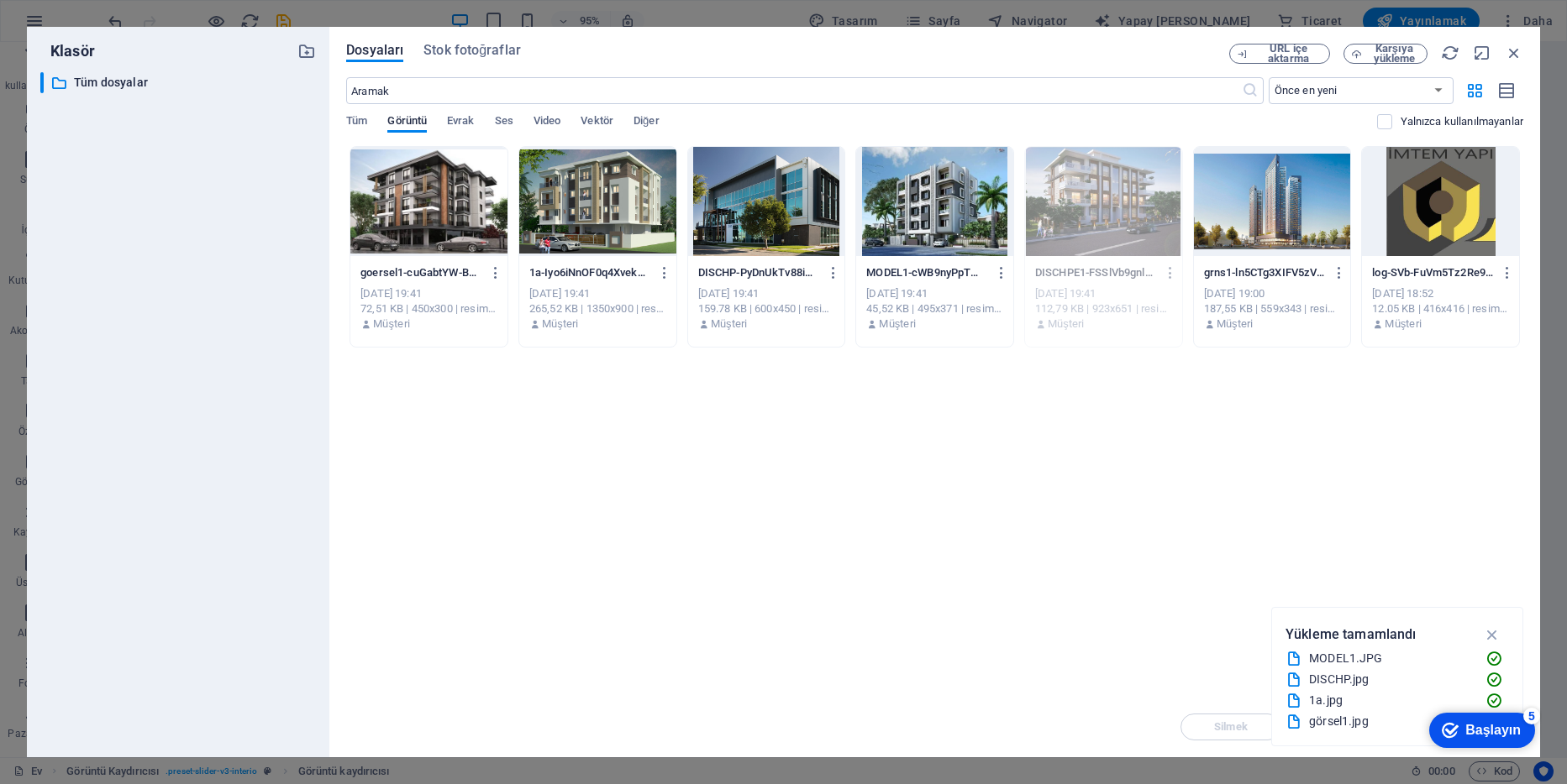
click at [412, 225] on div at bounding box center [429, 201] width 157 height 109
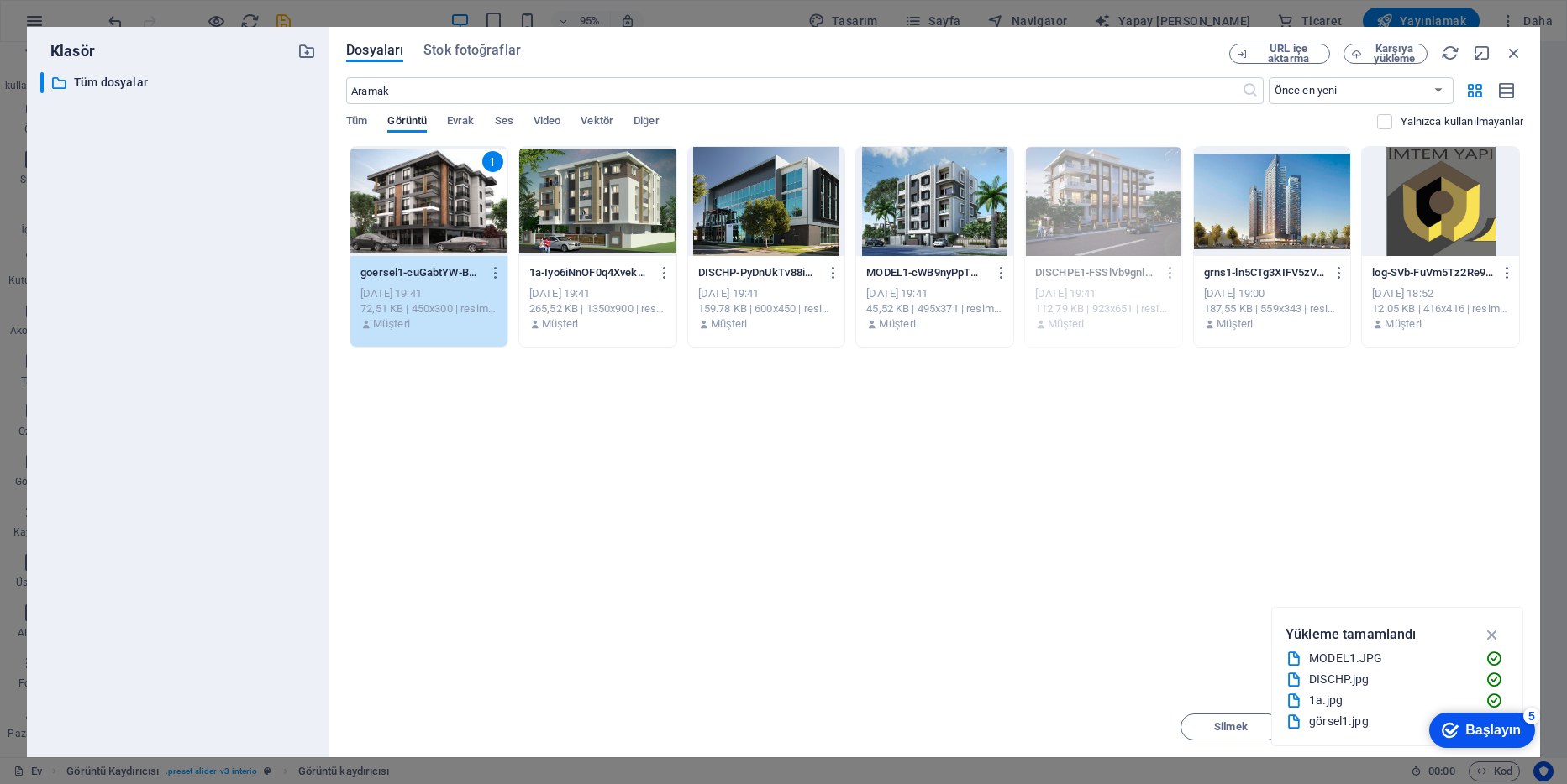
click at [606, 210] on div at bounding box center [598, 201] width 157 height 109
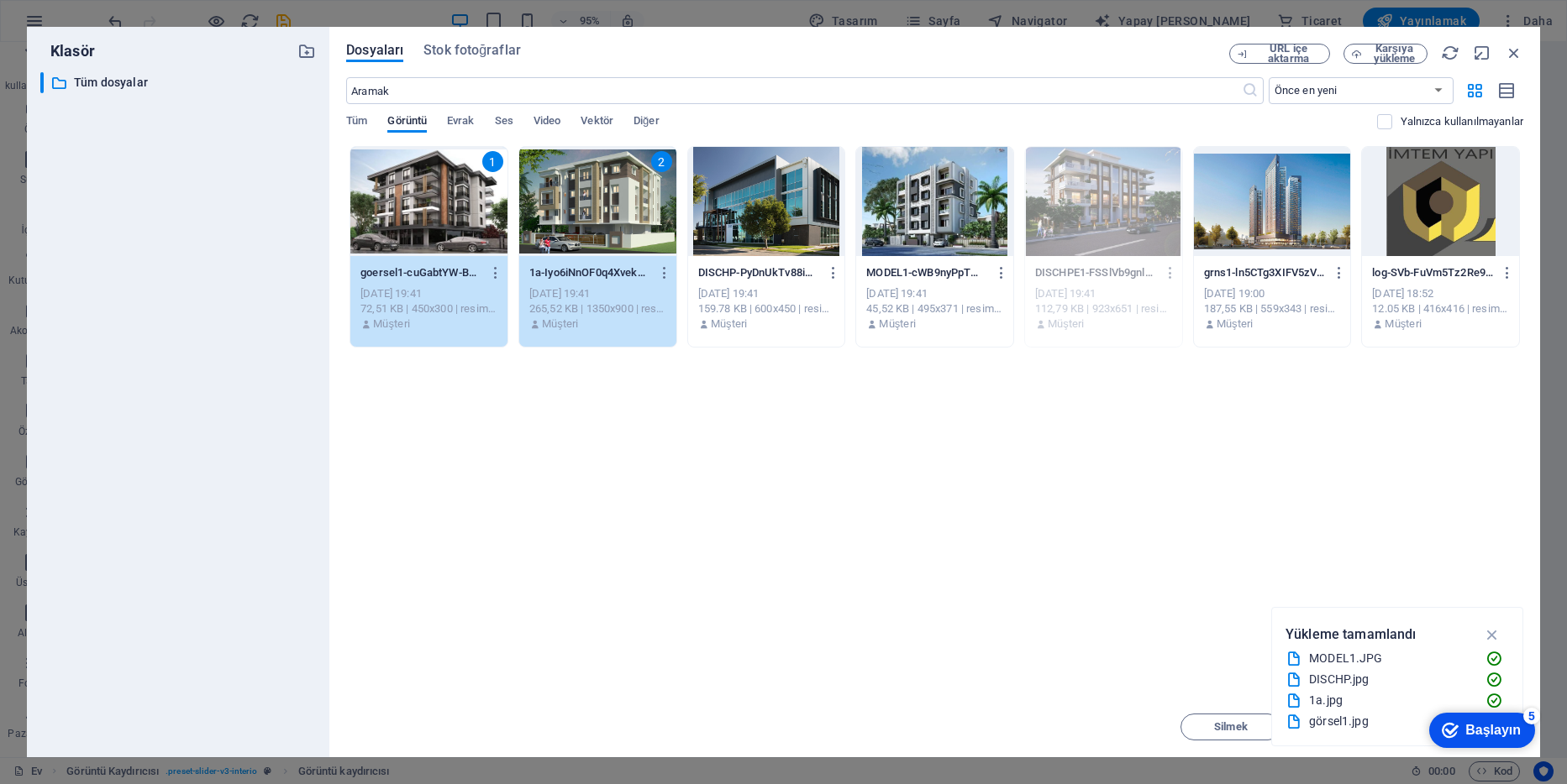
click at [746, 219] on div at bounding box center [766, 201] width 157 height 109
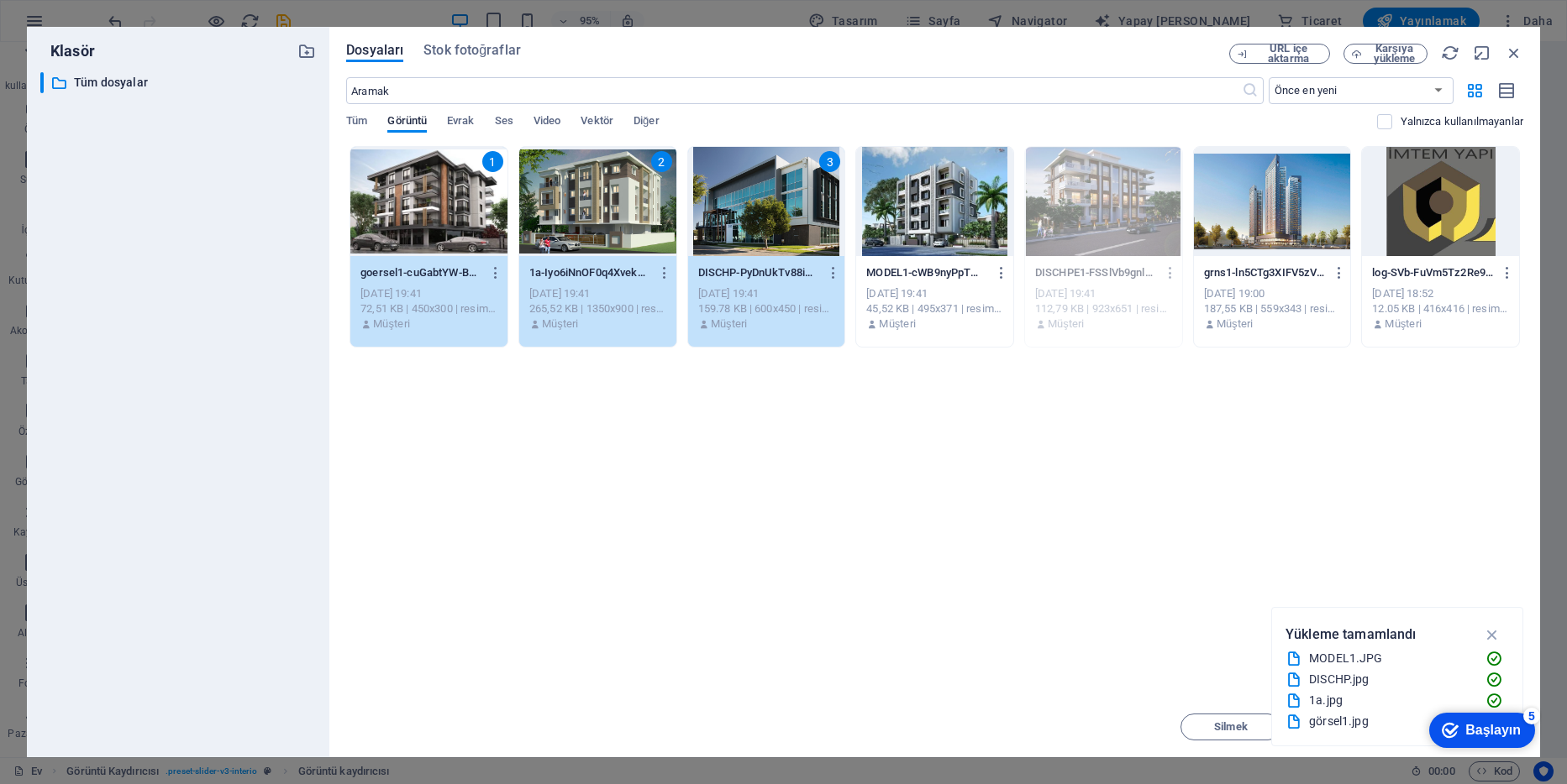
click at [933, 212] on div at bounding box center [934, 201] width 157 height 109
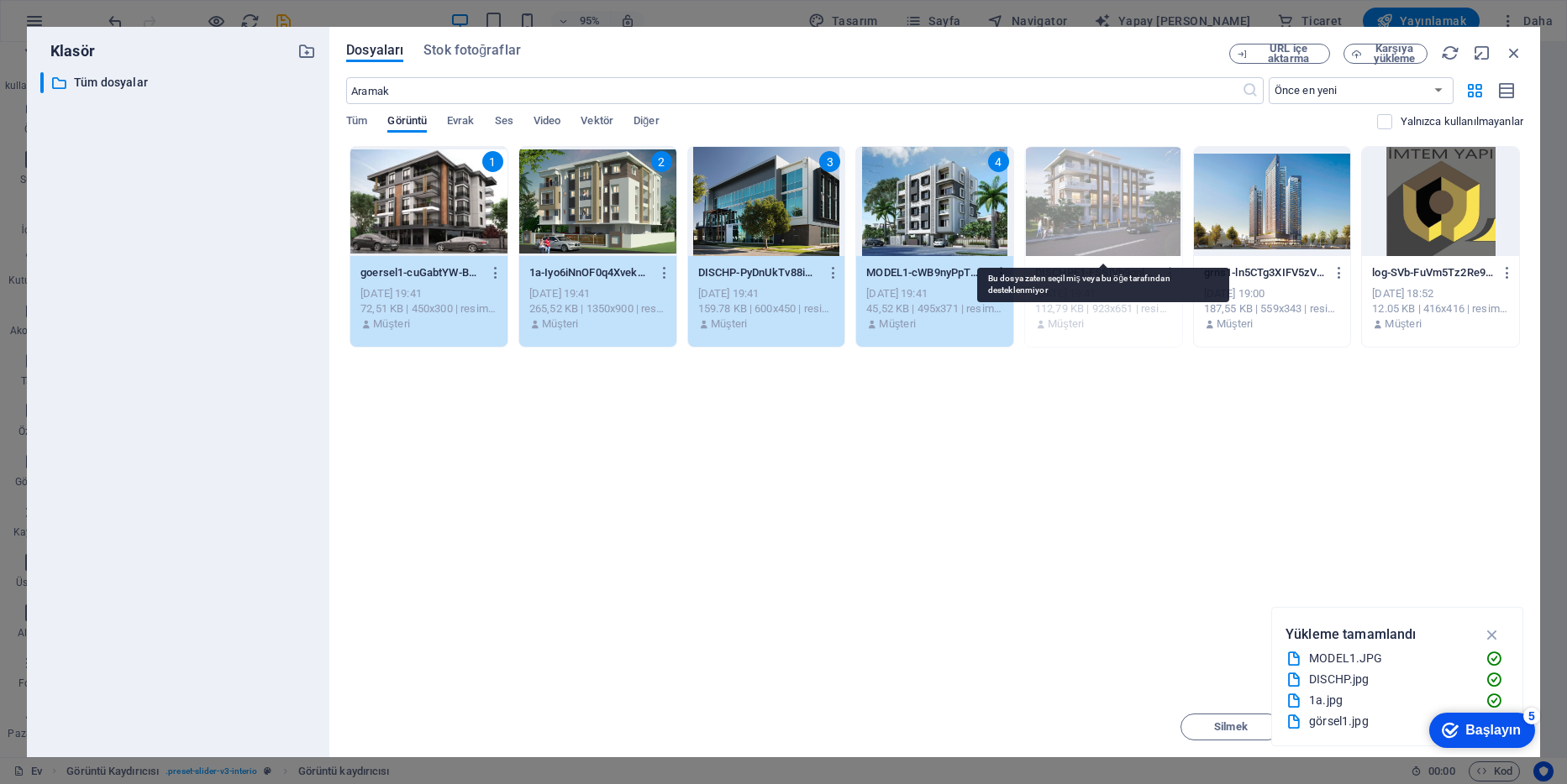
click at [1118, 205] on div at bounding box center [1104, 201] width 157 height 109
drag, startPoint x: 1333, startPoint y: 618, endPoint x: 1290, endPoint y: 571, distance: 63.7
click at [1290, 571] on div "Klasör ​ All files Tüm dosyalar Dosyaları Stok fotoğraflar URL içe aktarma Karş…" at bounding box center [784, 392] width 1567 height 784
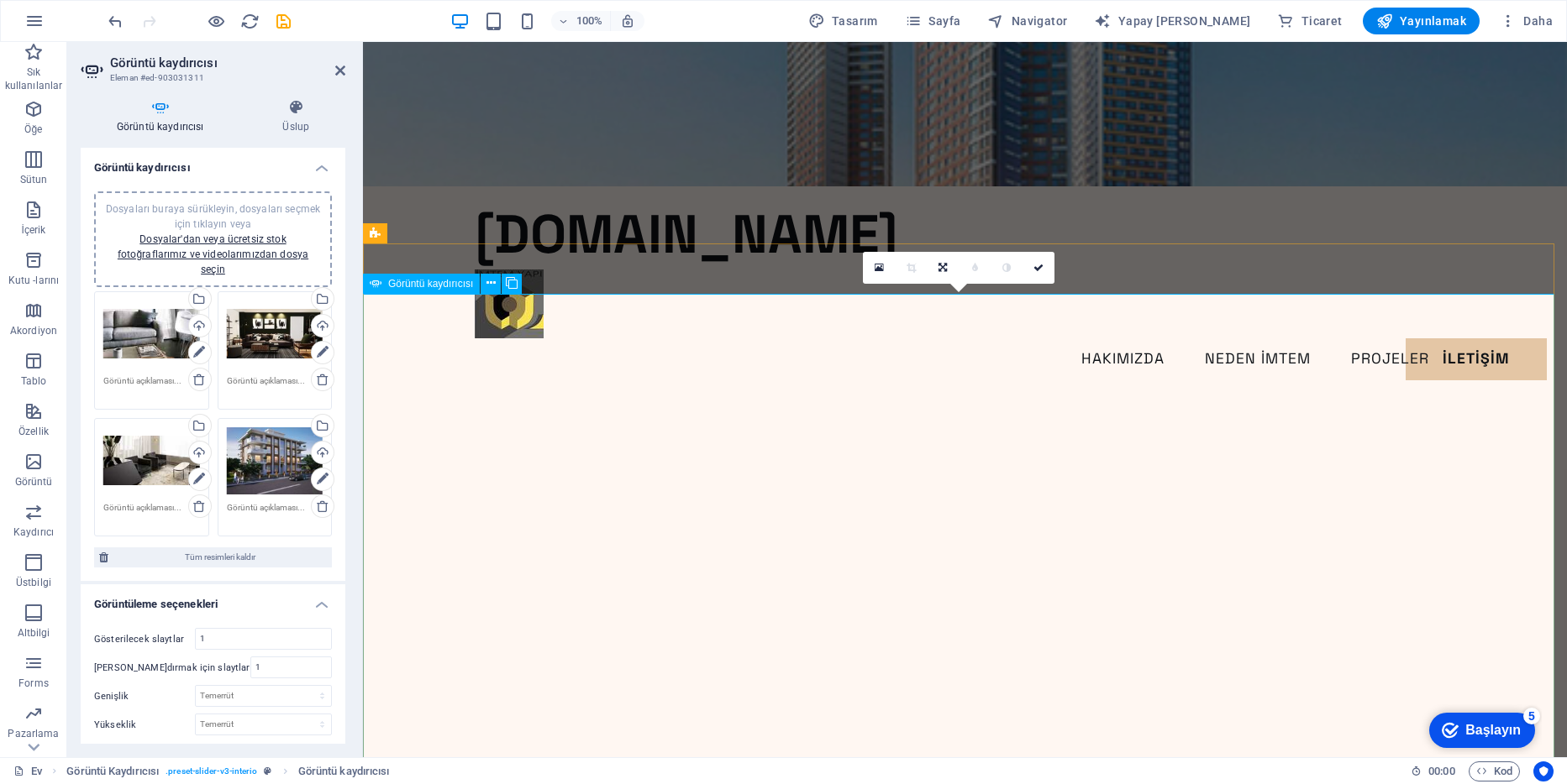
scroll to position [84, 0]
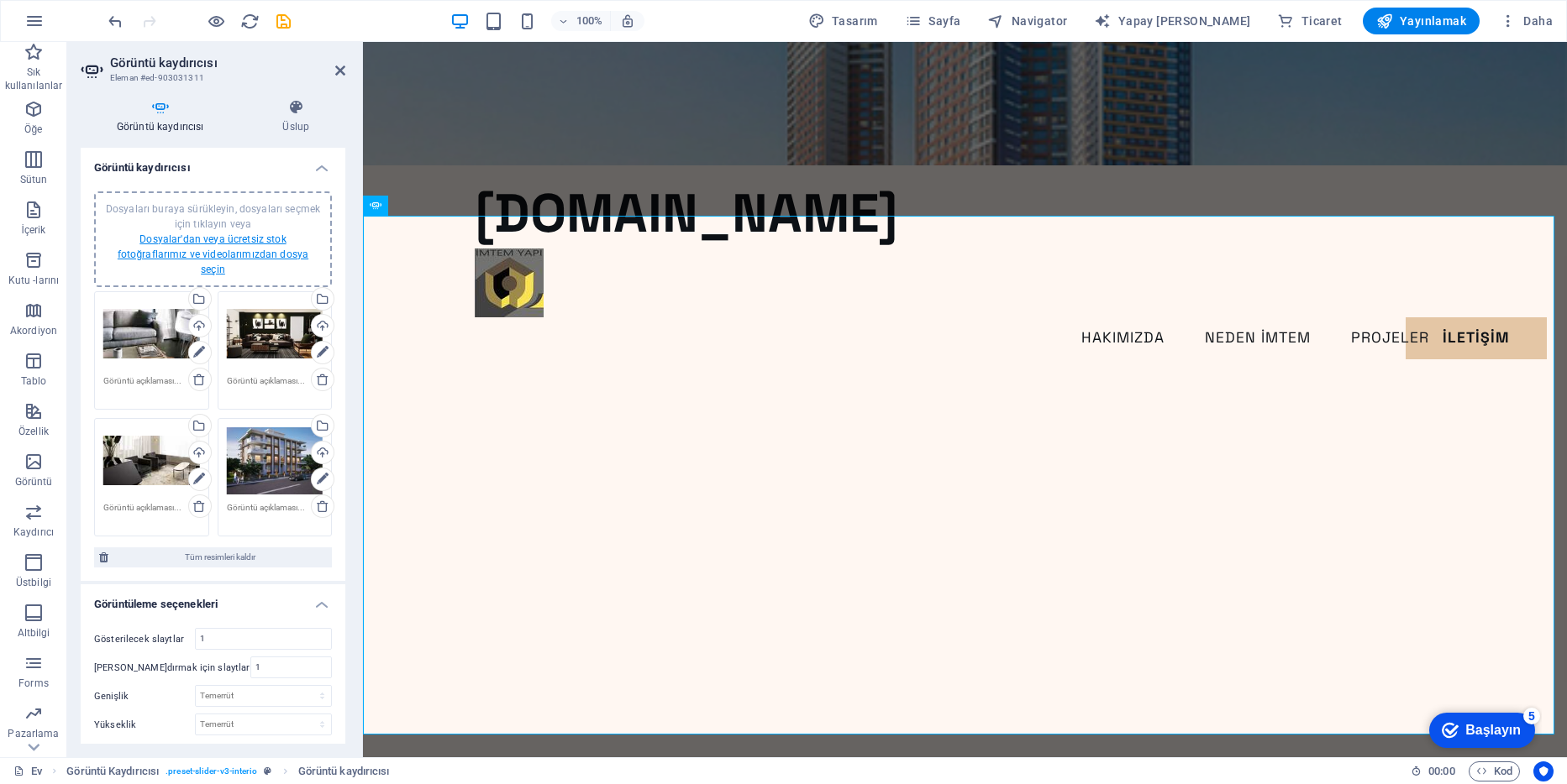
click at [258, 238] on link "Dosyalar'dan veya ücretsiz stok fotoğraflarımız ve videolarımızdan dosya seçin" at bounding box center [214, 254] width 191 height 42
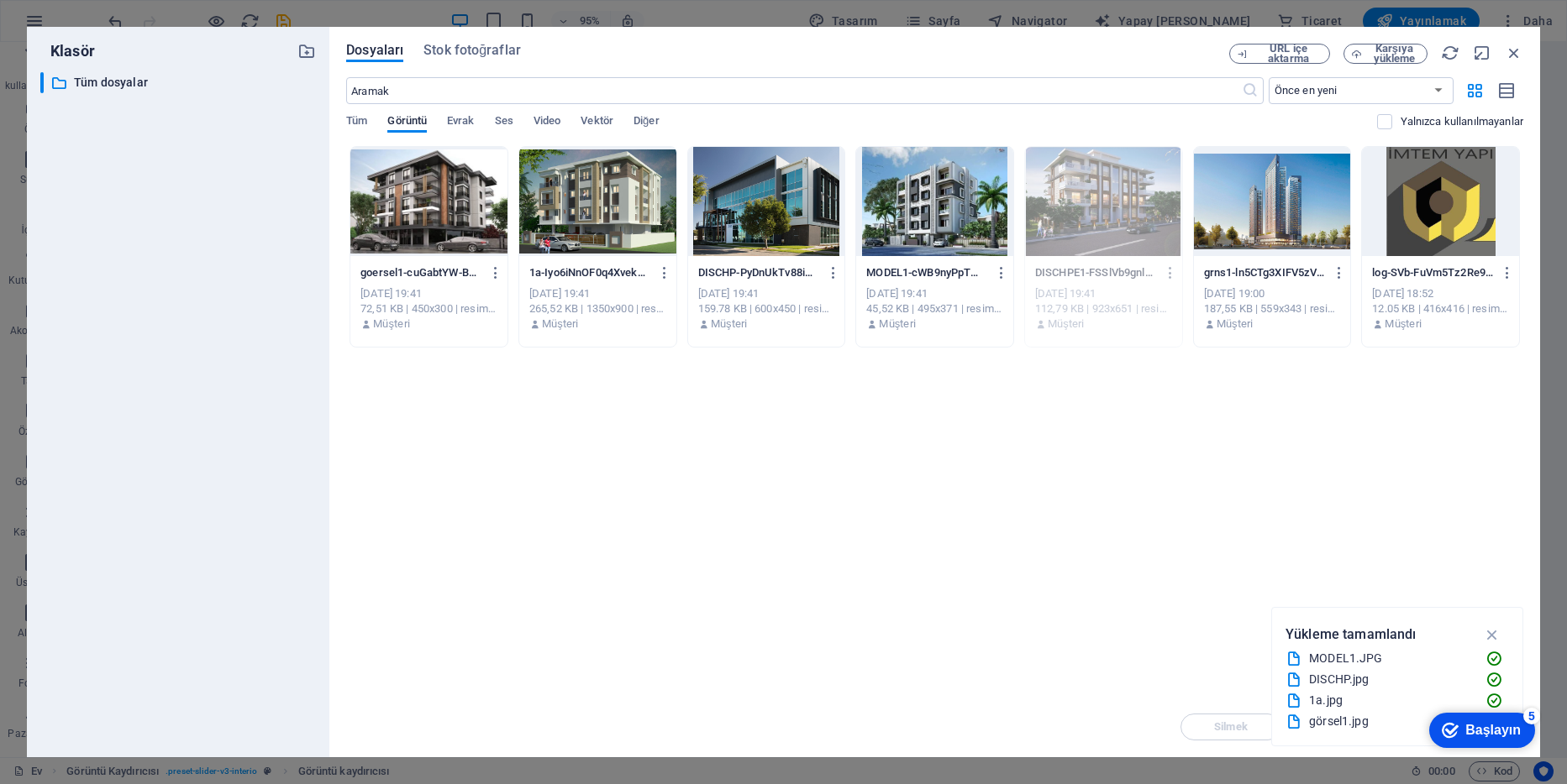
click at [432, 216] on div at bounding box center [429, 201] width 157 height 109
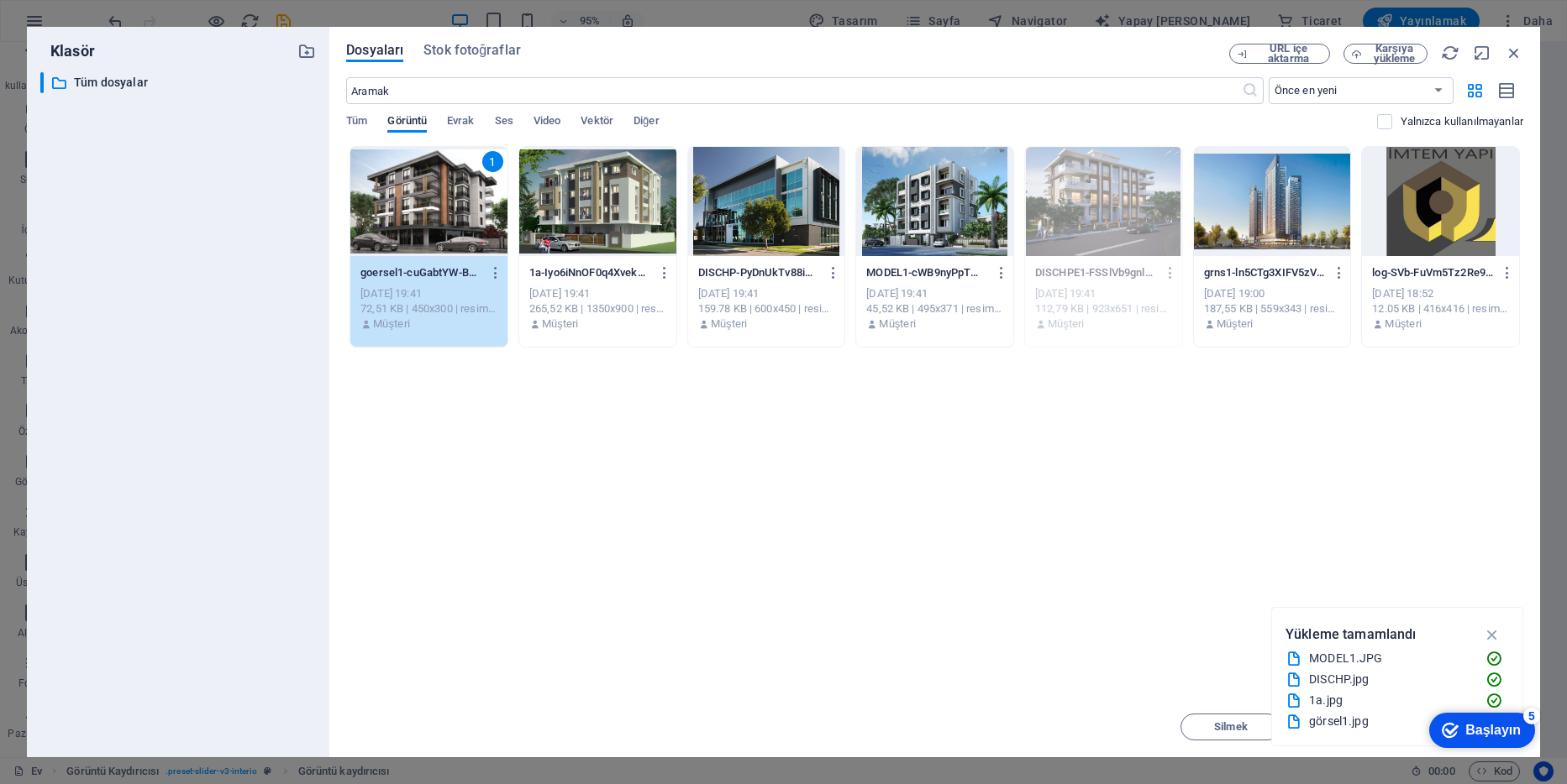
click at [625, 222] on div at bounding box center [598, 201] width 157 height 109
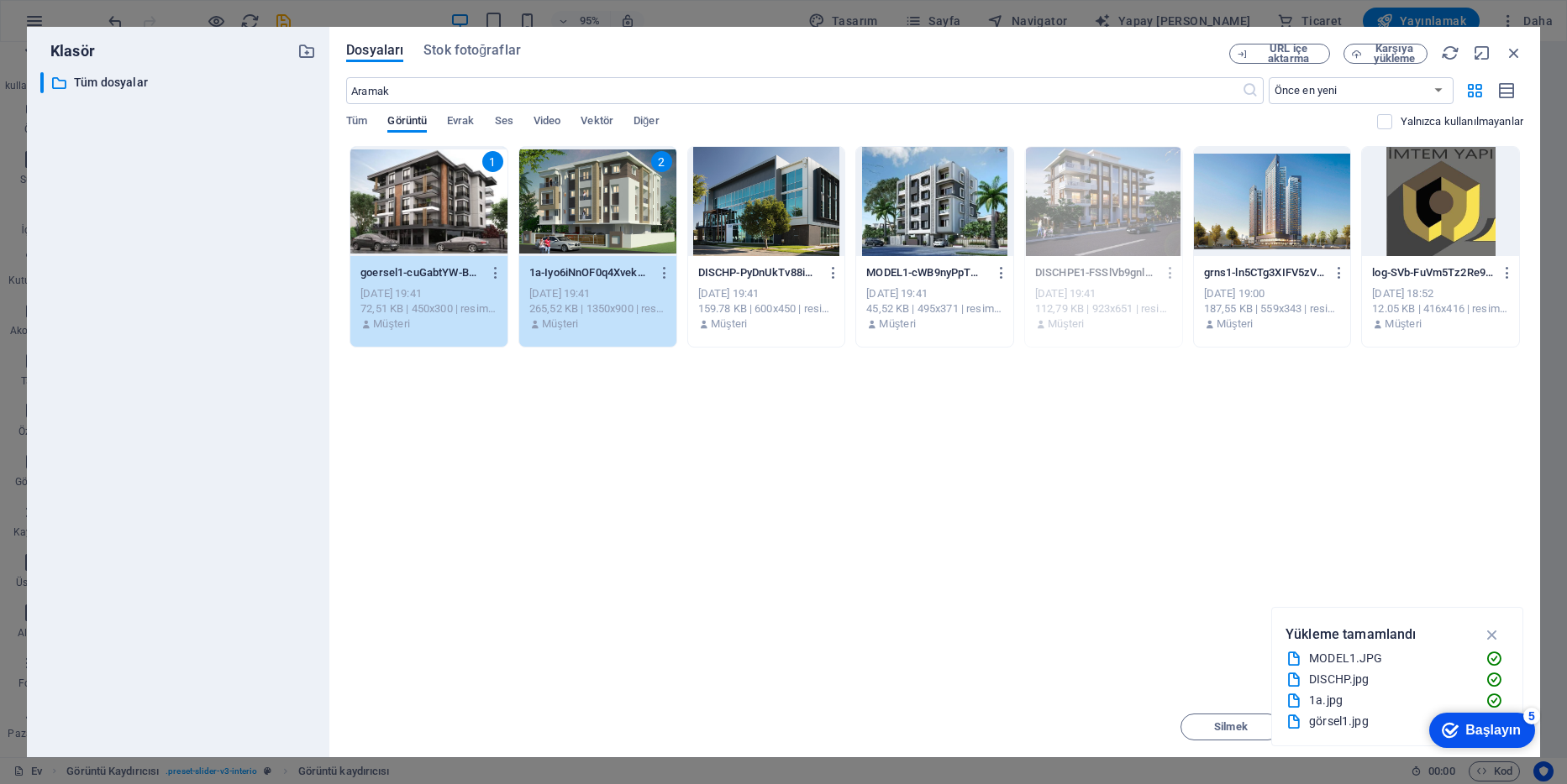
click at [763, 222] on div at bounding box center [766, 201] width 157 height 109
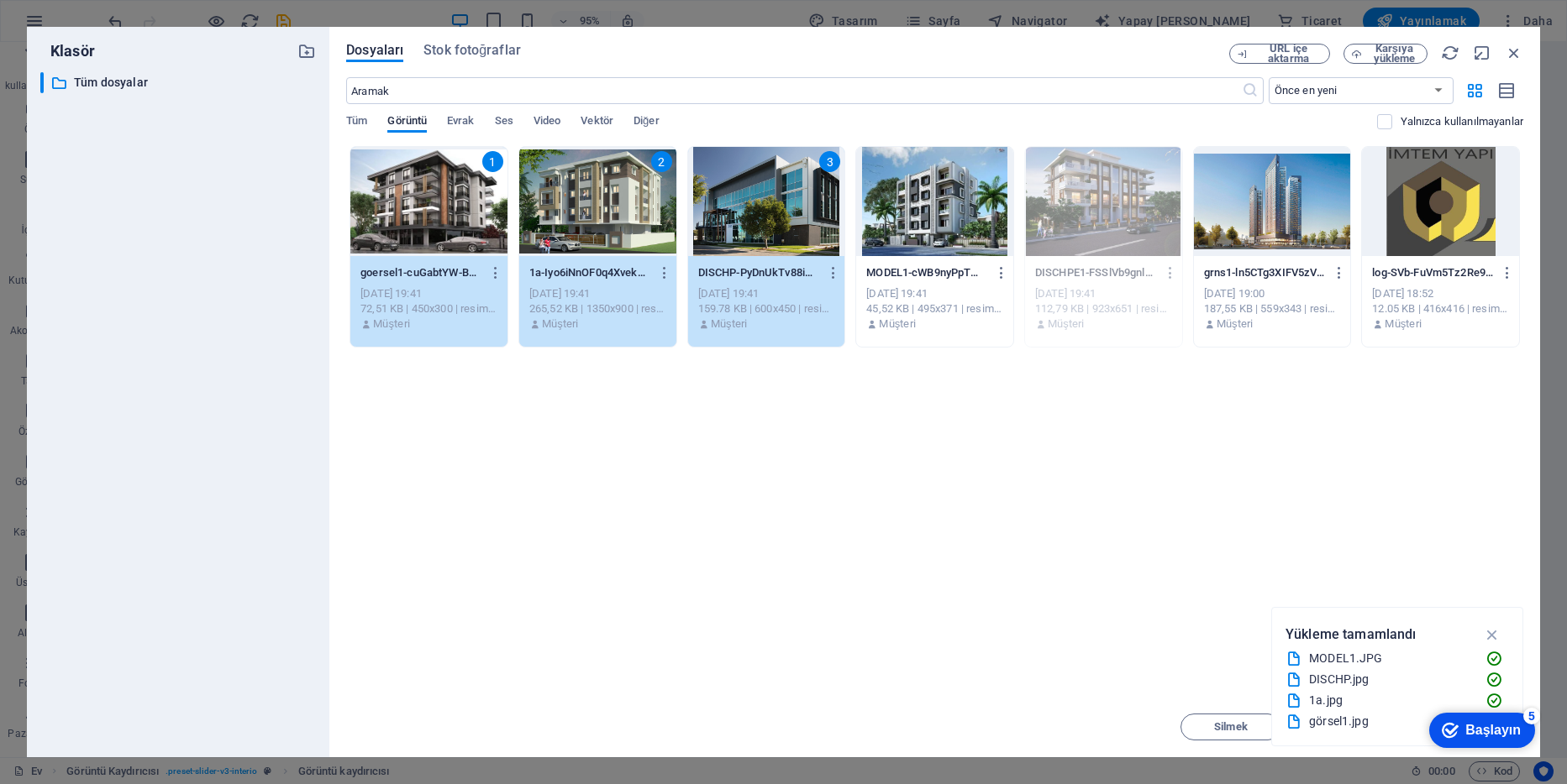
click at [896, 231] on div at bounding box center [934, 201] width 157 height 109
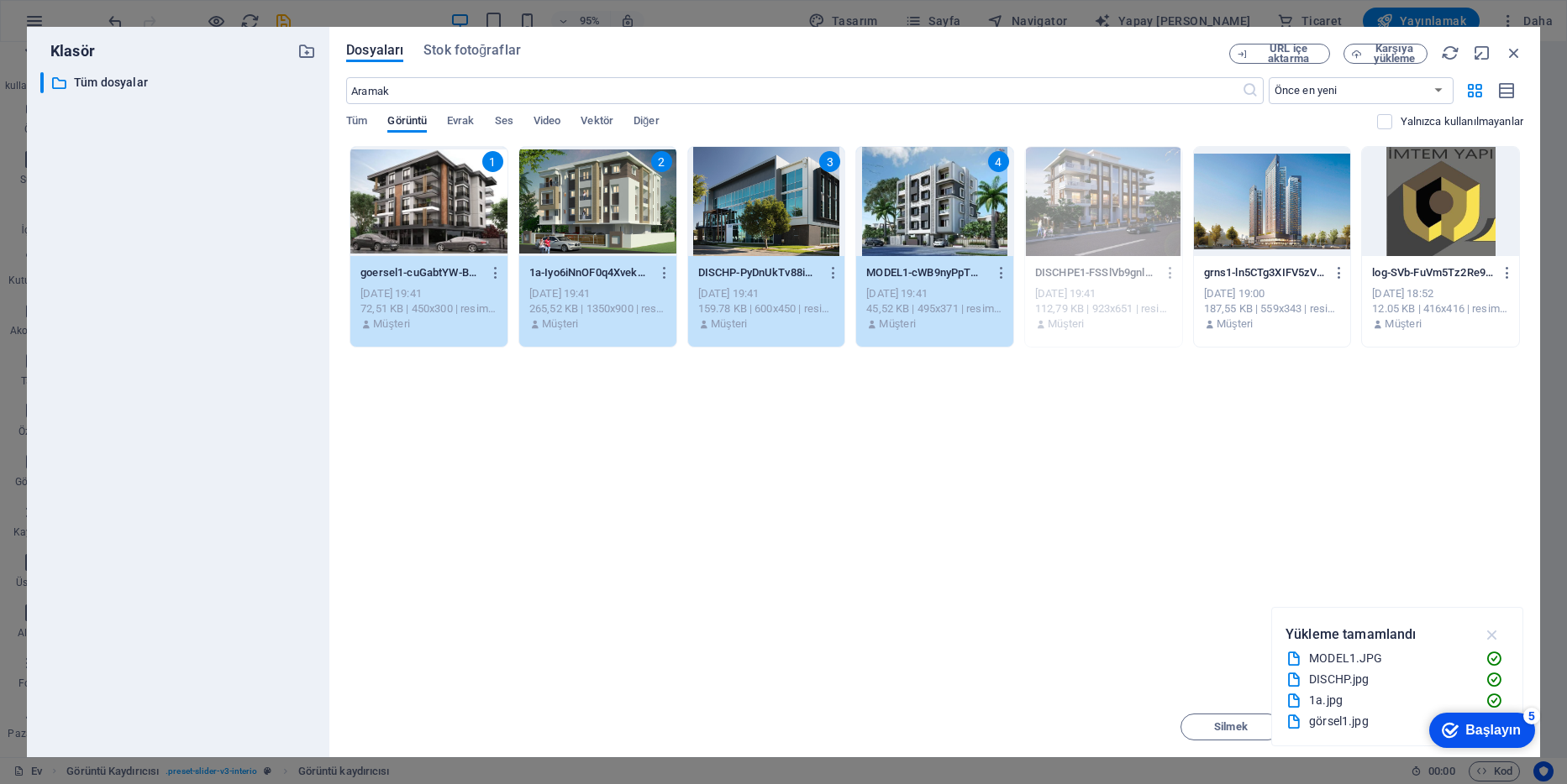
click at [1496, 632] on icon "button" at bounding box center [1492, 634] width 19 height 18
click at [1341, 725] on span "Hareket etmek" at bounding box center [1352, 727] width 72 height 10
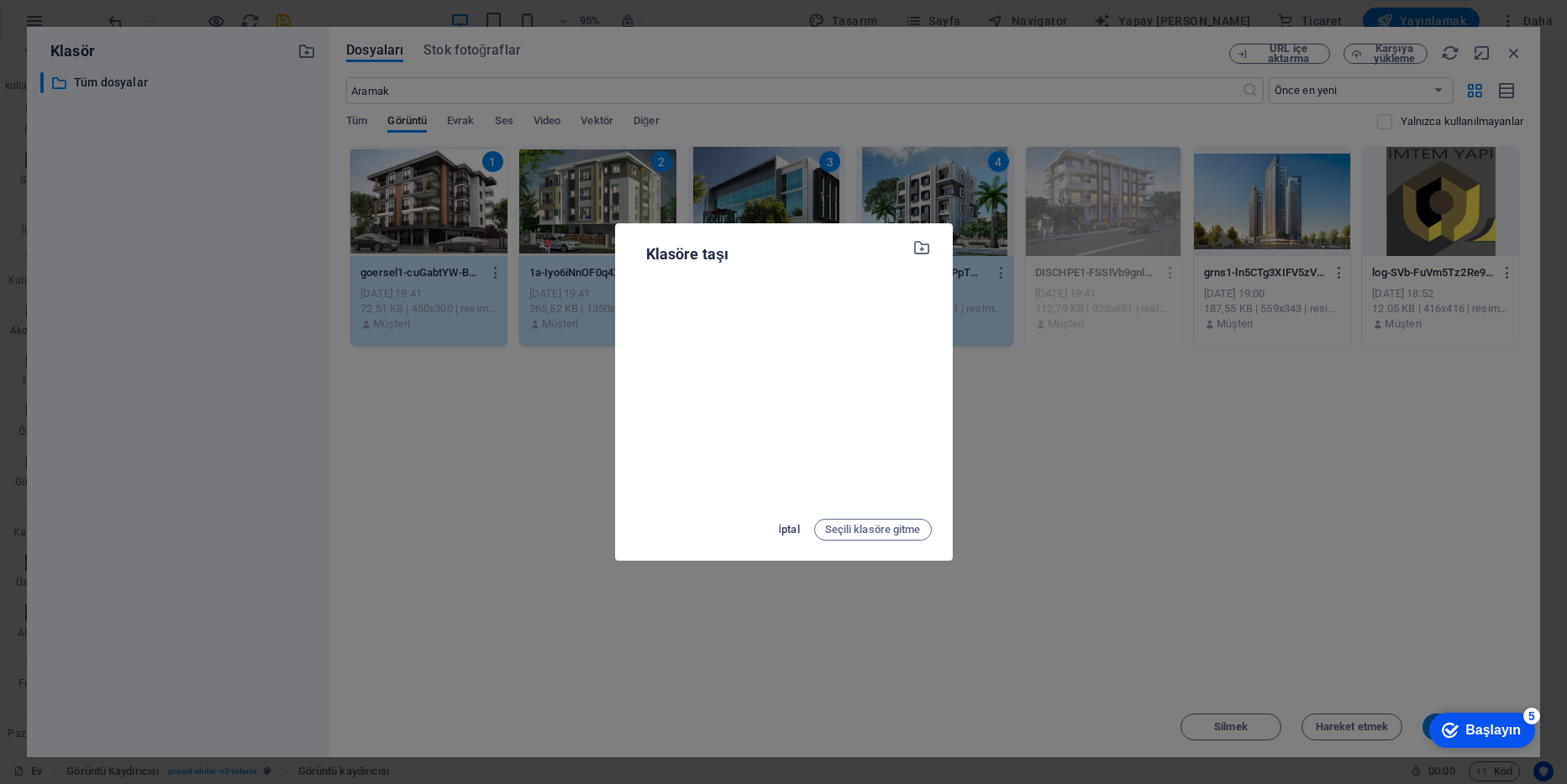
click at [783, 525] on span "İptal" at bounding box center [790, 529] width 21 height 20
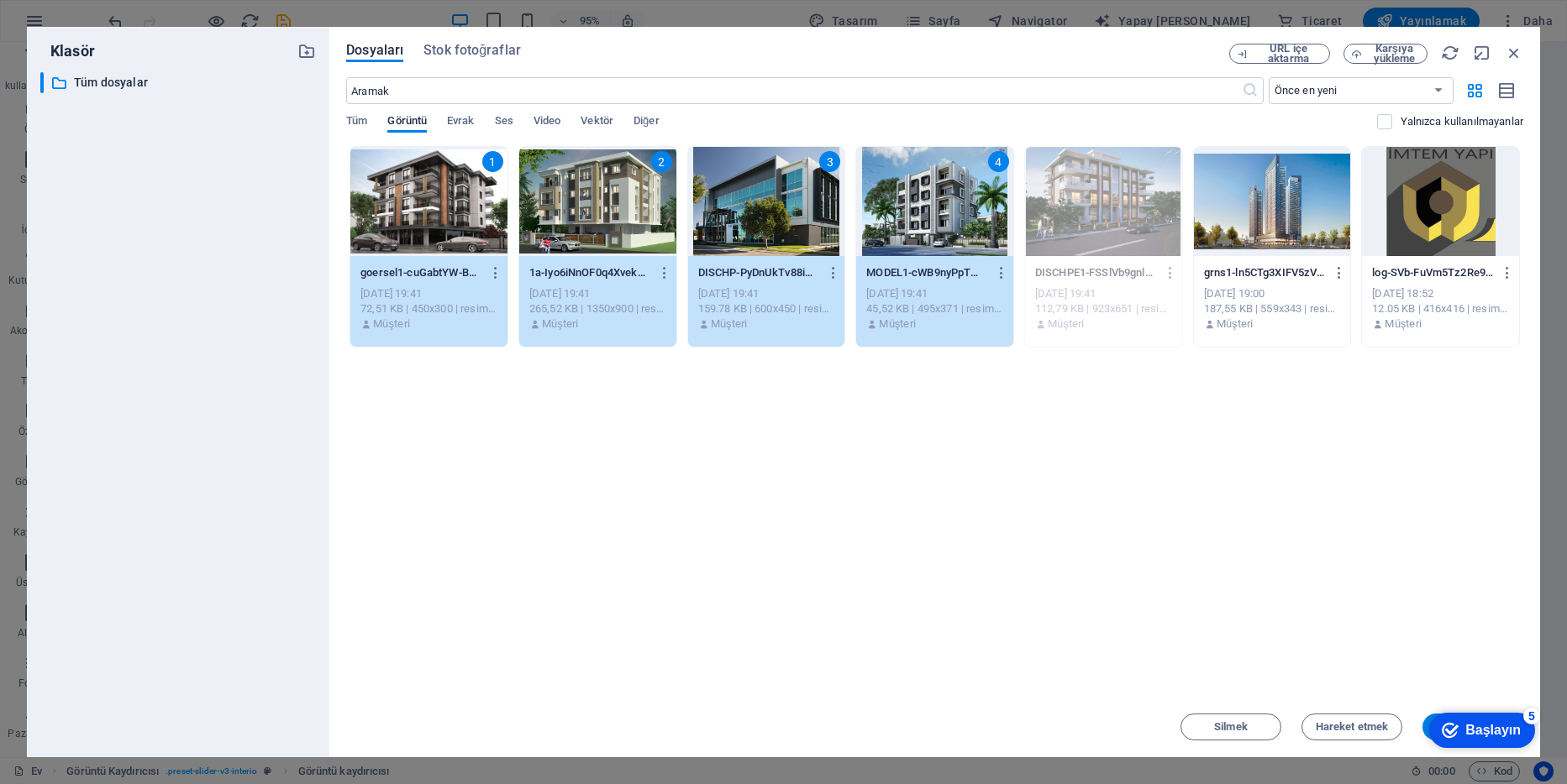
click at [1487, 729] on div "Başlayın" at bounding box center [1493, 731] width 55 height 15
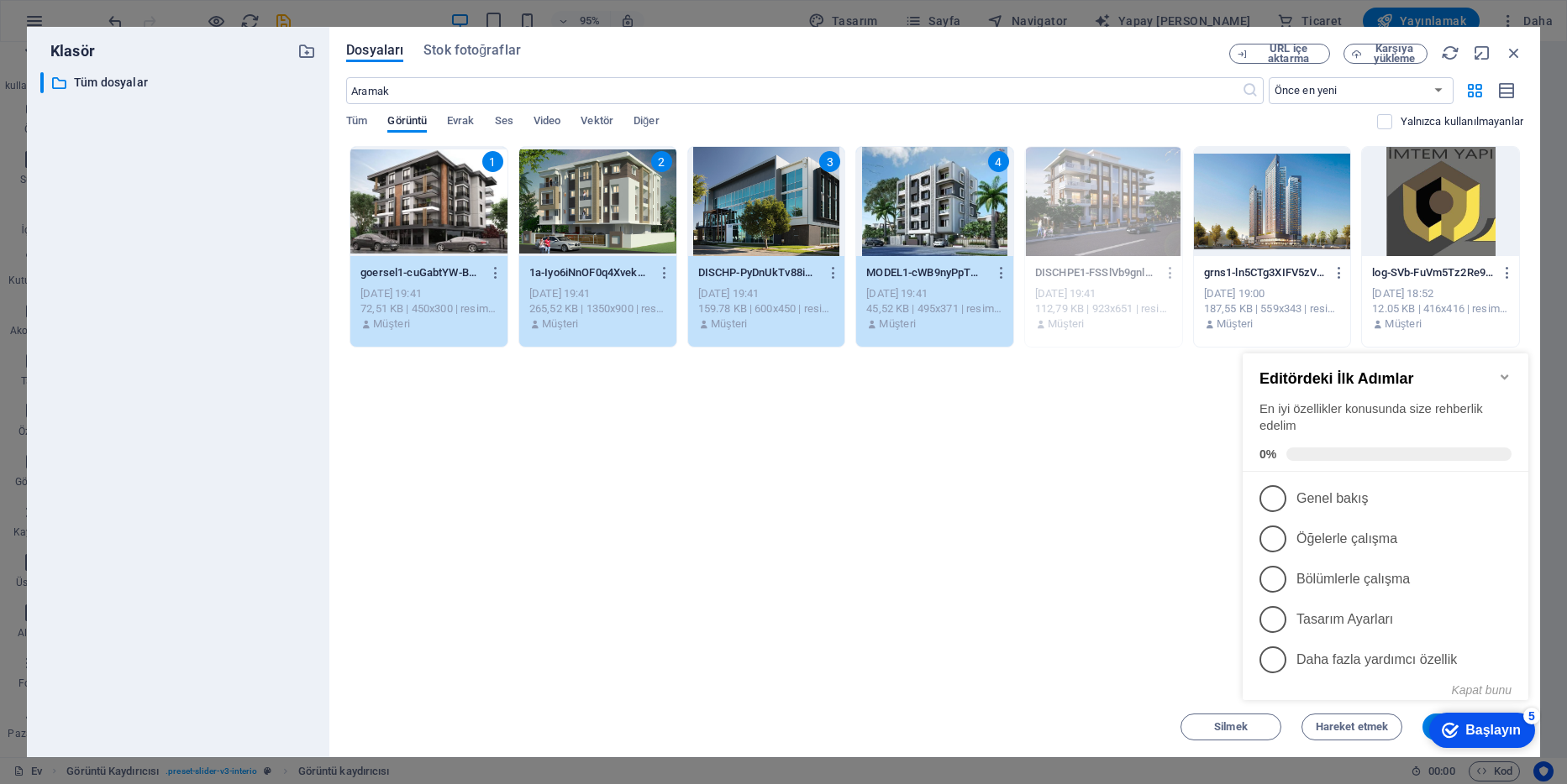
click at [1122, 590] on div "Dosyaları anında yüklemek için buraya bırakın 1 goersel1-cuGabtYW-BFXUjssbCMIGg…" at bounding box center [934, 422] width 1177 height 551
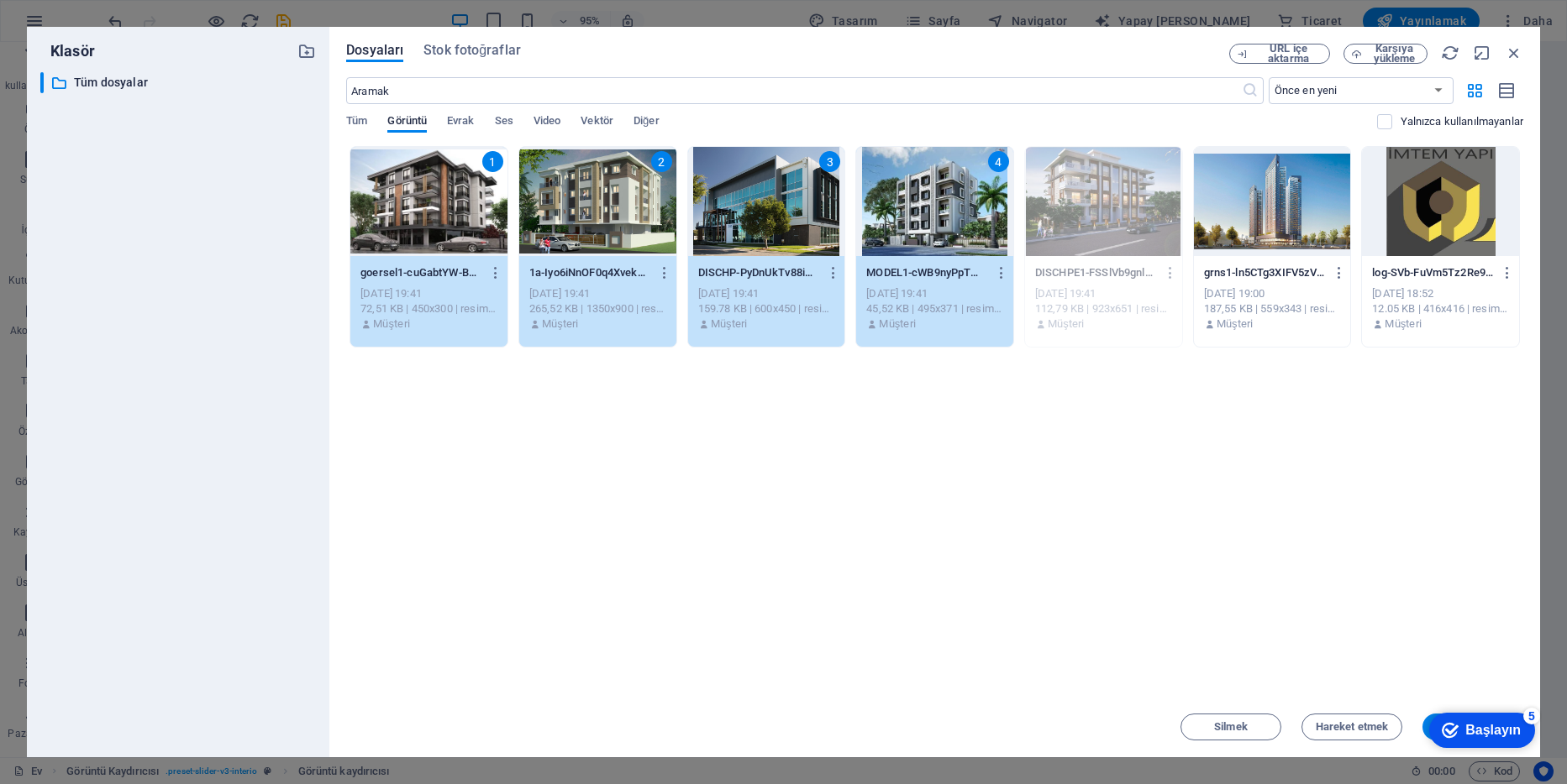
drag, startPoint x: 1456, startPoint y: 717, endPoint x: 1447, endPoint y: 661, distance: 56.7
click html "Checkmark Başlayın 5 Editördeki İlk Adımlar En iyi özellikler konusunda size re…"
drag, startPoint x: 996, startPoint y: 29, endPoint x: 946, endPoint y: 33, distance: 50.2
click at [938, 15] on div "Klasör ​ All files Tüm dosyalar Dosyaları Stok fotoğraflar URL içe aktarma Karş…" at bounding box center [784, 392] width 1567 height 784
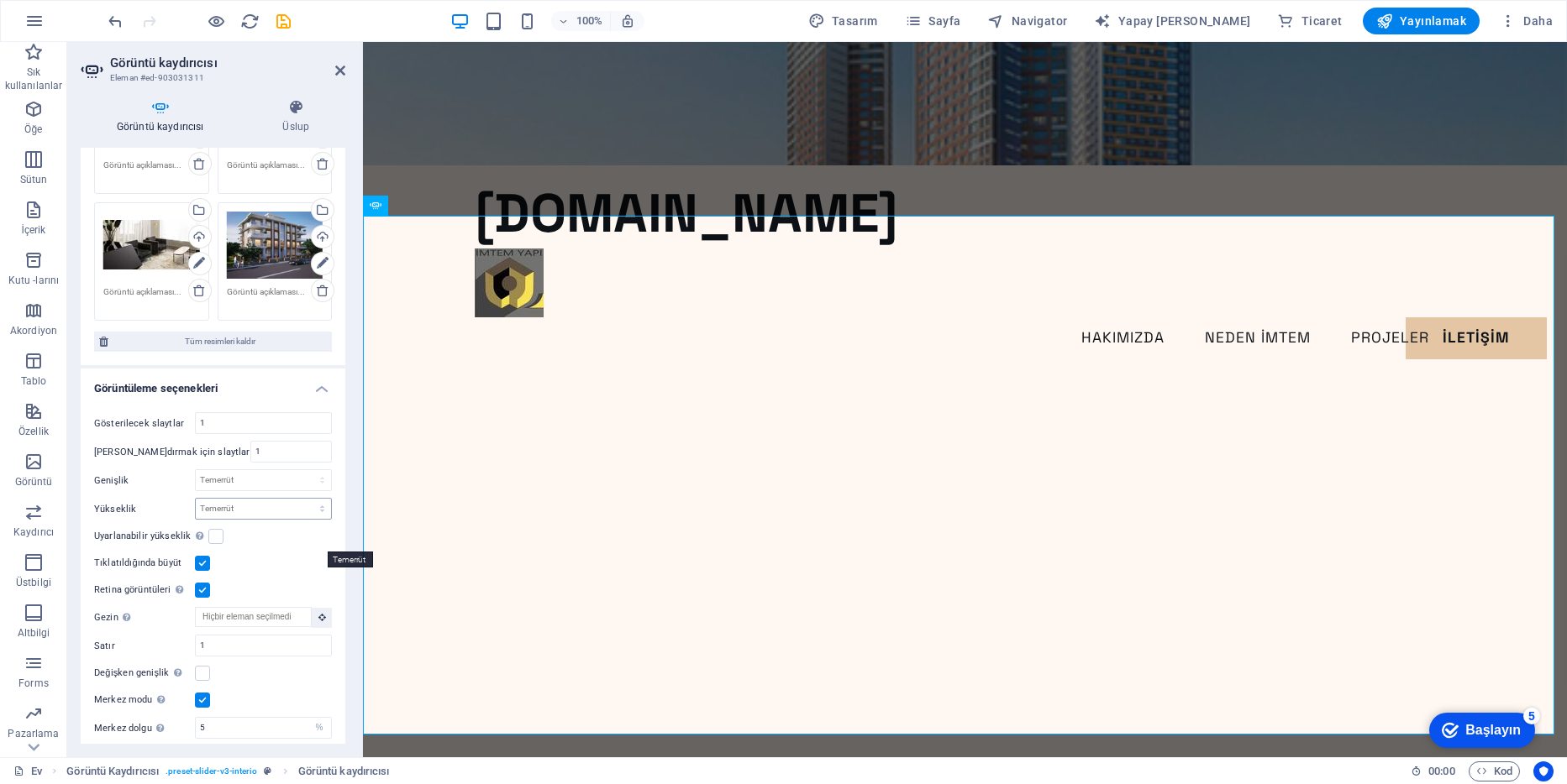
scroll to position [252, 0]
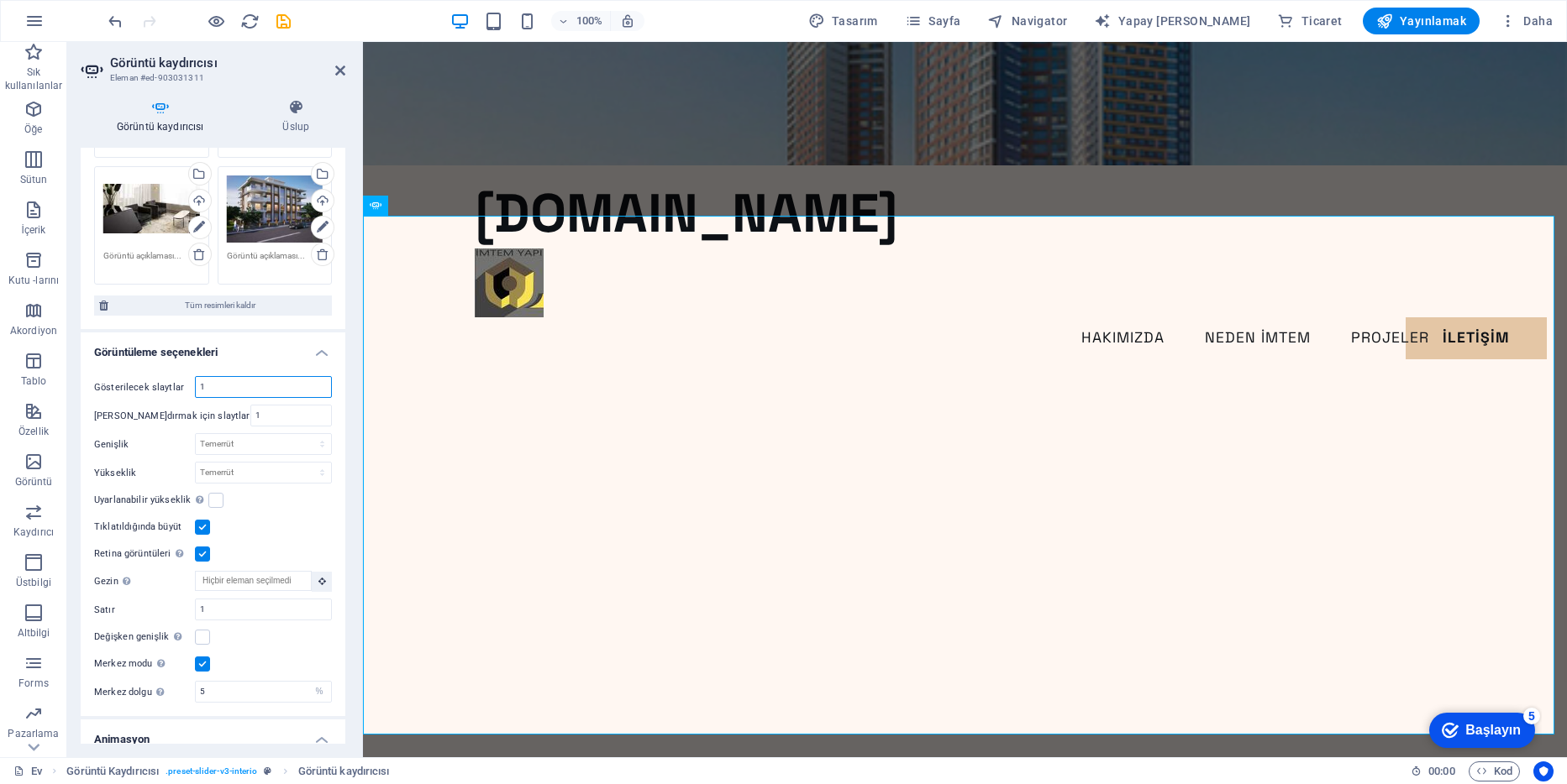
drag, startPoint x: 212, startPoint y: 375, endPoint x: 183, endPoint y: 383, distance: 30.1
click at [183, 383] on div "Gösterilecek slaytlar 1 Kaydırmak için slaytlar 1 Genişlik Temerrüt Px % Rem Em…" at bounding box center [213, 540] width 264 height 354
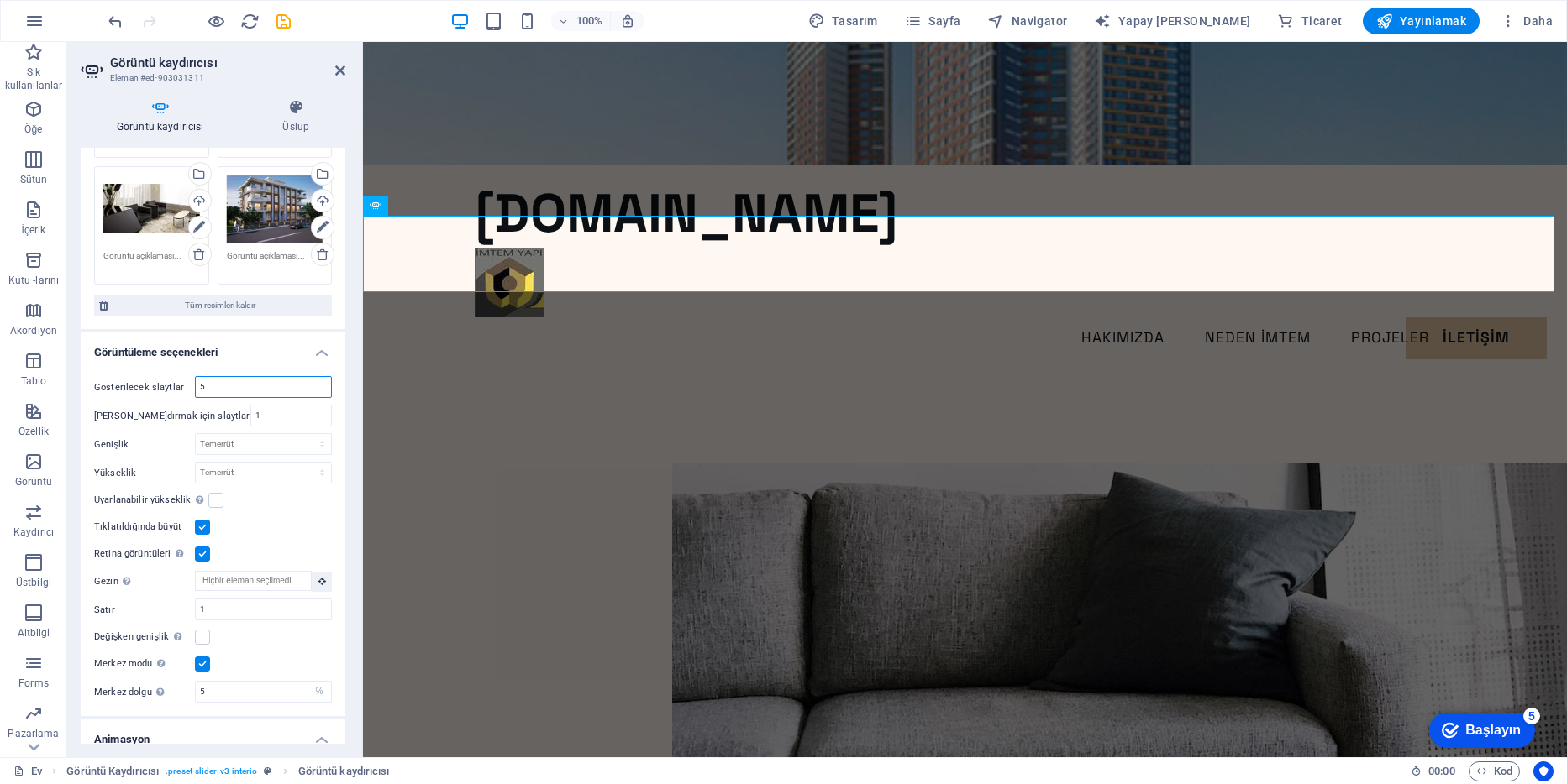
drag, startPoint x: 236, startPoint y: 371, endPoint x: 183, endPoint y: 375, distance: 53.2
click at [183, 376] on div "Gösterilecek slaytlar 5" at bounding box center [213, 386] width 238 height 22
type input "1"
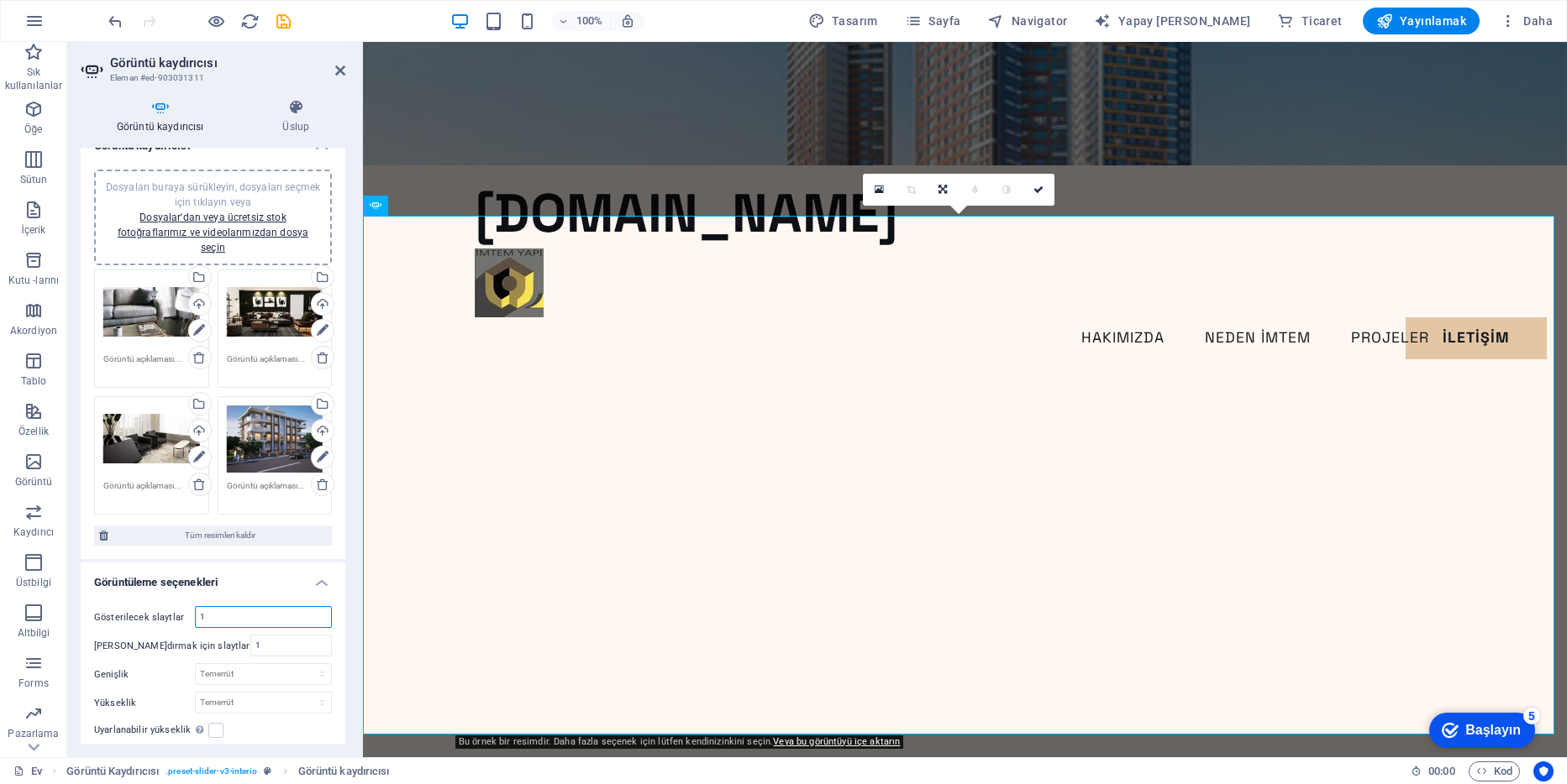
scroll to position [0, 0]
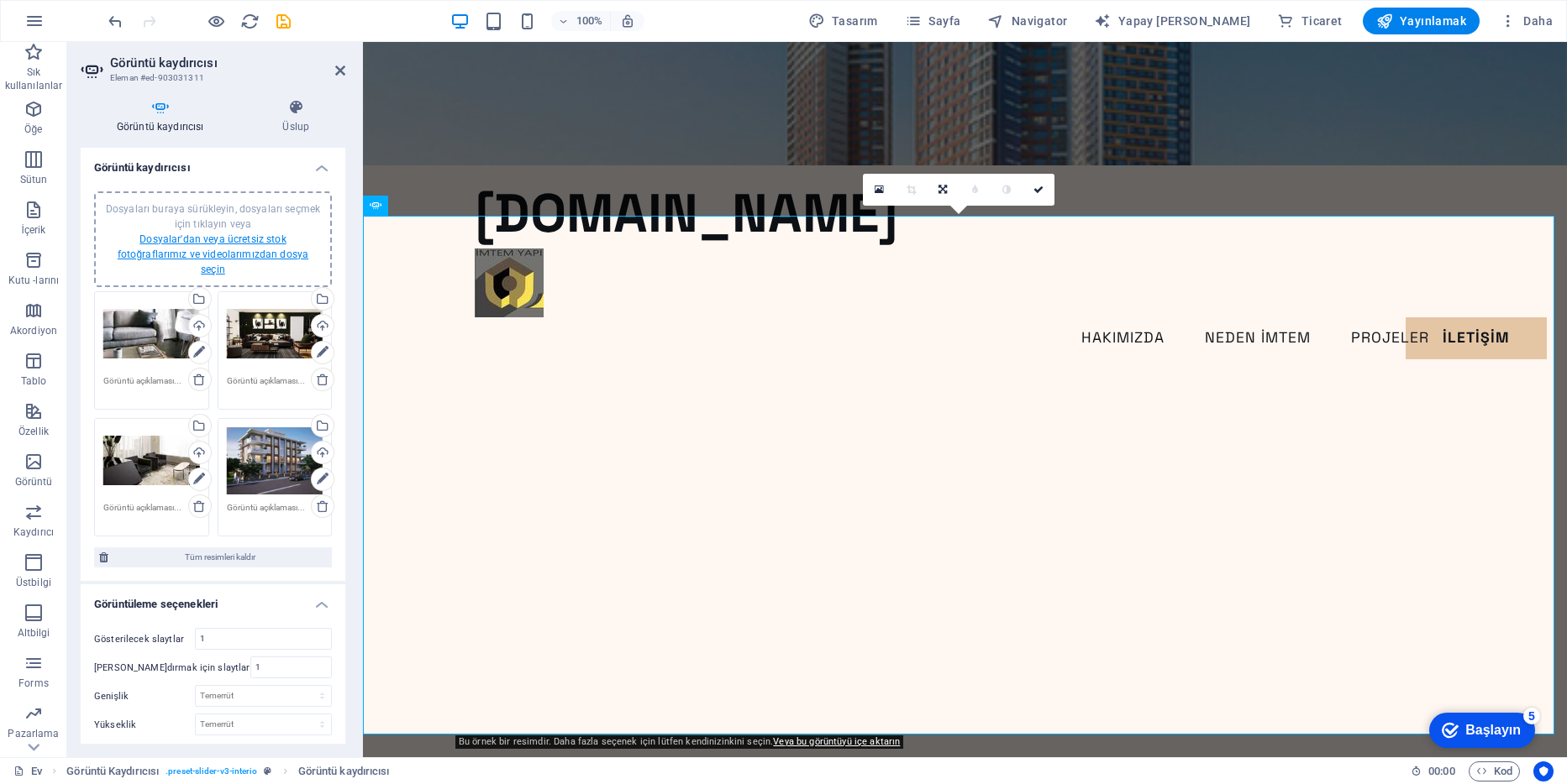
click at [253, 251] on link "Dosyalar'dan veya ücretsiz stok fotoğraflarımız ve videolarımızdan dosya seçin" at bounding box center [214, 254] width 191 height 42
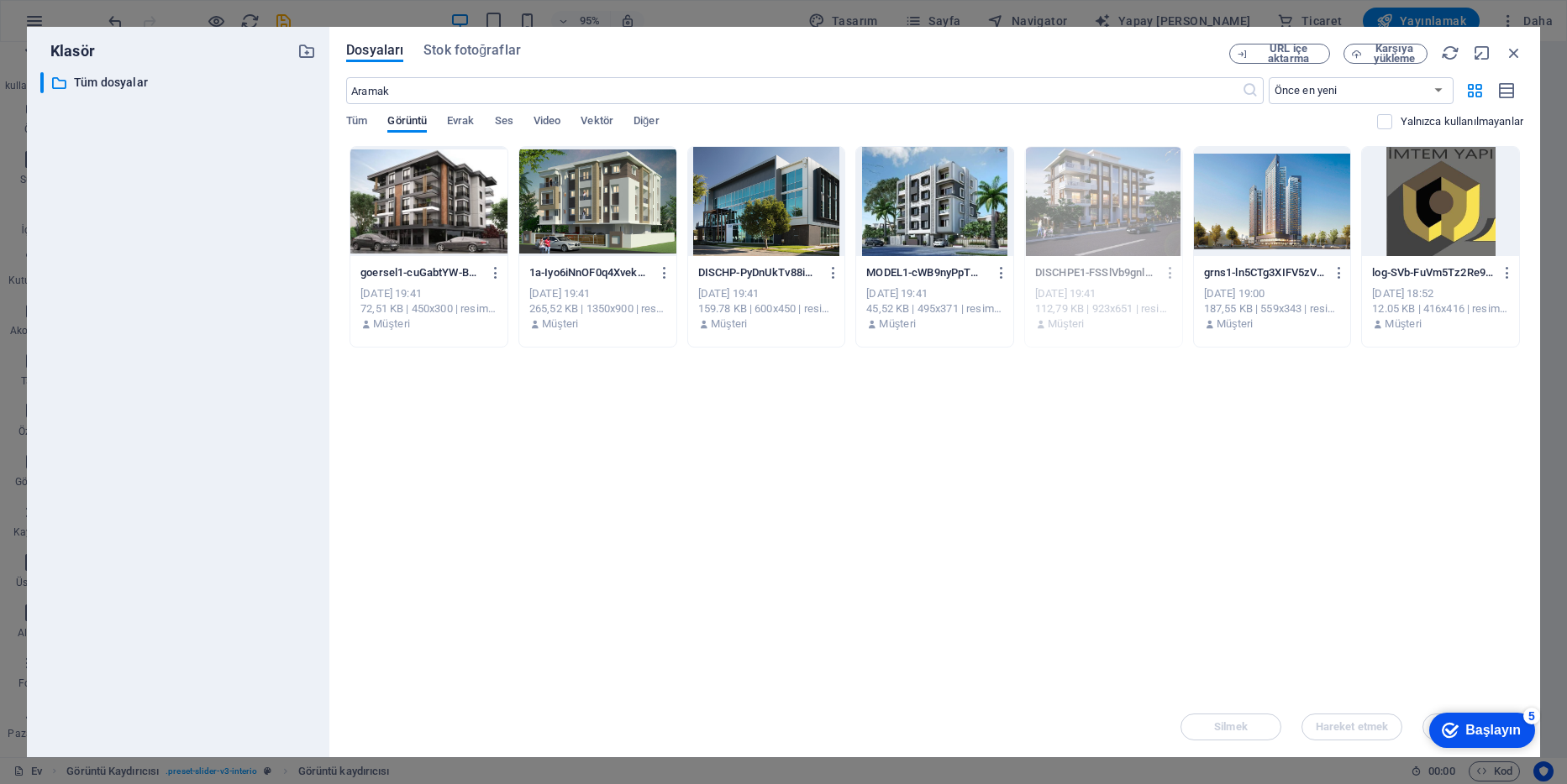
click at [450, 214] on div at bounding box center [429, 201] width 157 height 109
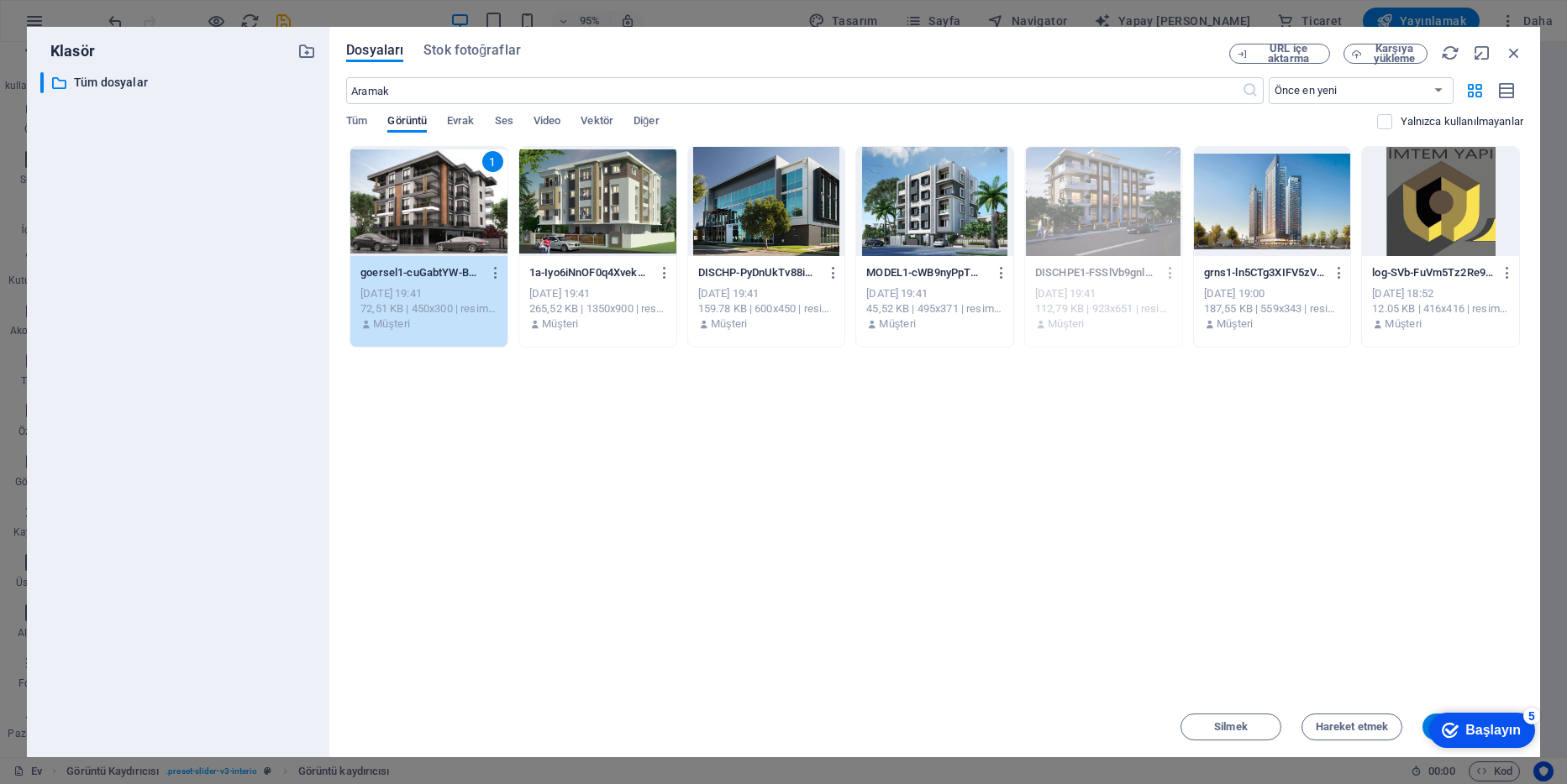
click at [450, 214] on div "1" at bounding box center [429, 201] width 157 height 109
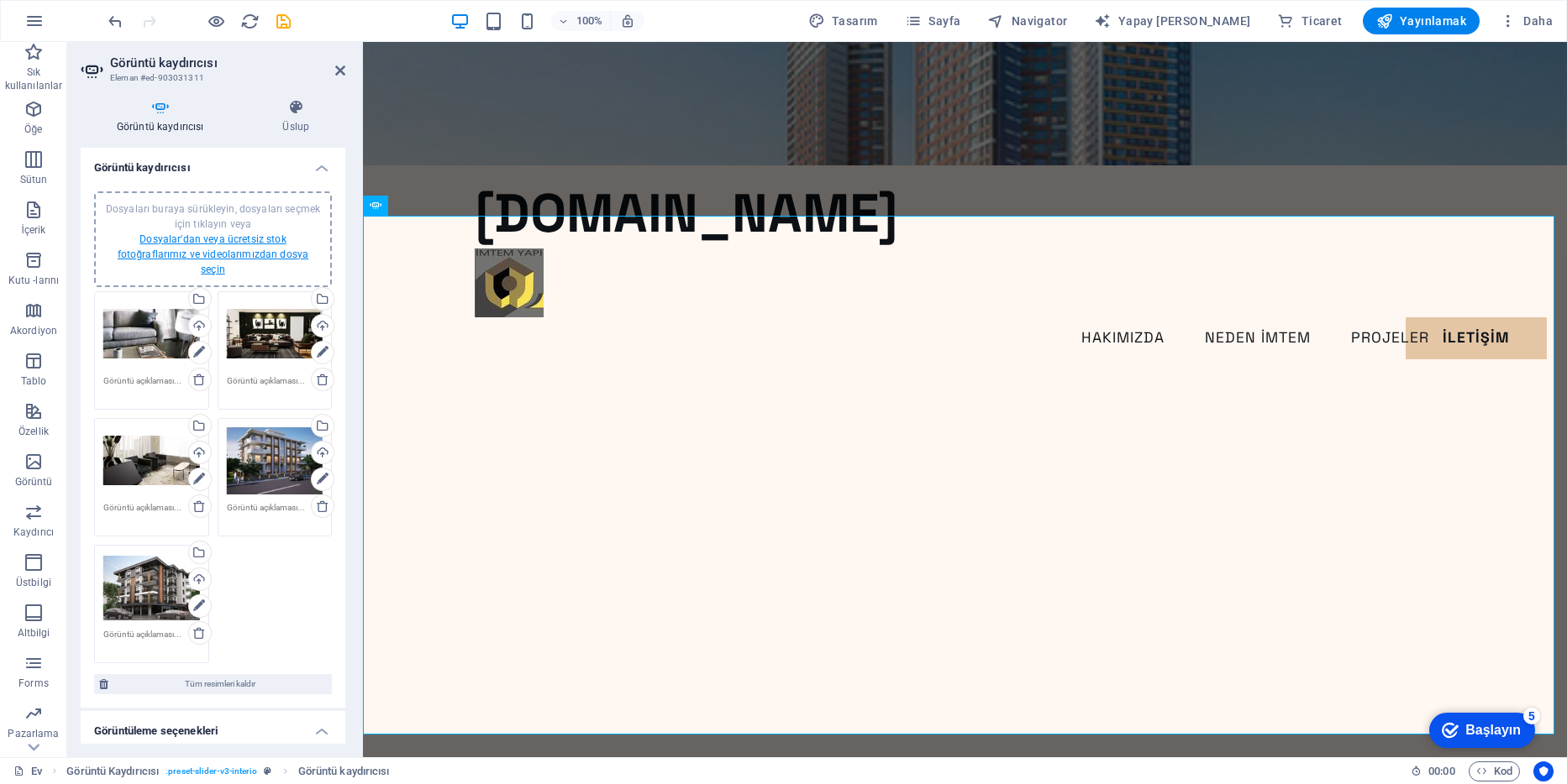
click at [199, 243] on link "Dosyalar'dan veya ücretsiz stok fotoğraflarımız ve videolarımızdan dosya seçin" at bounding box center [214, 254] width 191 height 42
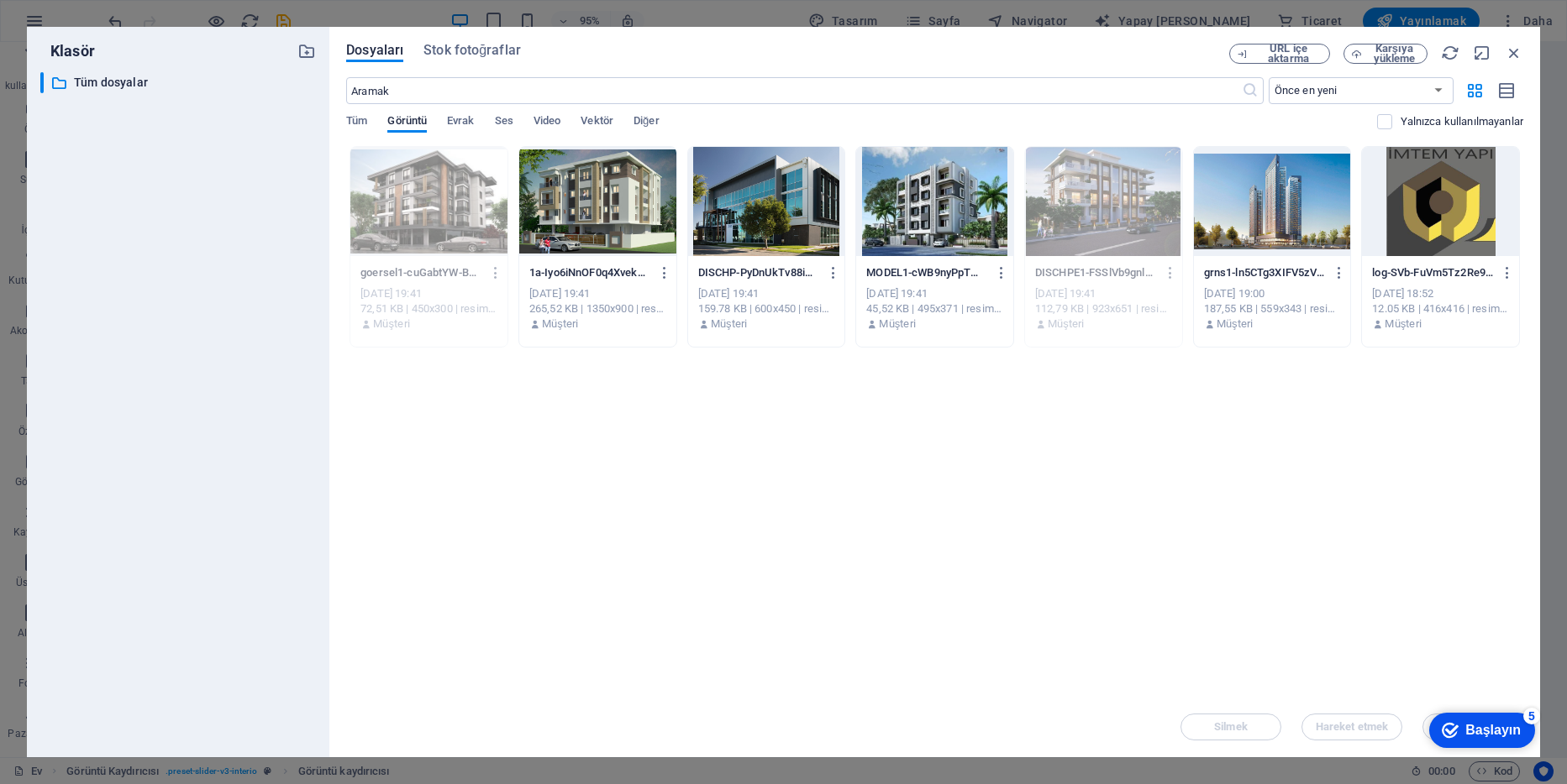
click at [599, 222] on div at bounding box center [598, 201] width 157 height 109
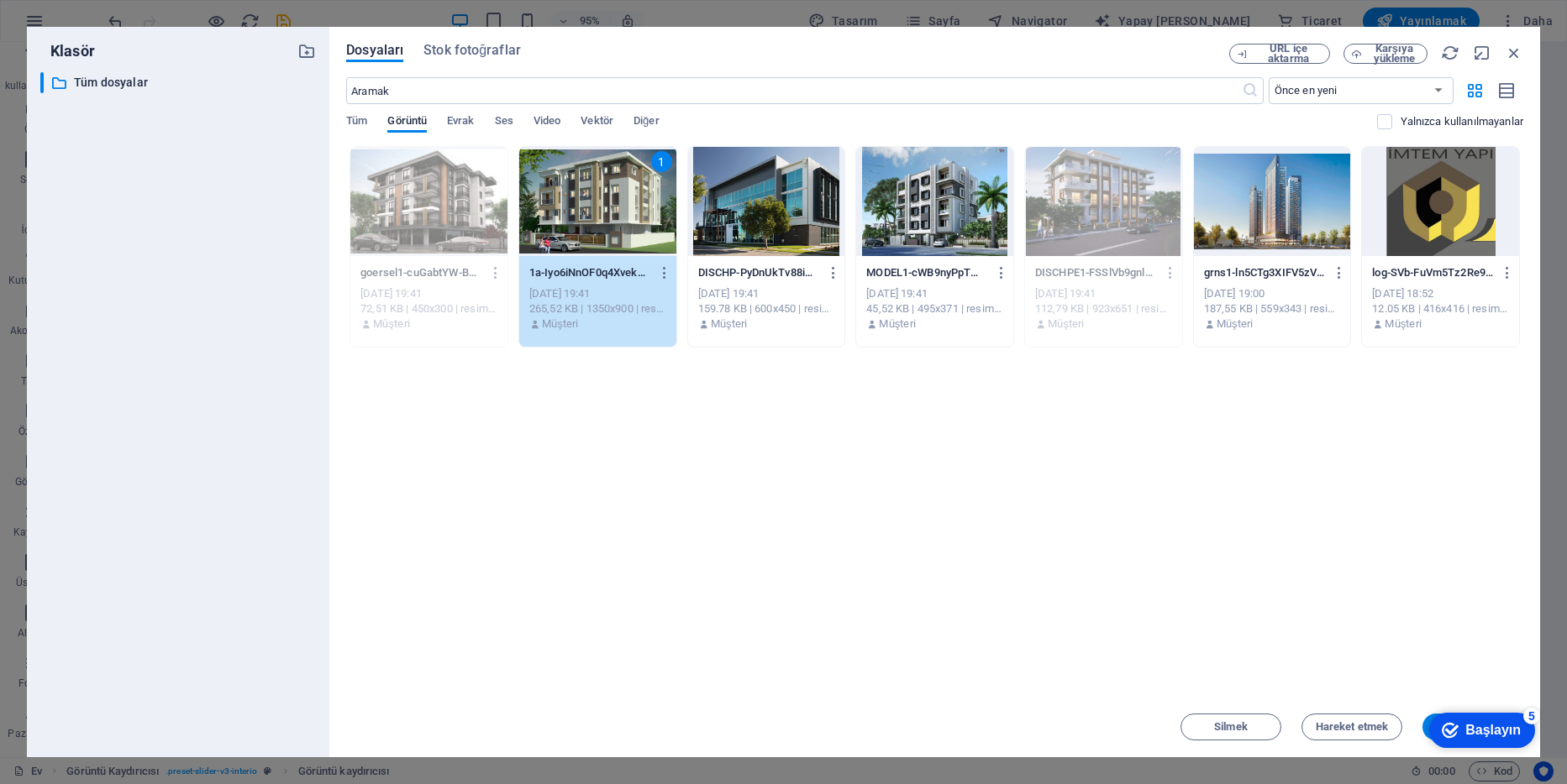
click at [599, 222] on div "1" at bounding box center [598, 201] width 157 height 109
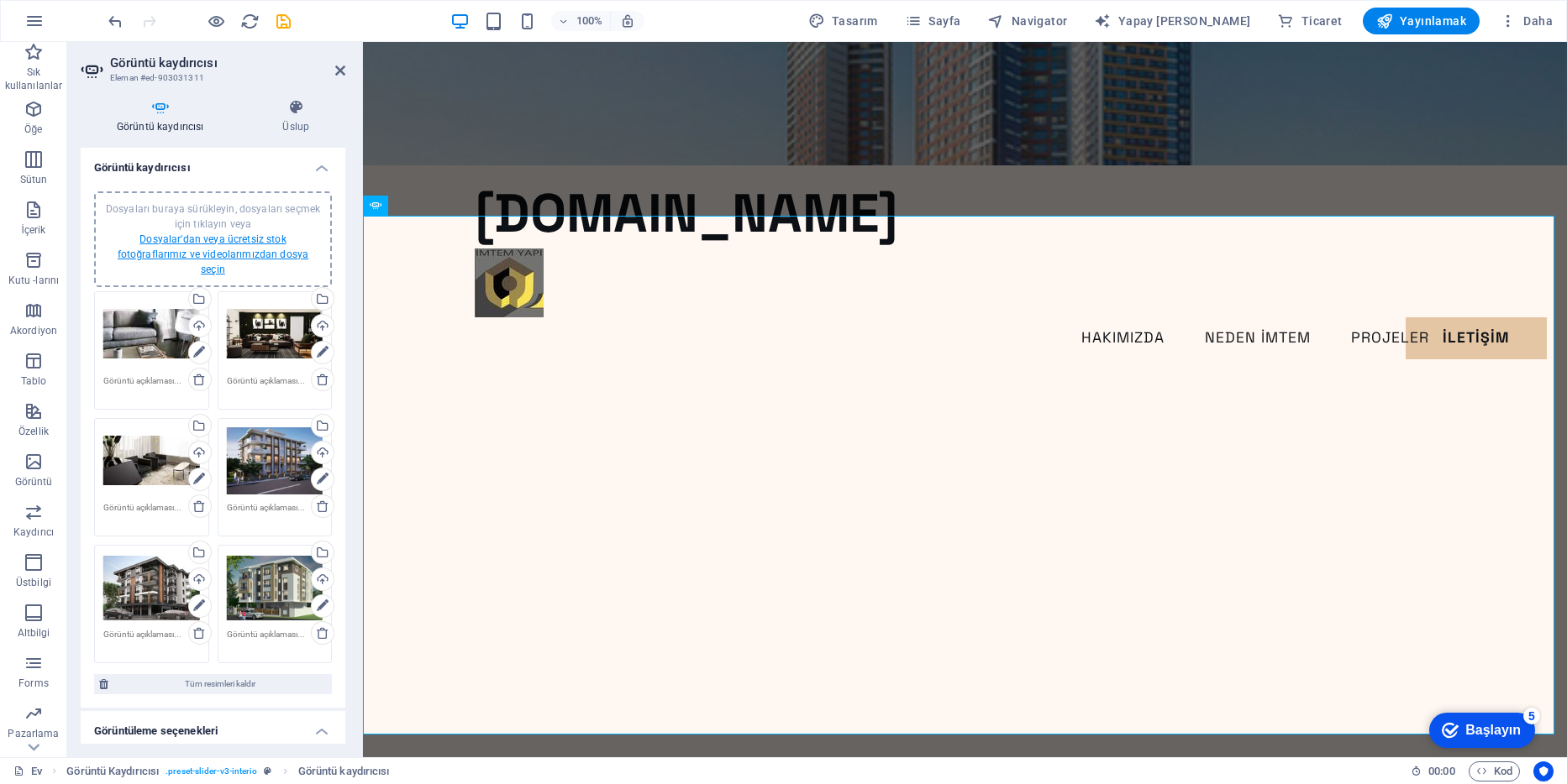
click at [175, 242] on link "Dosyalar'dan veya ücretsiz stok fotoğraflarımız ve videolarımızdan dosya seçin" at bounding box center [214, 254] width 191 height 42
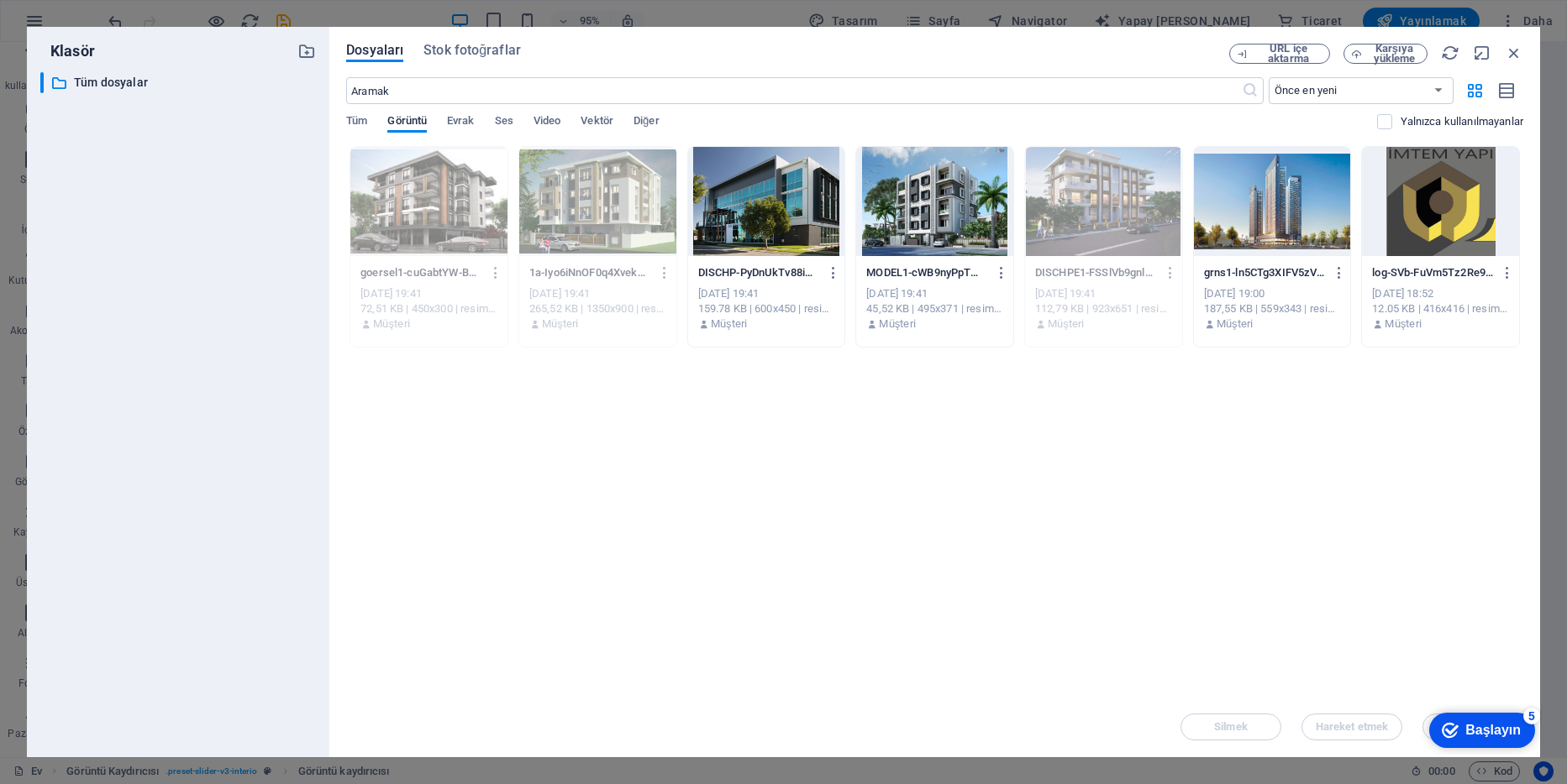
click at [787, 213] on div at bounding box center [766, 201] width 157 height 109
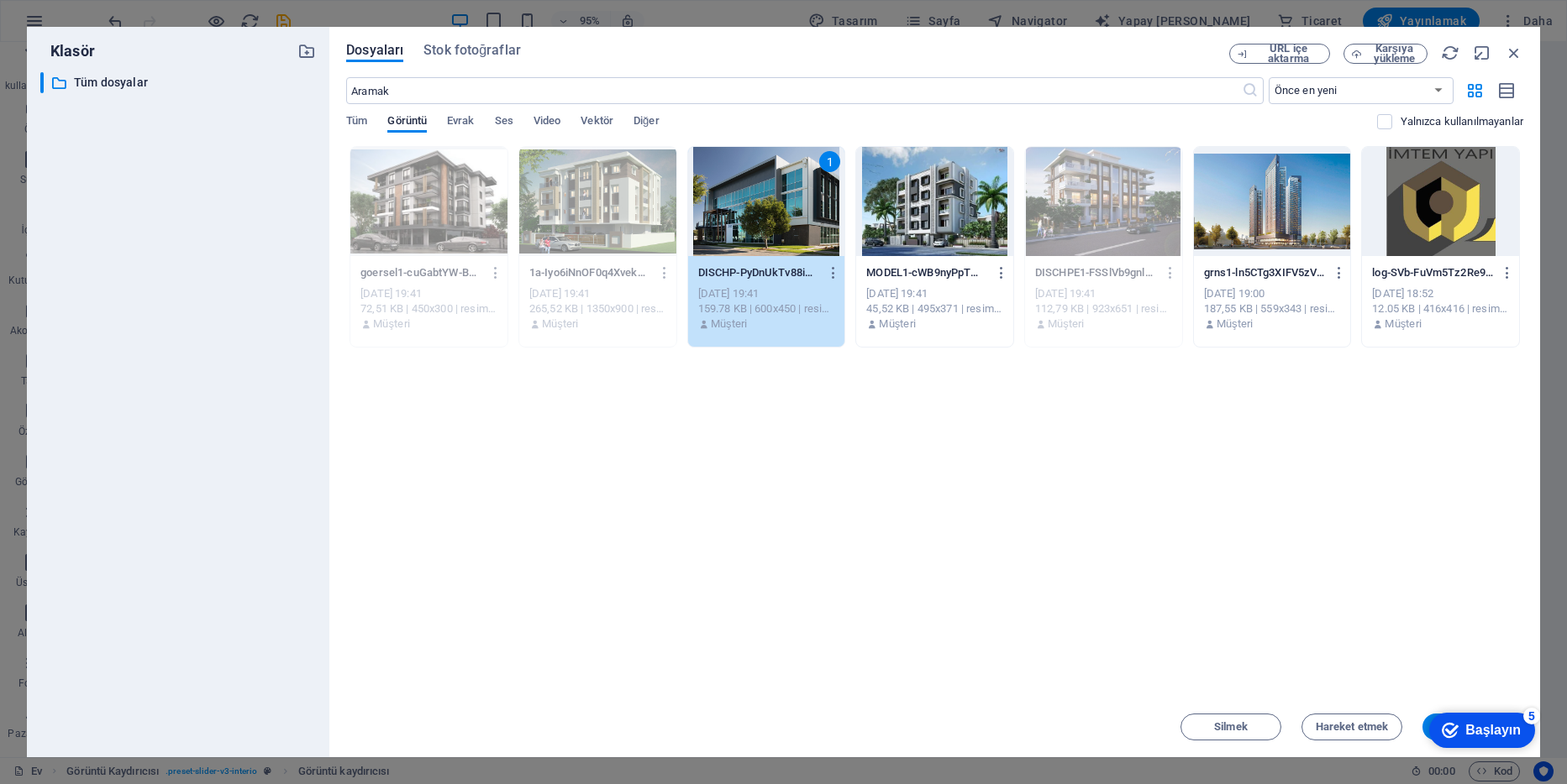
click at [787, 213] on div "1" at bounding box center [766, 201] width 157 height 109
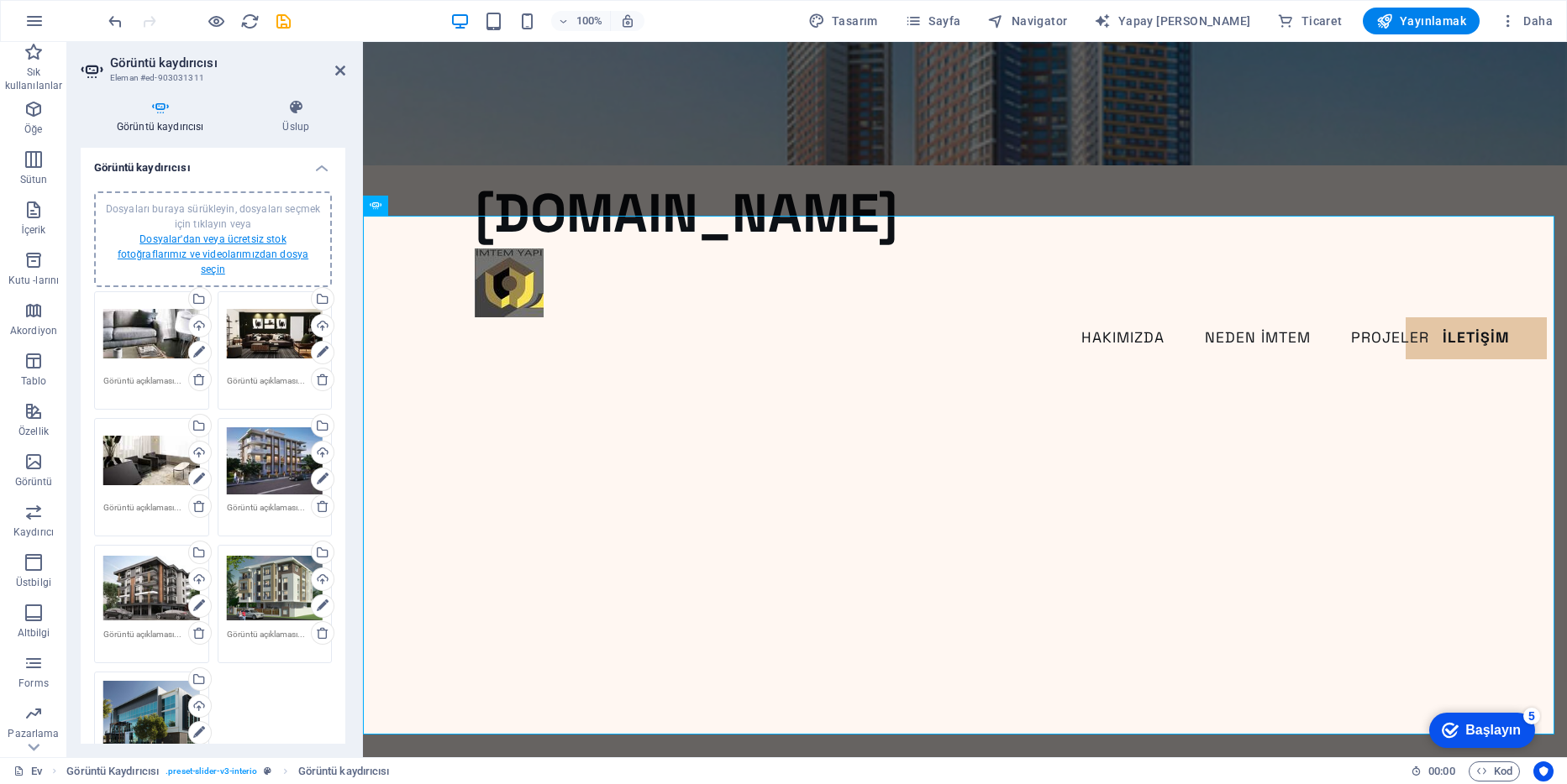
click at [247, 236] on link "Dosyalar'dan veya ücretsiz stok fotoğraflarımız ve videolarımızdan dosya seçin" at bounding box center [214, 254] width 191 height 42
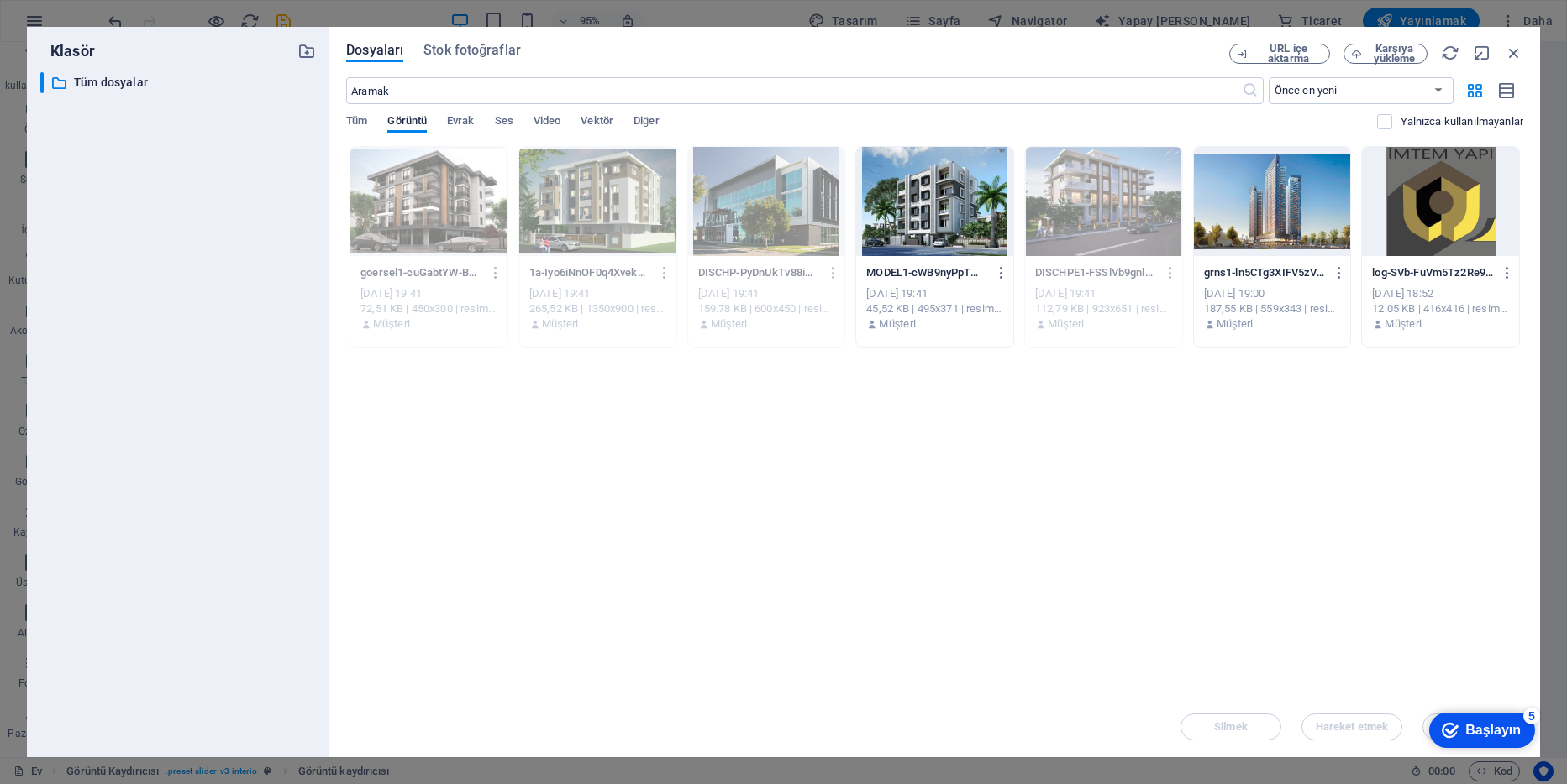
click at [898, 202] on div at bounding box center [934, 201] width 157 height 109
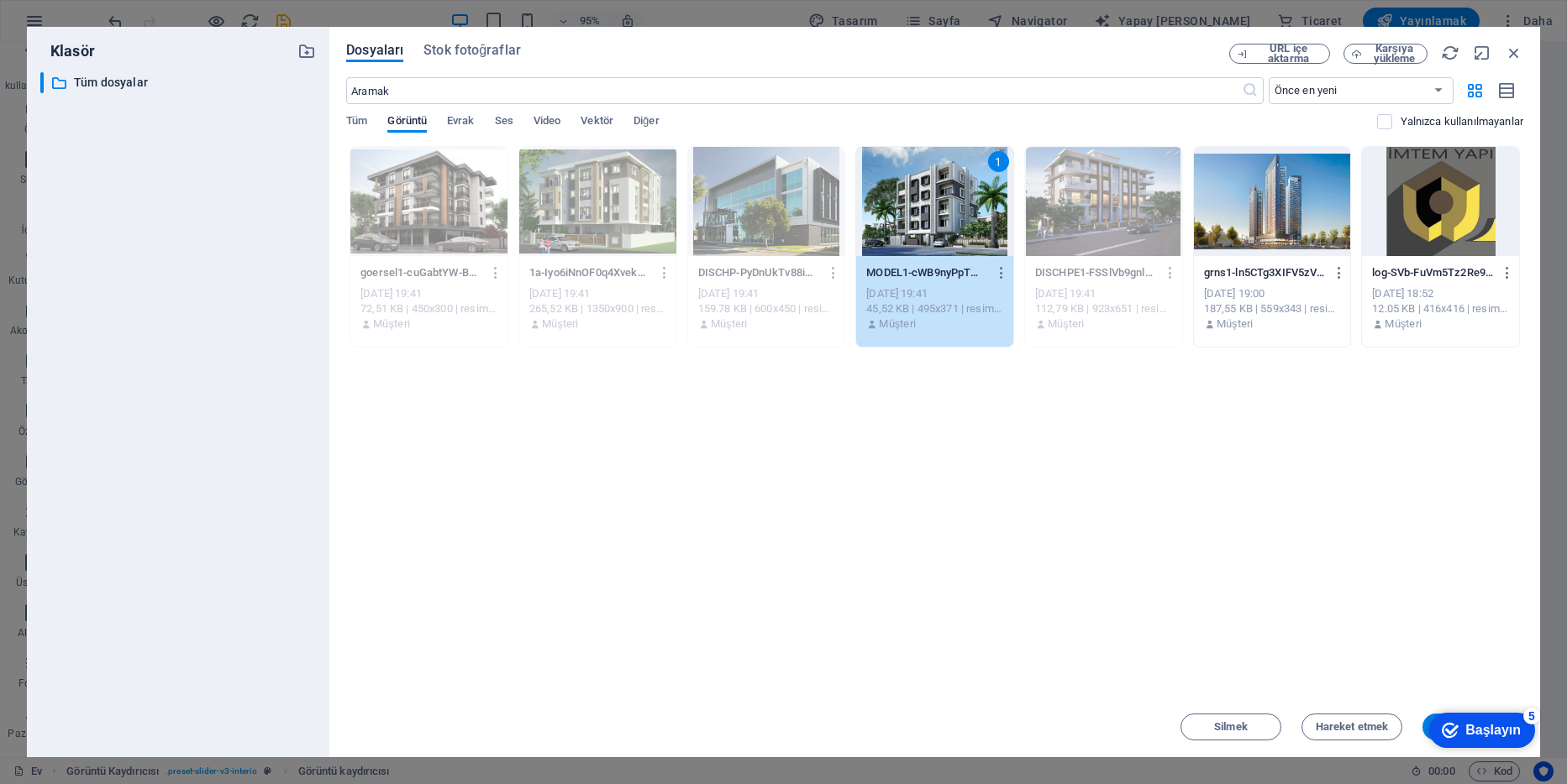
click at [898, 202] on div "1" at bounding box center [934, 201] width 157 height 109
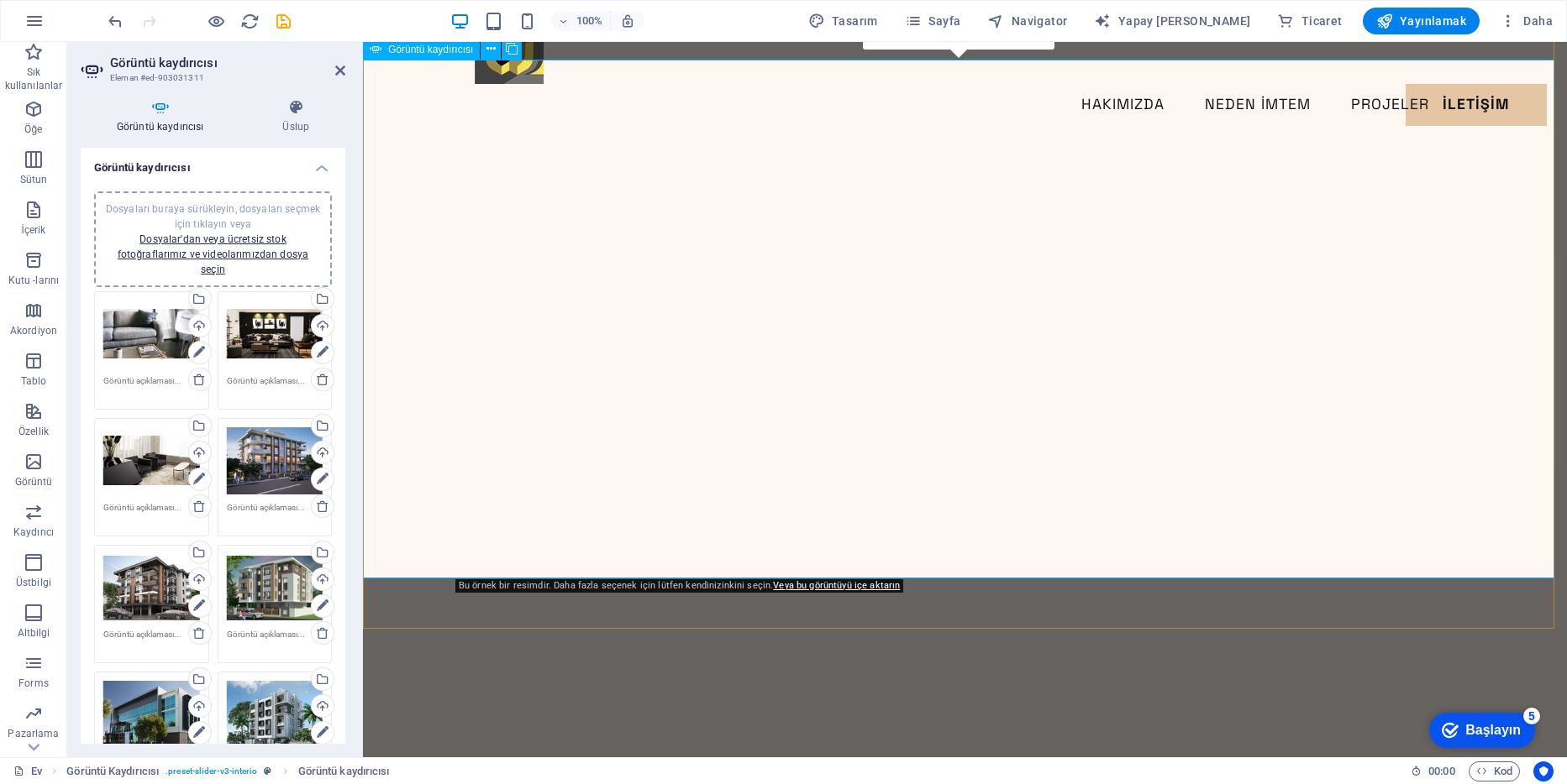
scroll to position [336, 0]
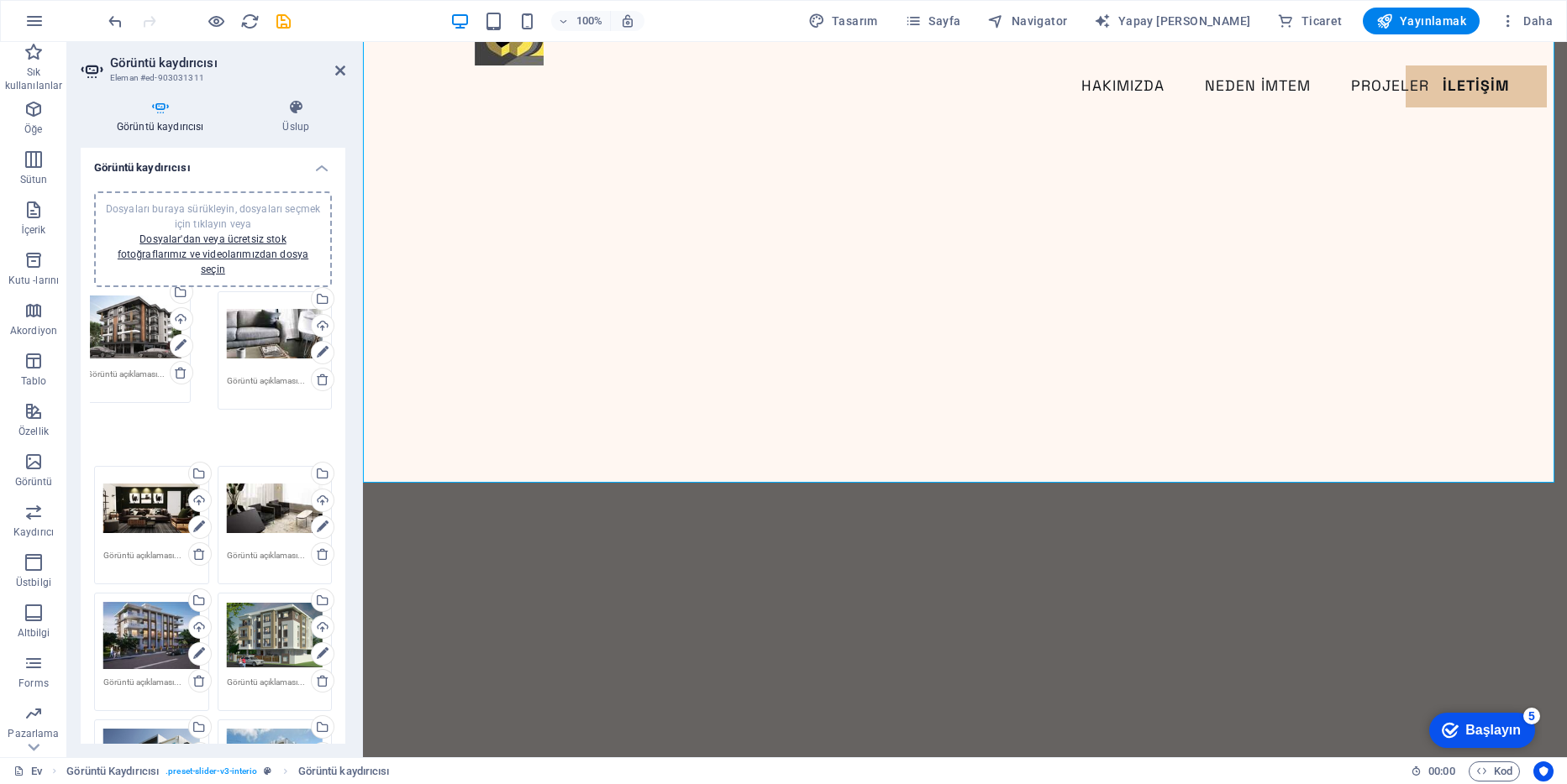
drag, startPoint x: 129, startPoint y: 553, endPoint x: 113, endPoint y: 293, distance: 260.5
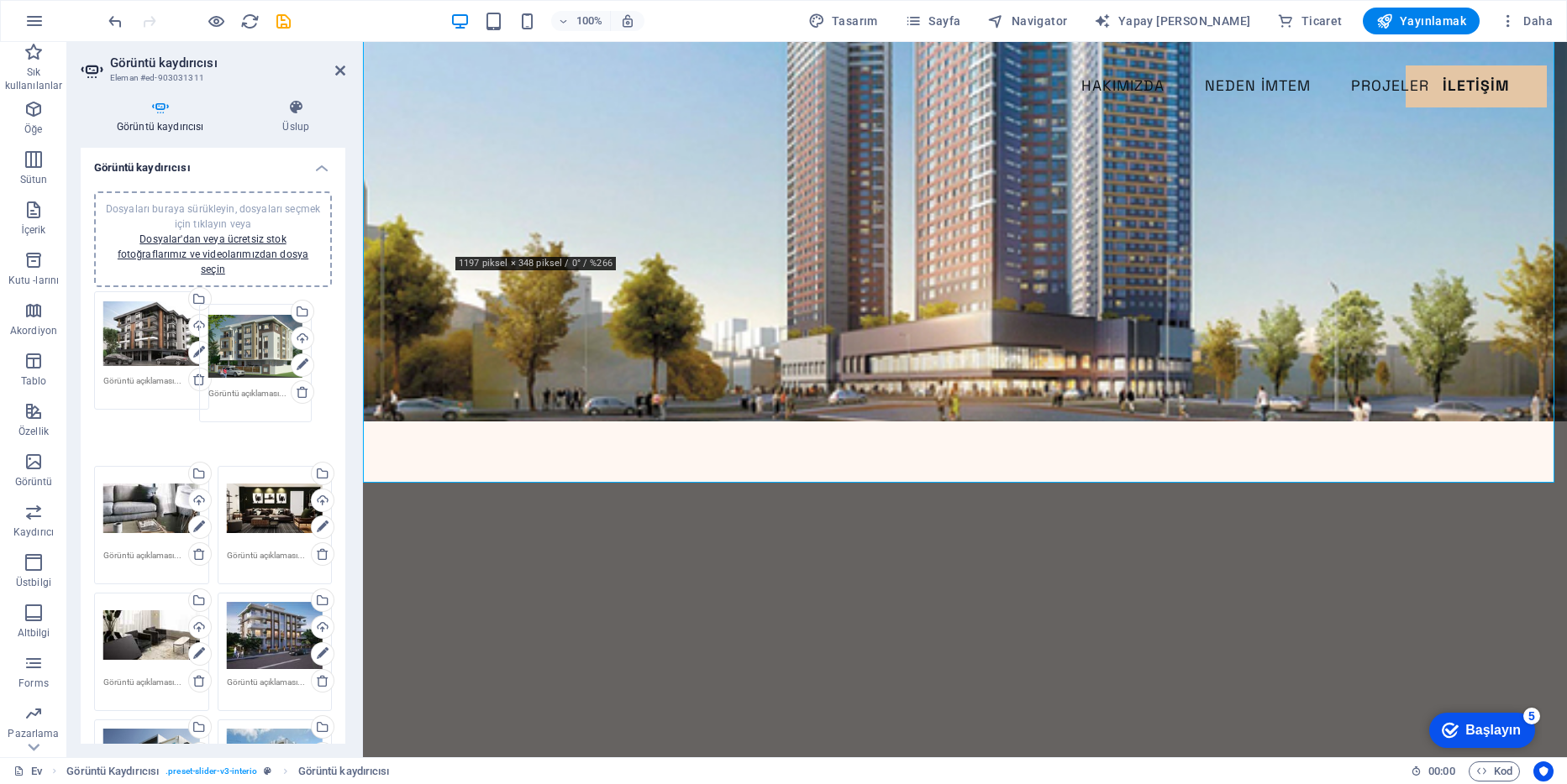
drag, startPoint x: 269, startPoint y: 571, endPoint x: 252, endPoint y: 330, distance: 241.6
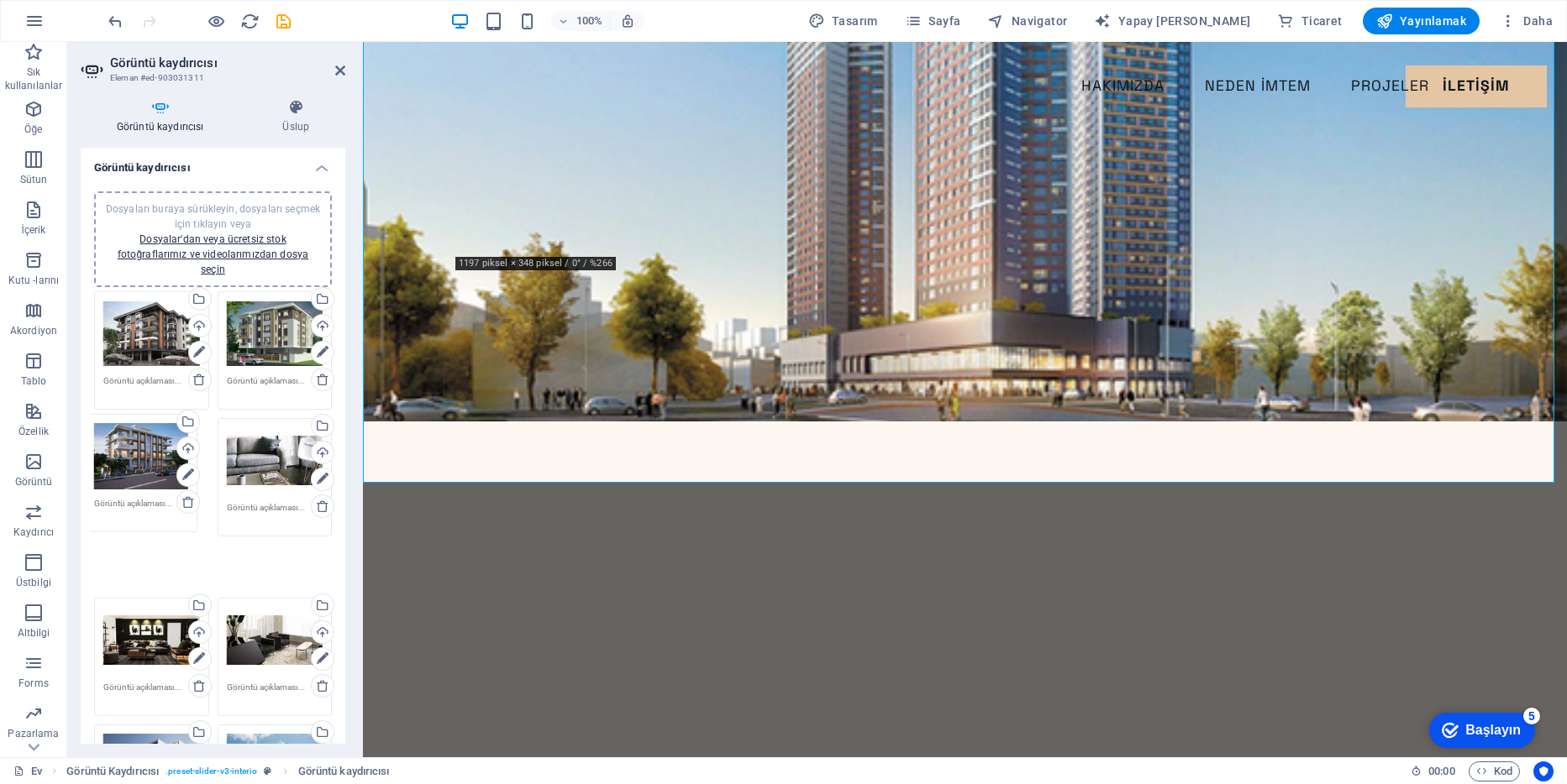
drag, startPoint x: 259, startPoint y: 574, endPoint x: 127, endPoint y: 444, distance: 185.3
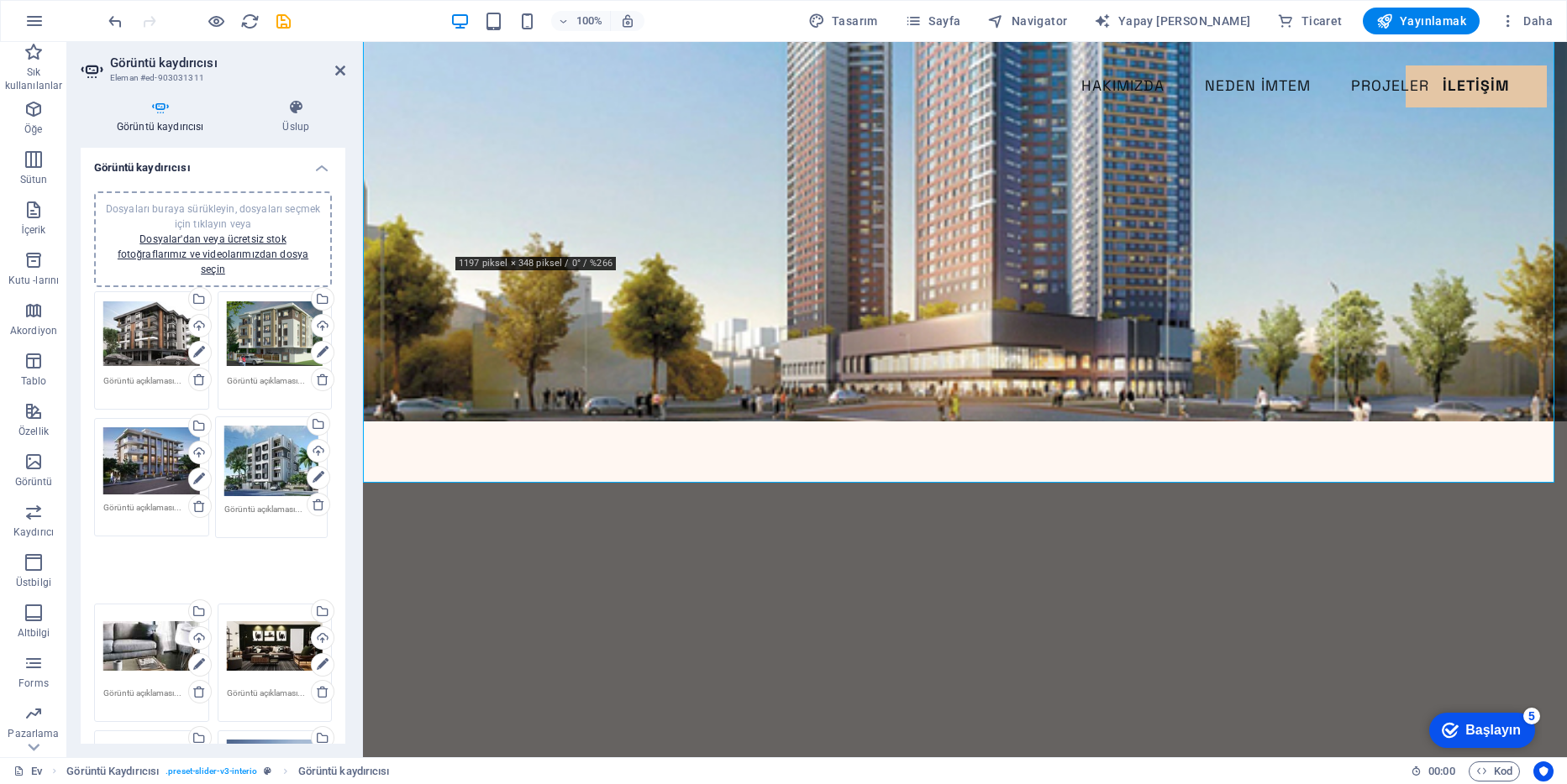
drag, startPoint x: 275, startPoint y: 703, endPoint x: 274, endPoint y: 445, distance: 258.0
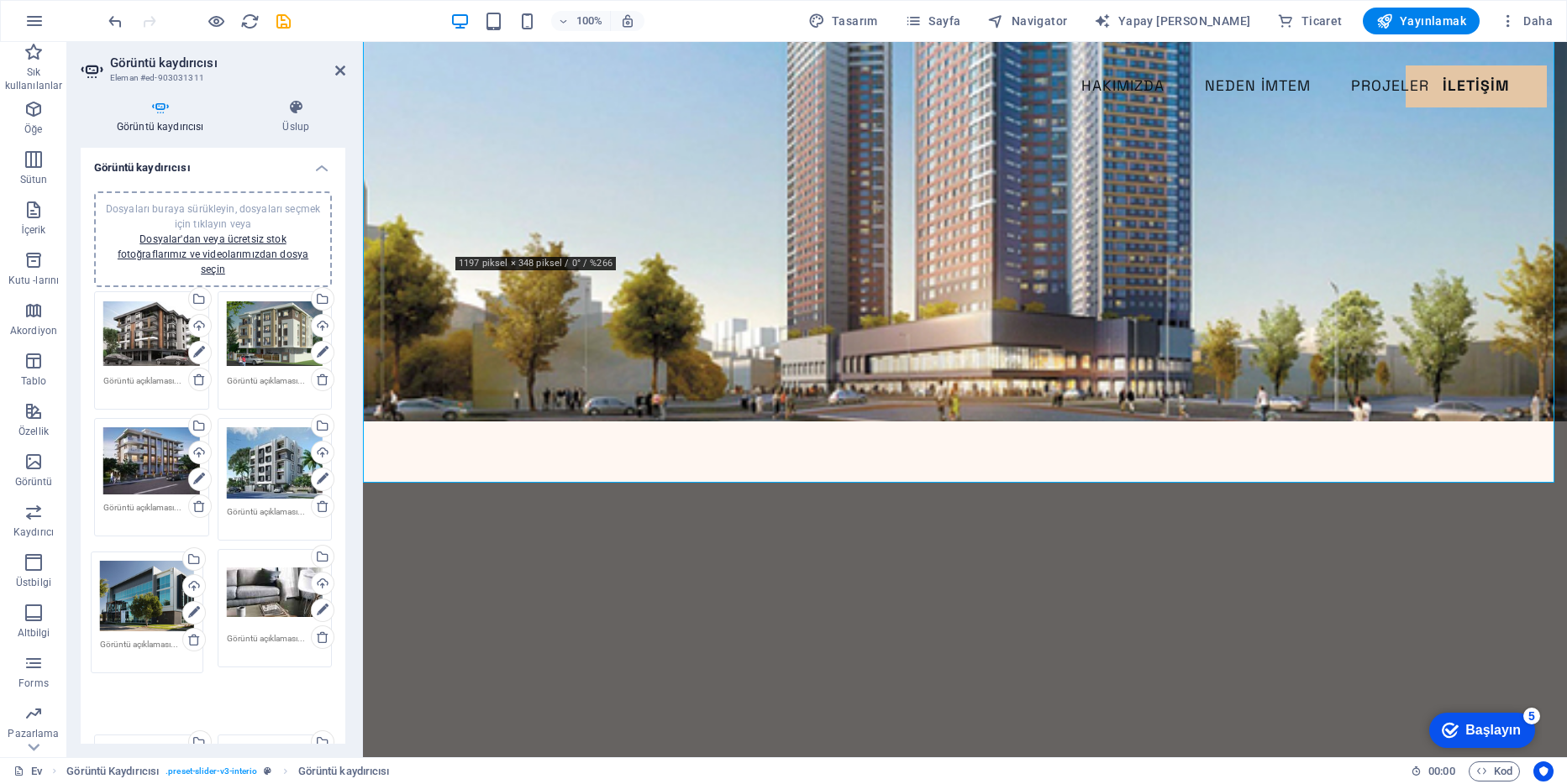
drag, startPoint x: 264, startPoint y: 697, endPoint x: 139, endPoint y: 574, distance: 175.4
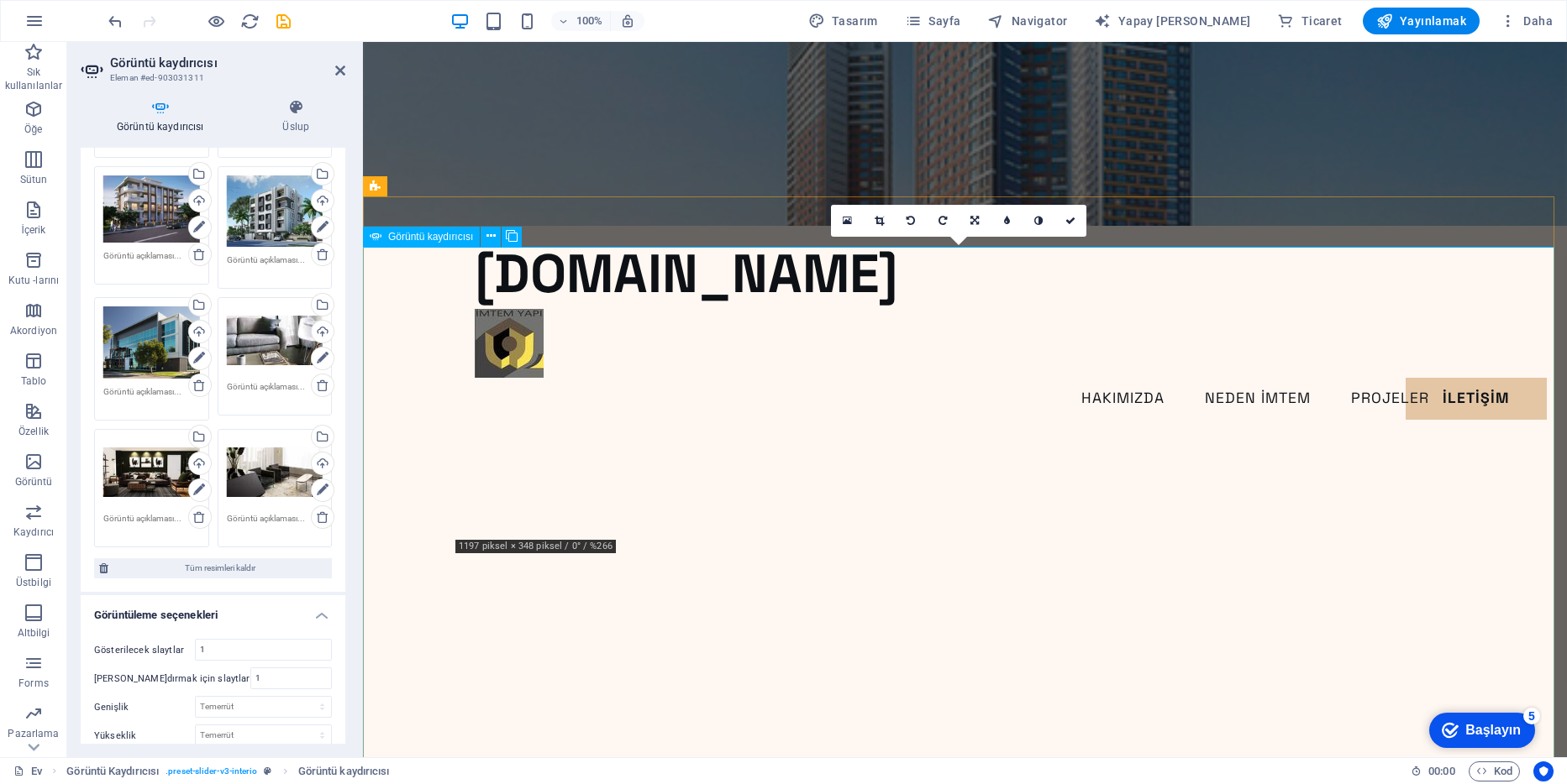
scroll to position [0, 0]
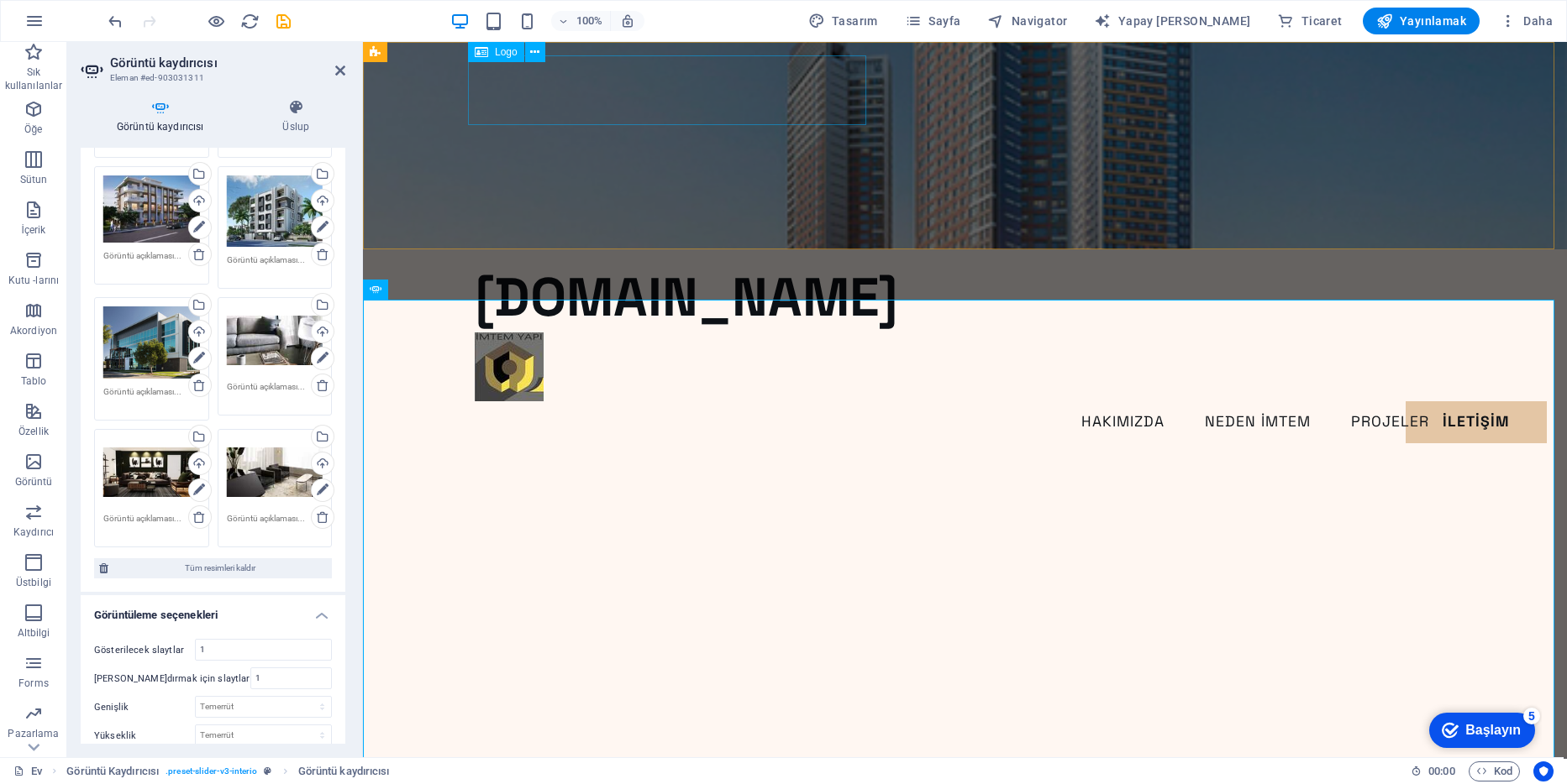
click at [733, 262] on div "[DOMAIN_NAME]" at bounding box center [965, 297] width 982 height 70
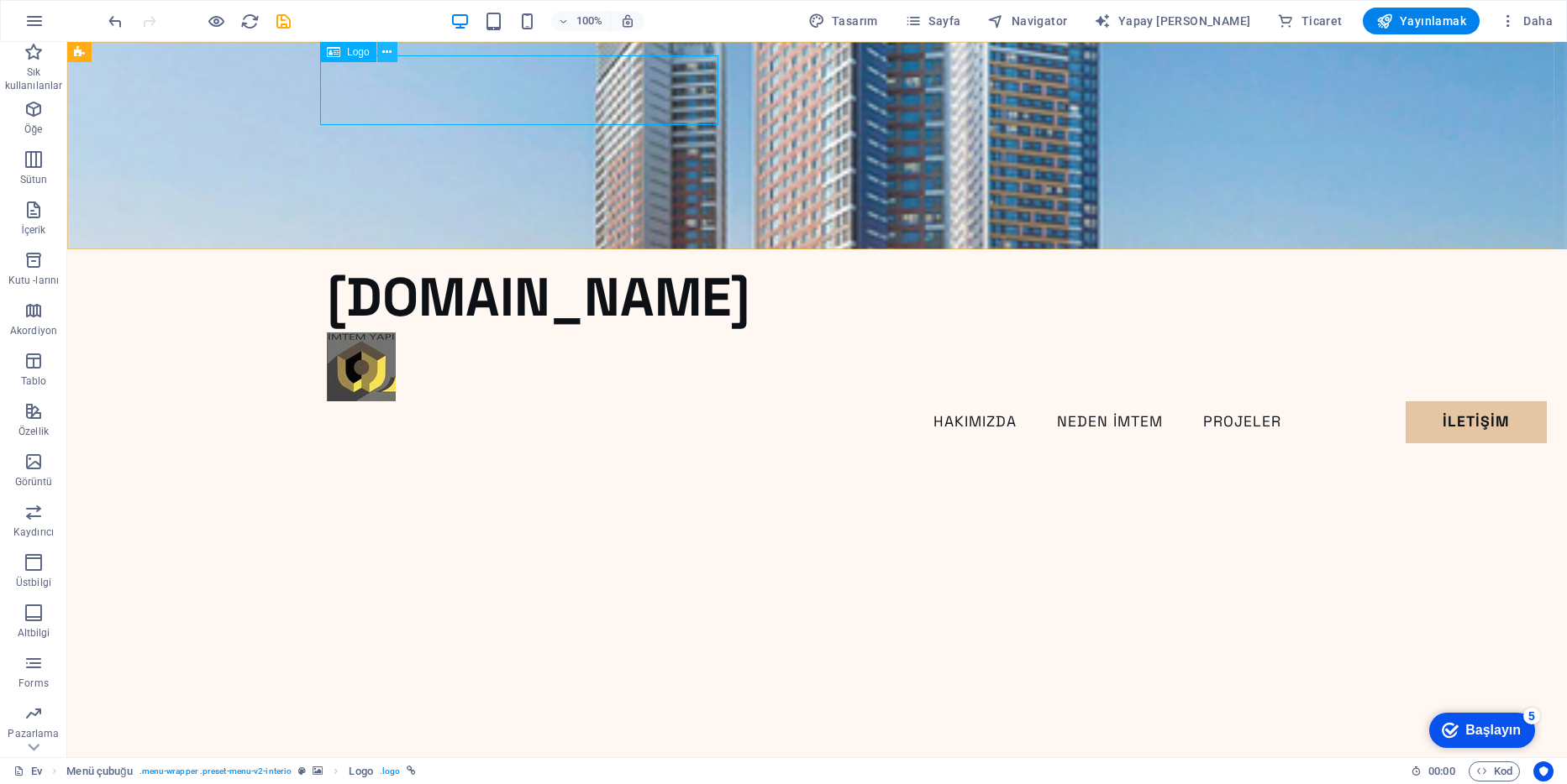
click at [387, 54] on icon at bounding box center [387, 52] width 9 height 17
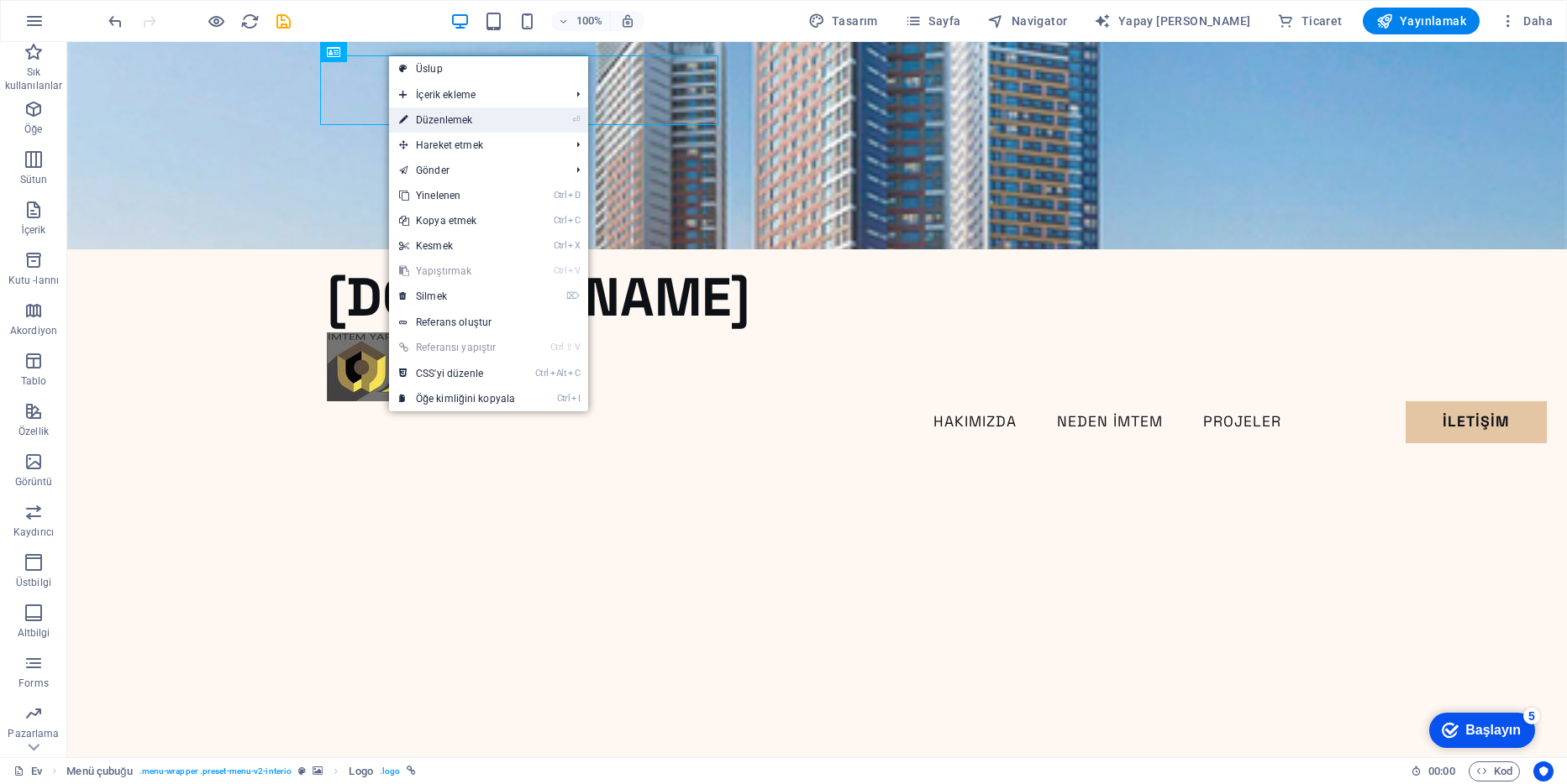
click at [464, 122] on font "Düzenlemek" at bounding box center [443, 120] width 56 height 12
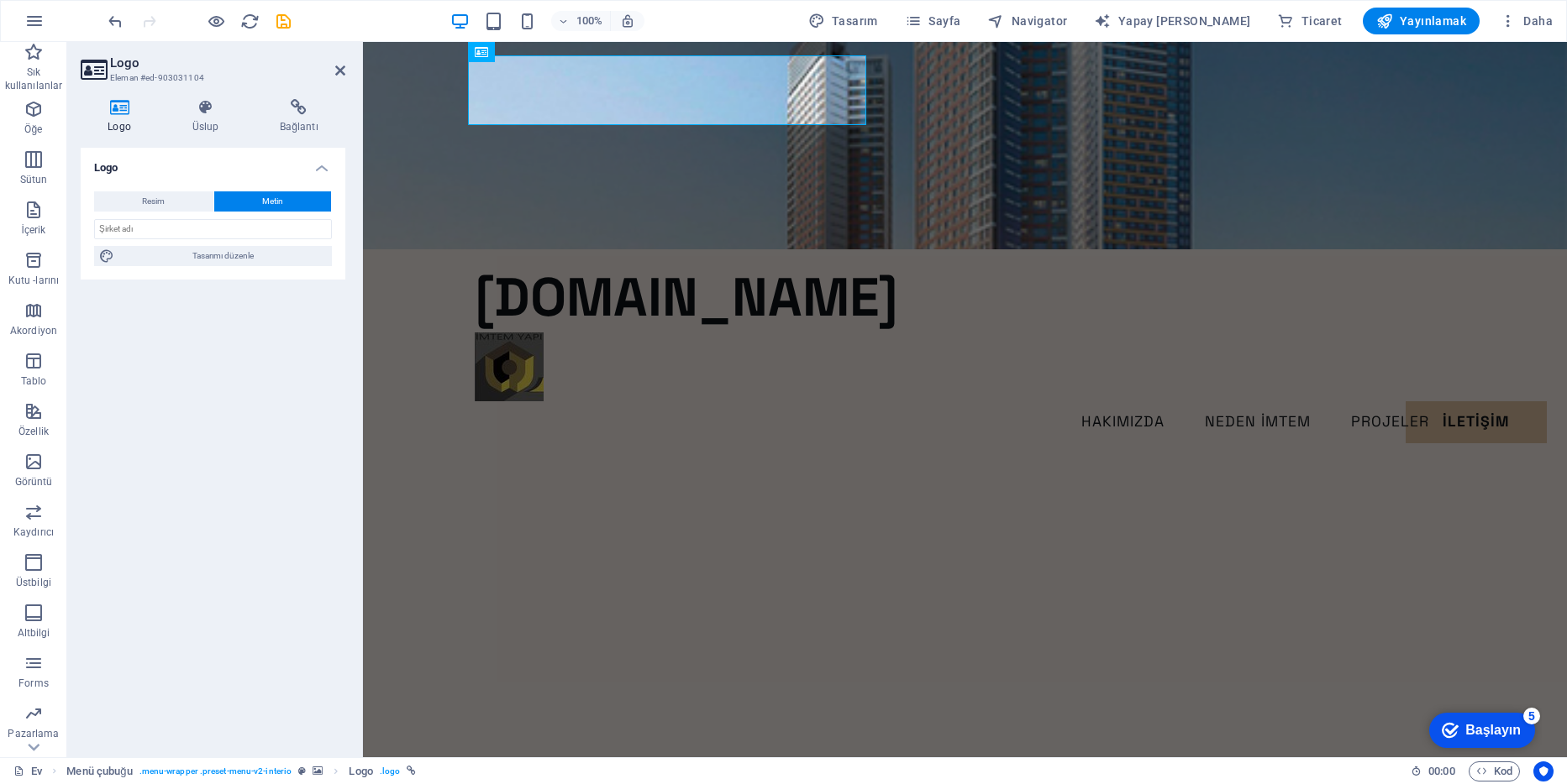
click at [260, 198] on button "Metin" at bounding box center [273, 201] width 118 height 20
click at [183, 224] on input "text" at bounding box center [213, 229] width 238 height 20
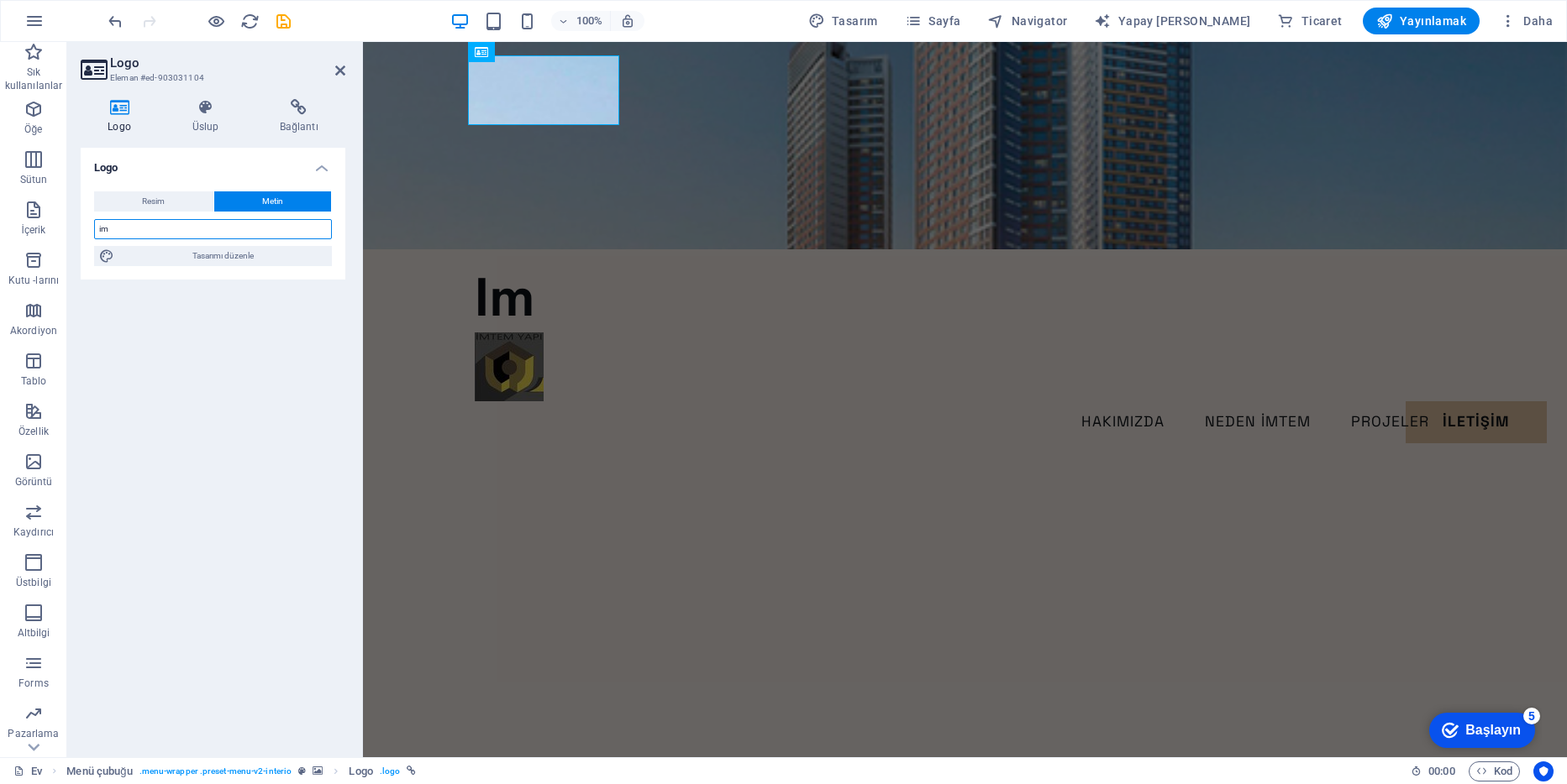
type input "i"
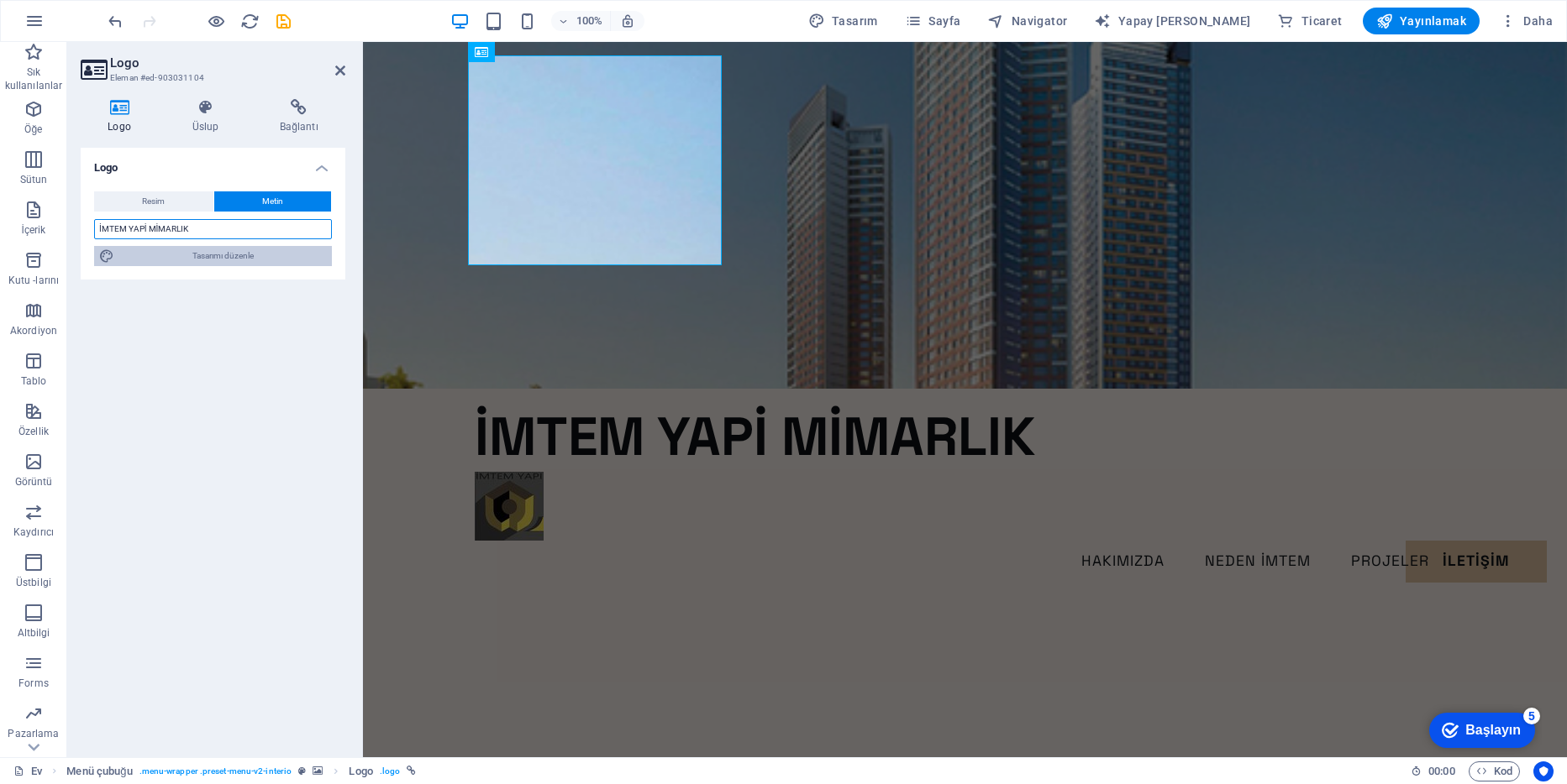
type input "İMTEM YAPİ MİMARLIK"
click at [120, 255] on span "Tasarımı düzenle" at bounding box center [223, 256] width 207 height 20
select select "px"
select select "700"
select select "px"
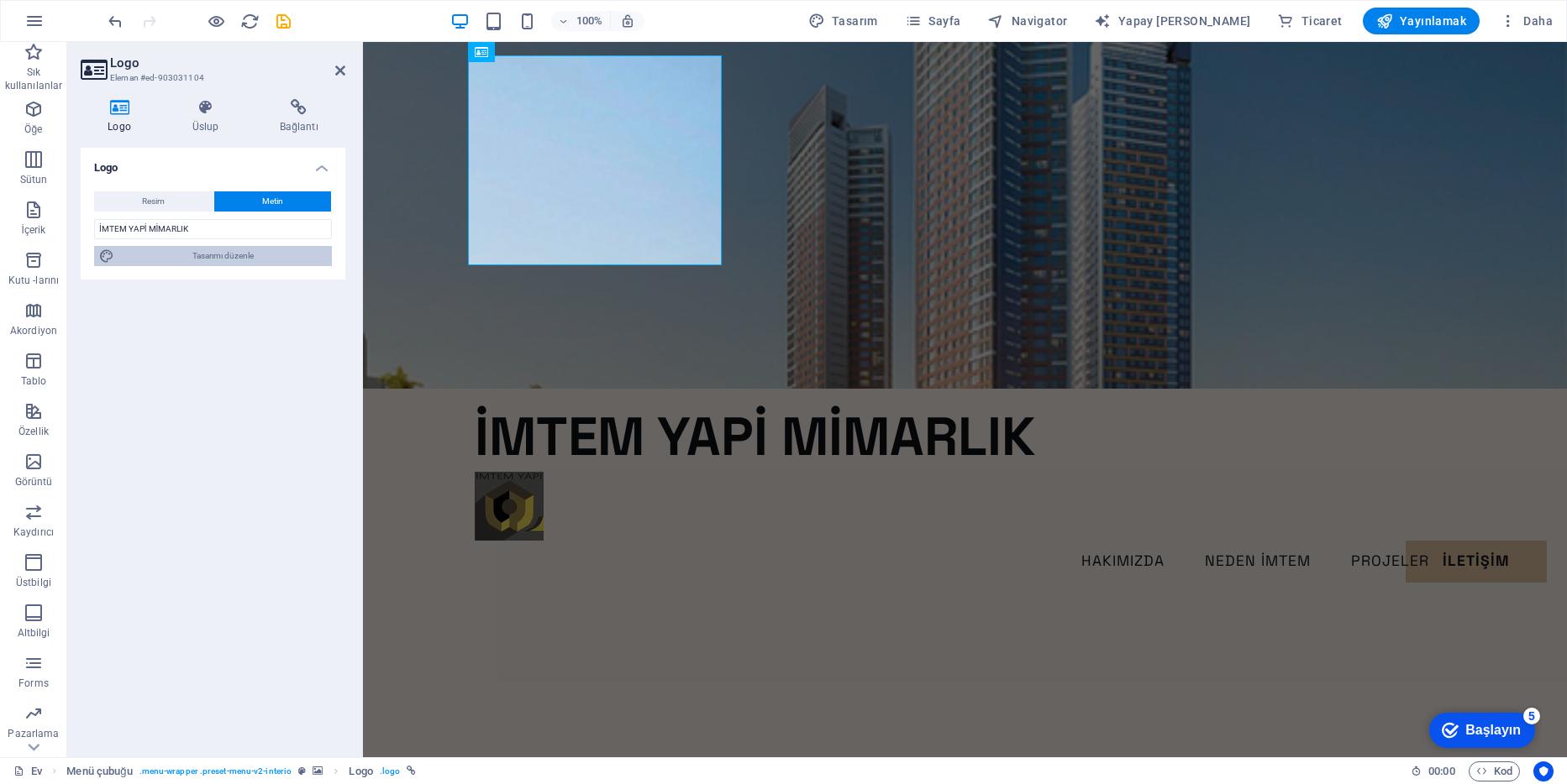
select select "rem"
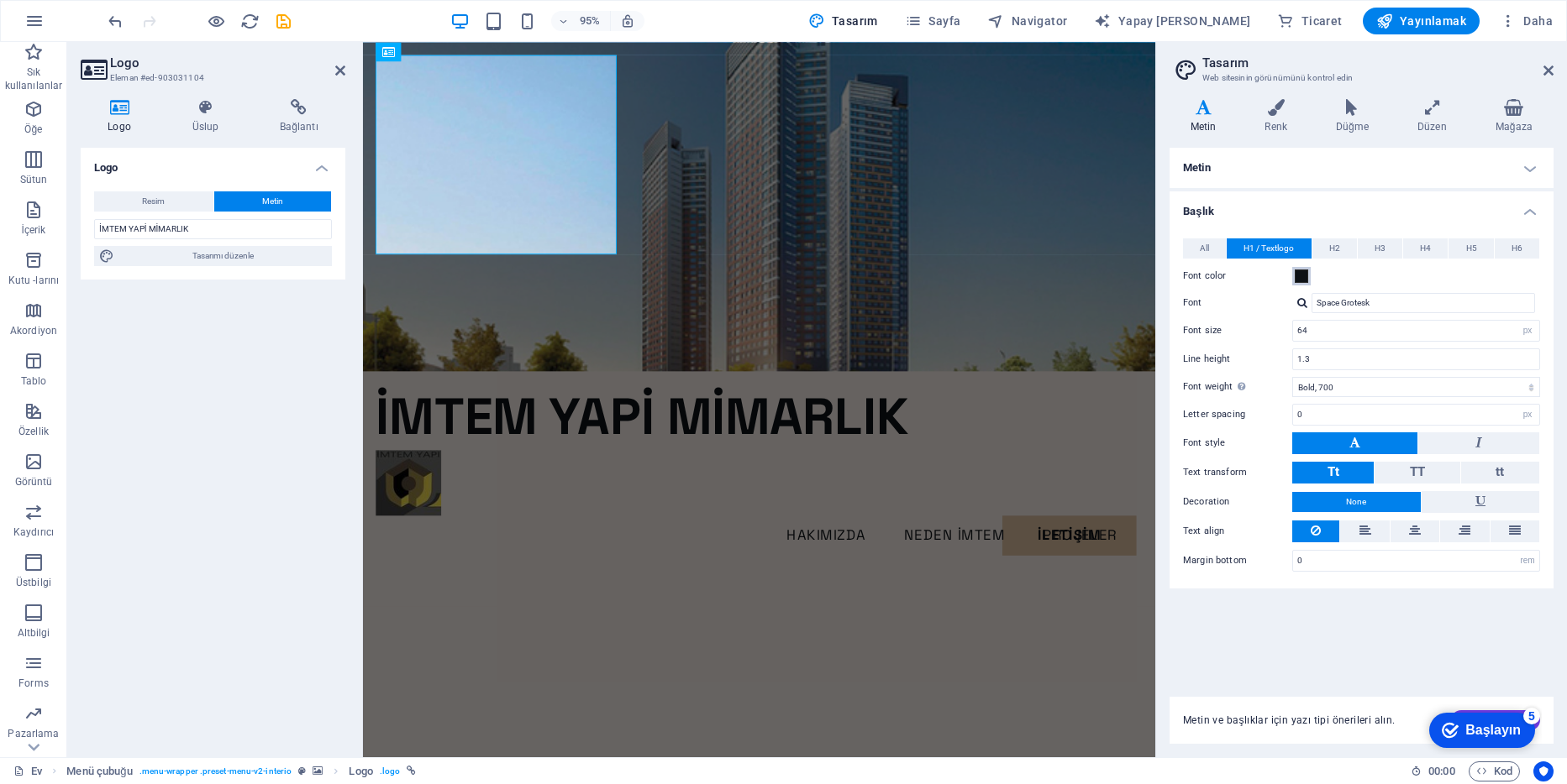
click at [1303, 272] on span at bounding box center [1302, 276] width 14 height 14
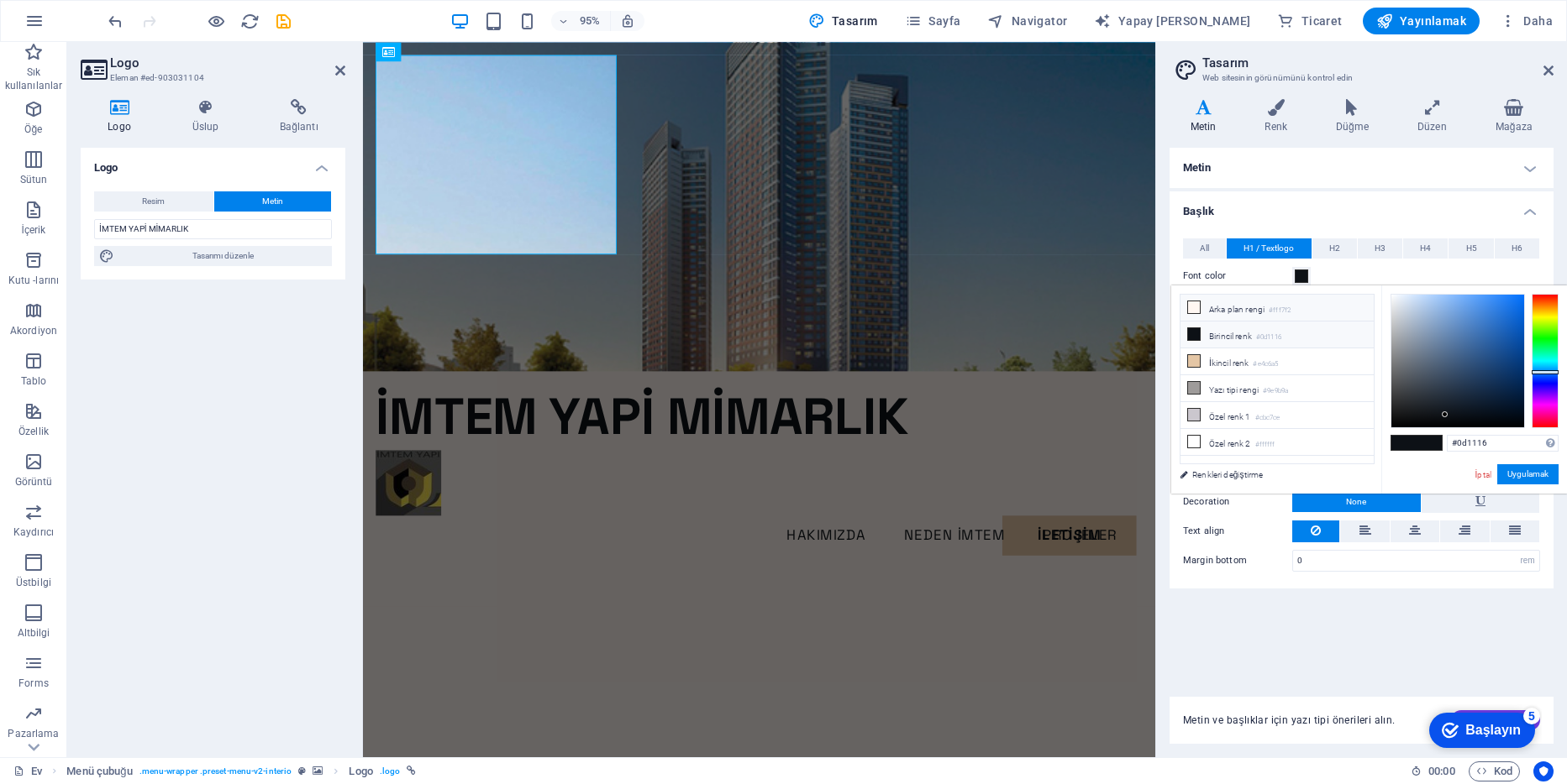
click at [1194, 309] on icon at bounding box center [1194, 307] width 12 height 12
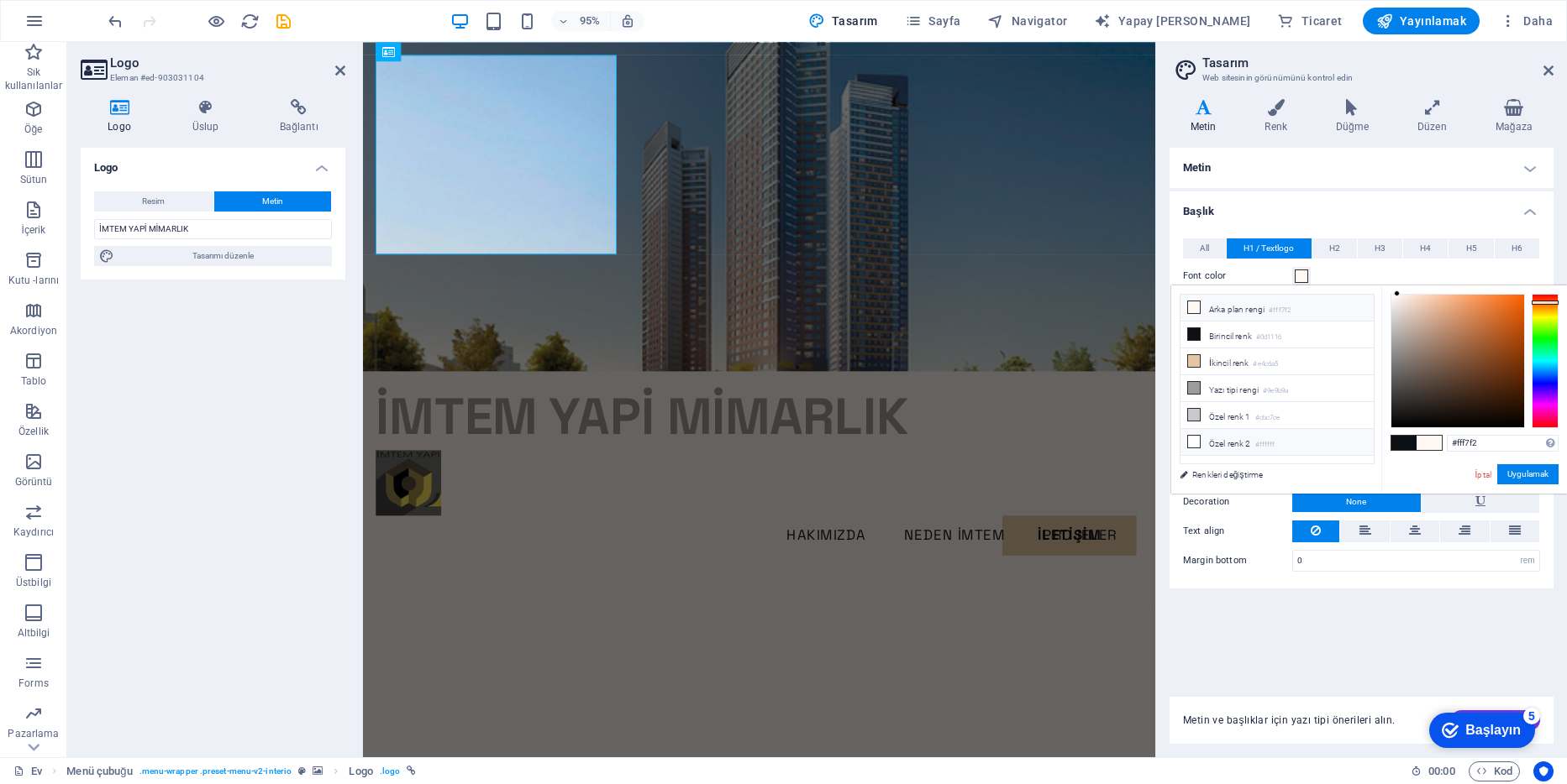
click at [1194, 435] on icon at bounding box center [1194, 441] width 12 height 12
type input "#ffffff"
click at [1202, 246] on span "All" at bounding box center [1205, 248] width 9 height 20
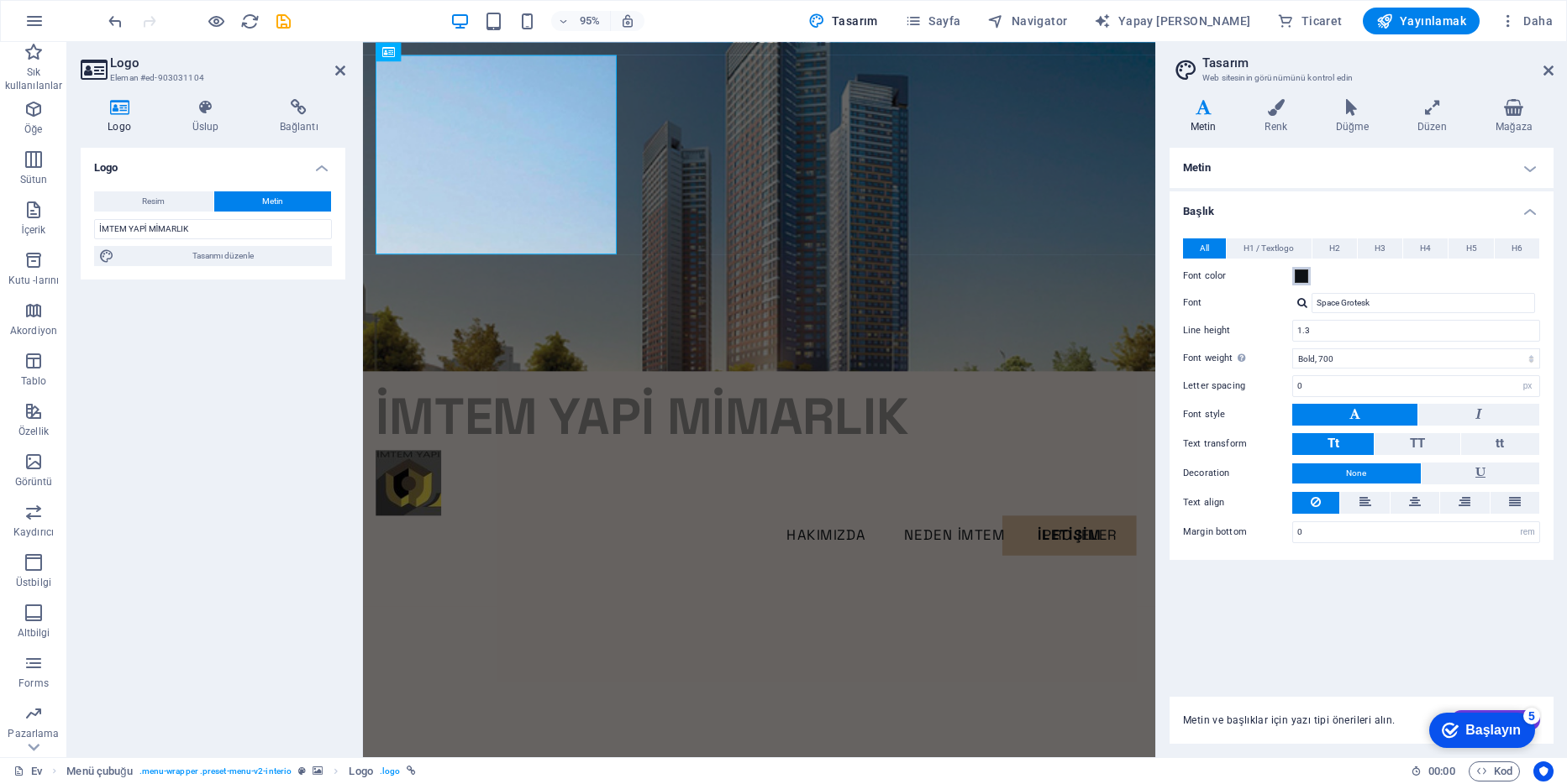
click at [1298, 275] on span at bounding box center [1302, 276] width 14 height 14
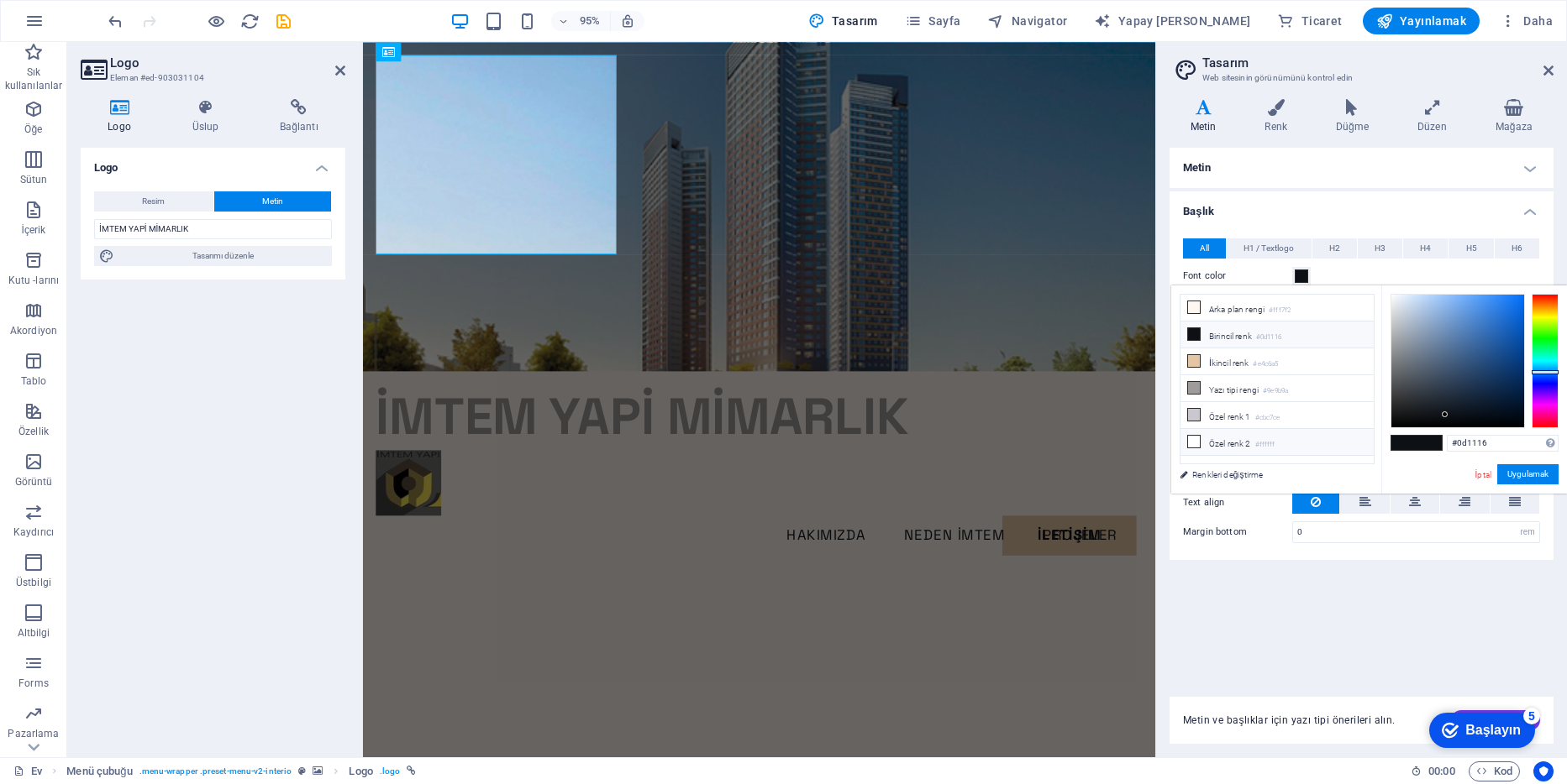
click at [1197, 435] on icon at bounding box center [1194, 441] width 12 height 12
type input "#ffffff"
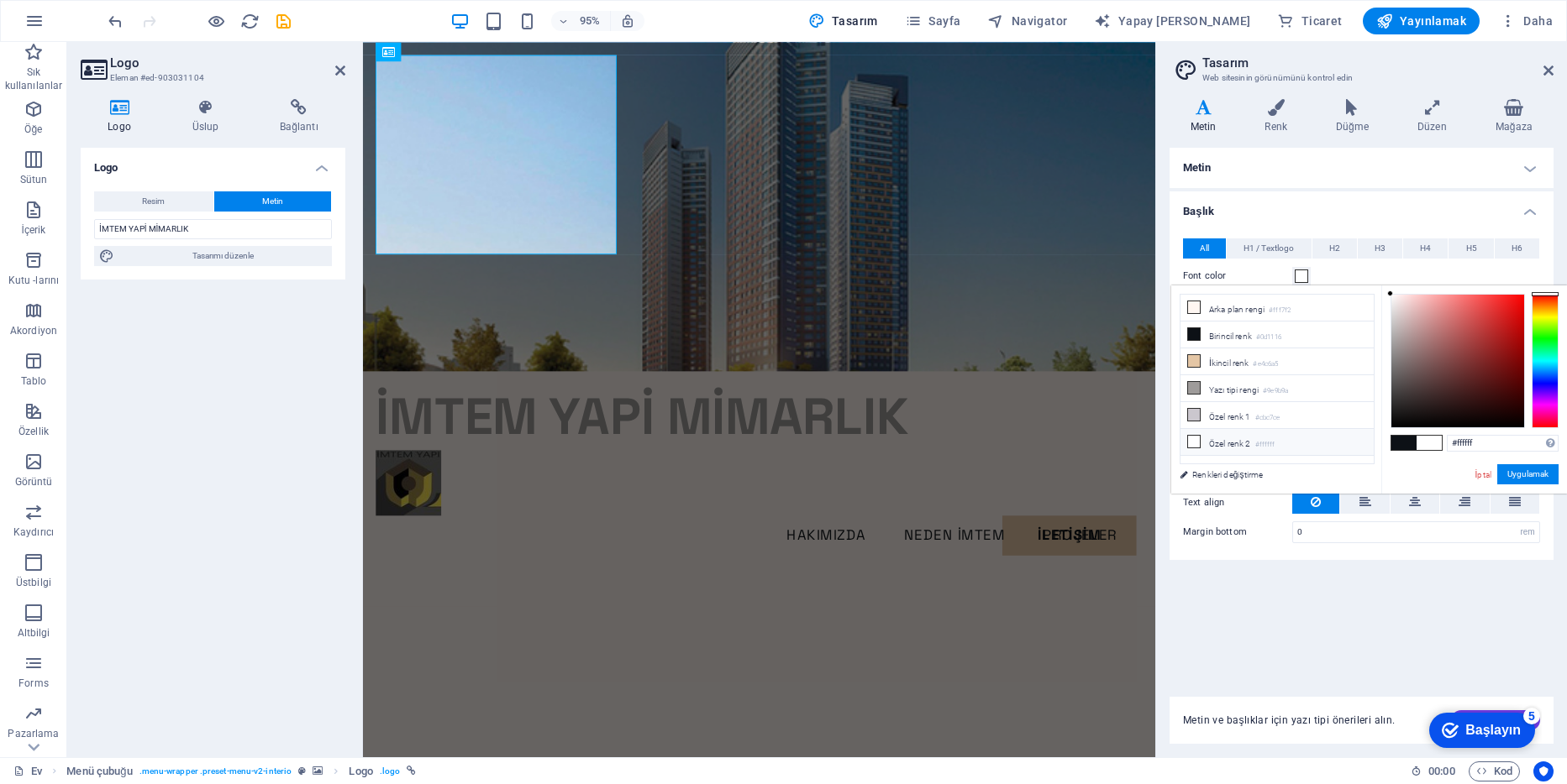
click at [1195, 441] on icon at bounding box center [1194, 441] width 12 height 12
click at [1530, 473] on button "Uygulamak" at bounding box center [1527, 474] width 61 height 20
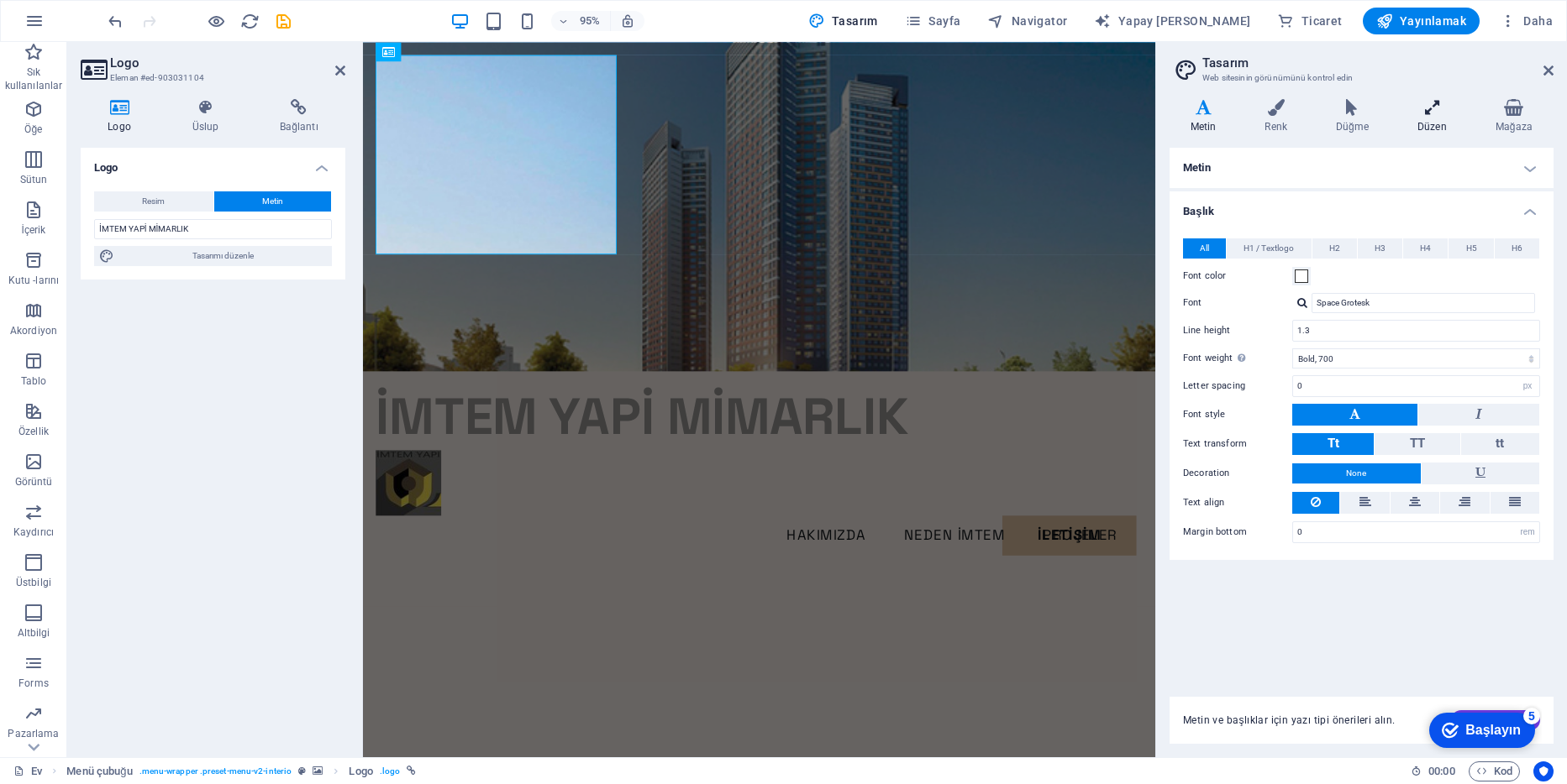
click at [1435, 114] on icon at bounding box center [1432, 108] width 71 height 17
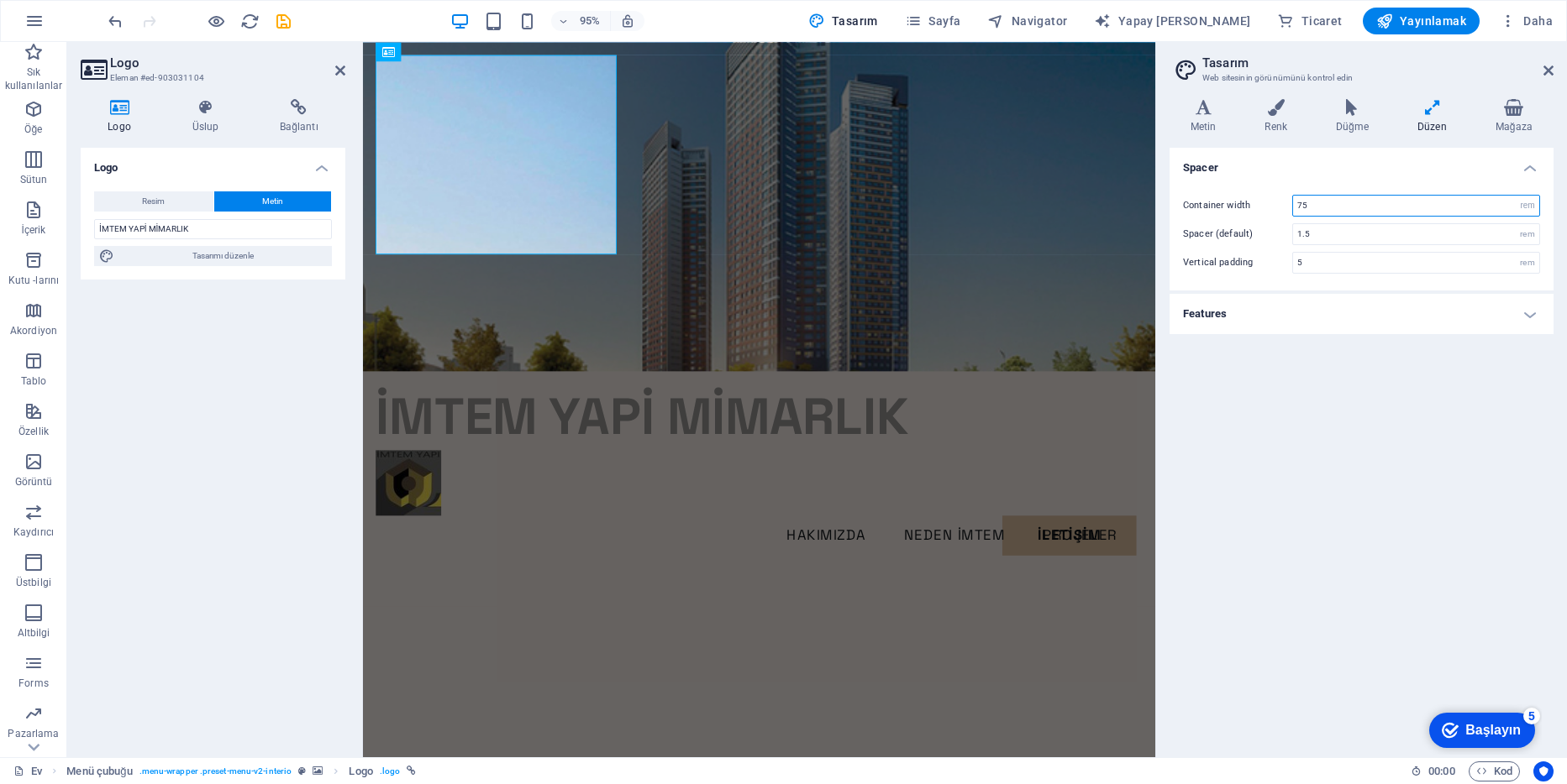
click at [1332, 201] on input "75" at bounding box center [1416, 205] width 246 height 20
click at [1212, 119] on h4 "Metin" at bounding box center [1206, 116] width 75 height 35
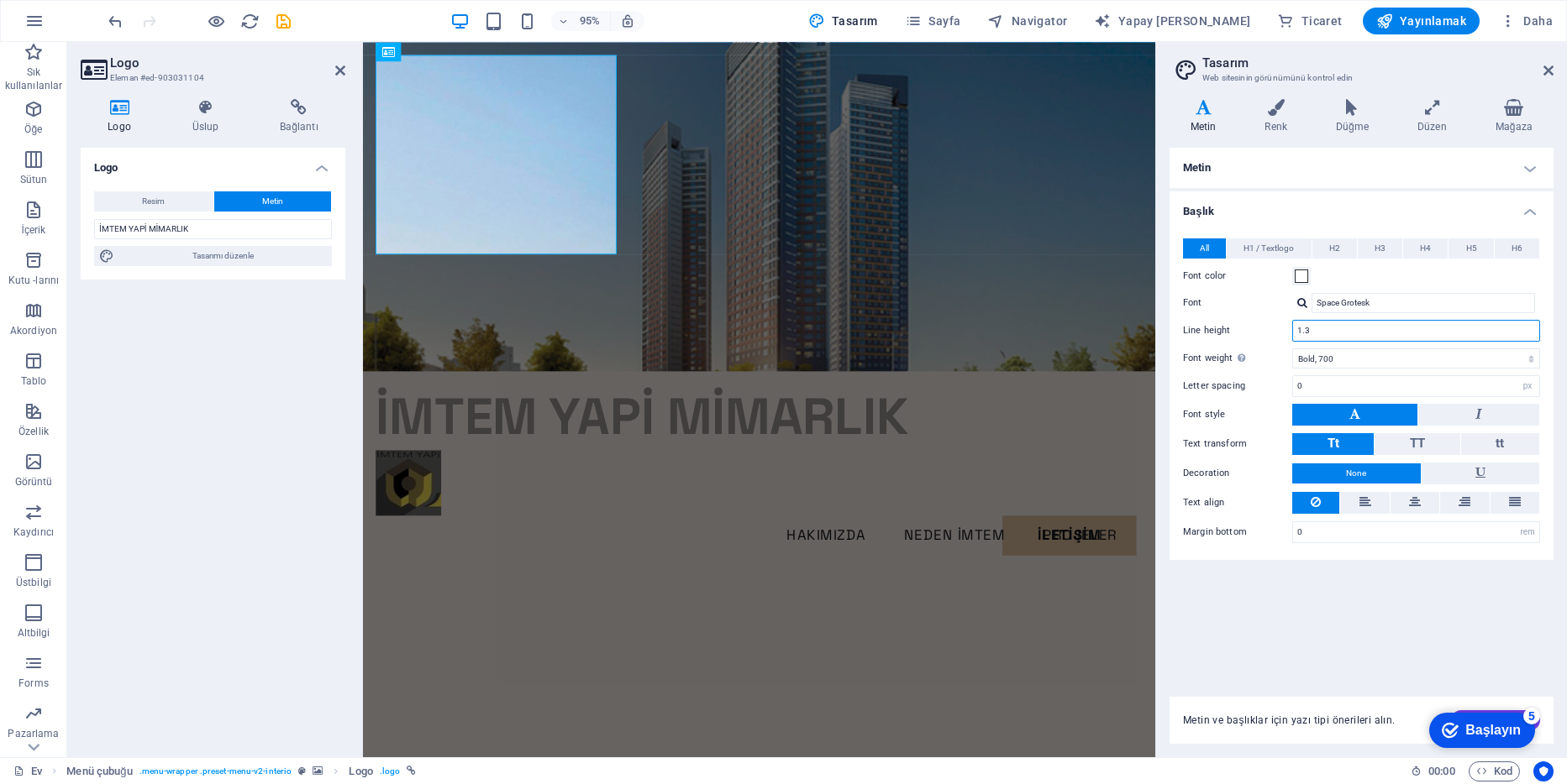
drag, startPoint x: 1316, startPoint y: 333, endPoint x: 1305, endPoint y: 334, distance: 11.0
click at [1305, 334] on input "1.3" at bounding box center [1416, 330] width 246 height 20
click at [1414, 501] on icon at bounding box center [1415, 502] width 12 height 20
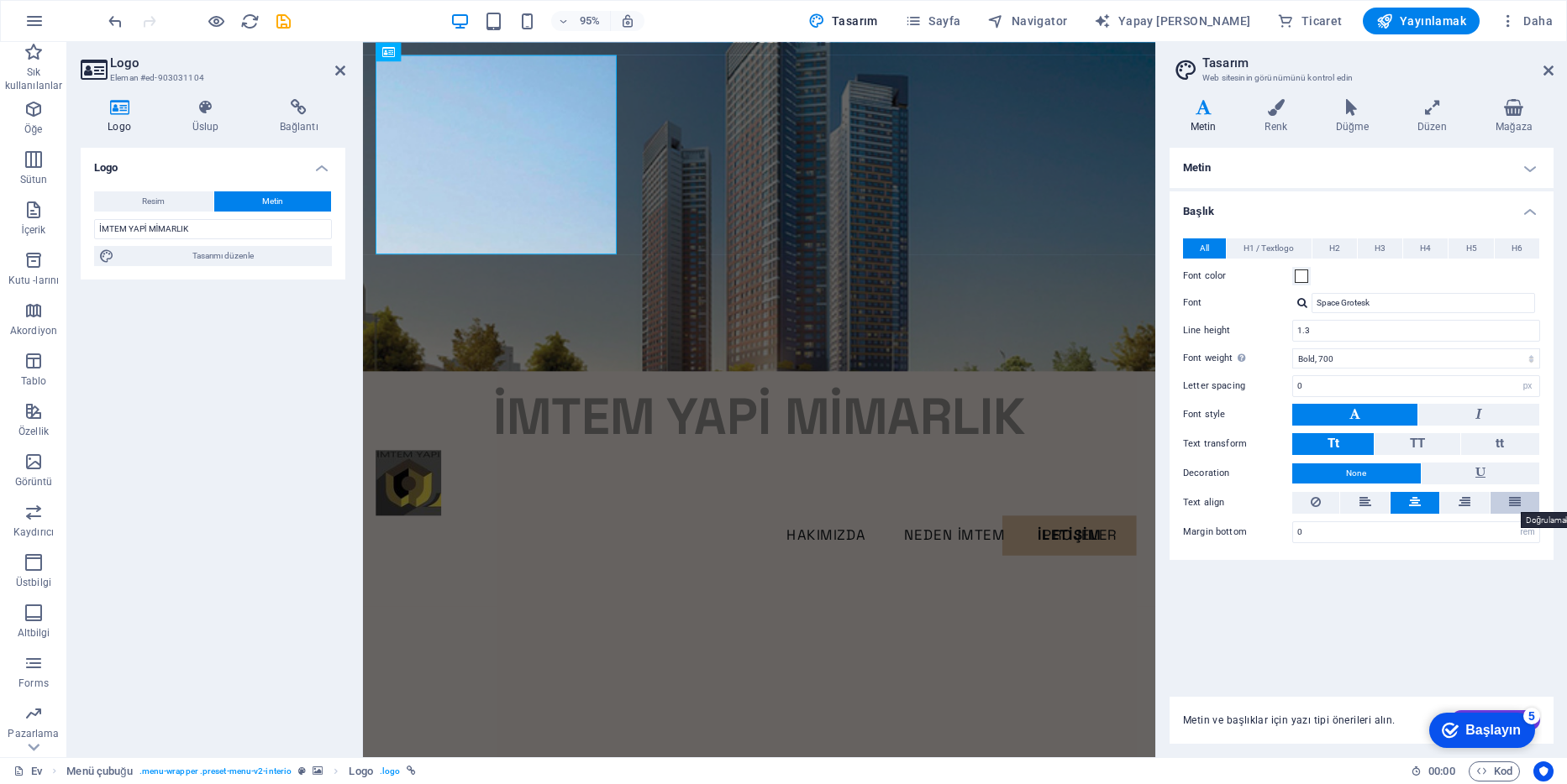
click at [1514, 499] on icon at bounding box center [1515, 502] width 12 height 20
click at [1421, 503] on button at bounding box center [1415, 503] width 49 height 22
click at [1400, 360] on select "Thin, 100 Extra-light, 200 Light, 300 Regular, 400 Medium, 500 Semi-bold, 600 B…" at bounding box center [1416, 358] width 248 height 20
click at [1375, 362] on select "Thin, 100 Extra-light, 200 Light, 300 Regular, 400 Medium, 500 Semi-bold, 600 B…" at bounding box center [1416, 358] width 248 height 20
click at [1260, 248] on span "H1 / Textlogo" at bounding box center [1268, 248] width 51 height 20
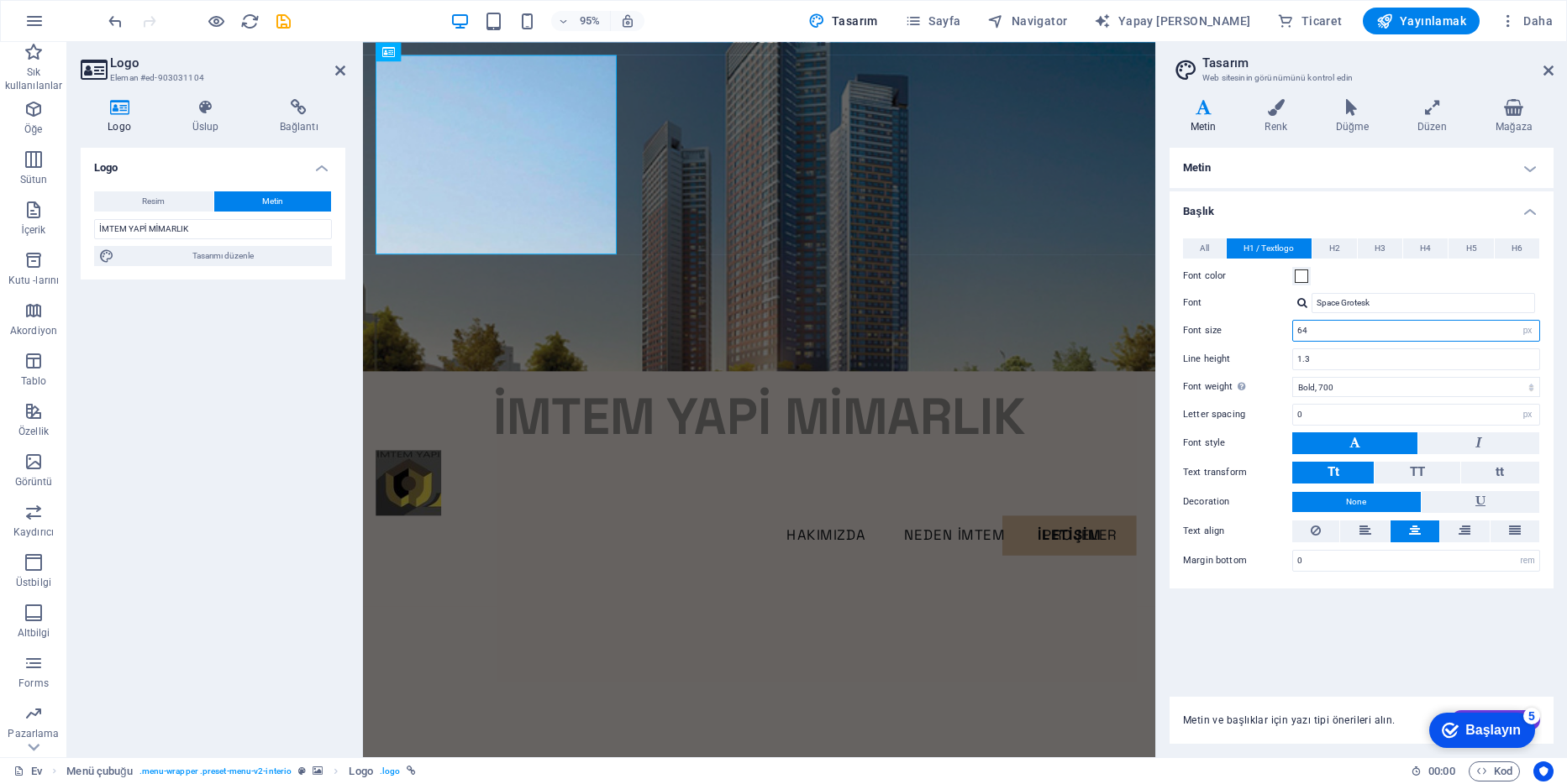
drag, startPoint x: 1355, startPoint y: 326, endPoint x: 1283, endPoint y: 336, distance: 72.7
click at [1283, 336] on div "Font size 64 rem px em %" at bounding box center [1361, 330] width 357 height 22
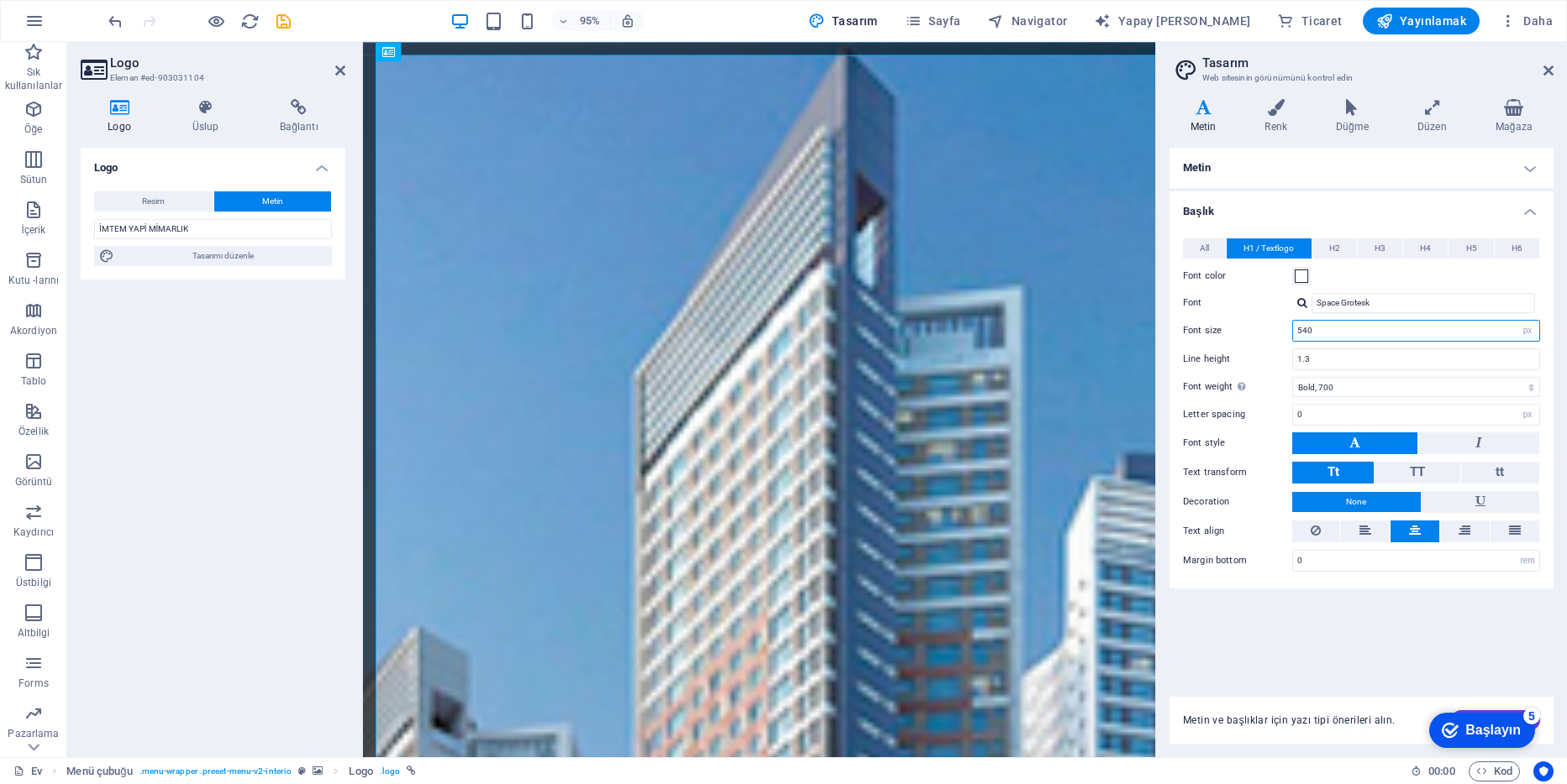
drag, startPoint x: 1315, startPoint y: 331, endPoint x: 1263, endPoint y: 331, distance: 52.0
click at [1263, 331] on div "Font size 540 rem px em %" at bounding box center [1361, 330] width 357 height 22
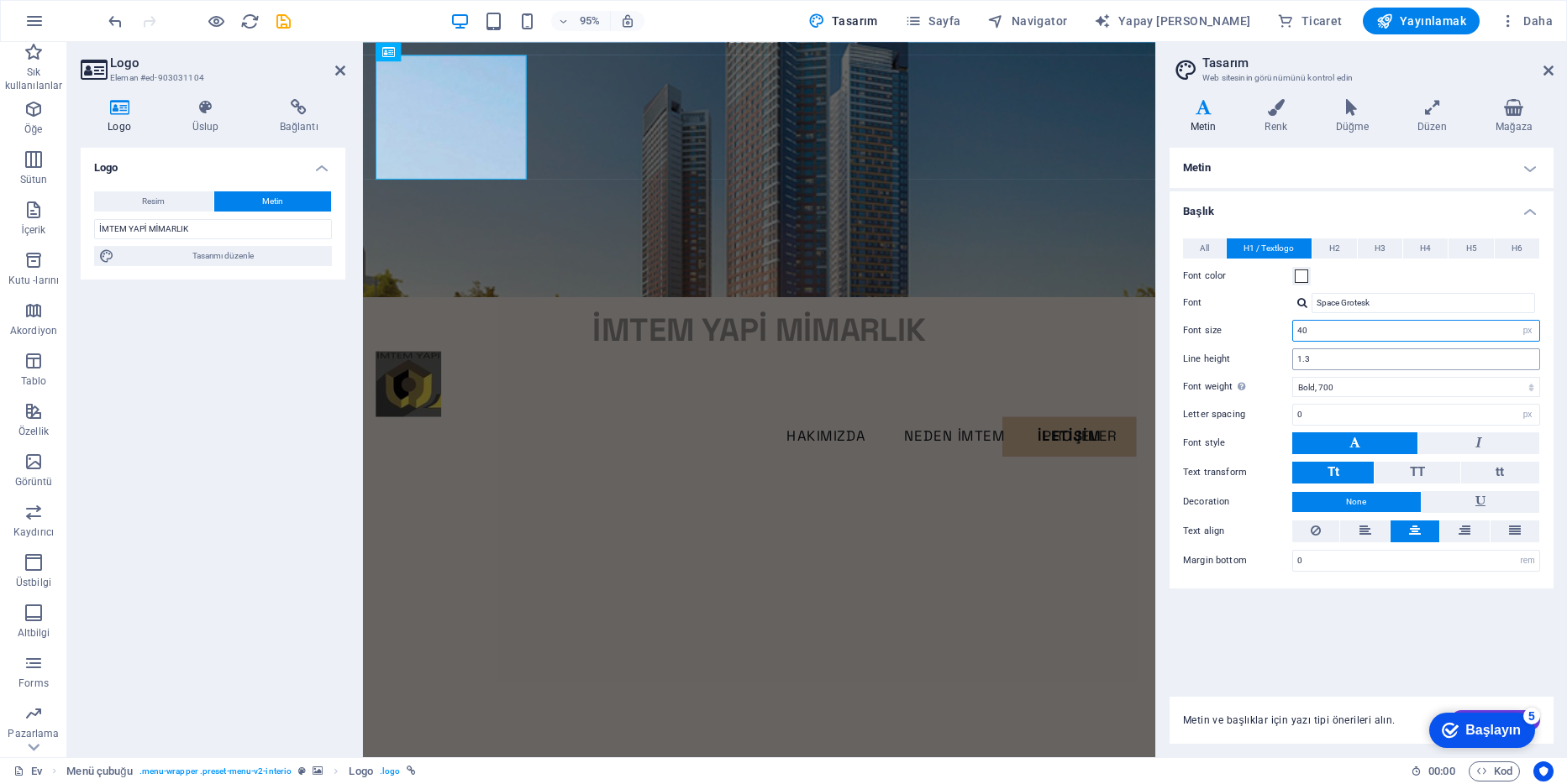
type input "40"
click at [1328, 362] on input "1.3" at bounding box center [1416, 359] width 246 height 20
click at [1330, 245] on span "H2" at bounding box center [1335, 248] width 11 height 20
click at [1363, 247] on button "H3" at bounding box center [1380, 248] width 45 height 20
click at [1437, 244] on button "H4" at bounding box center [1426, 248] width 45 height 20
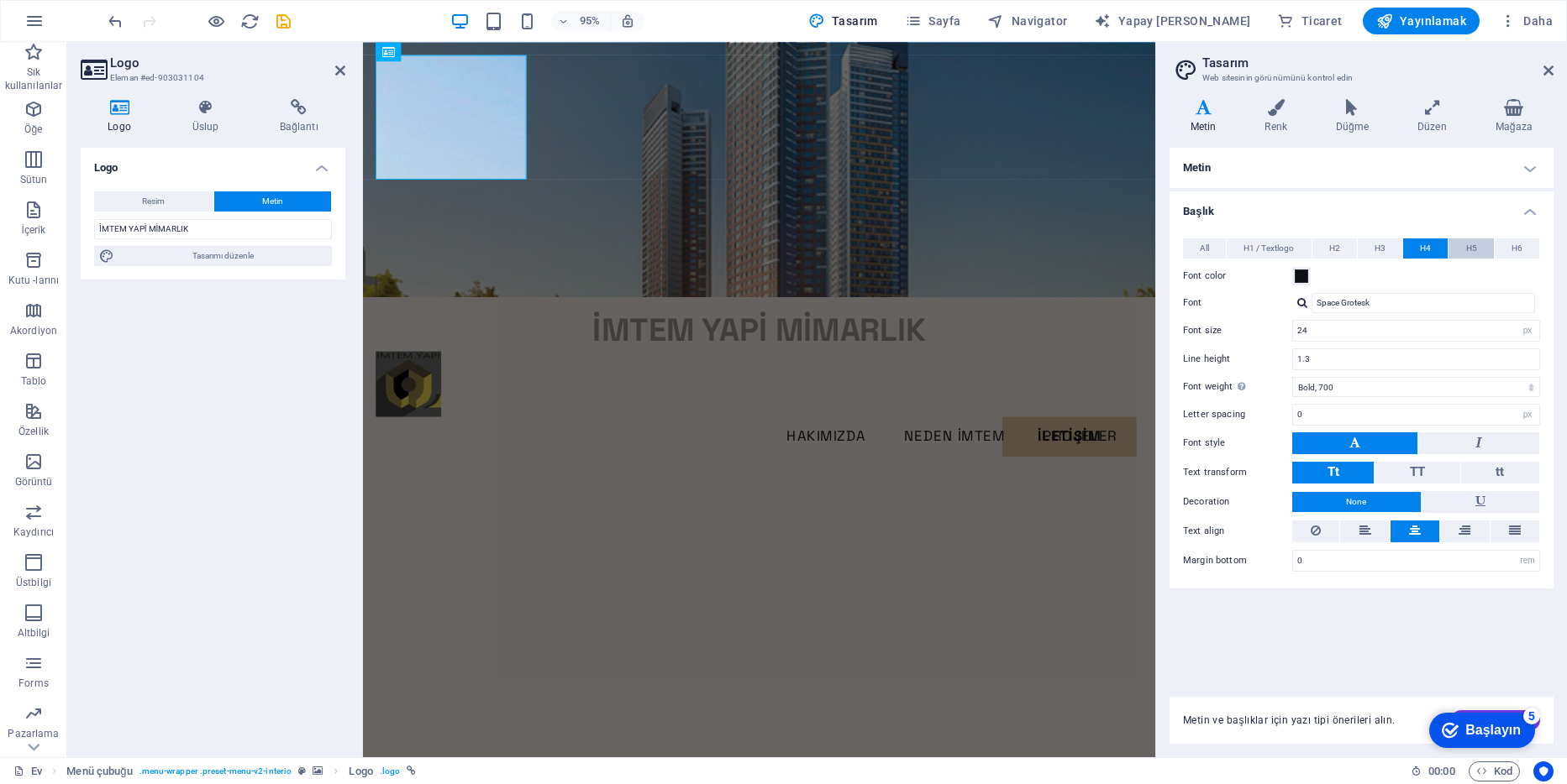
click at [1465, 250] on button "H5" at bounding box center [1471, 248] width 45 height 20
click at [1512, 245] on span "H6" at bounding box center [1517, 248] width 11 height 20
click at [1426, 107] on icon at bounding box center [1432, 108] width 71 height 17
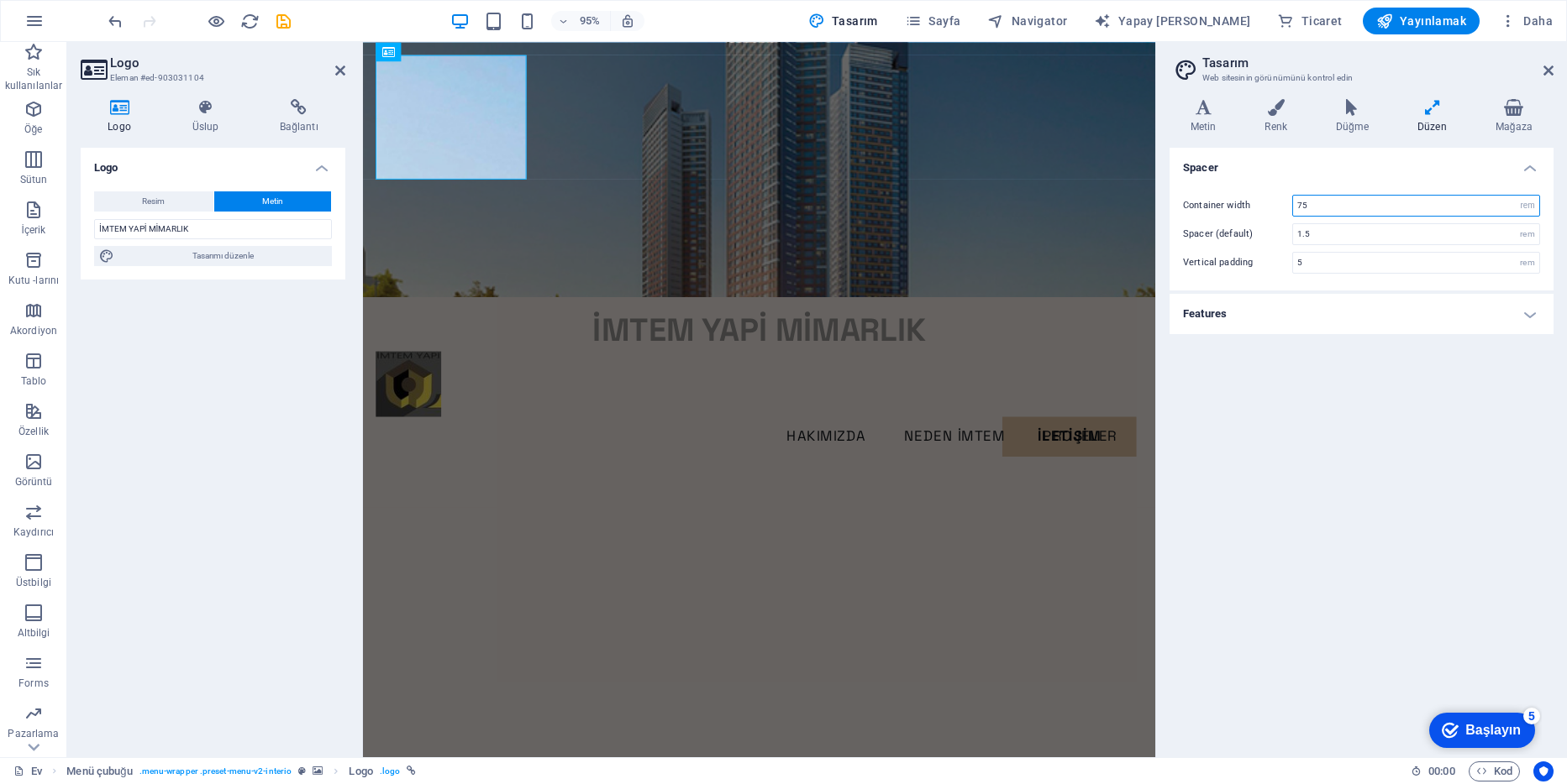
drag, startPoint x: 1325, startPoint y: 204, endPoint x: 1285, endPoint y: 201, distance: 40.1
click at [1285, 201] on div "Container width 75 rem px" at bounding box center [1361, 205] width 357 height 22
drag, startPoint x: 1312, startPoint y: 207, endPoint x: 1286, endPoint y: 212, distance: 26.5
click at [1286, 212] on div "Container width 60 rem px" at bounding box center [1361, 205] width 357 height 22
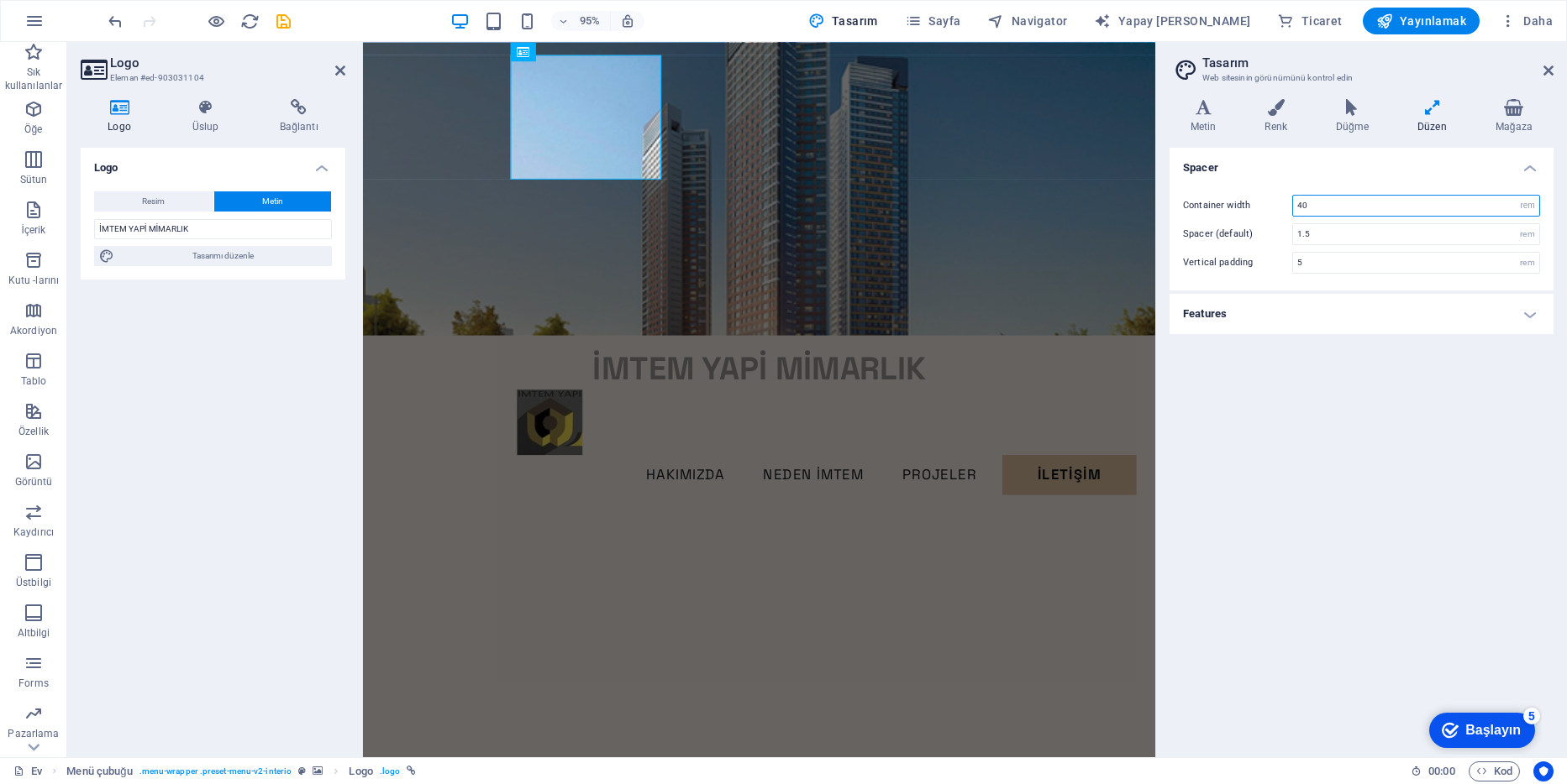
drag, startPoint x: 1308, startPoint y: 210, endPoint x: 1273, endPoint y: 211, distance: 35.0
click at [1273, 211] on div "Container width 40 rem px" at bounding box center [1361, 205] width 357 height 22
type input "40"
click at [1279, 117] on h4 "Renk" at bounding box center [1279, 116] width 71 height 35
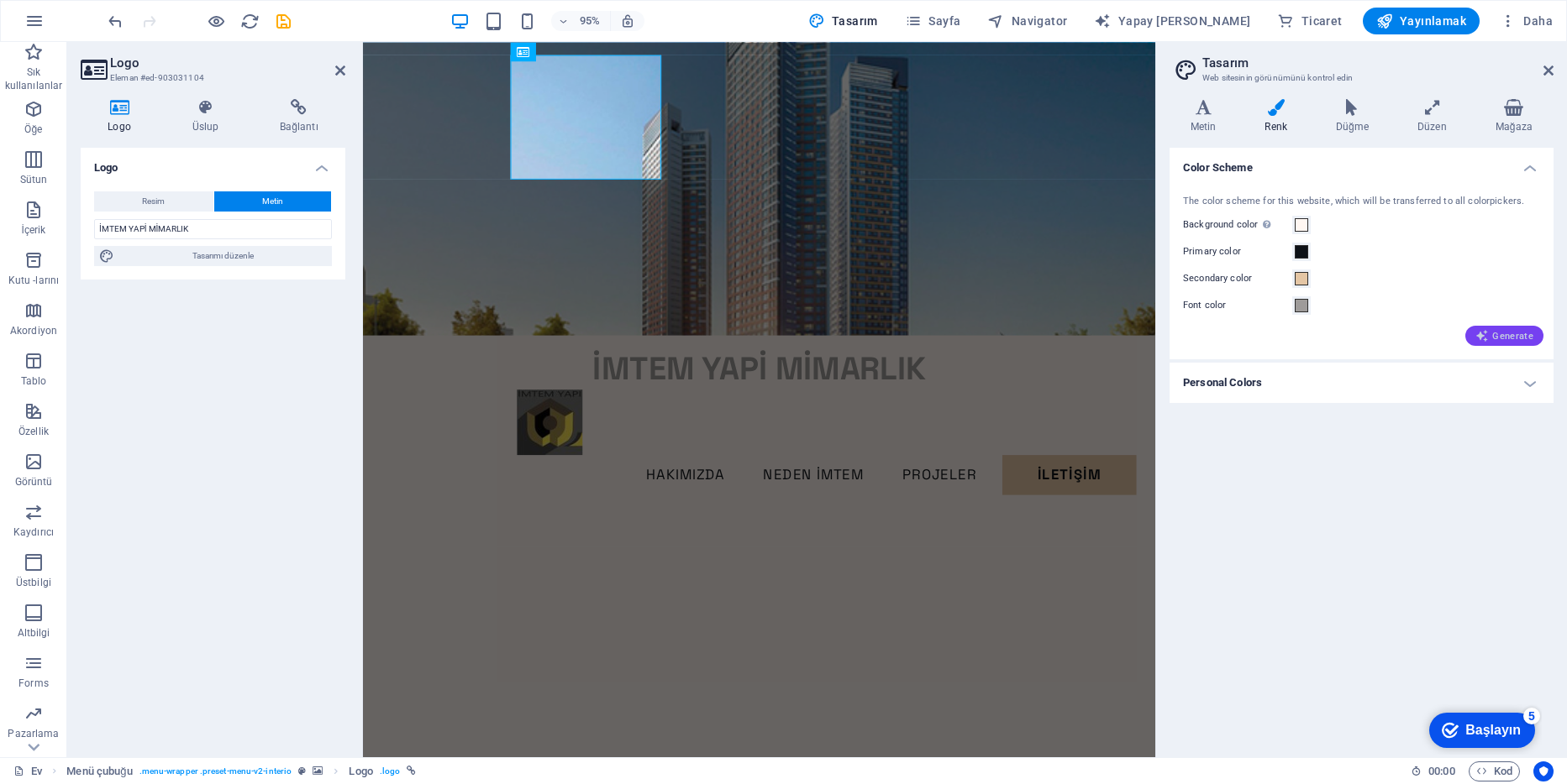
click at [1483, 335] on icon "button" at bounding box center [1483, 336] width 14 height 14
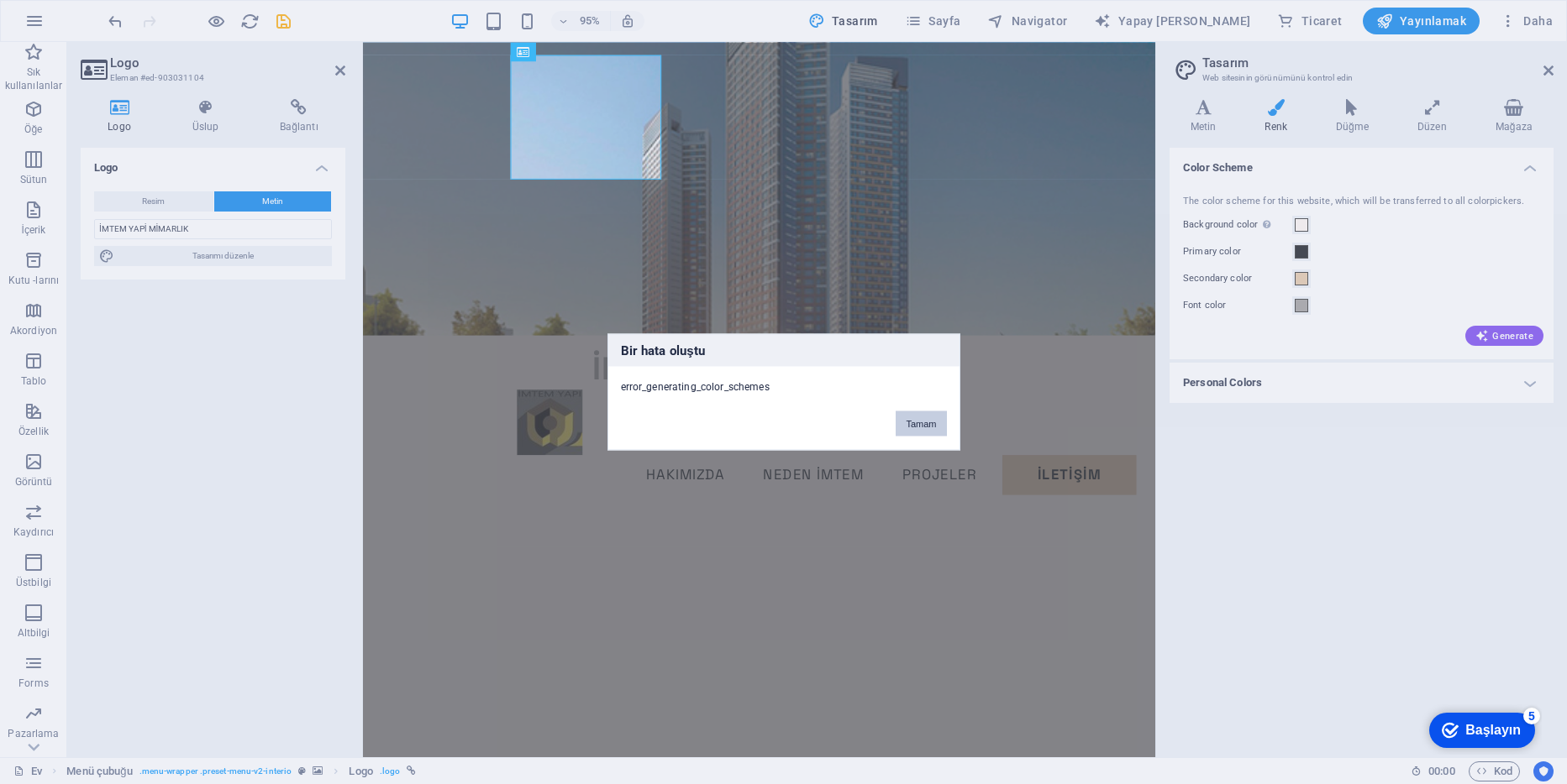
drag, startPoint x: 910, startPoint y: 425, endPoint x: 574, endPoint y: 402, distance: 336.8
click at [910, 425] on button "Tamam" at bounding box center [920, 423] width 51 height 25
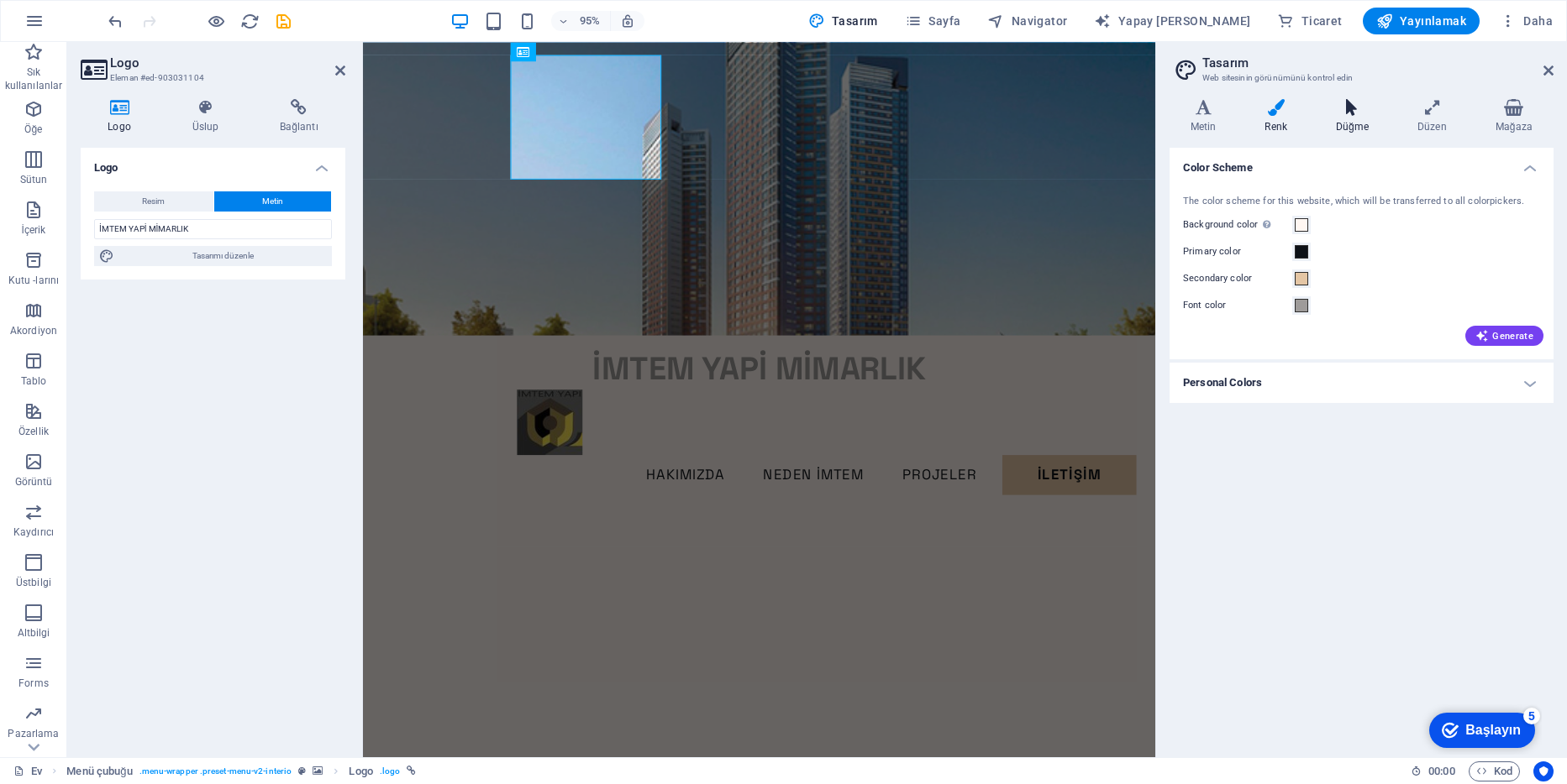
click at [1347, 111] on icon at bounding box center [1352, 108] width 75 height 17
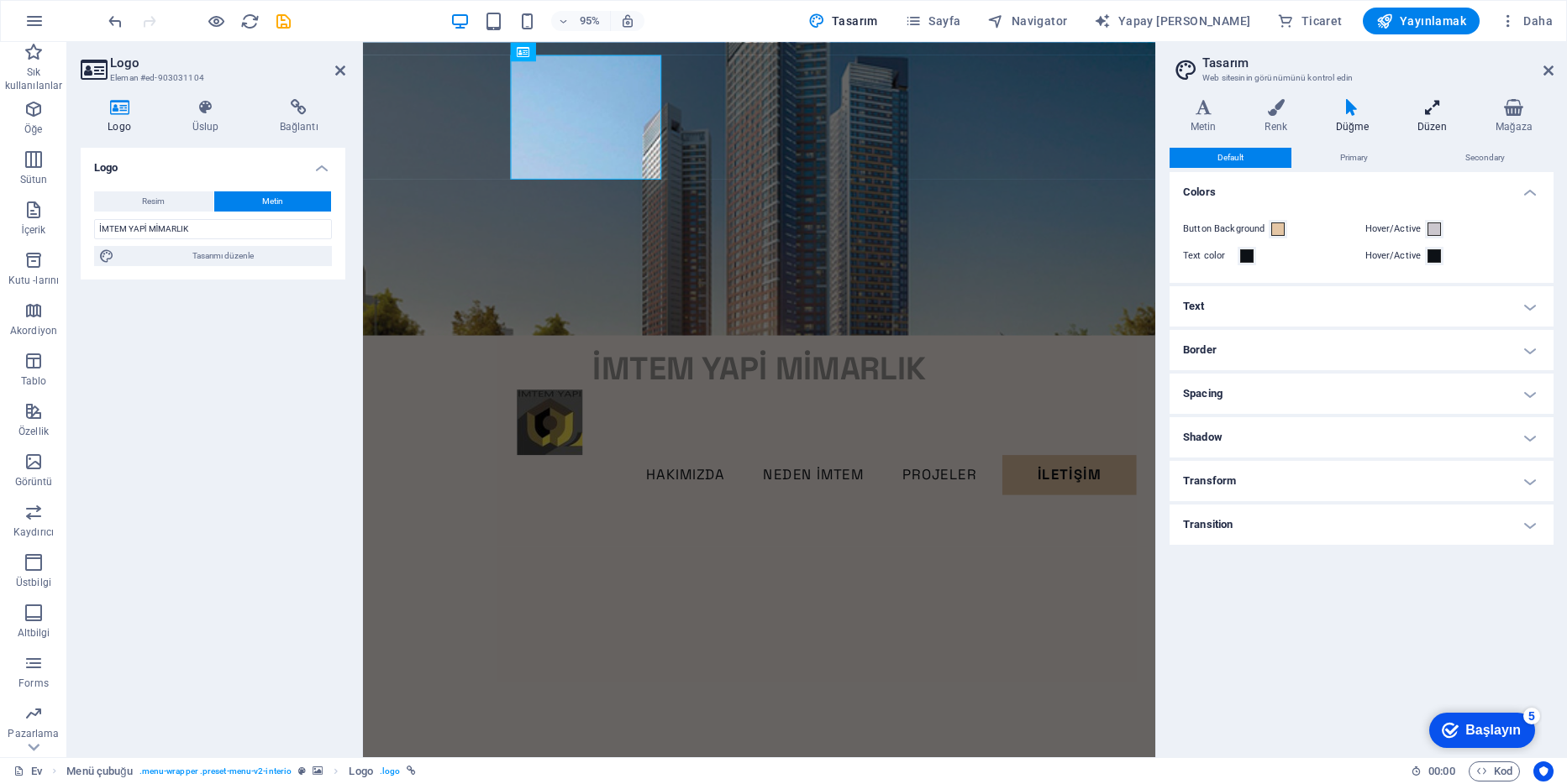
click at [1424, 122] on font "Düzen" at bounding box center [1432, 127] width 29 height 12
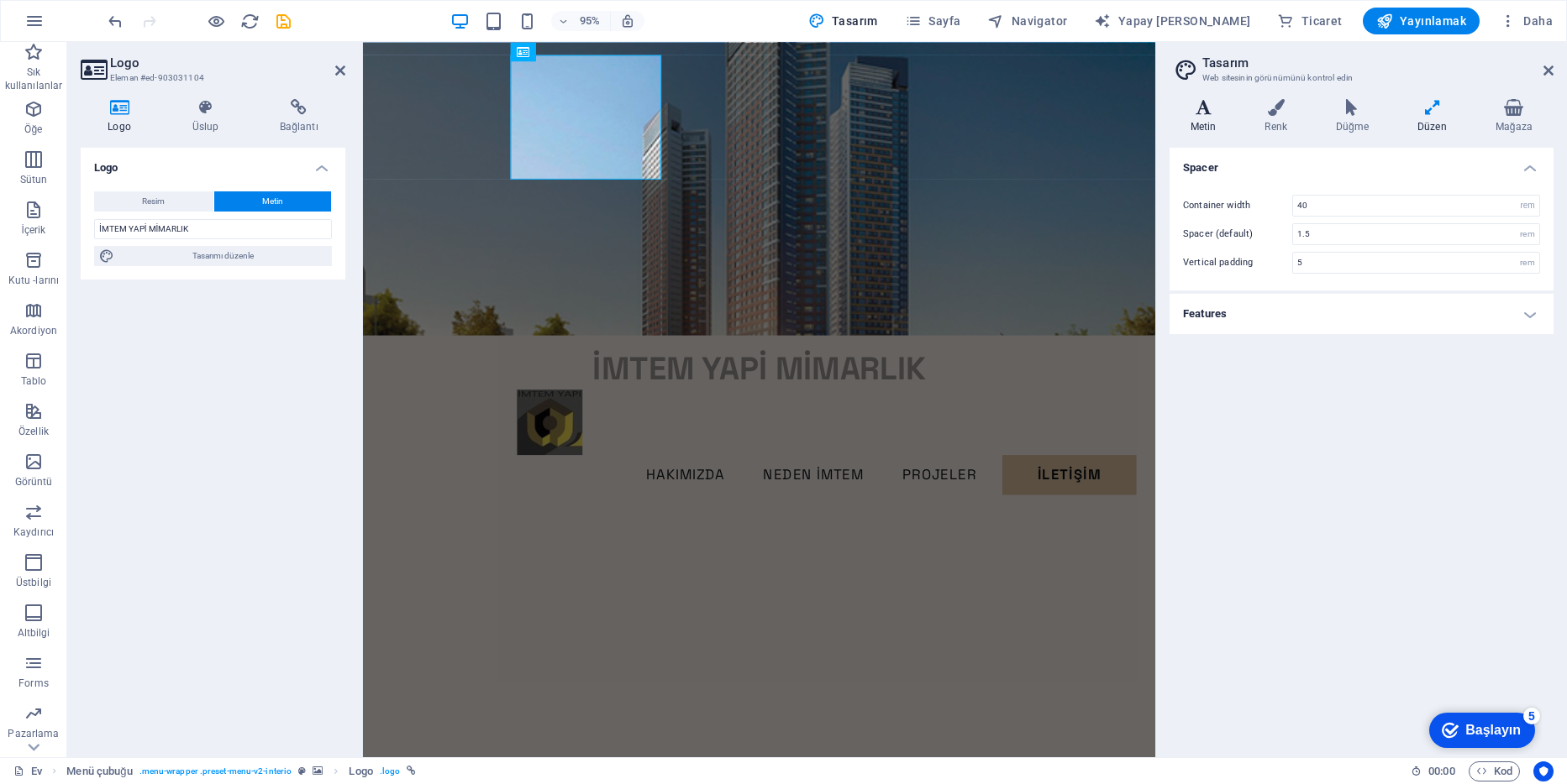
click at [1207, 104] on icon at bounding box center [1203, 108] width 68 height 17
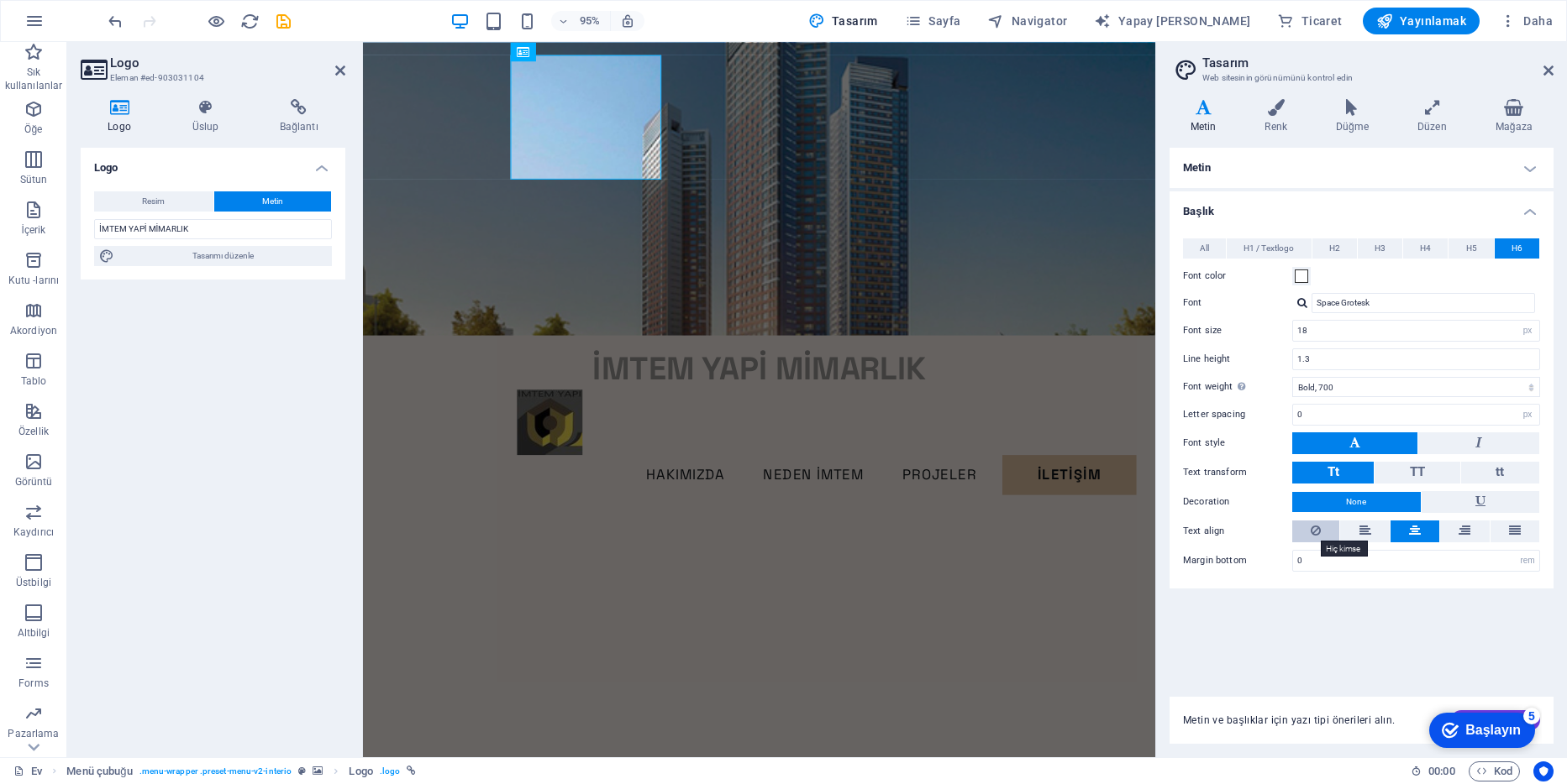
click at [1314, 535] on icon at bounding box center [1316, 530] width 10 height 20
drag, startPoint x: 1328, startPoint y: 363, endPoint x: 1285, endPoint y: 366, distance: 43.1
click at [1287, 366] on div "Line height 1.3" at bounding box center [1361, 359] width 357 height 22
click at [1336, 336] on input "18" at bounding box center [1416, 330] width 246 height 20
click at [1360, 306] on input "Space Grotesk" at bounding box center [1423, 303] width 224 height 20
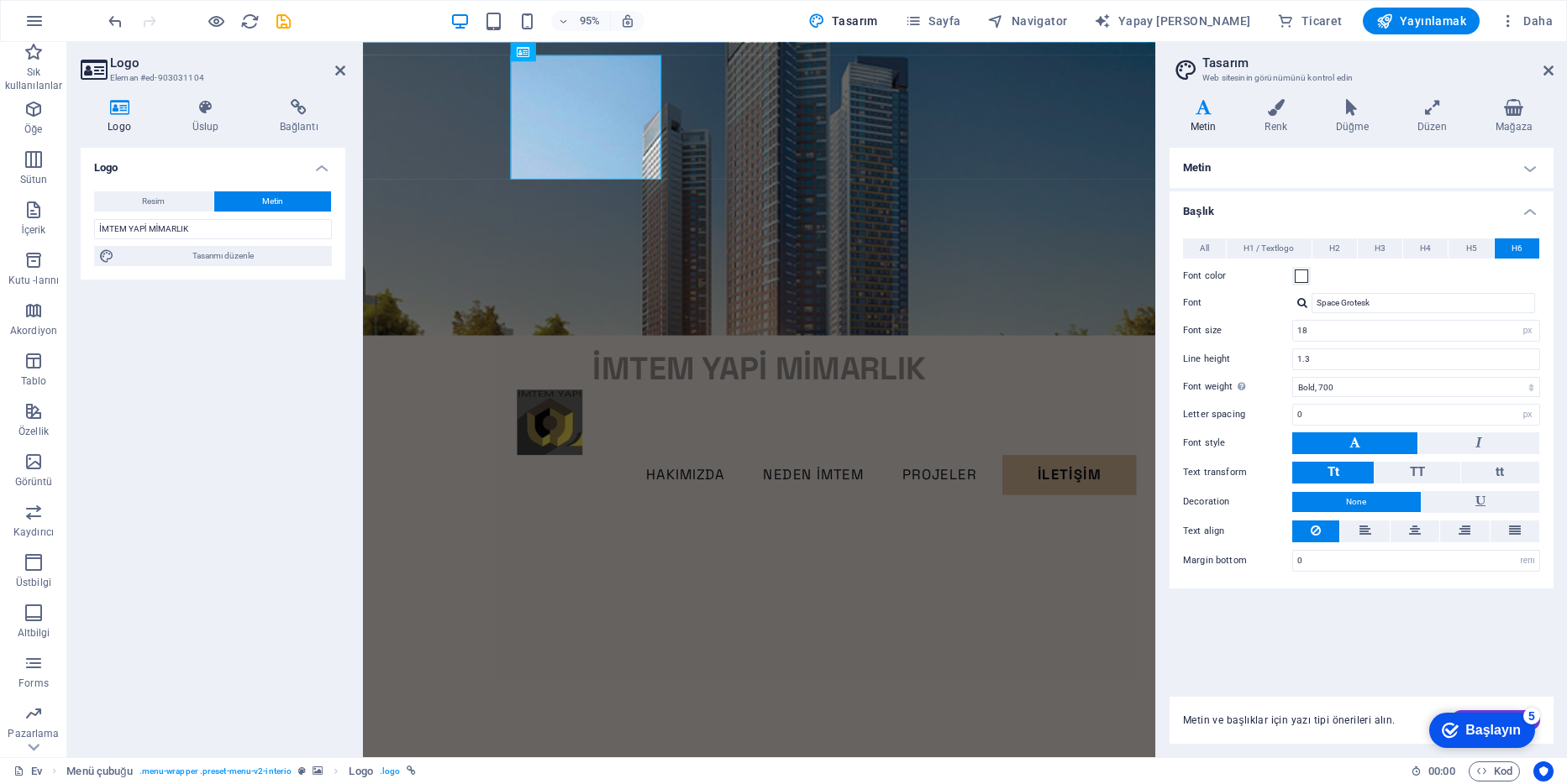
click at [1304, 306] on div at bounding box center [1303, 302] width 10 height 11
click at [1338, 343] on div "Uzay Grotesk" at bounding box center [1427, 346] width 222 height 17
click at [574, 50] on icon at bounding box center [574, 52] width 9 height 17
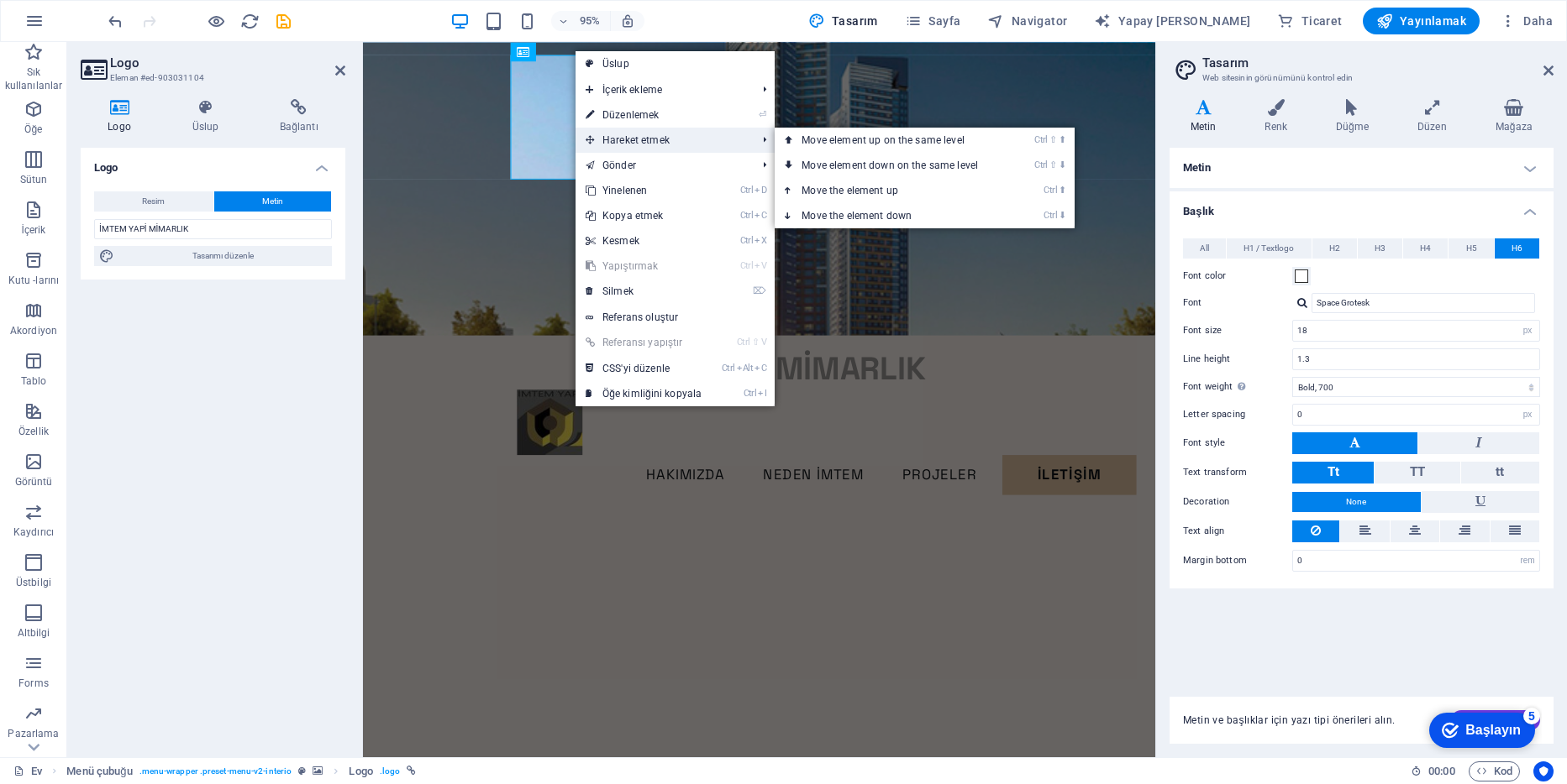
click at [633, 140] on font "Hareket etmek" at bounding box center [636, 140] width 67 height 12
click at [589, 141] on icon at bounding box center [590, 139] width 9 height 25
click at [466, 141] on figure at bounding box center [780, 196] width 834 height 309
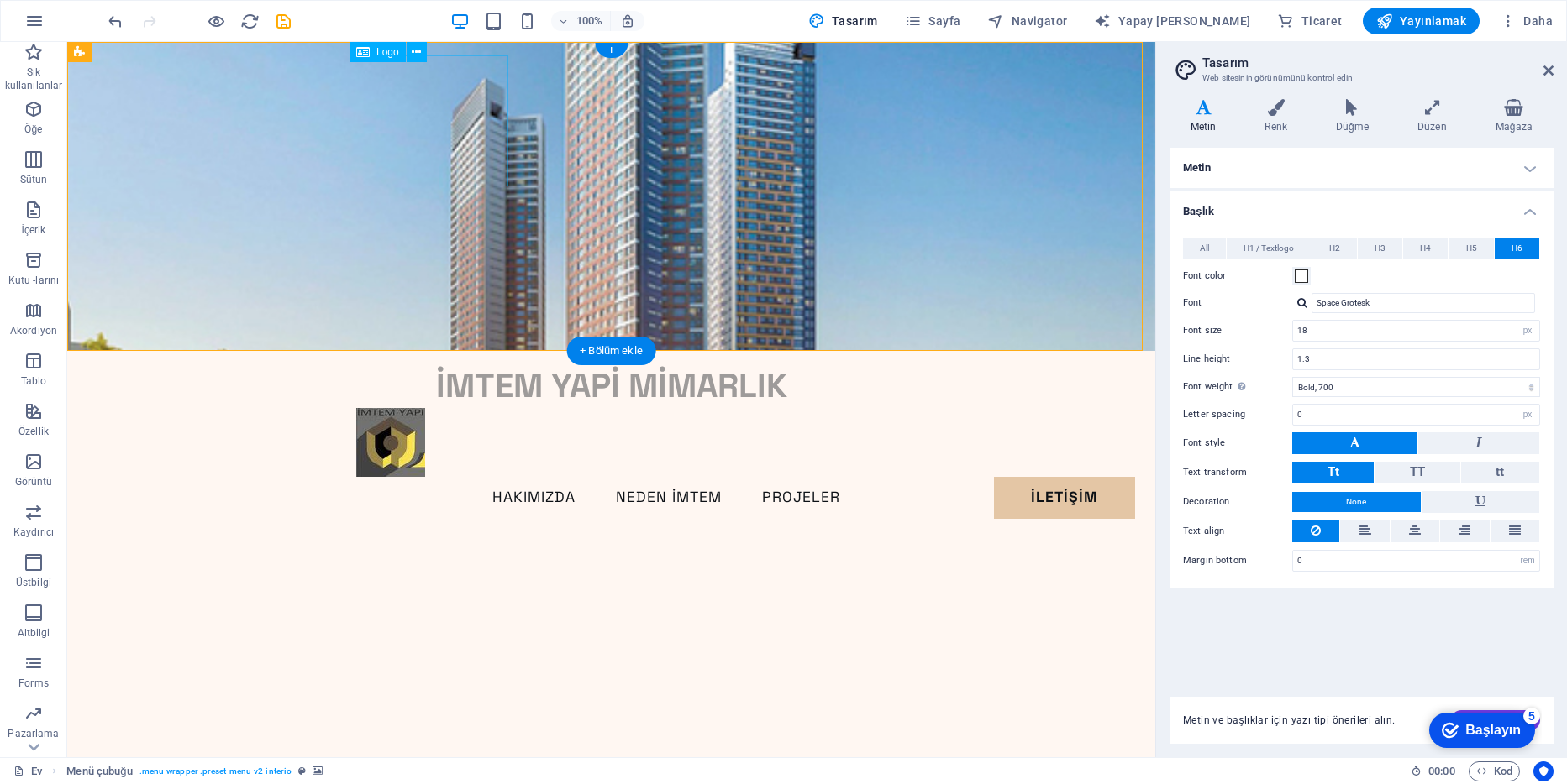
click at [438, 365] on div "İMTEM YAPİ MİMARLIK" at bounding box center [611, 386] width 511 height 44
click at [417, 47] on icon at bounding box center [416, 52] width 9 height 17
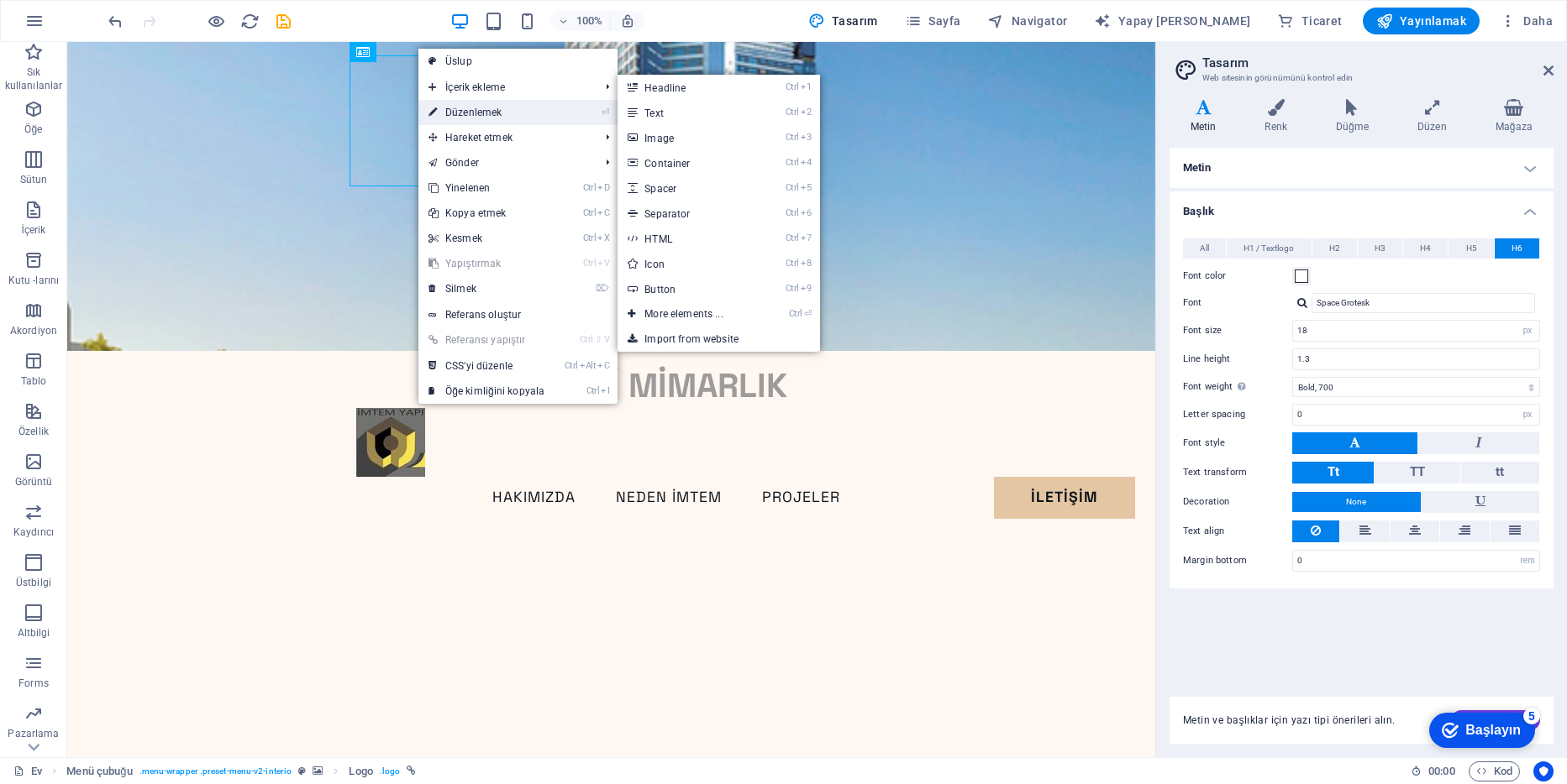
click at [480, 117] on font "Düzenlemek" at bounding box center [473, 113] width 56 height 12
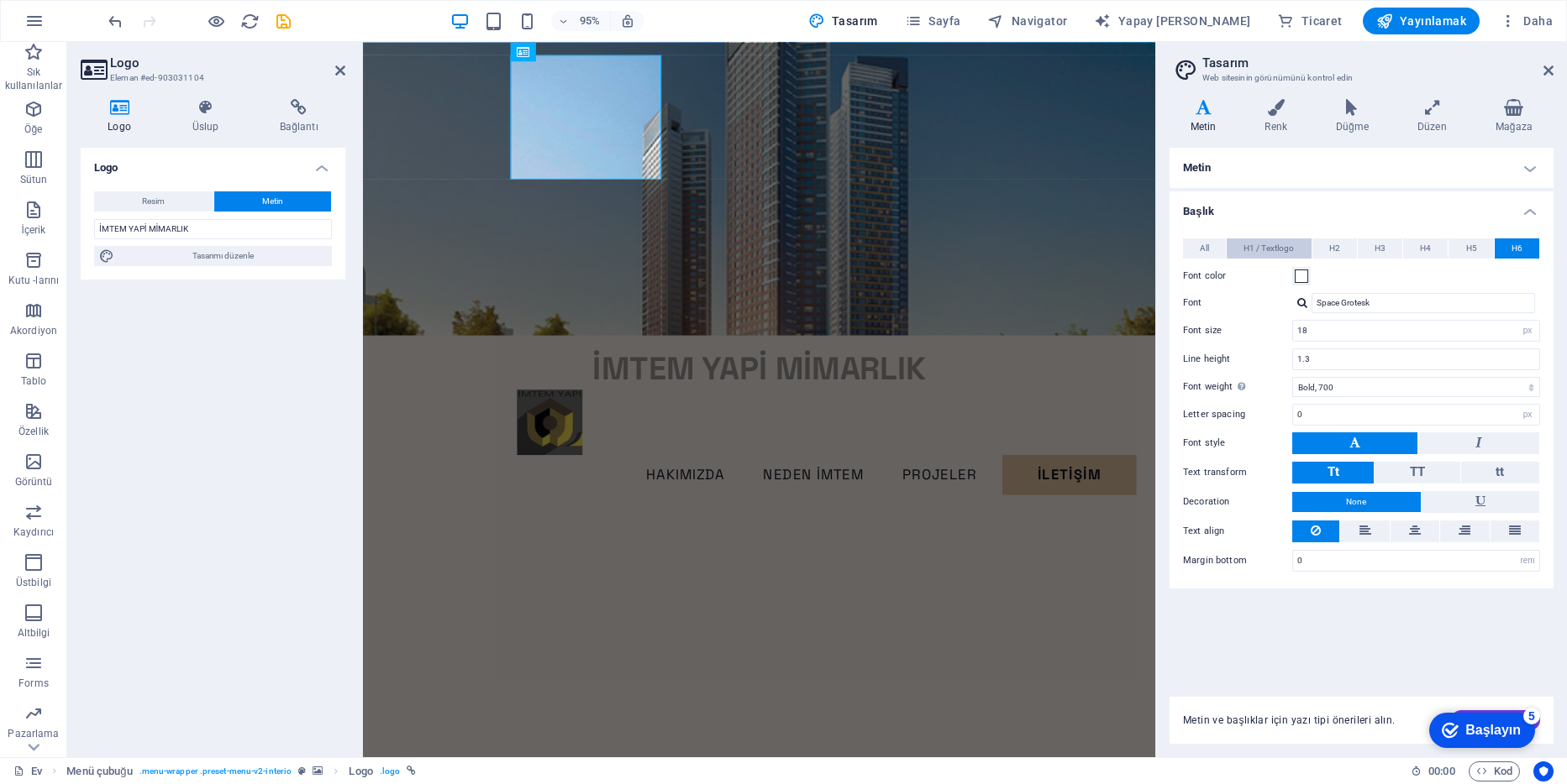
click at [1258, 248] on span "H1 / Textlogo" at bounding box center [1268, 248] width 51 height 20
click at [1326, 252] on button "H2" at bounding box center [1335, 248] width 45 height 20
click at [1372, 249] on button "H3" at bounding box center [1380, 248] width 45 height 20
click at [1411, 247] on button "H4" at bounding box center [1426, 248] width 45 height 20
click at [1461, 243] on button "H5" at bounding box center [1471, 248] width 45 height 20
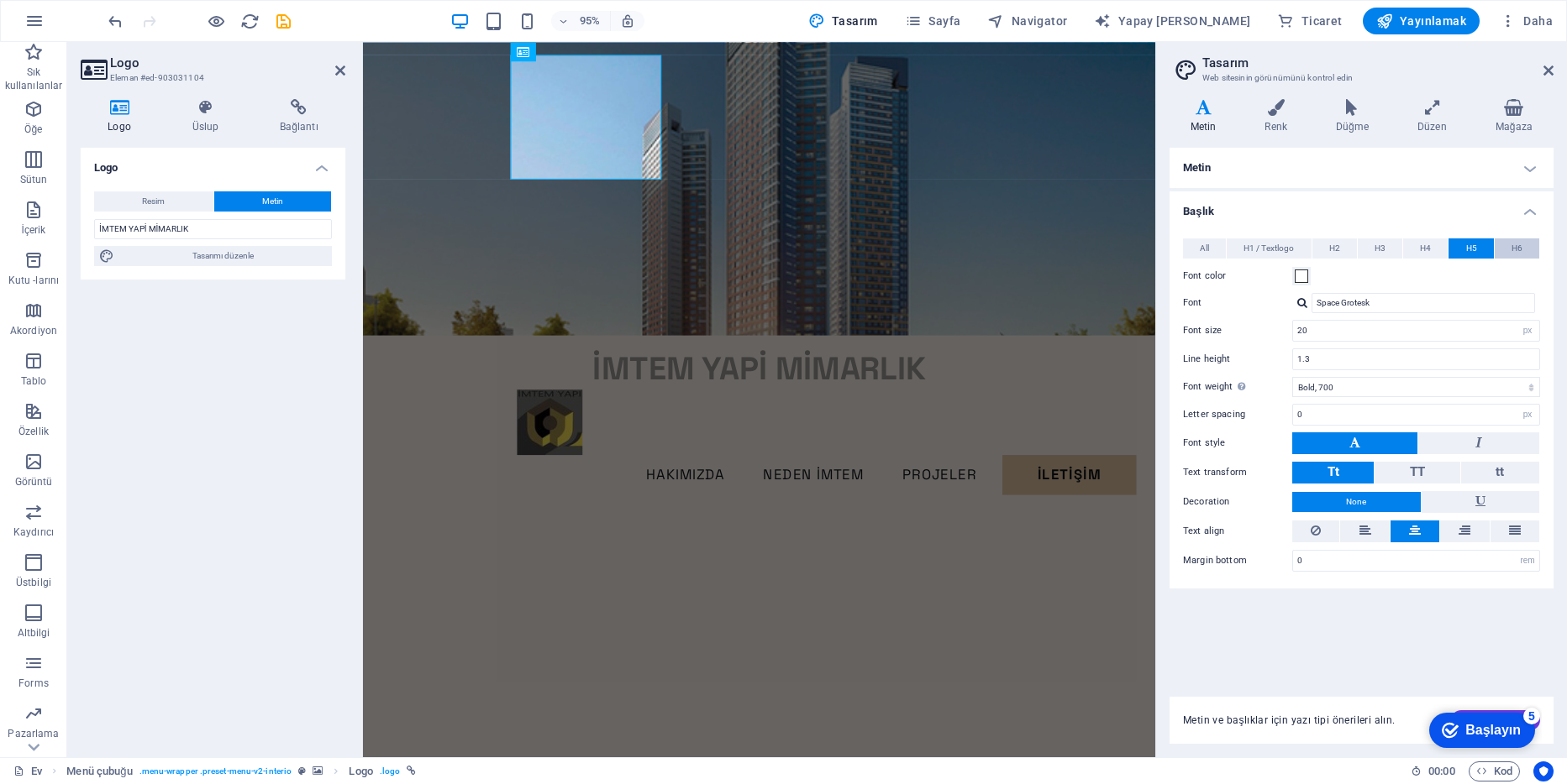
click at [1511, 245] on button "H6" at bounding box center [1517, 248] width 45 height 20
click at [1192, 250] on button "All" at bounding box center [1205, 248] width 43 height 20
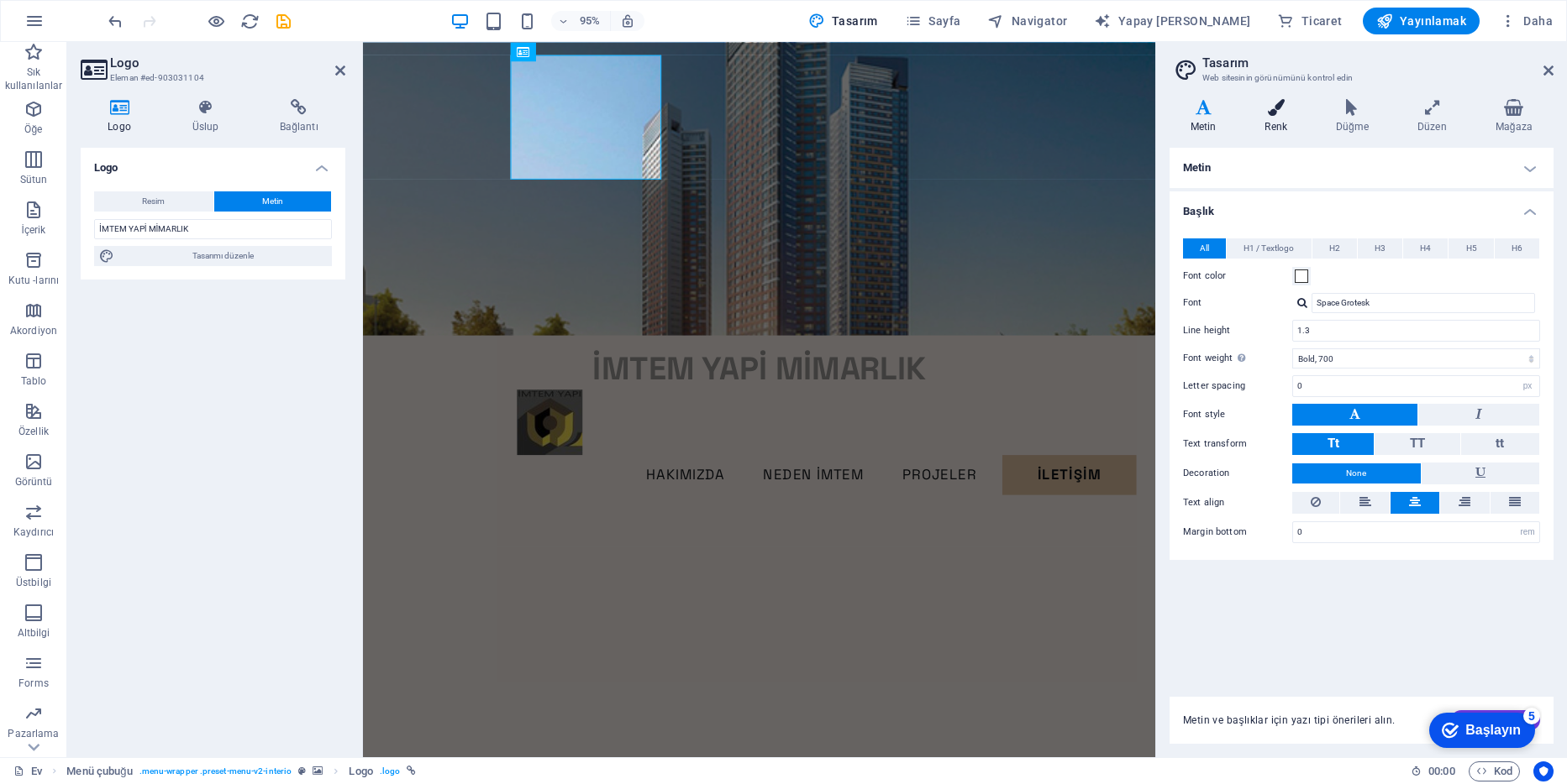
click at [1275, 111] on icon at bounding box center [1276, 108] width 64 height 17
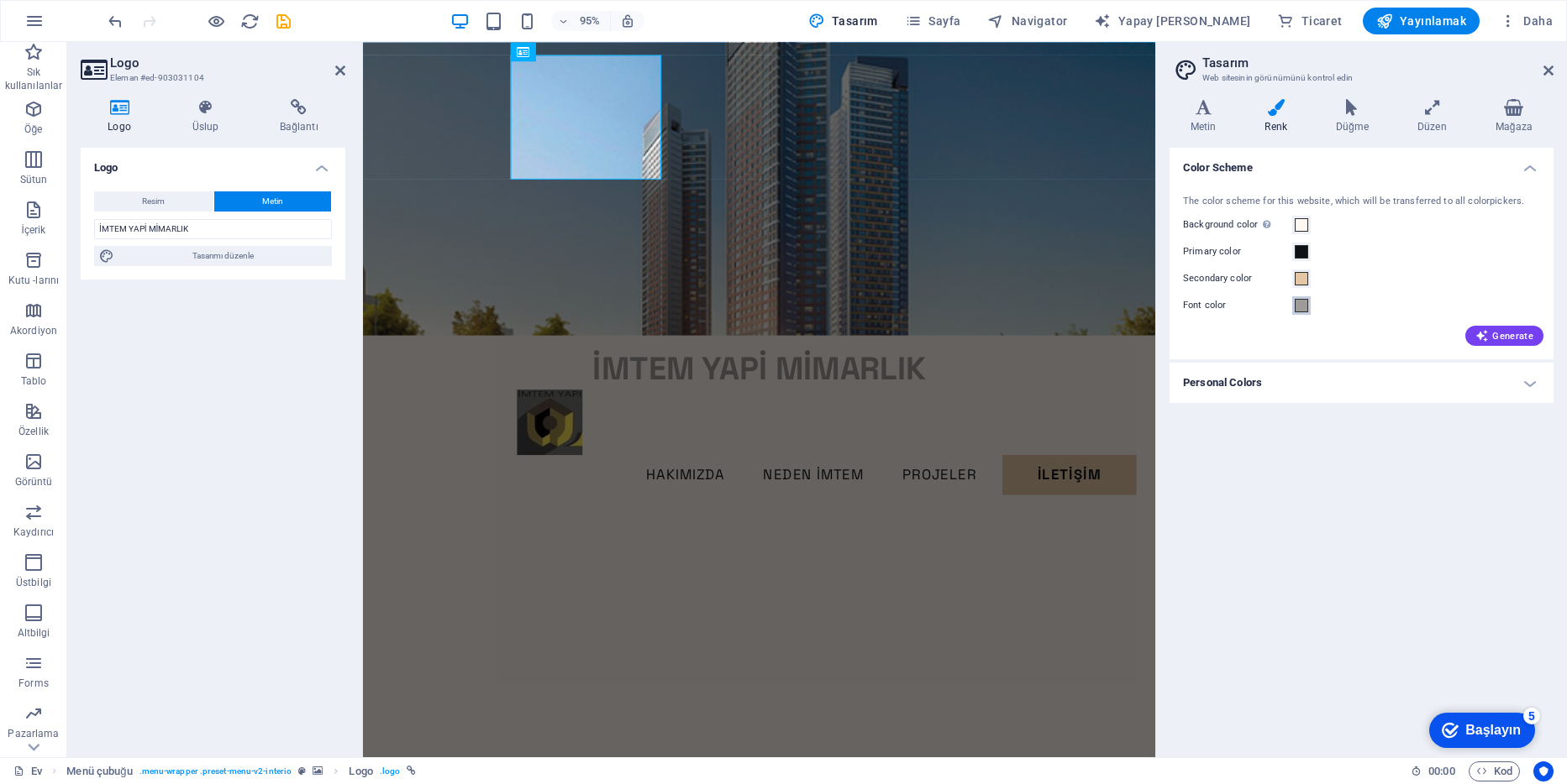
click at [1304, 303] on span at bounding box center [1302, 306] width 14 height 14
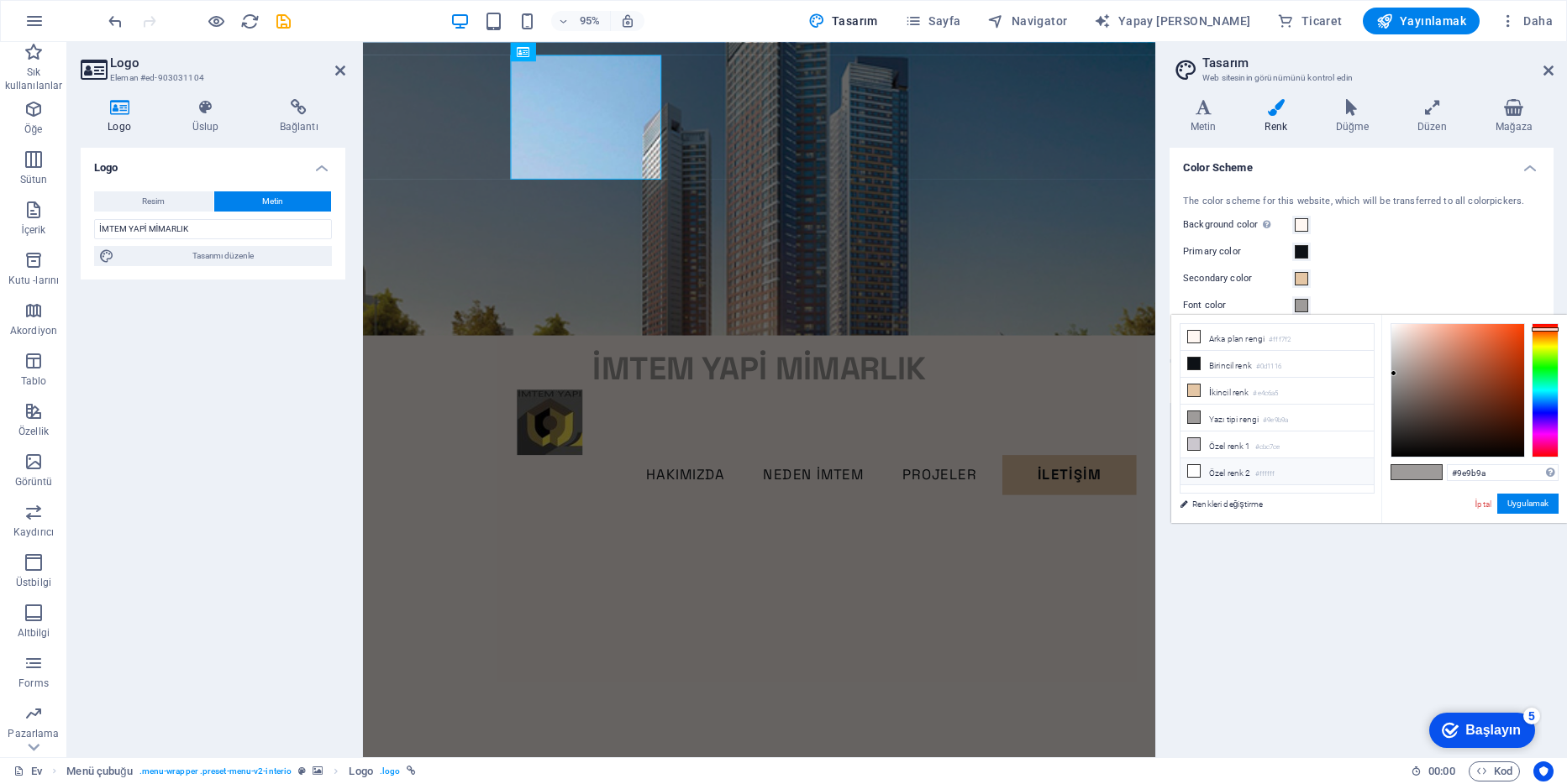
click at [1189, 466] on icon at bounding box center [1194, 472] width 12 height 12
type input "#ffffff"
click at [1533, 503] on button "Uygulamak" at bounding box center [1527, 503] width 61 height 20
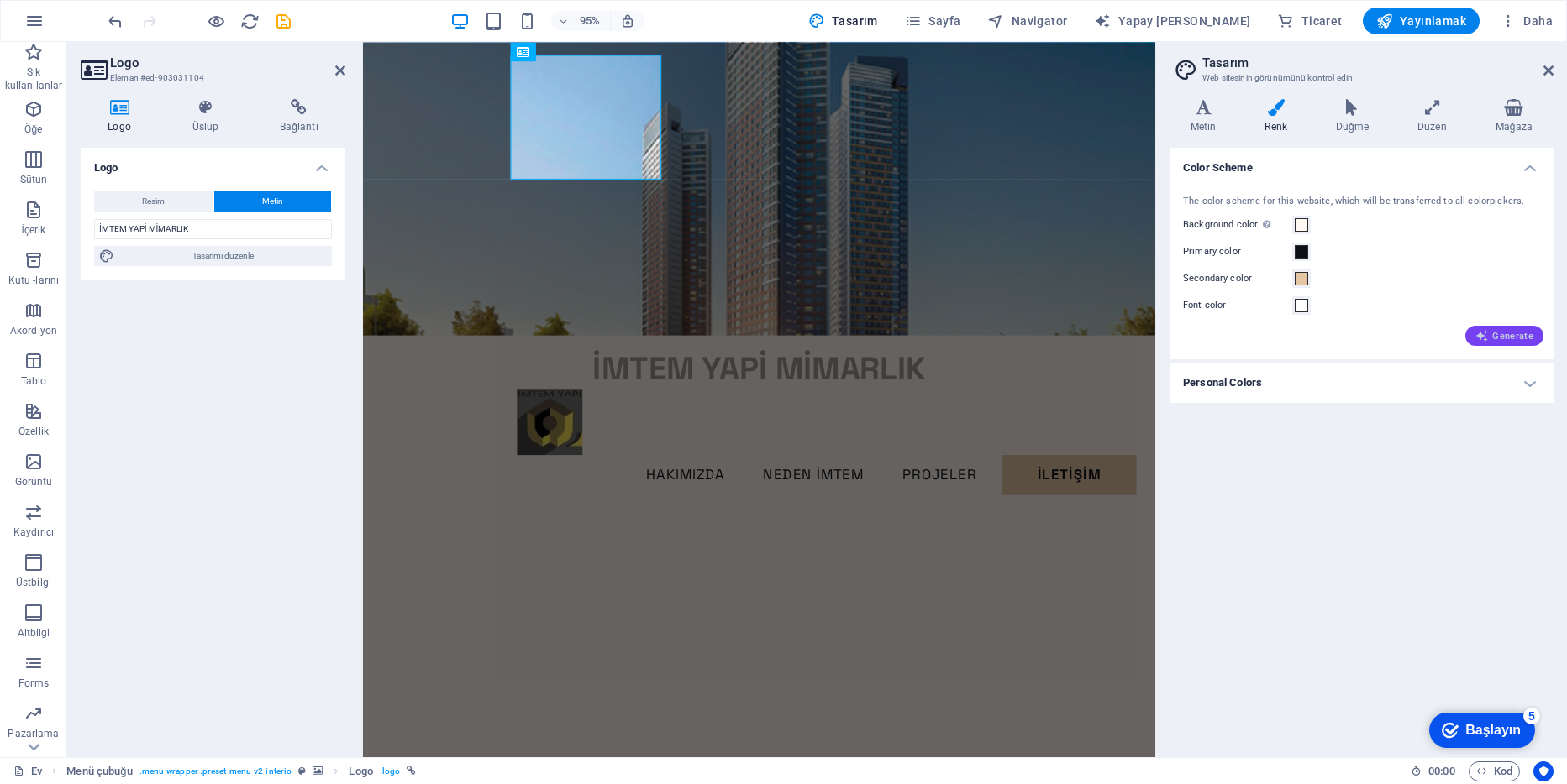
click at [1509, 331] on font "Generate" at bounding box center [1513, 336] width 41 height 9
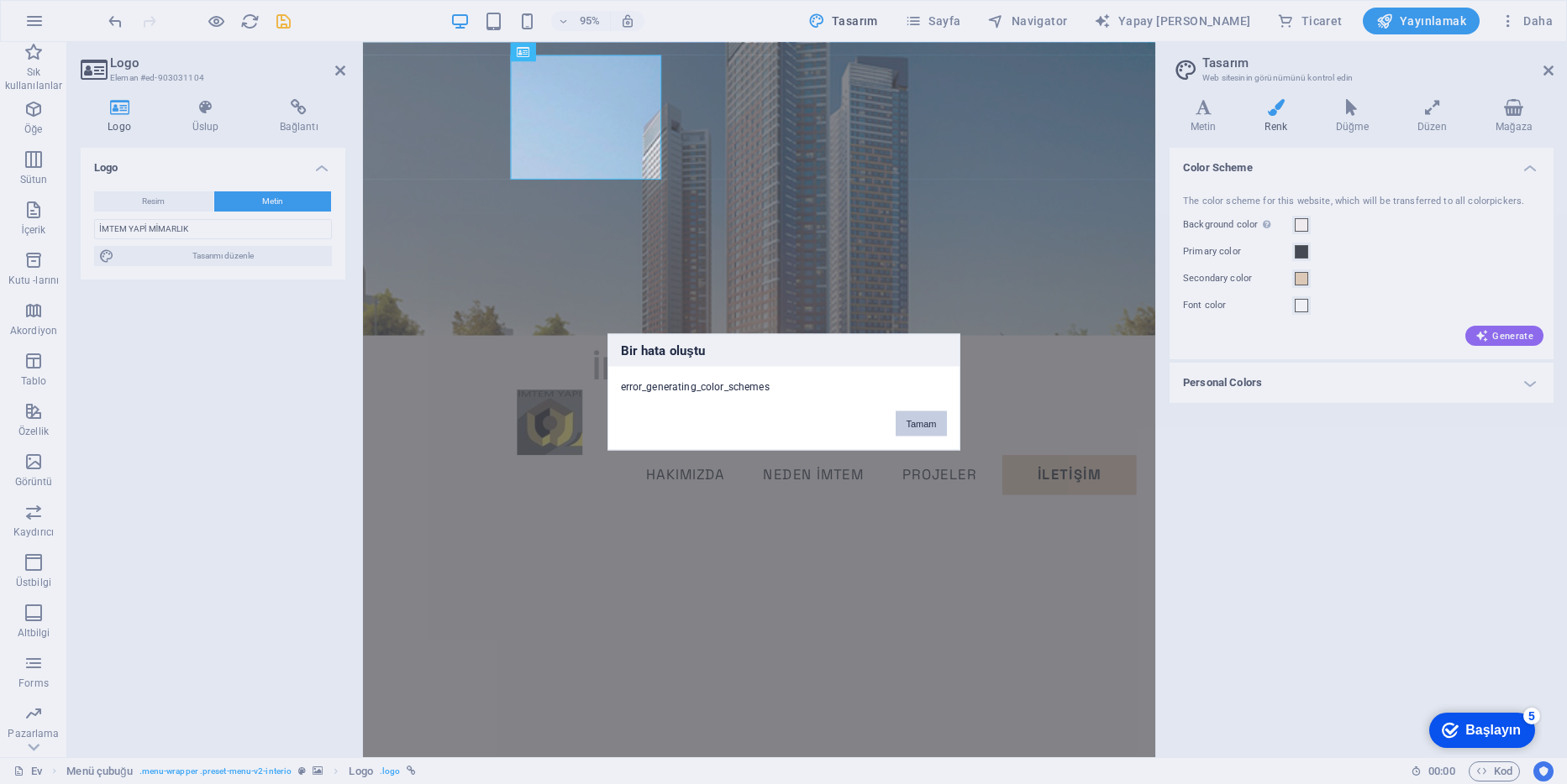
drag, startPoint x: 917, startPoint y: 430, endPoint x: 585, endPoint y: 404, distance: 333.0
click at [917, 430] on button "Tamam" at bounding box center [920, 423] width 51 height 25
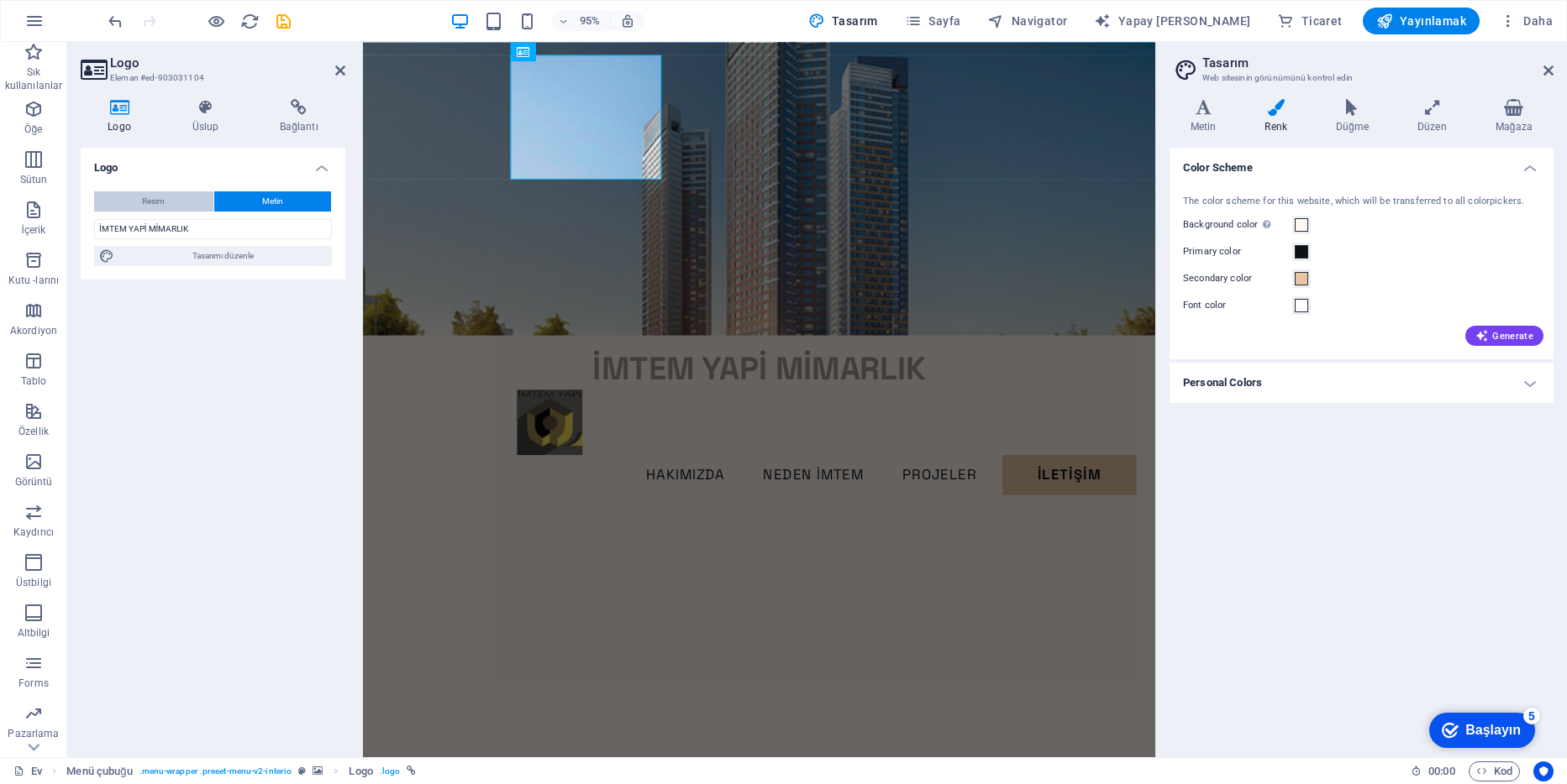
click at [155, 194] on span "Resim" at bounding box center [153, 201] width 22 height 20
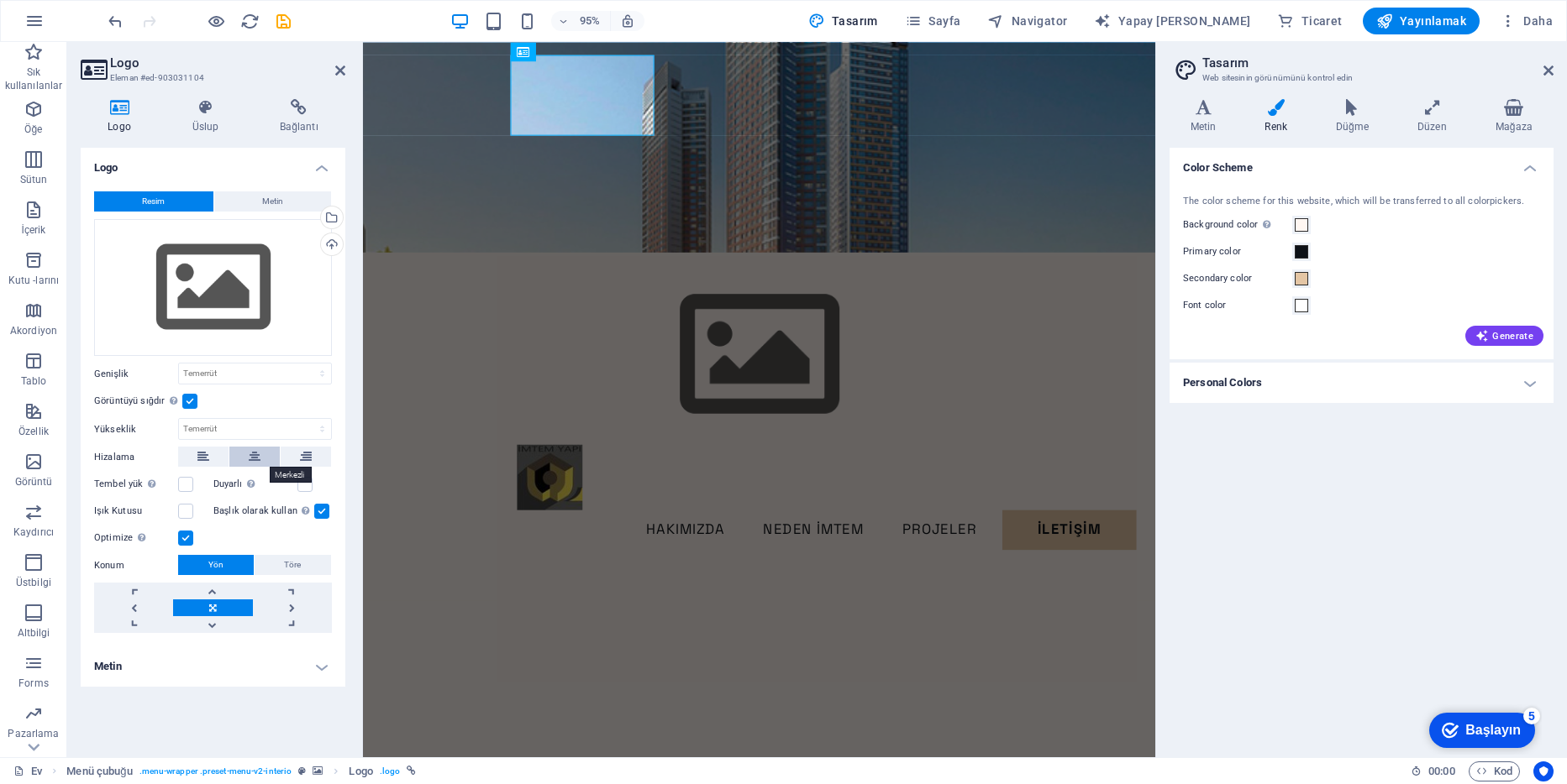
click at [260, 456] on icon at bounding box center [255, 456] width 12 height 20
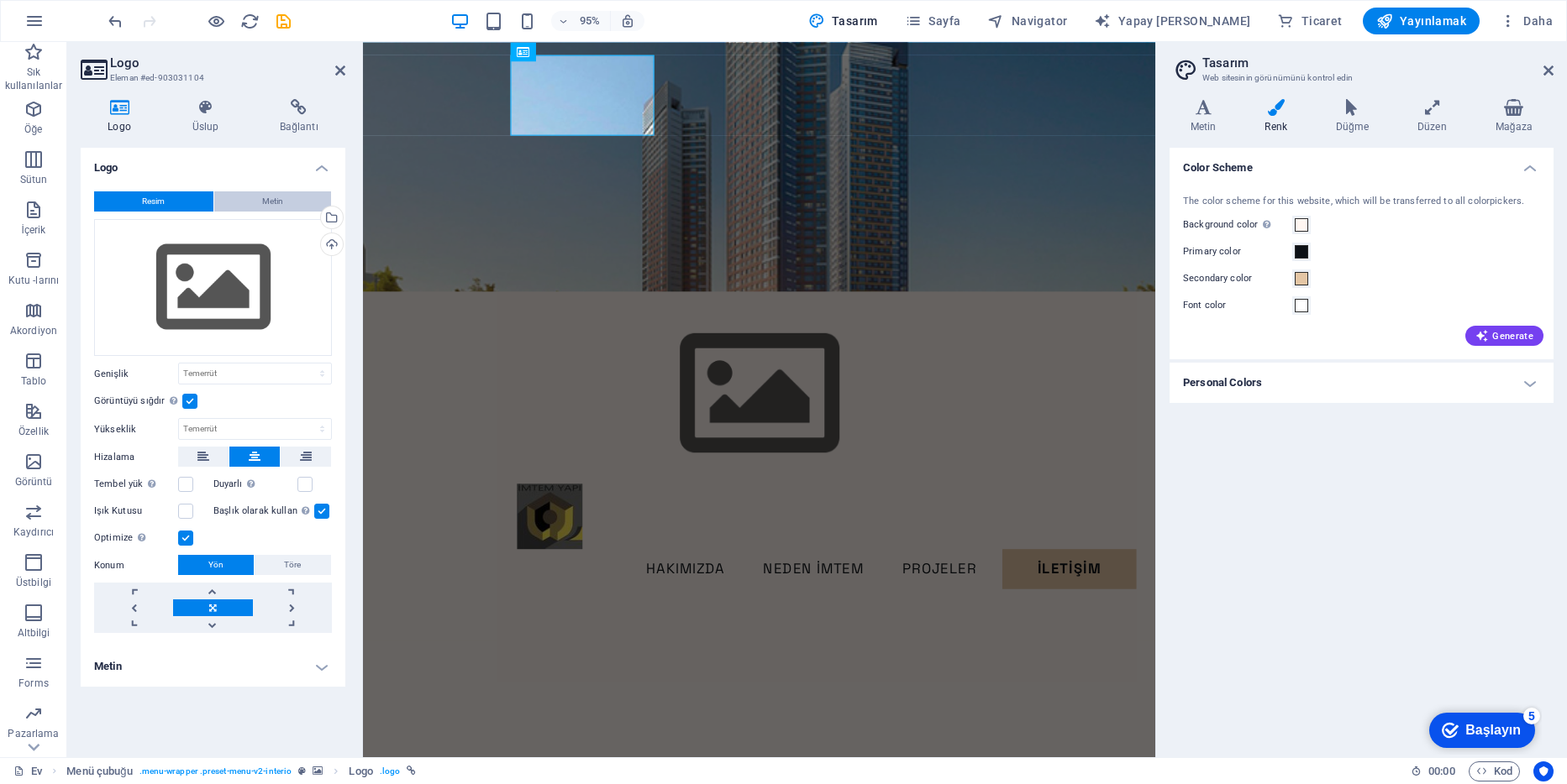
click at [258, 192] on button "Metin" at bounding box center [273, 201] width 118 height 20
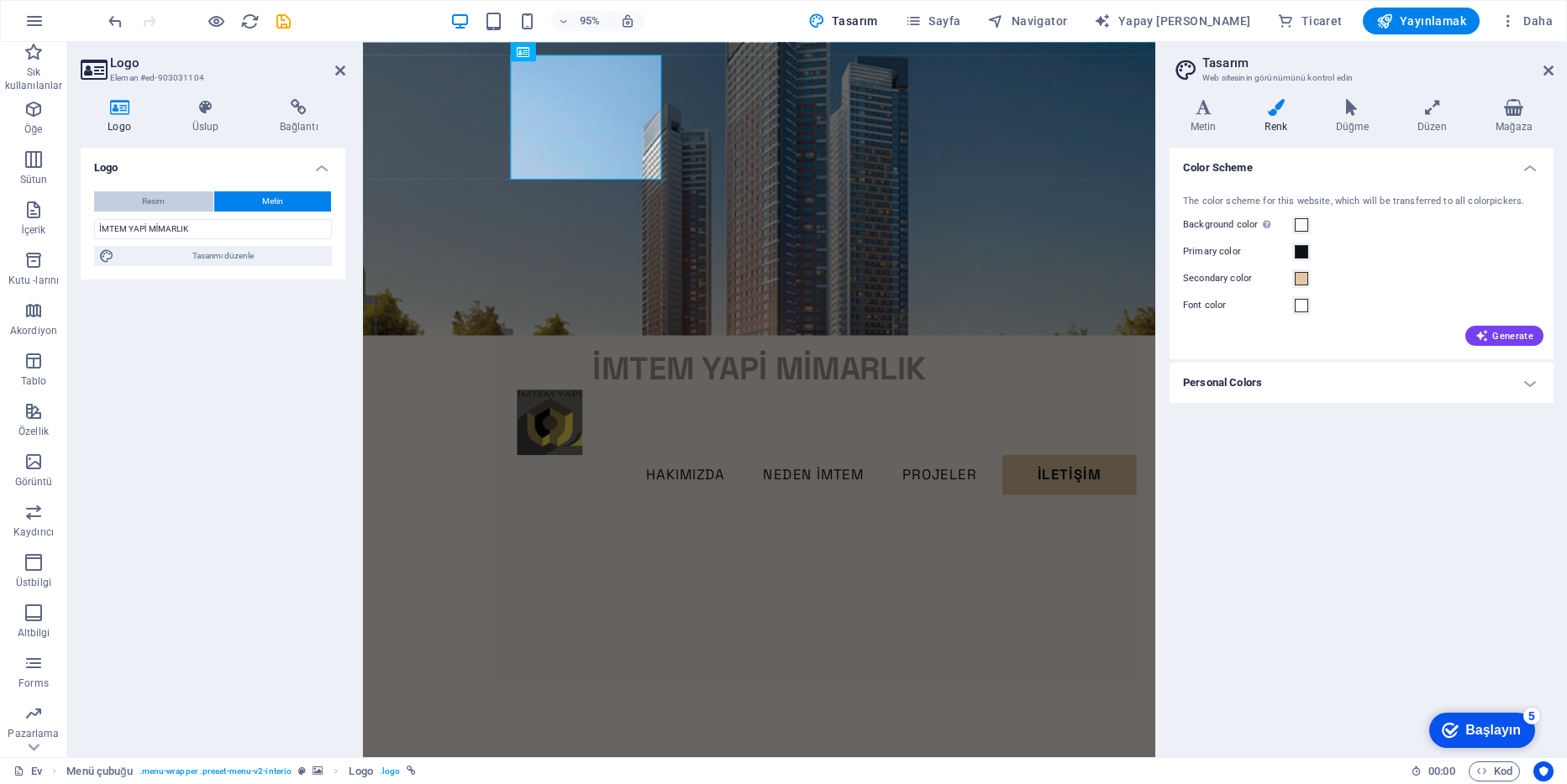
click at [159, 203] on span "Resim" at bounding box center [153, 201] width 22 height 20
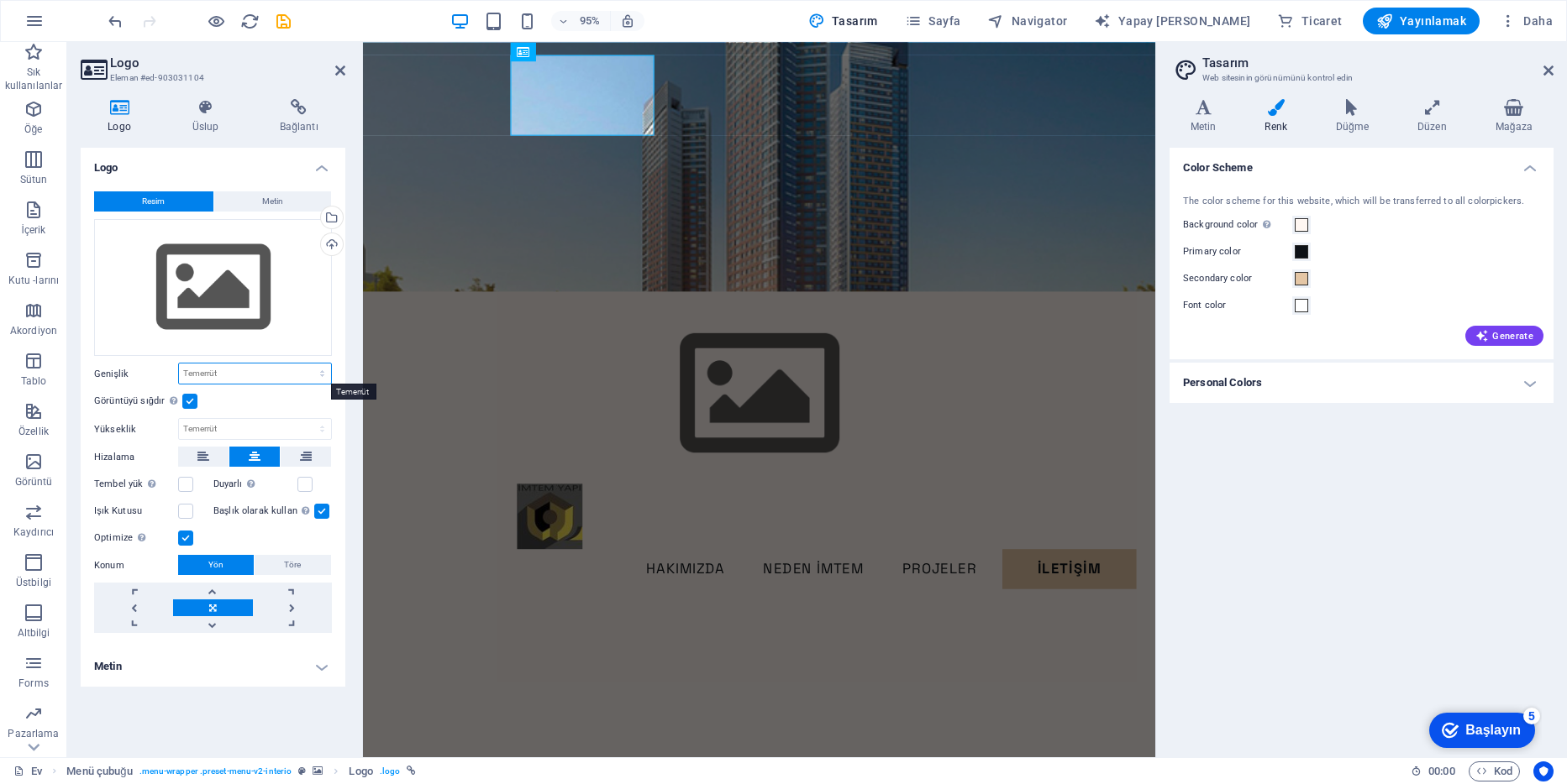
click at [286, 373] on select "Temerrüt Otomatik Px Rem % Em vh Vw" at bounding box center [255, 373] width 152 height 20
click at [179, 364] on select "Temerrüt Otomatik Px Rem % Em vh Vw" at bounding box center [255, 373] width 152 height 20
select select "DISABLED_OPTION_VALUE"
click at [216, 431] on select "Temerrüt Otomatik Px" at bounding box center [255, 429] width 152 height 20
click at [179, 419] on select "Temerrüt Otomatik Px" at bounding box center [255, 429] width 152 height 20
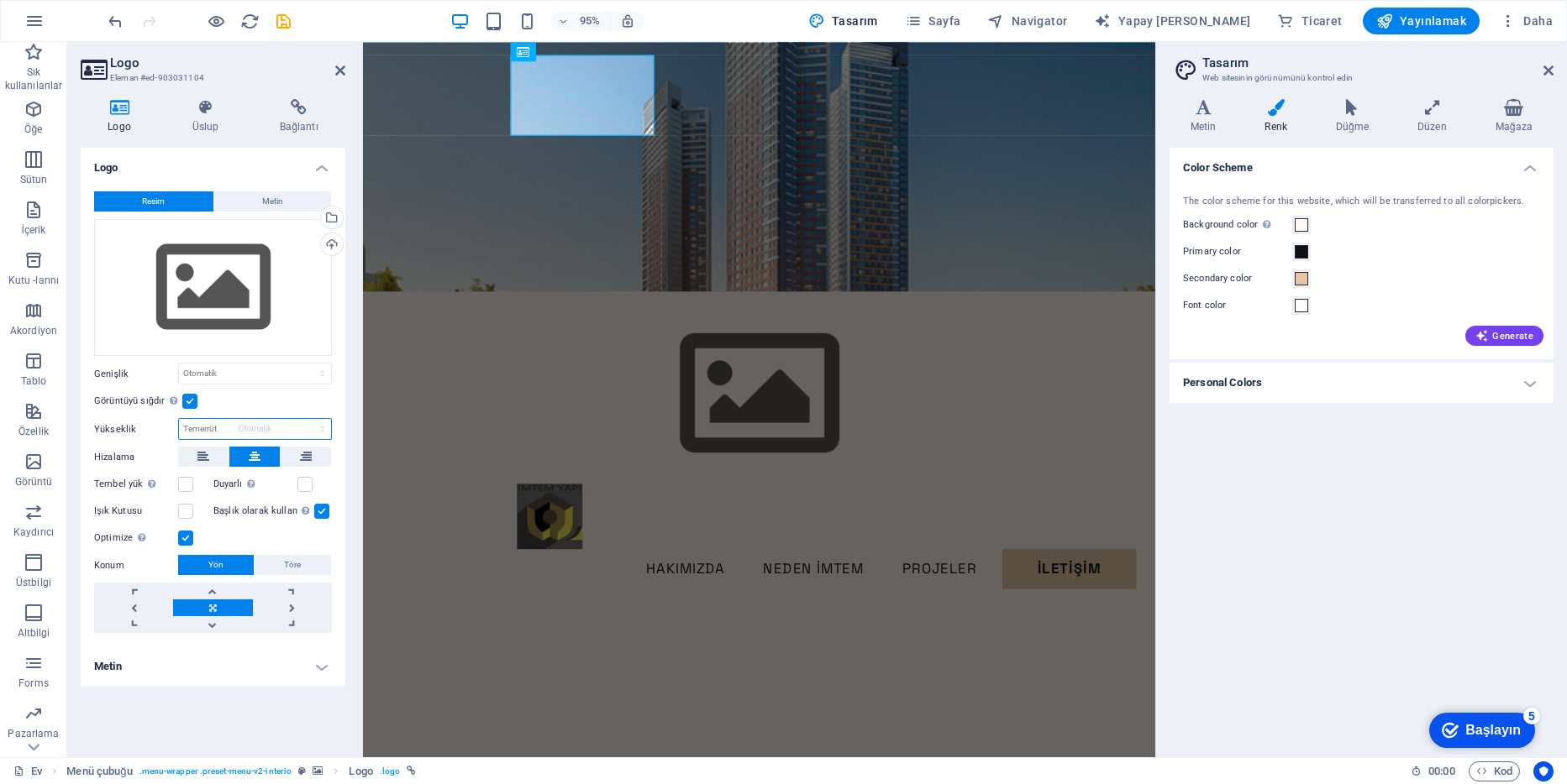
select select "DISABLED_OPTION_VALUE"
click at [130, 610] on link at bounding box center [133, 608] width 79 height 17
click at [201, 114] on icon at bounding box center [205, 108] width 81 height 17
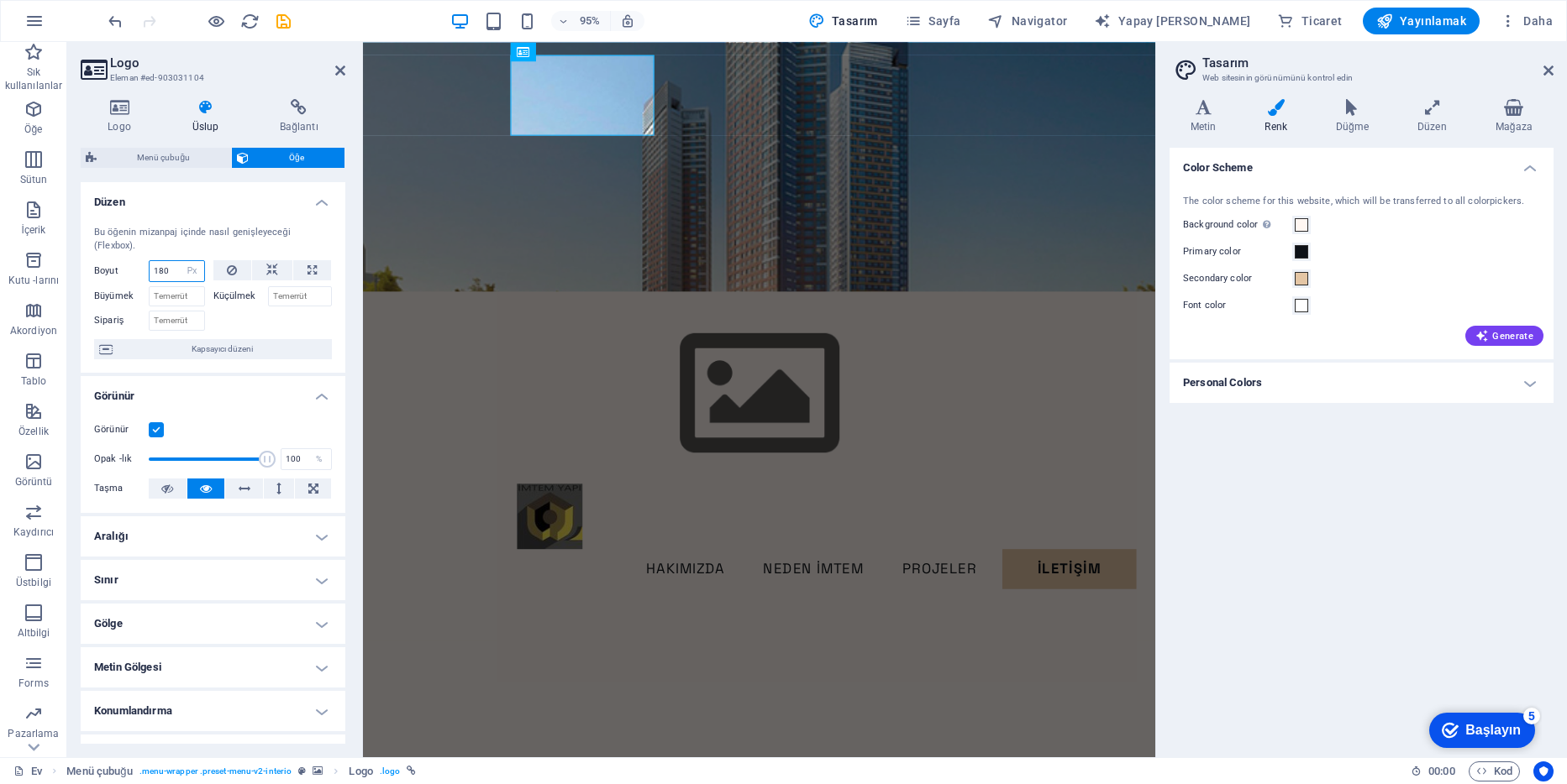
drag, startPoint x: 173, startPoint y: 272, endPoint x: 142, endPoint y: 267, distance: 31.4
click at [142, 267] on div "Boyut 180 Temerrüt Otomatik Px % 1/1 1/2 1/3 1/4 1/5 1/6 1/7 1/8 1/9 1/10" at bounding box center [149, 271] width 111 height 22
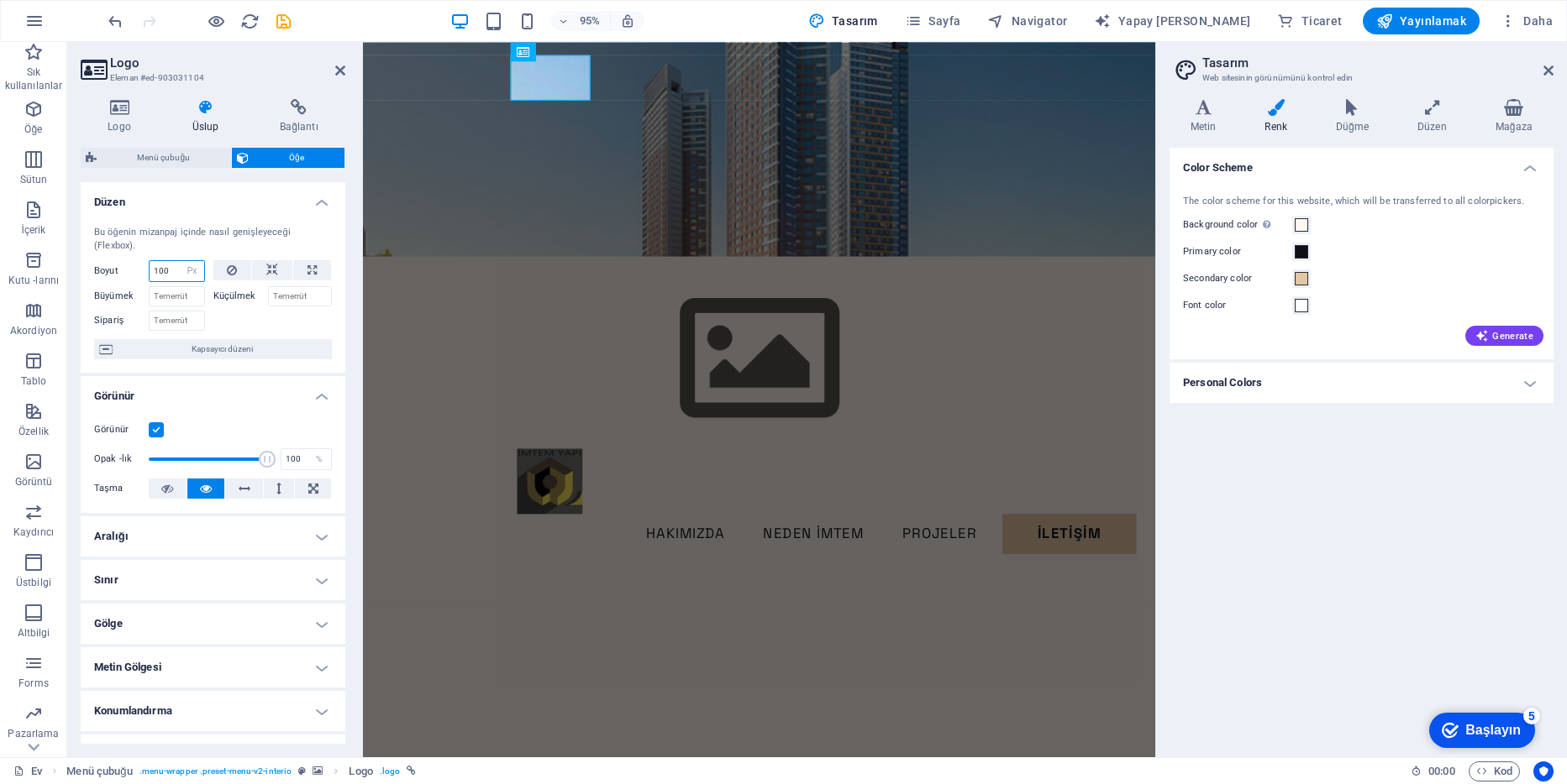
type input "100"
click at [261, 420] on div "Görünür" at bounding box center [213, 429] width 238 height 20
click at [1550, 71] on icon at bounding box center [1549, 71] width 10 height 14
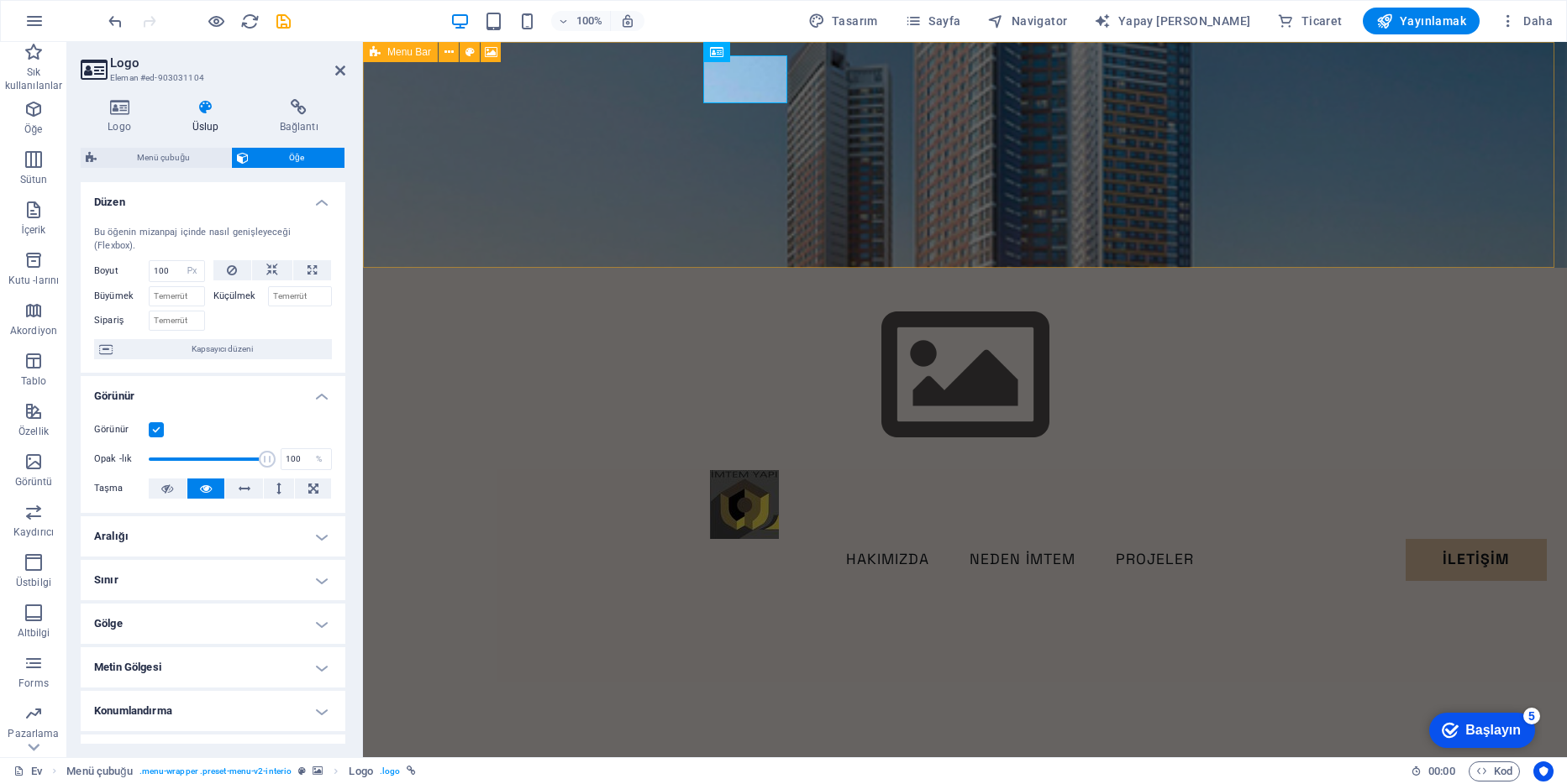
click at [605, 176] on figure at bounding box center [965, 155] width 1204 height 226
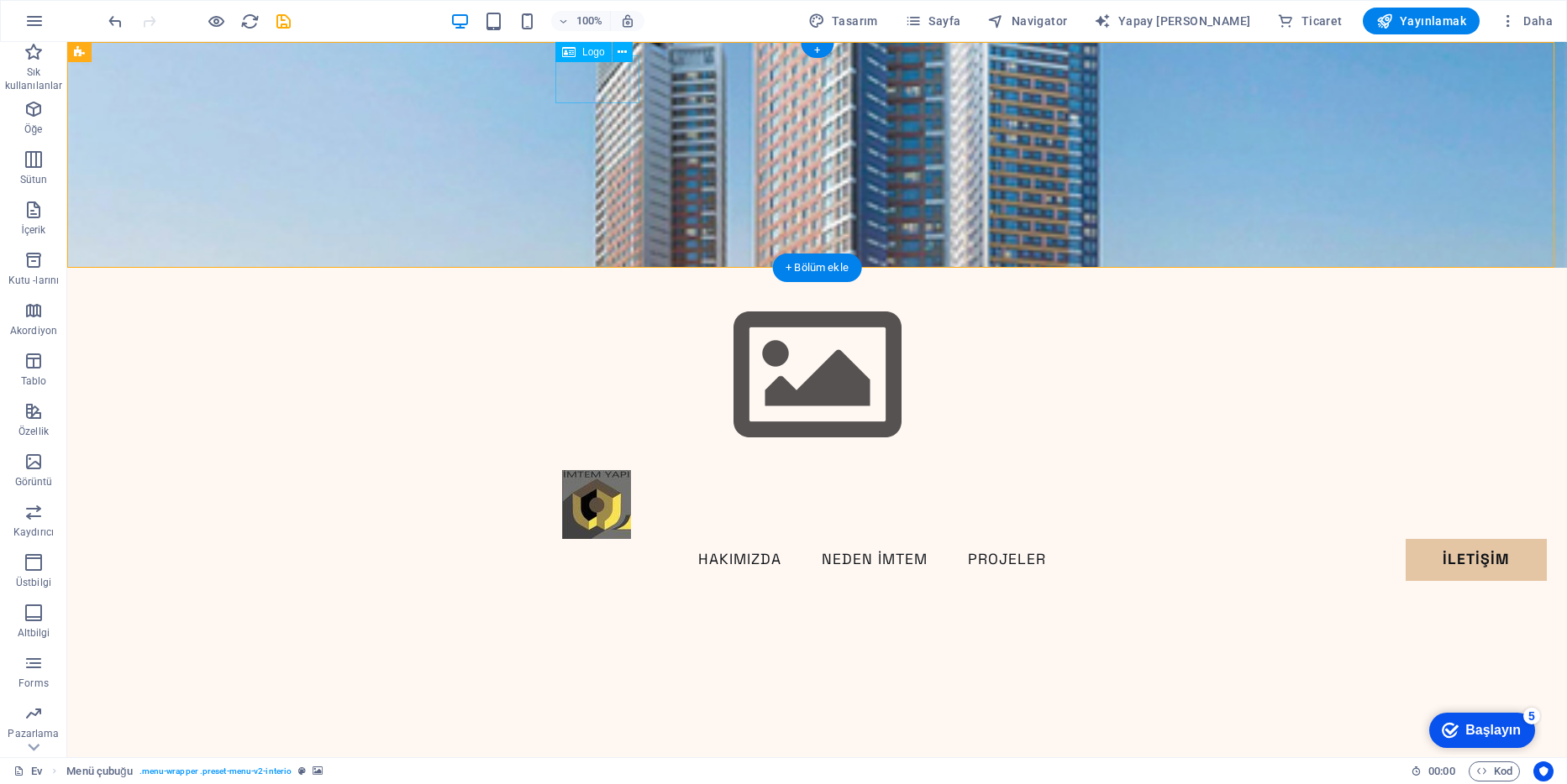
click at [598, 281] on div at bounding box center [817, 376] width 511 height 189
click at [621, 53] on icon at bounding box center [622, 52] width 9 height 17
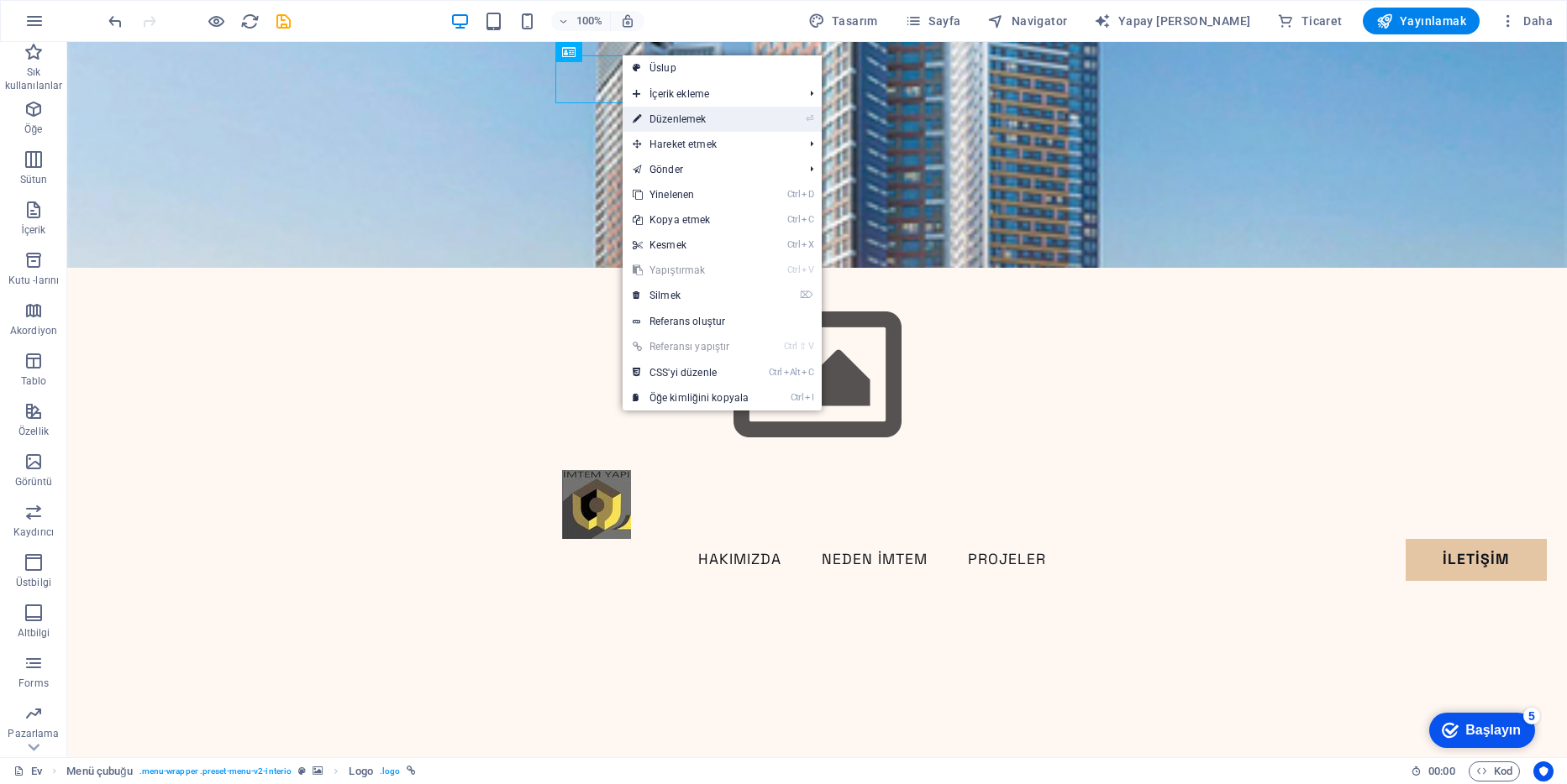
click at [672, 120] on font "Düzenlemek" at bounding box center [677, 120] width 56 height 12
select select "px"
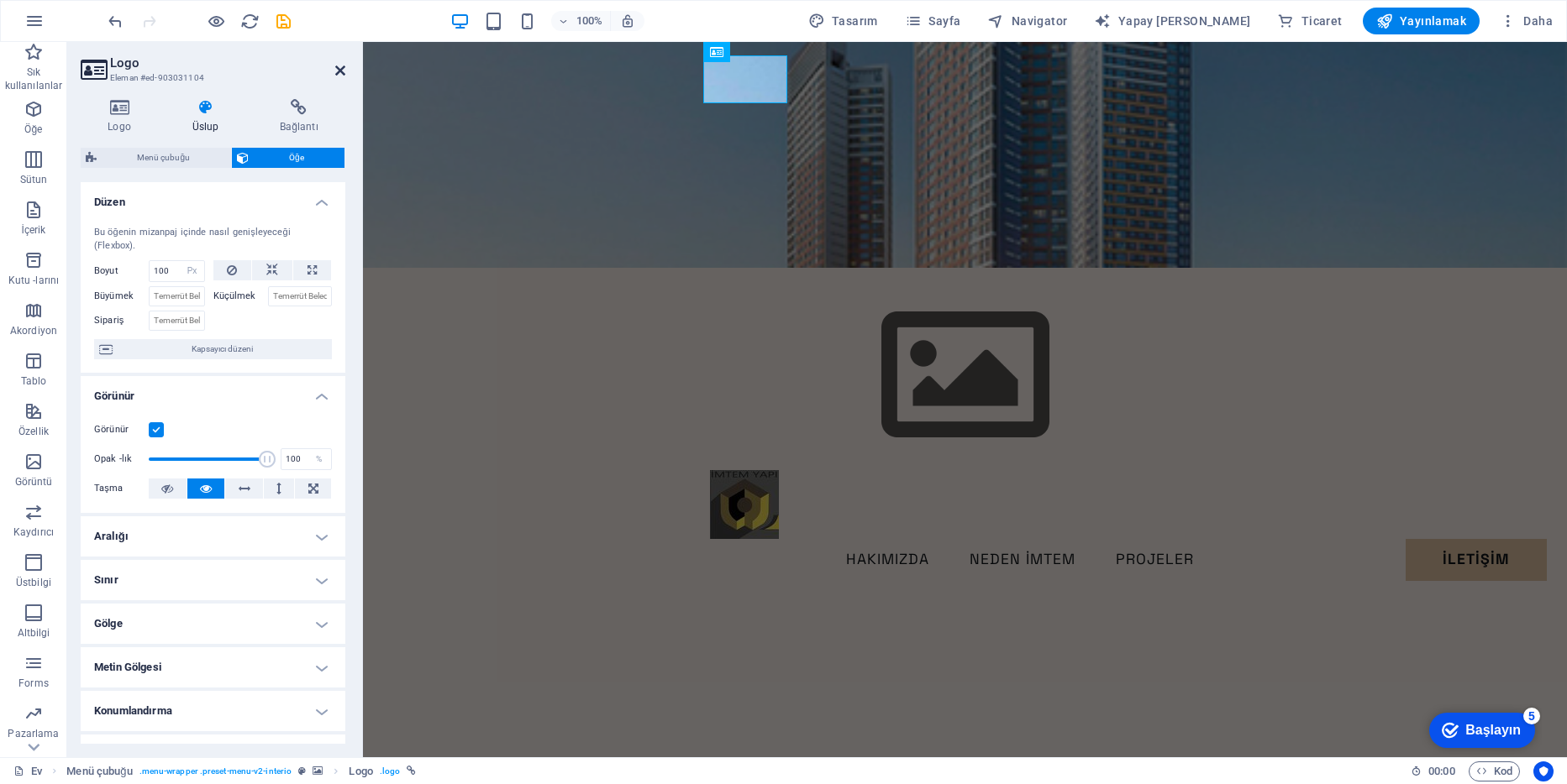
click at [338, 76] on icon at bounding box center [340, 71] width 10 height 14
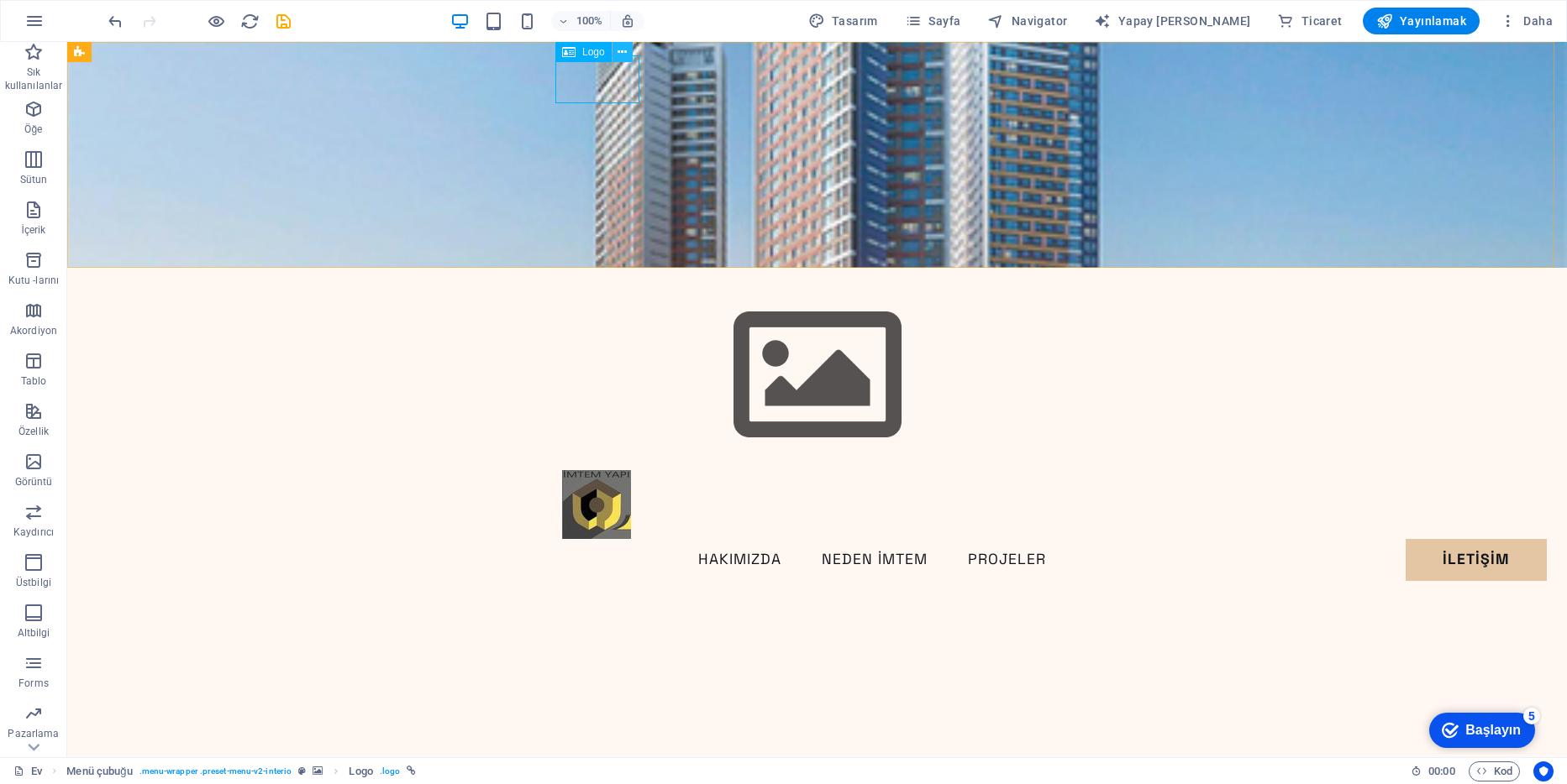
click at [622, 52] on icon at bounding box center [622, 52] width 9 height 17
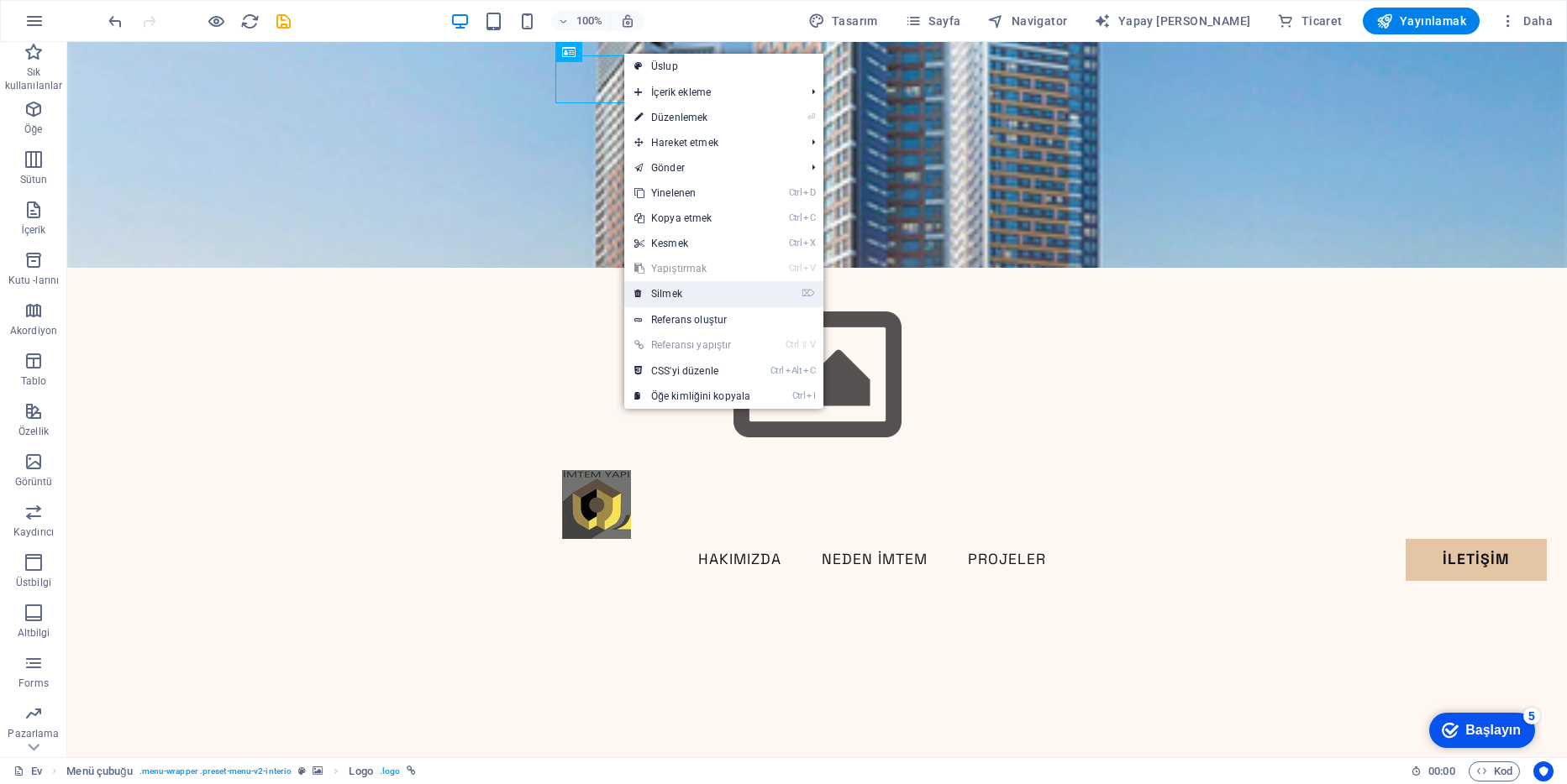
click at [691, 298] on link "⌦ Silmek" at bounding box center [692, 293] width 136 height 25
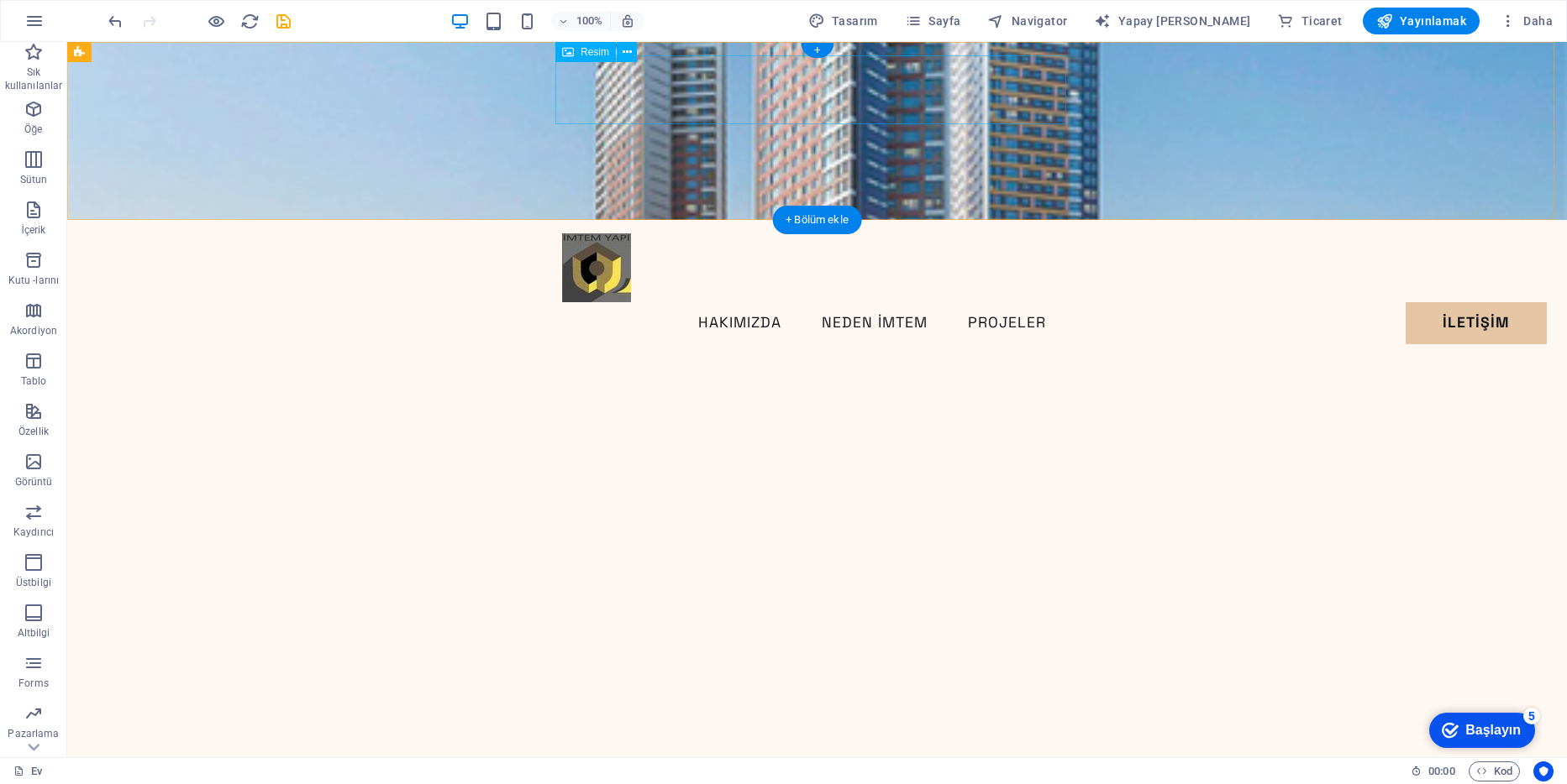
click at [773, 233] on figure at bounding box center [817, 268] width 511 height 69
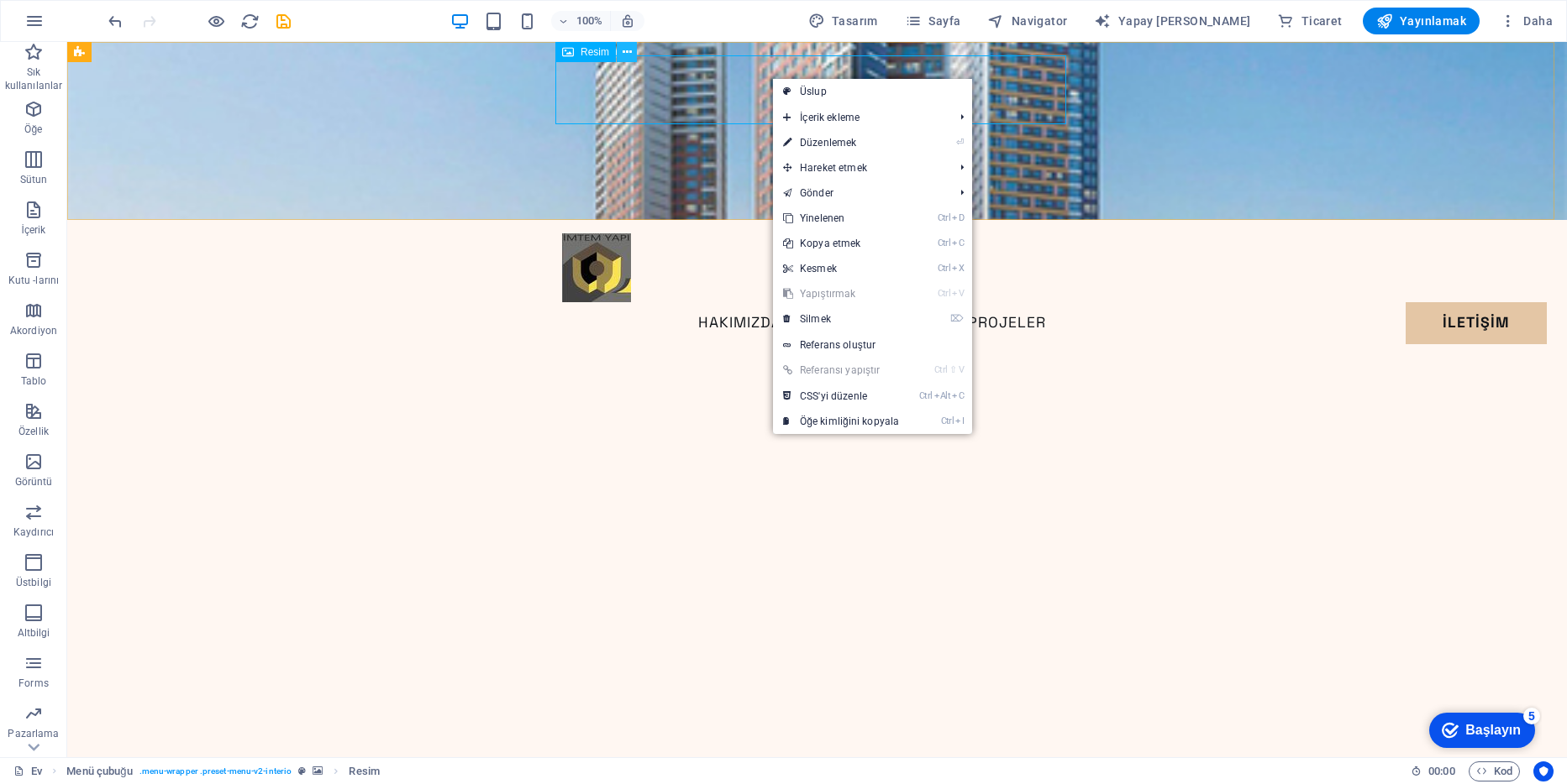
click at [628, 48] on icon at bounding box center [627, 52] width 9 height 17
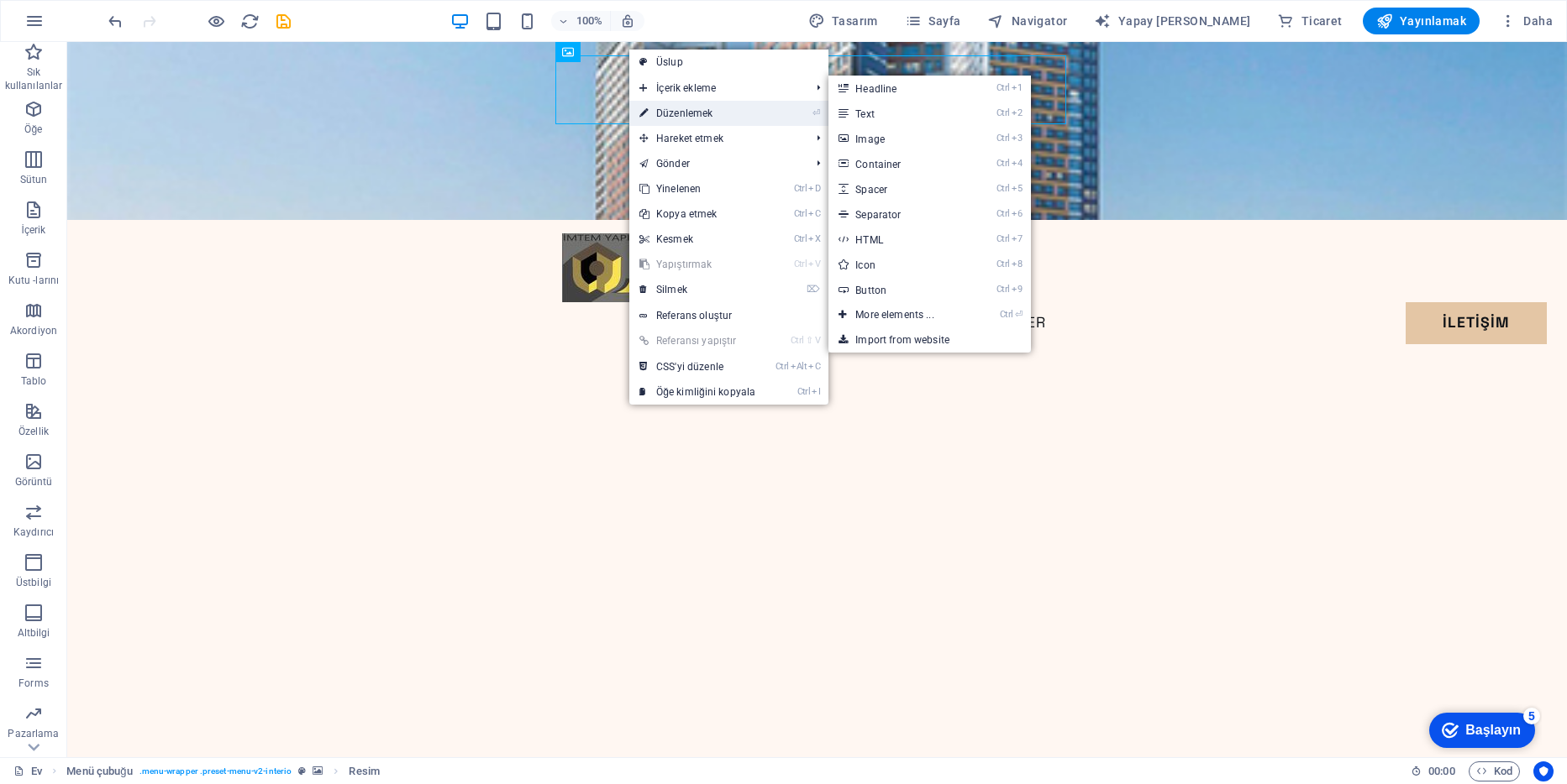
click at [709, 111] on font "Düzenlemek" at bounding box center [684, 114] width 56 height 12
select select "px"
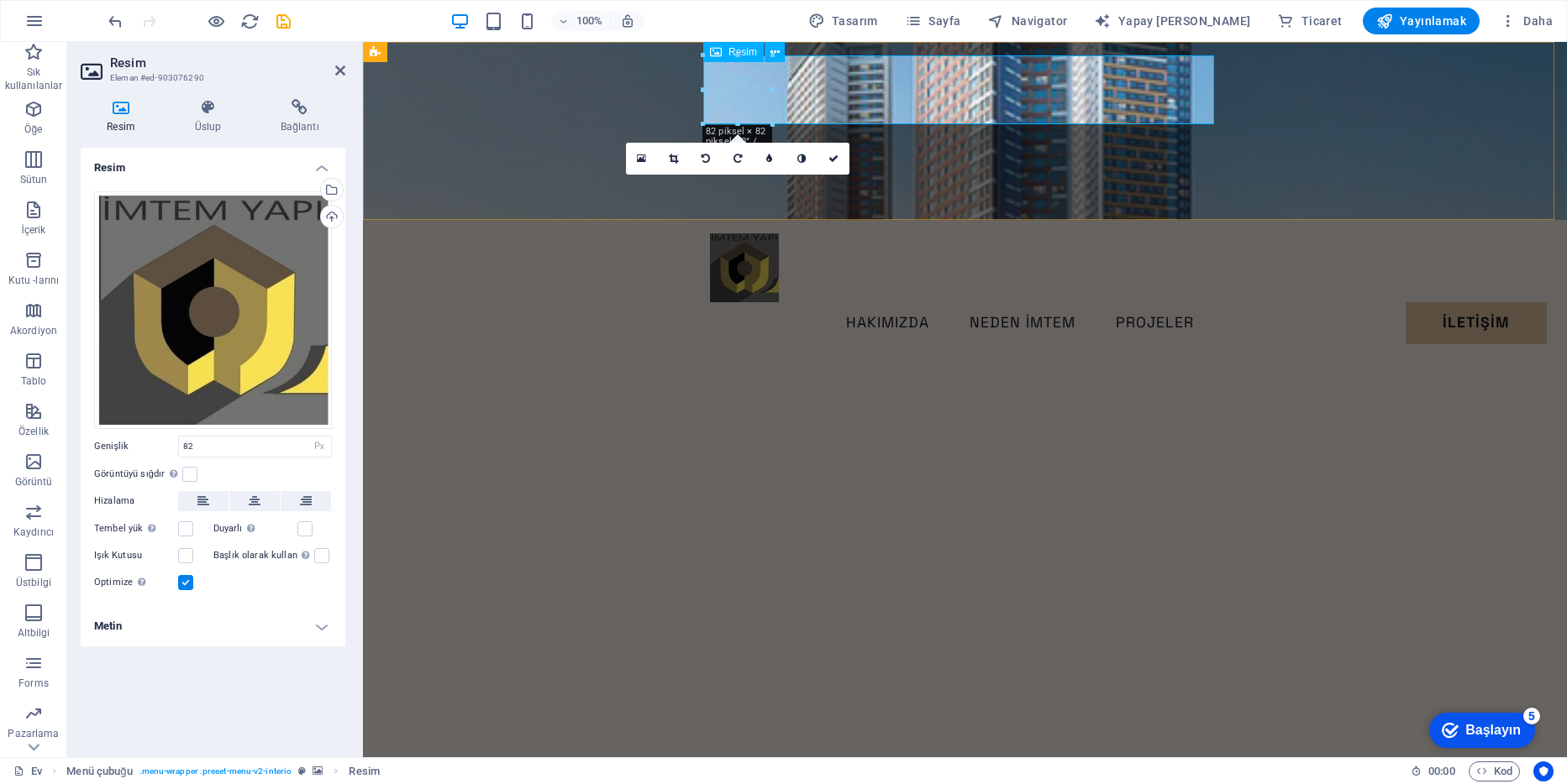
click at [802, 233] on figure at bounding box center [965, 268] width 511 height 69
click at [523, 115] on figure at bounding box center [965, 131] width 1204 height 178
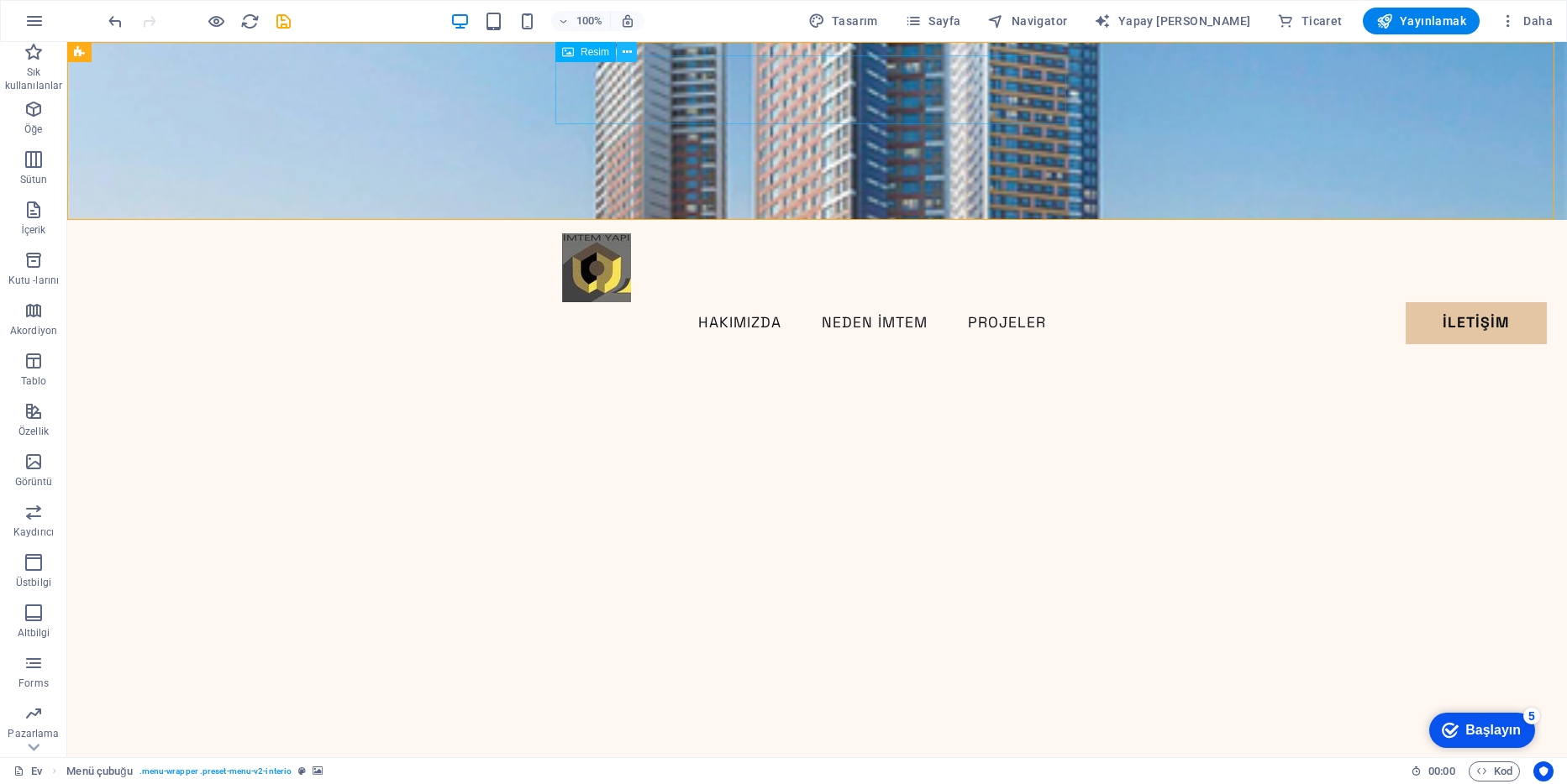
click at [629, 52] on icon at bounding box center [627, 52] width 9 height 17
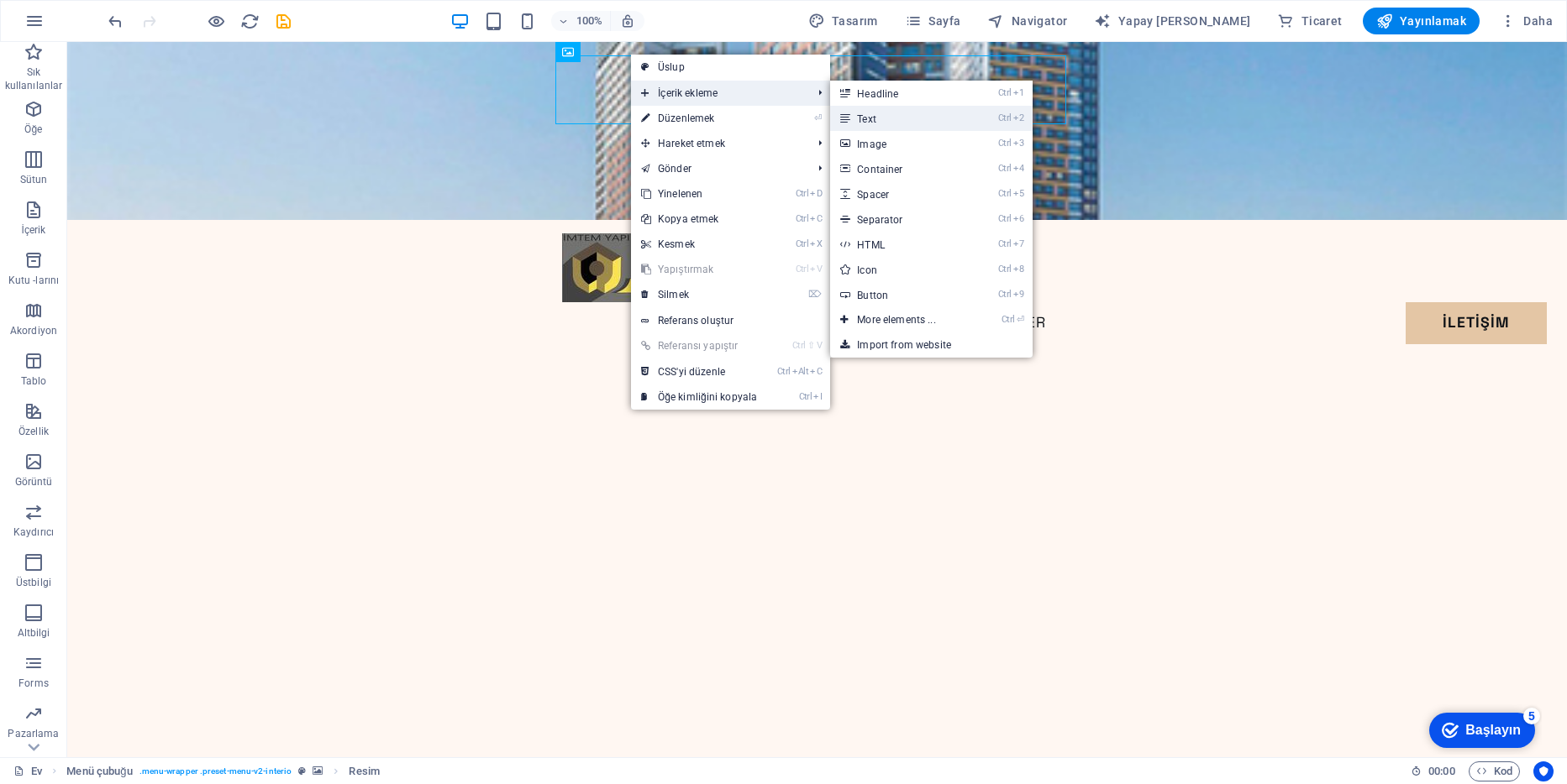
click at [867, 110] on link "Ctrl 2 Text" at bounding box center [899, 118] width 139 height 25
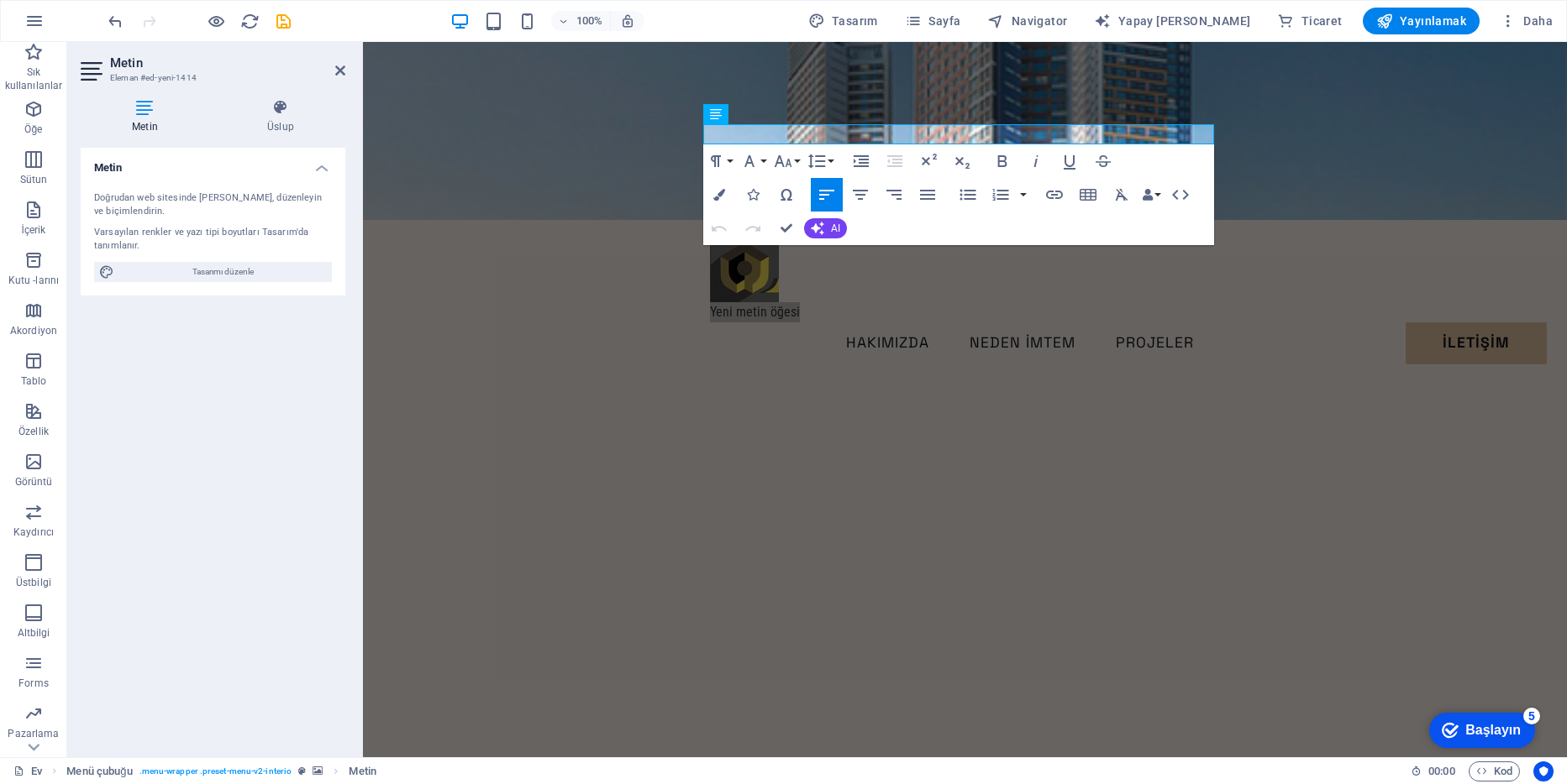
click at [170, 256] on div "Doğrudan web sitesinde [PERSON_NAME], düzenleyin ve biçimlendirin. Varsayılan r…" at bounding box center [213, 237] width 264 height 118
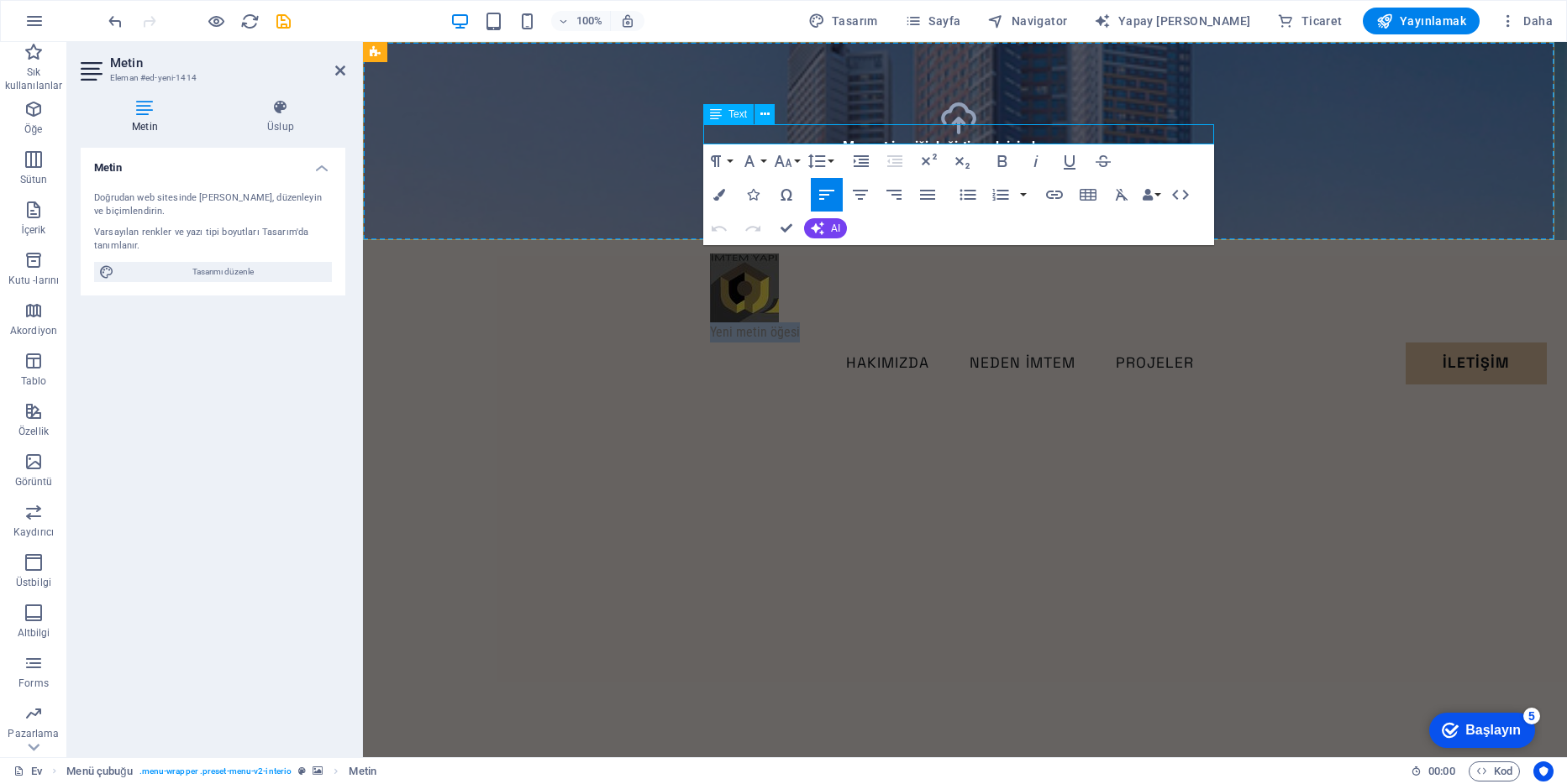
click at [798, 323] on p "Yeni metin öğesi" at bounding box center [965, 332] width 511 height 20
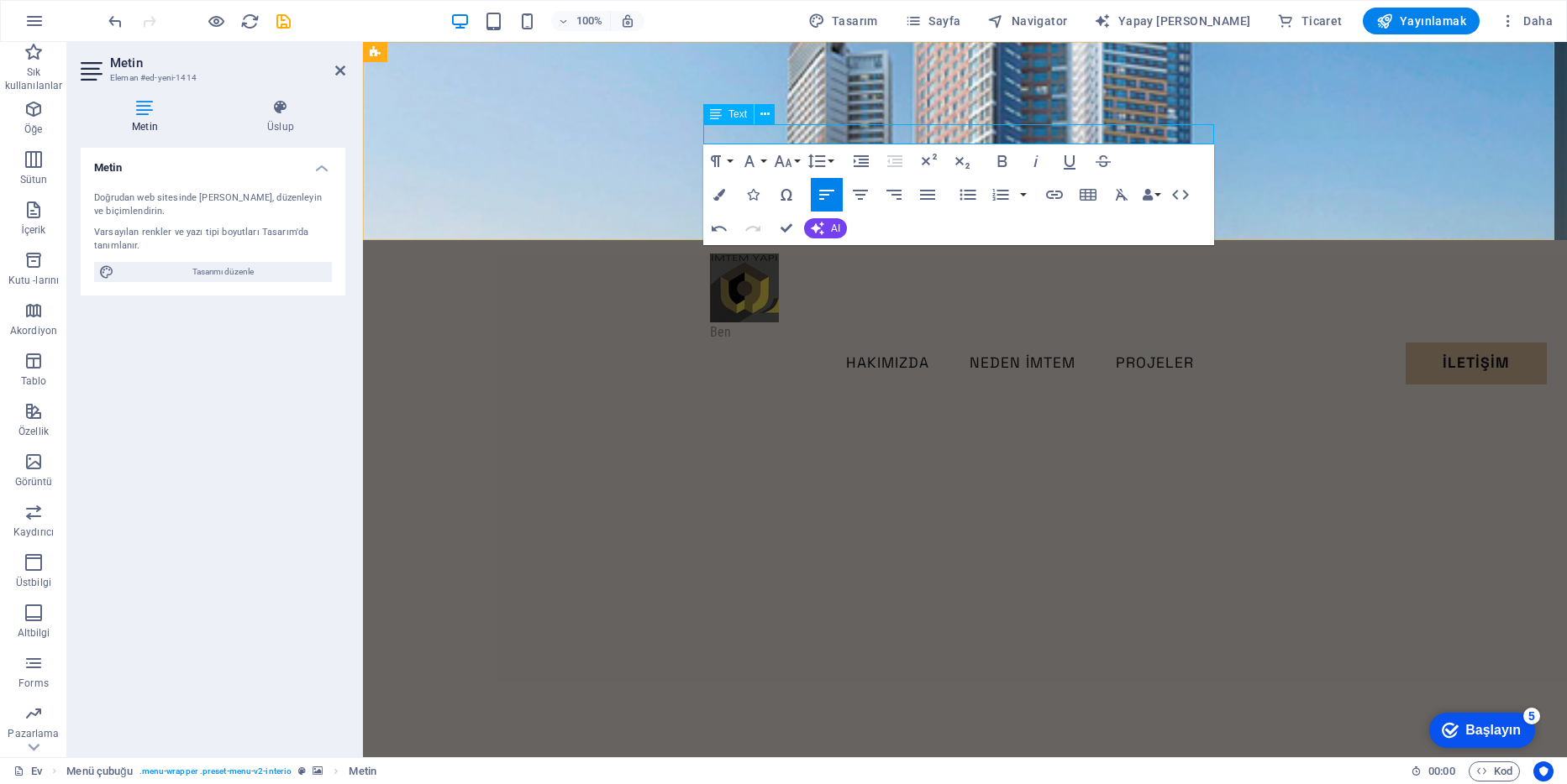
click at [783, 323] on p "Ben" at bounding box center [965, 332] width 511 height 20
drag, startPoint x: 724, startPoint y: 134, endPoint x: 679, endPoint y: 140, distance: 45.4
click at [679, 140] on div "Olmak HAKIMIZDA NEDEN İMTEM PROJELER İLETİŞİM Bana Ulaşın" at bounding box center [965, 240] width 1204 height 397
drag, startPoint x: 778, startPoint y: 133, endPoint x: 658, endPoint y: 132, distance: 120.0
click at [658, 132] on div "MBen (MBen) HAKIMIZDA NEDEN İMTEM PROJELER İLETİŞİM Bana Ulaşın" at bounding box center [965, 240] width 1204 height 397
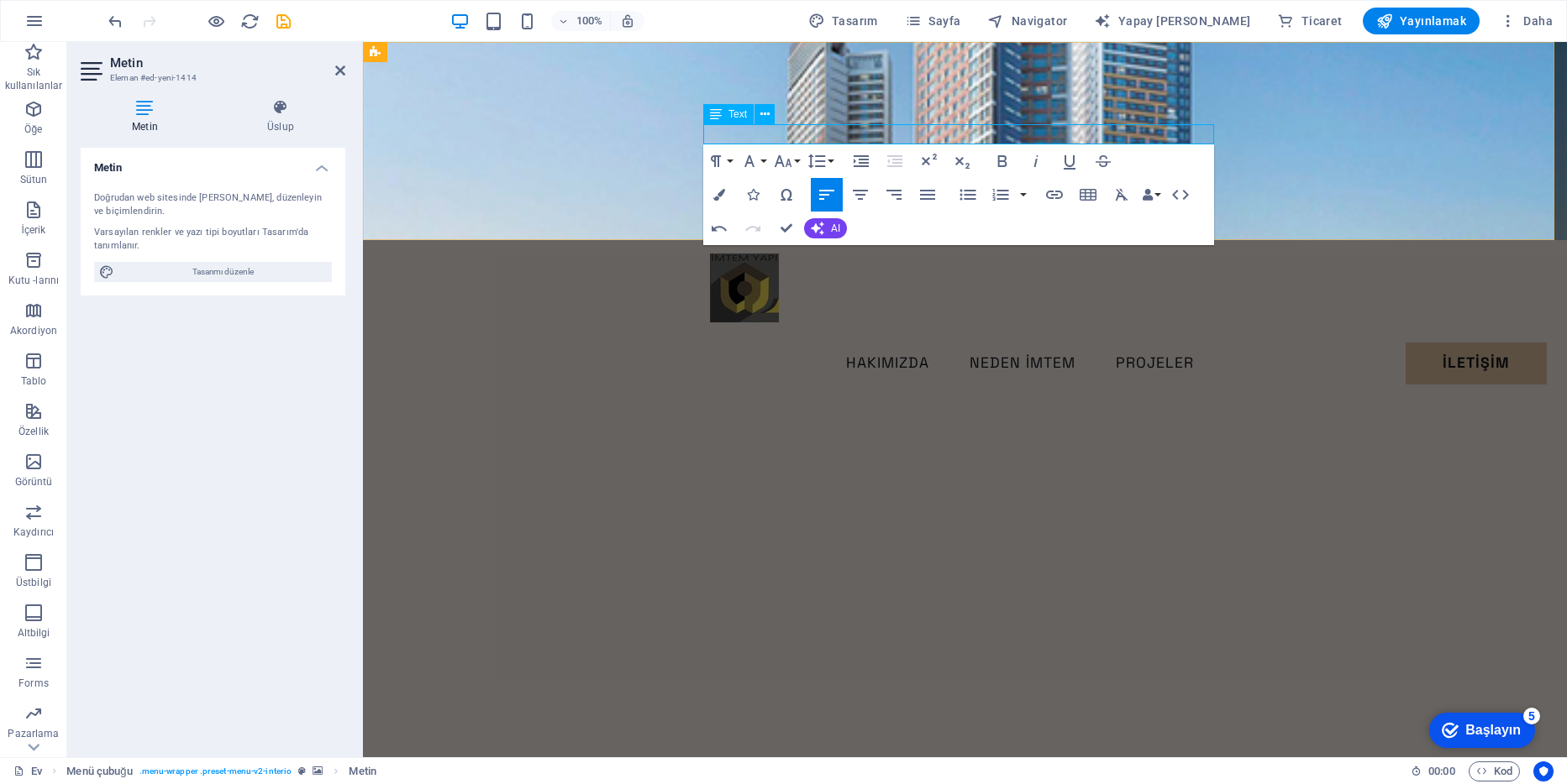
click at [710, 323] on p at bounding box center [965, 332] width 511 height 20
click at [755, 162] on icon "button" at bounding box center [749, 161] width 20 height 20
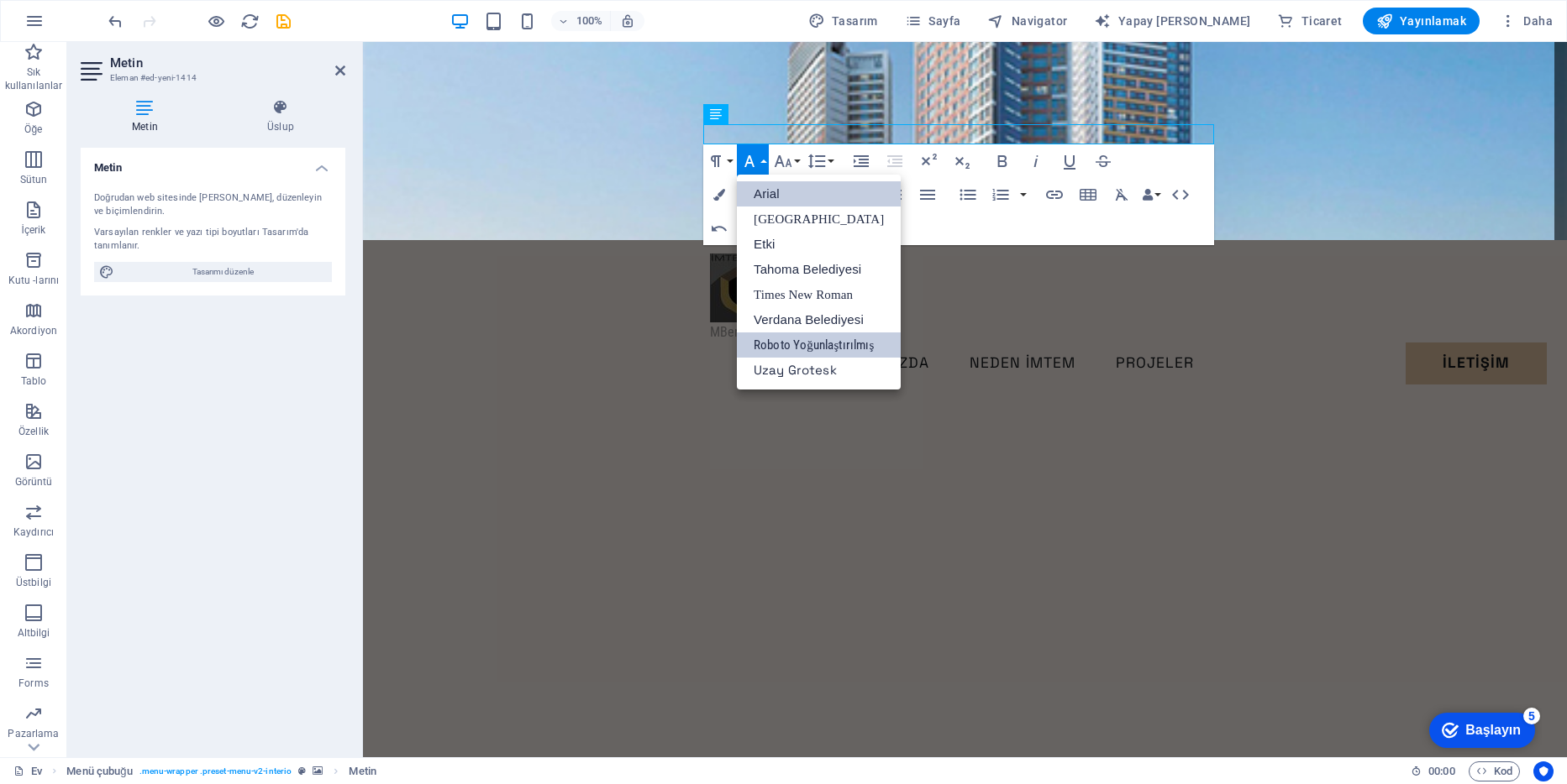
click at [770, 191] on link "Arial" at bounding box center [819, 194] width 164 height 25
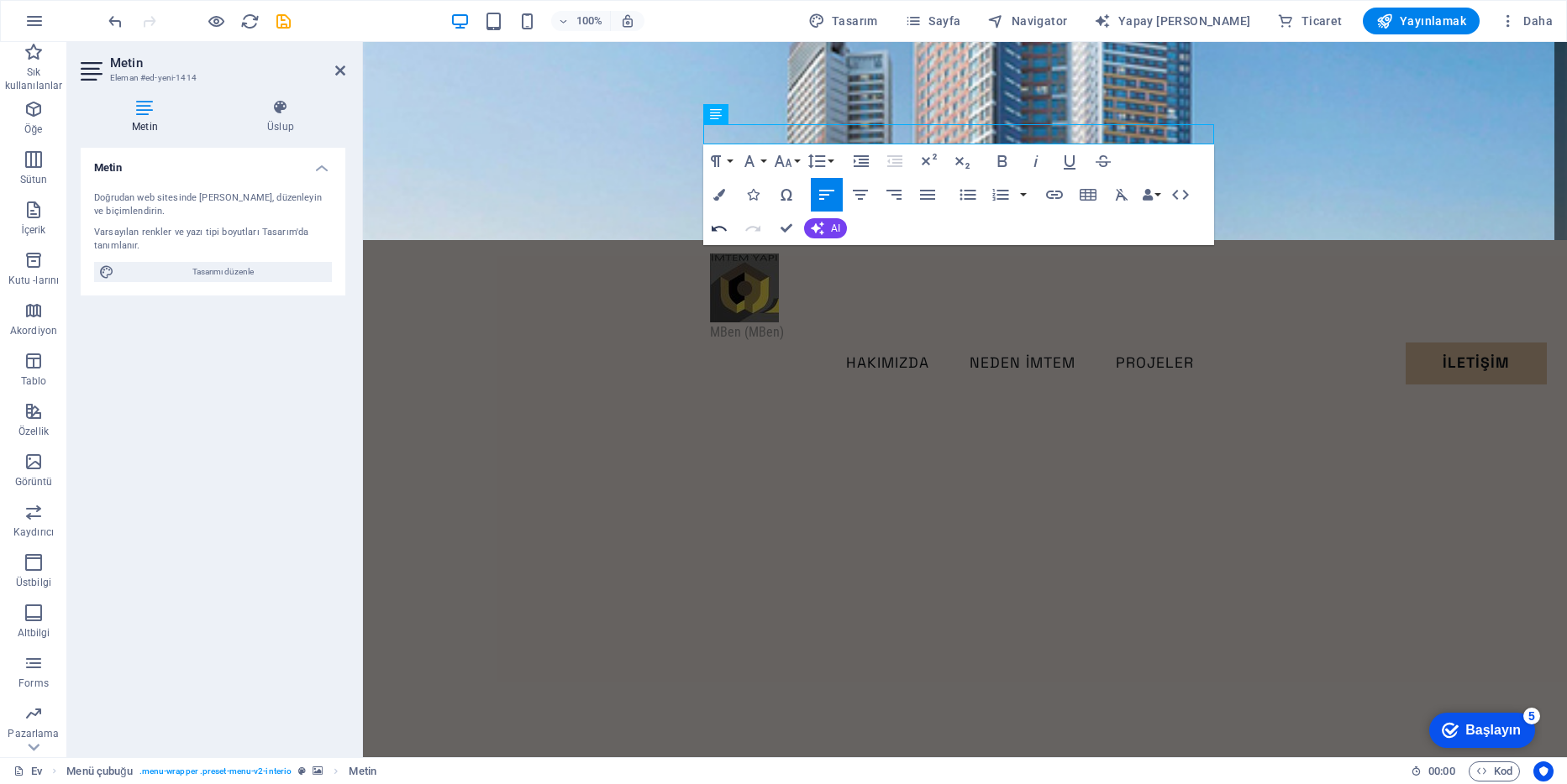
click at [723, 226] on icon "button" at bounding box center [719, 228] width 20 height 20
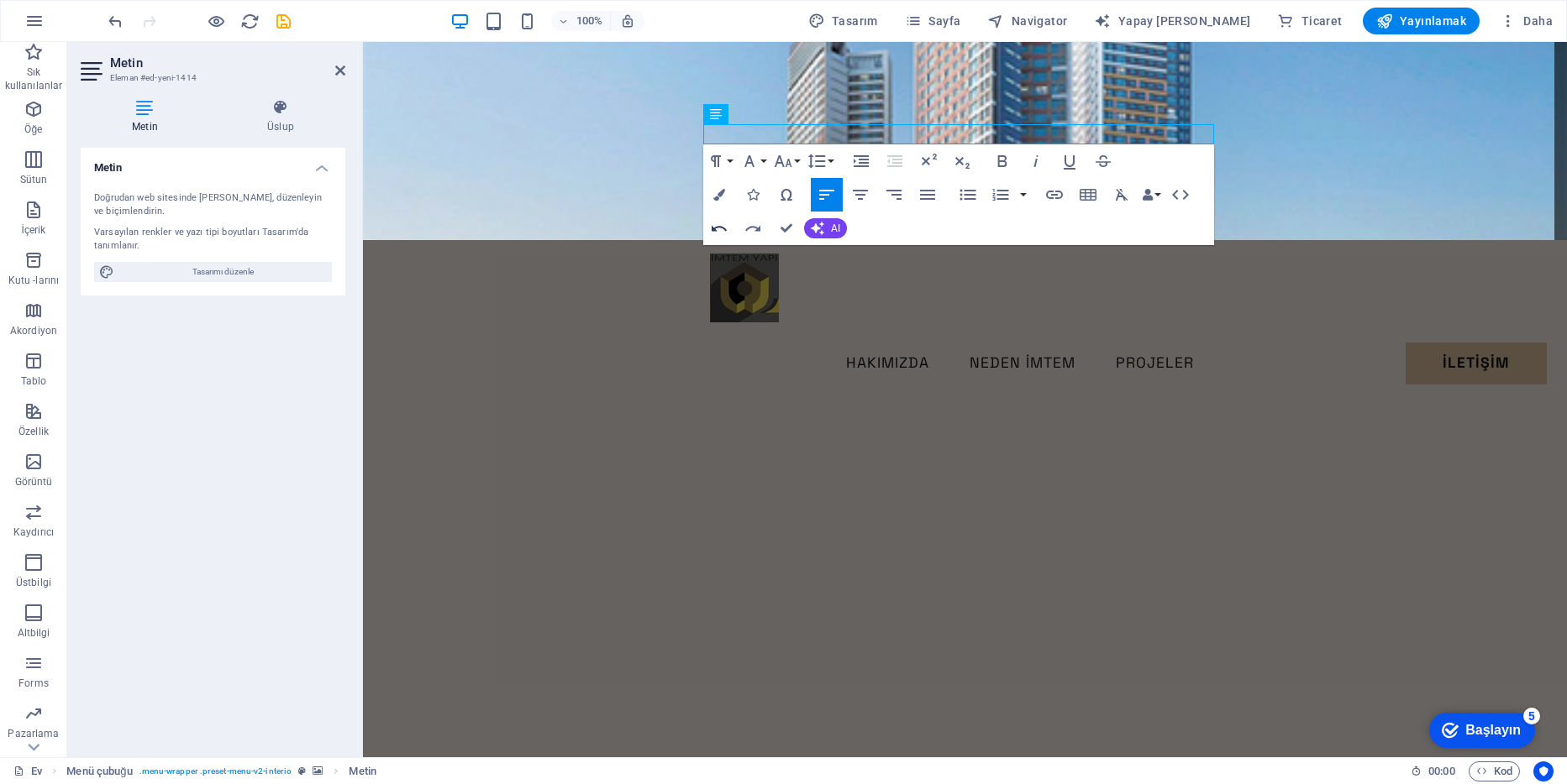
click at [723, 226] on icon "button" at bounding box center [719, 228] width 20 height 20
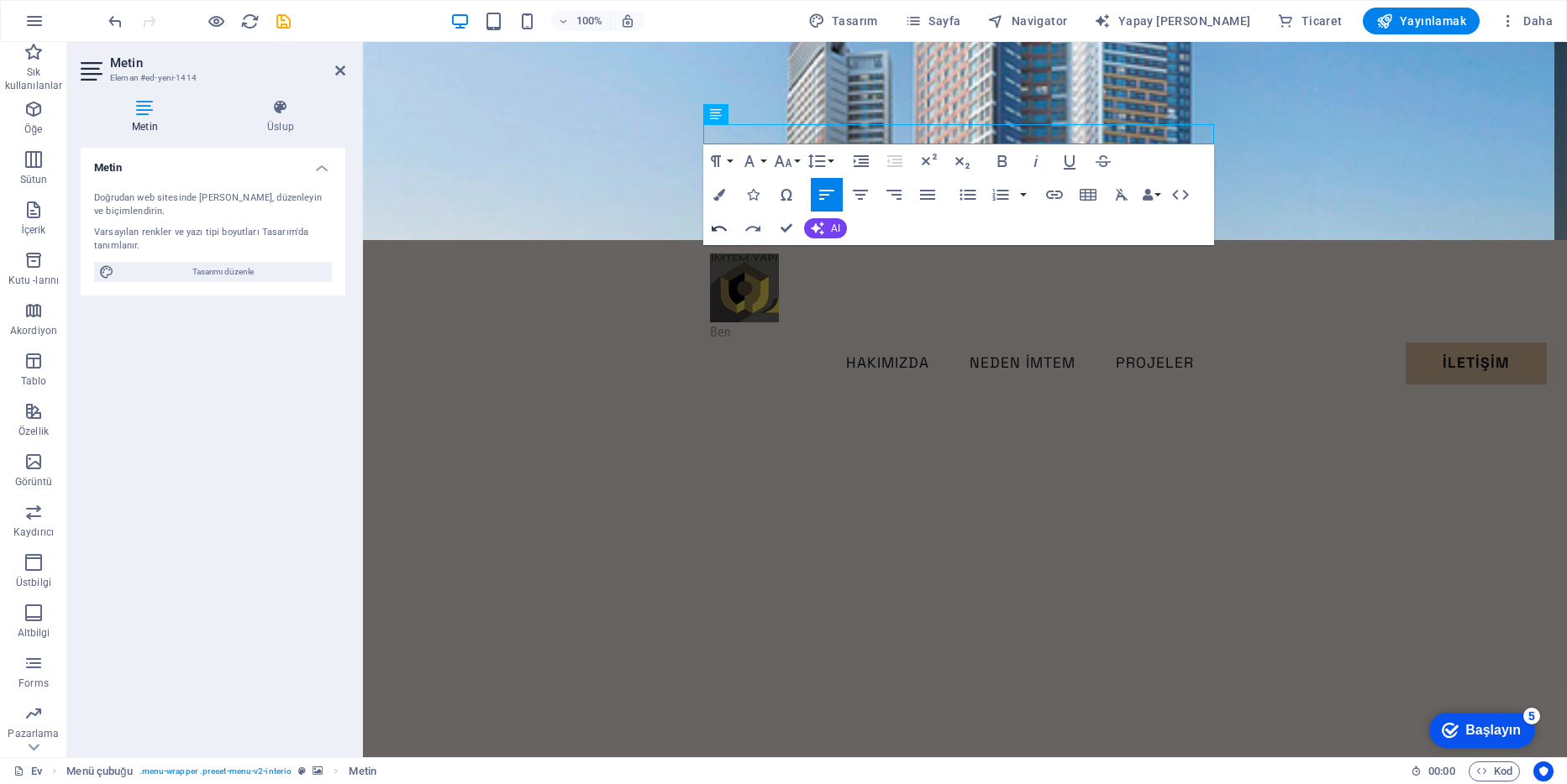
click at [723, 226] on icon "button" at bounding box center [719, 228] width 20 height 20
click at [728, 324] on font "Yeni metin öğesi" at bounding box center [755, 332] width 90 height 16
drag, startPoint x: 919, startPoint y: 134, endPoint x: 852, endPoint y: 145, distance: 67.9
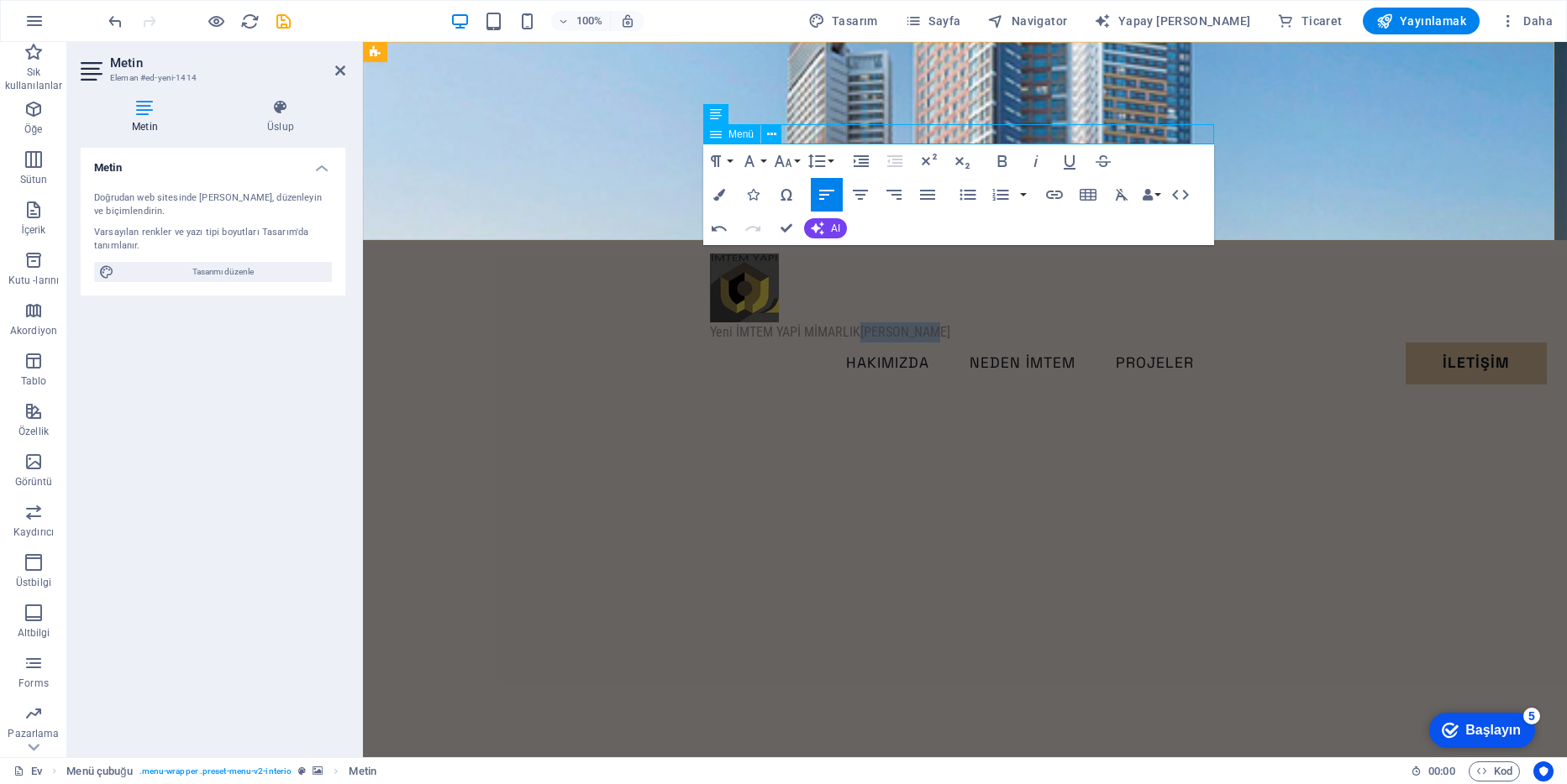
click at [852, 240] on header "Yeni İMTEM YAPİ MİMARLIK metin öğesi HAKIMIZDA NEDEN İMTEM PROJELER İLETİŞİM Ba…" at bounding box center [965, 339] width 538 height 198
drag, startPoint x: 727, startPoint y: 134, endPoint x: 676, endPoint y: 145, distance: 52.2
click at [678, 143] on div "Yeni İMTEM YAPİ MİMARLIK HAKIMIZDA NEDEN İMTEM PROJELER İLETİŞİM Bana Ulaşın" at bounding box center [965, 240] width 1204 height 397
click at [628, 185] on figure at bounding box center [965, 141] width 1204 height 198
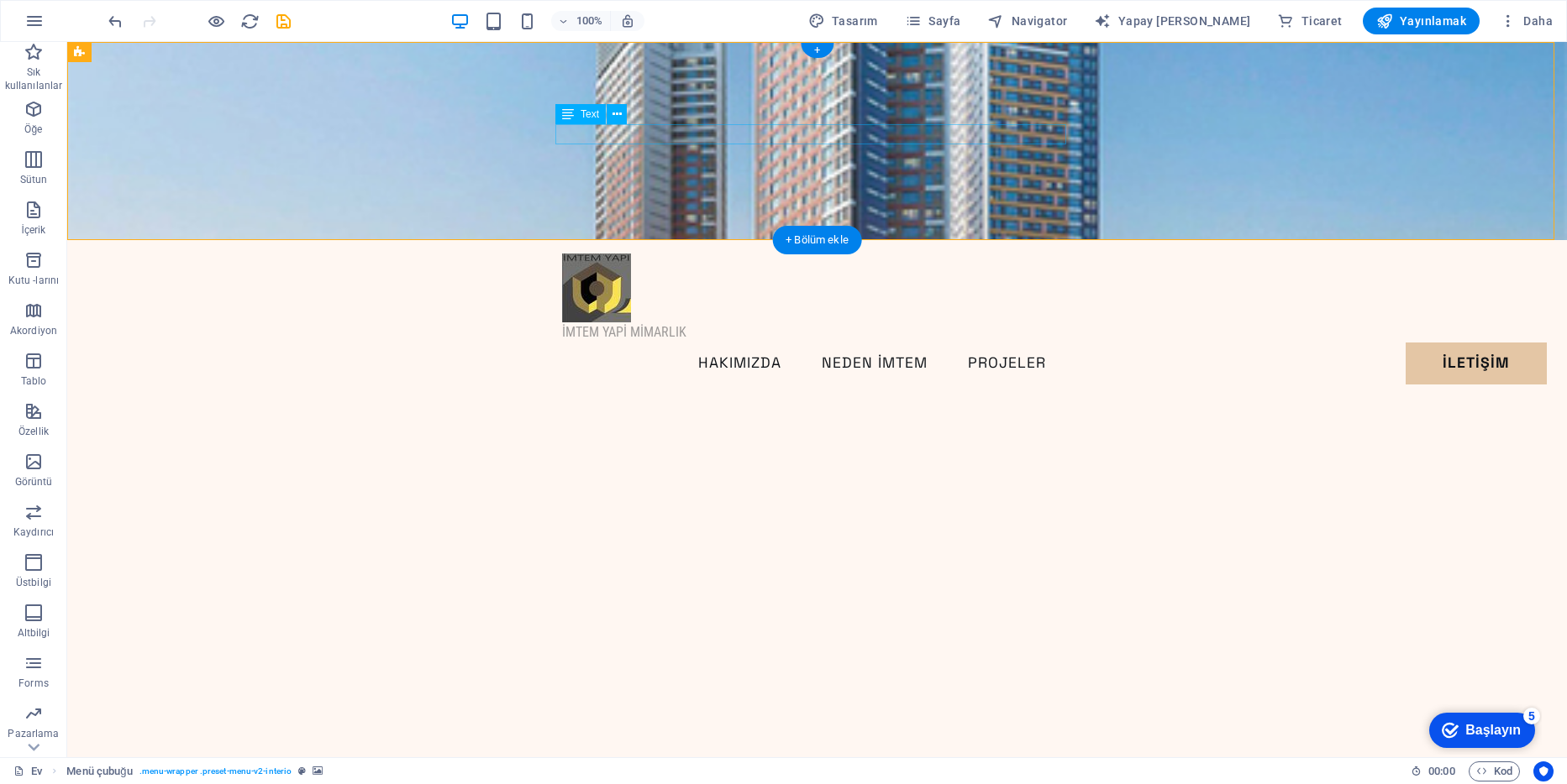
click at [640, 323] on div "İMTEM YAPİ MİMARLIK" at bounding box center [817, 332] width 511 height 20
click at [617, 111] on icon at bounding box center [616, 114] width 9 height 17
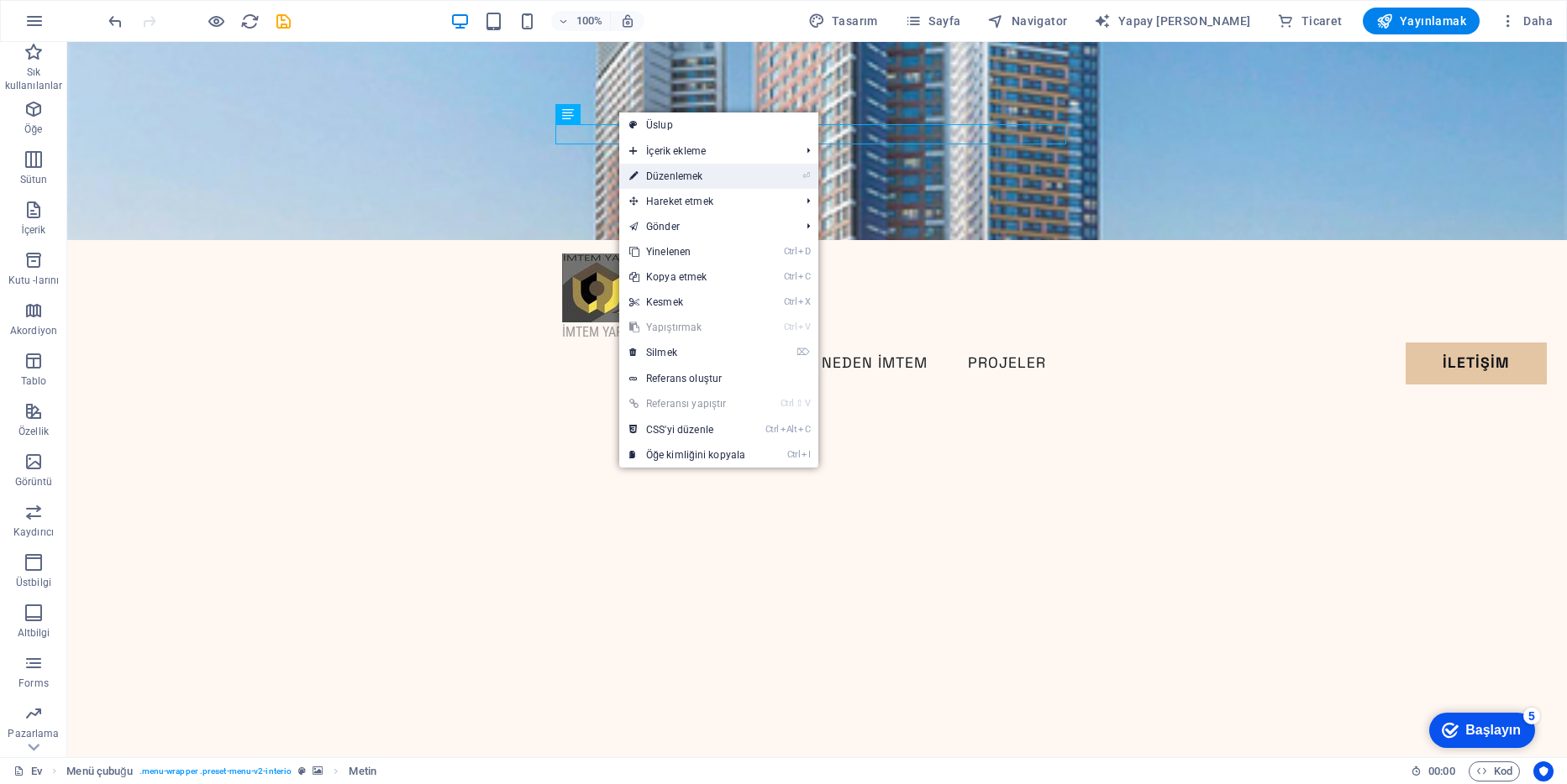
click at [668, 172] on font "Düzenlemek" at bounding box center [673, 176] width 56 height 12
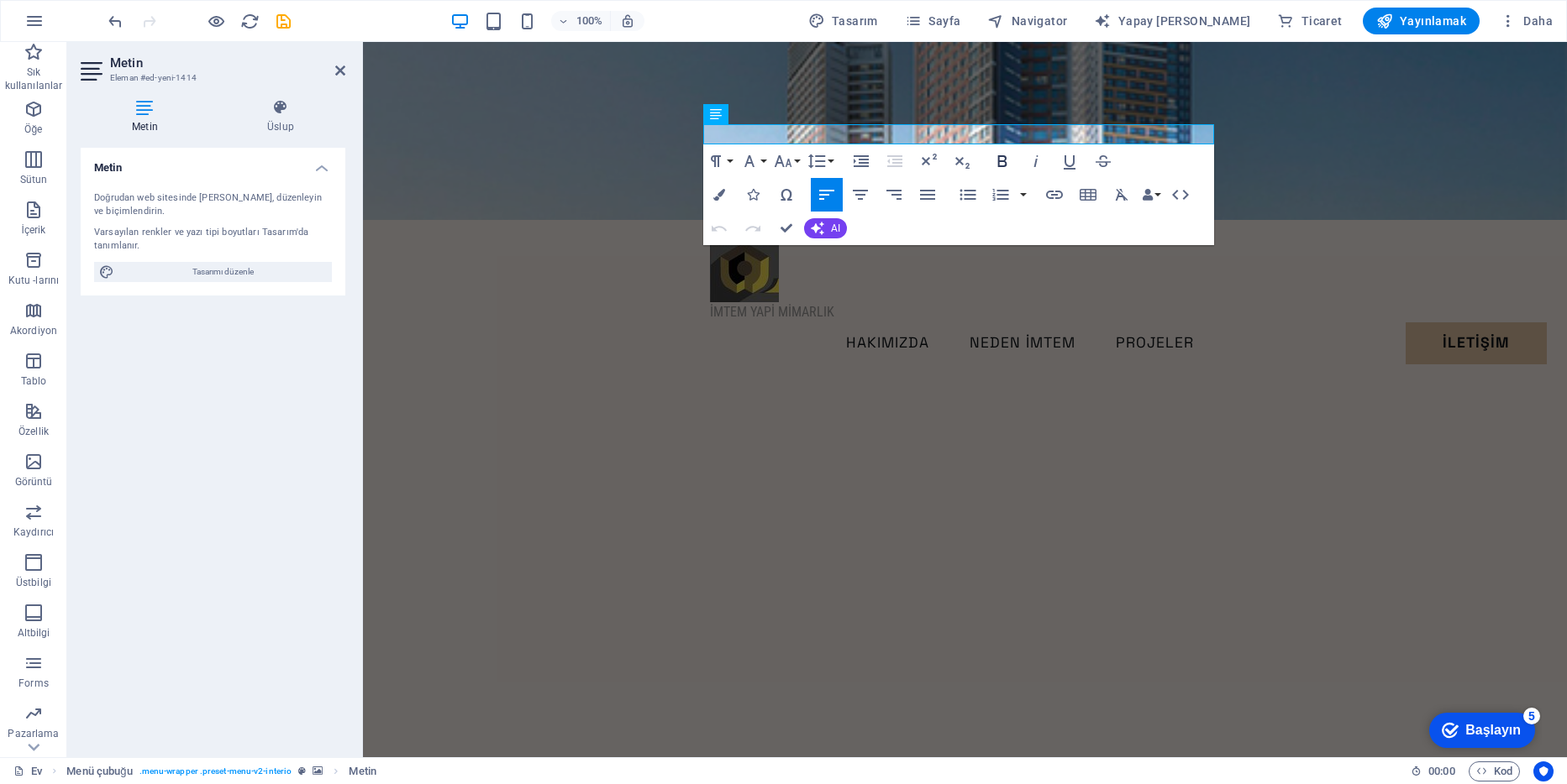
click at [997, 159] on icon "button" at bounding box center [1001, 161] width 20 height 20
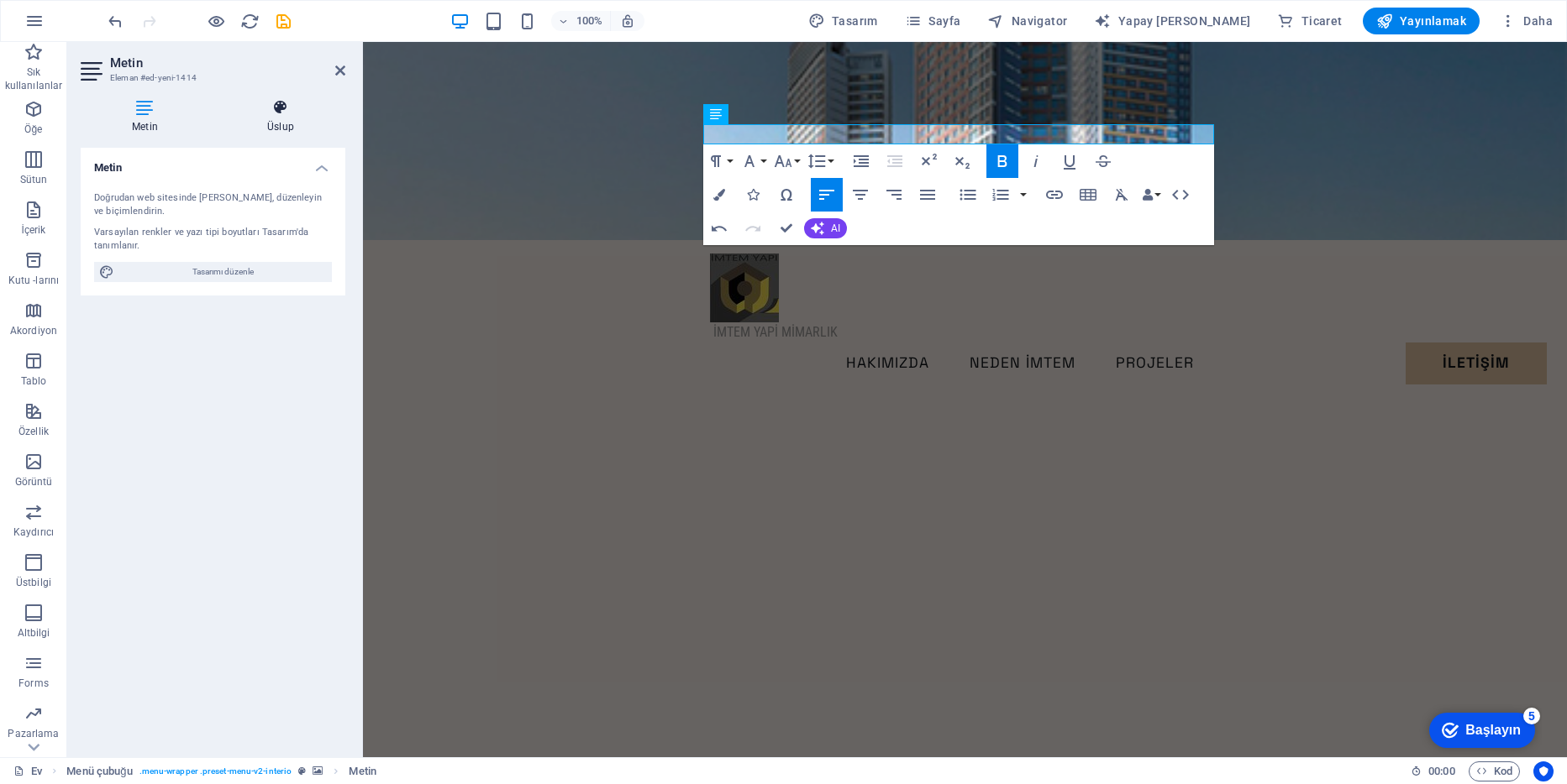
click at [282, 102] on icon at bounding box center [281, 108] width 129 height 17
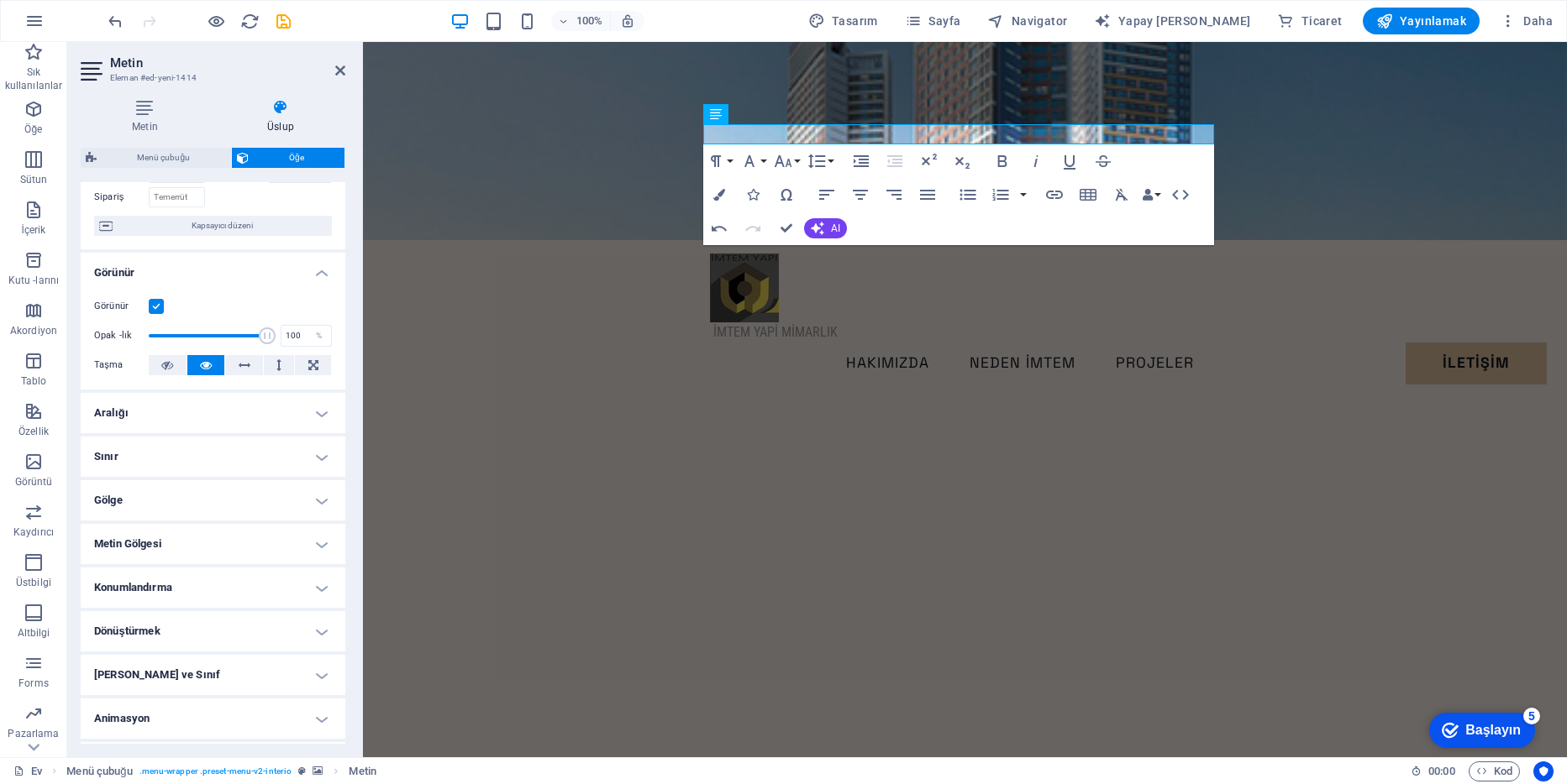
scroll to position [162, 0]
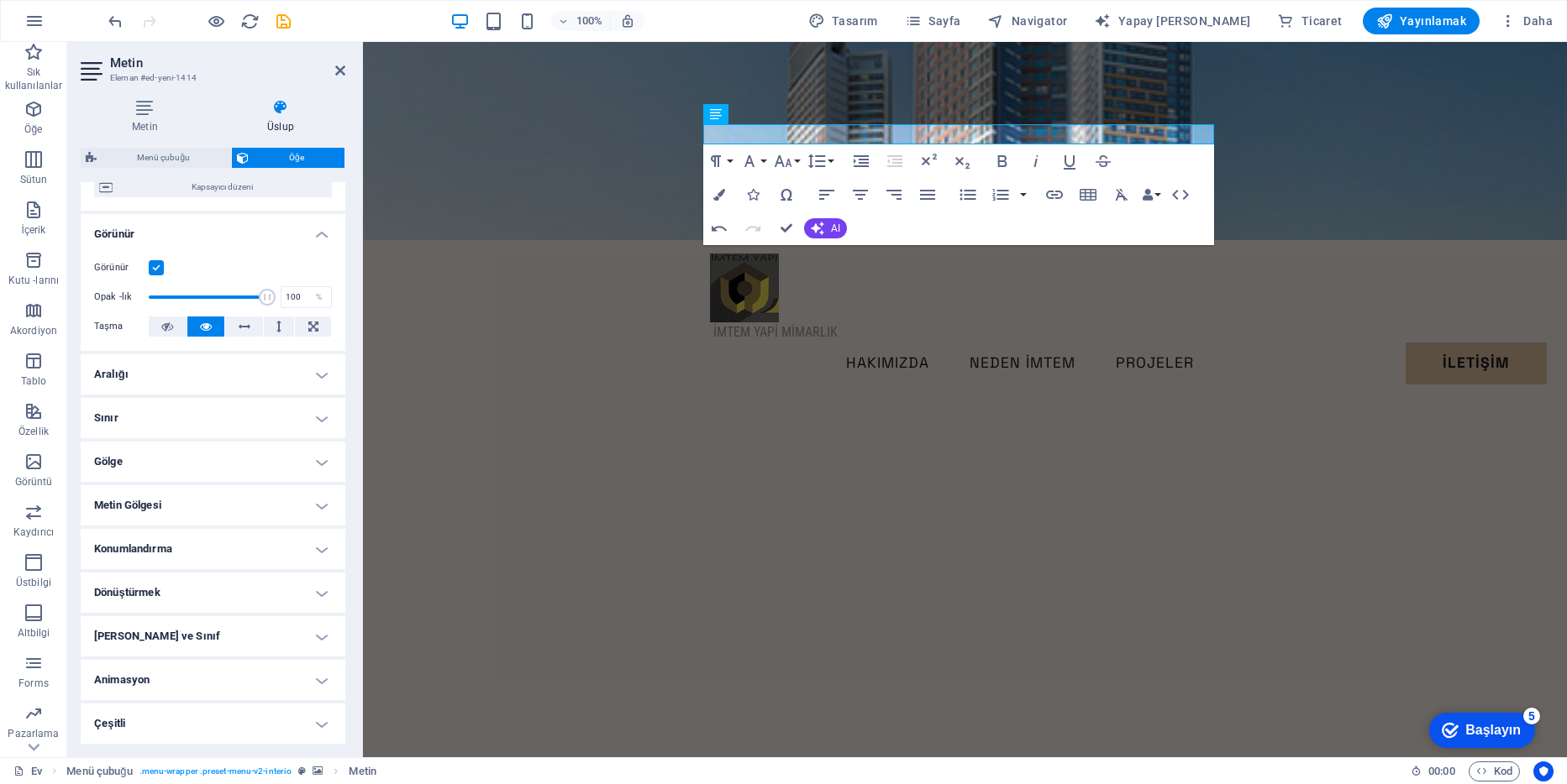
click at [519, 180] on figure at bounding box center [965, 141] width 1204 height 198
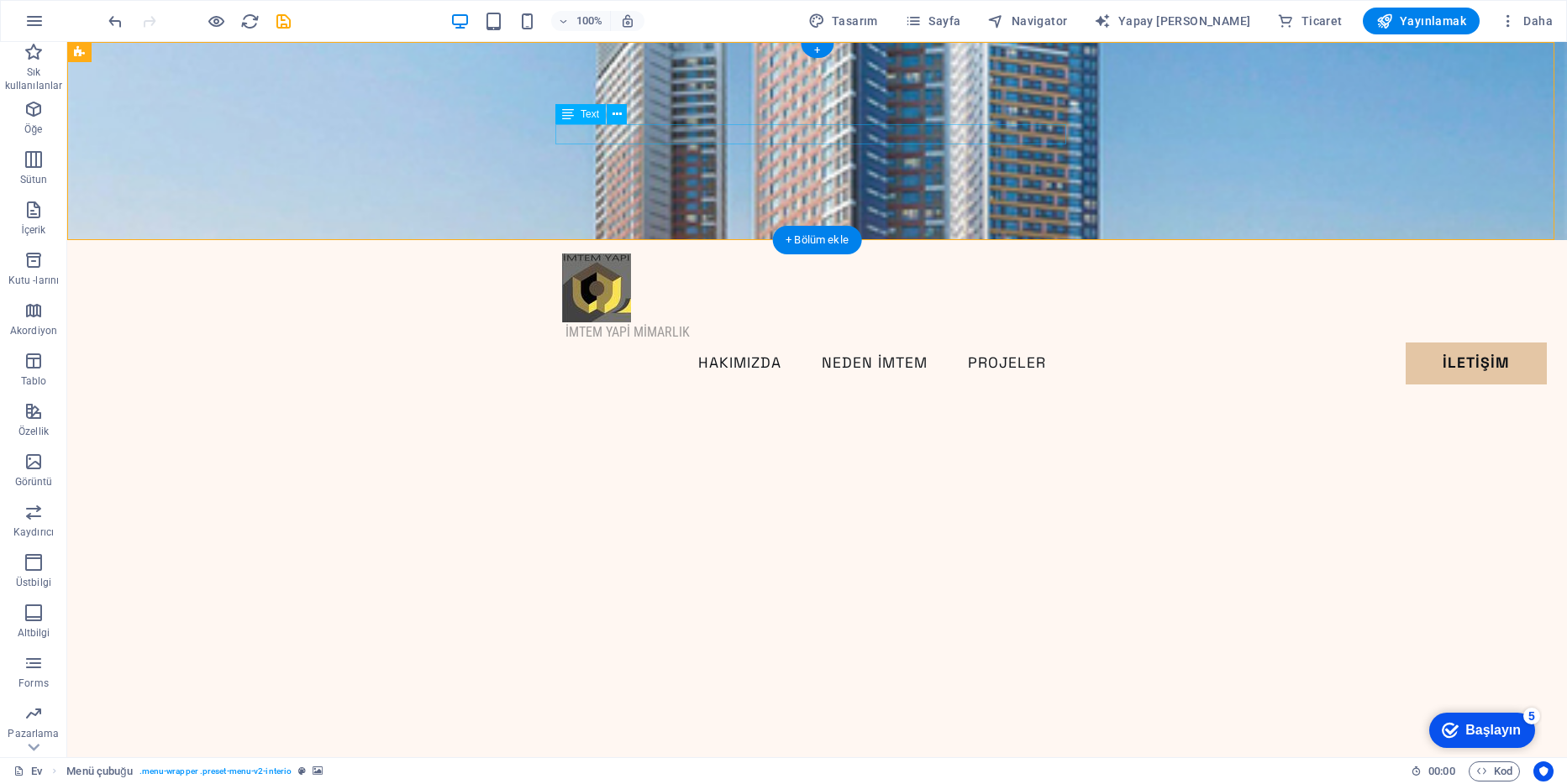
click at [676, 323] on div "İMTEM YAPİ MİMARLIK" at bounding box center [817, 332] width 511 height 20
click at [567, 112] on icon at bounding box center [568, 114] width 12 height 20
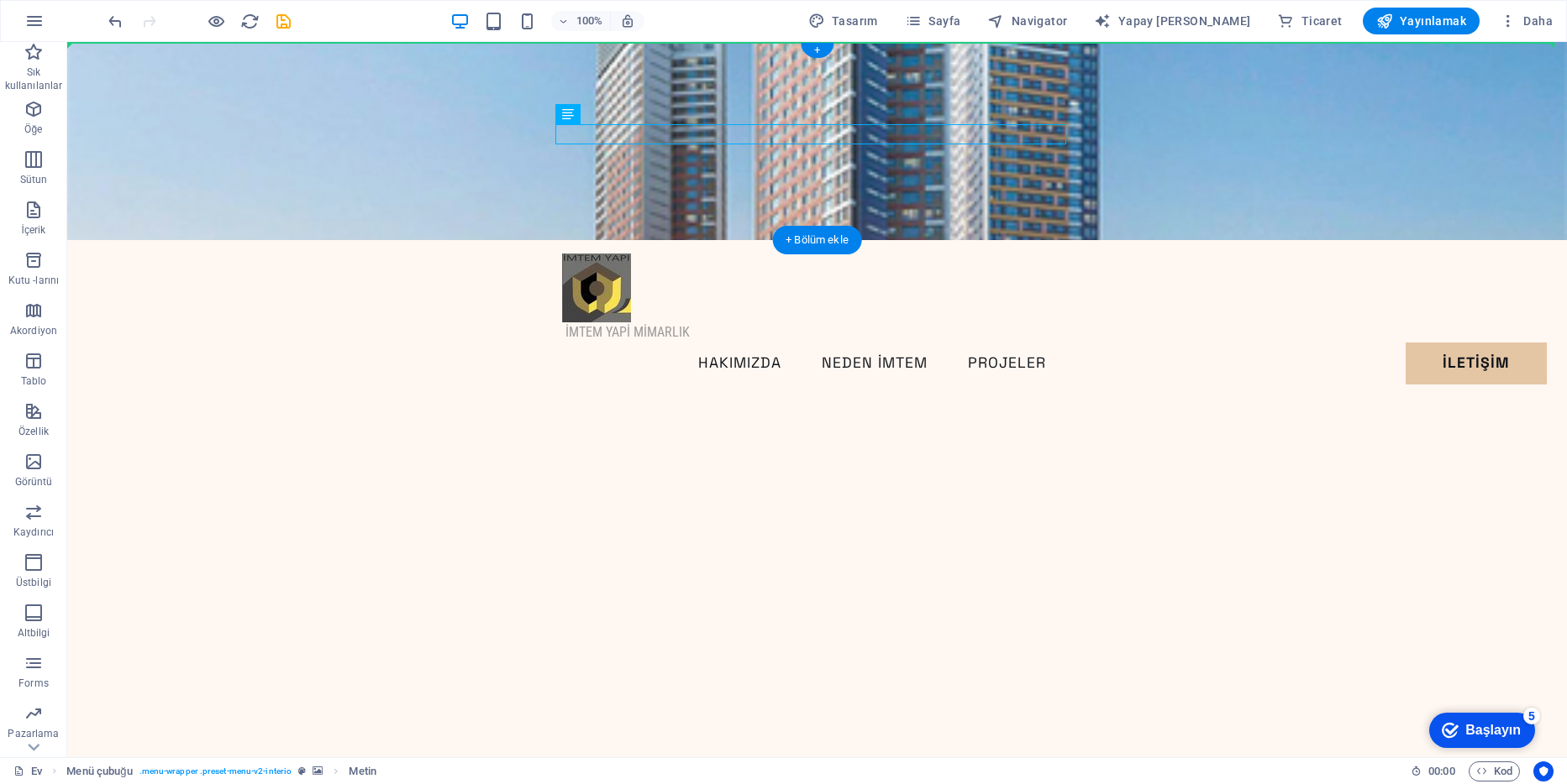
drag, startPoint x: 644, startPoint y: 157, endPoint x: 528, endPoint y: 140, distance: 117.2
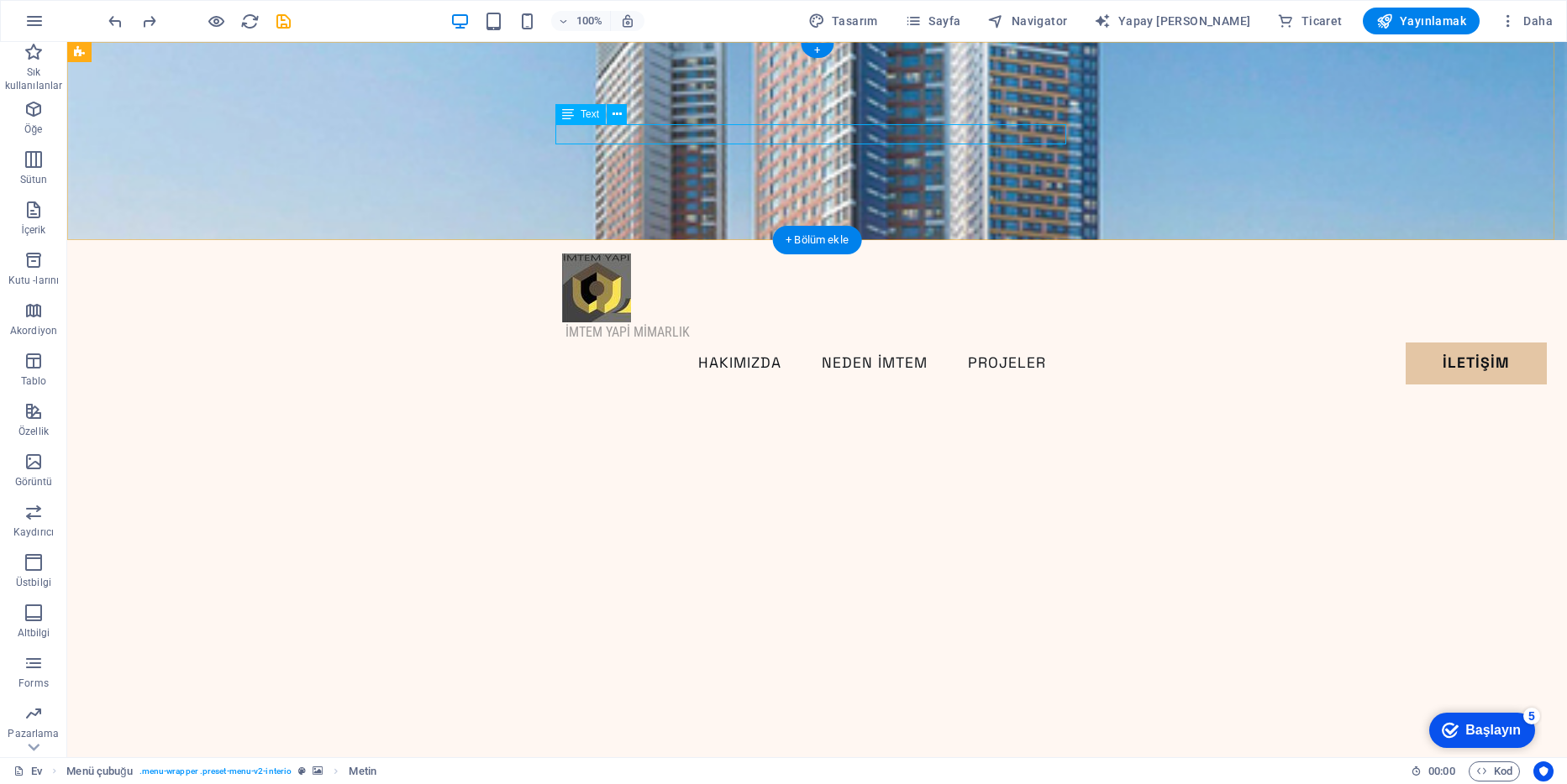
click at [676, 323] on div "İMTEM YAPİ MİMARLIK" at bounding box center [817, 332] width 511 height 20
click at [684, 323] on div "İMTEM YAPİ MİMARLIK" at bounding box center [817, 332] width 511 height 20
click at [678, 323] on div "İMTEM YAPİ MİMARLIK" at bounding box center [817, 332] width 511 height 20
click at [631, 323] on div "İMTEM YAPİ MİMARLIK" at bounding box center [817, 332] width 511 height 20
click at [617, 112] on icon at bounding box center [616, 114] width 9 height 17
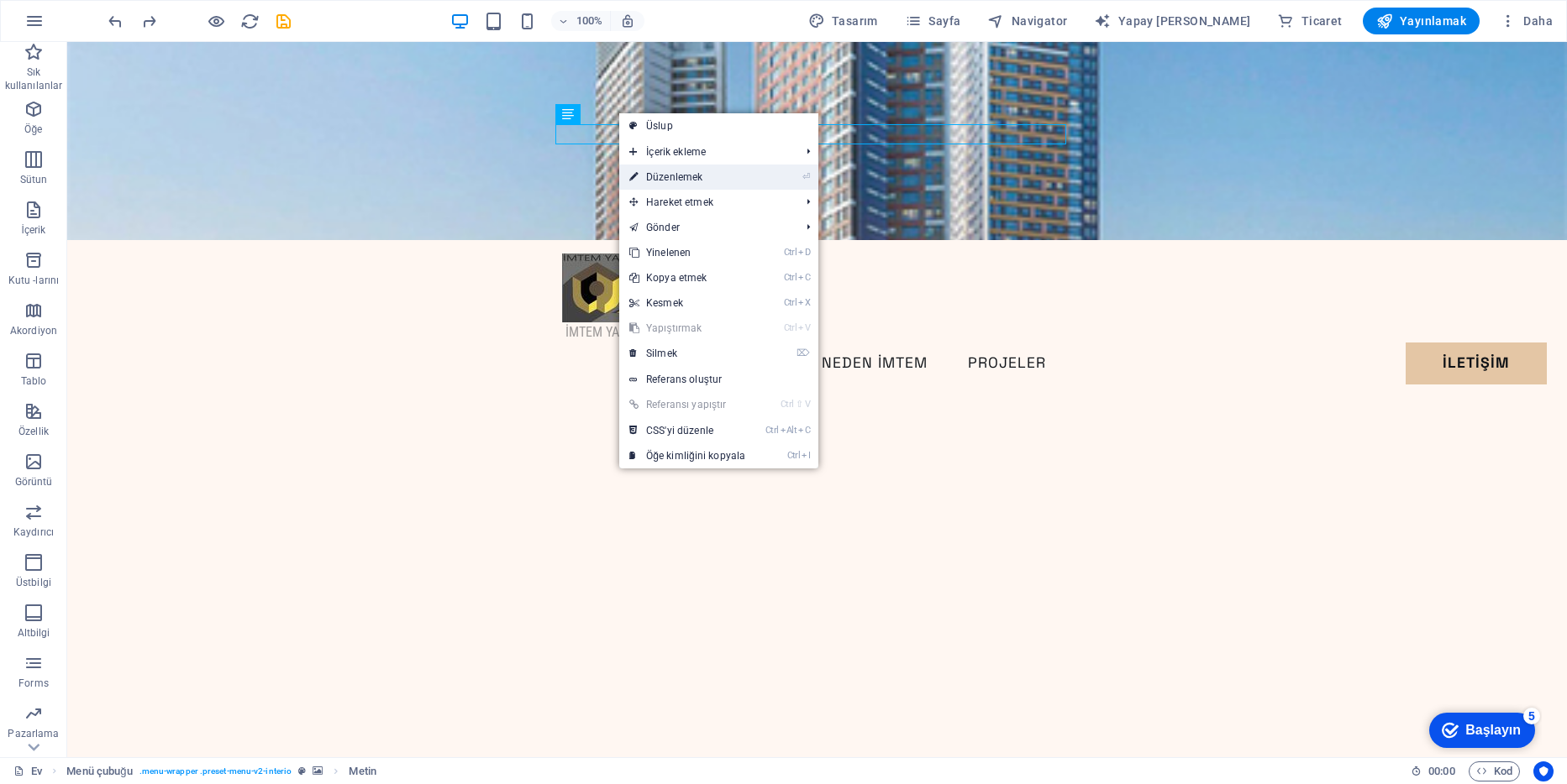
click at [661, 181] on font "Düzenlemek" at bounding box center [673, 177] width 56 height 12
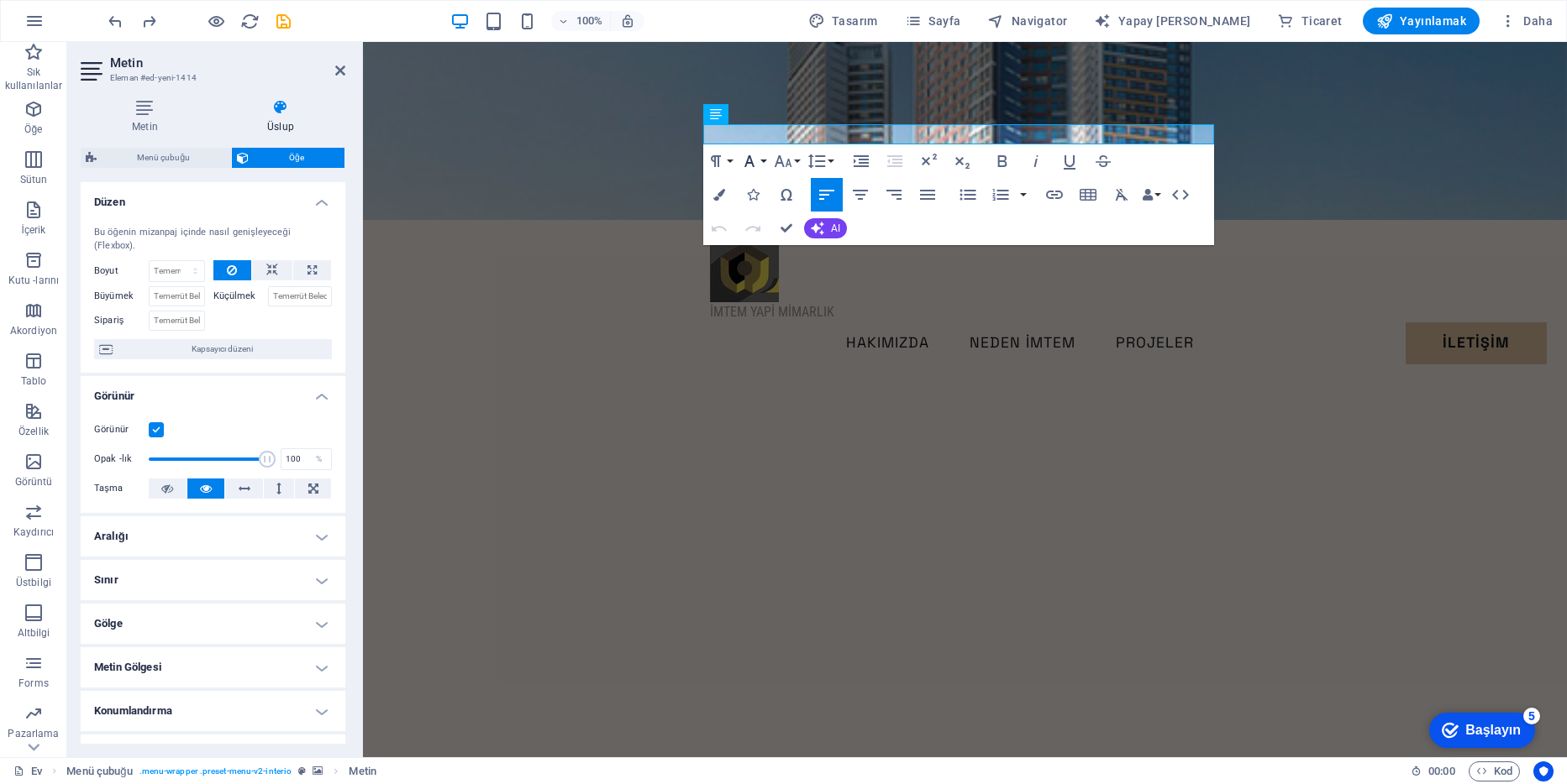
click at [766, 161] on button "Yazı Tipi Ailesi" at bounding box center [753, 161] width 32 height 34
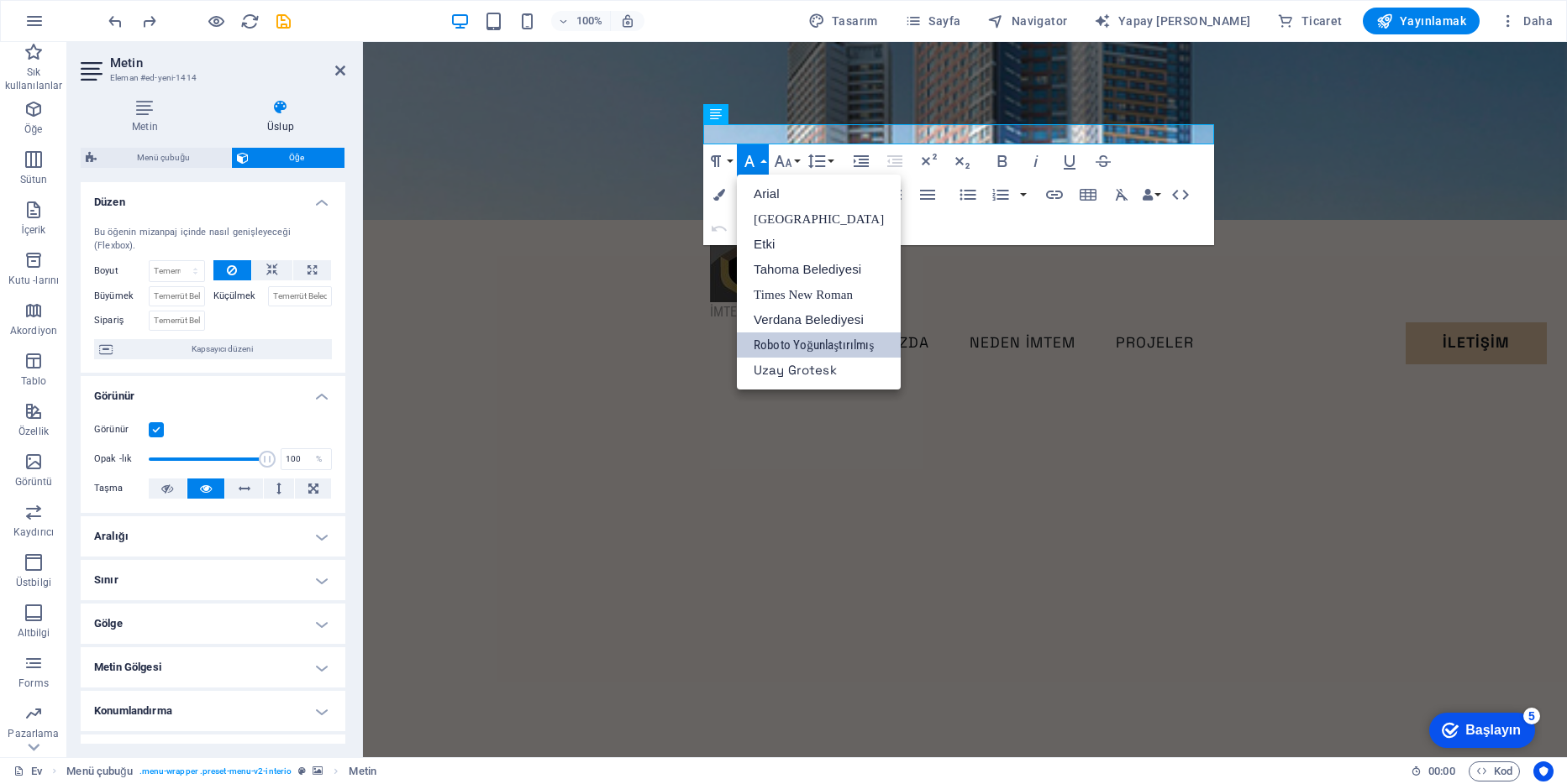
scroll to position [0, 0]
click at [771, 244] on link "Etki" at bounding box center [819, 244] width 164 height 25
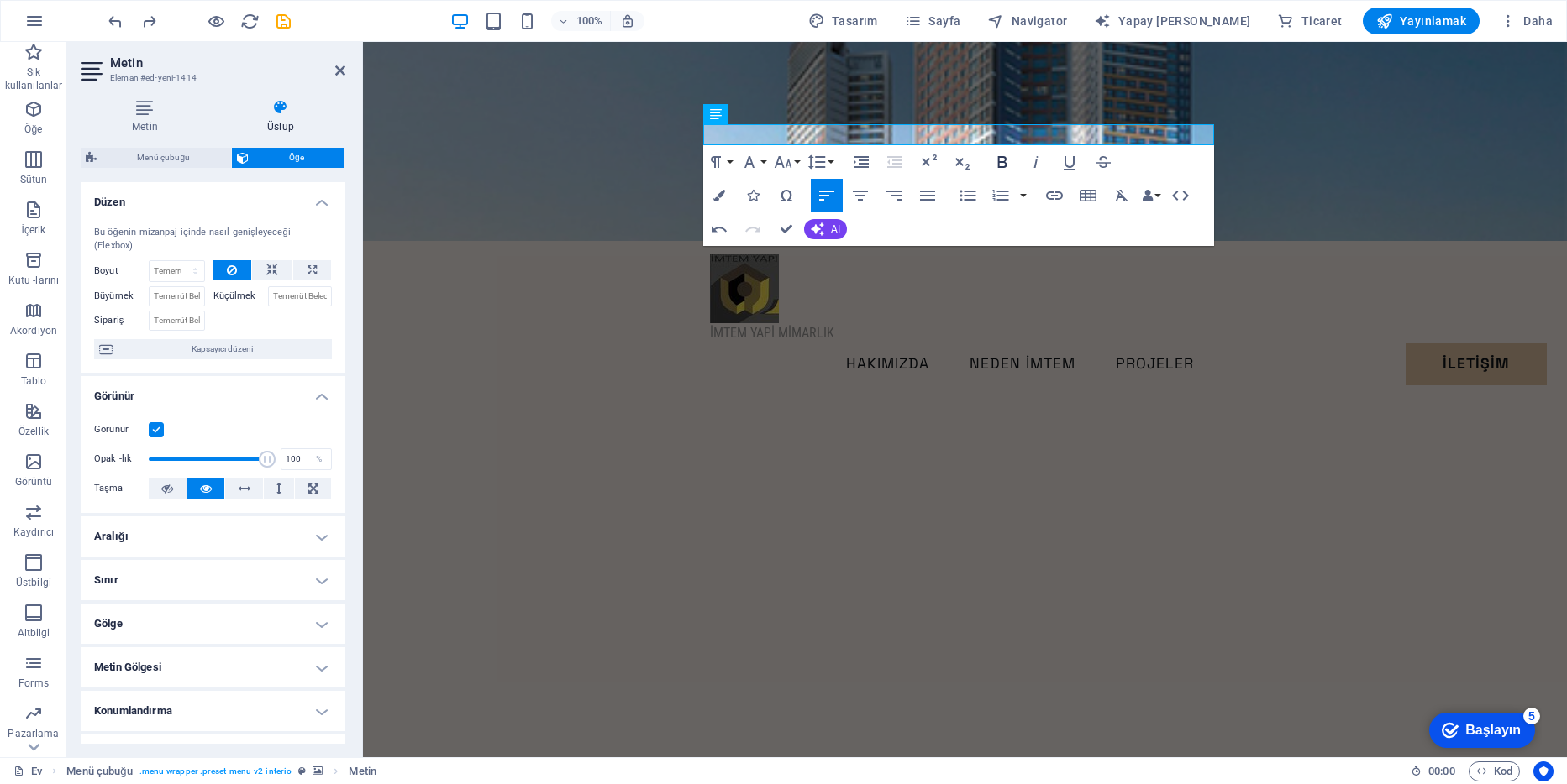
click at [1000, 167] on icon "button" at bounding box center [1002, 163] width 9 height 12
drag, startPoint x: 852, startPoint y: 130, endPoint x: 686, endPoint y: 133, distance: 166.0
click at [686, 133] on div "​ ​ İMTEM YAPİ MİMARLIK HAKIMIZDA NEDEN İMTEM PROJELER İLETİŞİM Bana Ulaşın" at bounding box center [965, 241] width 1204 height 398
click at [1001, 158] on icon "button" at bounding box center [1001, 162] width 20 height 20
click at [930, 190] on icon "button" at bounding box center [927, 195] width 20 height 20
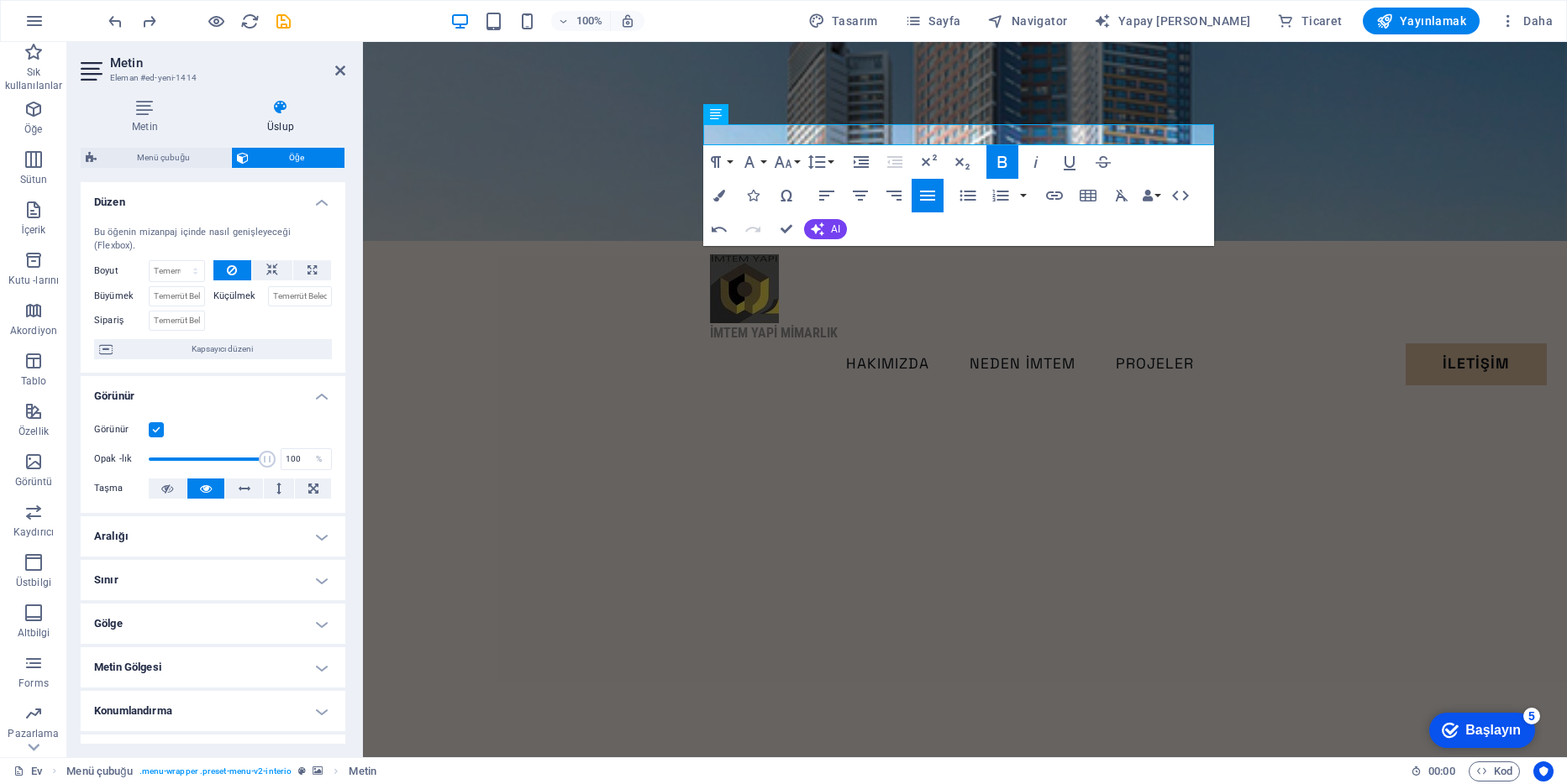
click at [574, 175] on figure at bounding box center [965, 141] width 1204 height 199
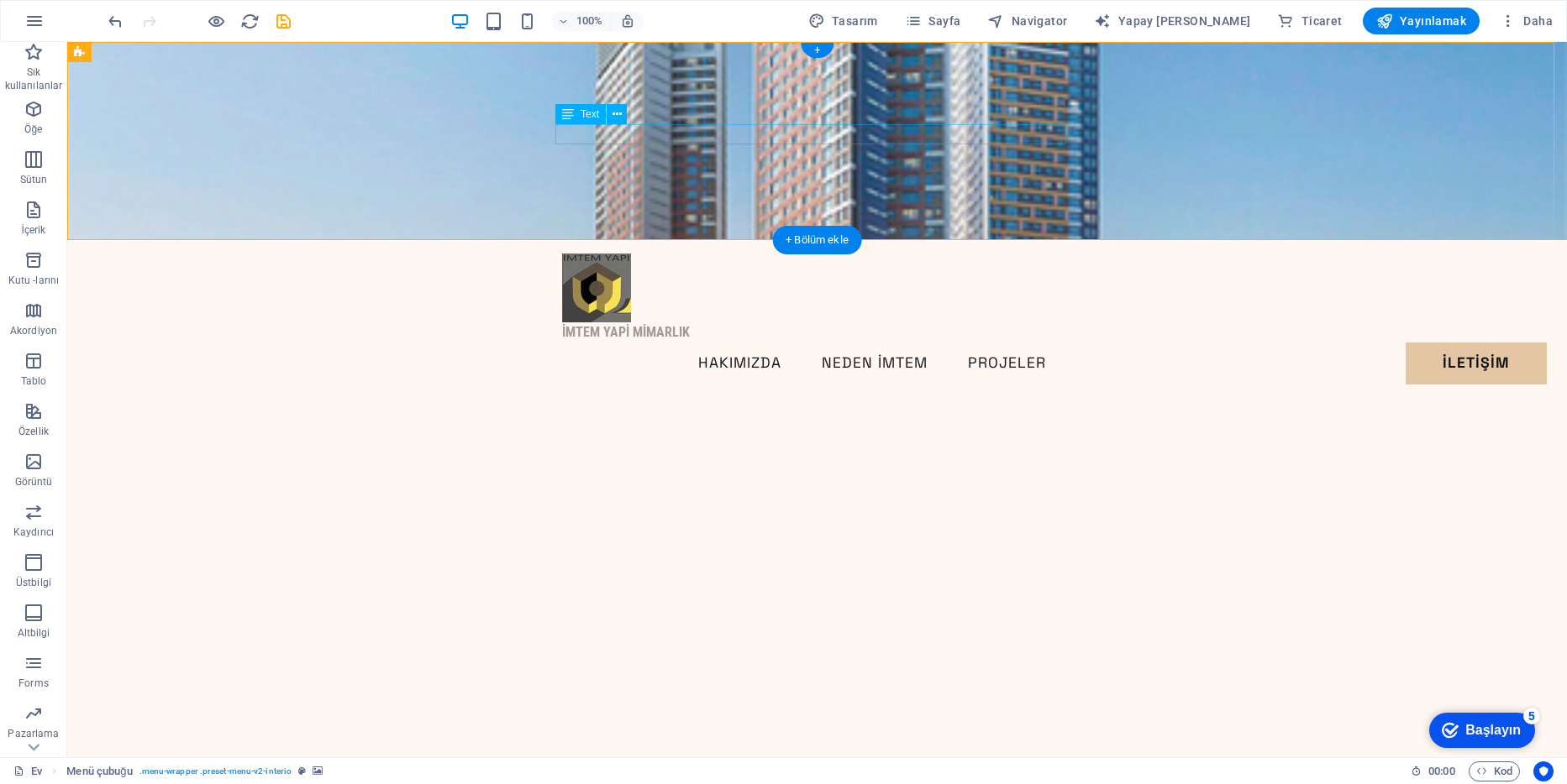
click at [569, 323] on div "İMTEM YAPİ MİMARLIK" at bounding box center [817, 332] width 511 height 20
click at [615, 116] on icon at bounding box center [616, 114] width 9 height 17
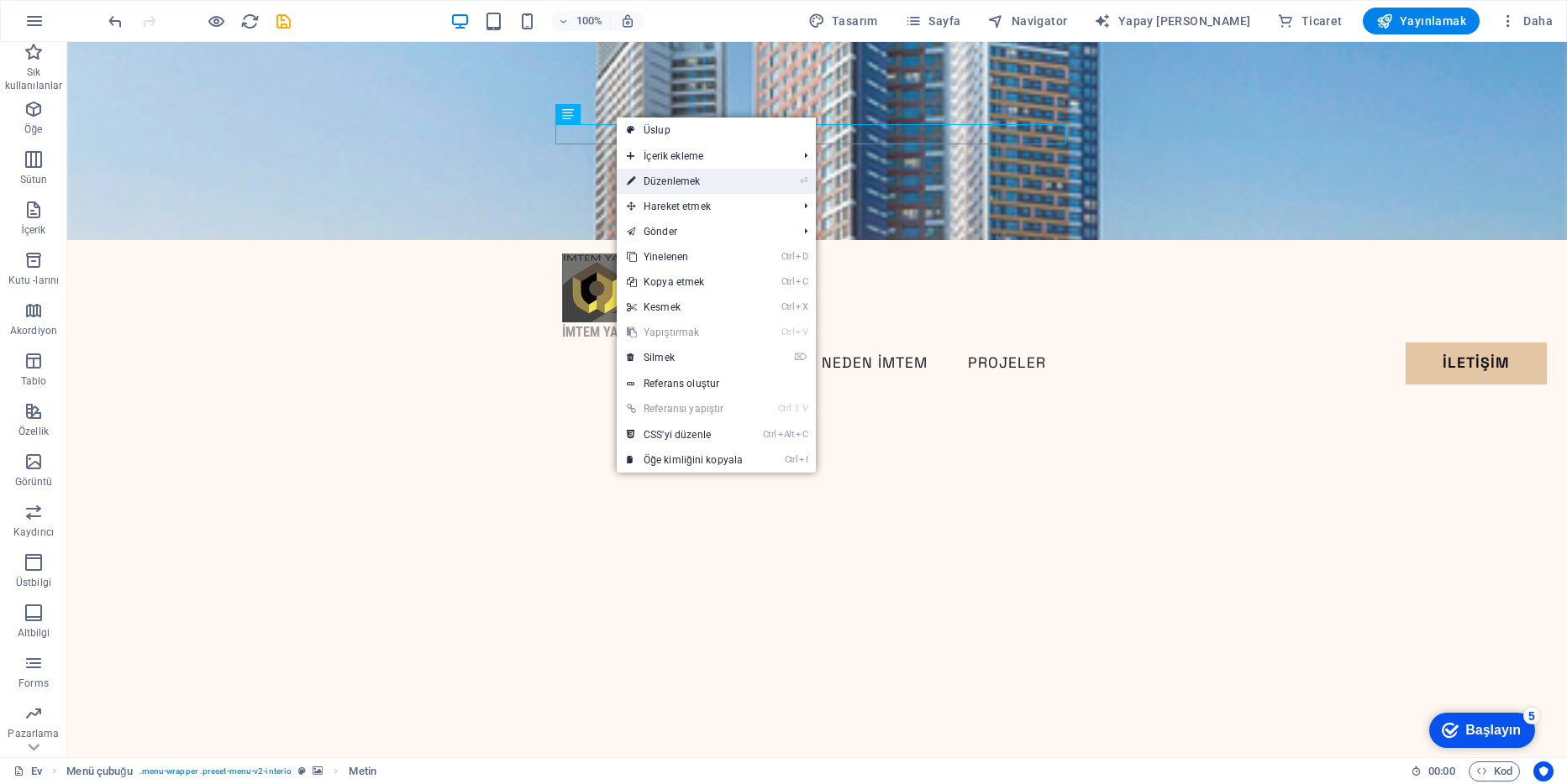
click at [671, 191] on link "⏎ Düzenlemek" at bounding box center [684, 181] width 136 height 25
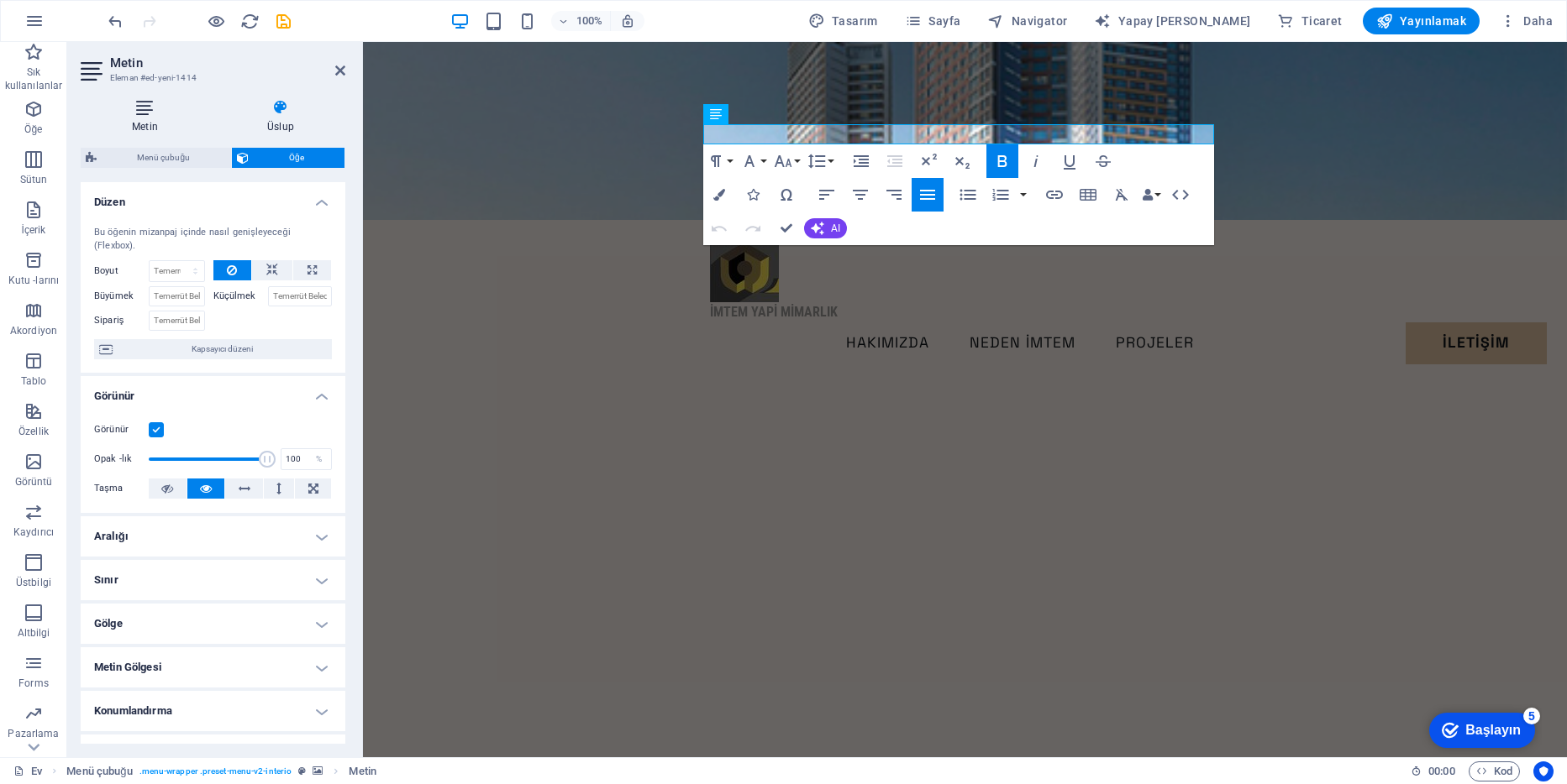
click at [146, 112] on icon at bounding box center [145, 108] width 128 height 17
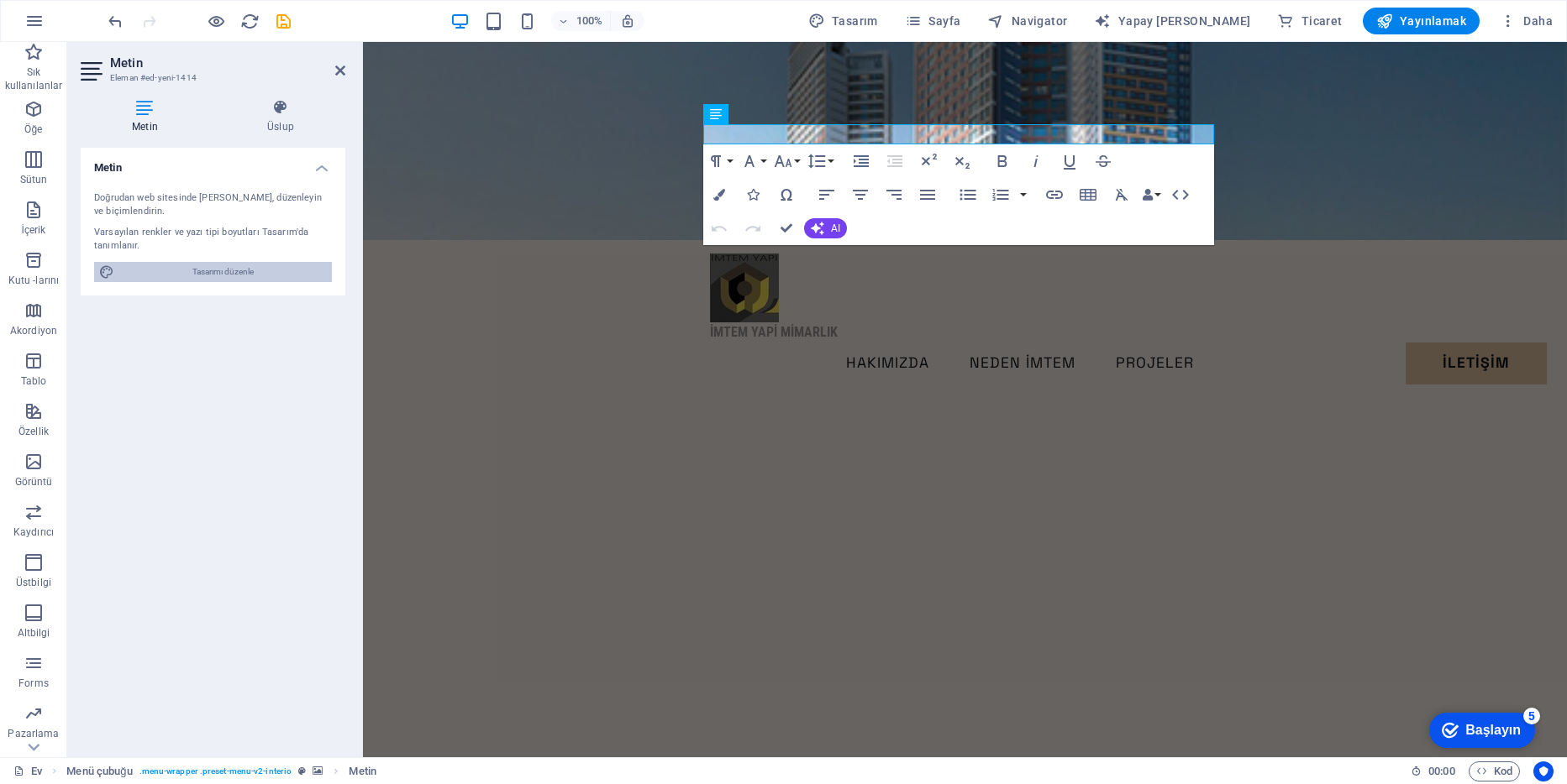
click at [212, 272] on span "Tasarımı düzenle" at bounding box center [223, 271] width 207 height 20
select select "700"
select select "px"
select select "rem"
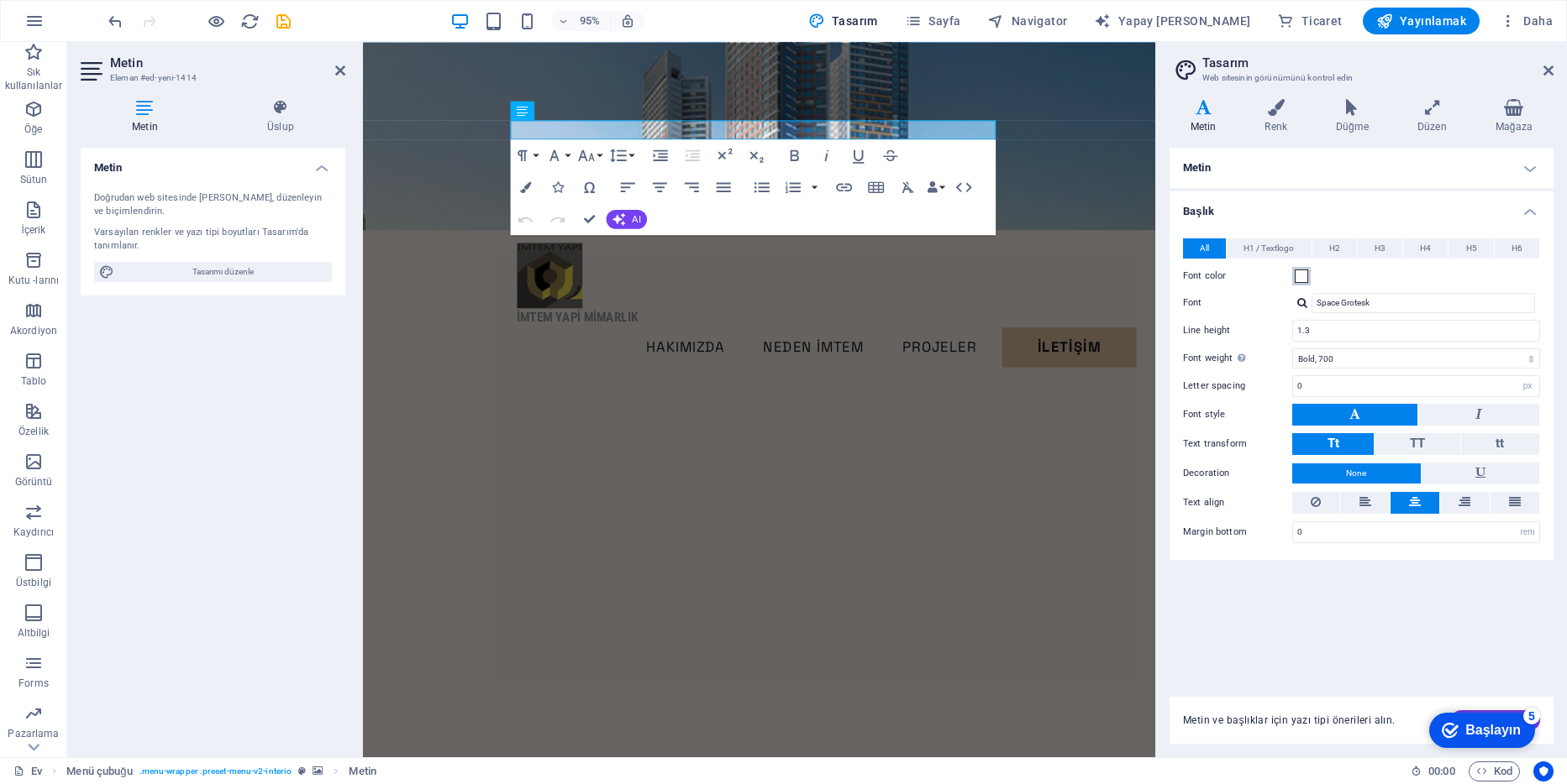
click at [1303, 273] on span at bounding box center [1302, 276] width 14 height 14
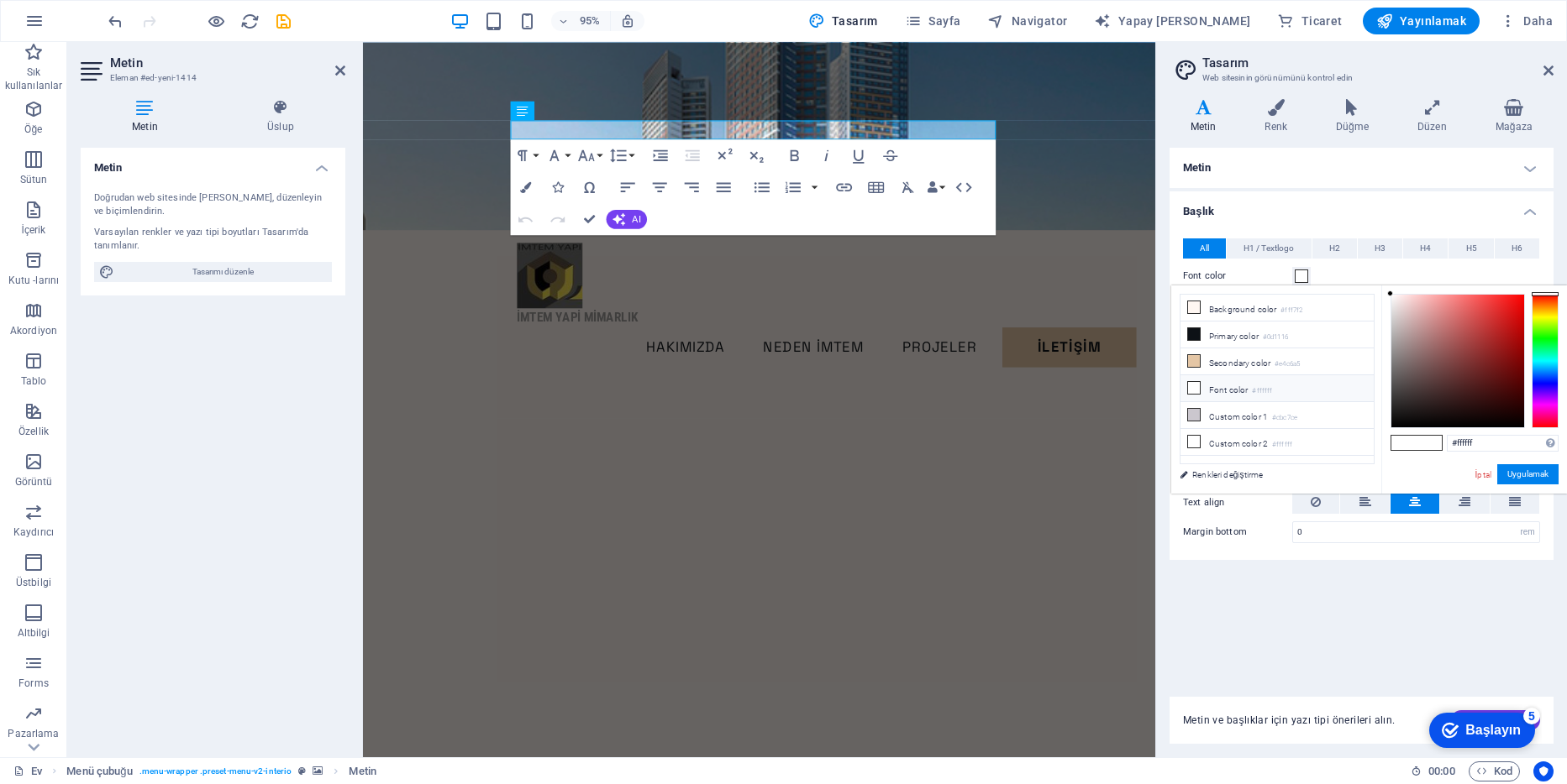
click at [1193, 387] on icon at bounding box center [1194, 388] width 12 height 12
click at [1512, 473] on button "Uygulamak" at bounding box center [1527, 474] width 61 height 20
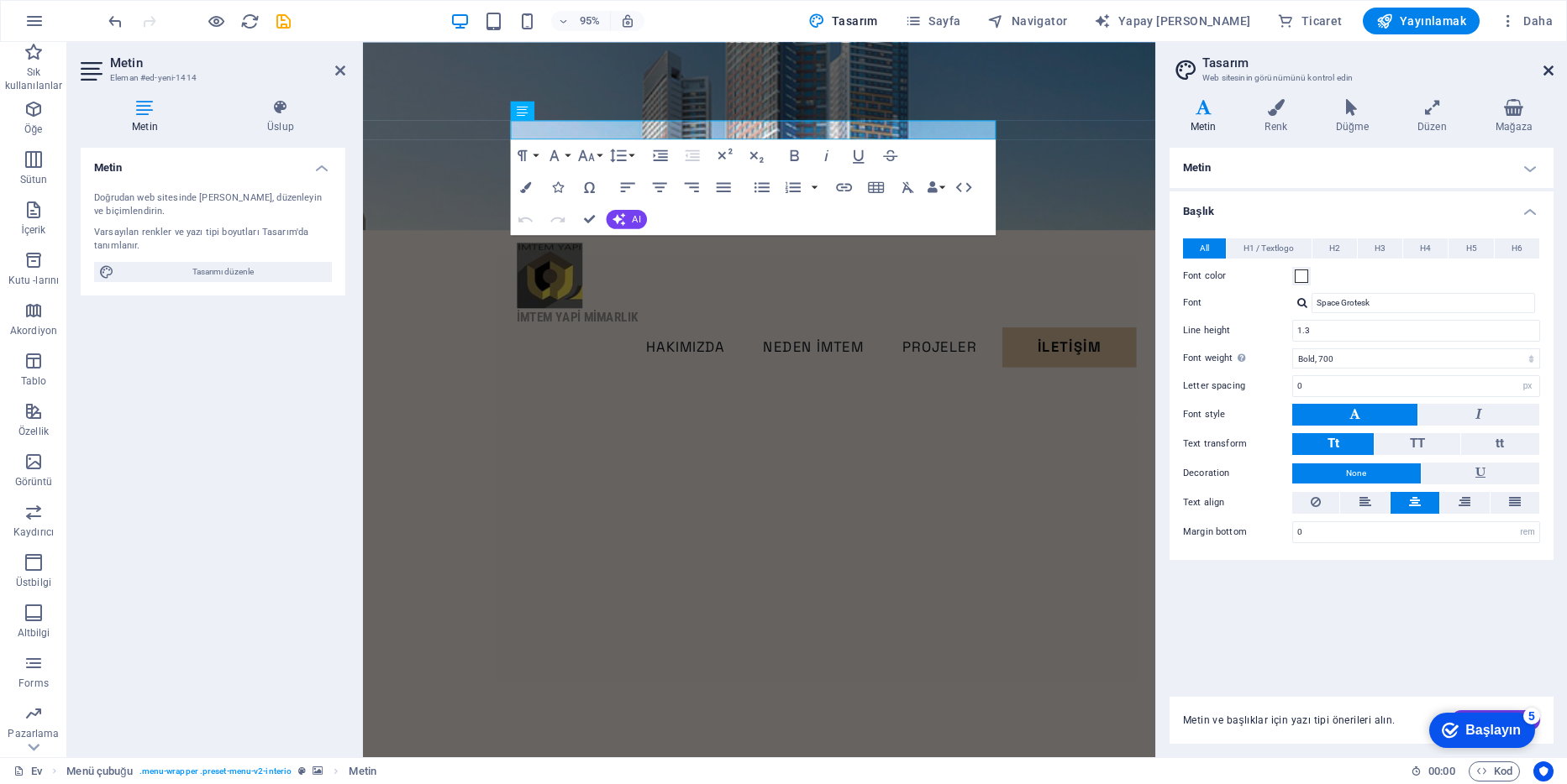
click at [1552, 66] on icon at bounding box center [1549, 71] width 10 height 14
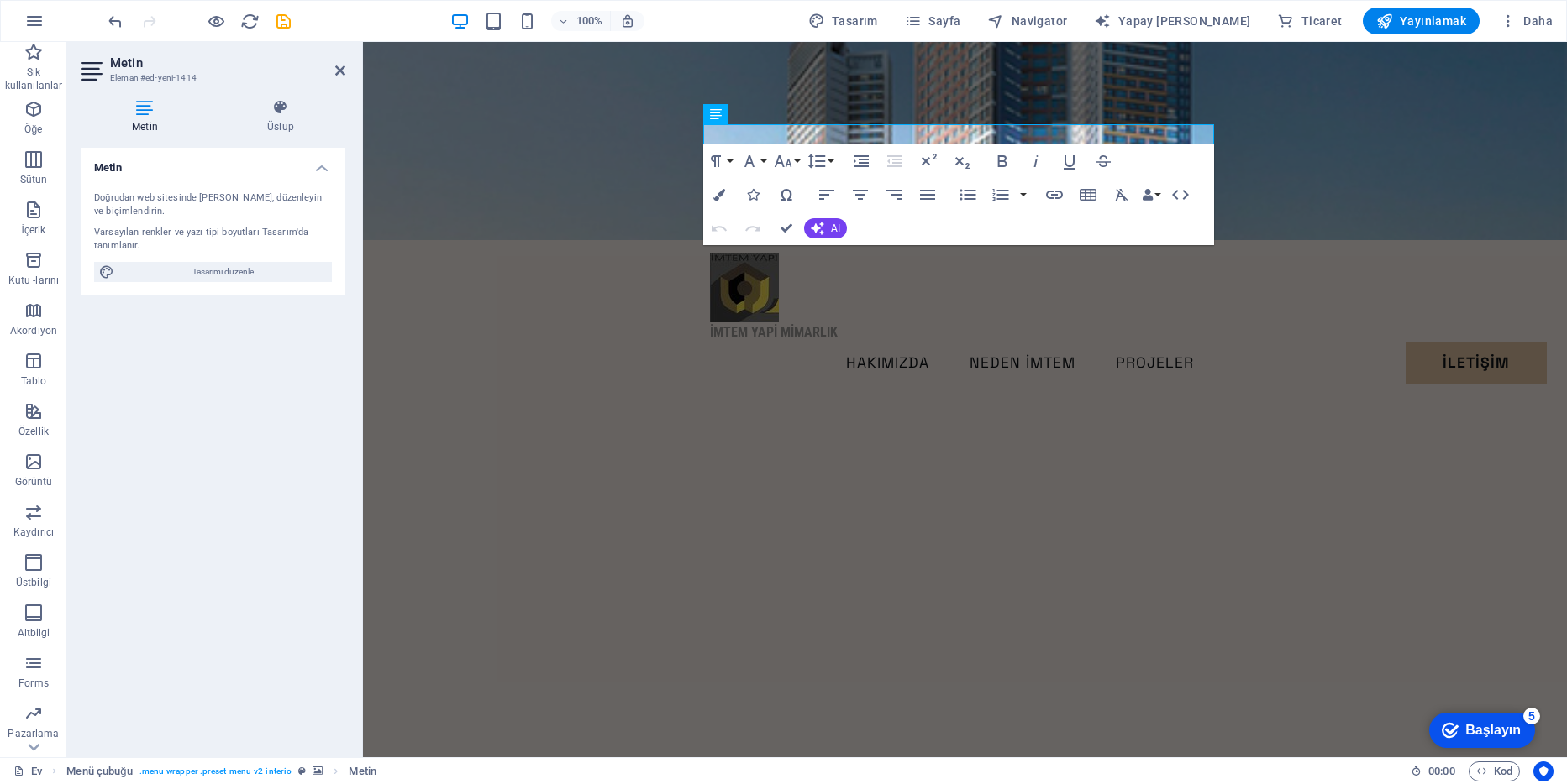
click at [517, 183] on figure at bounding box center [965, 141] width 1204 height 198
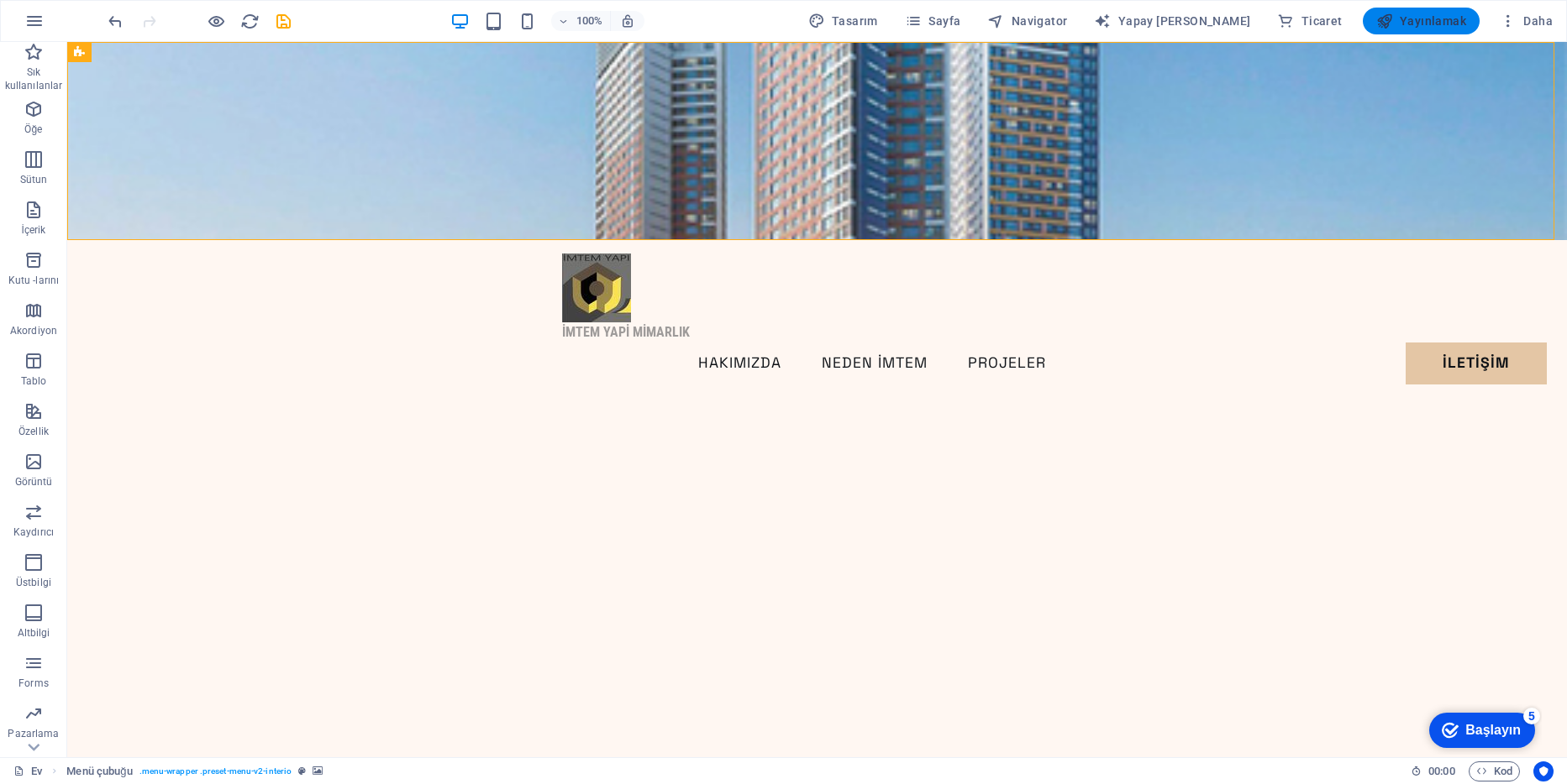
click at [1445, 25] on font "Yayınlamak" at bounding box center [1433, 22] width 66 height 14
